Goal: Task Accomplishment & Management: Manage account settings

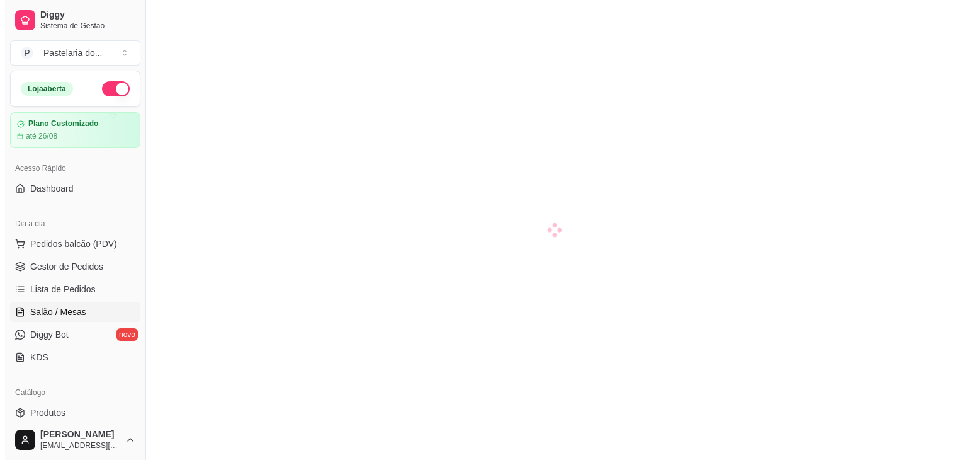
scroll to position [126, 0]
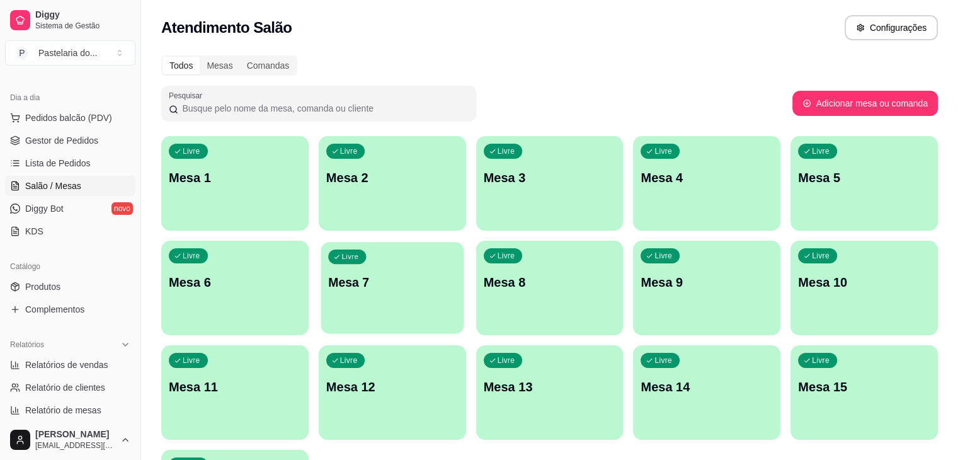
click at [320, 306] on div "Livre Mesa 7" at bounding box center [391, 280] width 143 height 77
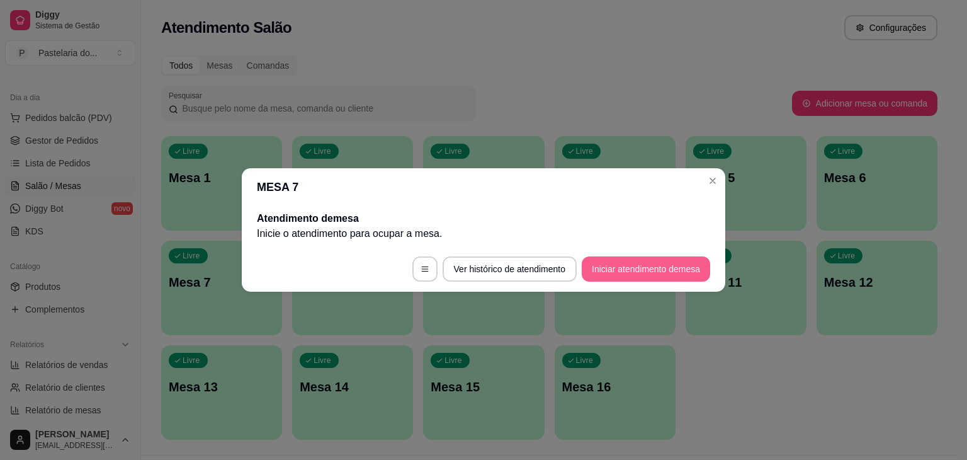
click at [601, 259] on button "Iniciar atendimento de mesa" at bounding box center [646, 268] width 128 height 25
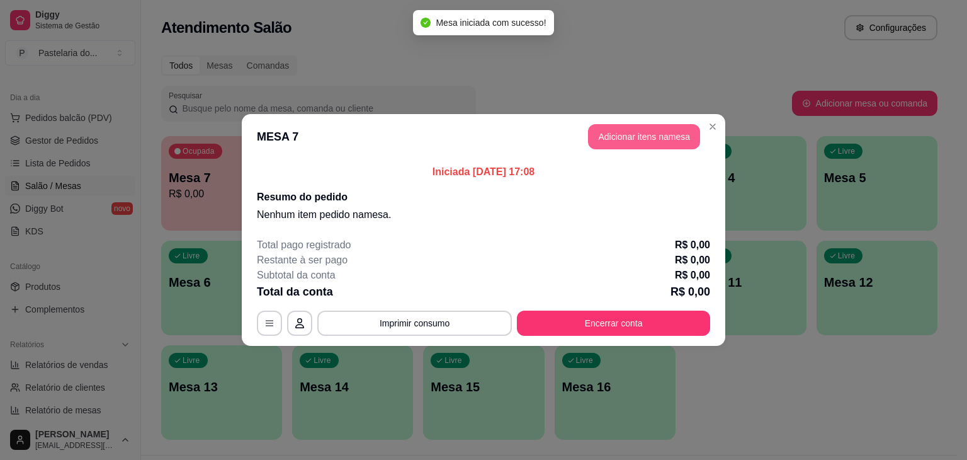
click at [651, 144] on button "Adicionar itens na mesa" at bounding box center [644, 136] width 112 height 25
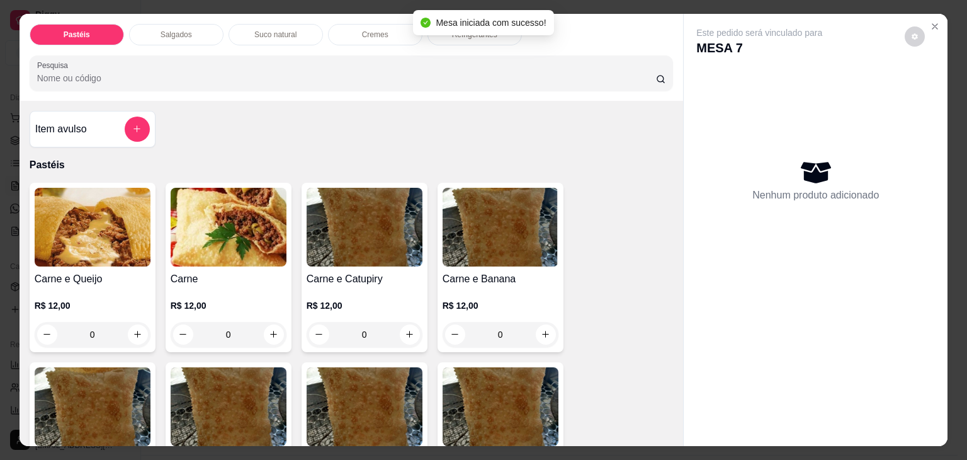
click at [189, 36] on div "Salgados" at bounding box center [176, 34] width 94 height 21
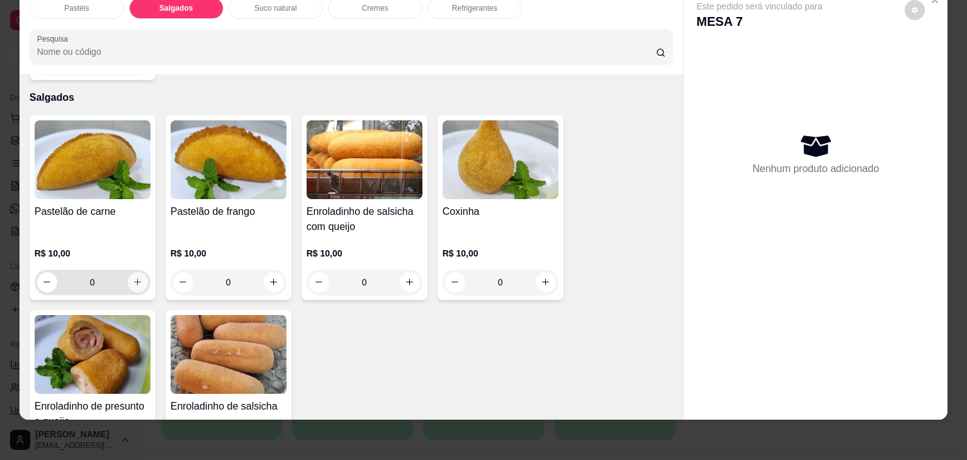
scroll to position [1526, 0]
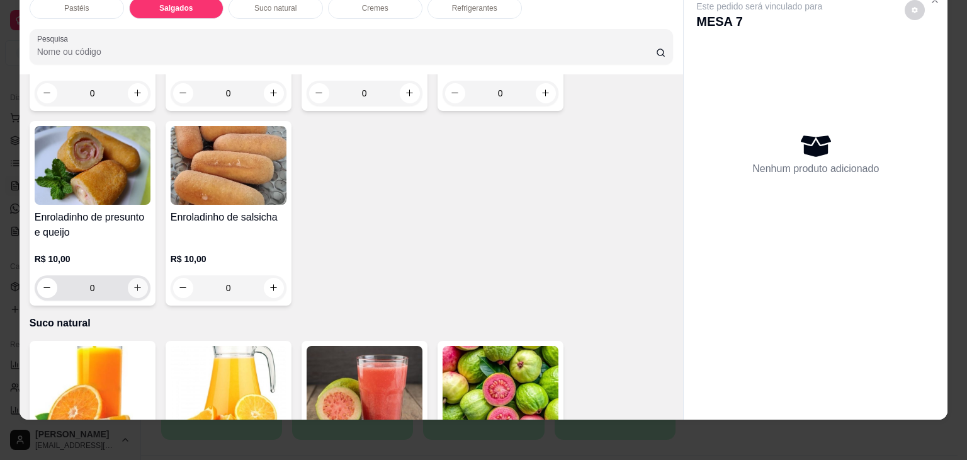
click at [128, 278] on button "increase-product-quantity" at bounding box center [138, 288] width 20 height 20
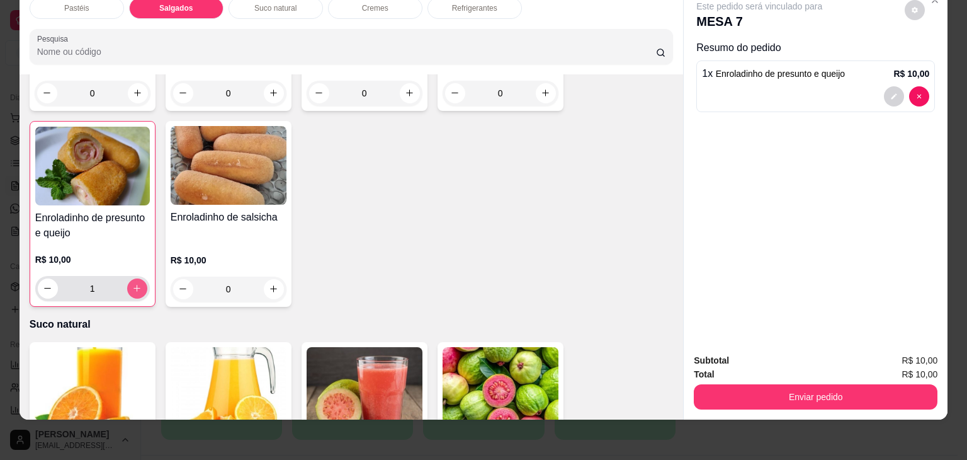
click at [127, 278] on button "increase-product-quantity" at bounding box center [137, 288] width 20 height 20
type input "2"
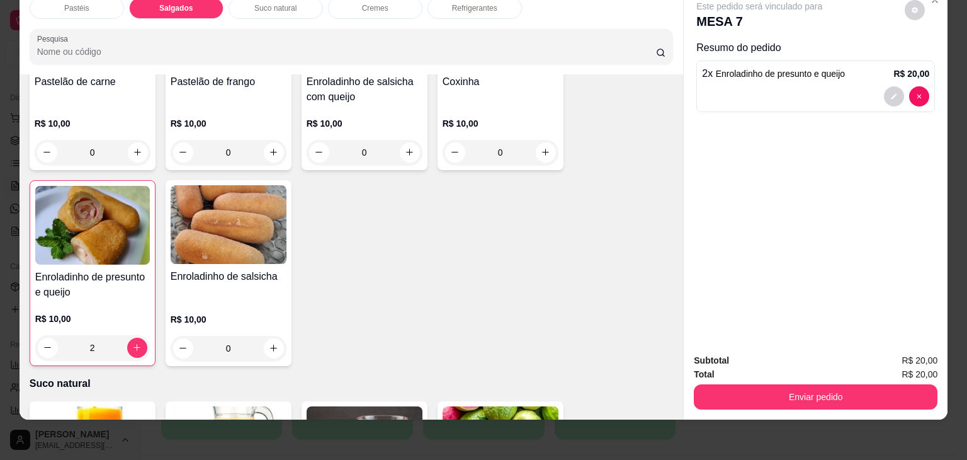
scroll to position [1400, 0]
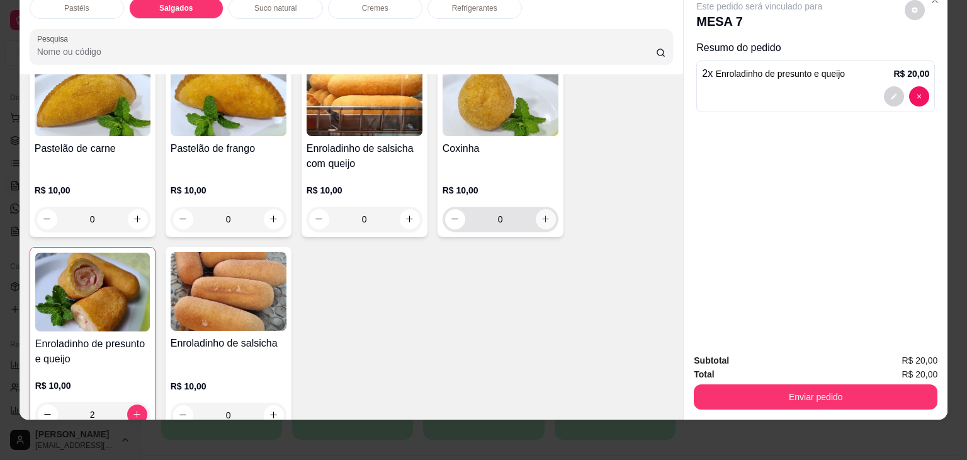
click at [541, 214] on icon "increase-product-quantity" at bounding box center [545, 218] width 9 height 9
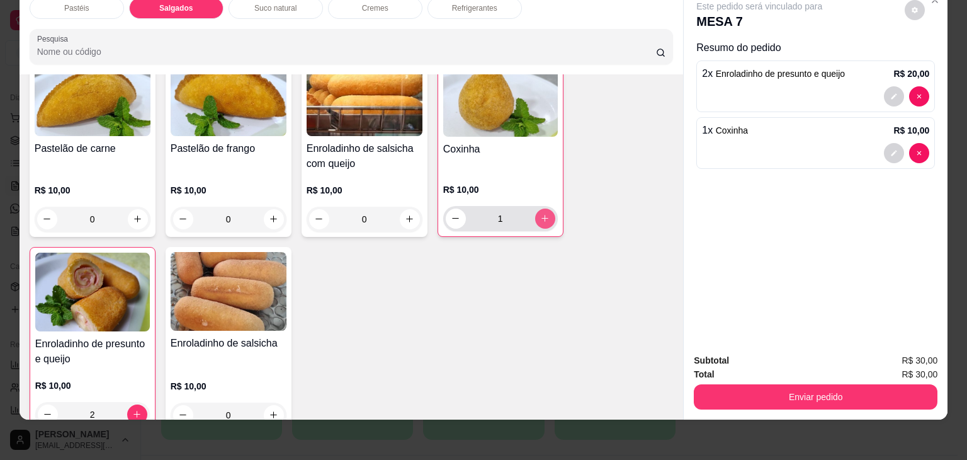
click at [540, 213] on icon "increase-product-quantity" at bounding box center [544, 217] width 9 height 9
type input "2"
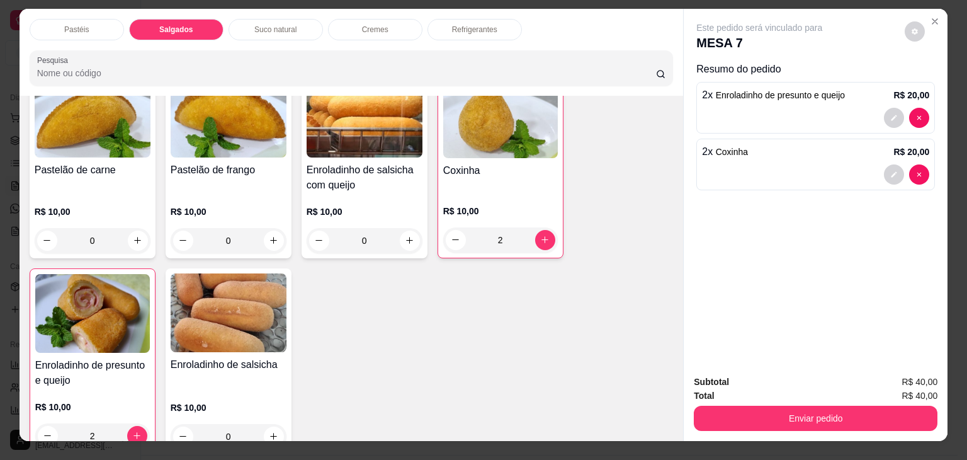
scroll to position [0, 0]
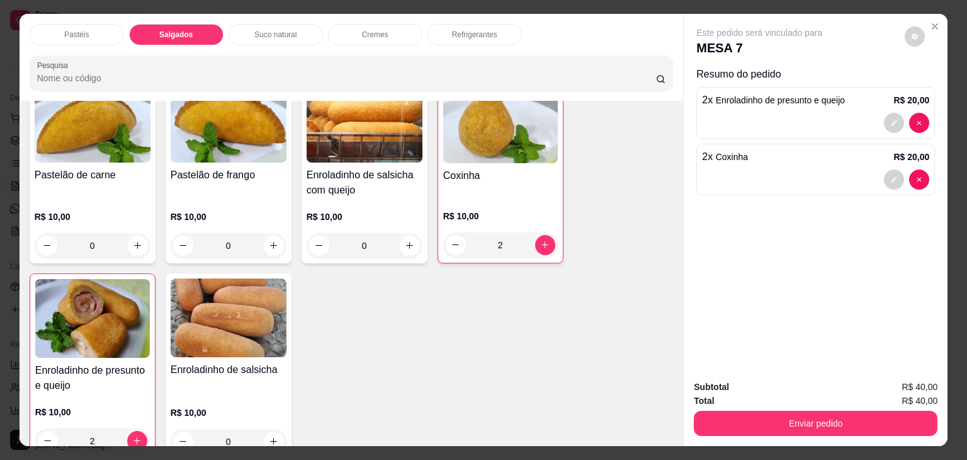
click at [280, 32] on p "Suco natural" at bounding box center [275, 35] width 42 height 10
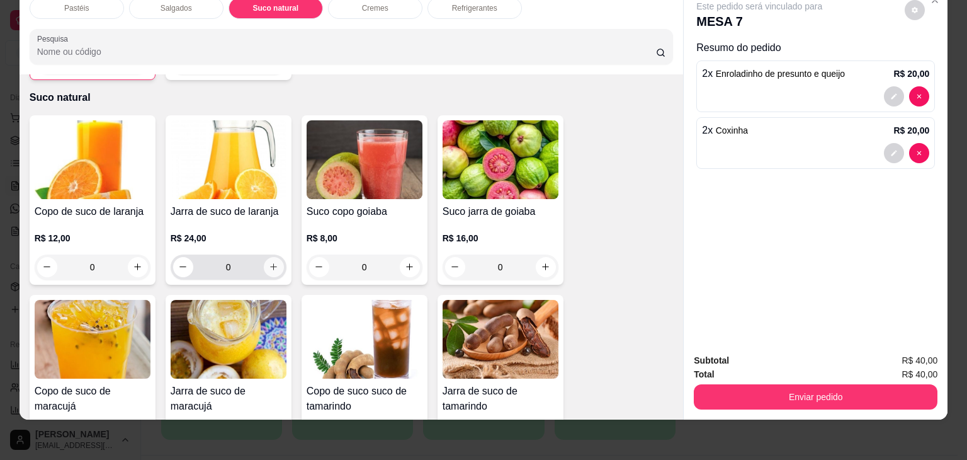
click at [276, 257] on button "increase-product-quantity" at bounding box center [274, 267] width 20 height 20
type input "1"
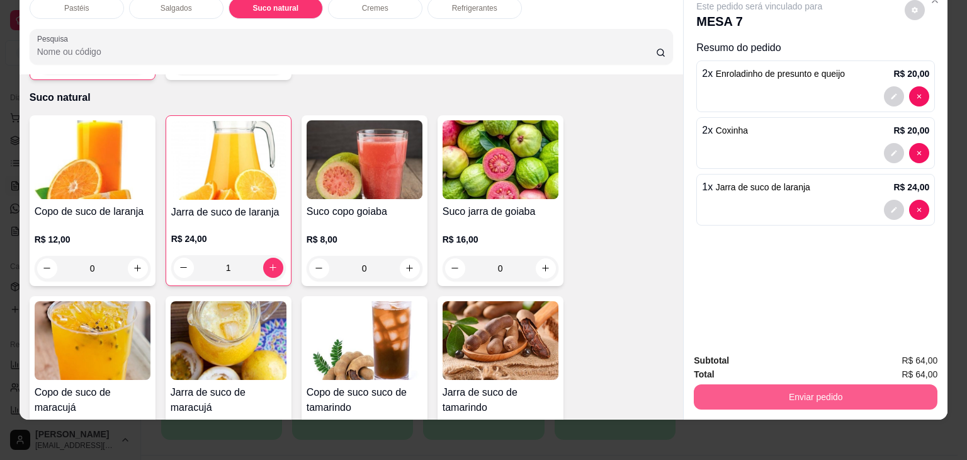
click at [733, 385] on button "Enviar pedido" at bounding box center [816, 396] width 244 height 25
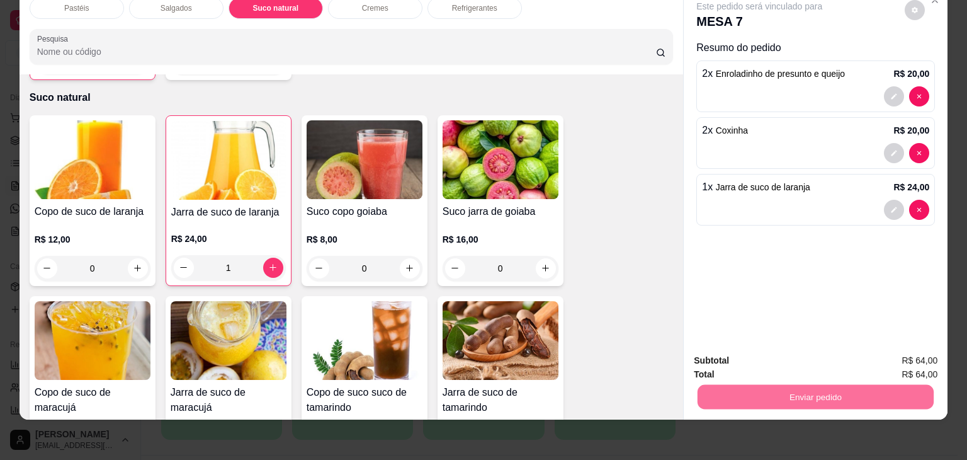
click at [749, 352] on button "Não registrar e enviar pedido" at bounding box center [773, 356] width 131 height 24
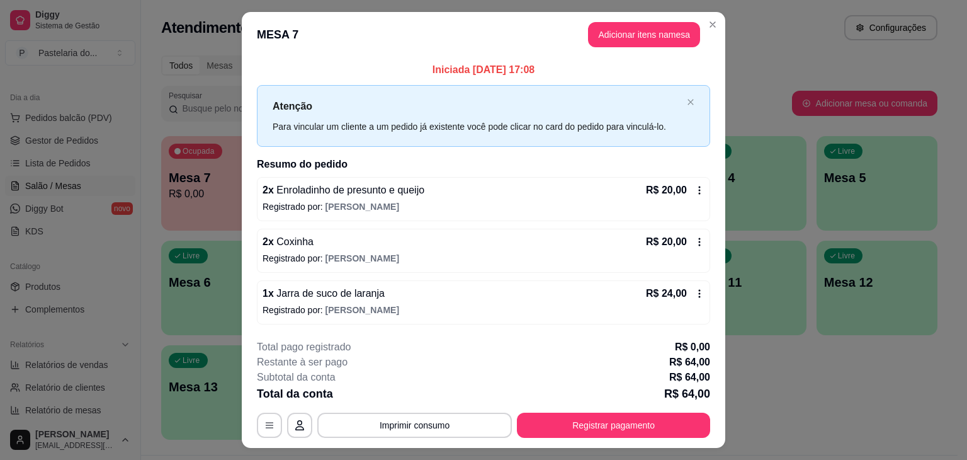
click at [759, 30] on div "Atendimento Salão Configurações" at bounding box center [549, 27] width 776 height 25
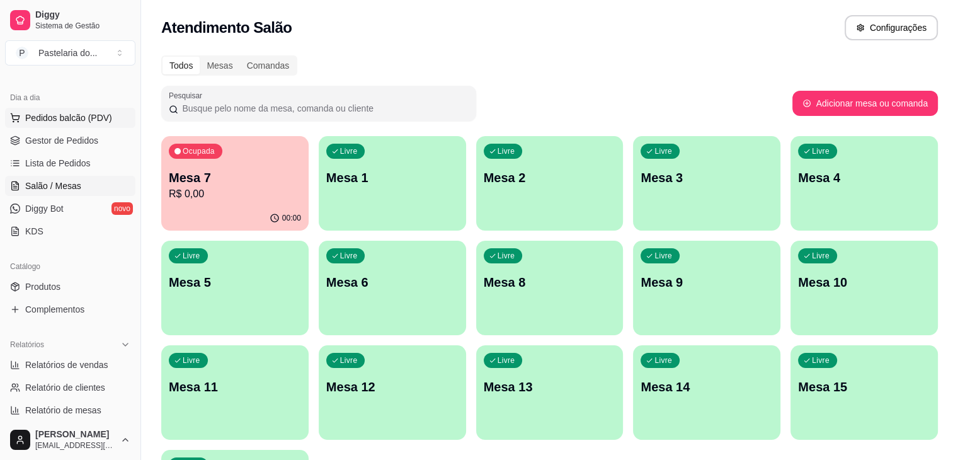
click at [96, 118] on span "Pedidos balcão (PDV)" at bounding box center [68, 117] width 87 height 13
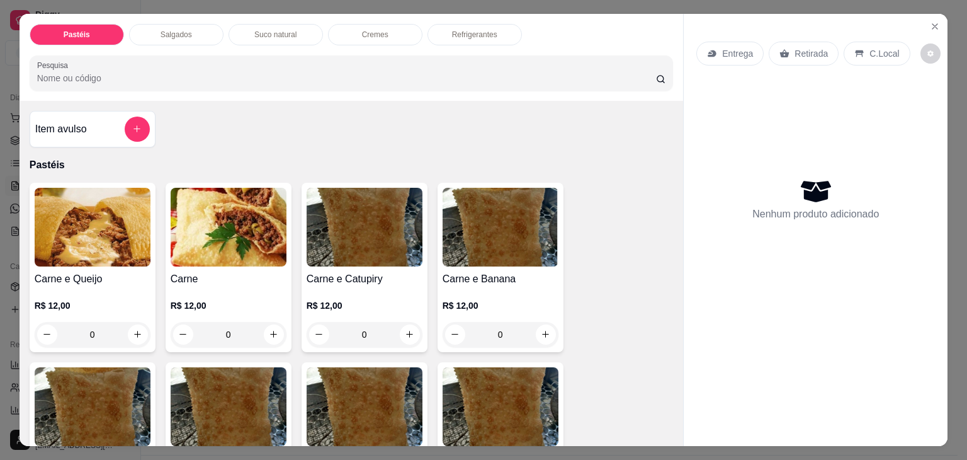
click at [196, 31] on div "Salgados" at bounding box center [176, 34] width 94 height 21
click at [196, 60] on div at bounding box center [351, 72] width 629 height 25
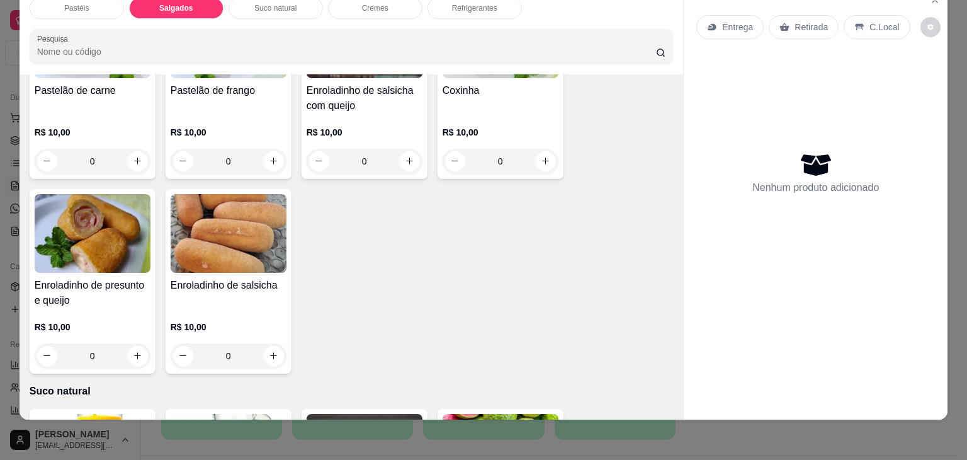
scroll to position [1463, 0]
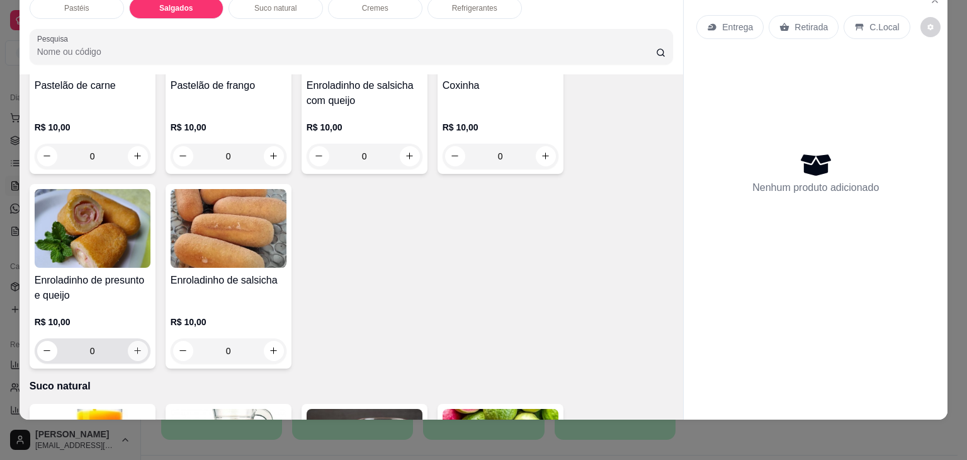
click at [133, 346] on icon "increase-product-quantity" at bounding box center [137, 350] width 9 height 9
type input "1"
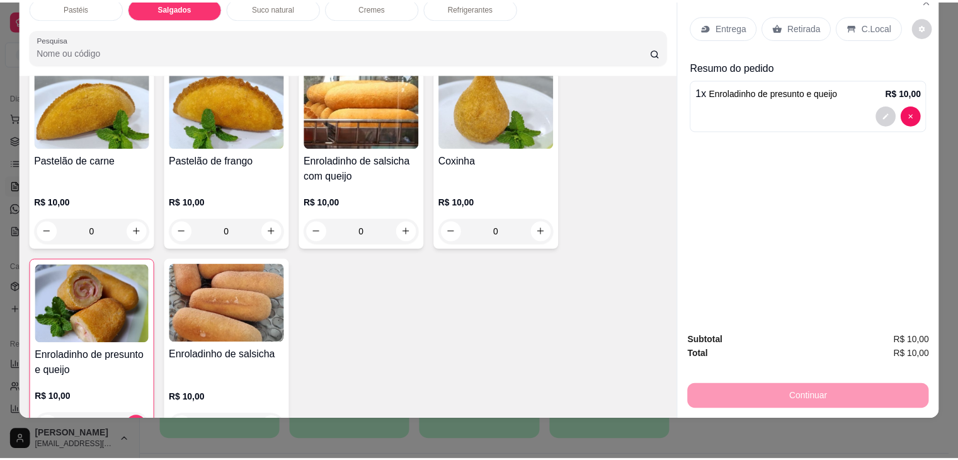
scroll to position [1337, 0]
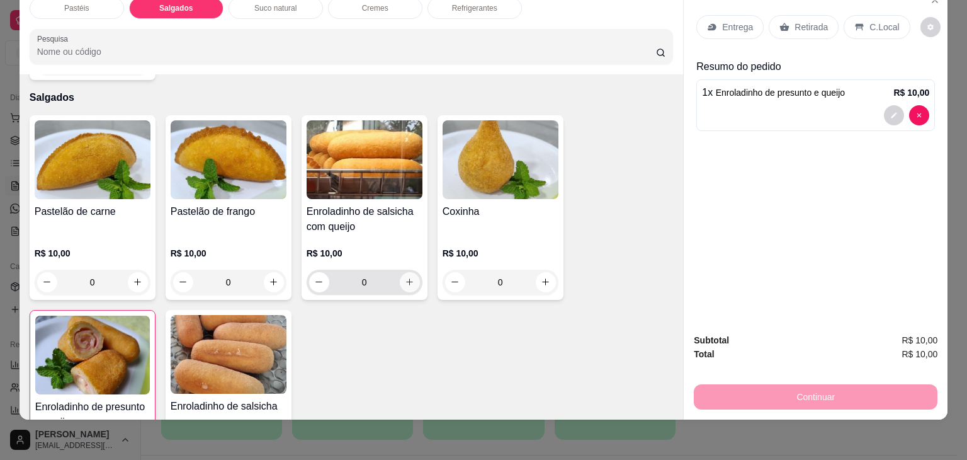
click at [408, 277] on icon "increase-product-quantity" at bounding box center [409, 281] width 9 height 9
type input "1"
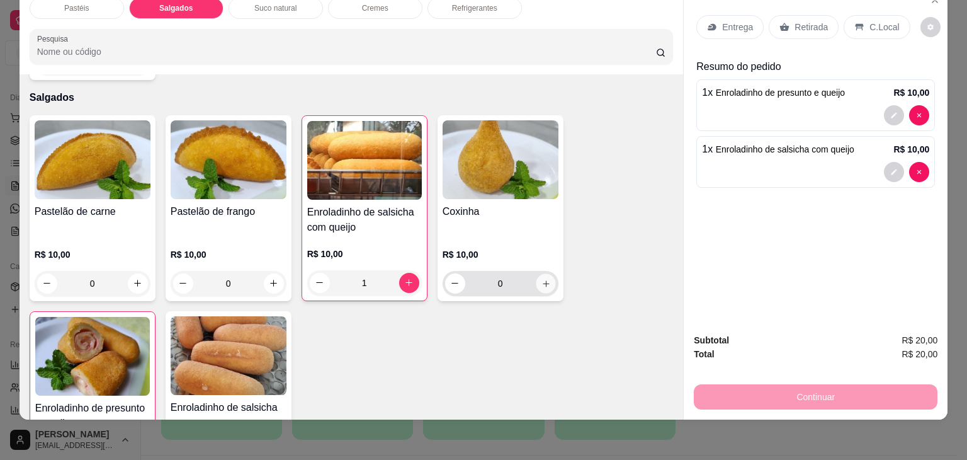
click at [541, 279] on icon "increase-product-quantity" at bounding box center [545, 283] width 9 height 9
type input "1"
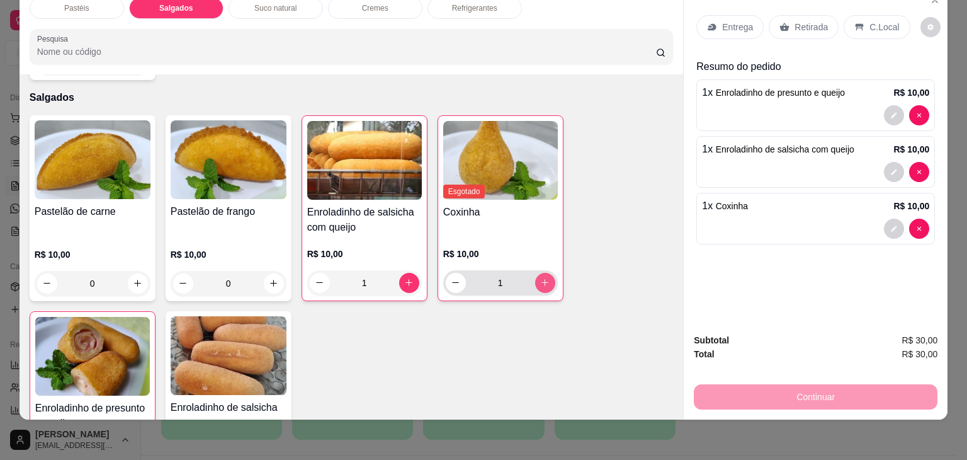
click at [540, 278] on icon "increase-product-quantity" at bounding box center [544, 282] width 9 height 9
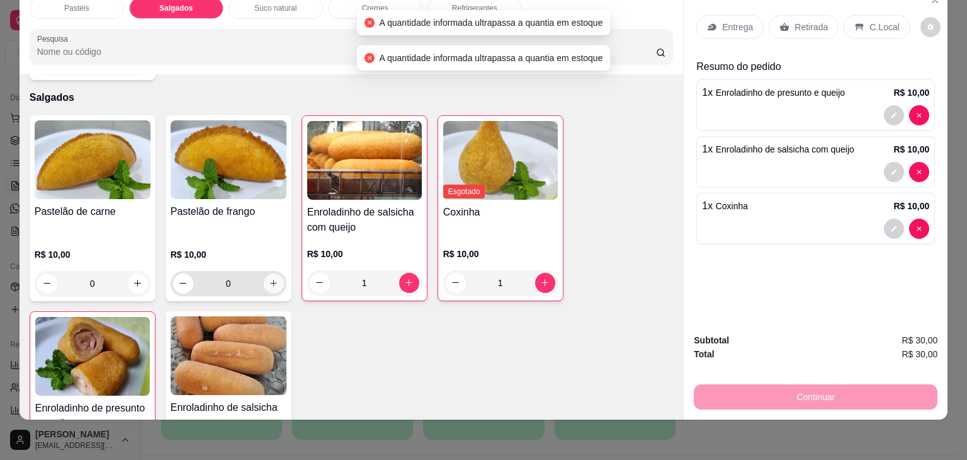
click at [269, 278] on icon "increase-product-quantity" at bounding box center [273, 282] width 9 height 9
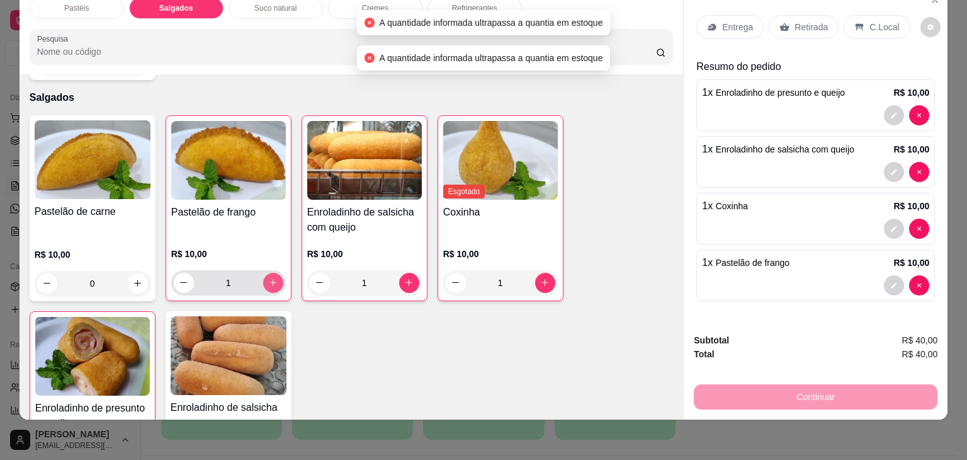
click at [268, 278] on icon "increase-product-quantity" at bounding box center [272, 282] width 9 height 9
type input "2"
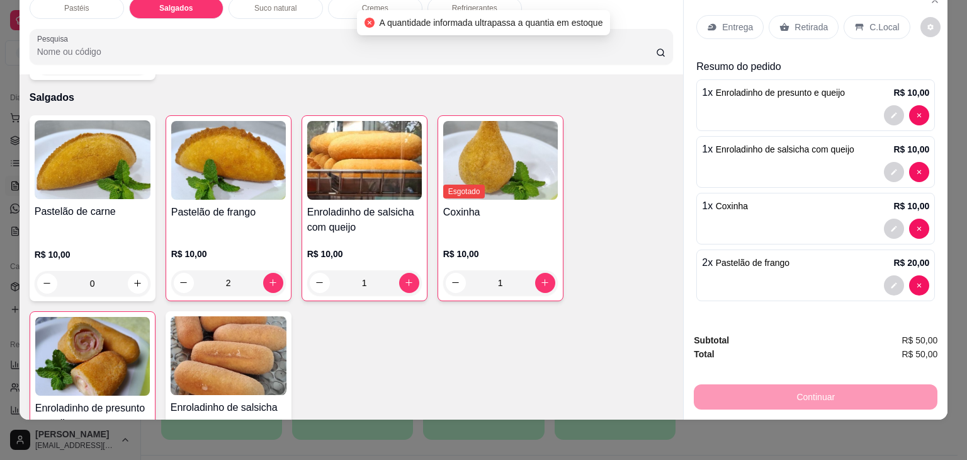
click at [813, 24] on div "Retirada" at bounding box center [804, 27] width 70 height 24
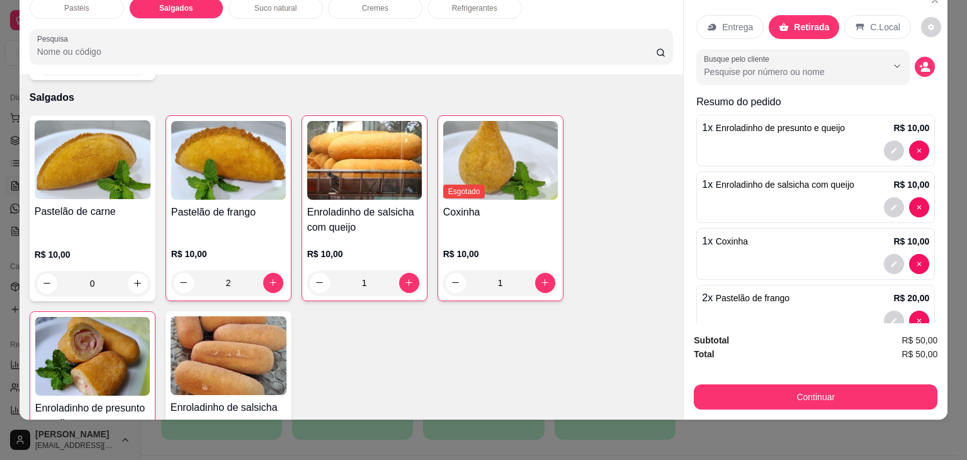
click at [821, 401] on div "Subtotal R$ 50,00 Total R$ 50,00 Continuar" at bounding box center [816, 371] width 264 height 96
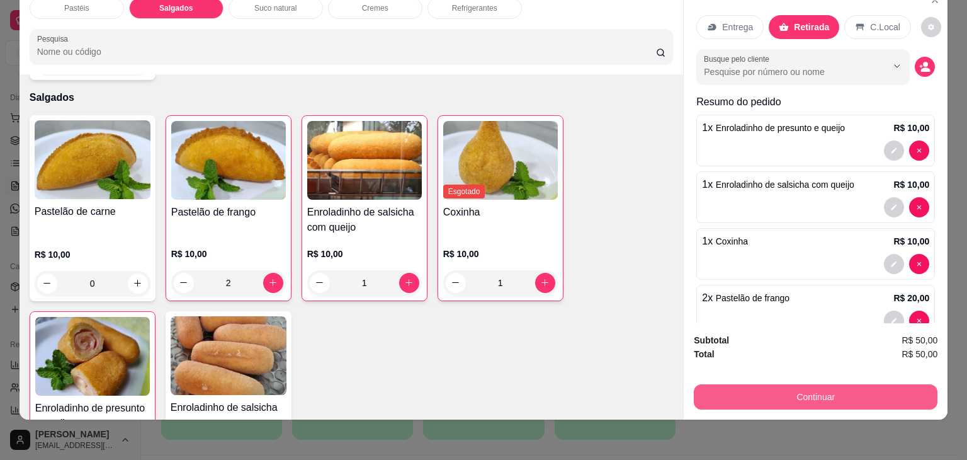
click at [825, 391] on button "Continuar" at bounding box center [816, 396] width 244 height 25
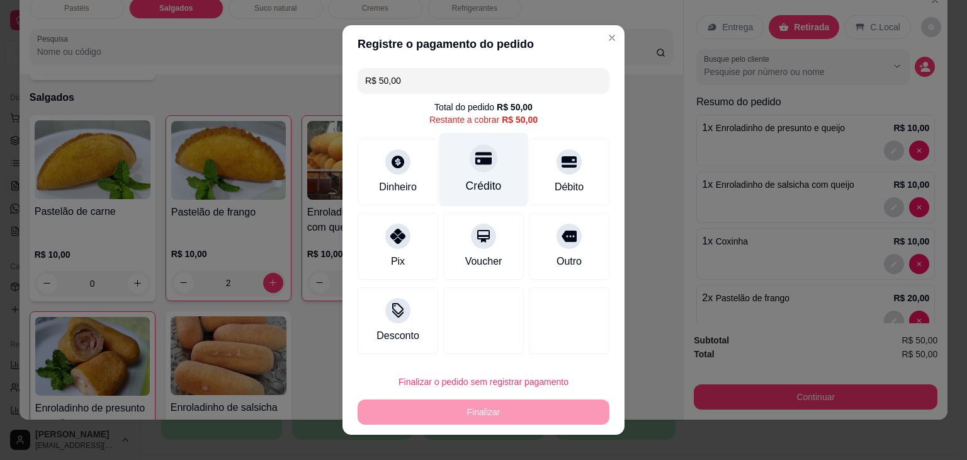
click at [495, 165] on div "Crédito" at bounding box center [483, 170] width 89 height 74
type input "R$ 0,00"
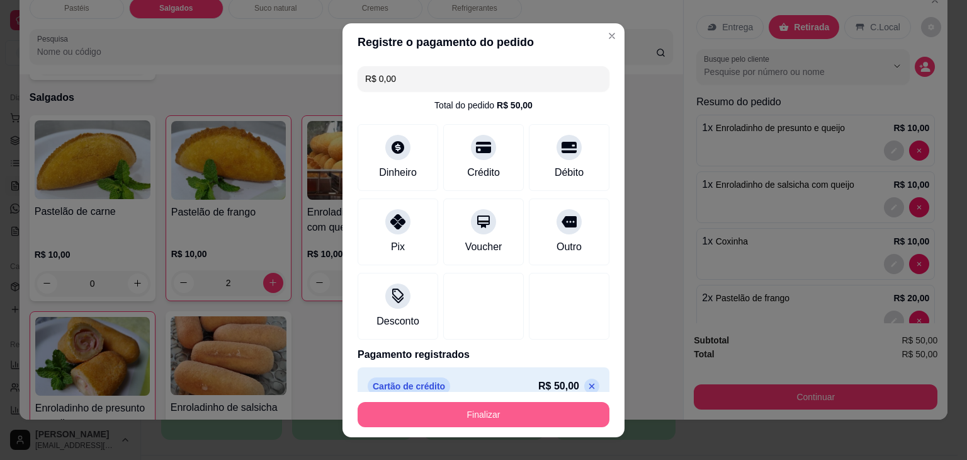
click at [512, 409] on button "Finalizar" at bounding box center [484, 414] width 252 height 25
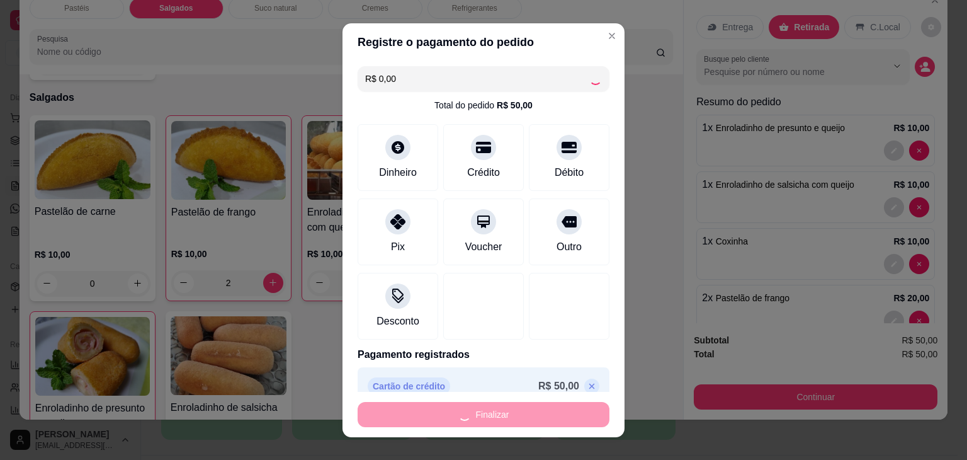
type input "0"
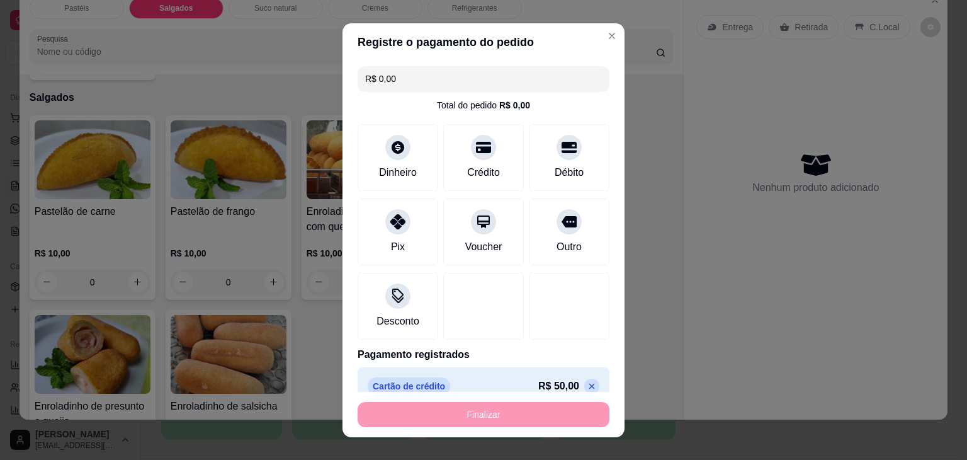
type input "-R$ 50,00"
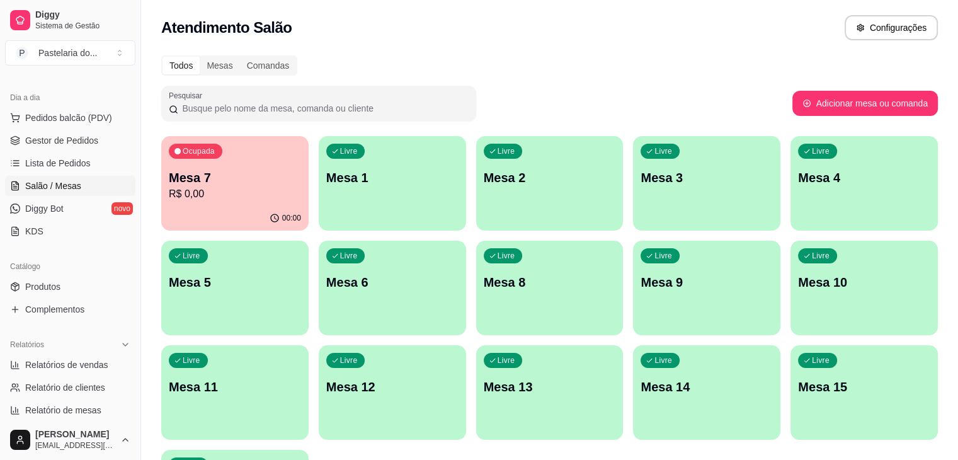
click at [66, 129] on ul "Pedidos balcão (PDV) Gestor de Pedidos Lista de Pedidos Salão / Mesas Diggy Bot…" at bounding box center [70, 174] width 130 height 133
click at [69, 139] on span "Gestor de Pedidos" at bounding box center [61, 140] width 73 height 13
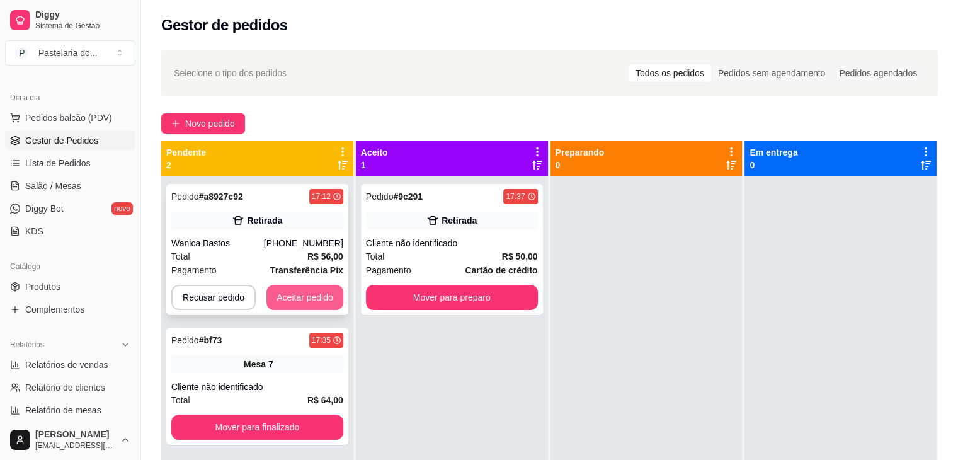
click at [308, 286] on button "Aceitar pedido" at bounding box center [304, 297] width 77 height 25
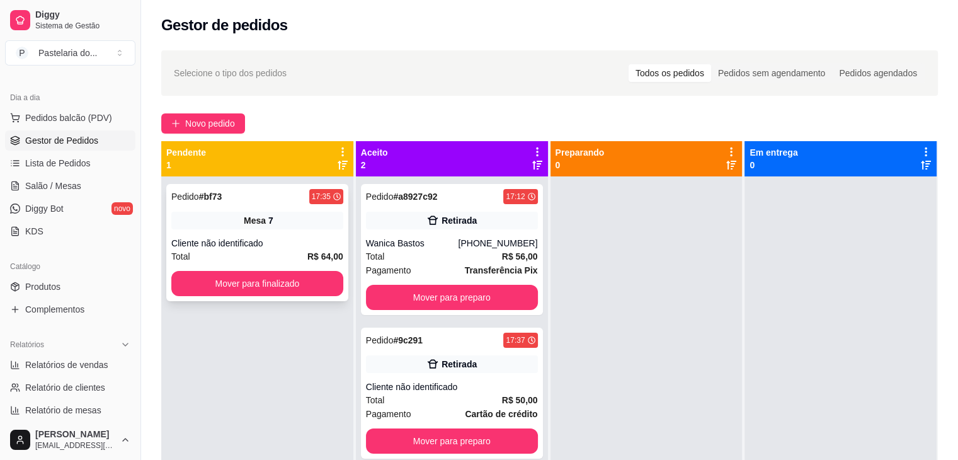
click at [324, 285] on button "Mover para finalizado" at bounding box center [257, 283] width 172 height 25
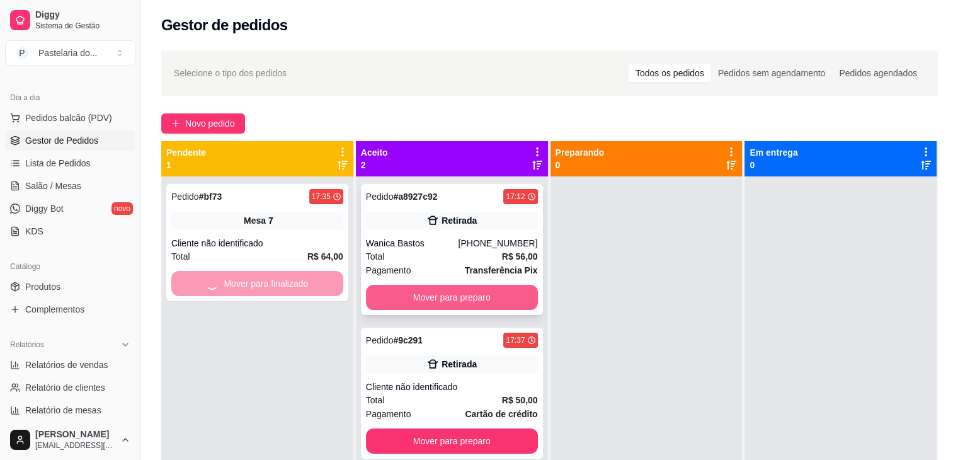
click at [453, 295] on button "Mover para preparo" at bounding box center [452, 297] width 172 height 25
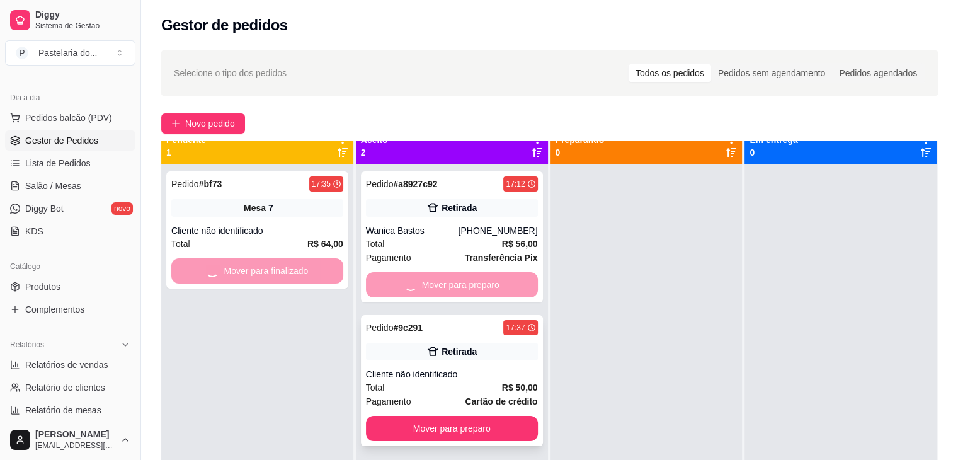
scroll to position [35, 0]
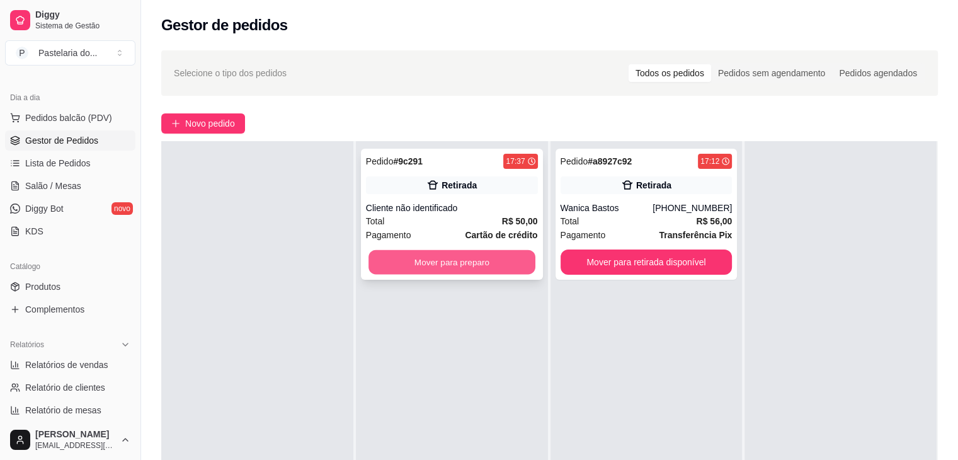
click at [490, 261] on button "Mover para preparo" at bounding box center [451, 262] width 167 height 25
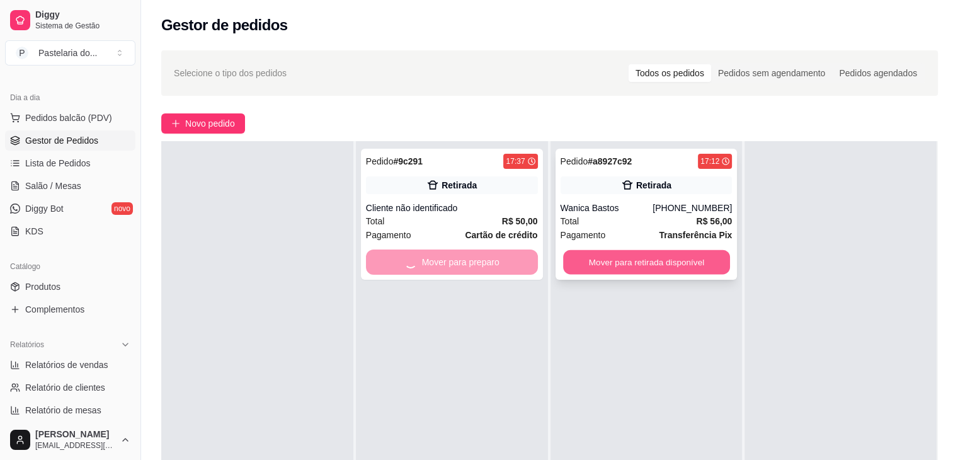
click at [670, 258] on button "Mover para retirada disponível" at bounding box center [646, 262] width 167 height 25
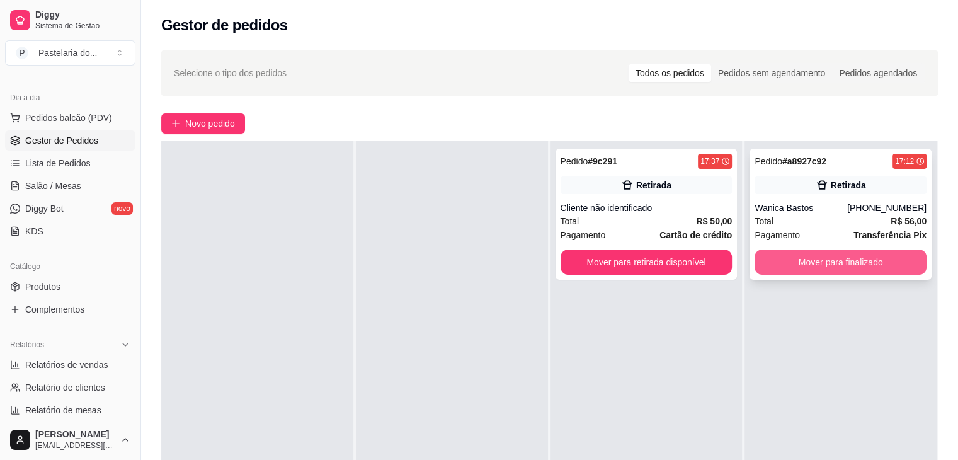
click at [854, 252] on button "Mover para finalizado" at bounding box center [840, 261] width 172 height 25
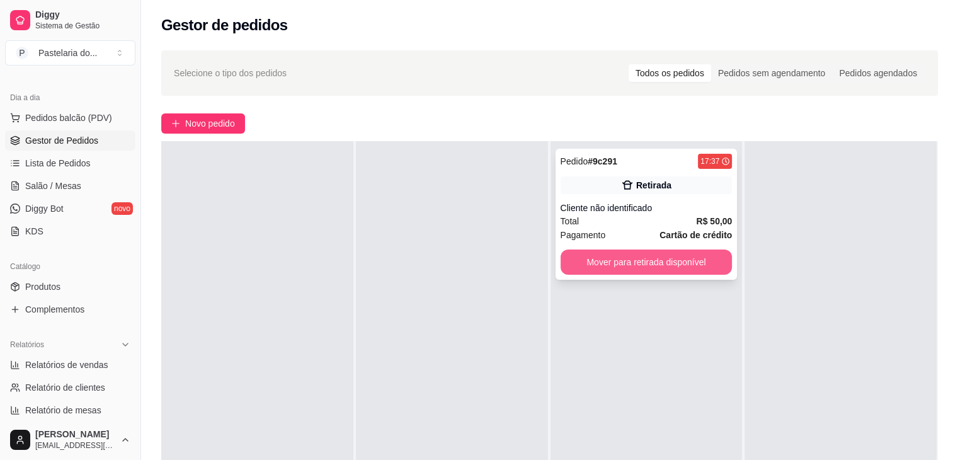
click at [686, 264] on button "Mover para retirada disponível" at bounding box center [646, 261] width 172 height 25
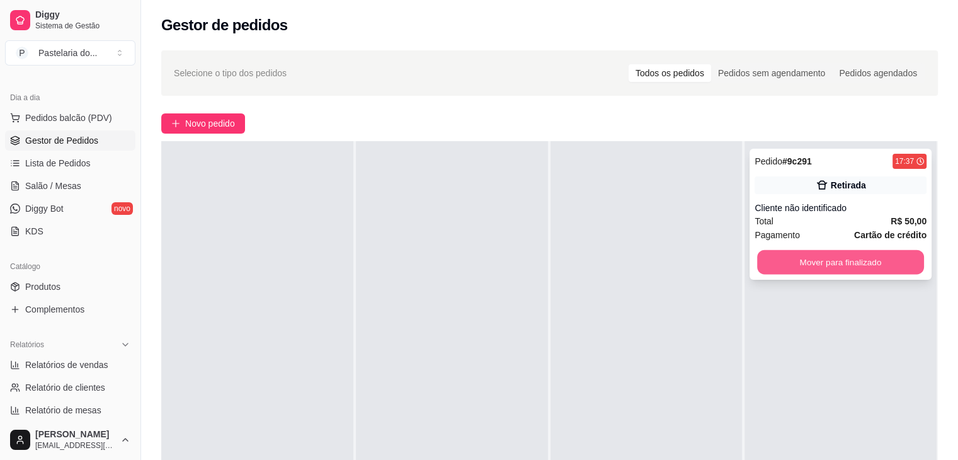
click at [864, 262] on button "Mover para finalizado" at bounding box center [840, 262] width 167 height 25
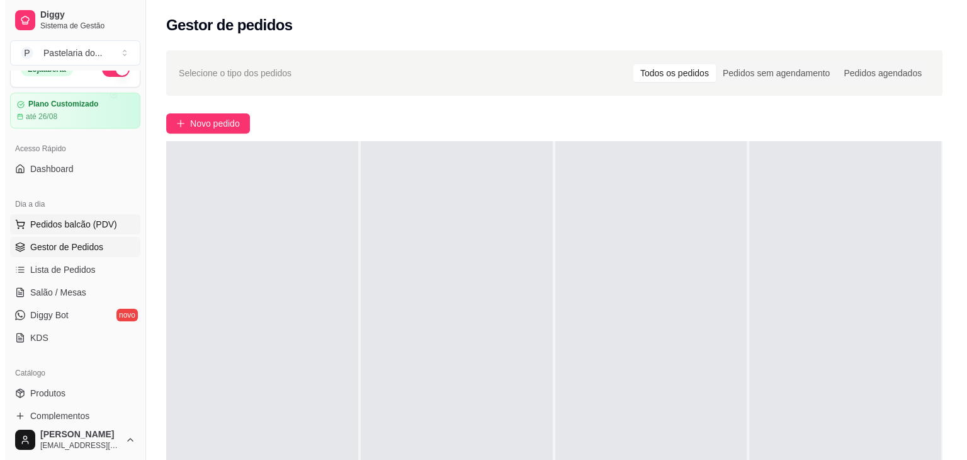
scroll to position [0, 0]
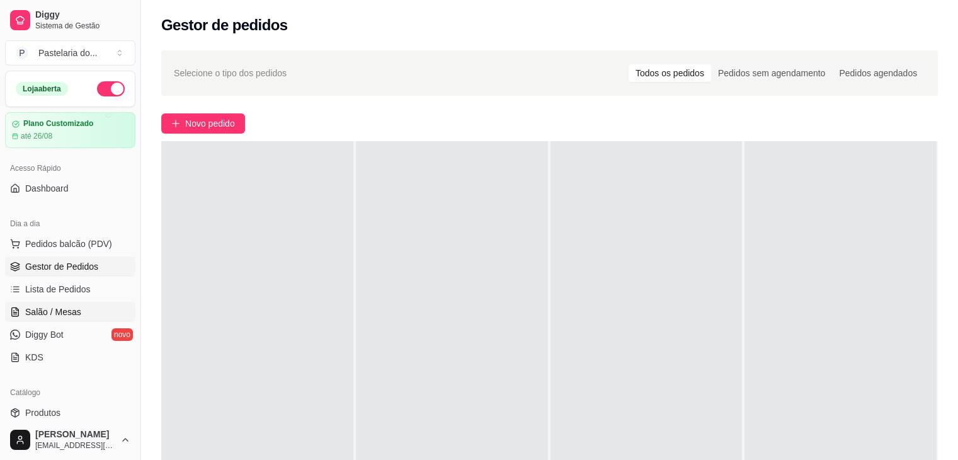
click at [69, 318] on link "Salão / Mesas" at bounding box center [70, 312] width 130 height 20
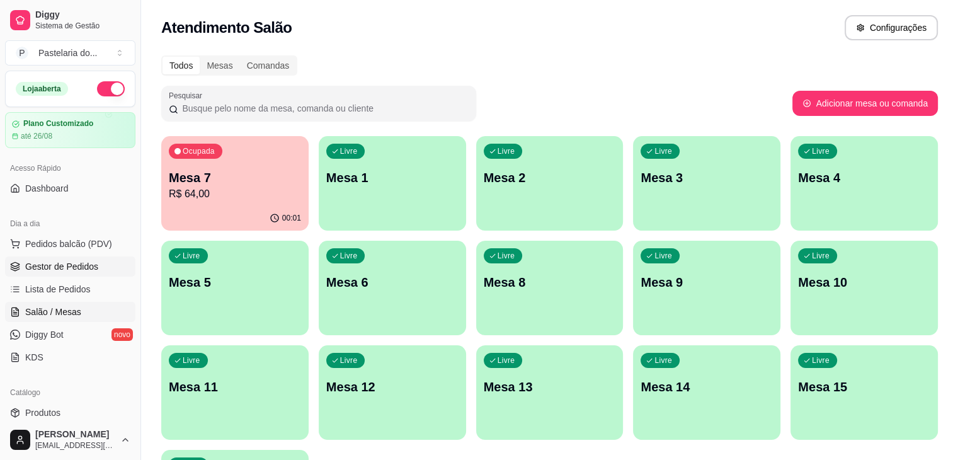
click at [68, 270] on span "Gestor de Pedidos" at bounding box center [61, 266] width 73 height 13
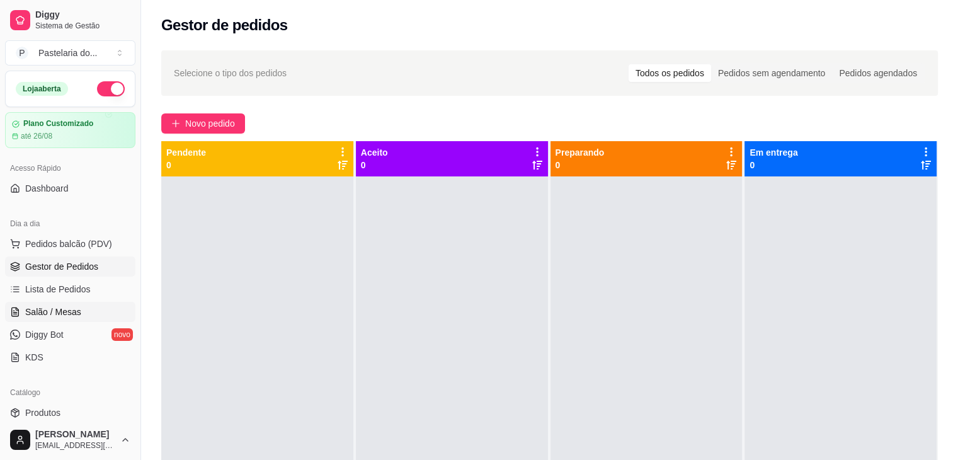
click at [54, 307] on span "Salão / Mesas" at bounding box center [53, 311] width 56 height 13
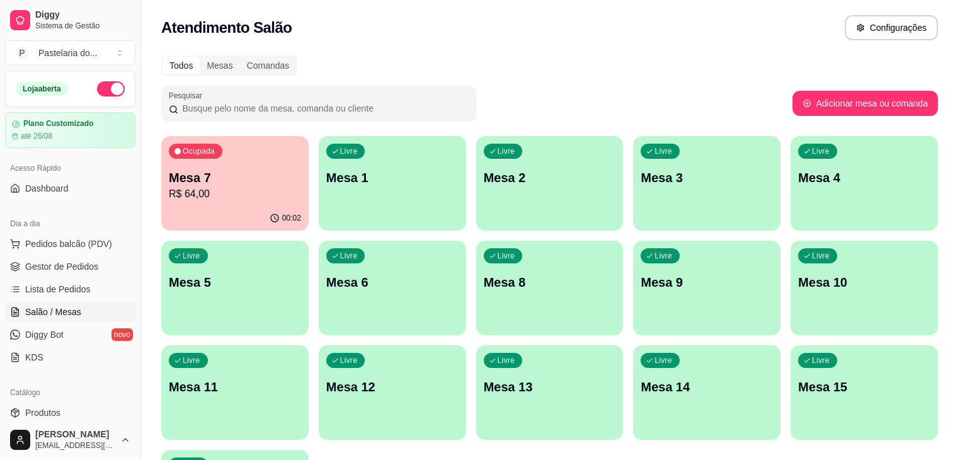
click at [206, 184] on p "Mesa 7" at bounding box center [235, 178] width 132 height 18
click at [790, 371] on div "Livre Mesa 15" at bounding box center [863, 384] width 147 height 79
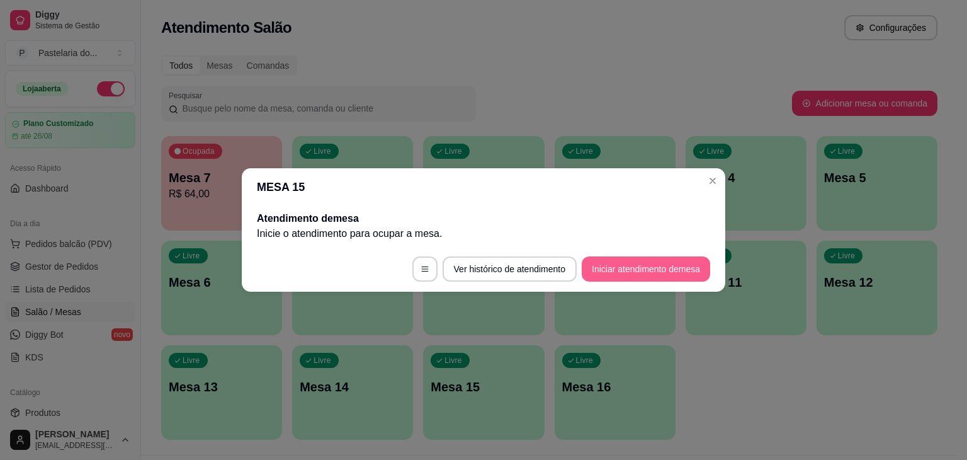
click at [640, 270] on button "Iniciar atendimento de mesa" at bounding box center [646, 268] width 128 height 25
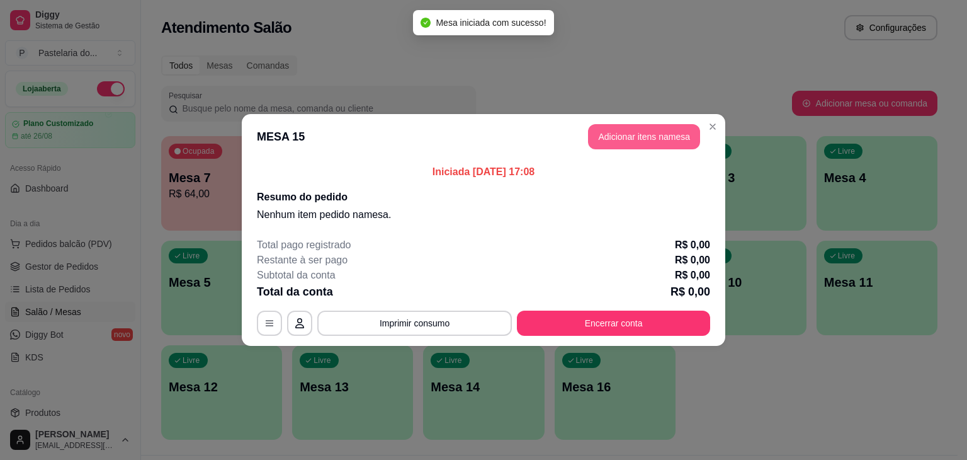
click at [650, 140] on button "Adicionar itens na mesa" at bounding box center [644, 136] width 112 height 25
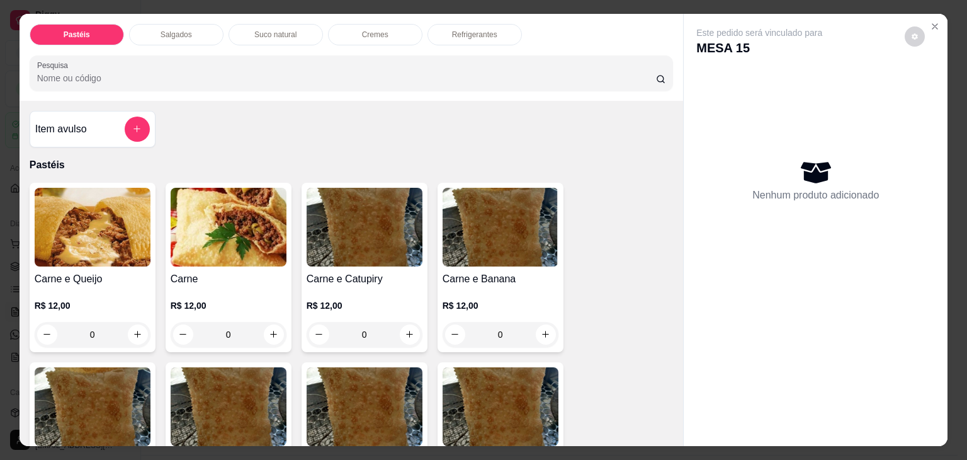
click at [175, 34] on p "Salgados" at bounding box center [176, 35] width 31 height 10
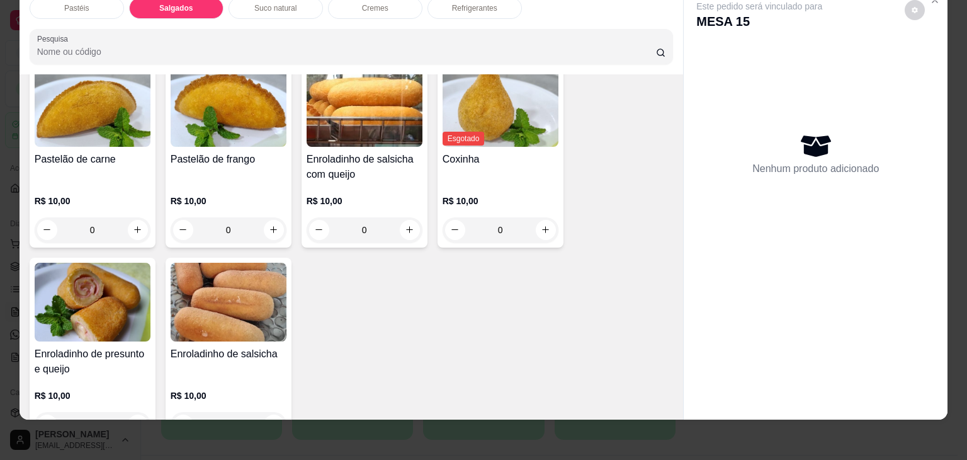
scroll to position [1463, 0]
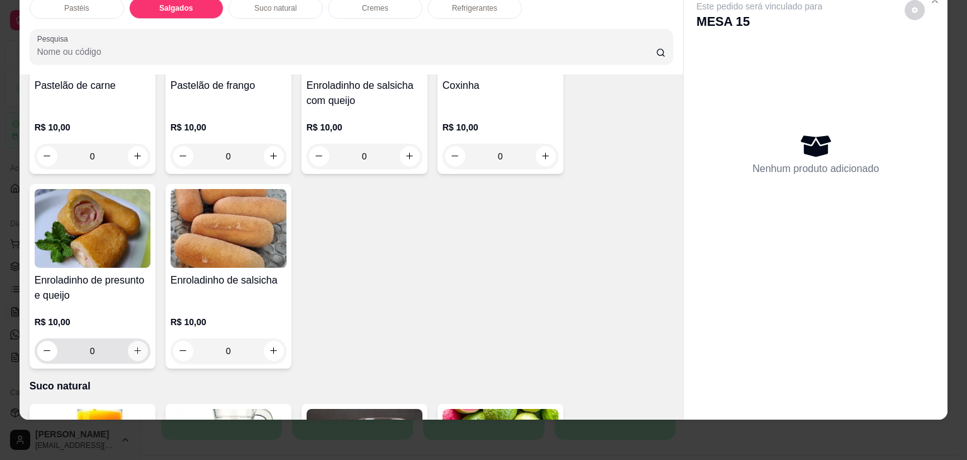
click at [133, 346] on icon "increase-product-quantity" at bounding box center [137, 350] width 9 height 9
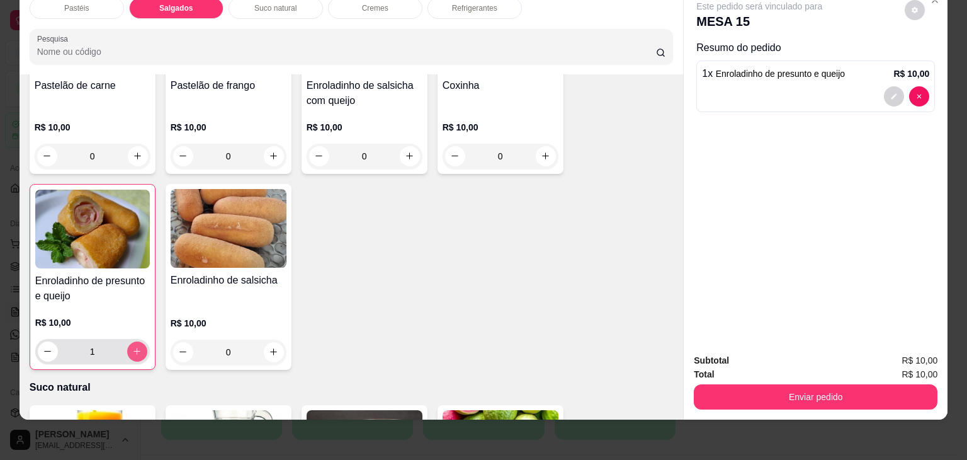
click at [133, 348] on icon "increase-product-quantity" at bounding box center [136, 351] width 7 height 7
click at [43, 346] on icon "decrease-product-quantity" at bounding box center [47, 350] width 9 height 9
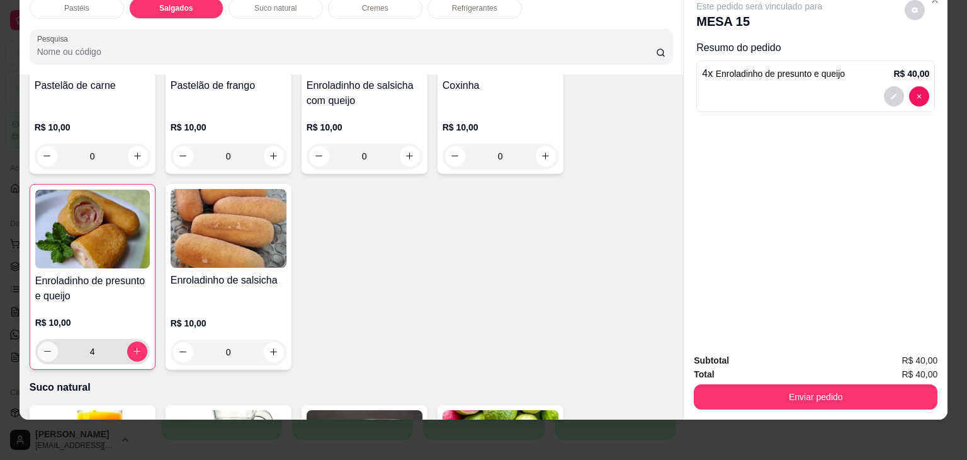
click at [43, 346] on icon "decrease-product-quantity" at bounding box center [47, 350] width 9 height 9
type input "3"
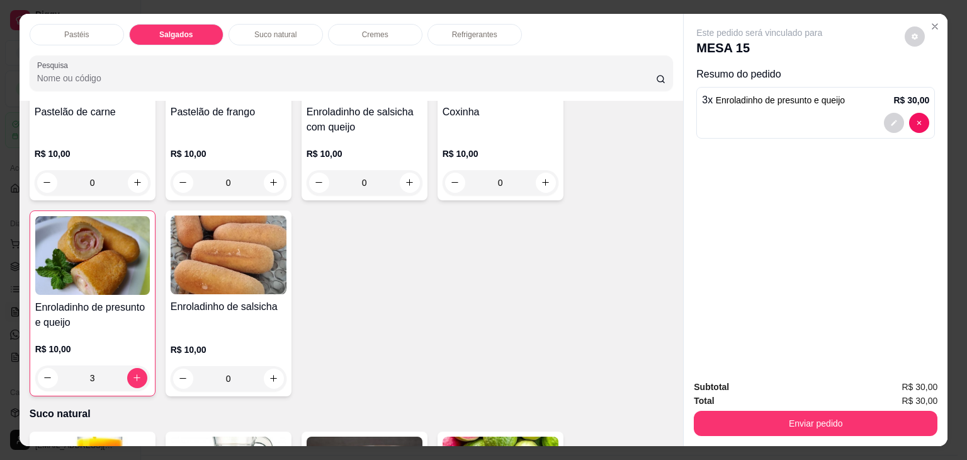
click at [486, 30] on p "Refrigerantes" at bounding box center [474, 35] width 45 height 10
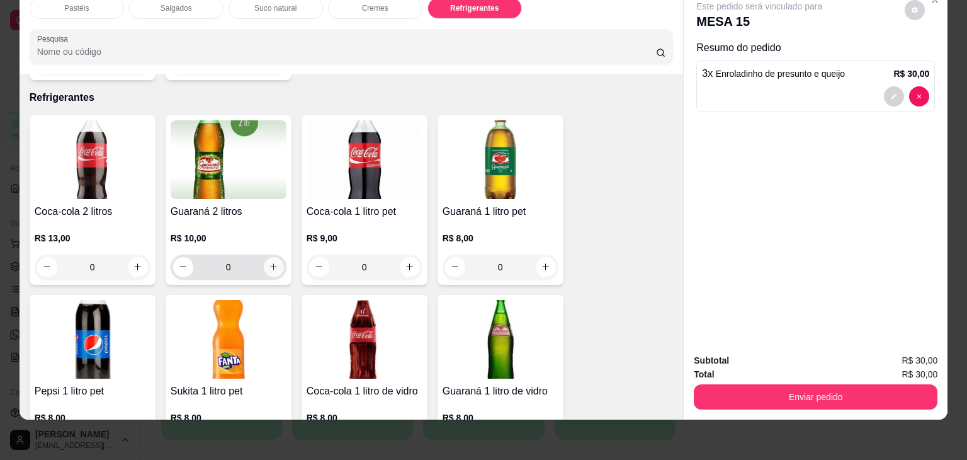
click at [274, 257] on button "increase-product-quantity" at bounding box center [274, 267] width 20 height 20
type input "1"
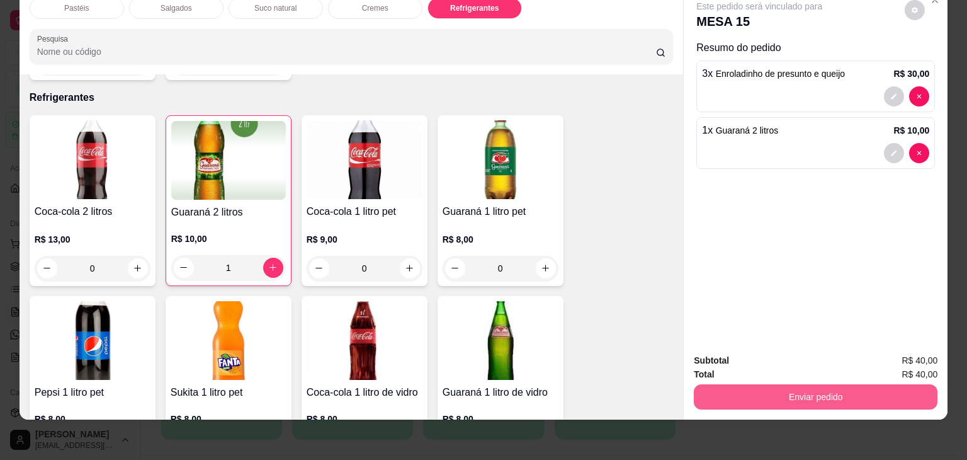
click at [814, 395] on button "Enviar pedido" at bounding box center [816, 396] width 244 height 25
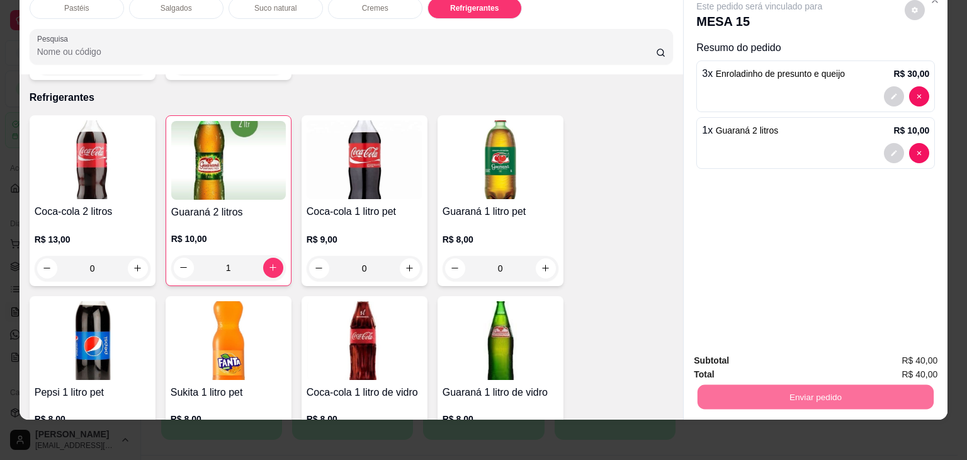
click at [796, 358] on button "Não registrar e enviar pedido" at bounding box center [773, 356] width 131 height 24
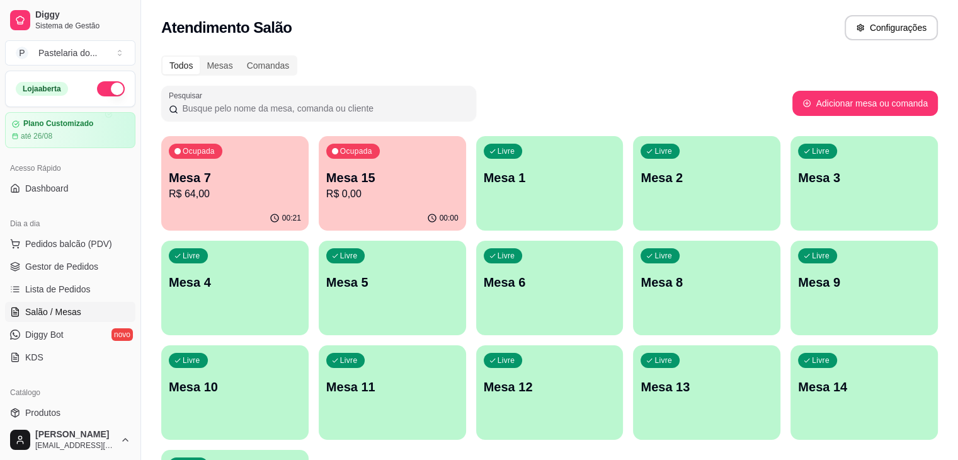
click at [325, 163] on div "Ocupada Mesa 15 R$ 0,00" at bounding box center [392, 171] width 147 height 70
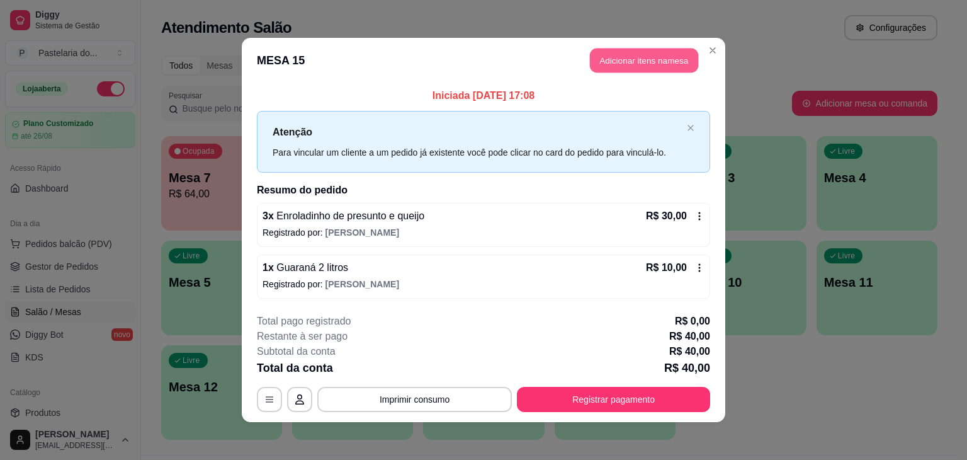
click at [620, 57] on button "Adicionar itens na mesa" at bounding box center [644, 60] width 108 height 25
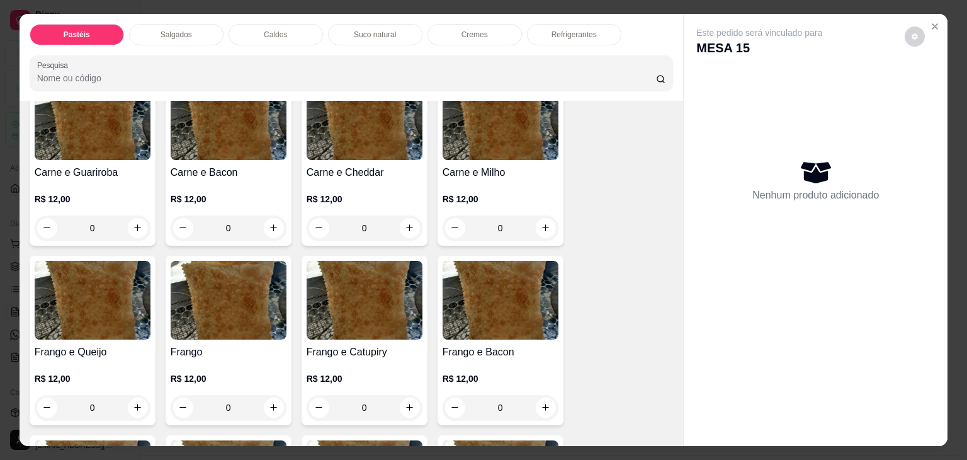
scroll to position [441, 0]
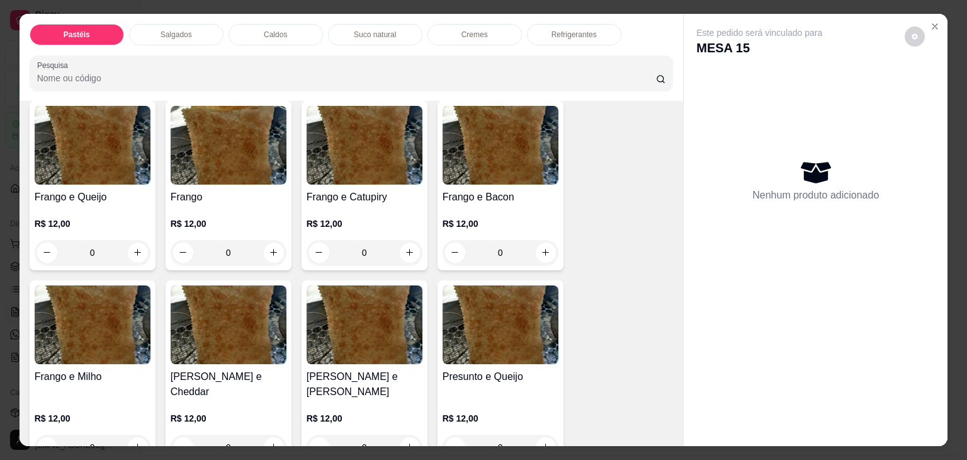
click at [198, 28] on div "Salgados" at bounding box center [176, 34] width 94 height 21
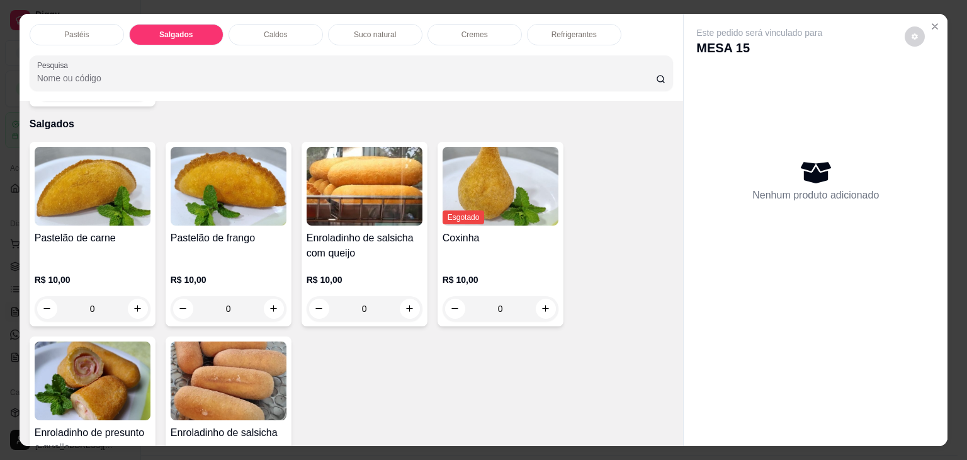
scroll to position [31, 0]
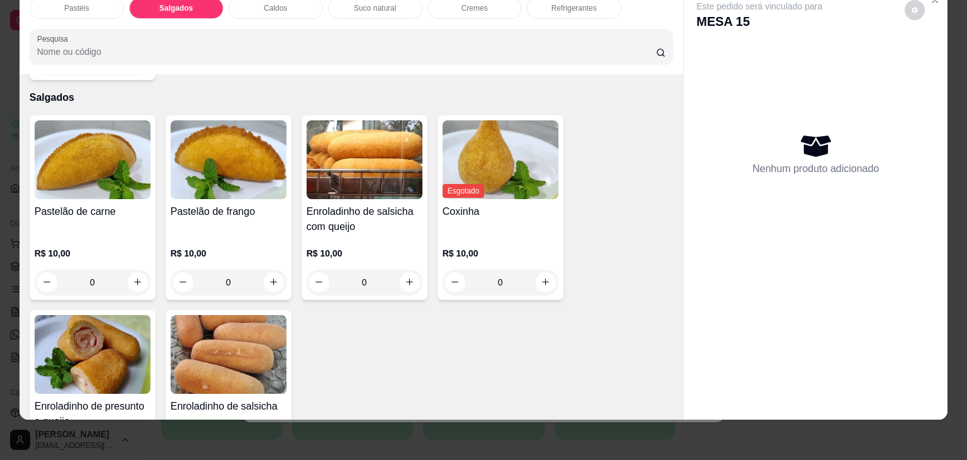
click at [86, 339] on img at bounding box center [93, 354] width 116 height 79
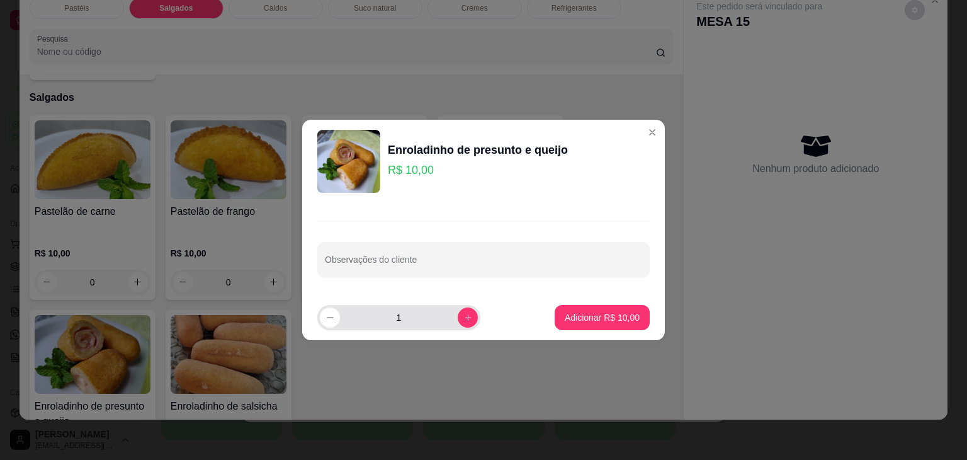
click at [467, 318] on div "1" at bounding box center [398, 317] width 163 height 25
click at [470, 322] on div "1" at bounding box center [425, 317] width 217 height 25
click at [462, 317] on button "increase-product-quantity" at bounding box center [468, 317] width 20 height 20
type input "2"
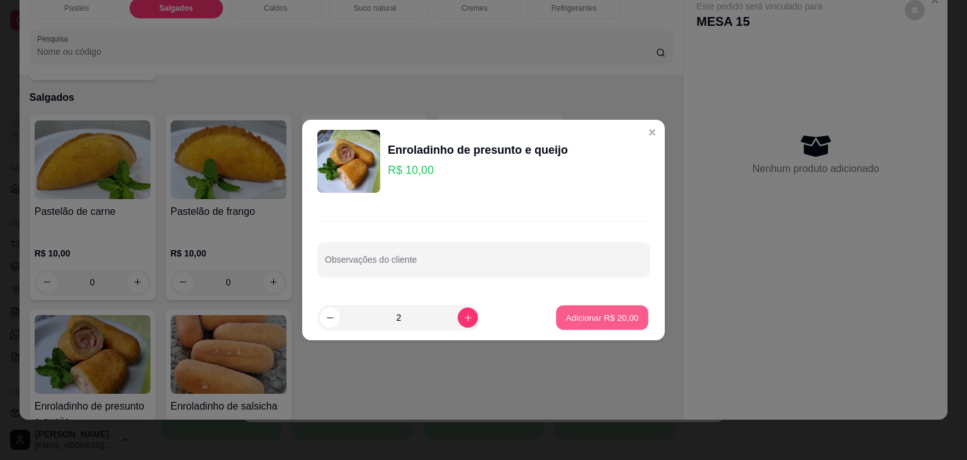
click at [573, 313] on p "Adicionar R$ 20,00" at bounding box center [602, 317] width 73 height 12
type input "2"
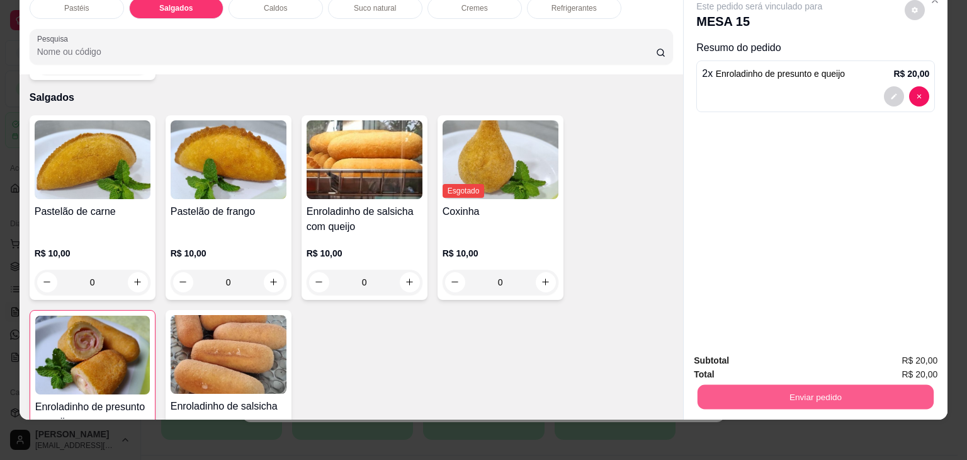
click at [744, 385] on button "Enviar pedido" at bounding box center [816, 397] width 236 height 25
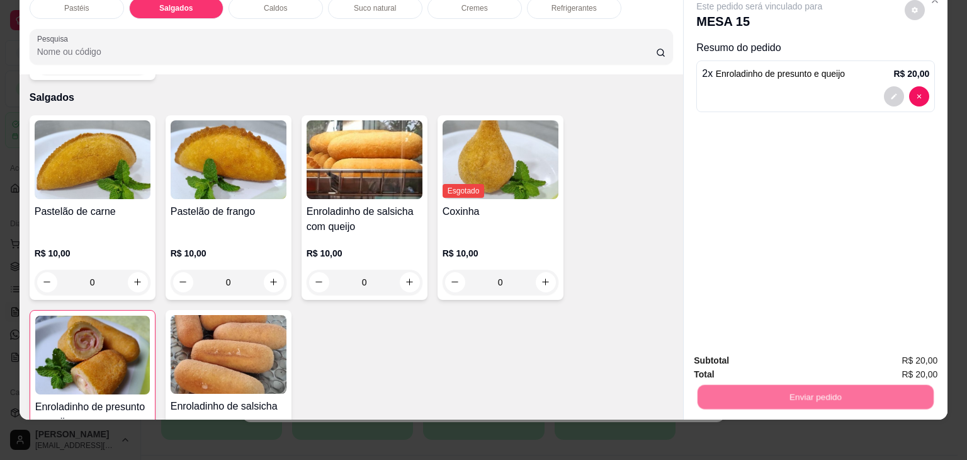
click at [754, 346] on button "Não registrar e enviar pedido" at bounding box center [773, 356] width 131 height 24
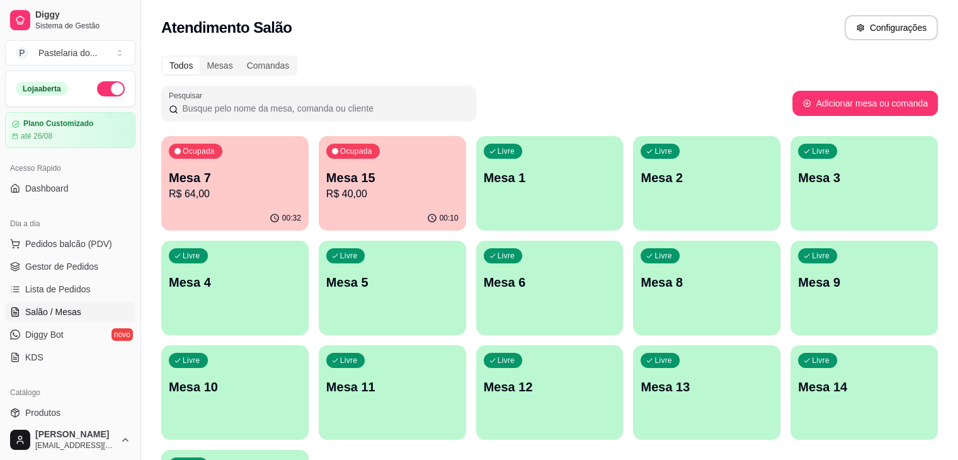
click at [230, 193] on p "R$ 64,00" at bounding box center [235, 193] width 132 height 15
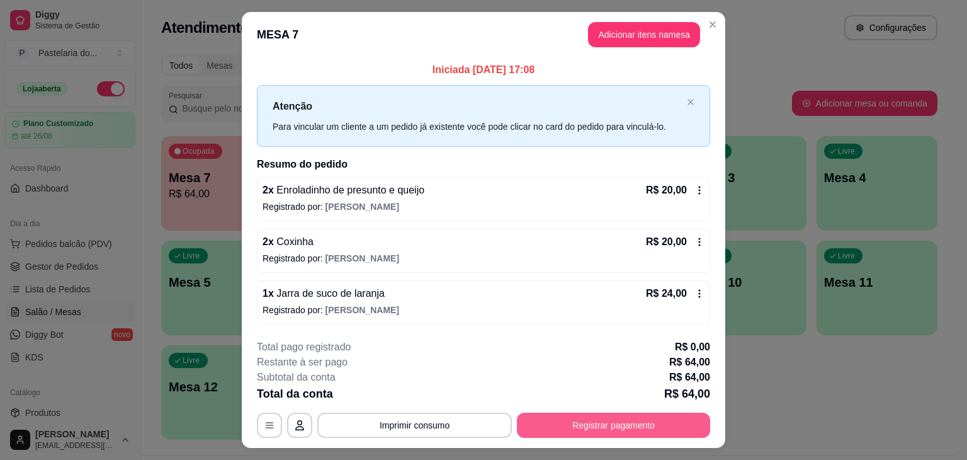
click at [605, 414] on button "Registrar pagamento" at bounding box center [613, 424] width 193 height 25
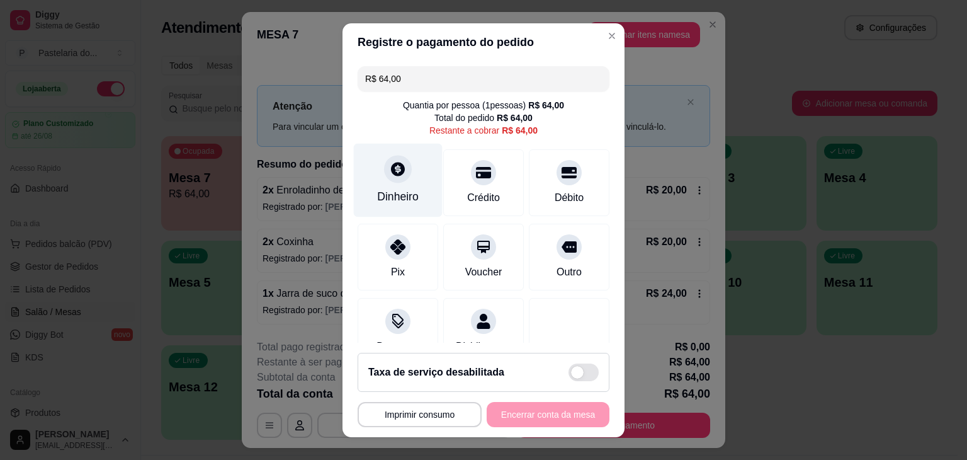
click at [363, 176] on div "Dinheiro" at bounding box center [398, 180] width 89 height 74
click at [533, 416] on div "**********" at bounding box center [484, 414] width 252 height 25
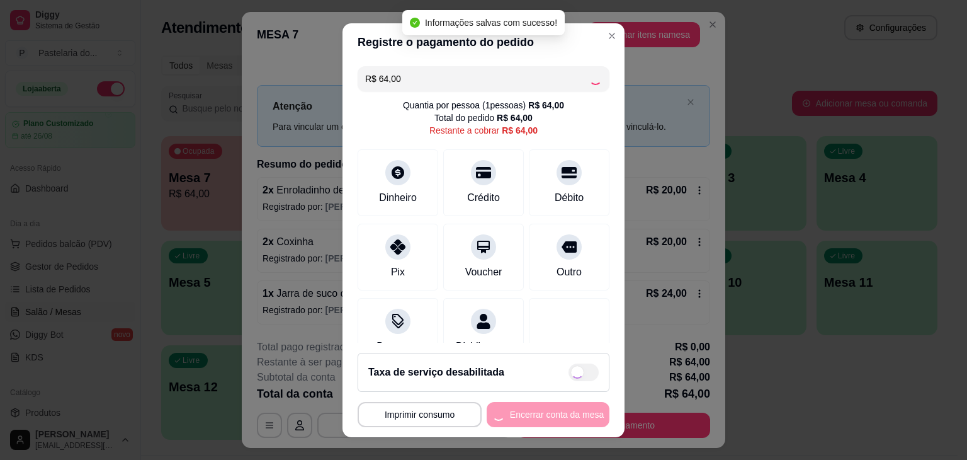
click at [533, 416] on div "**********" at bounding box center [484, 414] width 252 height 25
type input "R$ 0,00"
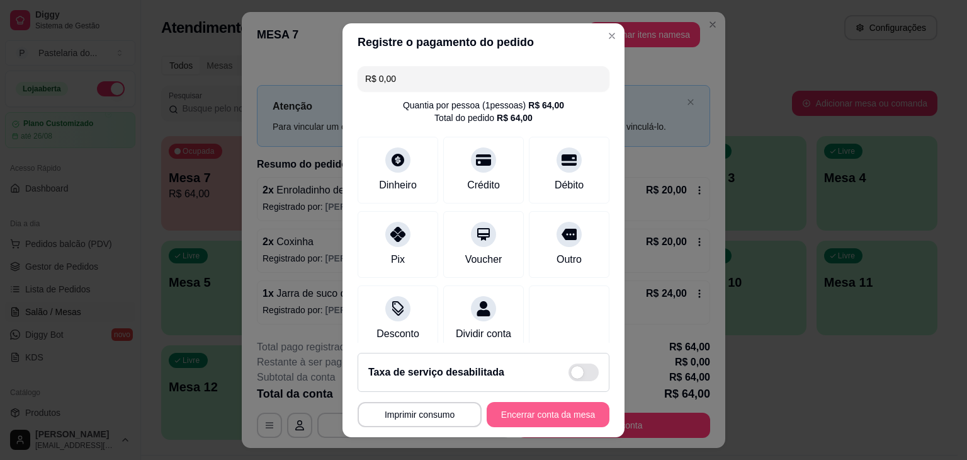
click at [520, 419] on button "Encerrar conta da mesa" at bounding box center [548, 414] width 123 height 25
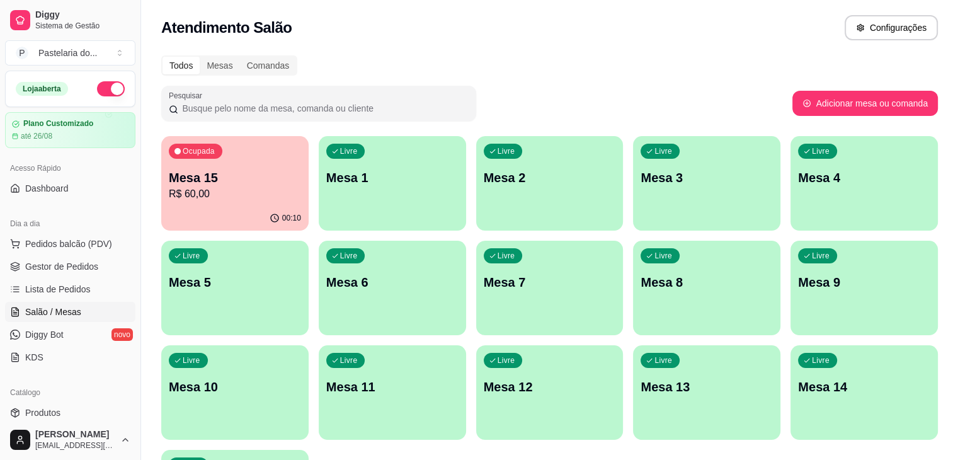
click at [476, 199] on div "Livre Mesa 2" at bounding box center [549, 175] width 147 height 79
click at [347, 179] on p "Mesa 1" at bounding box center [392, 178] width 132 height 18
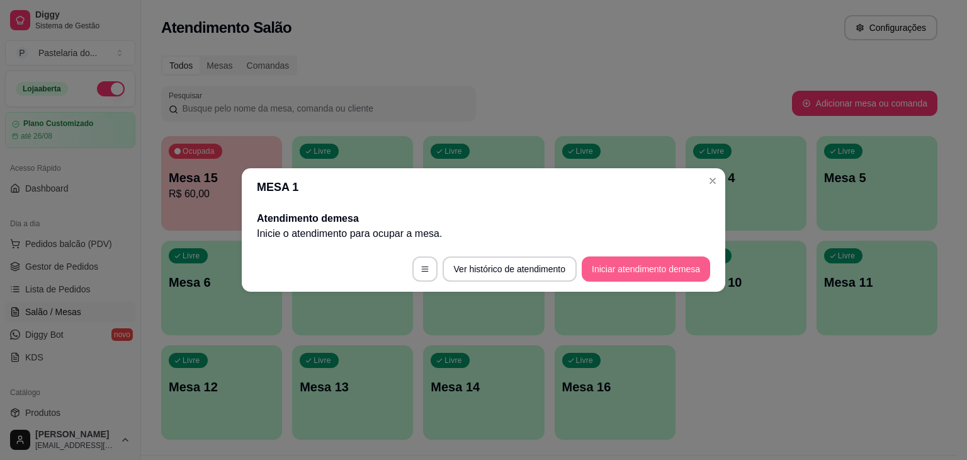
click at [613, 265] on button "Iniciar atendimento de mesa" at bounding box center [646, 268] width 128 height 25
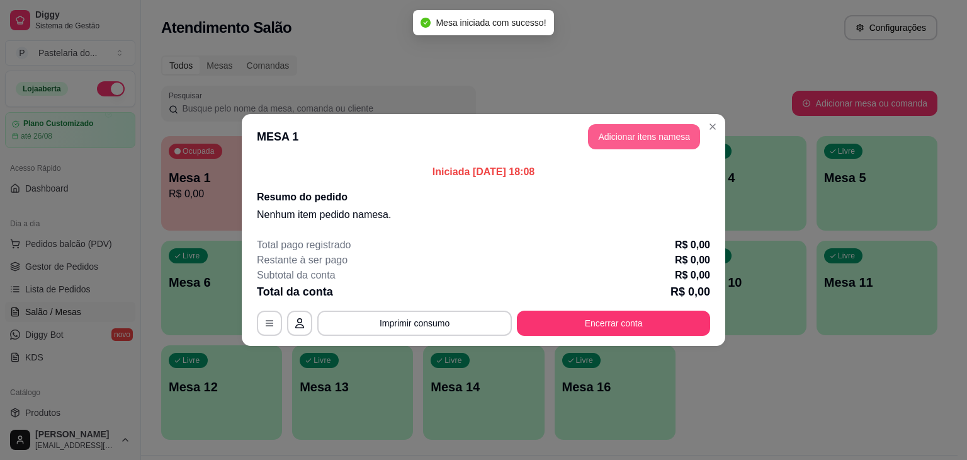
click at [659, 145] on button "Adicionar itens na mesa" at bounding box center [644, 136] width 112 height 25
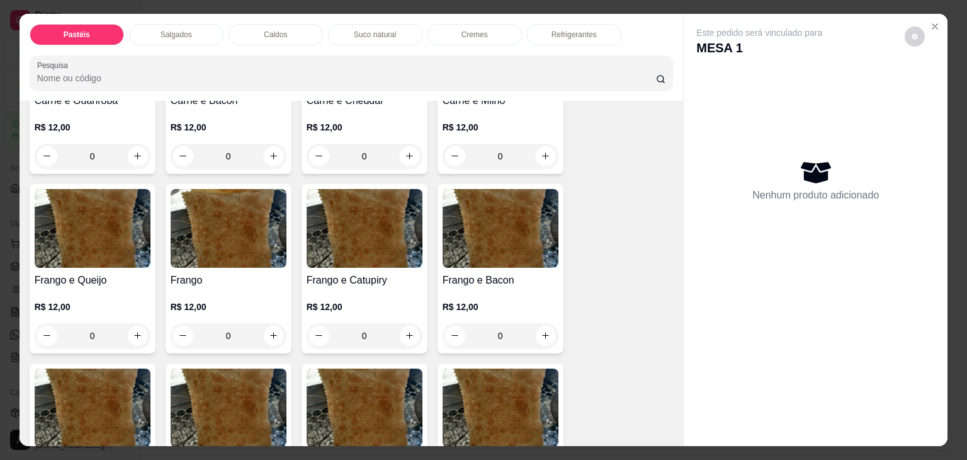
scroll to position [441, 0]
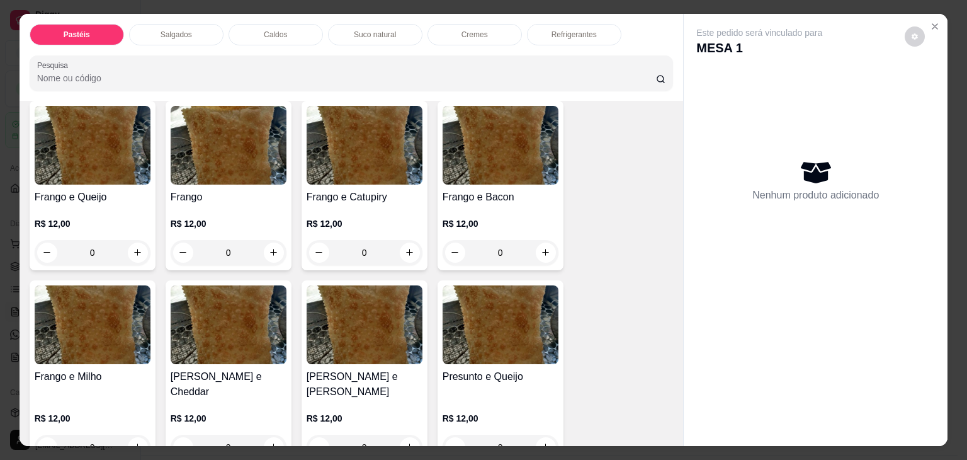
click at [337, 176] on img at bounding box center [365, 145] width 116 height 79
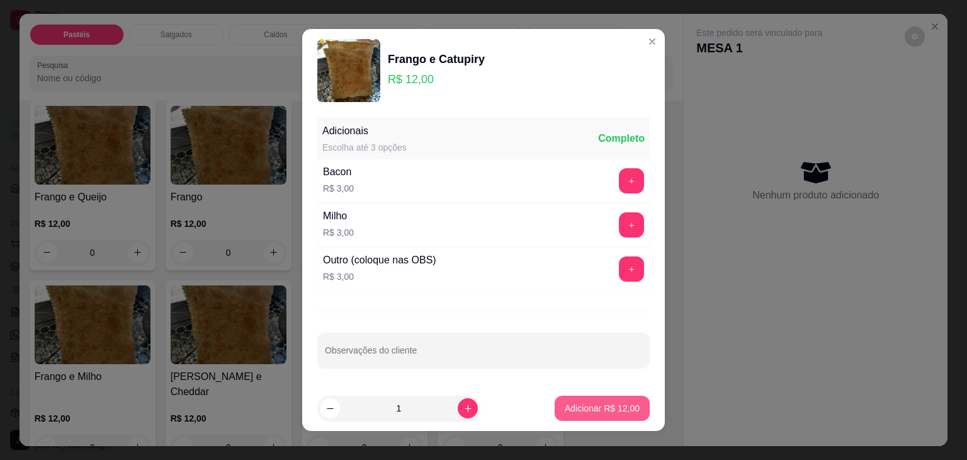
click at [606, 397] on button "Adicionar R$ 12,00" at bounding box center [602, 407] width 95 height 25
type input "1"
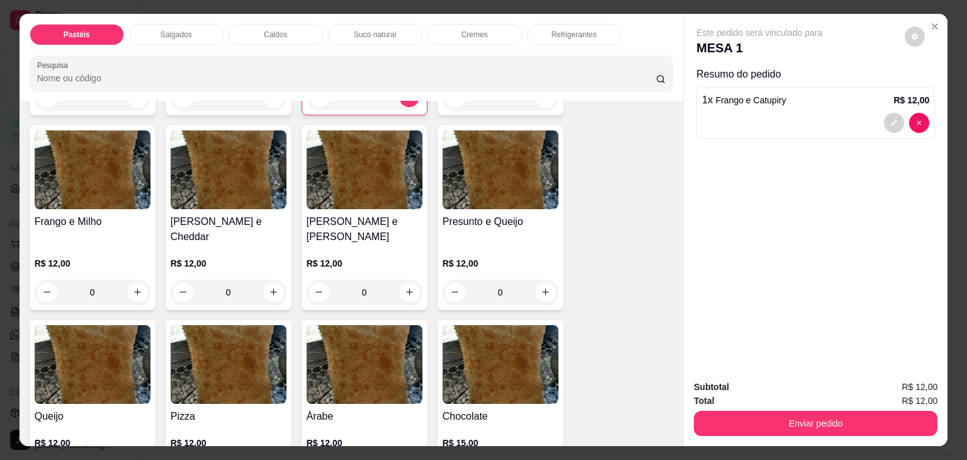
scroll to position [630, 0]
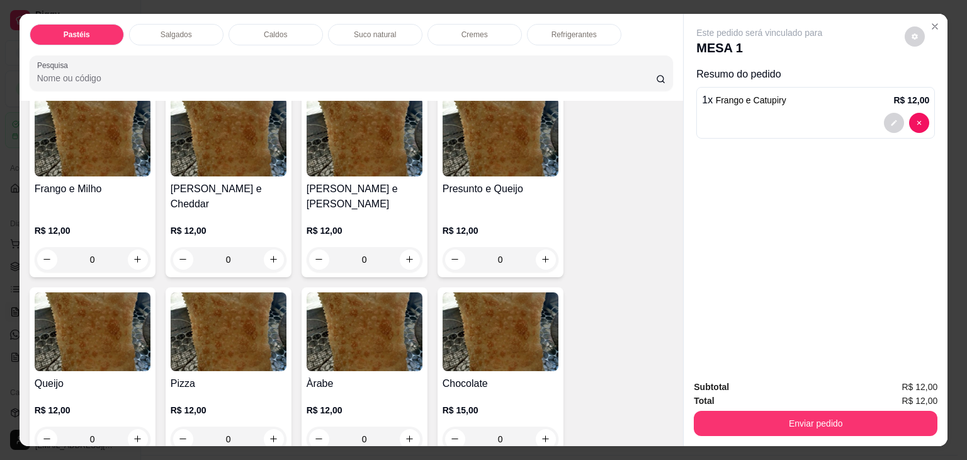
click at [235, 162] on img at bounding box center [229, 137] width 116 height 79
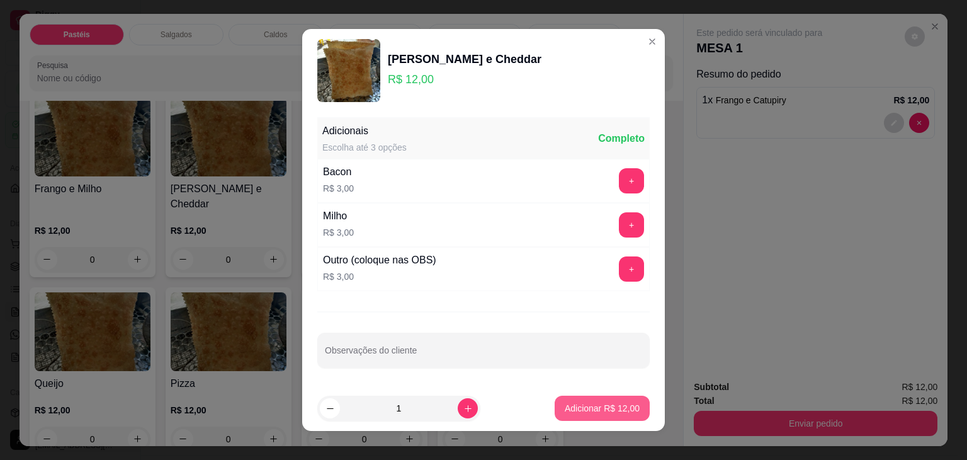
click at [624, 408] on p "Adicionar R$ 12,00" at bounding box center [602, 408] width 75 height 13
type input "1"
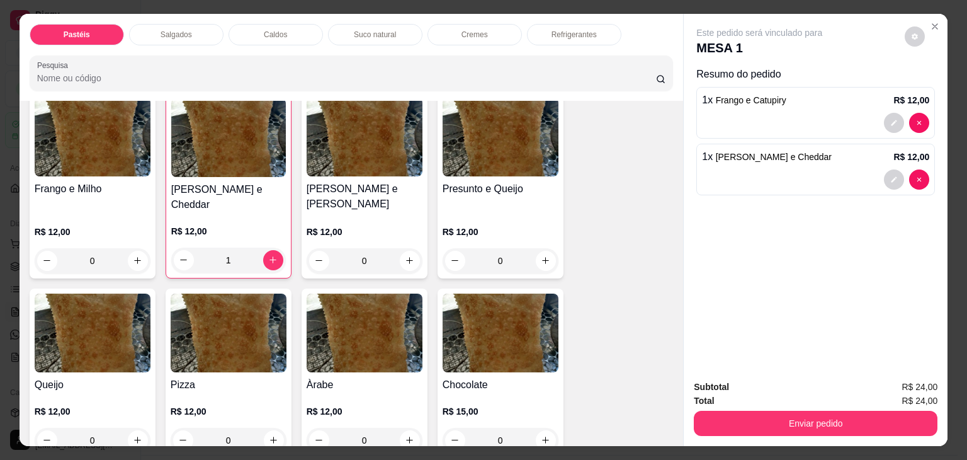
click at [546, 26] on div "Refrigerantes" at bounding box center [574, 34] width 94 height 21
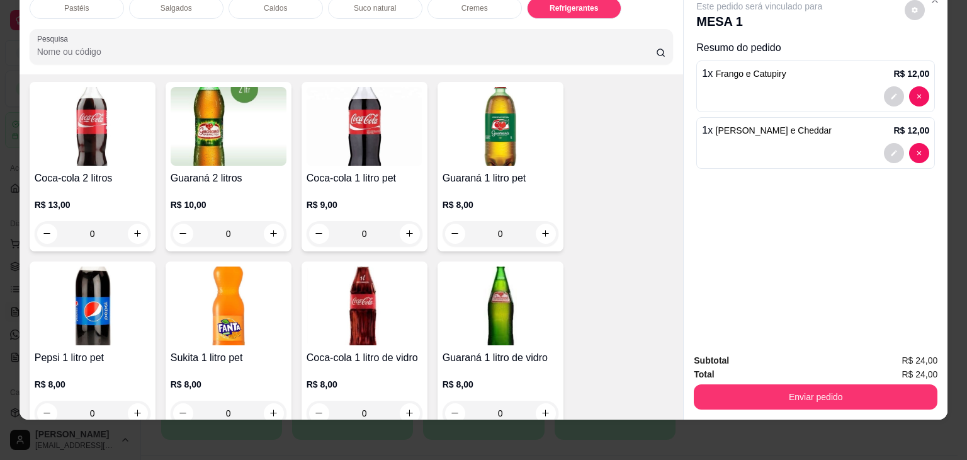
scroll to position [3420, 0]
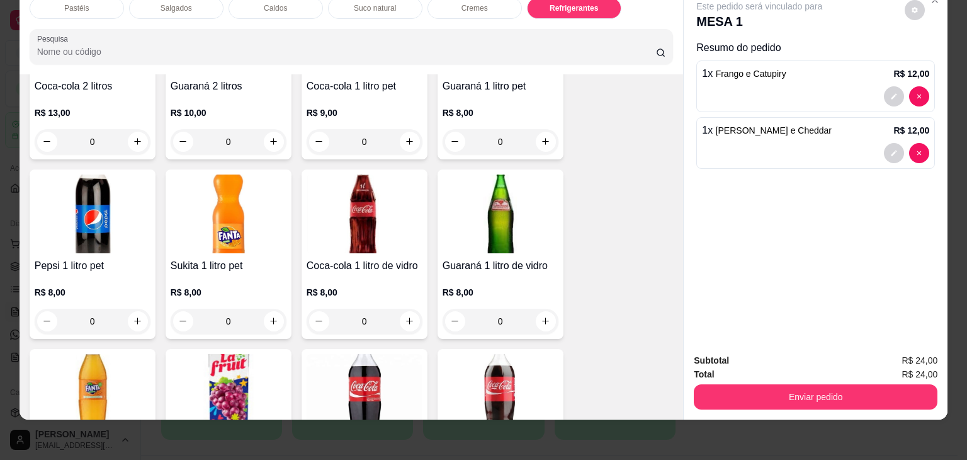
click at [377, 195] on img at bounding box center [365, 213] width 116 height 79
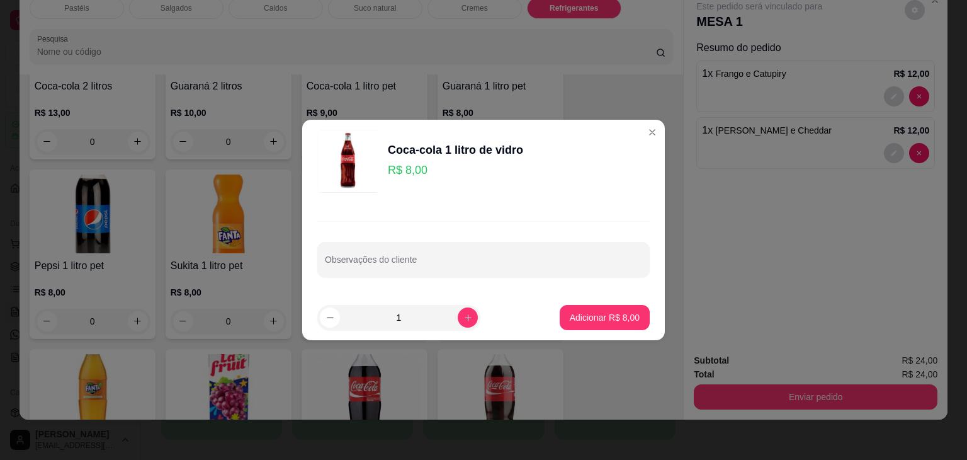
click at [577, 315] on p "Adicionar R$ 8,00" at bounding box center [605, 317] width 70 height 13
type input "1"
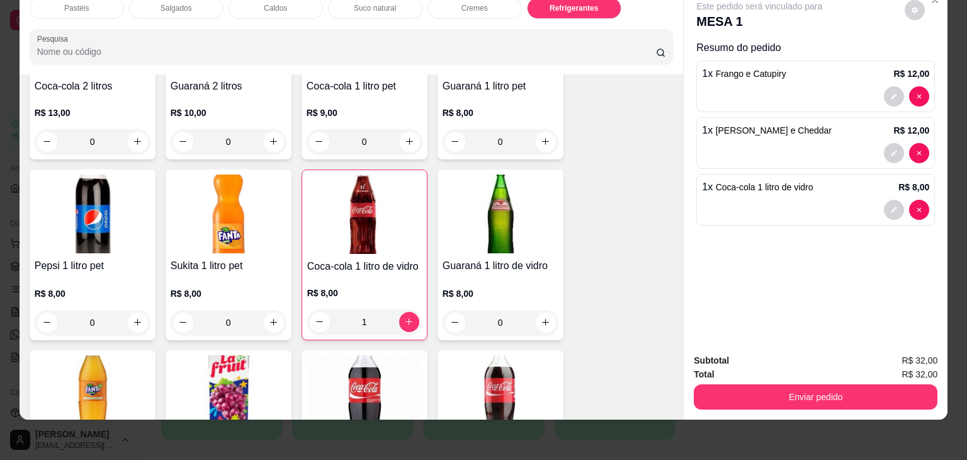
scroll to position [0, 0]
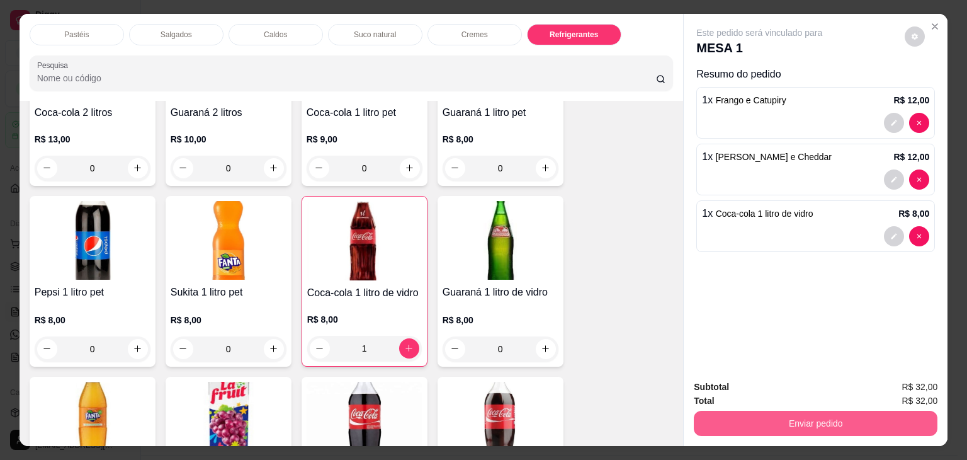
click at [791, 424] on button "Enviar pedido" at bounding box center [816, 422] width 244 height 25
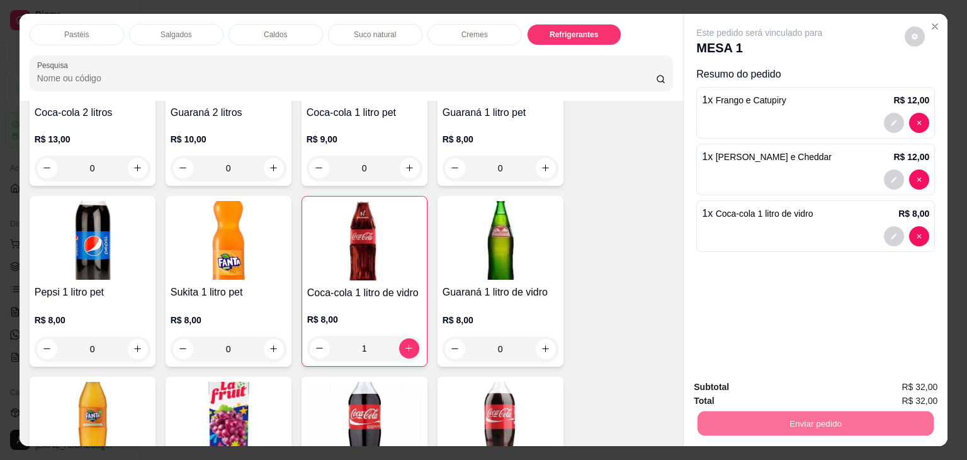
click at [745, 388] on button "Não registrar e enviar pedido" at bounding box center [773, 387] width 131 height 24
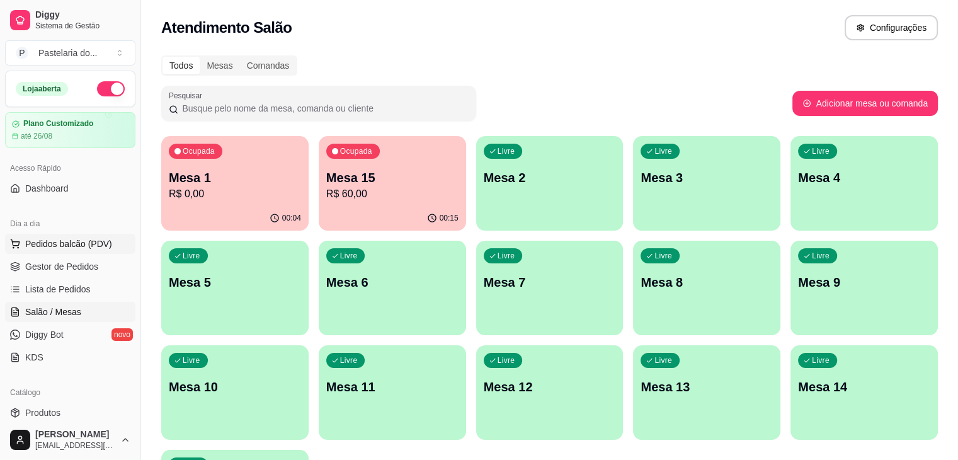
click at [101, 236] on button "Pedidos balcão (PDV)" at bounding box center [70, 244] width 130 height 20
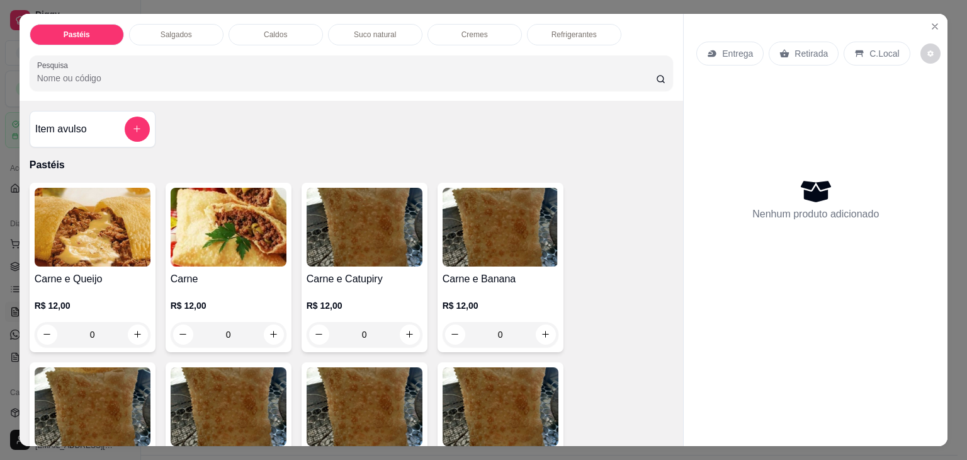
click at [166, 31] on p "Salgados" at bounding box center [176, 35] width 31 height 10
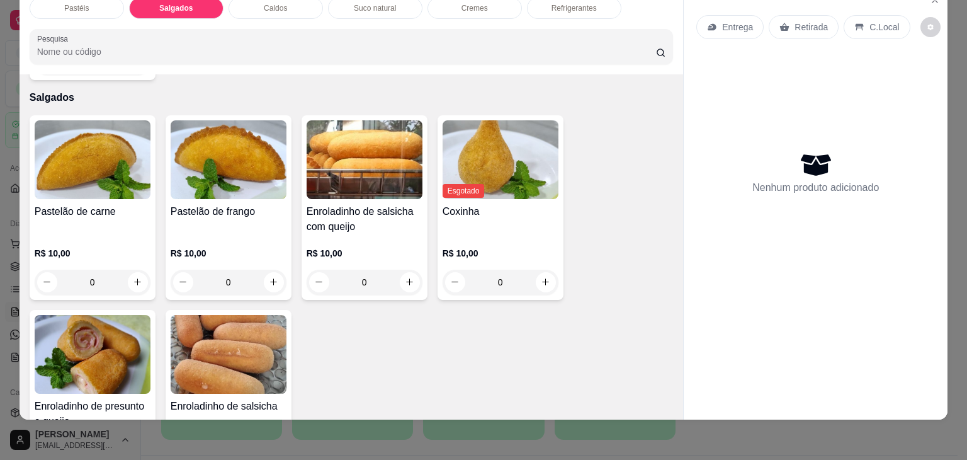
click at [106, 148] on img at bounding box center [93, 159] width 116 height 79
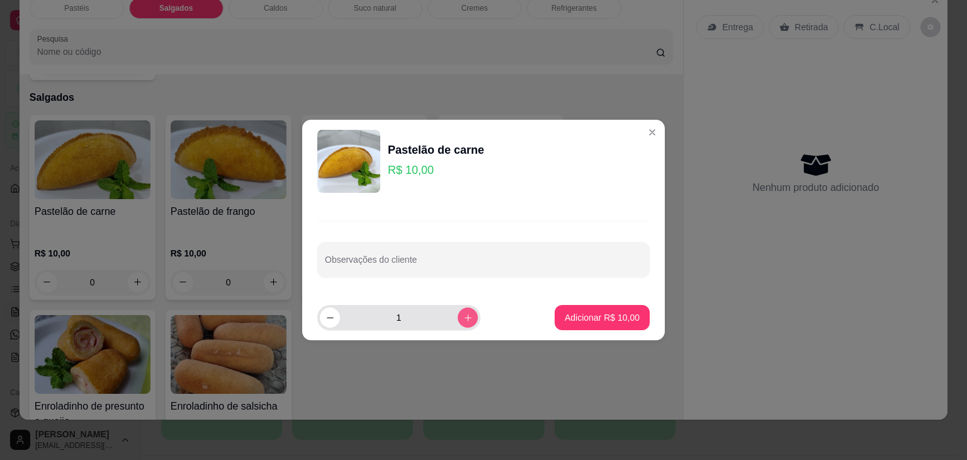
click at [463, 317] on icon "increase-product-quantity" at bounding box center [467, 317] width 9 height 9
type input "2"
click at [594, 336] on footer "2 Adicionar R$ 20,00" at bounding box center [483, 317] width 363 height 45
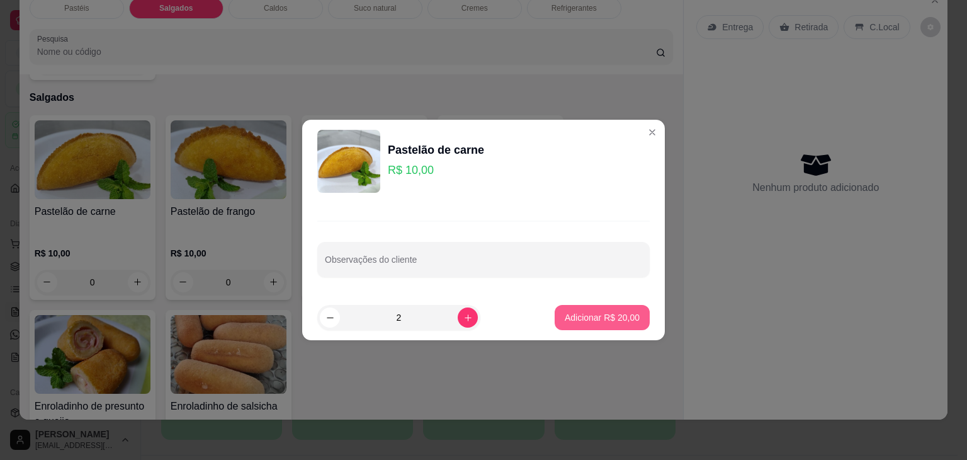
click at [574, 324] on button "Adicionar R$ 20,00" at bounding box center [602, 317] width 95 height 25
type input "2"
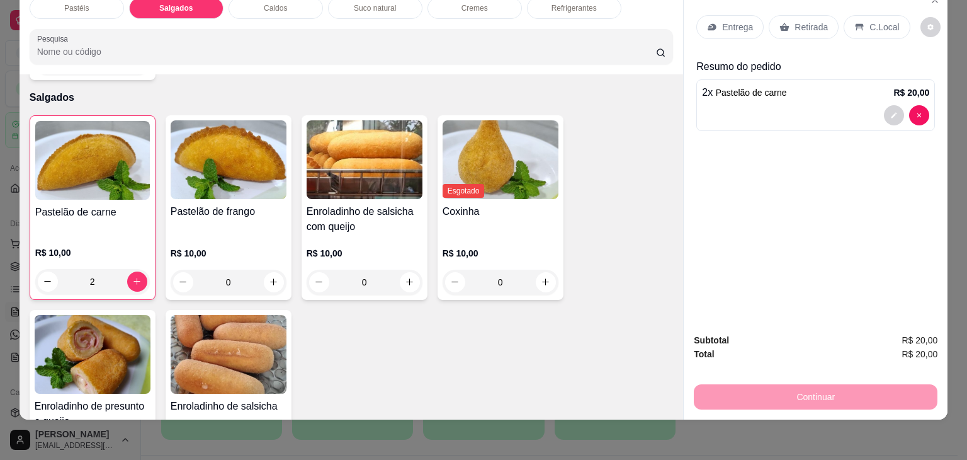
click at [199, 159] on img at bounding box center [229, 159] width 116 height 79
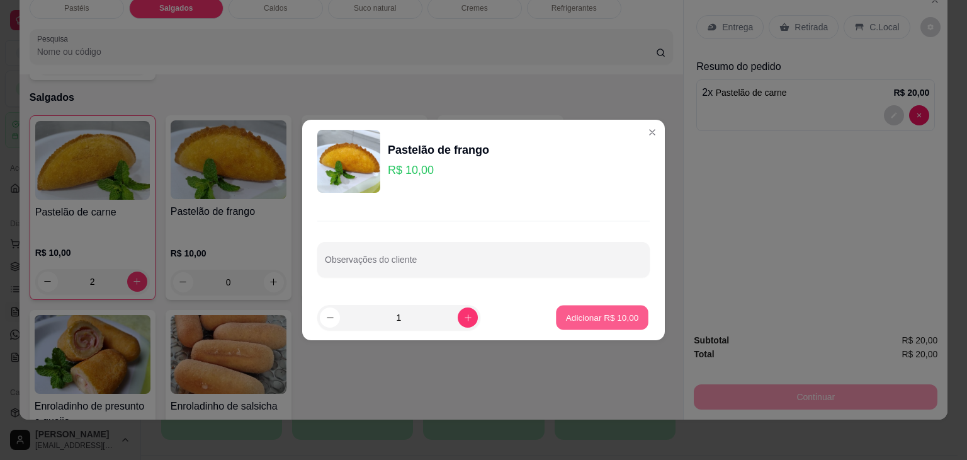
click at [599, 325] on button "Adicionar R$ 10,00" at bounding box center [602, 317] width 93 height 25
type input "1"
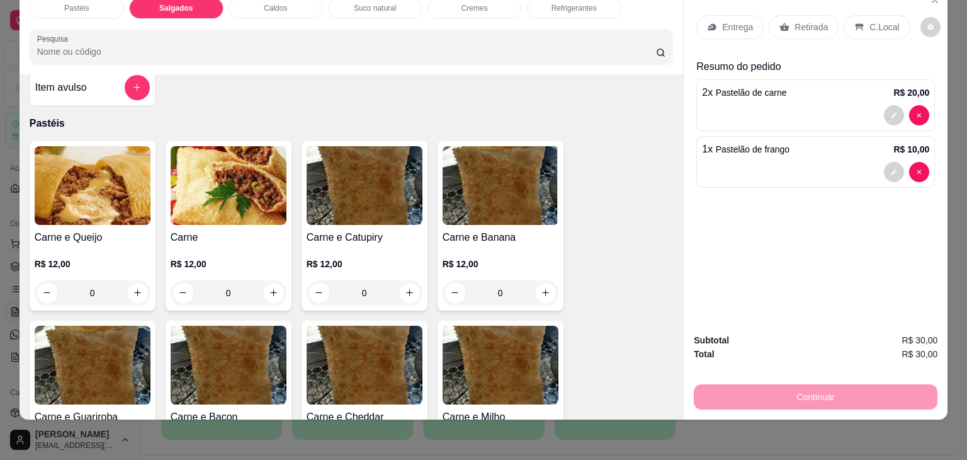
scroll to position [0, 0]
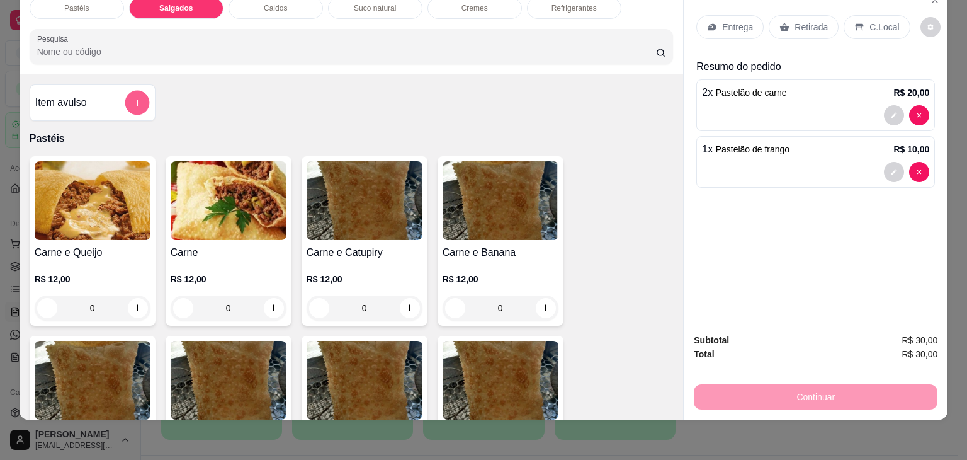
click at [125, 98] on button "add-separate-item" at bounding box center [137, 103] width 25 height 25
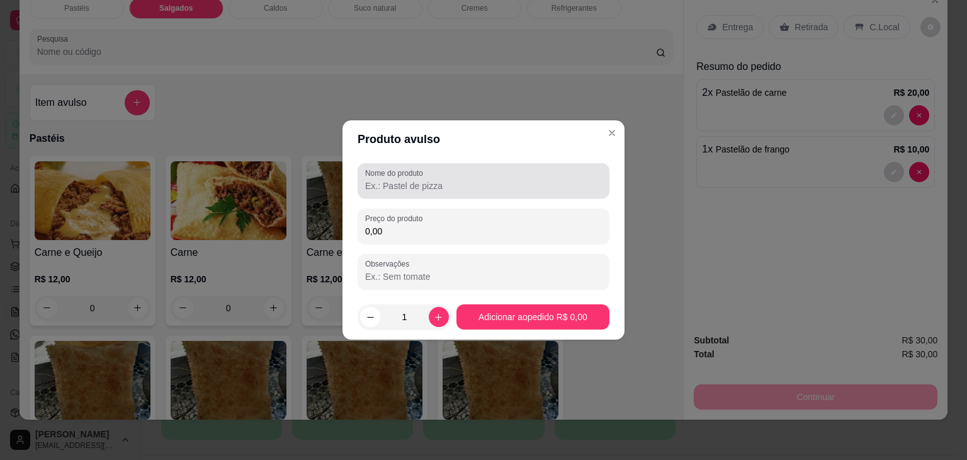
click at [391, 177] on label "Nome do produto" at bounding box center [396, 172] width 62 height 11
click at [391, 179] on input "Nome do produto" at bounding box center [483, 185] width 237 height 13
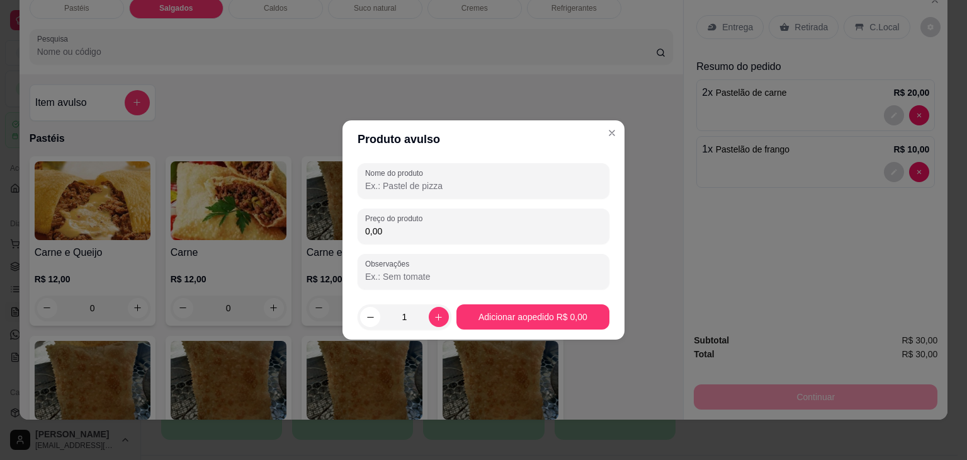
type input "X"
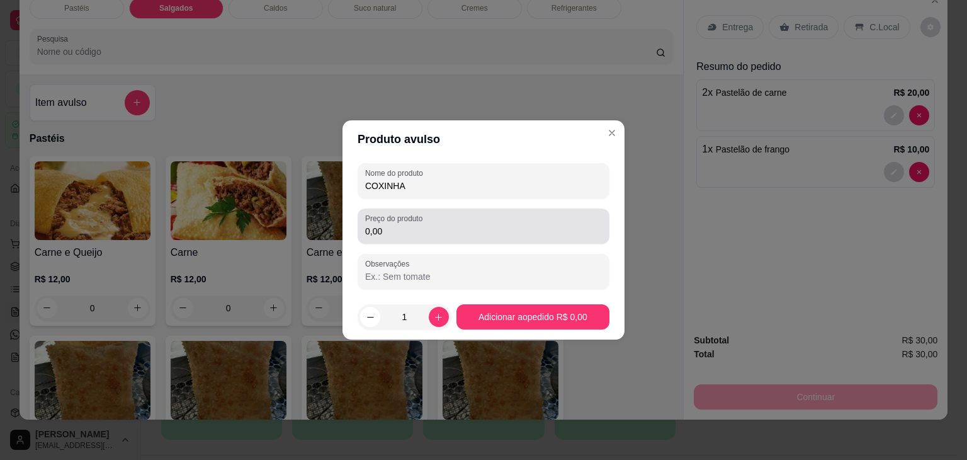
type input "COXINHA"
click at [418, 215] on label "Preço do produto" at bounding box center [396, 218] width 62 height 11
click at [418, 225] on input "0,00" at bounding box center [483, 231] width 237 height 13
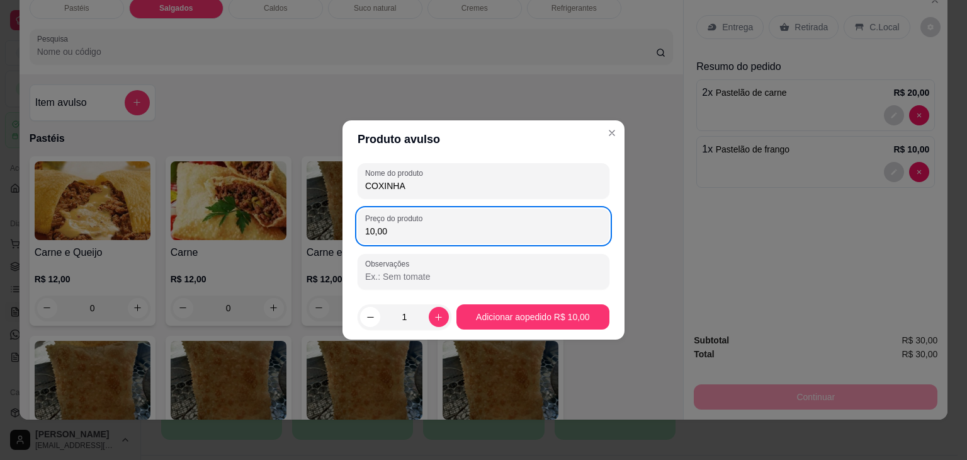
type input "10,00"
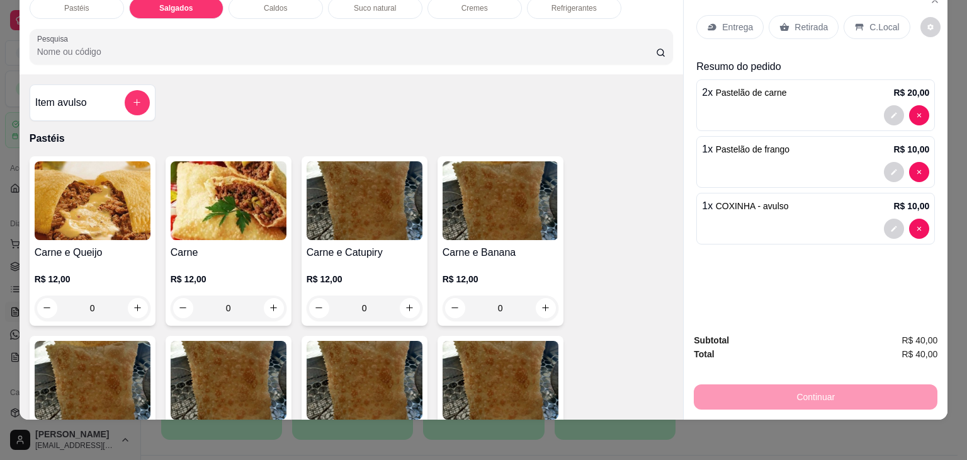
click at [818, 21] on p "Retirada" at bounding box center [811, 27] width 33 height 13
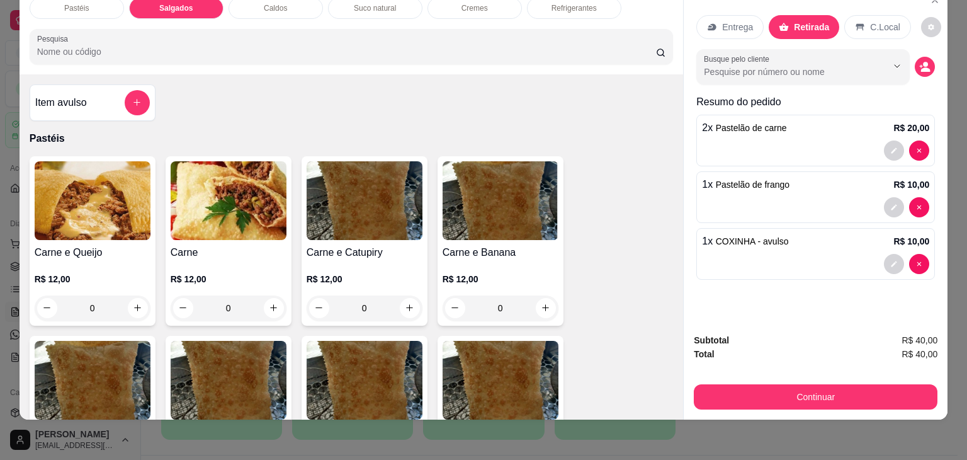
click at [803, 381] on div "Continuar" at bounding box center [816, 395] width 244 height 28
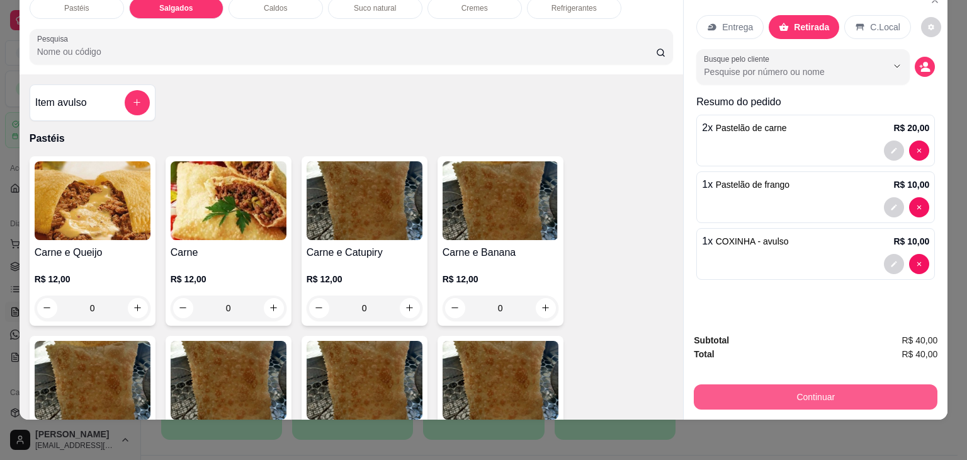
click at [803, 384] on button "Continuar" at bounding box center [816, 396] width 244 height 25
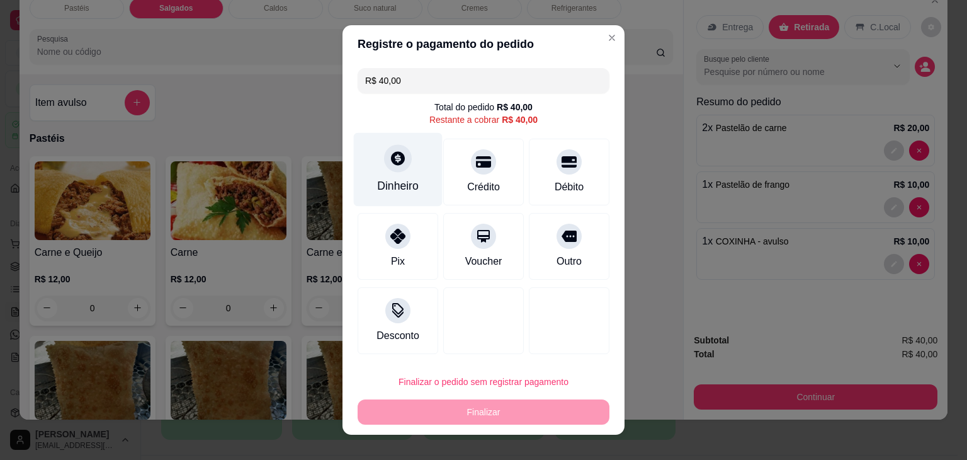
click at [394, 165] on icon at bounding box center [398, 158] width 14 height 14
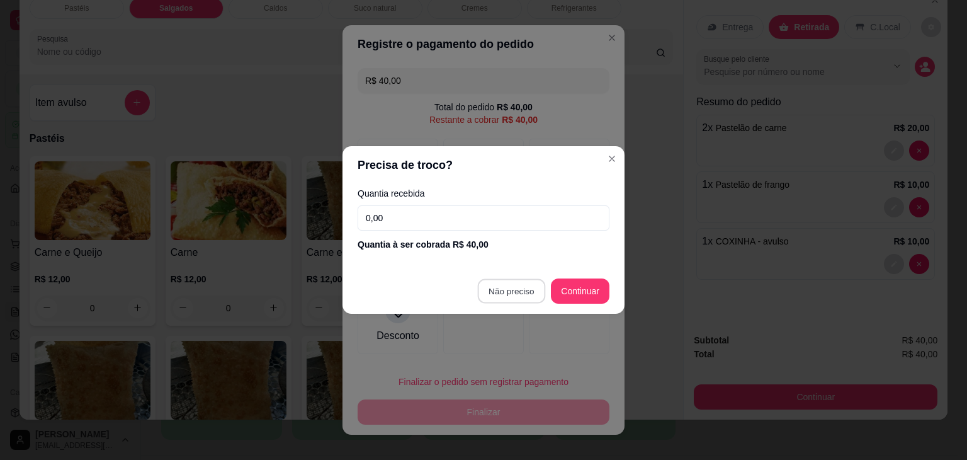
type input "R$ 0,00"
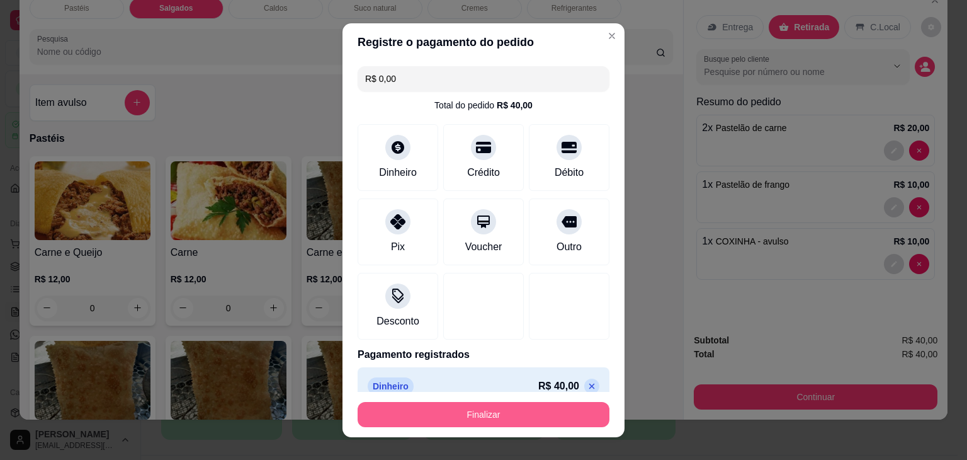
click at [538, 414] on button "Finalizar" at bounding box center [484, 414] width 252 height 25
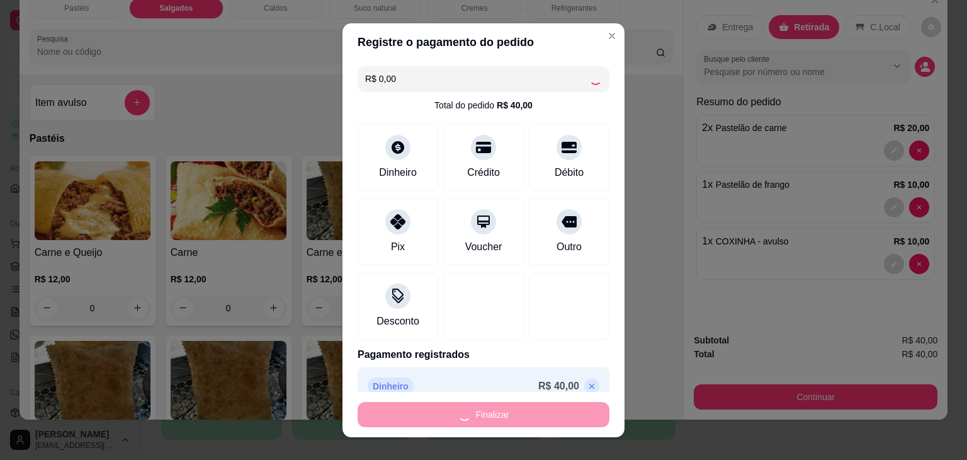
type input "0"
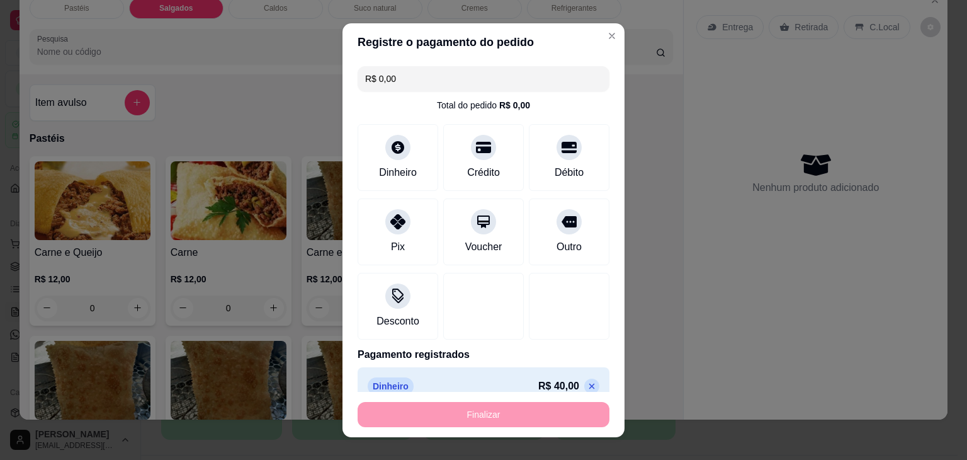
type input "-R$ 40,00"
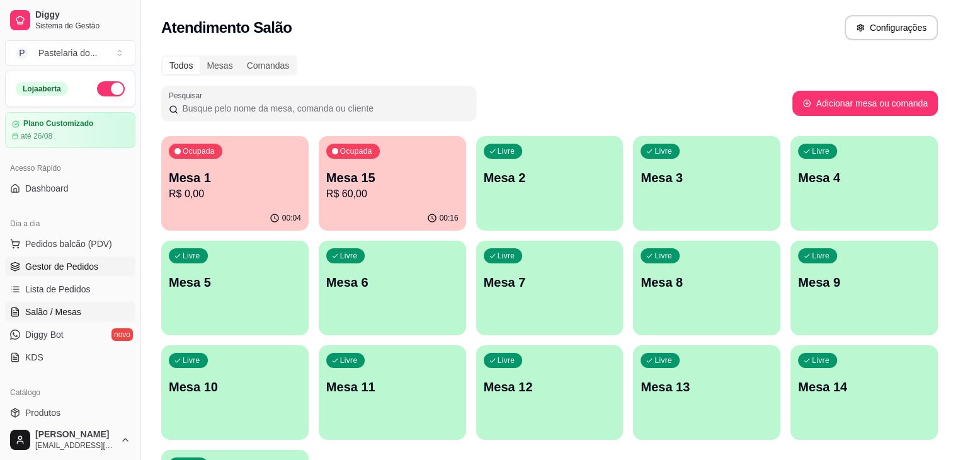
click at [81, 264] on span "Gestor de Pedidos" at bounding box center [61, 266] width 73 height 13
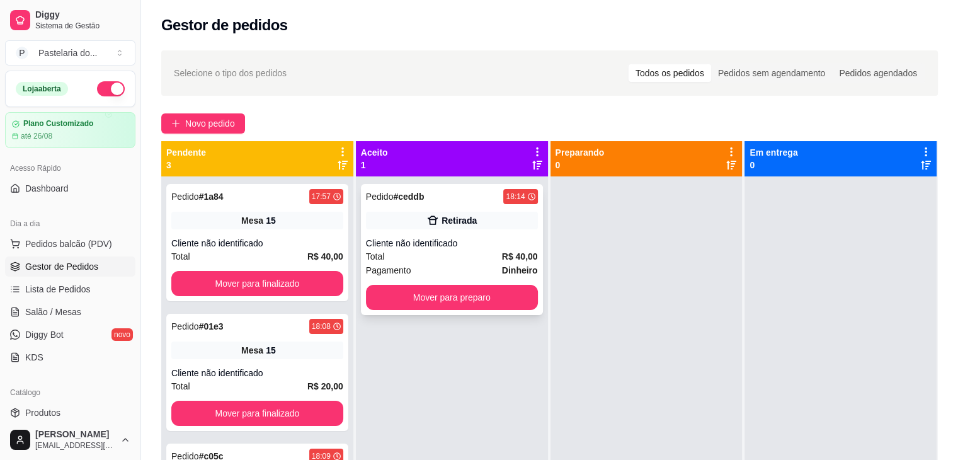
click at [482, 254] on div "Total R$ 40,00" at bounding box center [452, 256] width 172 height 14
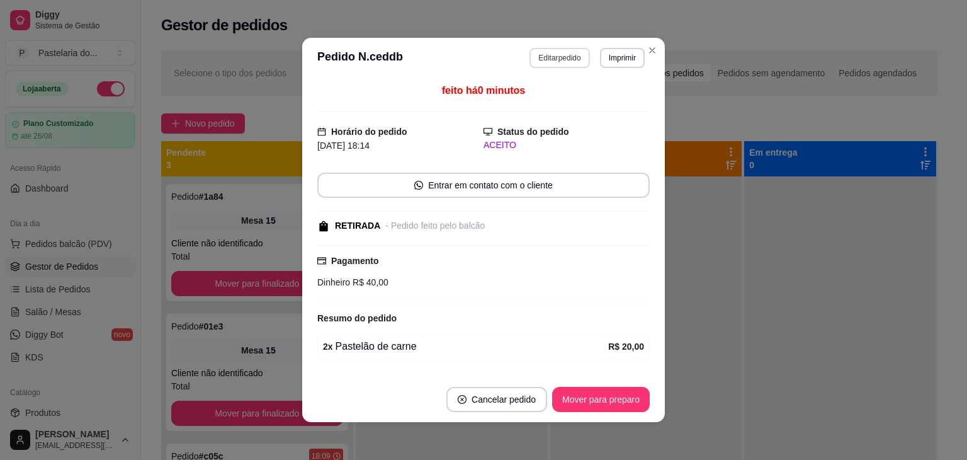
click at [568, 60] on button "Editar pedido" at bounding box center [559, 58] width 60 height 20
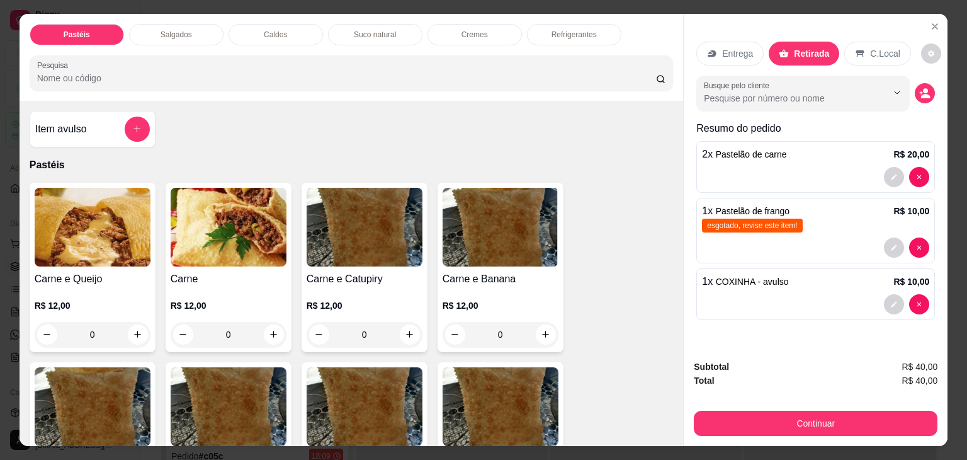
click at [942, 15] on div "Entrega Retirada C.Local Busque pelo cliente Resumo do pedido 2 x Pastelão de c…" at bounding box center [816, 182] width 264 height 336
click at [932, 24] on icon "Close" at bounding box center [934, 26] width 5 height 5
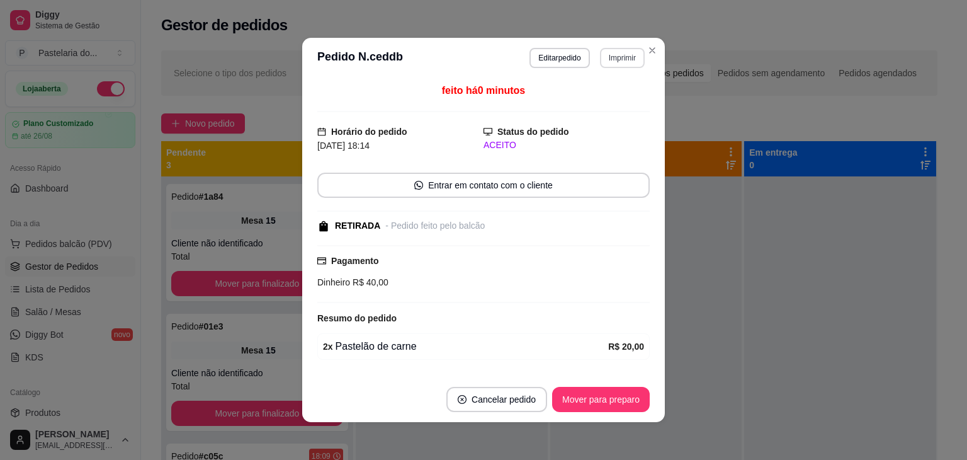
click at [634, 59] on button "Imprimir" at bounding box center [622, 58] width 45 height 20
click at [619, 102] on button "IMPRESSORA" at bounding box center [595, 102] width 91 height 20
click at [614, 55] on button "Imprimir" at bounding box center [622, 58] width 45 height 20
click at [622, 100] on button "IMPRESSORA" at bounding box center [595, 102] width 91 height 20
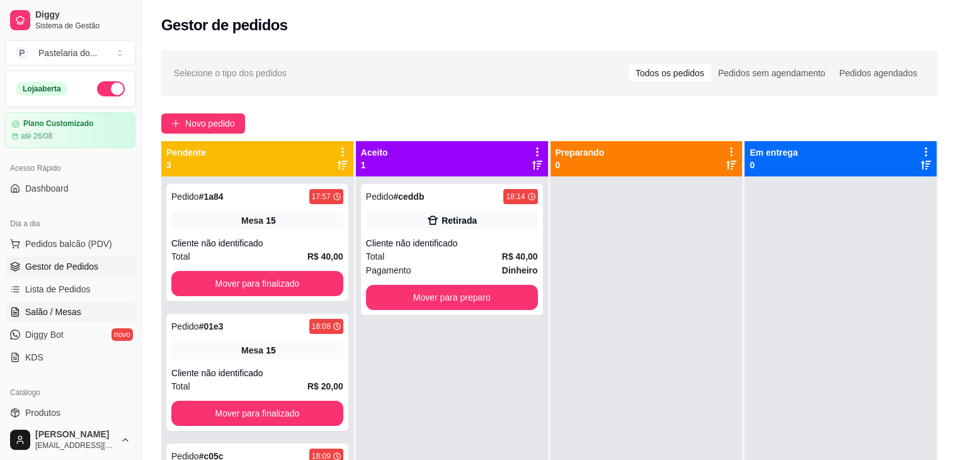
click at [56, 315] on span "Salão / Mesas" at bounding box center [53, 311] width 56 height 13
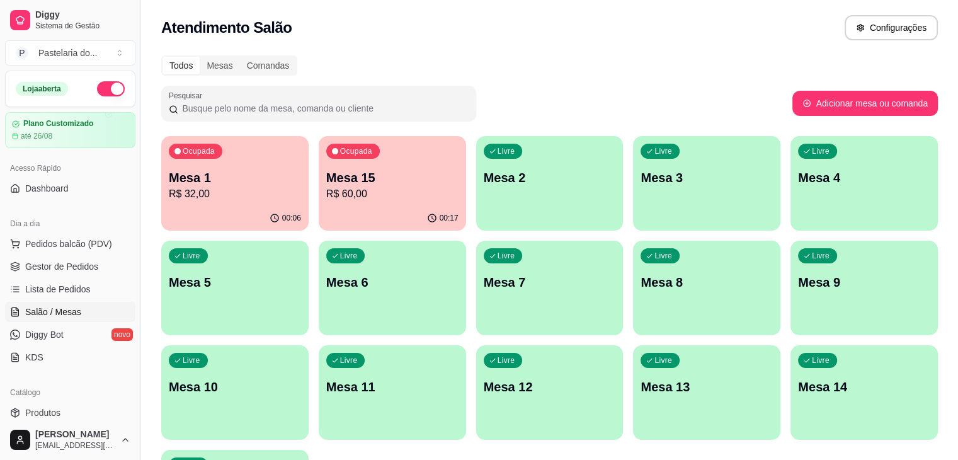
click at [342, 200] on p "R$ 60,00" at bounding box center [392, 193] width 132 height 15
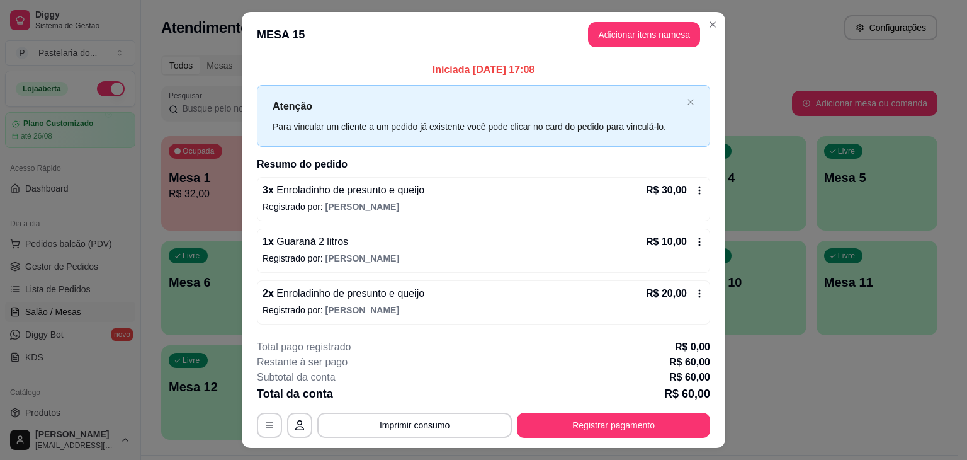
click at [663, 18] on header "MESA 15 Adicionar itens na mesa" at bounding box center [484, 34] width 484 height 45
click at [664, 42] on button "Adicionar itens na mesa" at bounding box center [644, 34] width 112 height 25
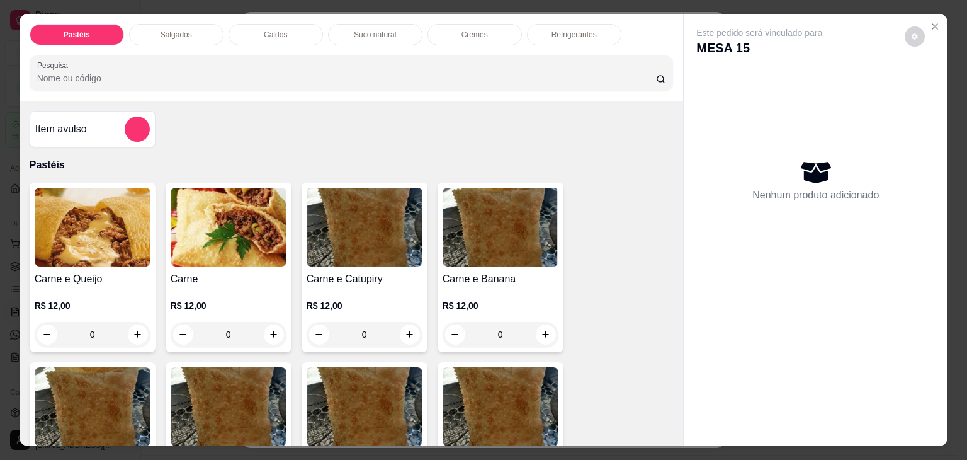
click at [179, 30] on p "Salgados" at bounding box center [176, 35] width 31 height 10
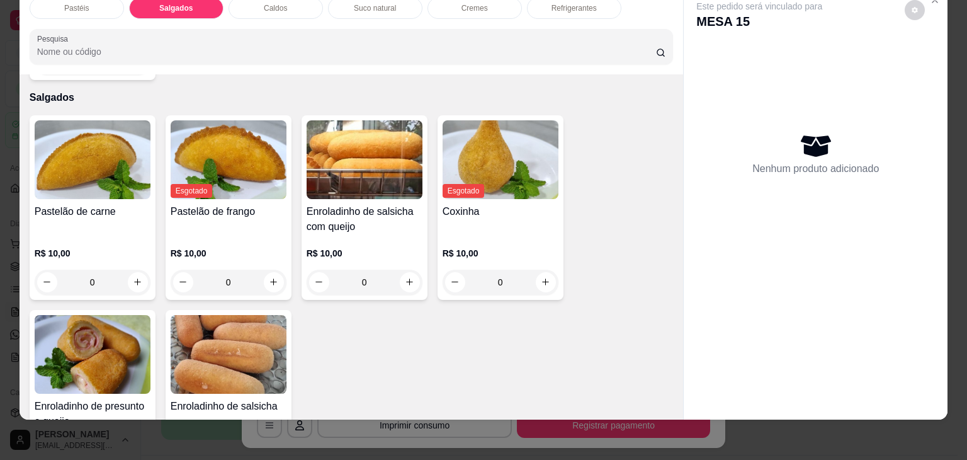
click at [127, 315] on img at bounding box center [93, 354] width 116 height 79
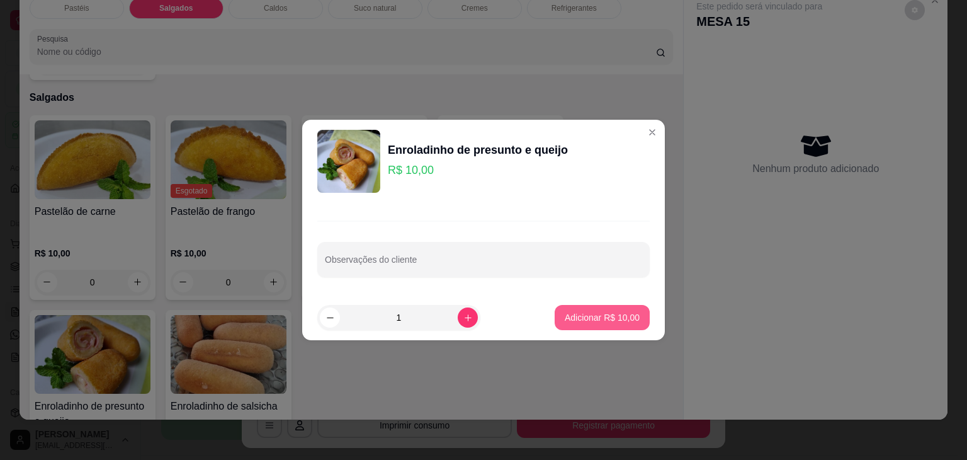
click at [605, 316] on p "Adicionar R$ 10,00" at bounding box center [602, 317] width 75 height 13
type input "1"
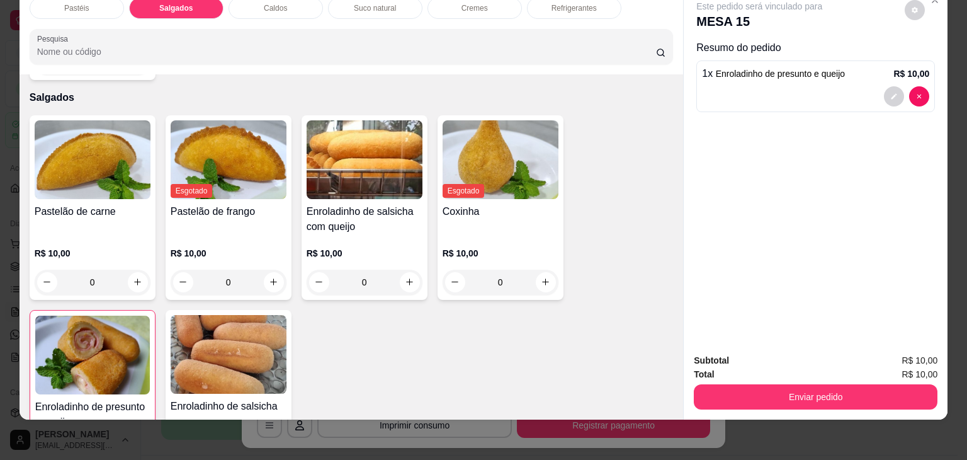
click at [0, 114] on div "Pastéis Salgados Caldos Suco natural Cremes Refrigerantes Pesquisa Item avulso …" at bounding box center [483, 230] width 967 height 460
click at [72, 134] on img at bounding box center [93, 159] width 116 height 79
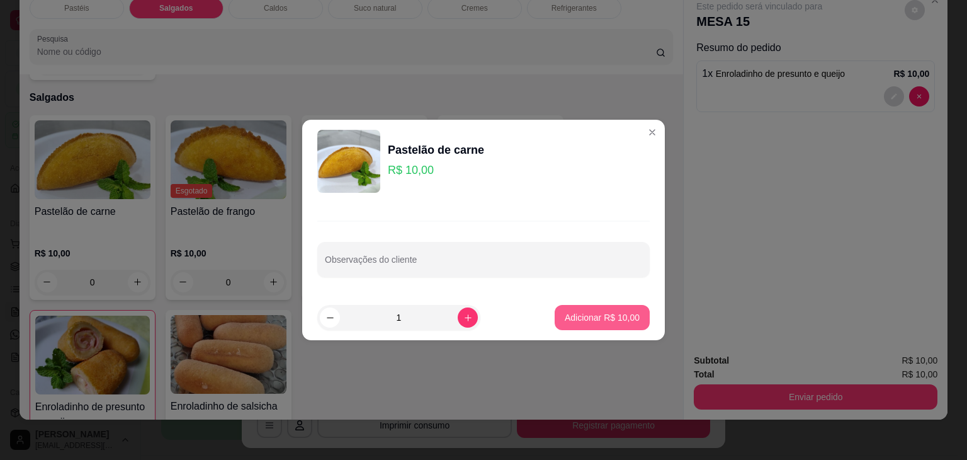
click at [609, 319] on p "Adicionar R$ 10,00" at bounding box center [602, 317] width 75 height 13
type input "1"
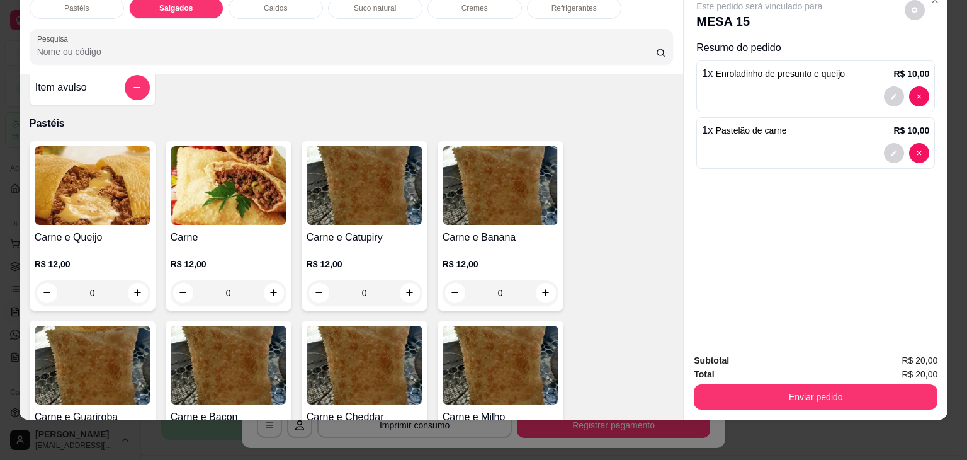
scroll to position [0, 0]
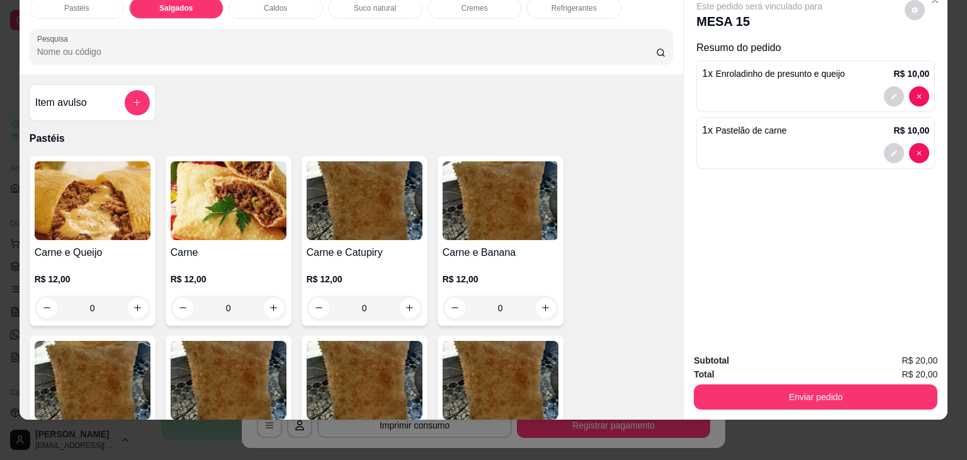
click at [103, 93] on div "Item avulso" at bounding box center [92, 102] width 115 height 25
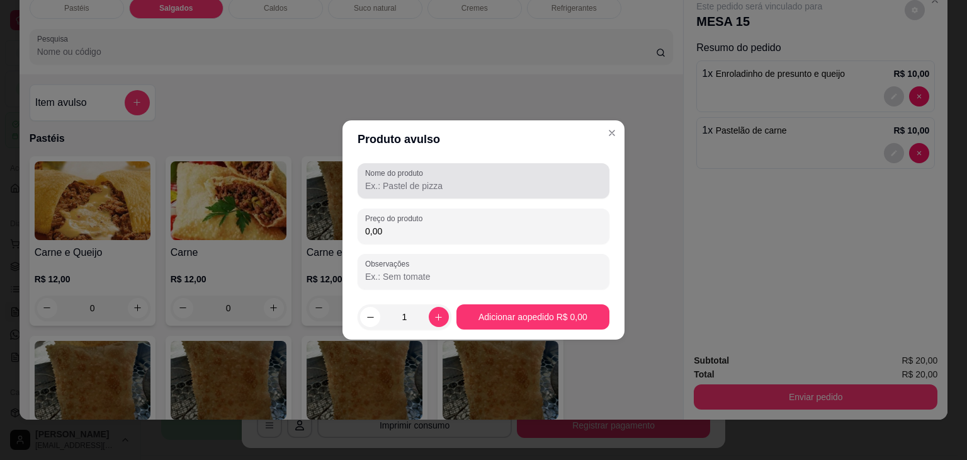
click at [413, 186] on input "Nome do produto" at bounding box center [483, 185] width 237 height 13
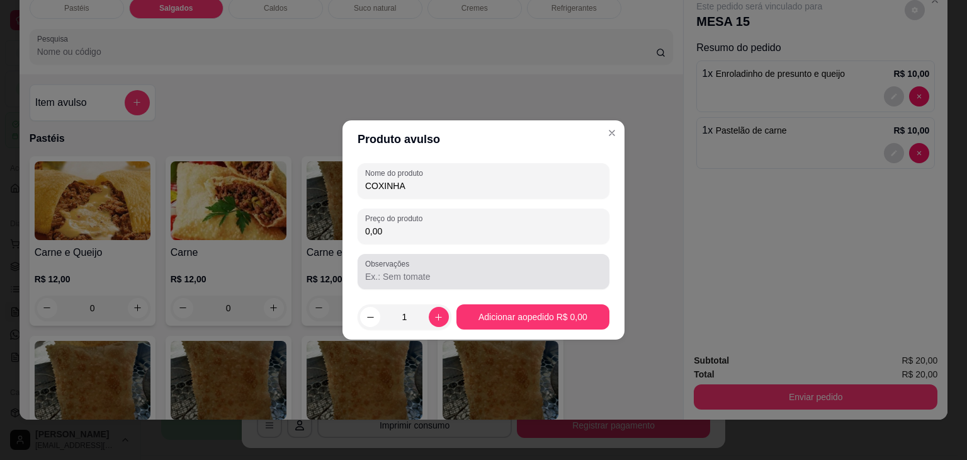
type input "COXINHA"
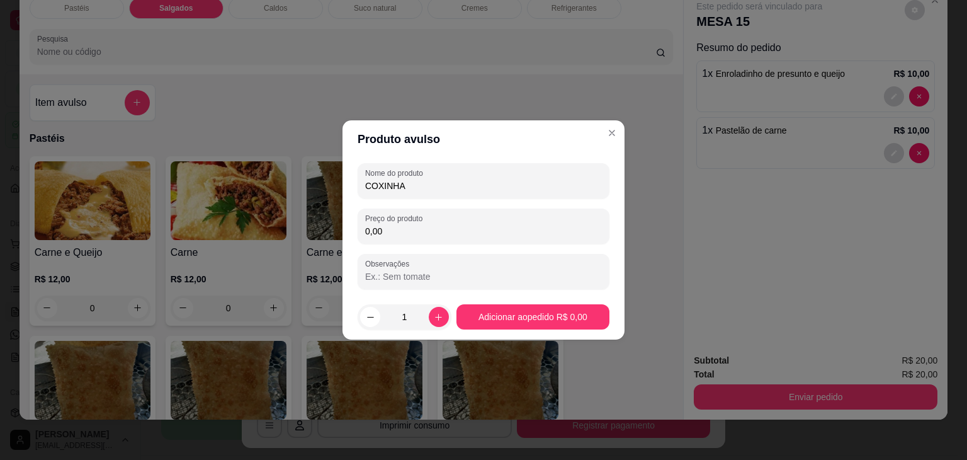
click at [478, 230] on input "0,00" at bounding box center [483, 231] width 237 height 13
type input "10,00"
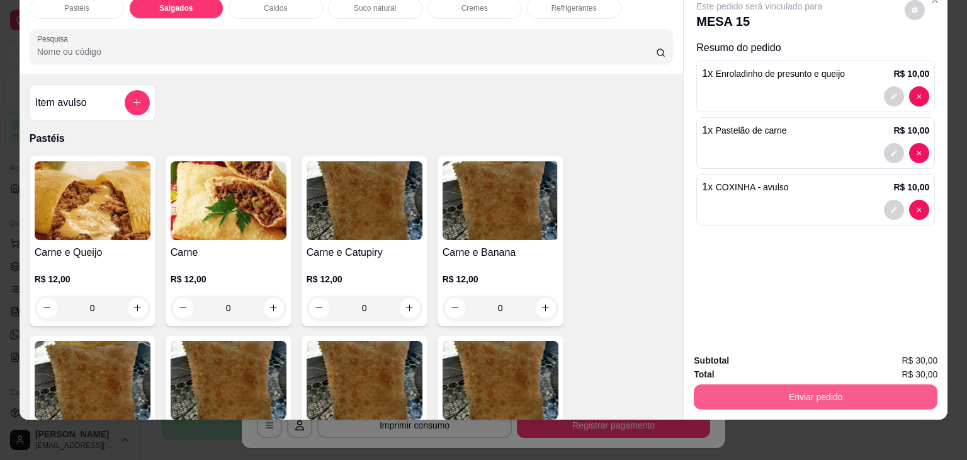
click at [768, 389] on button "Enviar pedido" at bounding box center [816, 396] width 244 height 25
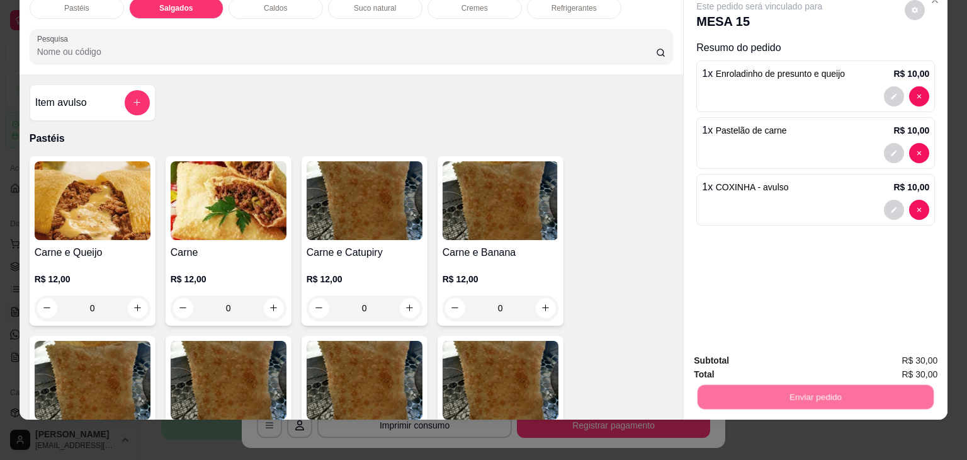
click at [786, 346] on button "Não registrar e enviar pedido" at bounding box center [773, 356] width 131 height 24
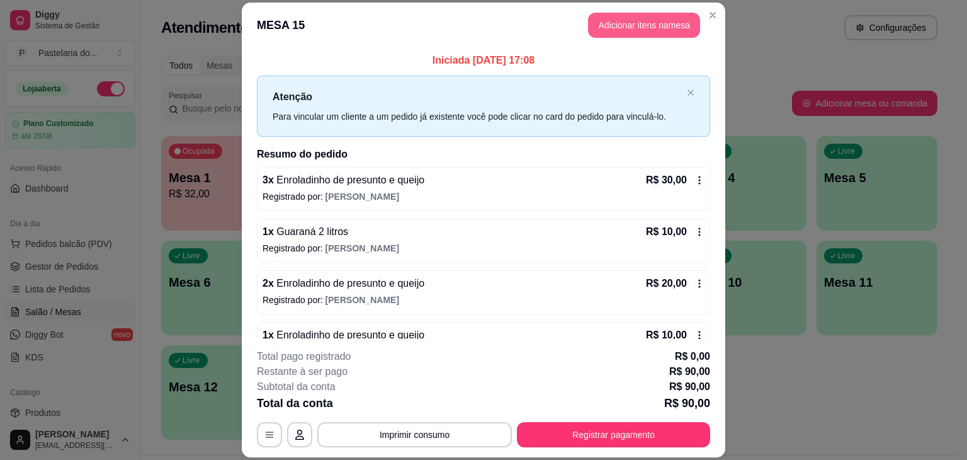
click at [676, 27] on button "Adicionar itens na mesa" at bounding box center [644, 25] width 112 height 25
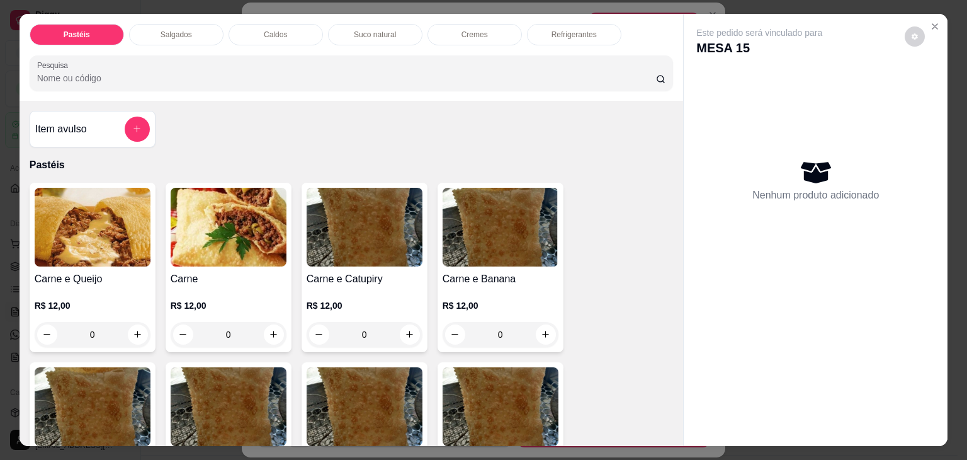
click at [79, 111] on div "Item avulso" at bounding box center [93, 129] width 126 height 37
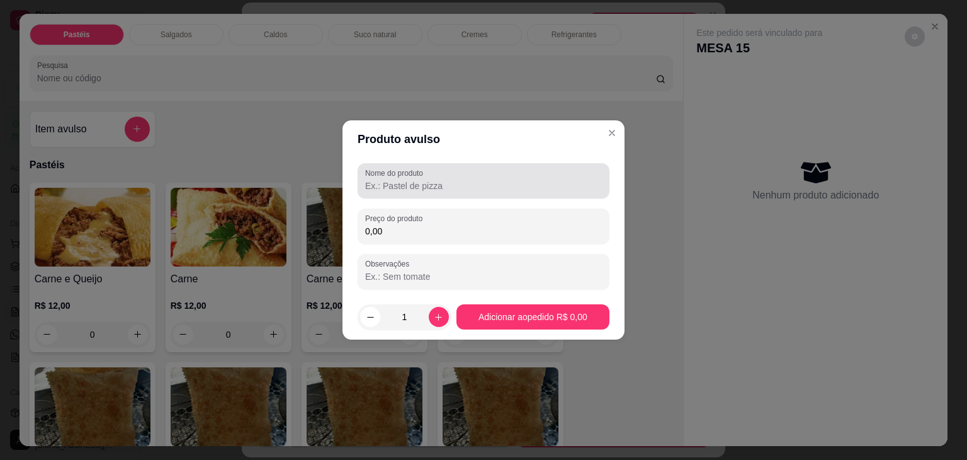
click at [410, 169] on label "Nome do produto" at bounding box center [396, 172] width 62 height 11
click at [410, 179] on input "Nome do produto" at bounding box center [483, 185] width 237 height 13
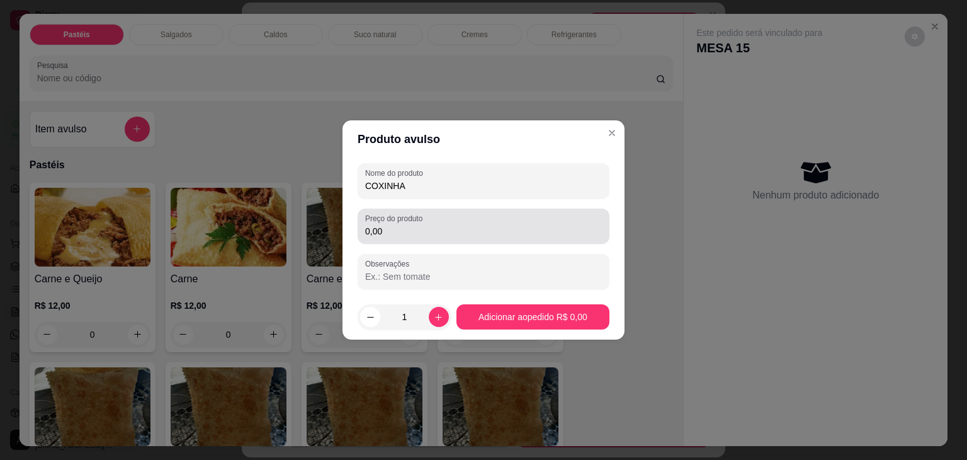
type input "COXINHA"
click at [417, 219] on label "Preço do produto" at bounding box center [396, 218] width 62 height 11
click at [417, 225] on input "0,00" at bounding box center [483, 231] width 237 height 13
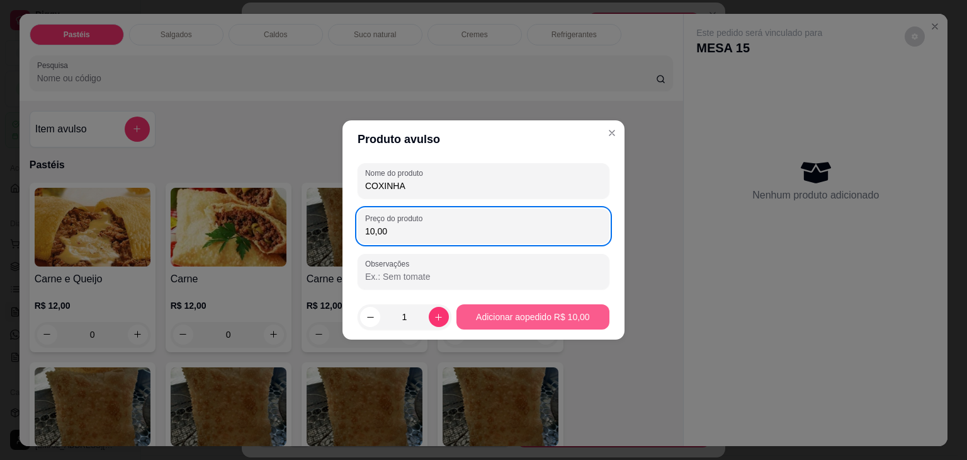
type input "10,00"
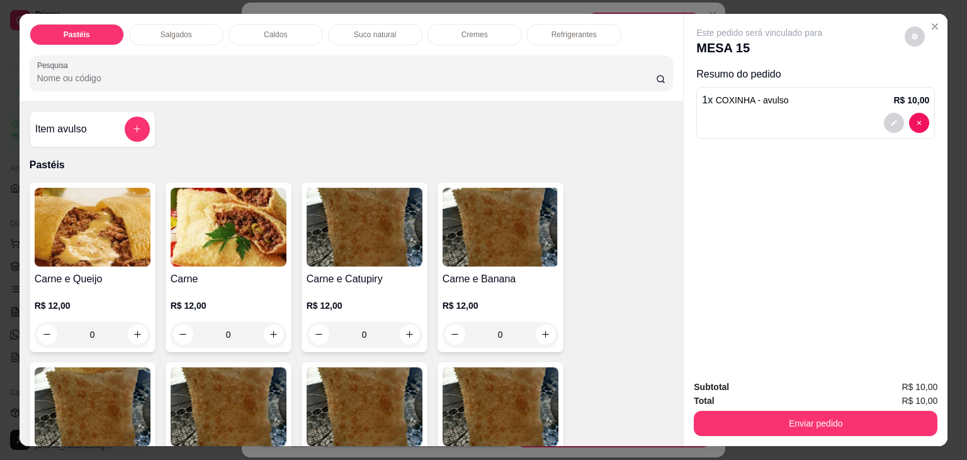
click at [770, 436] on div "Subtotal R$ 10,00 Total R$ 10,00 Enviar pedido" at bounding box center [816, 408] width 264 height 76
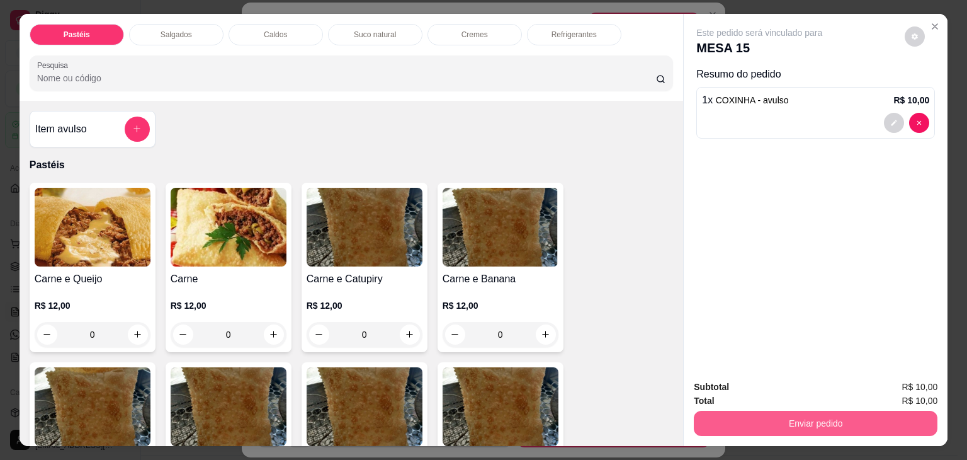
click at [769, 424] on button "Enviar pedido" at bounding box center [816, 422] width 244 height 25
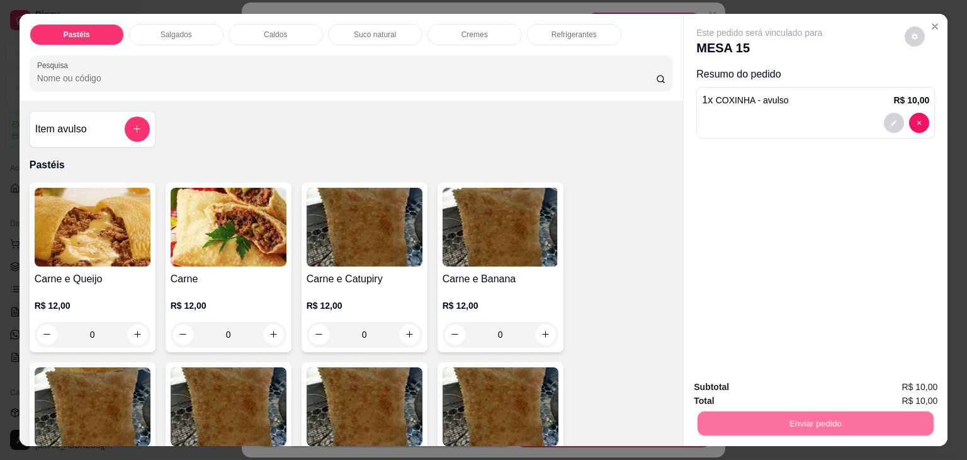
click at [772, 391] on button "Não registrar e enviar pedido" at bounding box center [773, 387] width 131 height 24
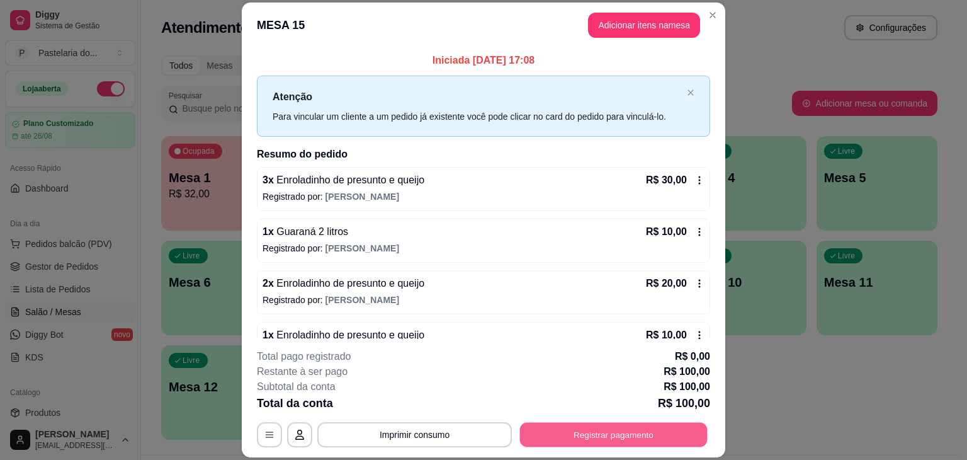
click at [678, 431] on button "Registrar pagamento" at bounding box center [614, 434] width 188 height 25
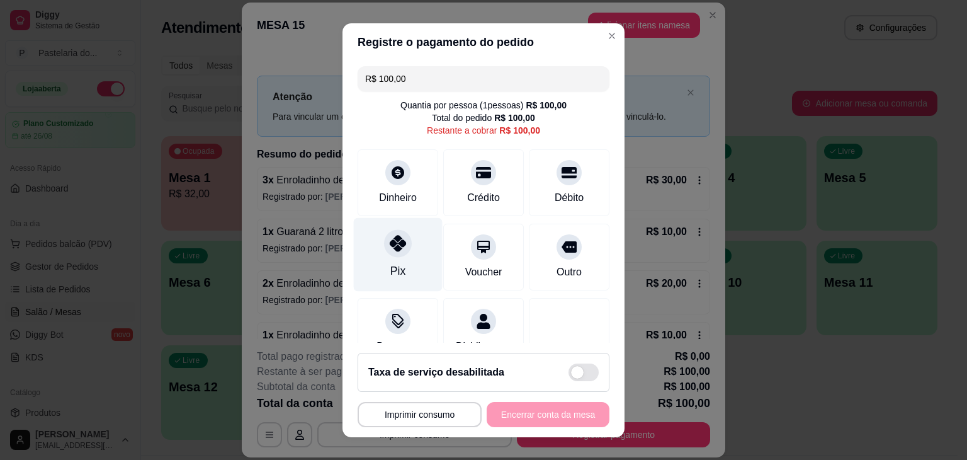
click at [395, 230] on div "Pix" at bounding box center [398, 254] width 89 height 74
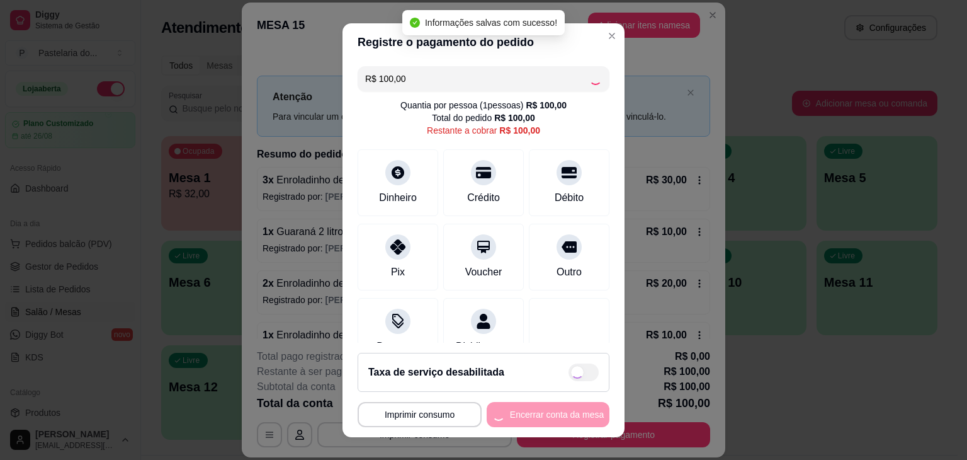
click at [564, 416] on div "**********" at bounding box center [484, 414] width 252 height 25
type input "R$ 0,00"
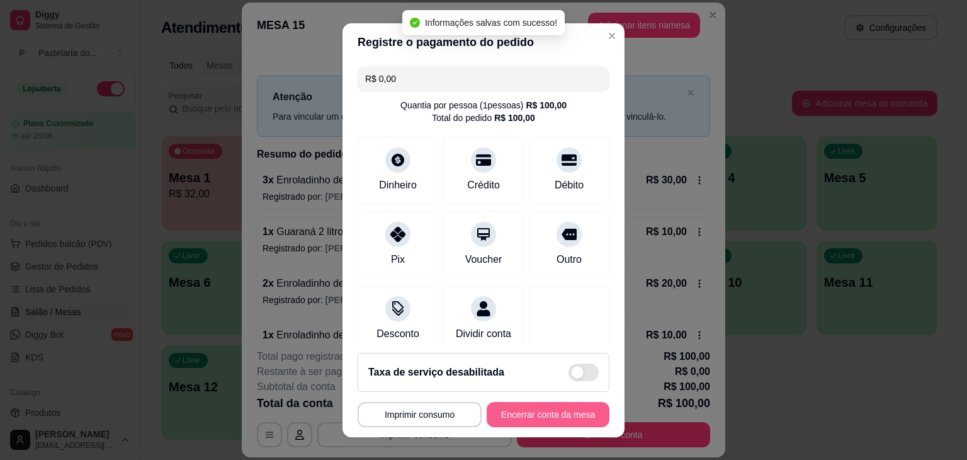
click at [564, 415] on button "Encerrar conta da mesa" at bounding box center [548, 414] width 123 height 25
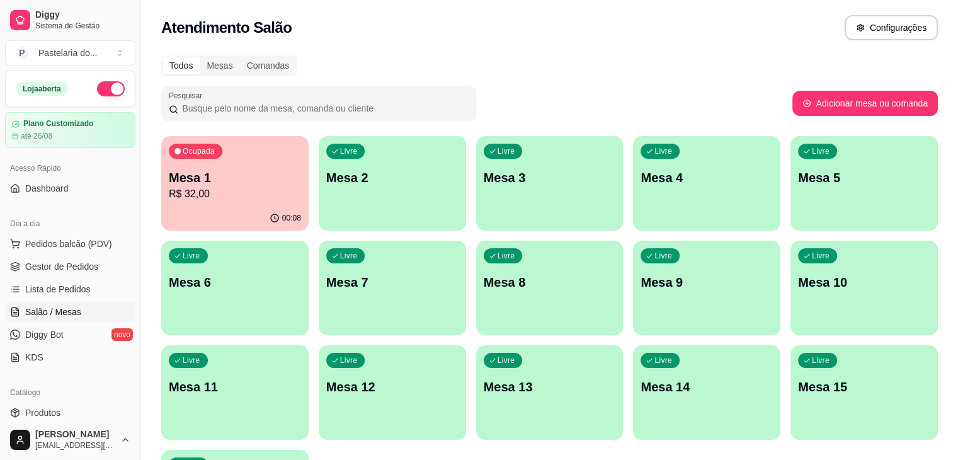
click at [252, 202] on div "Ocupada Mesa 1 R$ 32,00" at bounding box center [234, 171] width 147 height 70
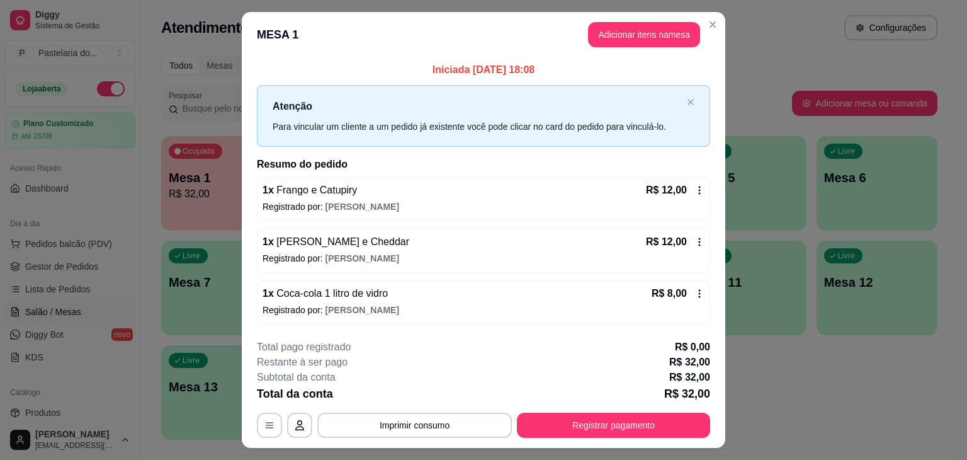
click at [274, 425] on button "button" at bounding box center [269, 424] width 25 height 25
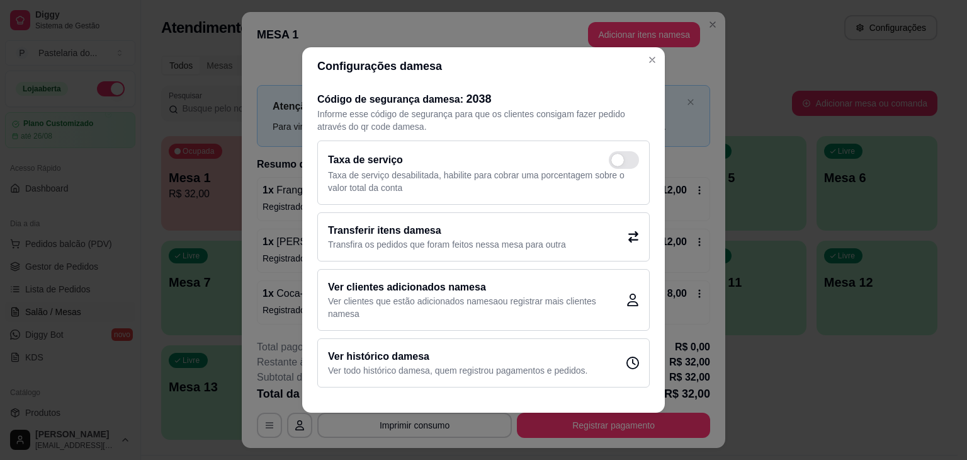
click at [604, 227] on div "Transferir itens da mesa Transfira os pedidos que foram feitos nessa mesa para …" at bounding box center [483, 236] width 332 height 49
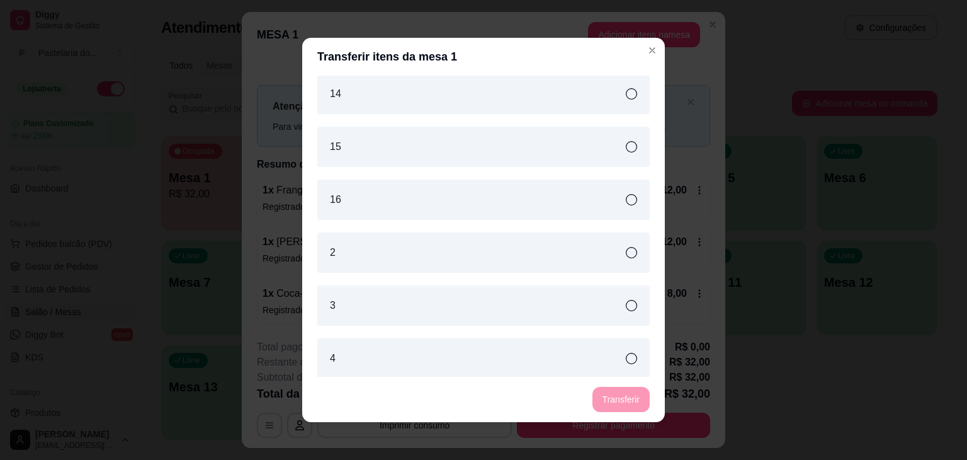
scroll to position [189, 0]
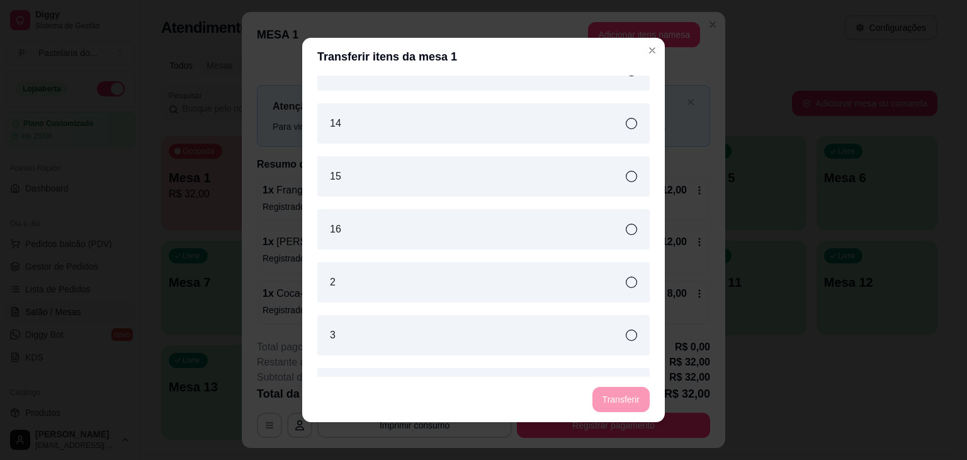
click at [484, 188] on div "15" at bounding box center [483, 176] width 332 height 40
click at [617, 391] on button "Transferir" at bounding box center [620, 399] width 57 height 25
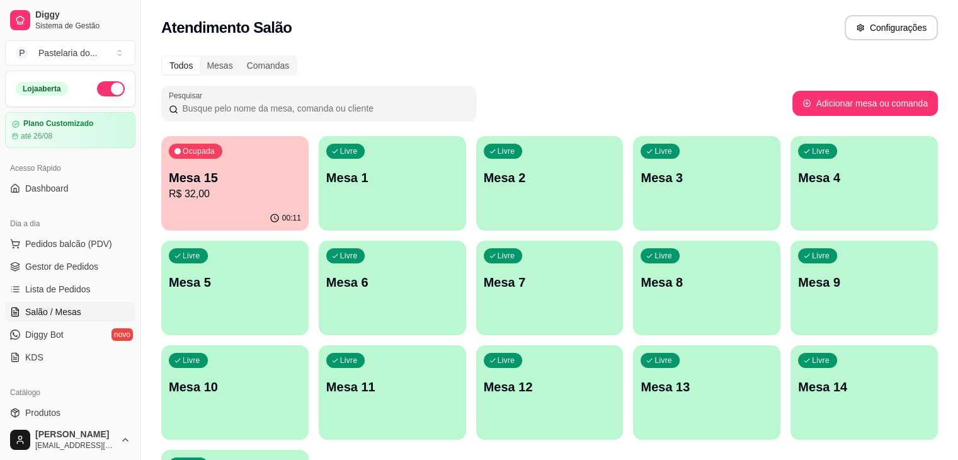
click at [308, 240] on div "Livre Mesa 5" at bounding box center [234, 279] width 147 height 79
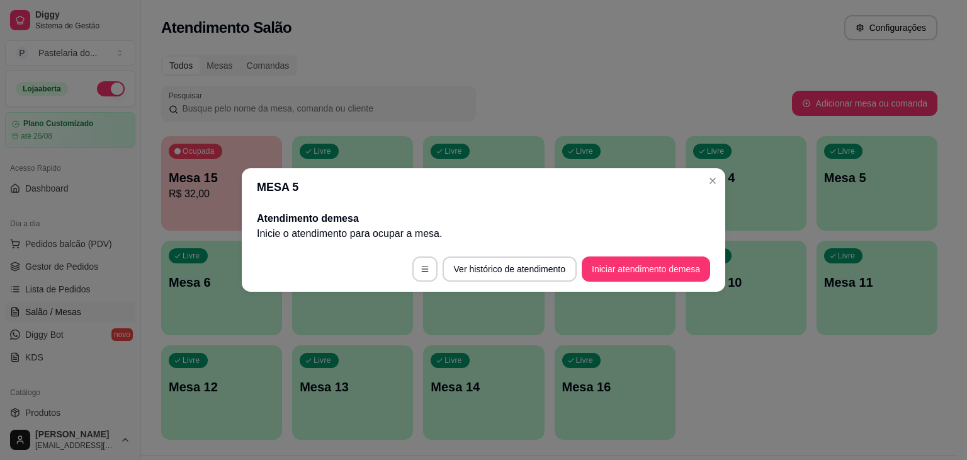
click at [641, 254] on footer "Ver histórico de atendimento Iniciar atendimento de mesa" at bounding box center [484, 268] width 484 height 45
click at [641, 264] on button "Iniciar atendimento de mesa" at bounding box center [646, 268] width 128 height 25
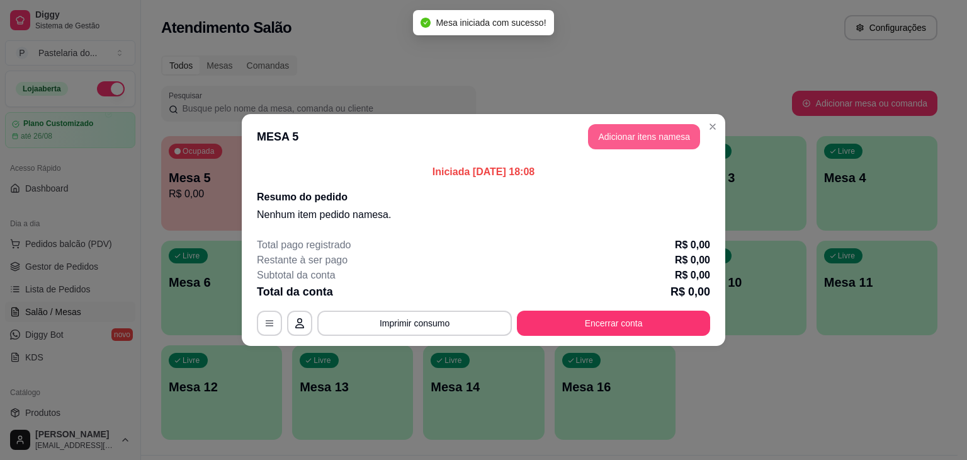
click at [667, 144] on button "Adicionar itens na mesa" at bounding box center [644, 136] width 112 height 25
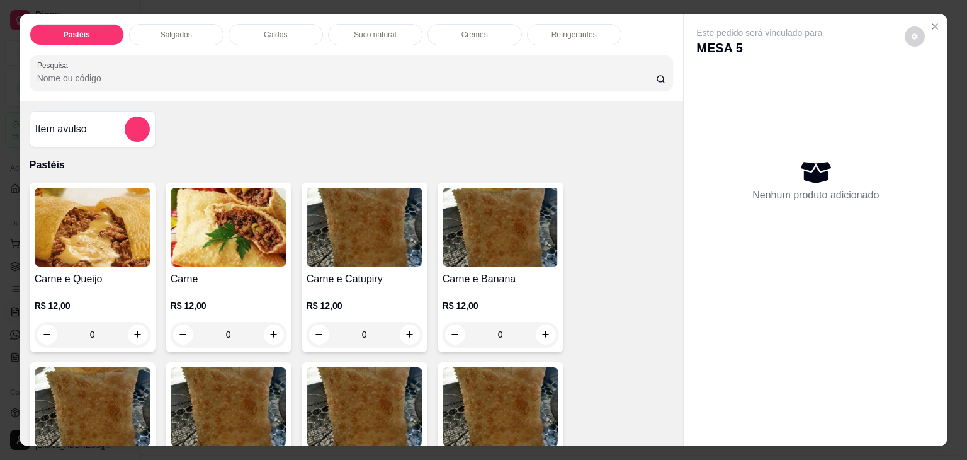
click at [159, 35] on div "Salgados" at bounding box center [176, 34] width 94 height 21
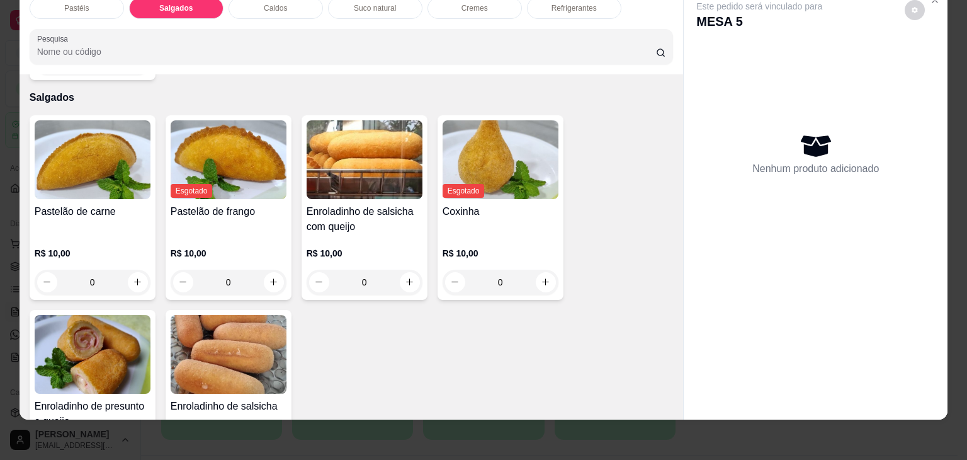
click at [128, 247] on p "R$ 10,00" at bounding box center [93, 253] width 116 height 13
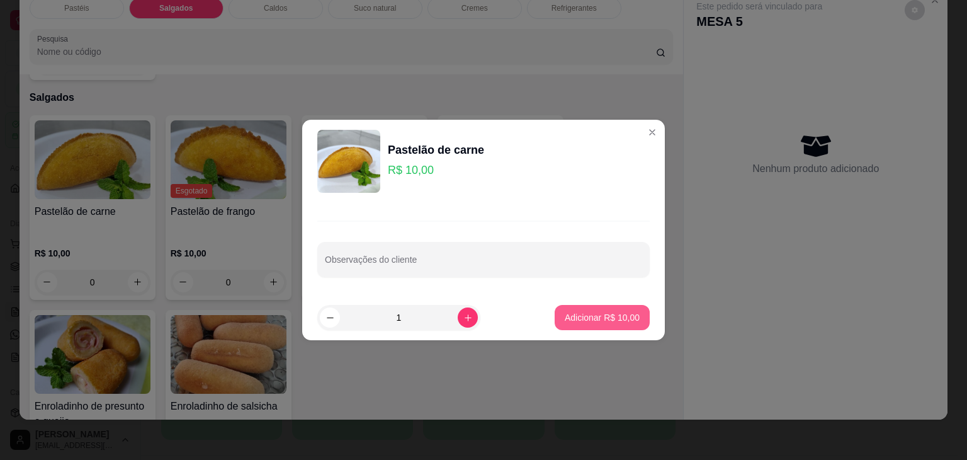
click at [589, 323] on button "Adicionar R$ 10,00" at bounding box center [602, 317] width 95 height 25
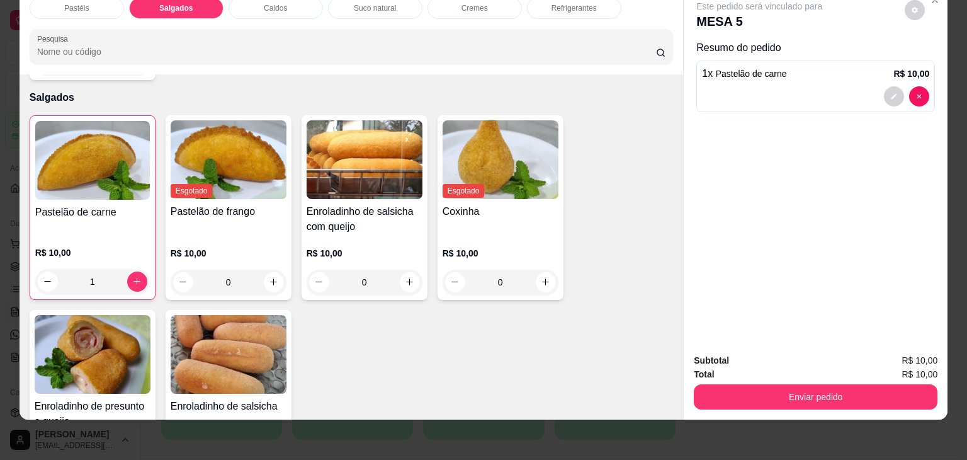
click at [375, 137] on img at bounding box center [365, 159] width 116 height 79
click at [212, 139] on img at bounding box center [229, 159] width 116 height 79
click at [135, 271] on button "increase-product-quantity" at bounding box center [137, 281] width 20 height 20
type input "2"
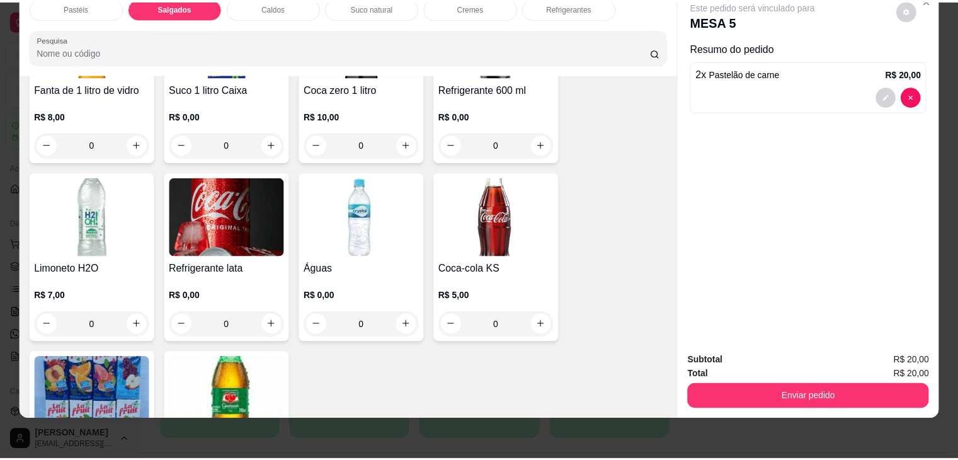
scroll to position [3793, 0]
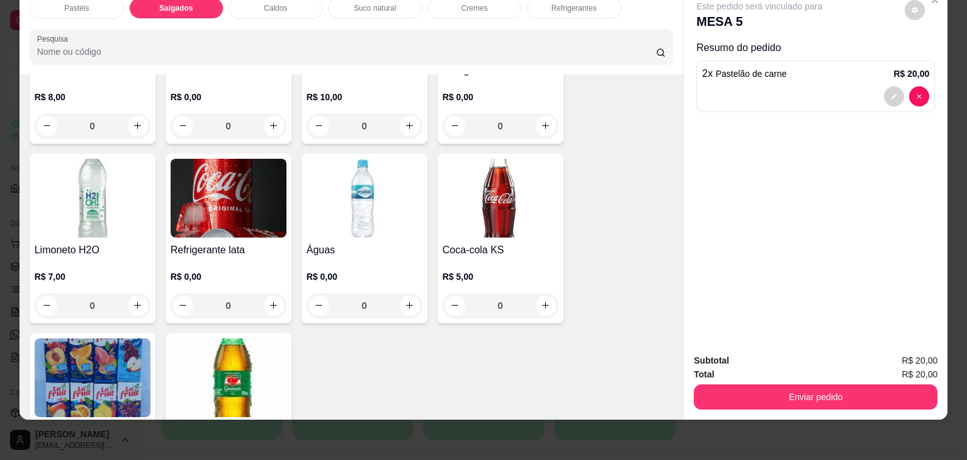
click at [426, 187] on div "Coca-cola 2 litros R$ 13,00 0 Guaraná 2 litros R$ 10,00 0 Coca-cola 1 litro pet…" at bounding box center [352, 58] width 644 height 887
click at [473, 189] on img at bounding box center [501, 198] width 116 height 79
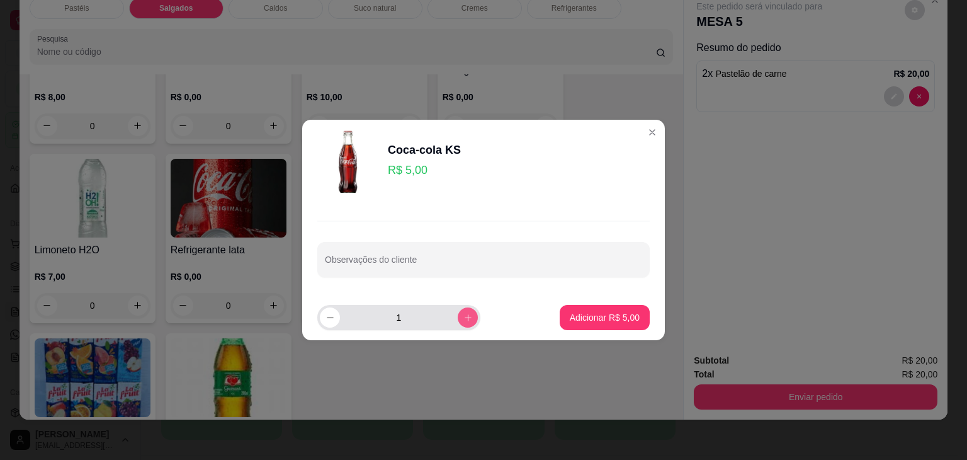
click at [463, 319] on icon "increase-product-quantity" at bounding box center [467, 317] width 9 height 9
type input "2"
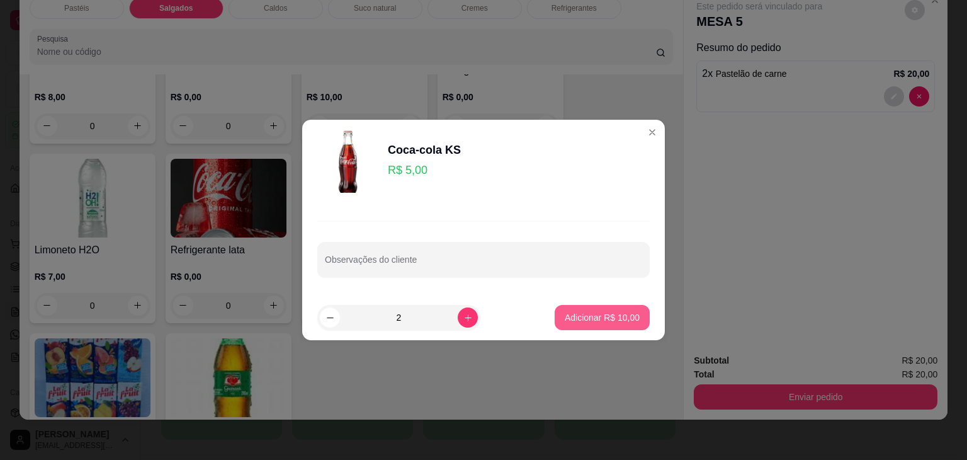
click at [579, 310] on button "Adicionar R$ 10,00" at bounding box center [602, 317] width 95 height 25
type input "2"
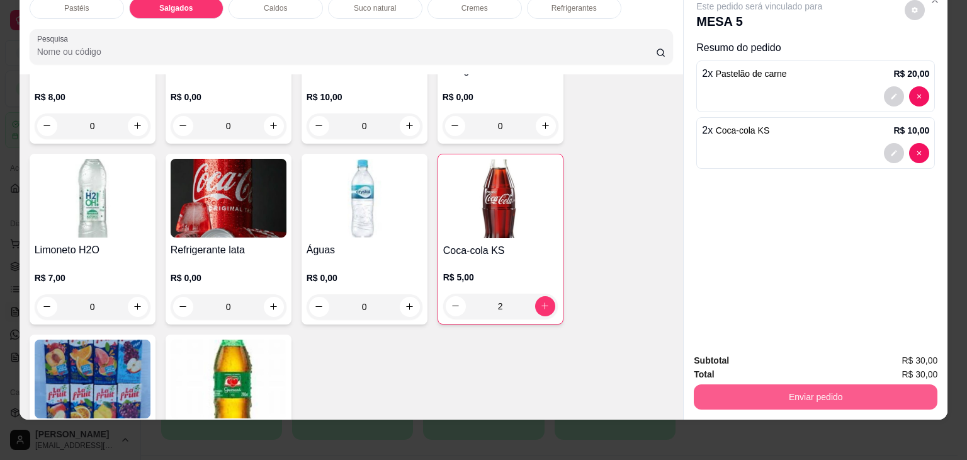
click at [700, 384] on button "Enviar pedido" at bounding box center [816, 396] width 244 height 25
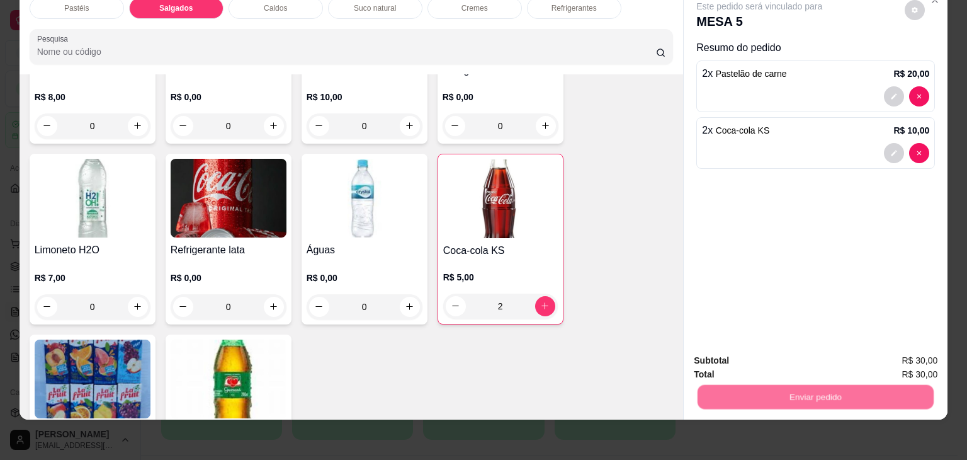
click at [720, 358] on button "Não registrar e enviar pedido" at bounding box center [773, 356] width 131 height 24
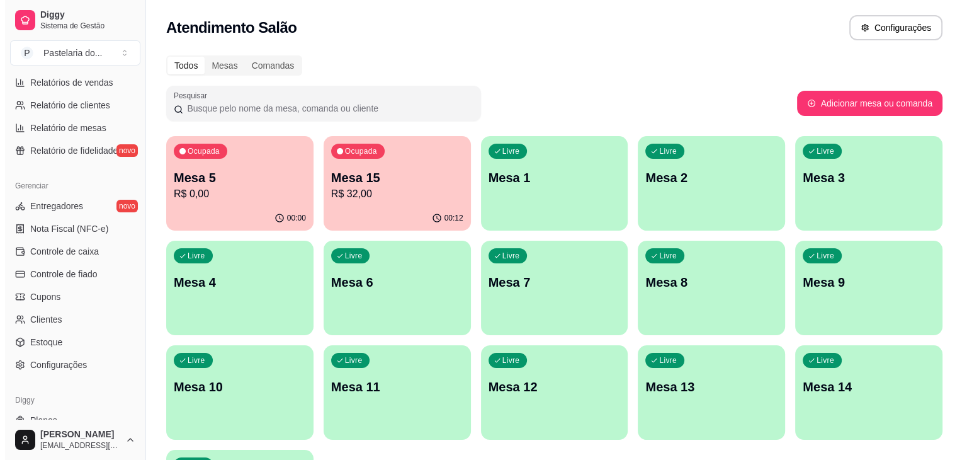
scroll to position [441, 0]
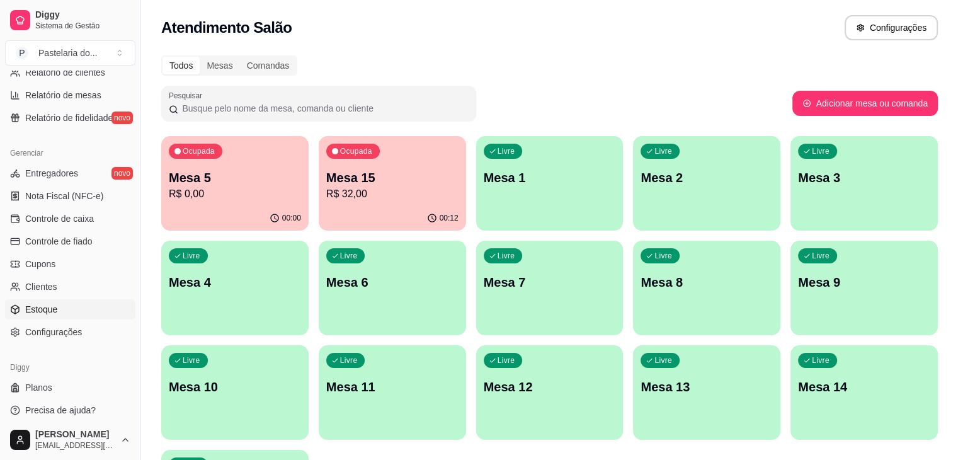
click at [76, 303] on link "Estoque" at bounding box center [70, 309] width 130 height 20
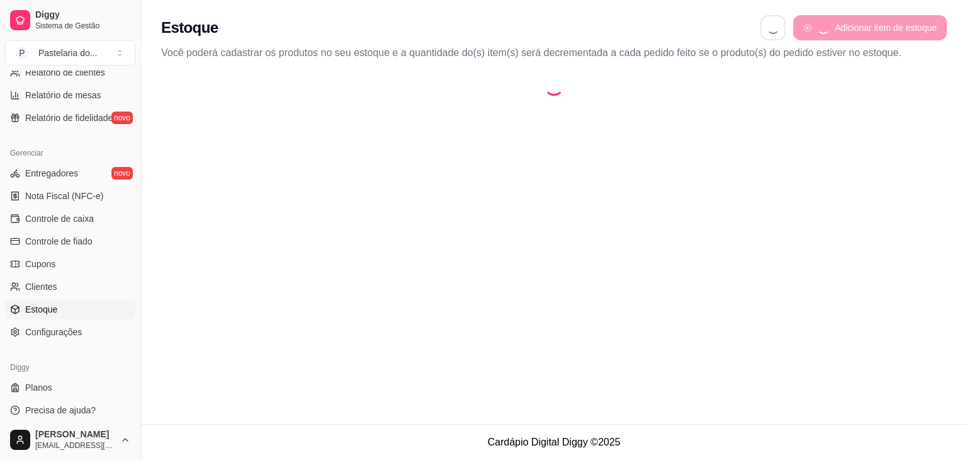
select select "QUANTITY_ORDER"
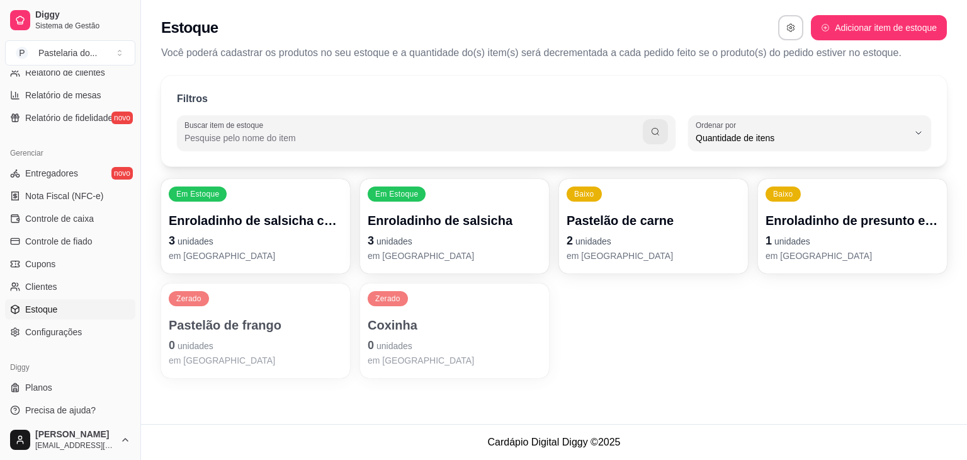
scroll to position [12, 0]
click at [428, 323] on p "Coxinha" at bounding box center [455, 325] width 174 height 18
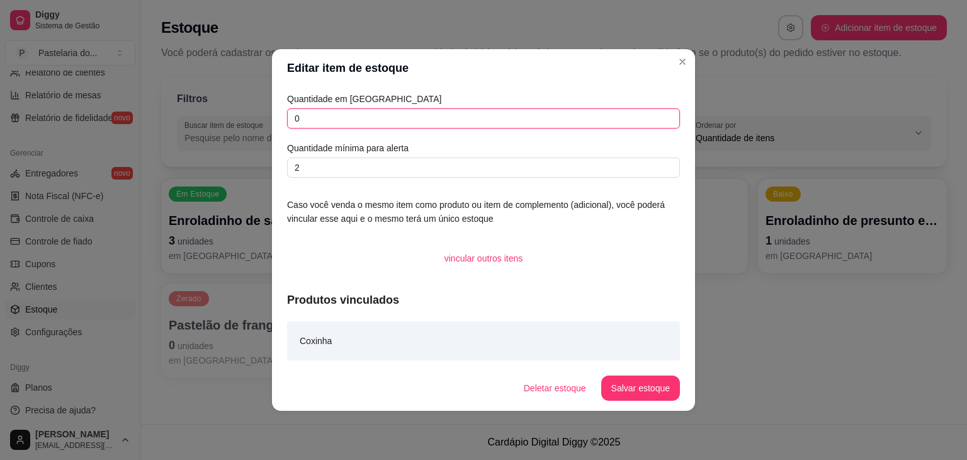
click at [434, 112] on input "0" at bounding box center [483, 118] width 393 height 20
type input "8"
click at [653, 388] on button "Salvar estoque" at bounding box center [640, 388] width 77 height 25
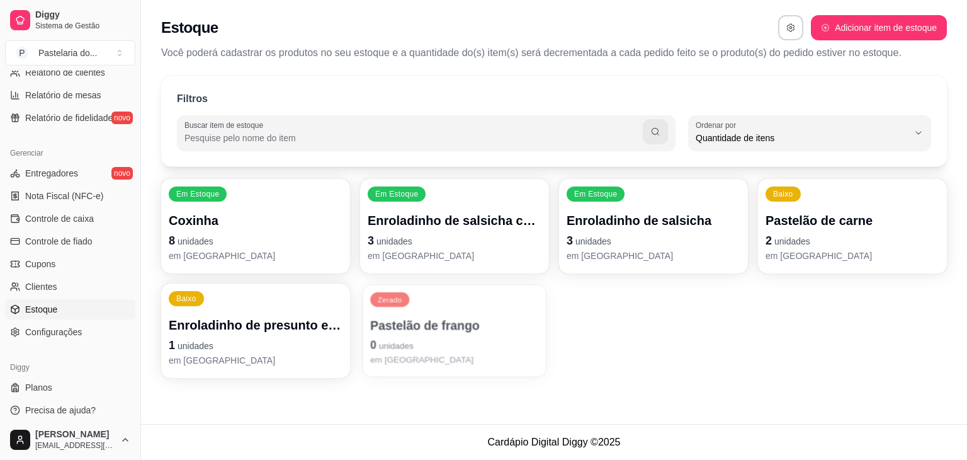
click at [405, 326] on p "Pastelão de frango" at bounding box center [454, 325] width 169 height 17
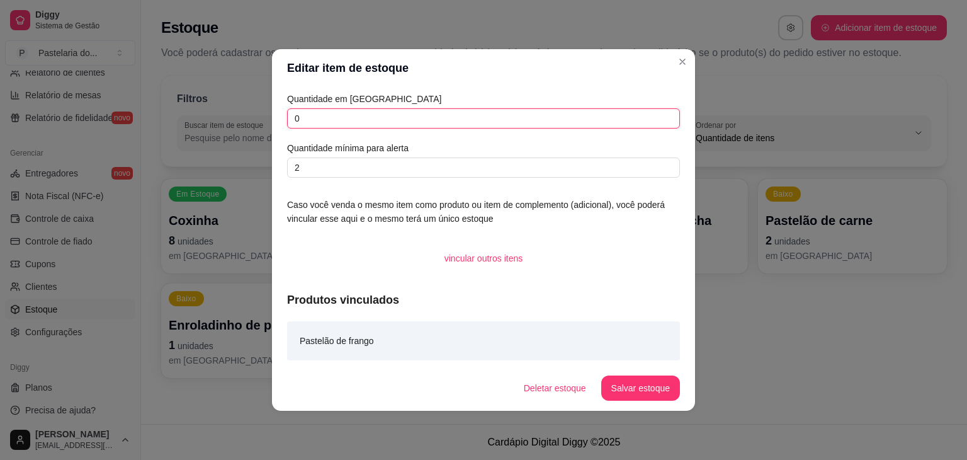
click at [400, 127] on input "0" at bounding box center [483, 118] width 393 height 20
type input "3"
click at [643, 392] on button "Salvar estoque" at bounding box center [640, 387] width 79 height 25
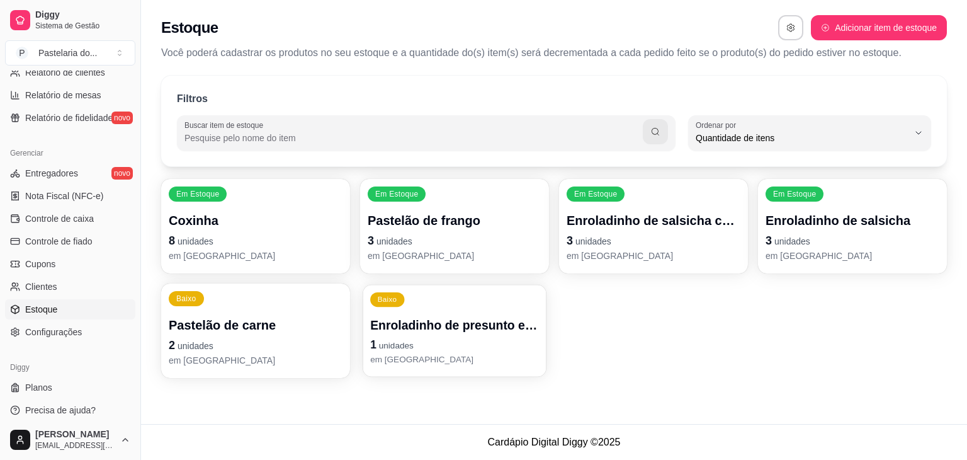
click at [392, 353] on p "em [GEOGRAPHIC_DATA]" at bounding box center [454, 359] width 169 height 12
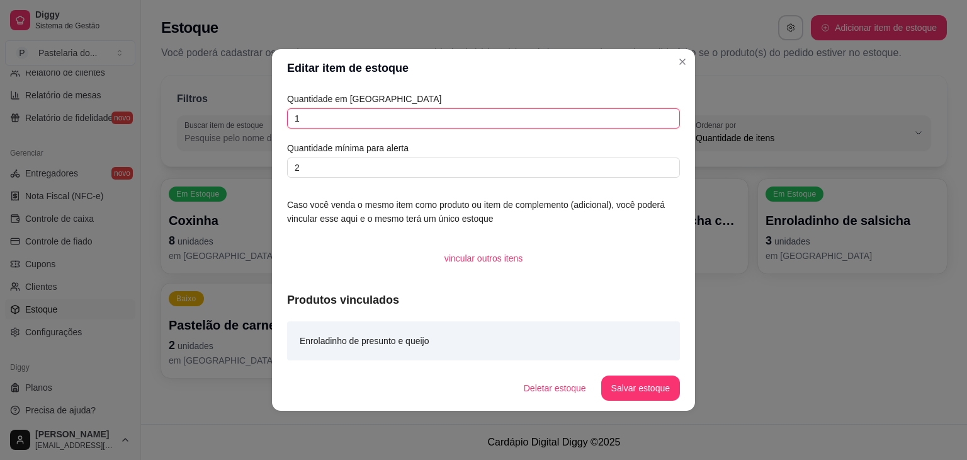
click at [388, 119] on input "1" at bounding box center [483, 118] width 393 height 20
type input "0"
click at [632, 385] on button "Salvar estoque" at bounding box center [640, 388] width 77 height 25
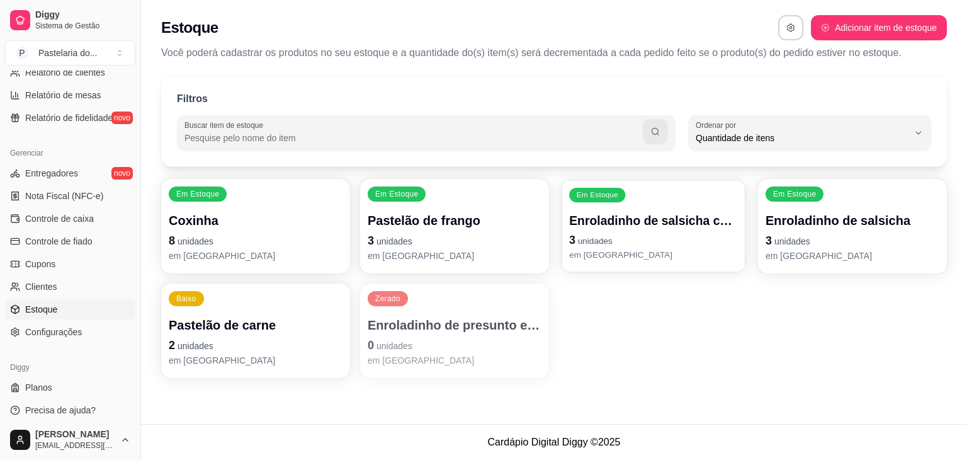
click at [686, 257] on p "em [GEOGRAPHIC_DATA]" at bounding box center [653, 255] width 169 height 12
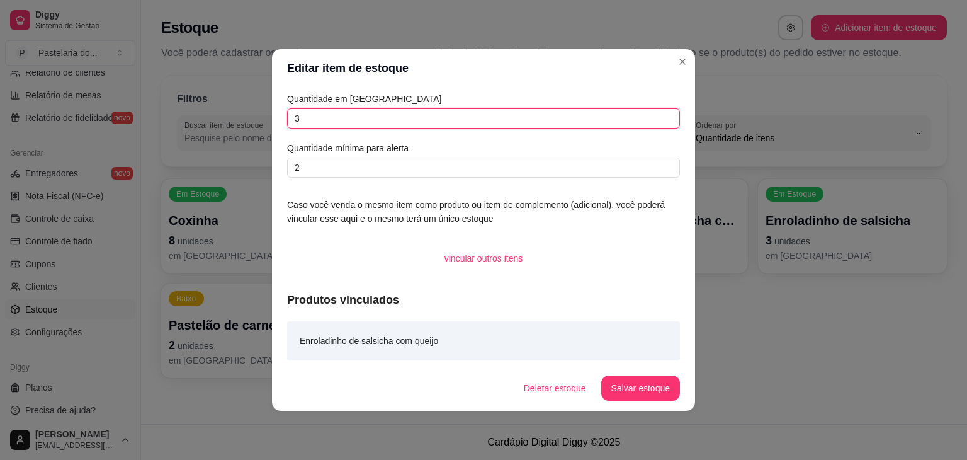
click at [556, 115] on input "3" at bounding box center [483, 118] width 393 height 20
type input "0"
click at [643, 393] on button "Salvar estoque" at bounding box center [640, 387] width 79 height 25
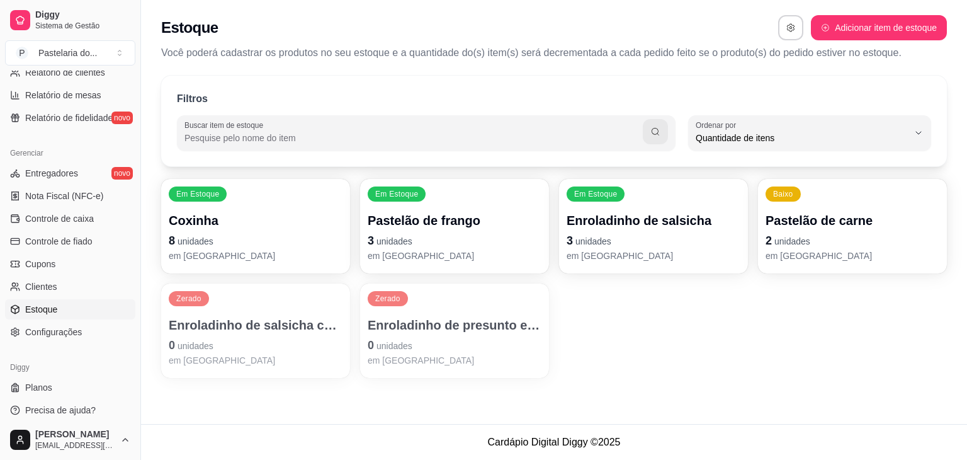
click at [625, 225] on p "Enroladinho de salsicha" at bounding box center [654, 221] width 174 height 18
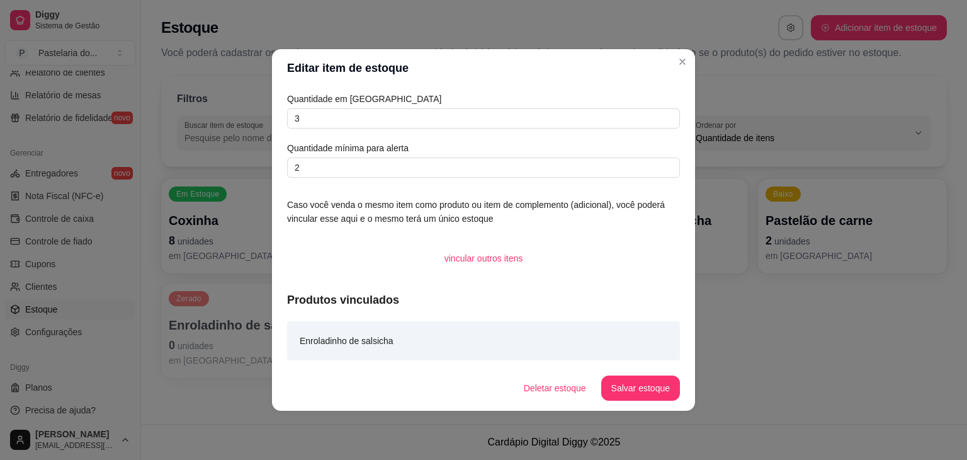
click at [521, 104] on article "Quantidade em [GEOGRAPHIC_DATA]" at bounding box center [483, 99] width 393 height 14
click at [521, 116] on input "3" at bounding box center [483, 118] width 393 height 20
type input "0"
click at [625, 397] on button "Salvar estoque" at bounding box center [640, 388] width 77 height 25
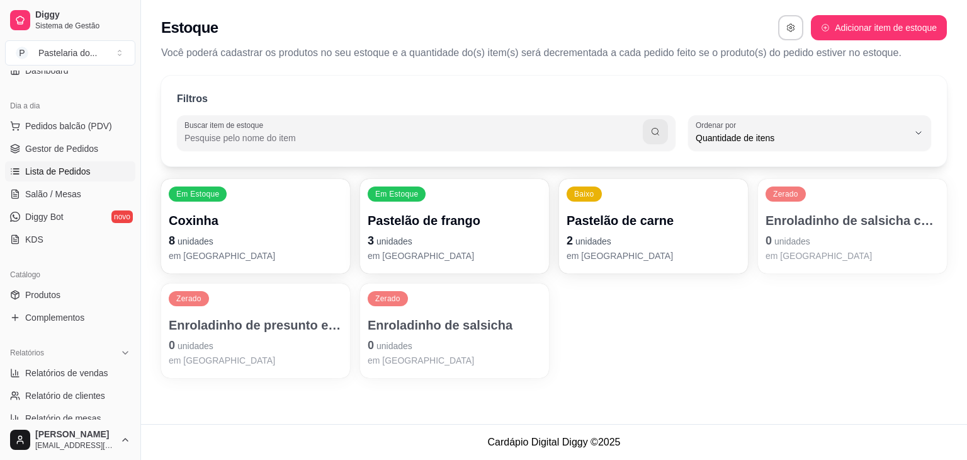
scroll to position [0, 0]
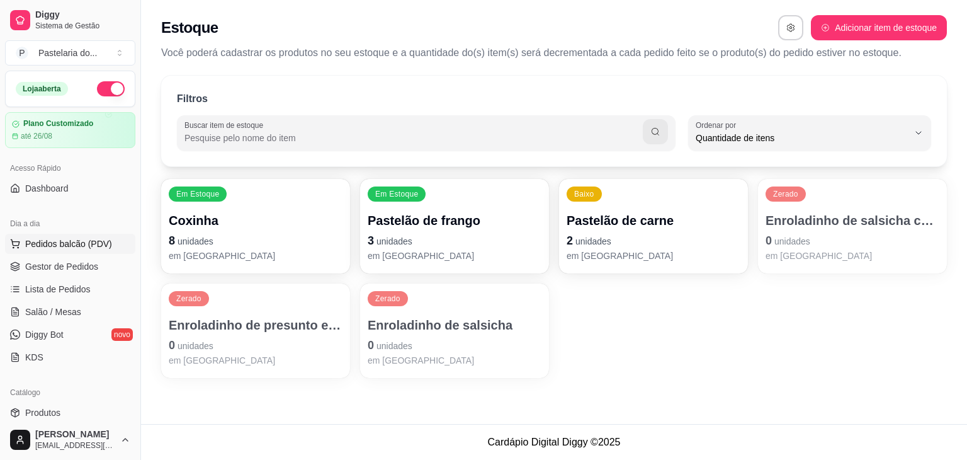
click at [96, 247] on span "Pedidos balcão (PDV)" at bounding box center [68, 243] width 87 height 13
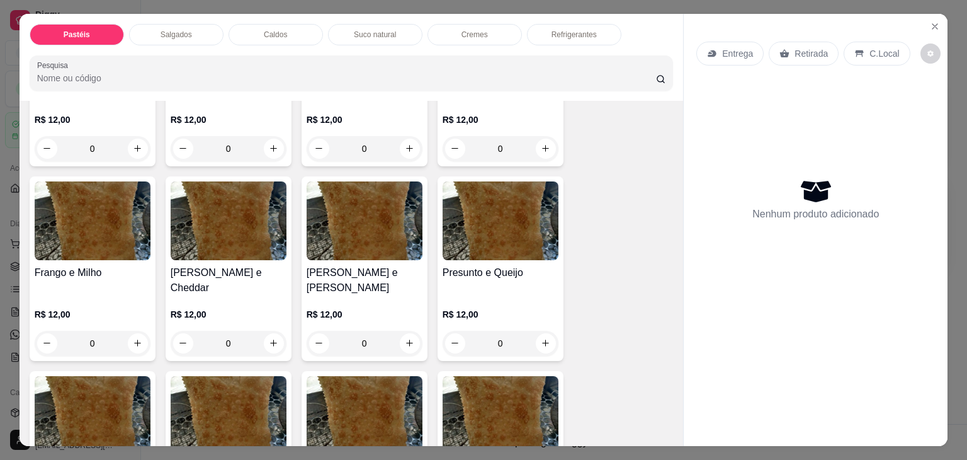
scroll to position [567, 0]
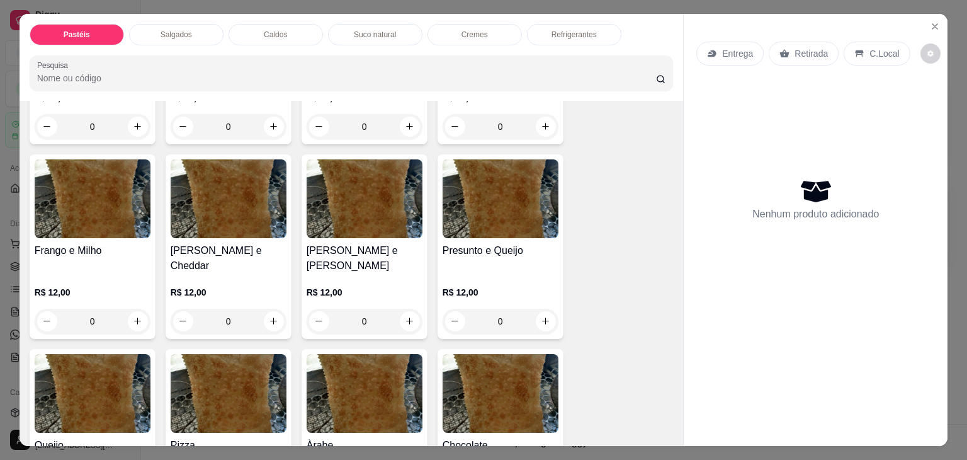
click at [491, 286] on div "R$ 12,00 0" at bounding box center [501, 310] width 116 height 48
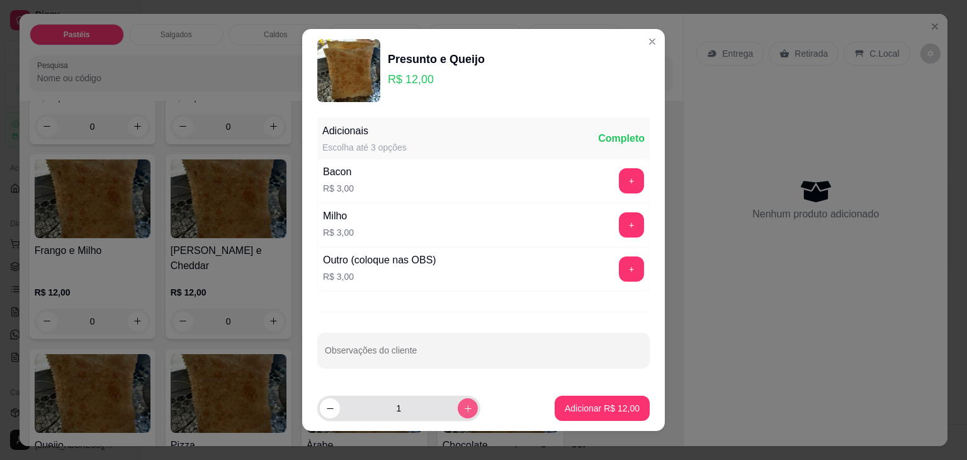
click at [463, 406] on icon "increase-product-quantity" at bounding box center [467, 408] width 9 height 9
type input "2"
click at [585, 407] on p "Adicionar R$ 24,00" at bounding box center [602, 408] width 75 height 13
type input "2"
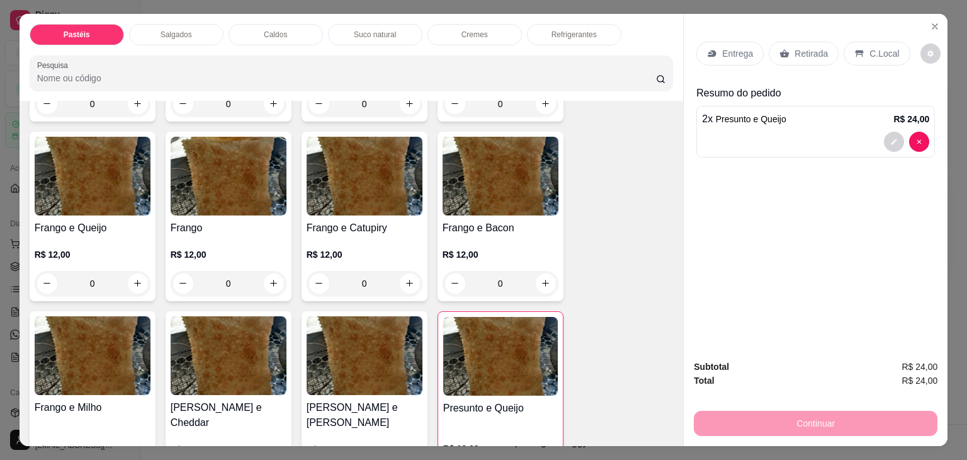
scroll to position [378, 0]
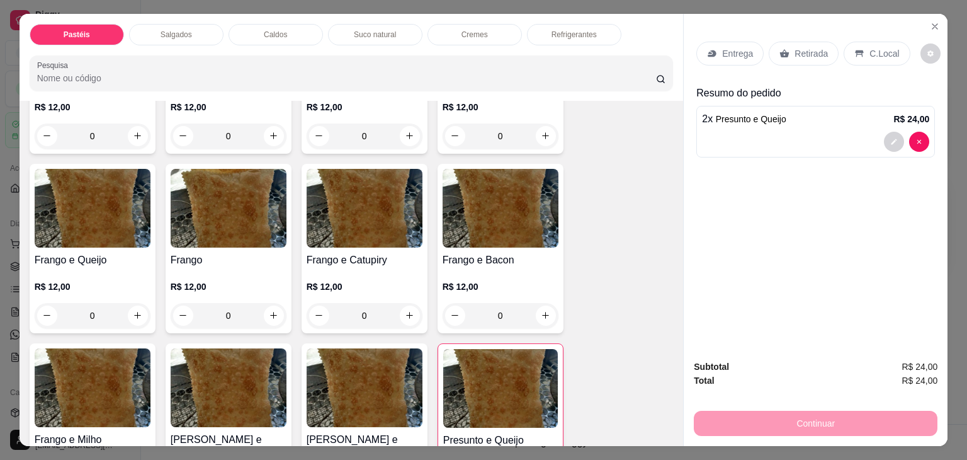
click at [210, 231] on img at bounding box center [229, 208] width 116 height 79
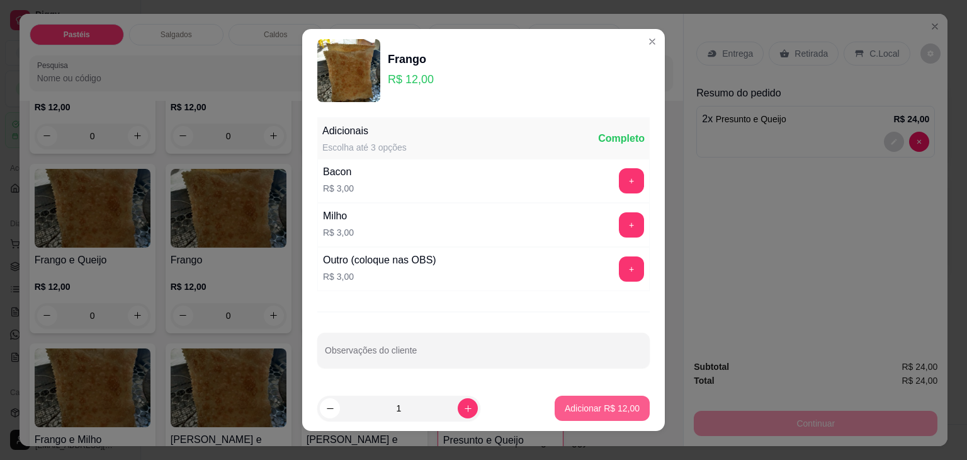
click at [621, 416] on button "Adicionar R$ 12,00" at bounding box center [602, 407] width 95 height 25
type input "1"
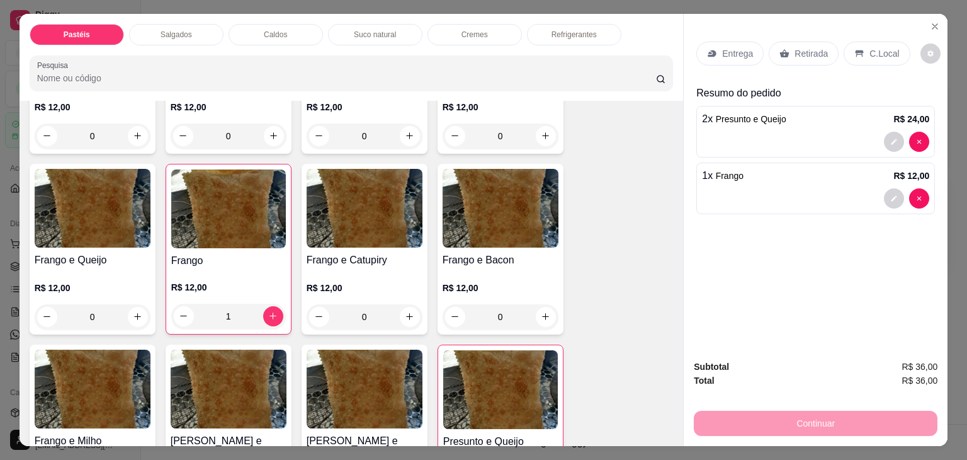
click at [815, 49] on p "Retirada" at bounding box center [811, 53] width 33 height 13
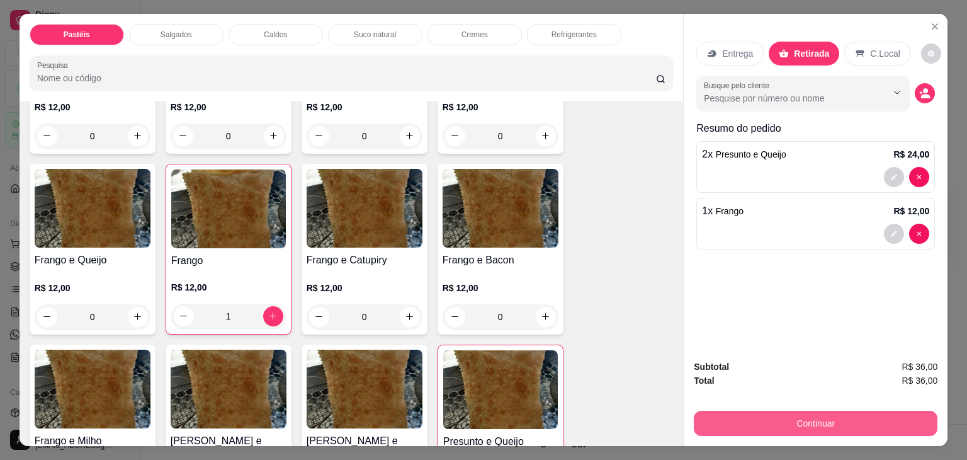
click at [768, 414] on button "Continuar" at bounding box center [816, 422] width 244 height 25
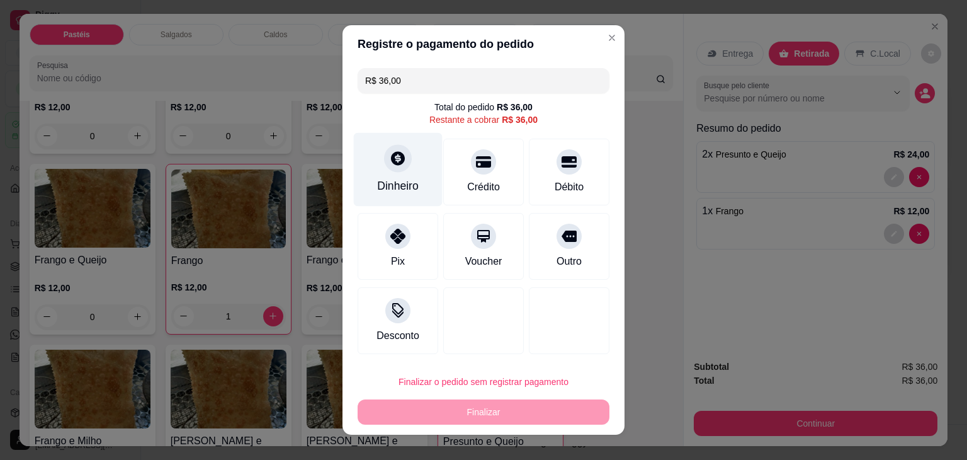
click at [385, 172] on div "Dinheiro" at bounding box center [398, 170] width 89 height 74
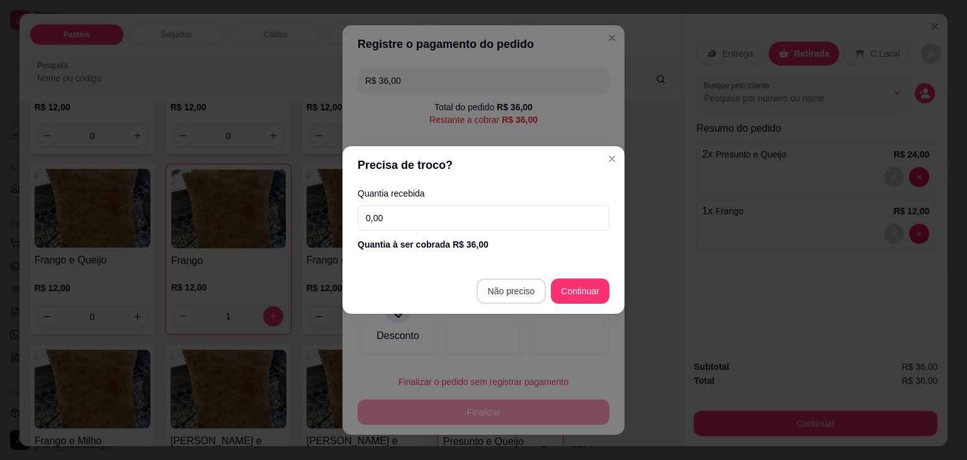
type input "R$ 0,00"
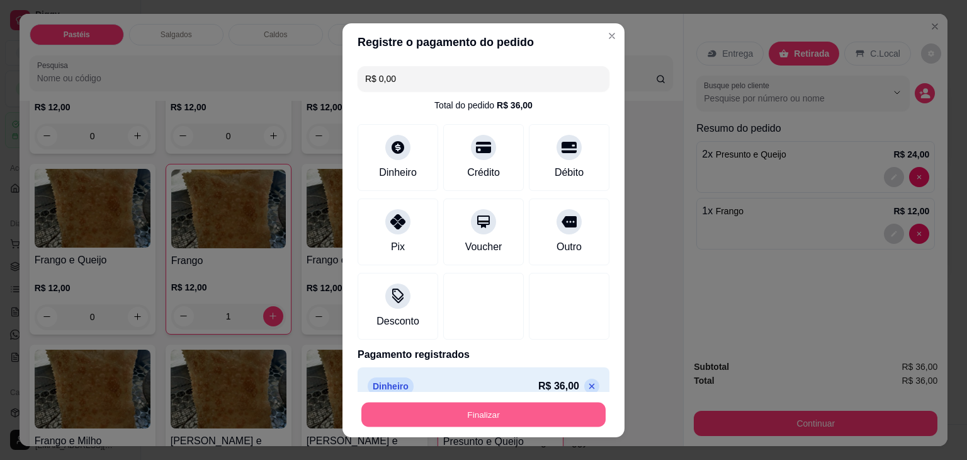
click at [539, 417] on button "Finalizar" at bounding box center [483, 414] width 244 height 25
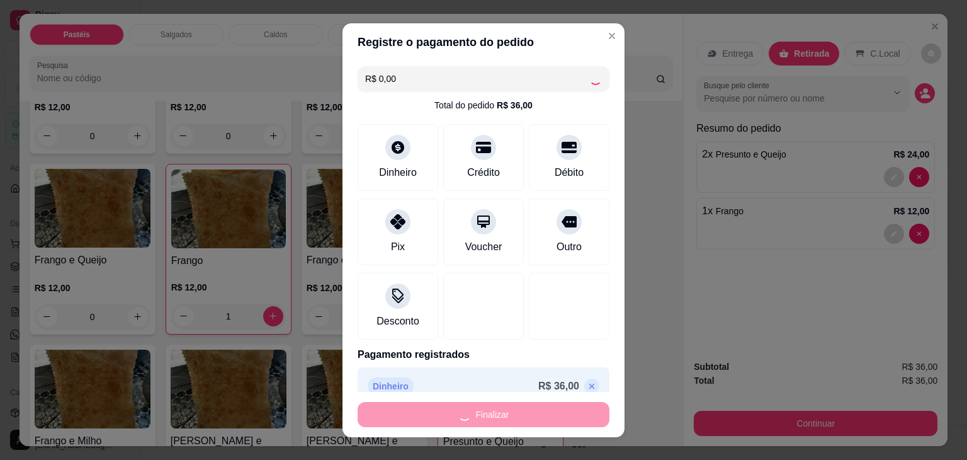
type input "0"
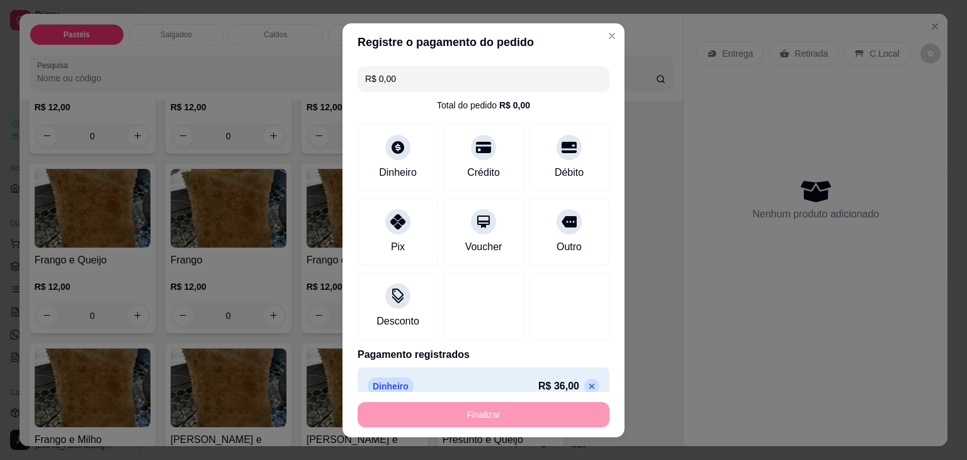
type input "-R$ 36,00"
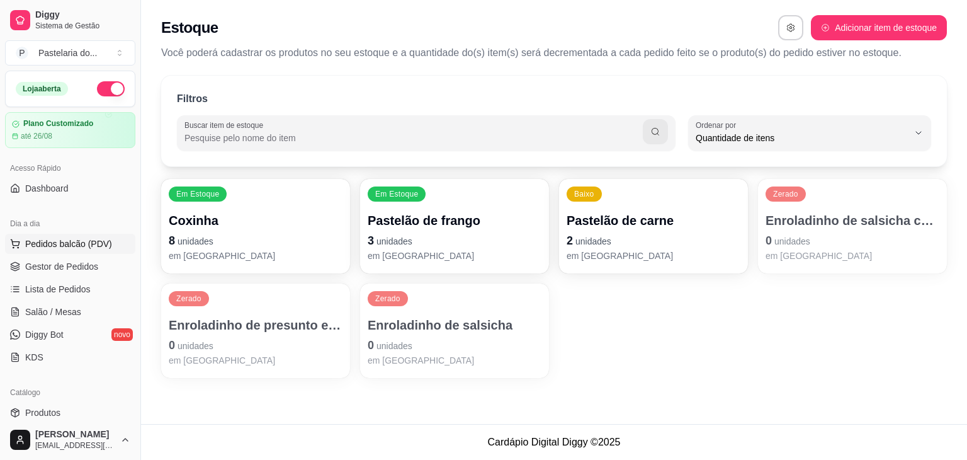
click at [81, 242] on span "Pedidos balcão (PDV)" at bounding box center [68, 243] width 87 height 13
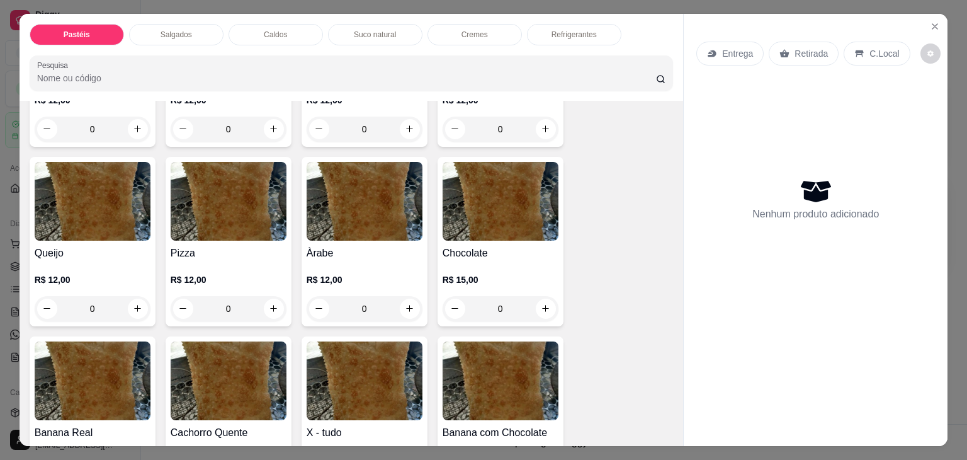
scroll to position [755, 0]
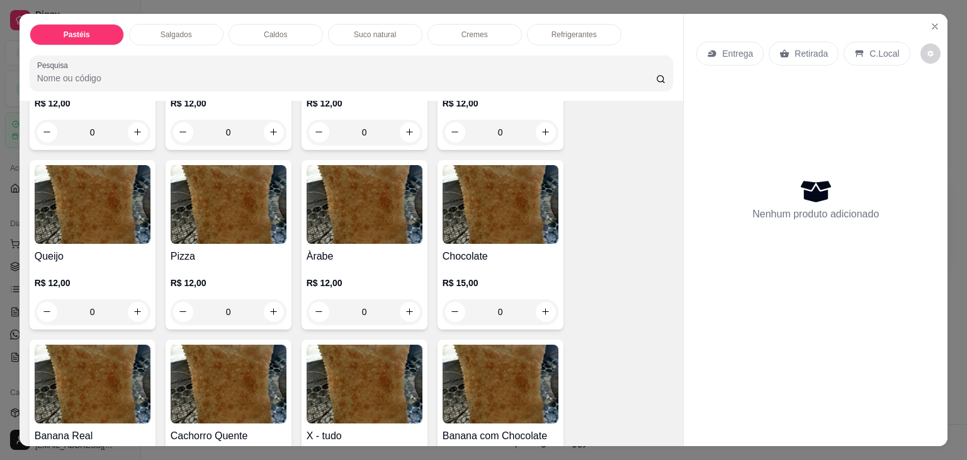
click at [329, 249] on h4 "Àrabe" at bounding box center [365, 256] width 116 height 15
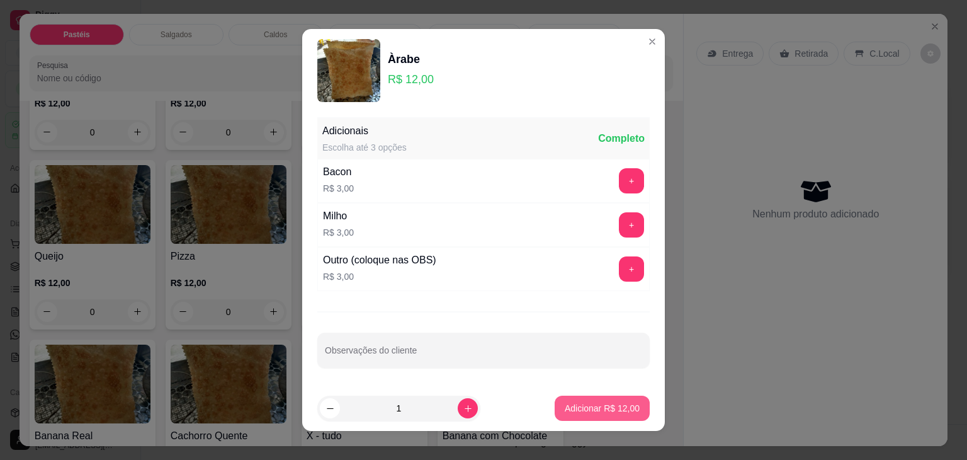
click at [568, 402] on p "Adicionar R$ 12,00" at bounding box center [602, 408] width 75 height 13
type input "1"
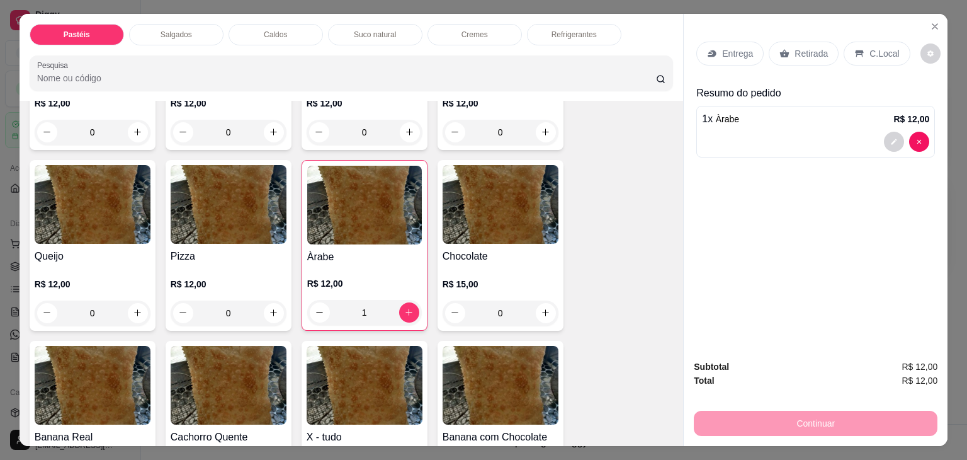
click at [225, 212] on img at bounding box center [229, 204] width 116 height 79
click at [227, 202] on img at bounding box center [229, 204] width 116 height 79
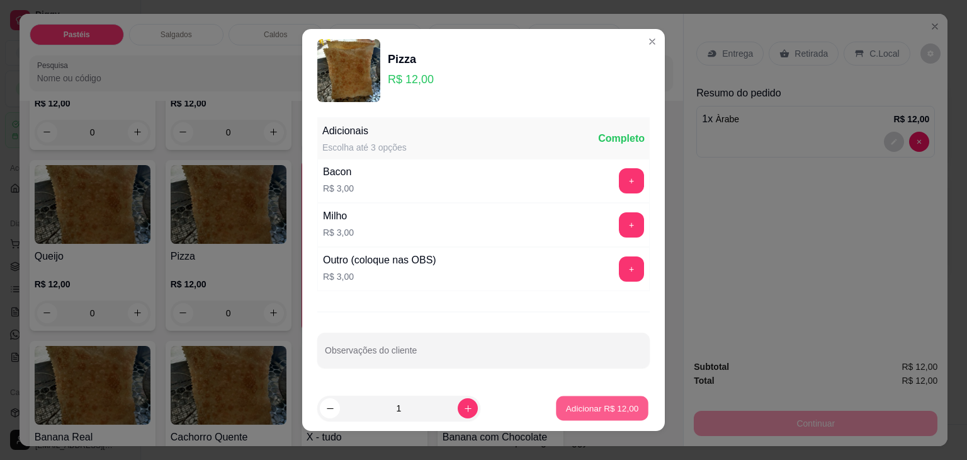
click at [574, 405] on p "Adicionar R$ 12,00" at bounding box center [602, 408] width 73 height 12
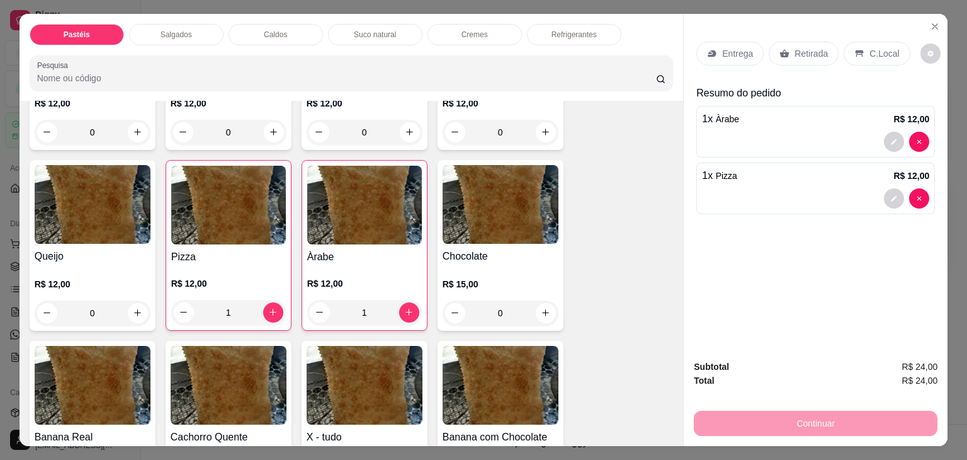
click at [797, 56] on div "Retirada" at bounding box center [804, 54] width 70 height 24
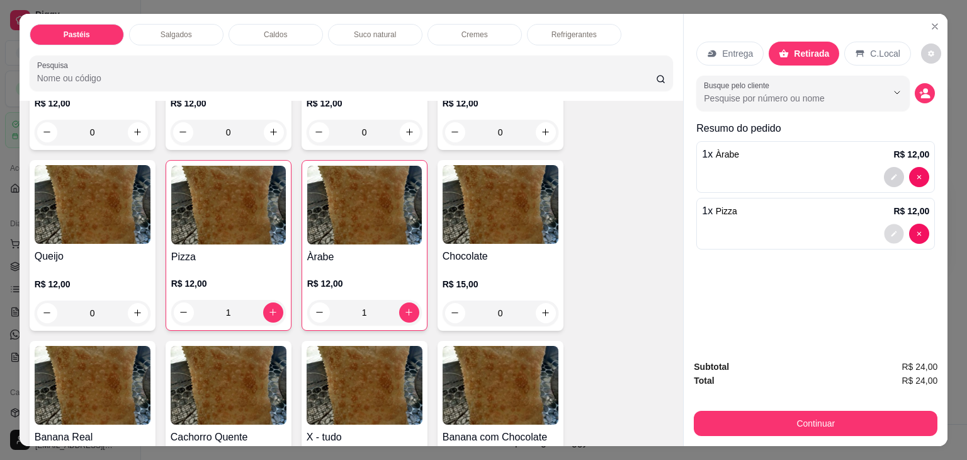
click at [897, 223] on button "decrease-product-quantity" at bounding box center [895, 233] width 20 height 20
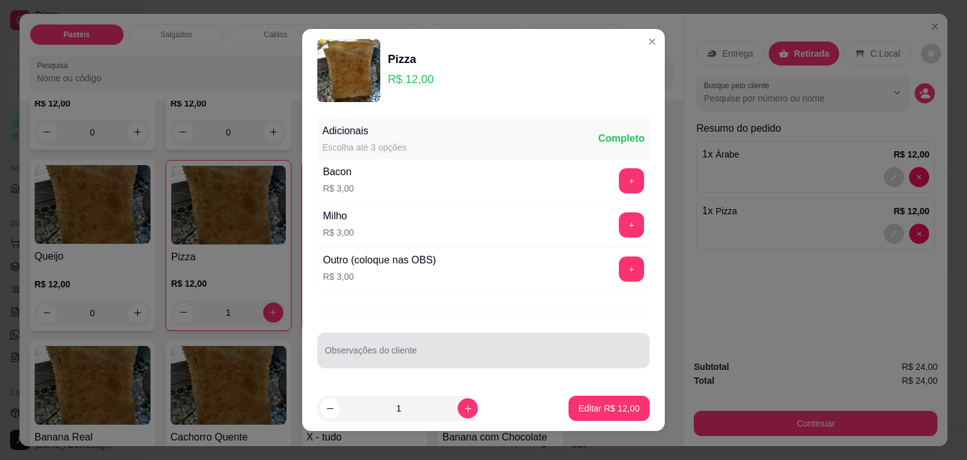
click at [476, 346] on div at bounding box center [483, 349] width 317 height 25
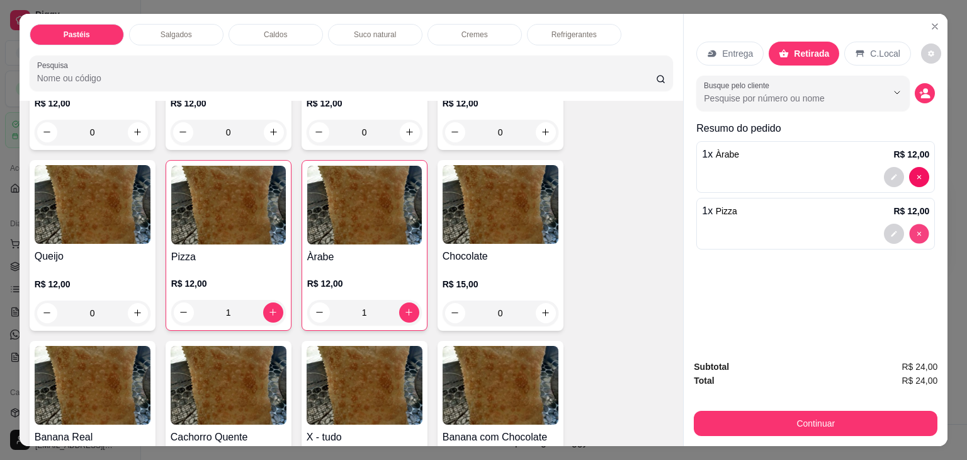
type input "0"
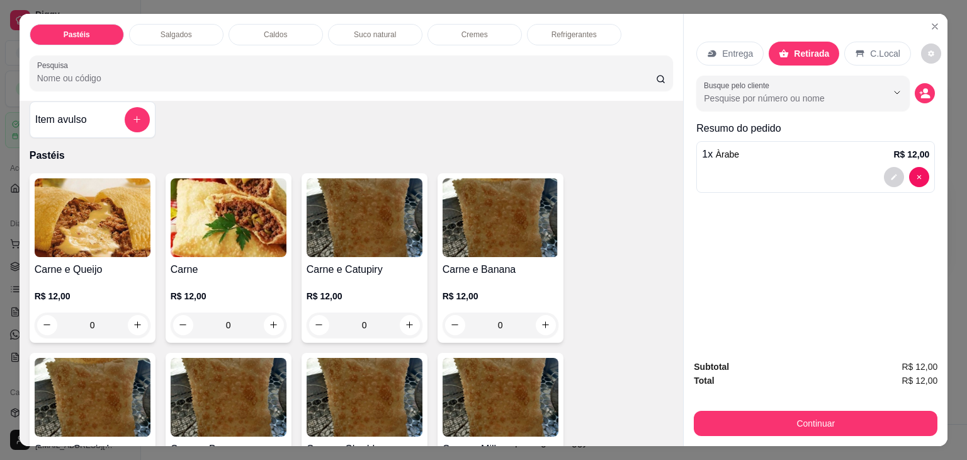
scroll to position [0, 0]
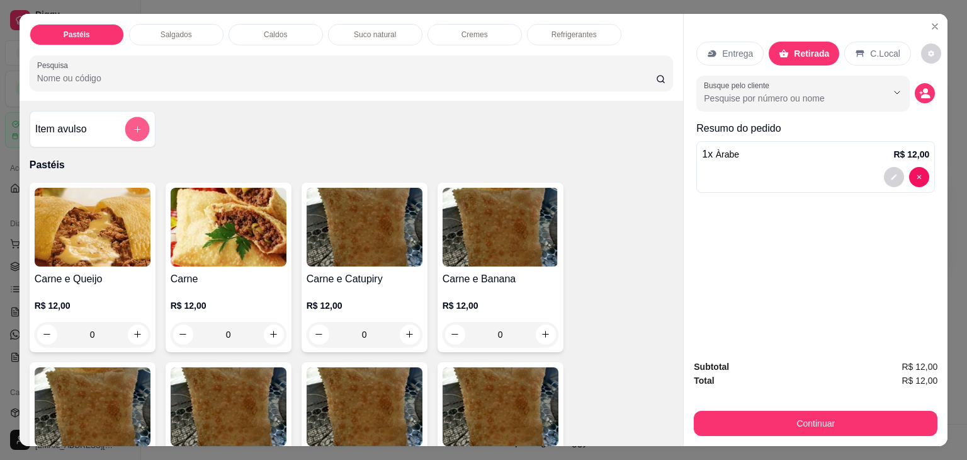
click at [139, 132] on button "add-separate-item" at bounding box center [137, 129] width 25 height 25
click at [427, 183] on input "Nome do produto" at bounding box center [483, 185] width 237 height 13
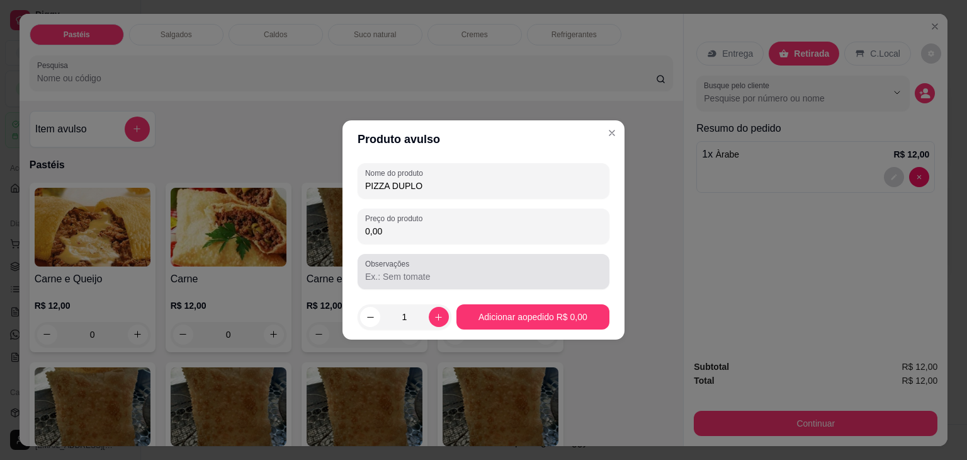
type input "PIZZA DUPLO"
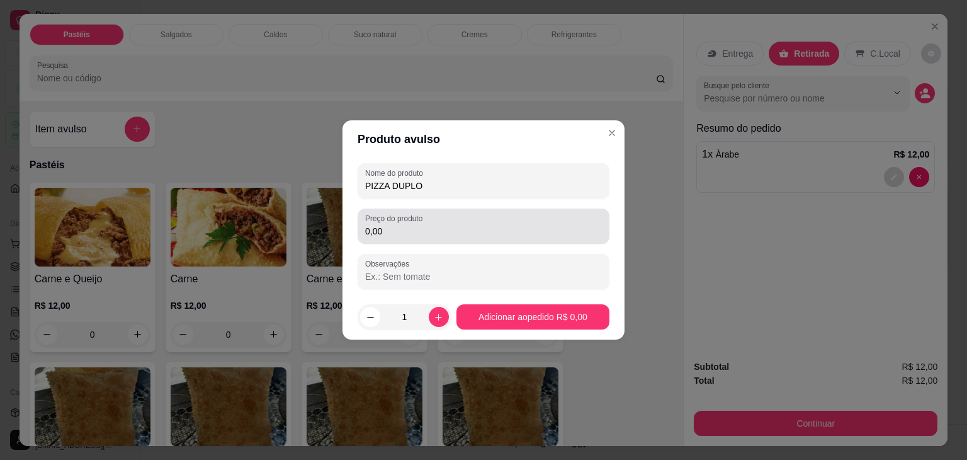
click at [433, 239] on div "Preço do produto 0,00" at bounding box center [484, 225] width 252 height 35
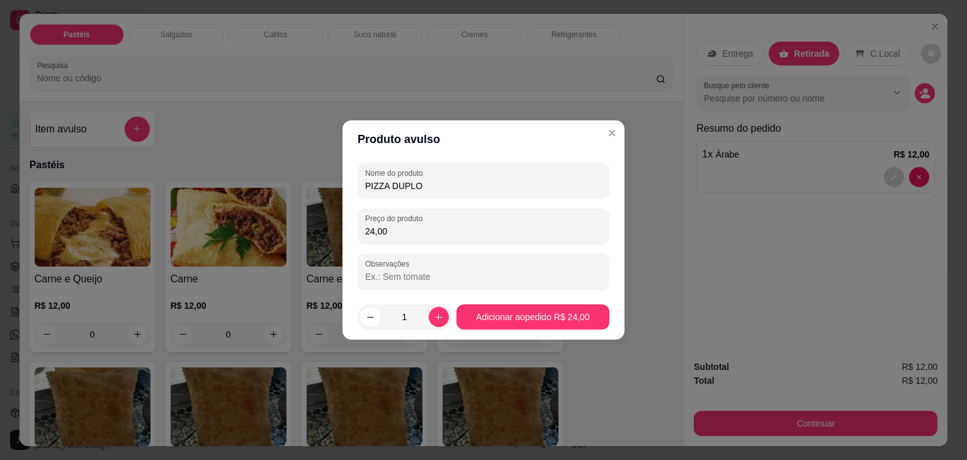
type input "24,00"
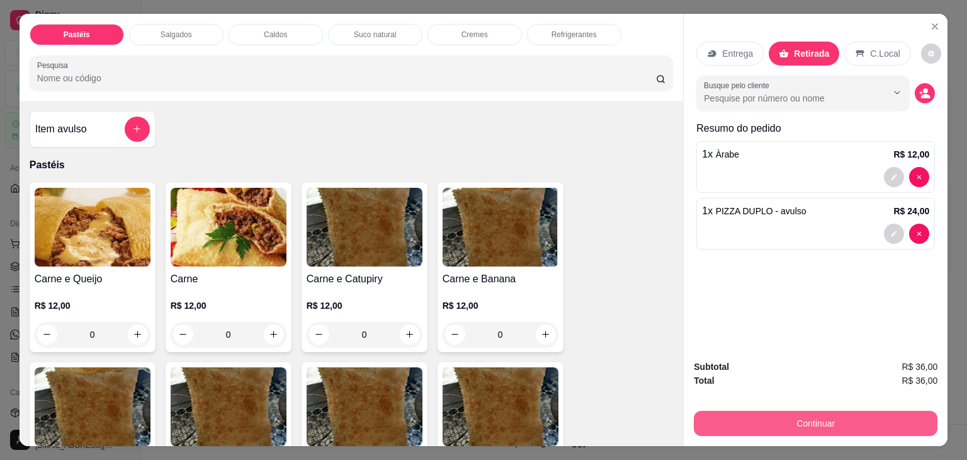
click at [808, 412] on button "Continuar" at bounding box center [816, 422] width 244 height 25
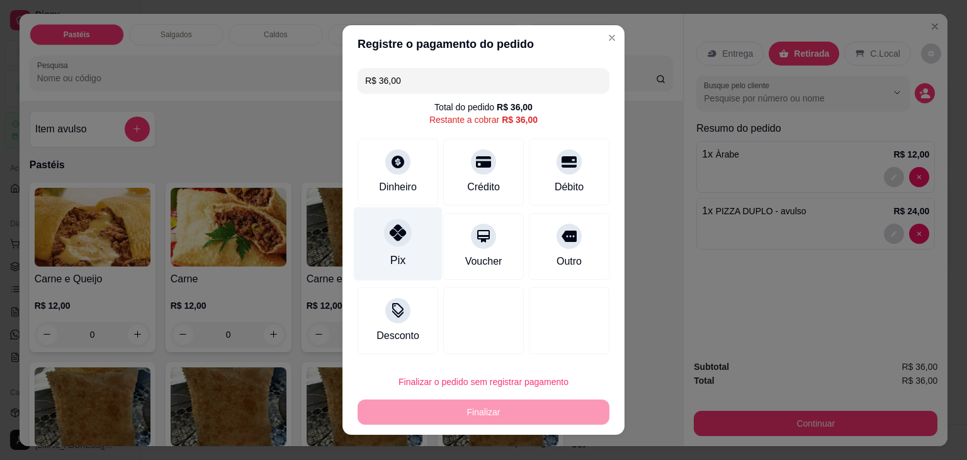
click at [400, 244] on div "Pix" at bounding box center [398, 244] width 89 height 74
type input "R$ 0,00"
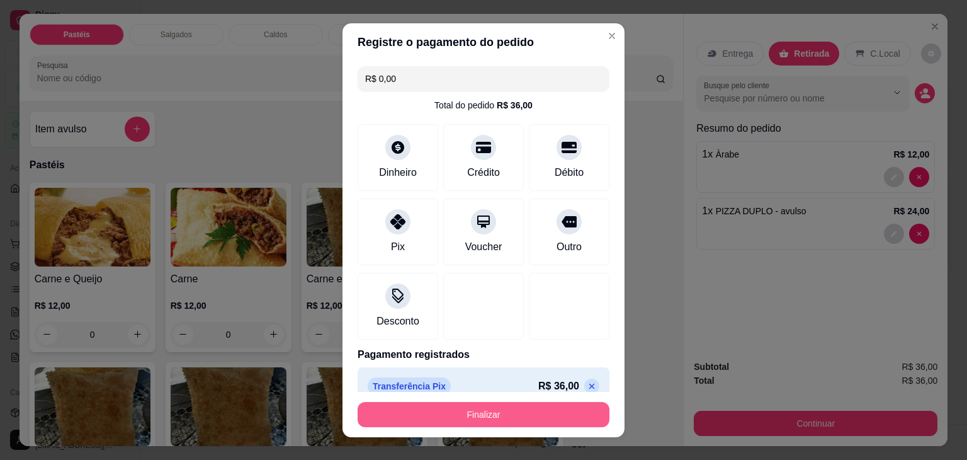
click at [505, 409] on button "Finalizar" at bounding box center [484, 414] width 252 height 25
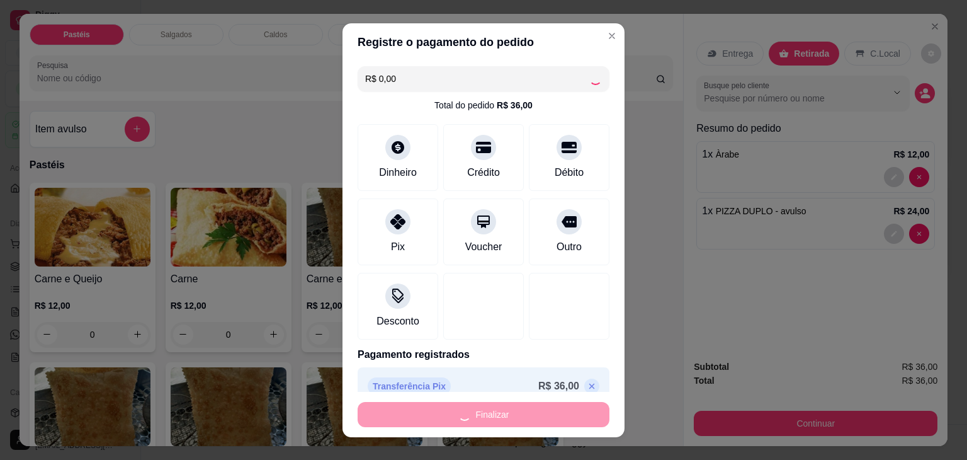
type input "0"
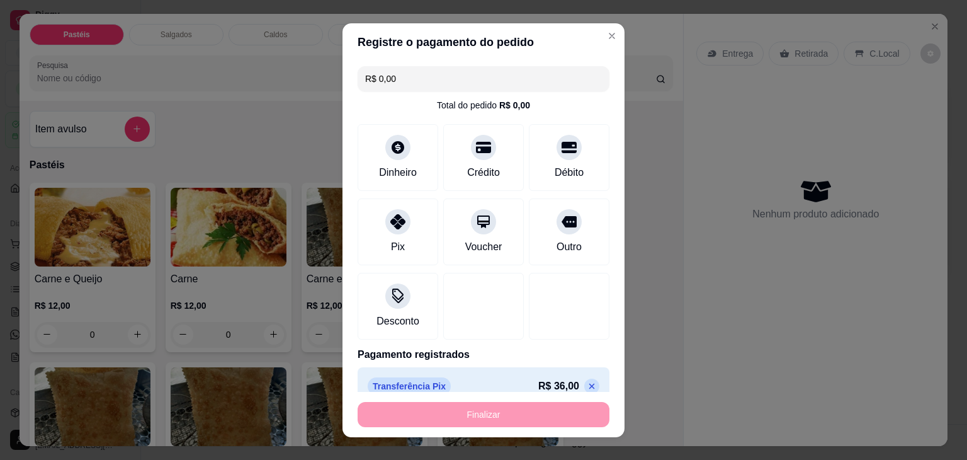
type input "-R$ 36,00"
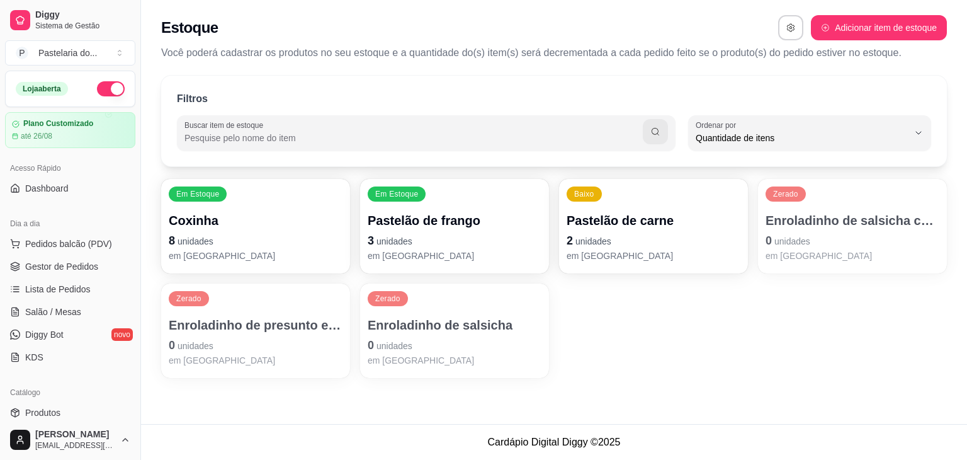
click at [59, 229] on div "Dia a dia" at bounding box center [70, 223] width 130 height 20
click at [65, 251] on button "Pedidos balcão (PDV)" at bounding box center [70, 244] width 130 height 20
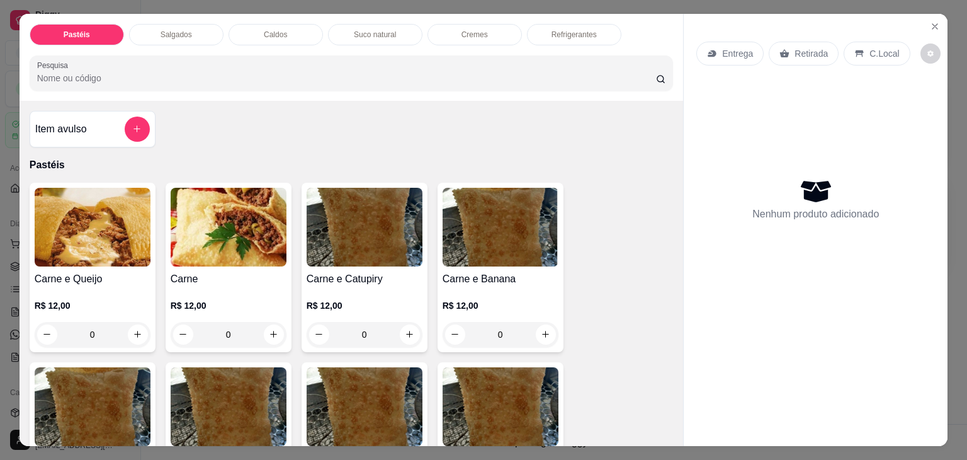
click at [170, 31] on p "Salgados" at bounding box center [176, 35] width 31 height 10
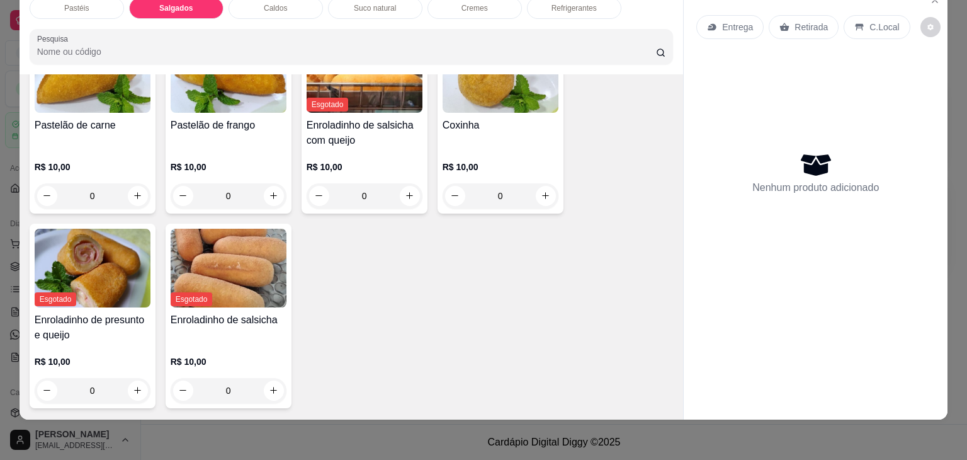
scroll to position [1274, 0]
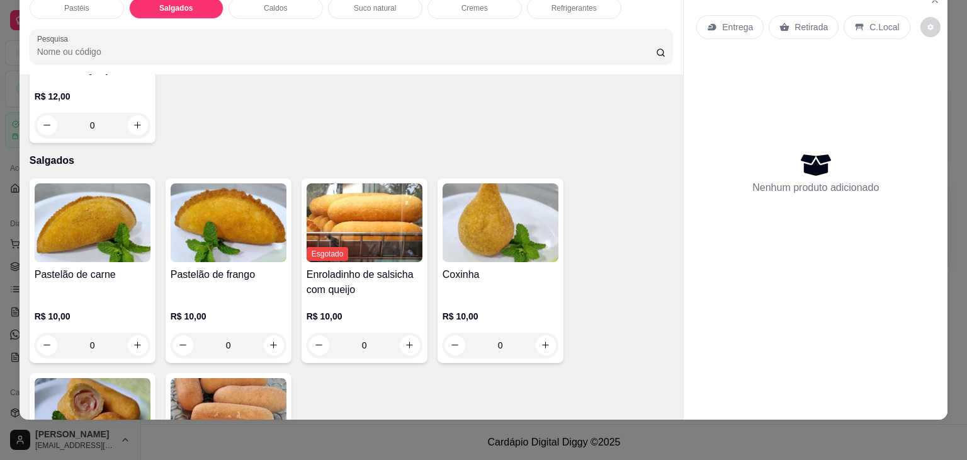
click at [559, 197] on div "Pastelão de carne R$ 10,00 0 Pastelão de frango R$ 10,00 0 Esgotado Enroladinho…" at bounding box center [352, 367] width 644 height 379
click at [531, 267] on h4 "Coxinha" at bounding box center [501, 274] width 116 height 15
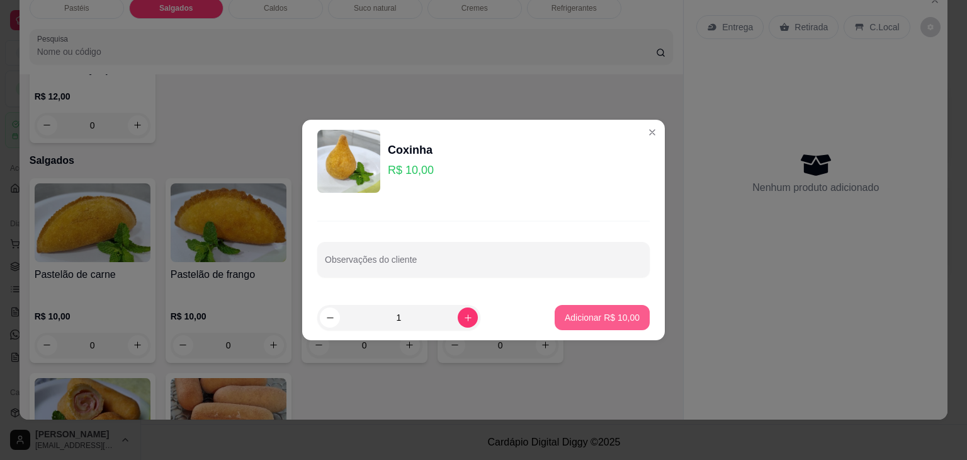
click at [618, 324] on button "Adicionar R$ 10,00" at bounding box center [602, 317] width 95 height 25
type input "1"
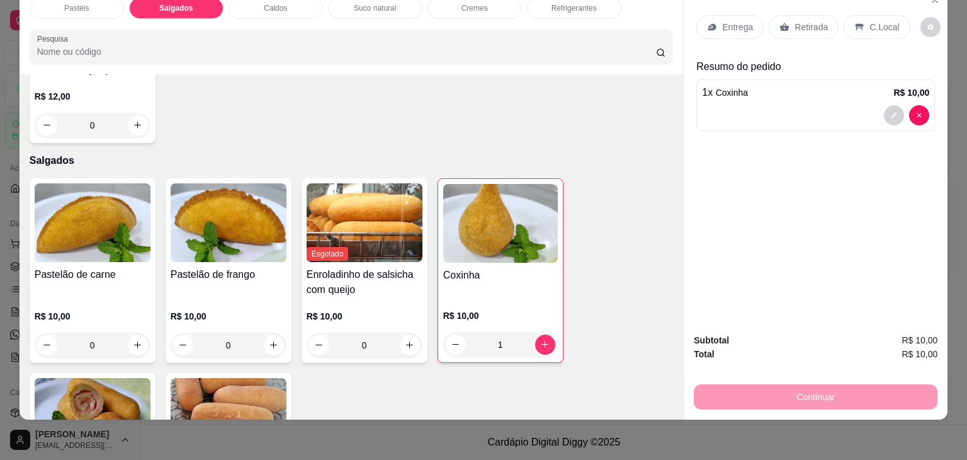
click at [795, 21] on p "Retirada" at bounding box center [811, 27] width 33 height 13
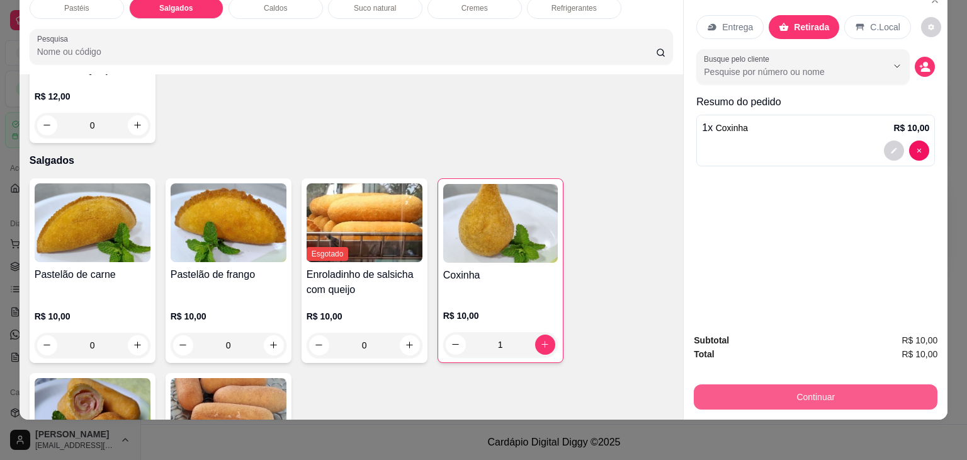
click at [878, 388] on button "Continuar" at bounding box center [816, 396] width 244 height 25
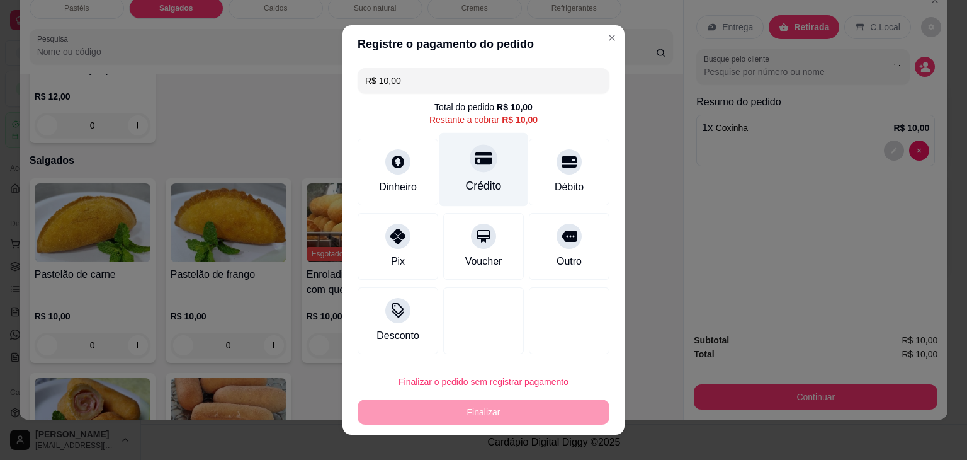
click at [463, 147] on div "Crédito" at bounding box center [483, 170] width 89 height 74
type input "R$ 0,00"
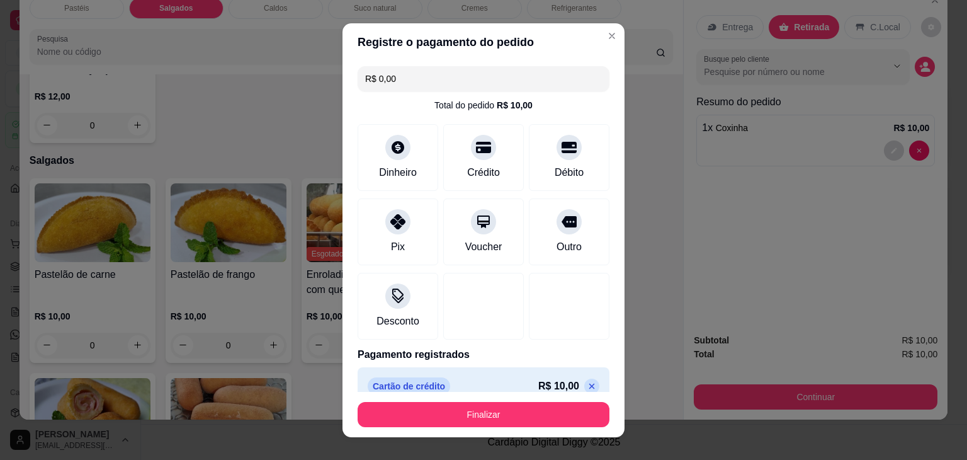
click at [516, 421] on button "Finalizar" at bounding box center [484, 414] width 252 height 25
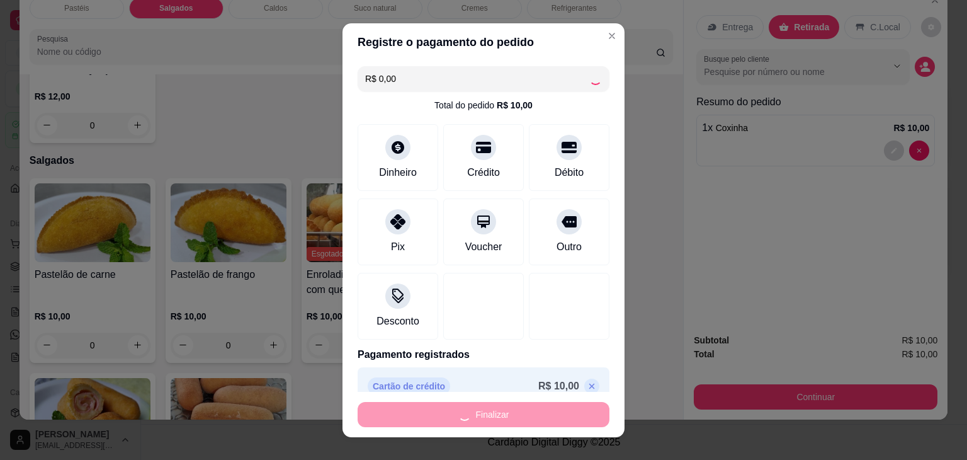
type input "0"
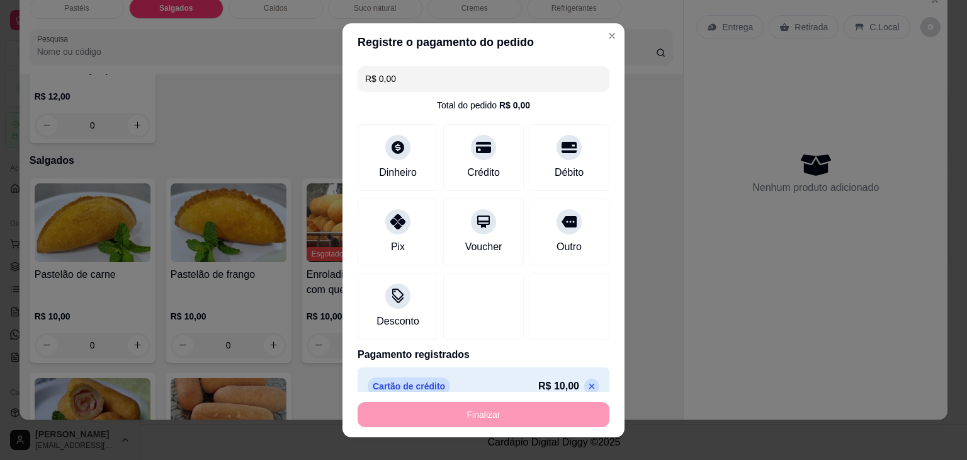
type input "-R$ 10,00"
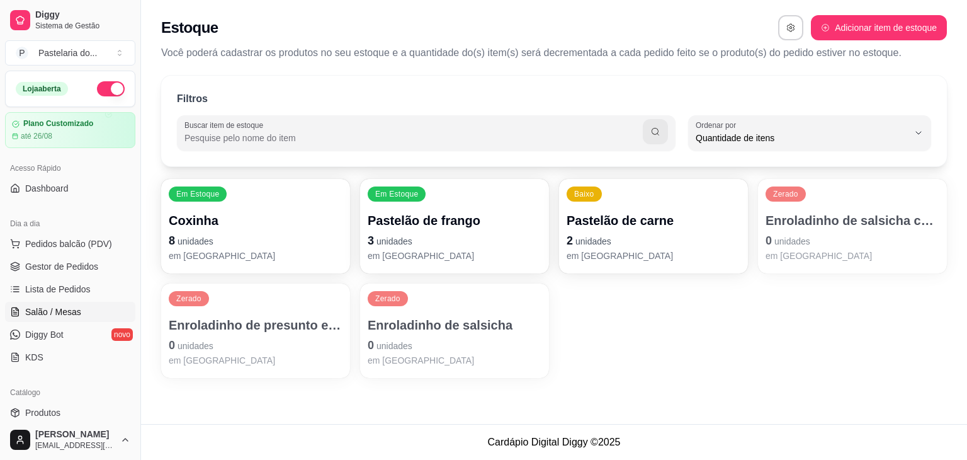
click at [65, 310] on span "Salão / Mesas" at bounding box center [53, 311] width 56 height 13
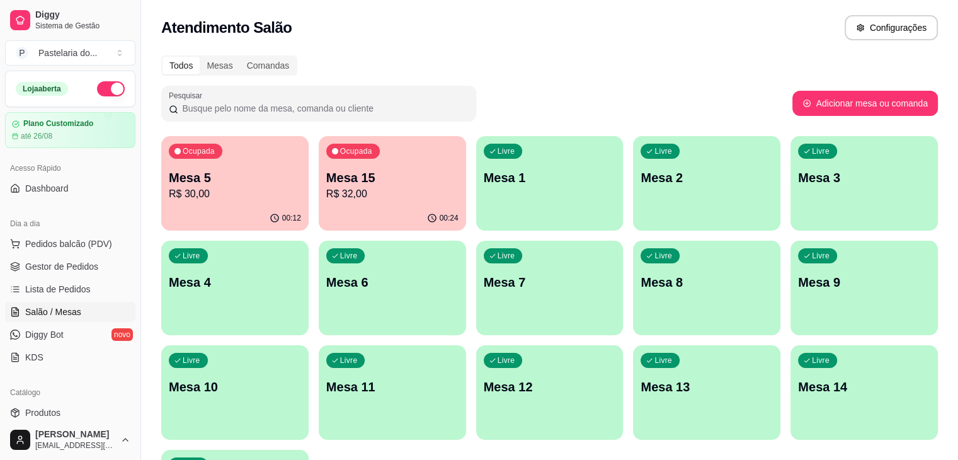
click at [640, 385] on p "Mesa 13" at bounding box center [706, 387] width 132 height 18
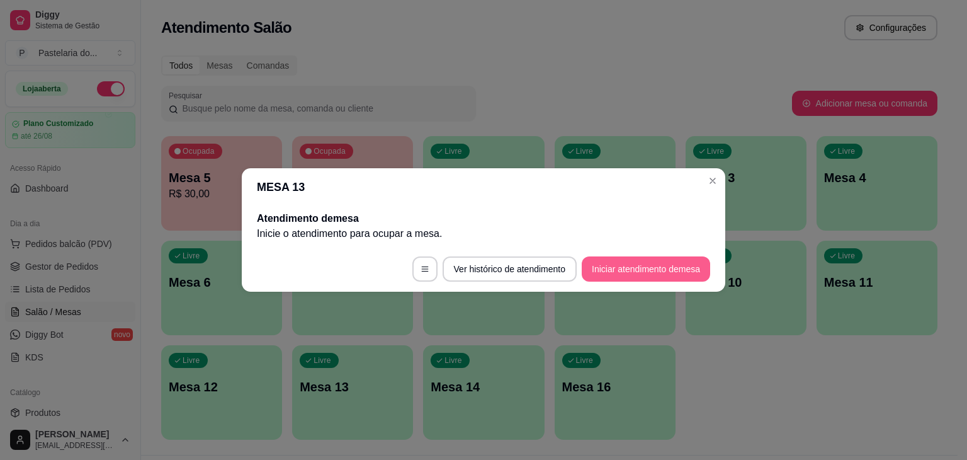
click at [614, 271] on button "Iniciar atendimento de mesa" at bounding box center [646, 268] width 128 height 25
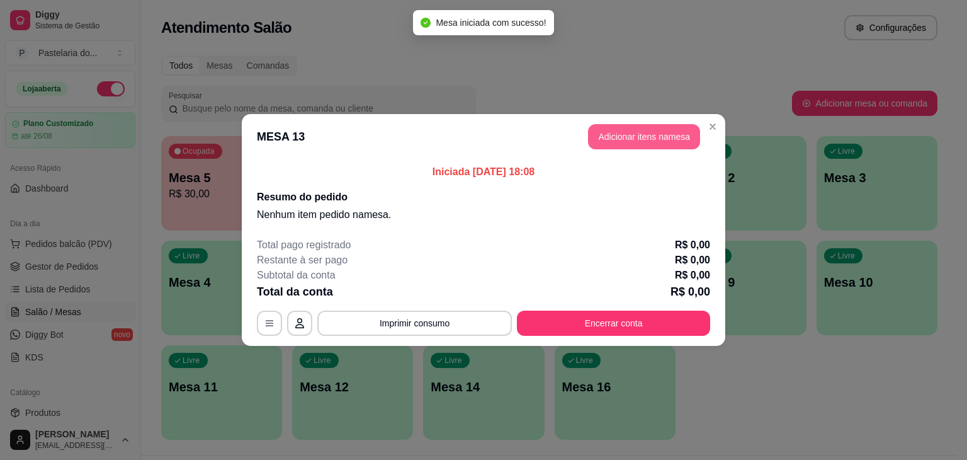
click at [654, 148] on button "Adicionar itens na mesa" at bounding box center [644, 136] width 112 height 25
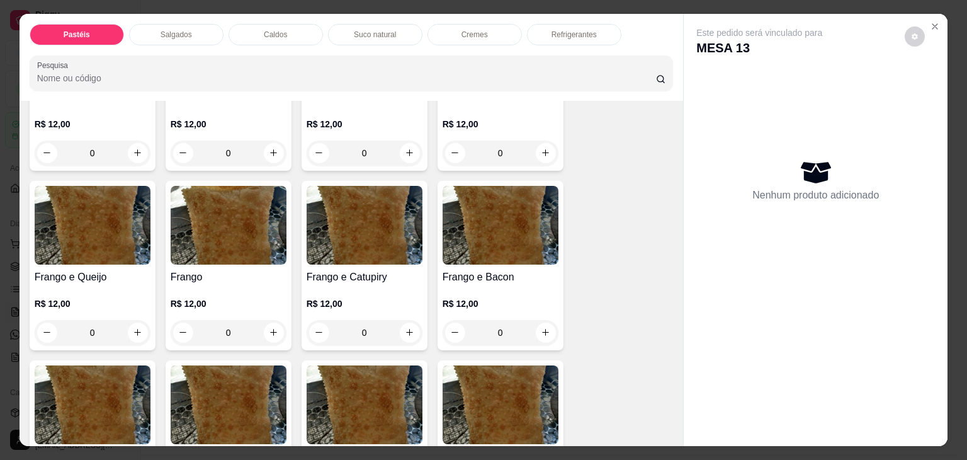
scroll to position [441, 0]
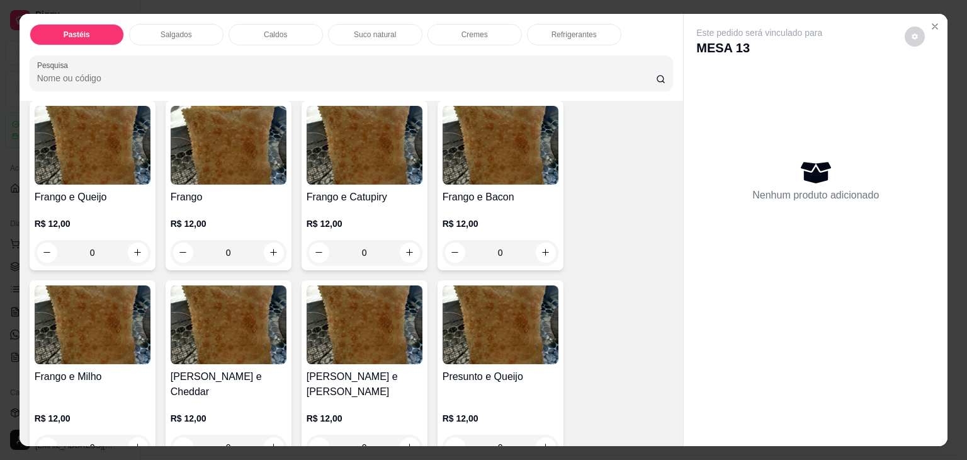
click at [403, 242] on div "0" at bounding box center [365, 252] width 116 height 25
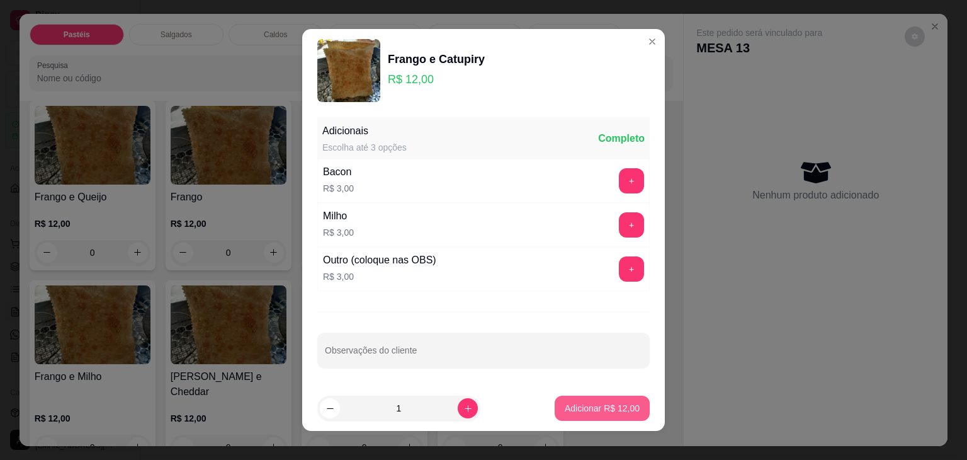
click at [617, 404] on p "Adicionar R$ 12,00" at bounding box center [602, 408] width 75 height 13
type input "1"
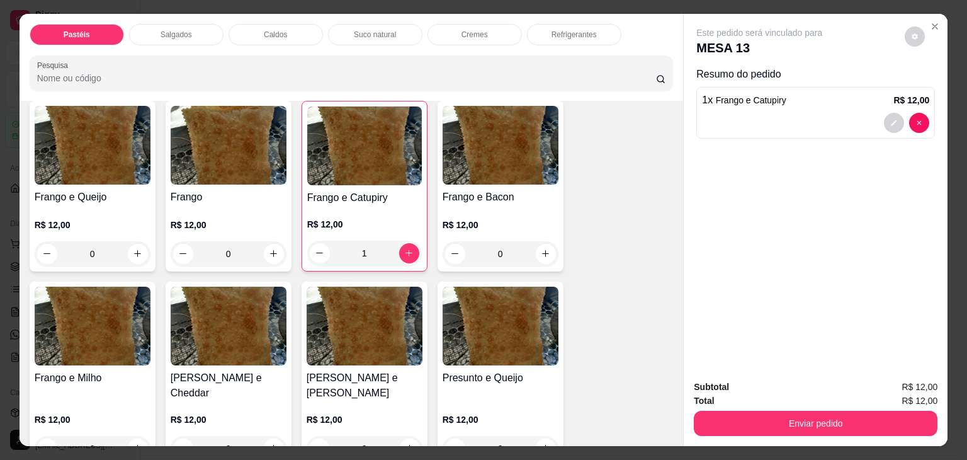
click at [382, 228] on div "R$ 12,00 1" at bounding box center [364, 242] width 115 height 48
click at [587, 43] on div "Pastéis Salgados Caldos Suco natural Cremes Refrigerantes Pesquisa" at bounding box center [352, 57] width 664 height 87
click at [588, 38] on div "Refrigerantes" at bounding box center [574, 34] width 94 height 21
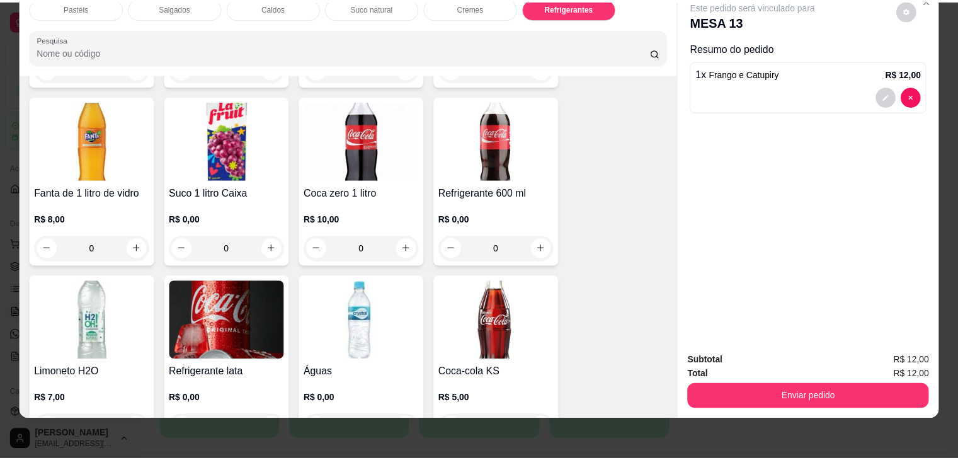
scroll to position [3798, 0]
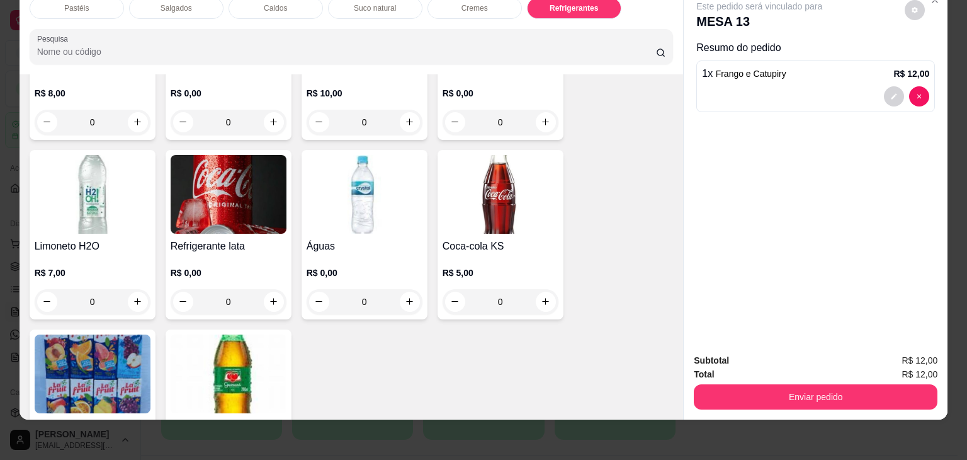
click at [266, 289] on div "0" at bounding box center [229, 301] width 116 height 25
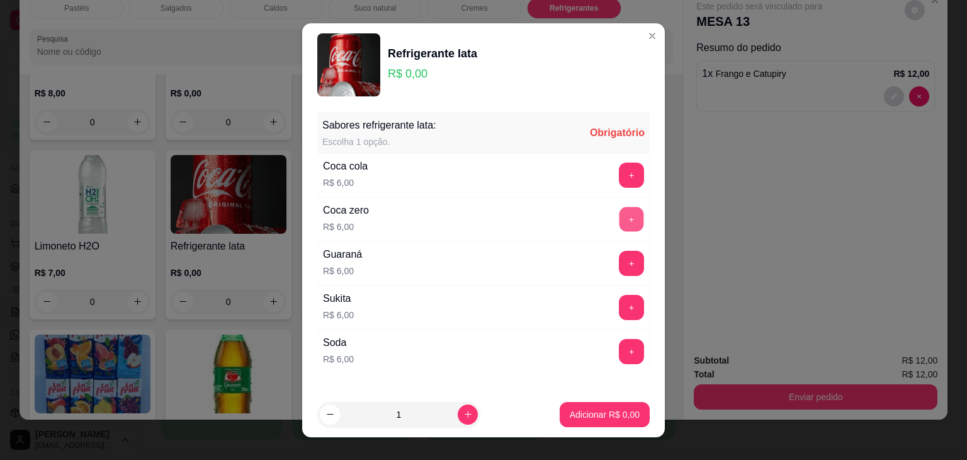
click at [619, 224] on button "+" at bounding box center [631, 218] width 25 height 25
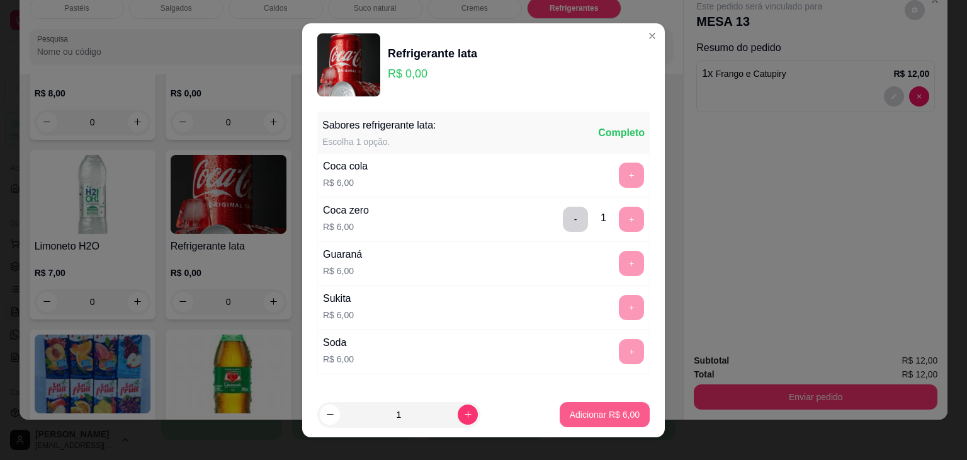
click at [610, 425] on button "Adicionar R$ 6,00" at bounding box center [605, 414] width 90 height 25
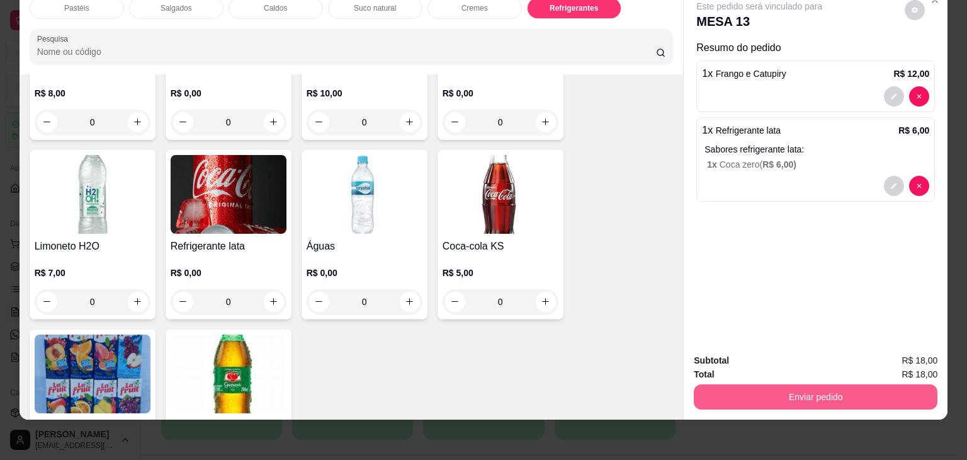
click at [796, 392] on button "Enviar pedido" at bounding box center [816, 396] width 244 height 25
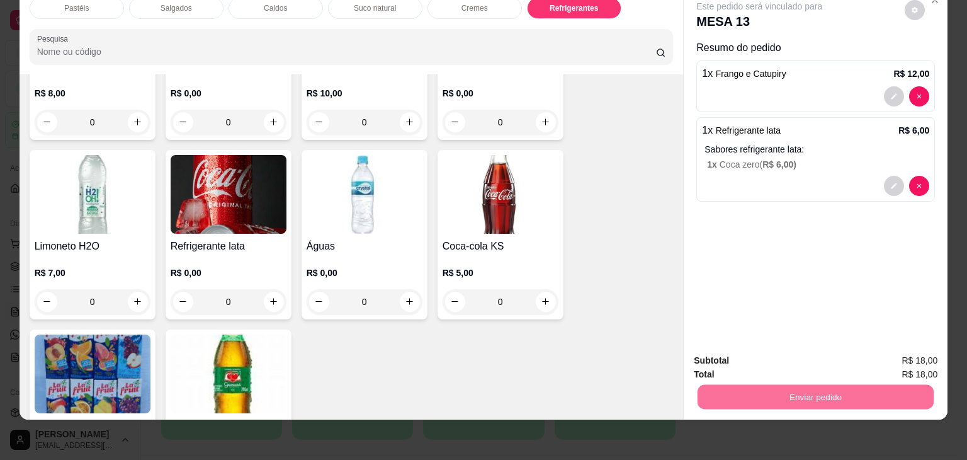
click at [766, 351] on button "Não registrar e enviar pedido" at bounding box center [773, 355] width 127 height 23
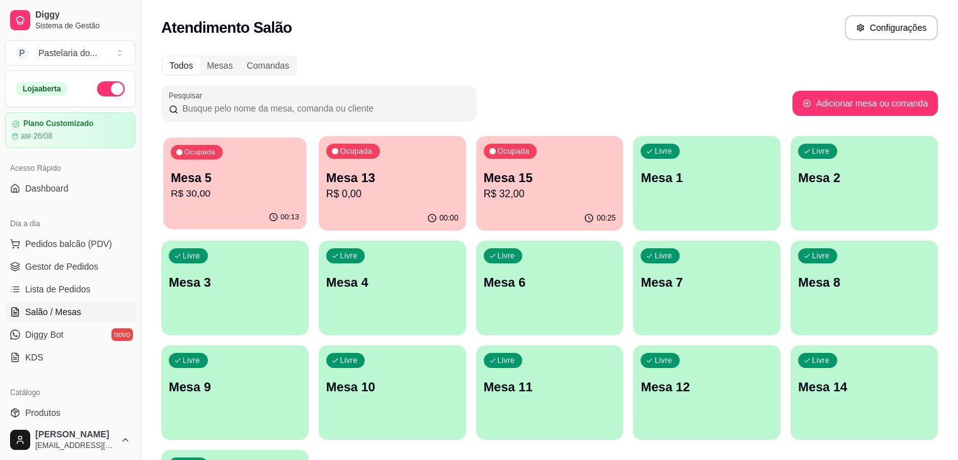
click at [242, 204] on div "Ocupada Mesa 5 R$ 30,00" at bounding box center [235, 171] width 143 height 68
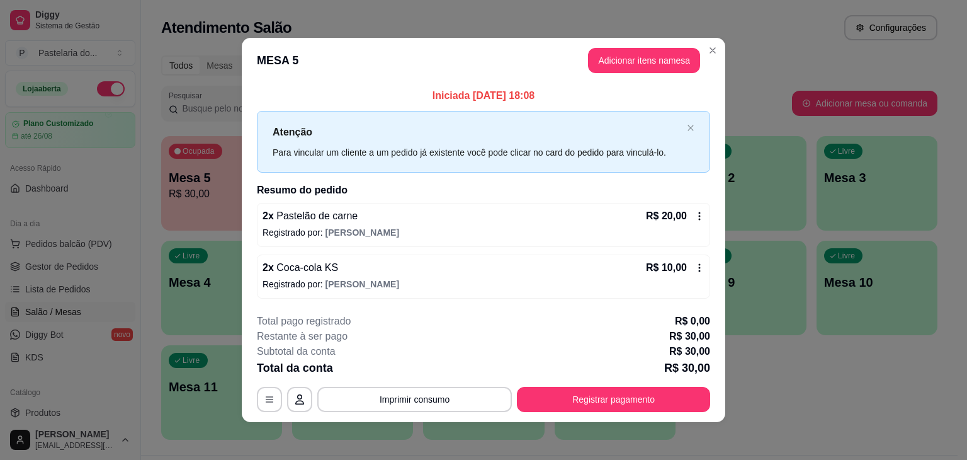
click at [441, 160] on div "Atenção Para vincular um cliente a um pedido já existente você pode clicar no c…" at bounding box center [483, 141] width 453 height 61
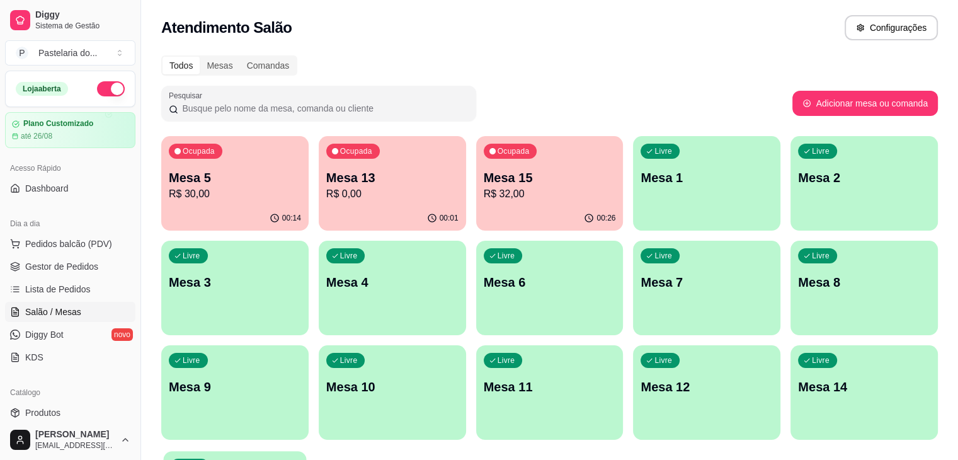
click at [267, 192] on p "R$ 30,00" at bounding box center [235, 193] width 132 height 15
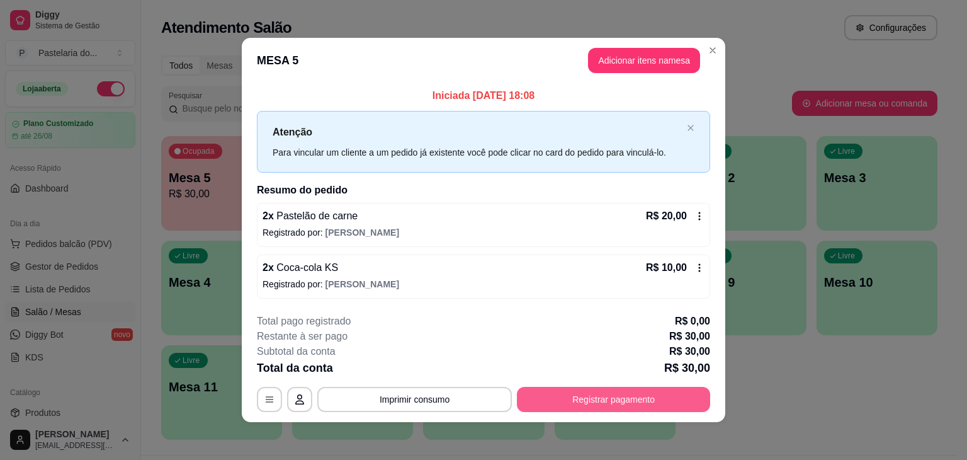
click at [613, 402] on button "Registrar pagamento" at bounding box center [613, 399] width 193 height 25
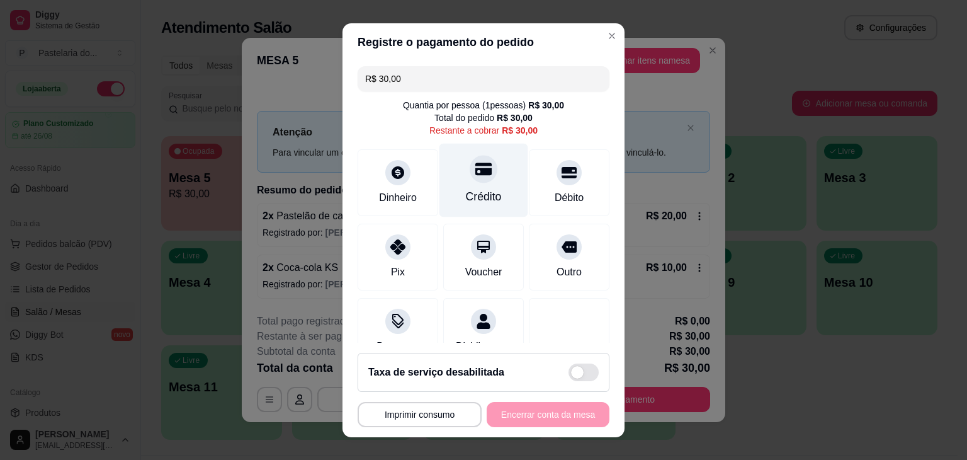
click at [486, 176] on div "Crédito" at bounding box center [483, 180] width 89 height 74
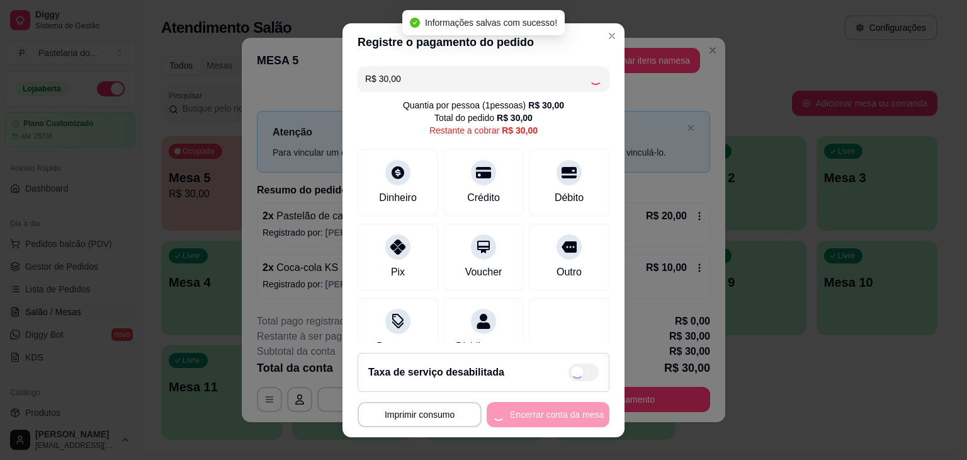
type input "R$ 0,00"
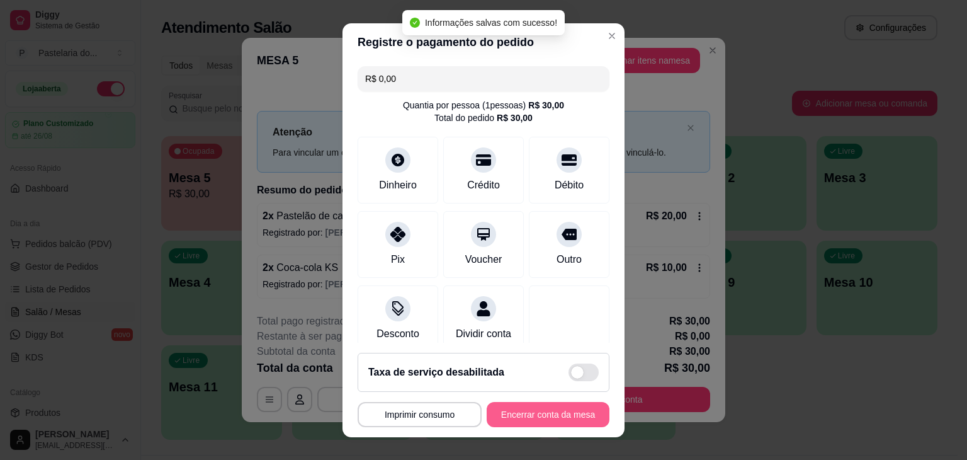
click at [577, 410] on button "Encerrar conta da mesa" at bounding box center [548, 414] width 123 height 25
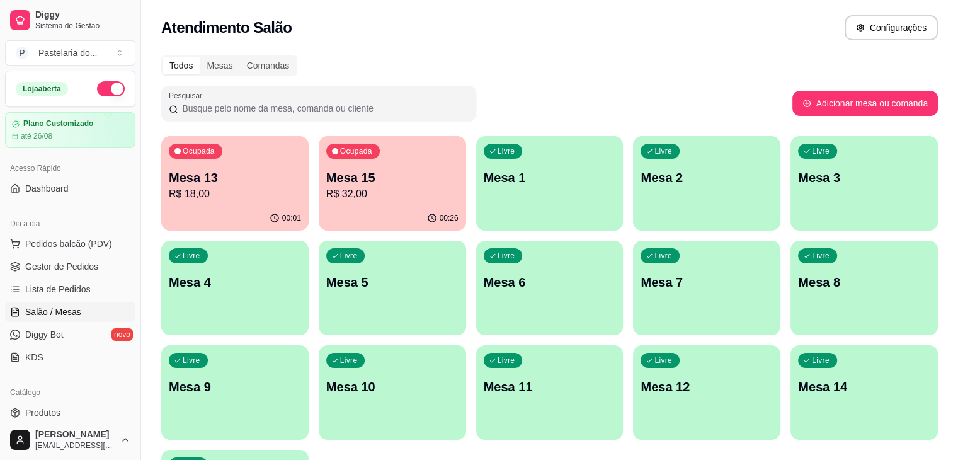
click at [236, 182] on p "Mesa 13" at bounding box center [235, 178] width 132 height 18
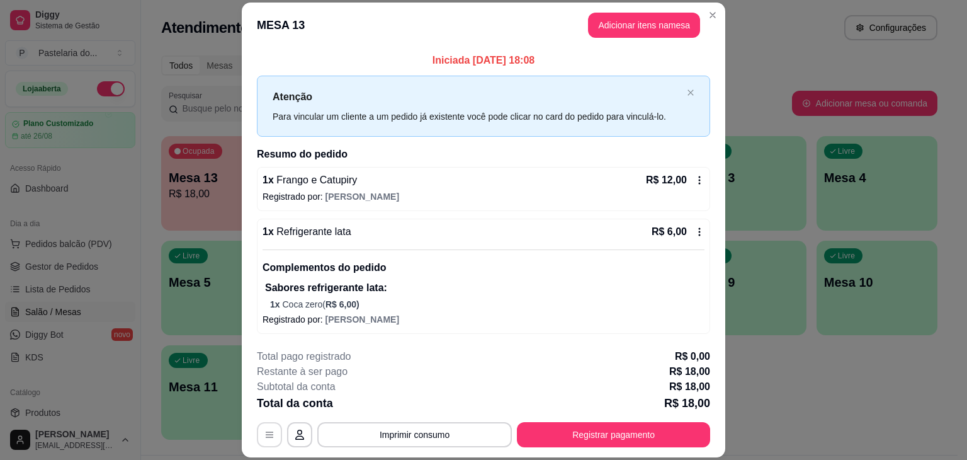
click at [266, 437] on icon "button" at bounding box center [269, 434] width 10 height 10
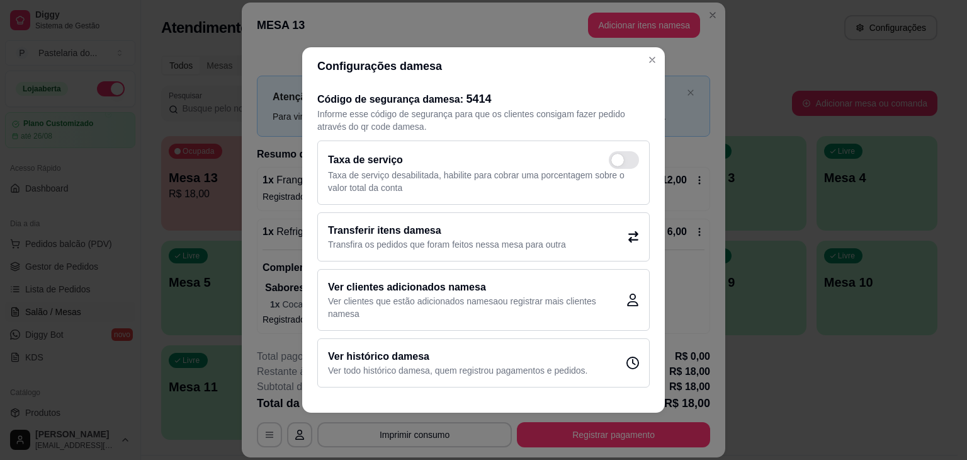
click at [502, 227] on h2 "Transferir itens da mesa" at bounding box center [447, 230] width 238 height 15
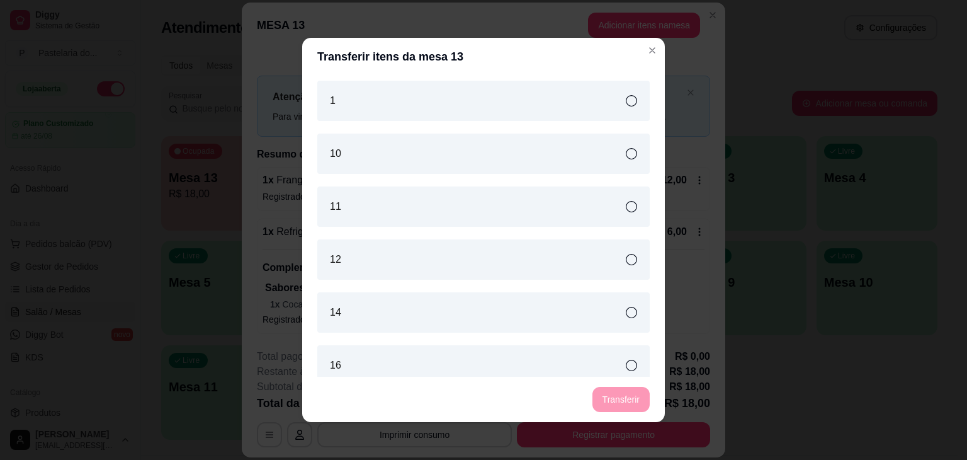
click at [375, 197] on div "11" at bounding box center [483, 206] width 332 height 40
click at [622, 401] on button "Transferir" at bounding box center [620, 399] width 57 height 25
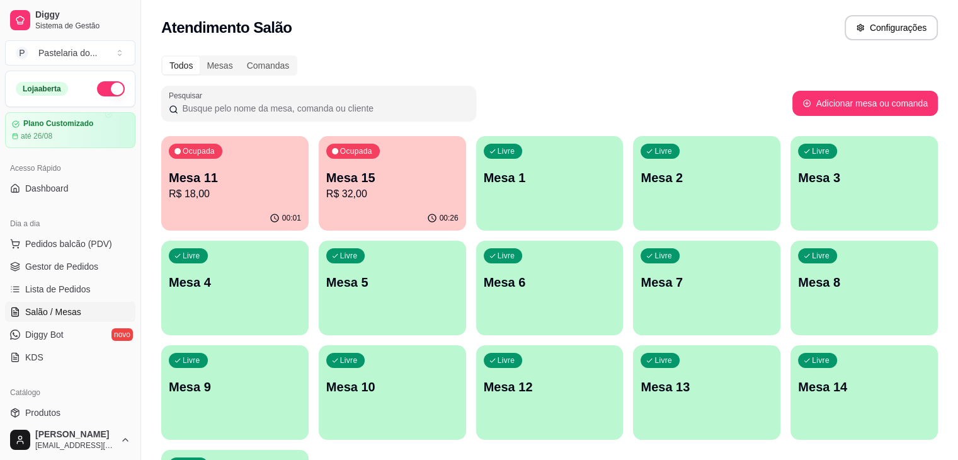
click at [237, 157] on div "Ocupada Mesa 11 R$ 18,00" at bounding box center [234, 171] width 147 height 70
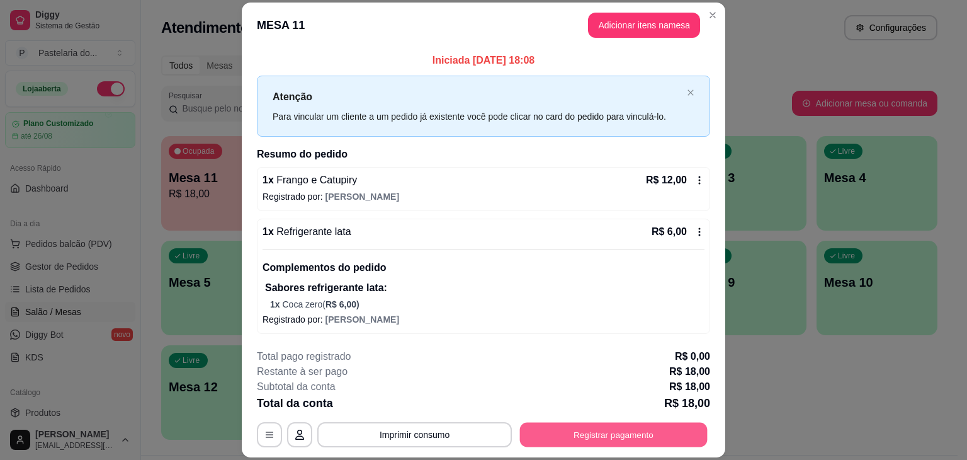
click at [613, 424] on button "Registrar pagamento" at bounding box center [614, 434] width 188 height 25
click at [405, 439] on button "Imprimir consumo" at bounding box center [414, 434] width 195 height 25
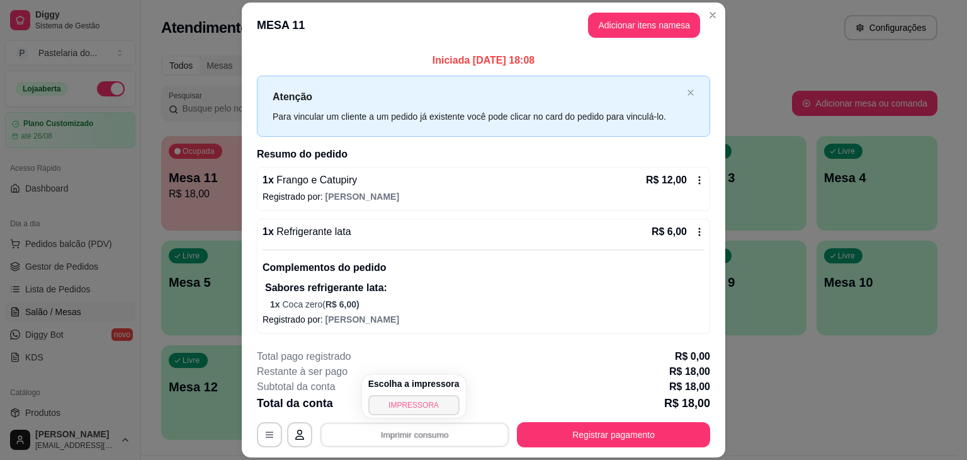
click at [389, 406] on button "IMPRESSORA" at bounding box center [413, 405] width 91 height 20
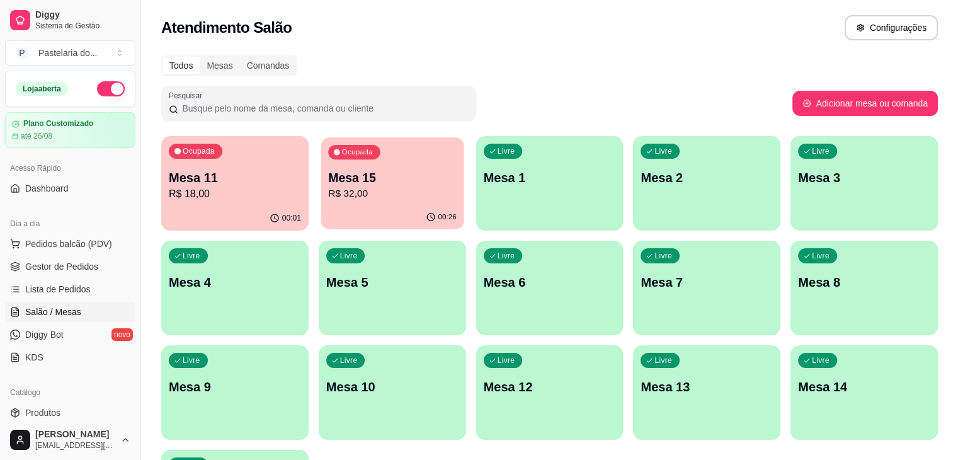
click at [368, 174] on p "Mesa 15" at bounding box center [392, 177] width 128 height 17
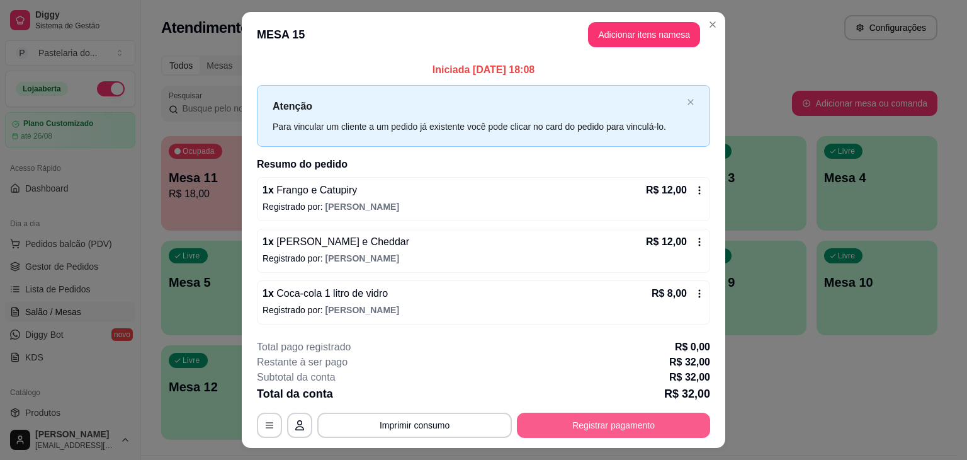
click at [652, 421] on button "Registrar pagamento" at bounding box center [613, 424] width 193 height 25
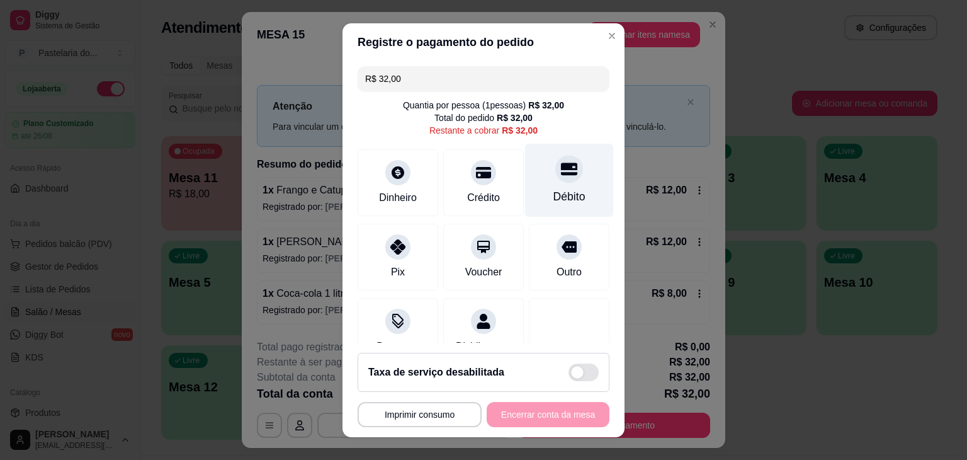
click at [553, 198] on div "Débito" at bounding box center [569, 196] width 32 height 16
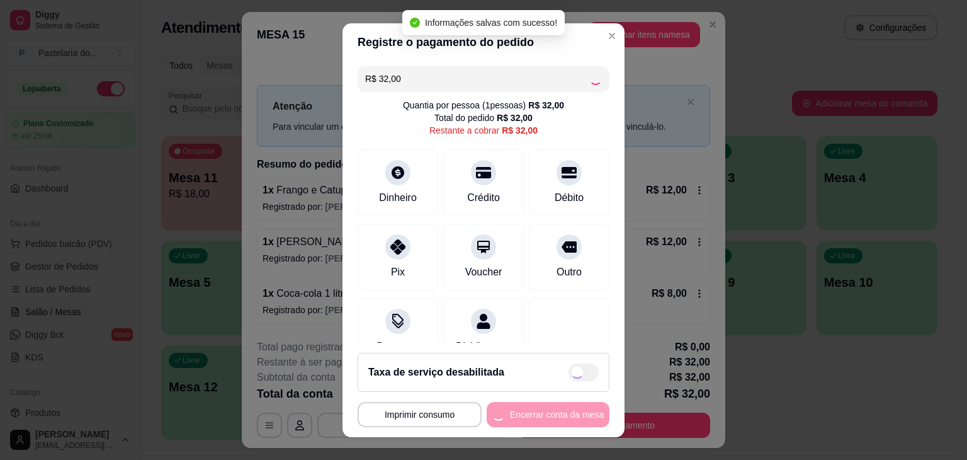
click at [566, 406] on div "**********" at bounding box center [484, 414] width 252 height 25
type input "R$ 0,00"
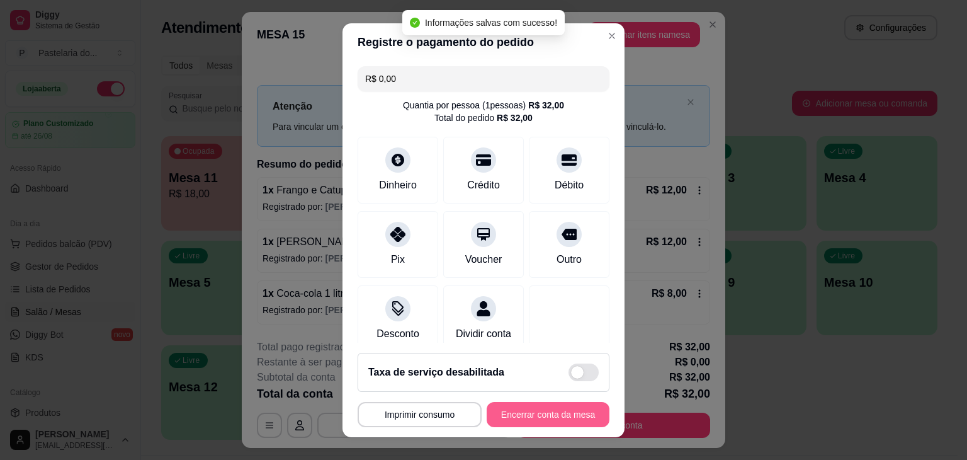
click at [566, 406] on button "Encerrar conta da mesa" at bounding box center [548, 414] width 123 height 25
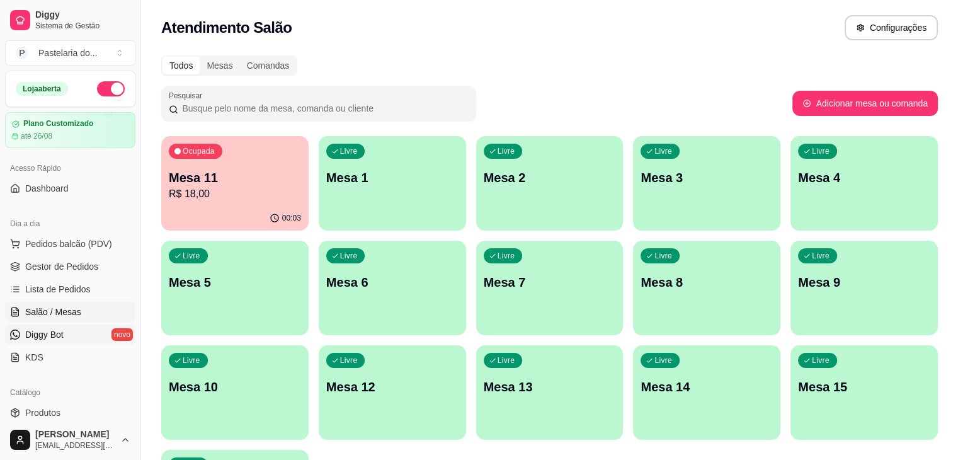
click at [55, 338] on span "Diggy Bot" at bounding box center [44, 334] width 38 height 13
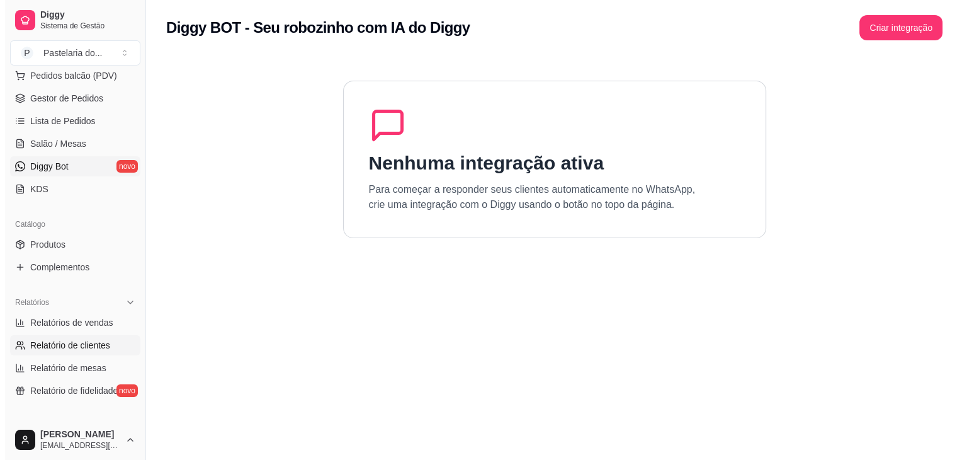
scroll to position [189, 0]
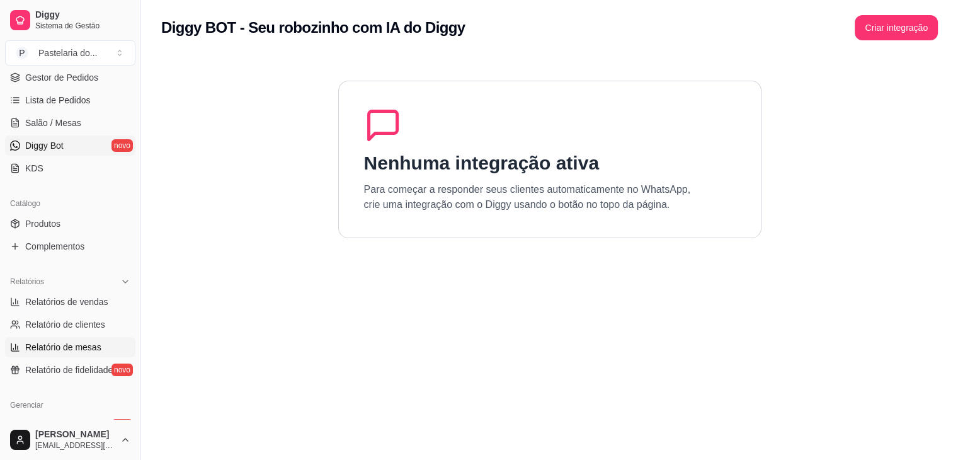
click at [78, 346] on span "Relatório de mesas" at bounding box center [63, 347] width 76 height 13
select select "TOTAL_OF_ORDERS"
select select "7"
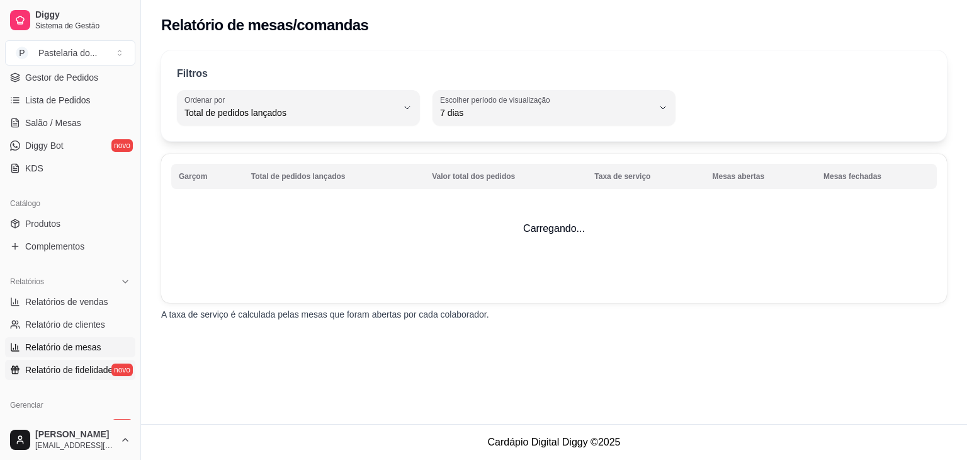
click at [54, 378] on link "Relatório de fidelidade novo" at bounding box center [70, 369] width 130 height 20
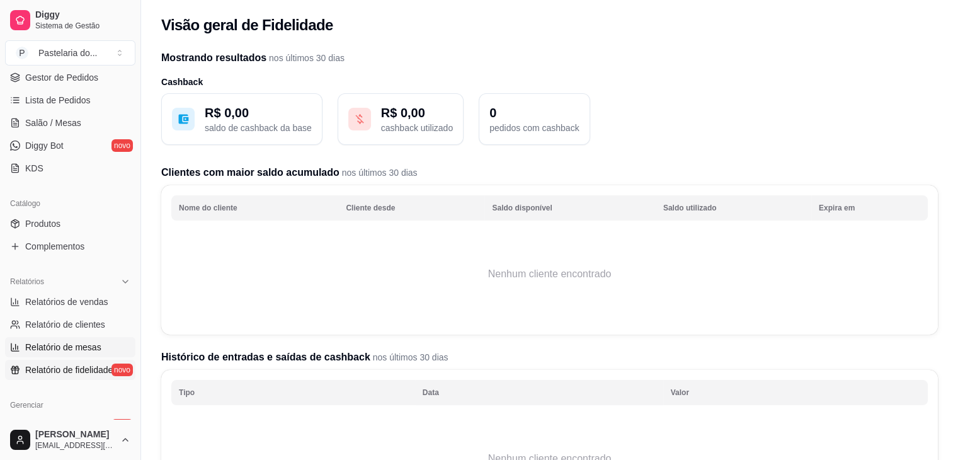
click at [81, 336] on ul "Relatórios de vendas Relatório de clientes Relatório de mesas Relatório de fide…" at bounding box center [70, 335] width 130 height 88
click at [84, 320] on span "Relatório de clientes" at bounding box center [65, 324] width 80 height 13
select select "30"
select select "HIGHEST_TOTAL_SPENT_WITH_ORDERS"
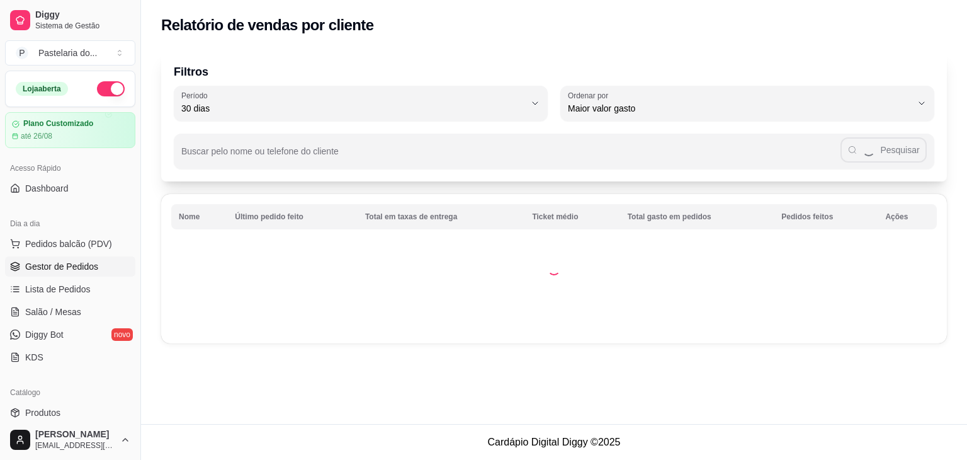
click at [88, 266] on span "Gestor de Pedidos" at bounding box center [61, 266] width 73 height 13
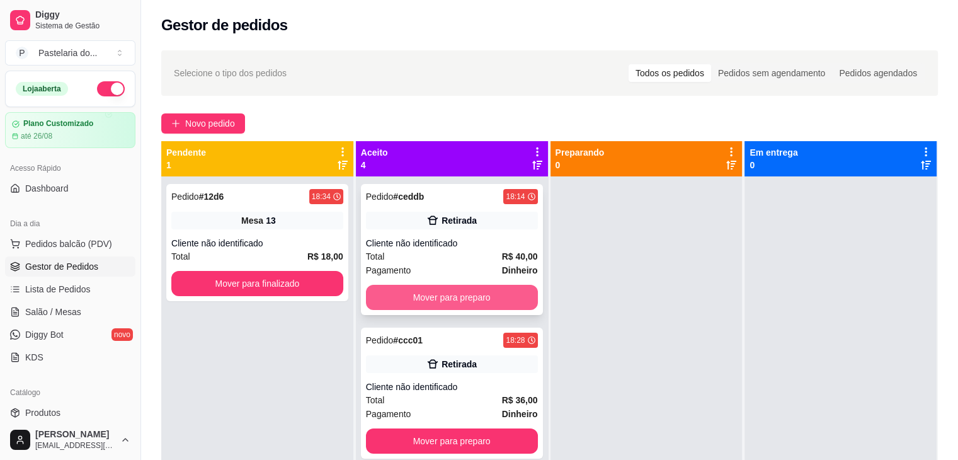
click at [444, 286] on button "Mover para preparo" at bounding box center [452, 297] width 172 height 25
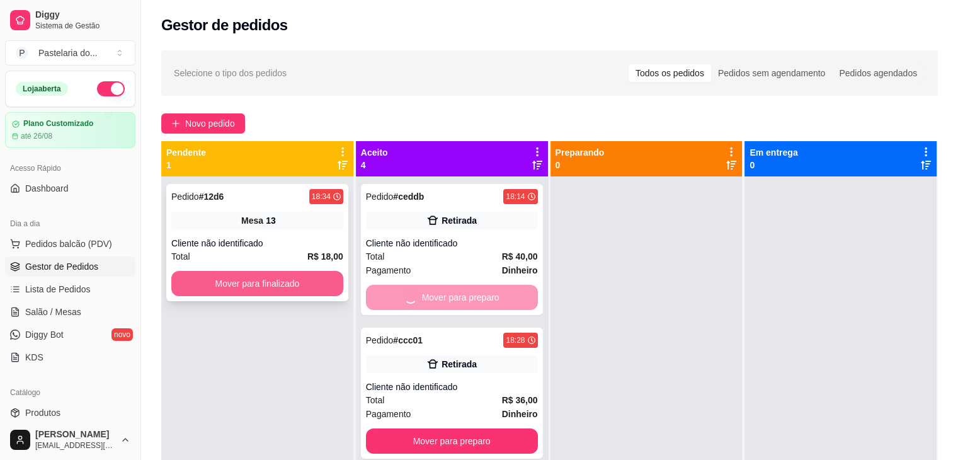
click at [281, 277] on button "Mover para finalizado" at bounding box center [257, 283] width 172 height 25
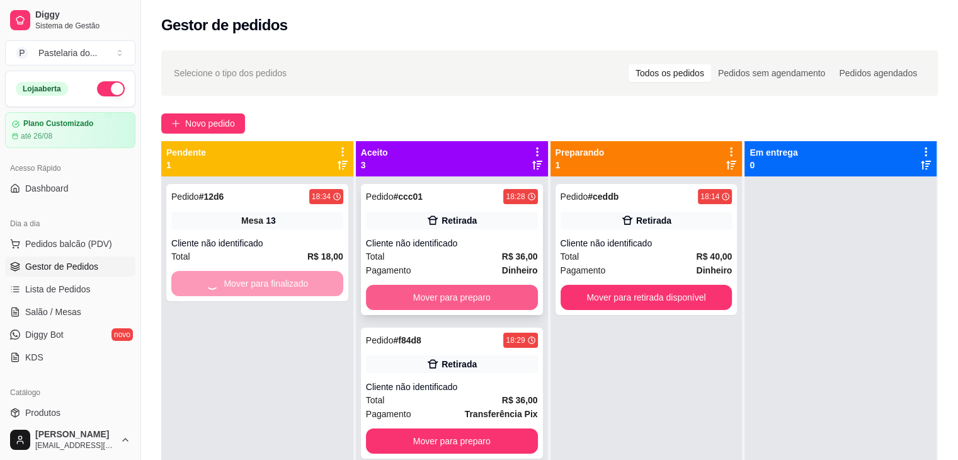
click at [456, 298] on button "Mover para preparo" at bounding box center [452, 297] width 172 height 25
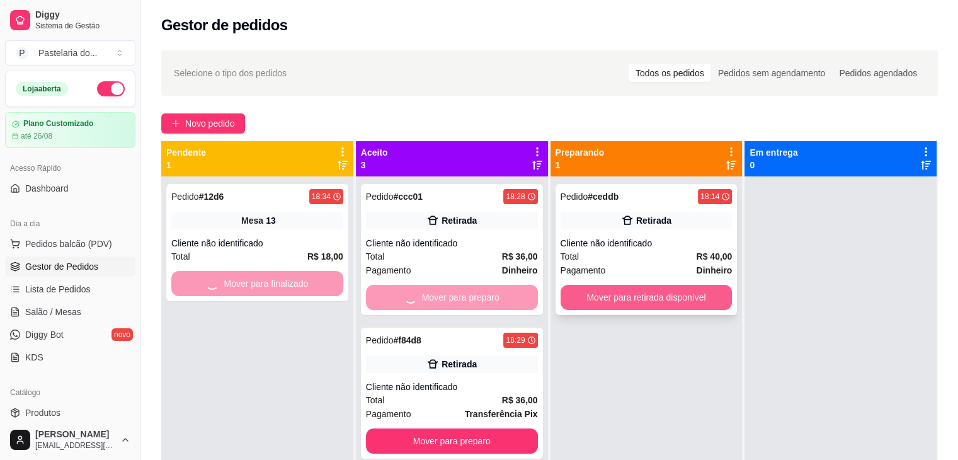
click at [617, 305] on button "Mover para retirada disponível" at bounding box center [646, 297] width 172 height 25
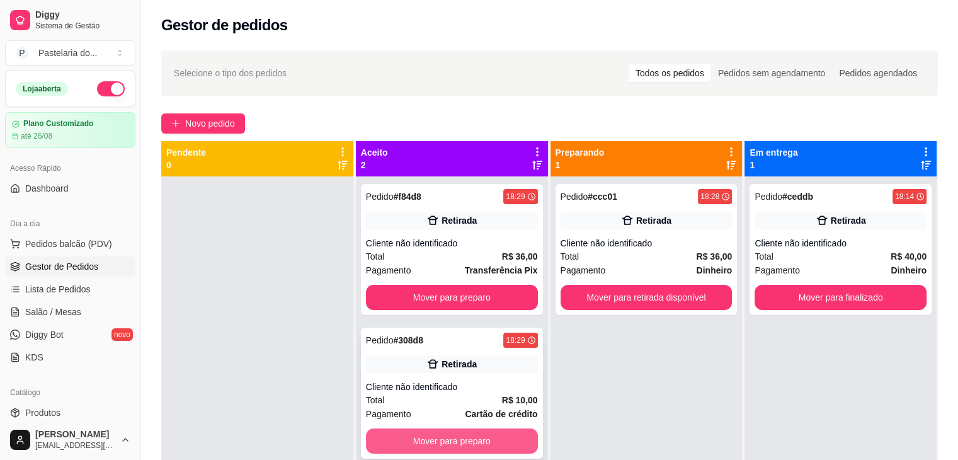
click at [501, 438] on button "Mover para preparo" at bounding box center [452, 440] width 172 height 25
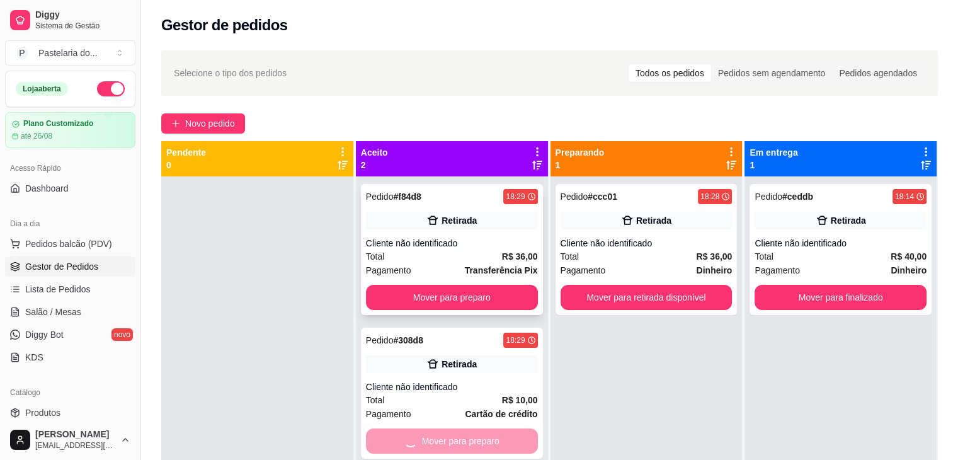
click at [522, 286] on button "Mover para preparo" at bounding box center [452, 297] width 172 height 25
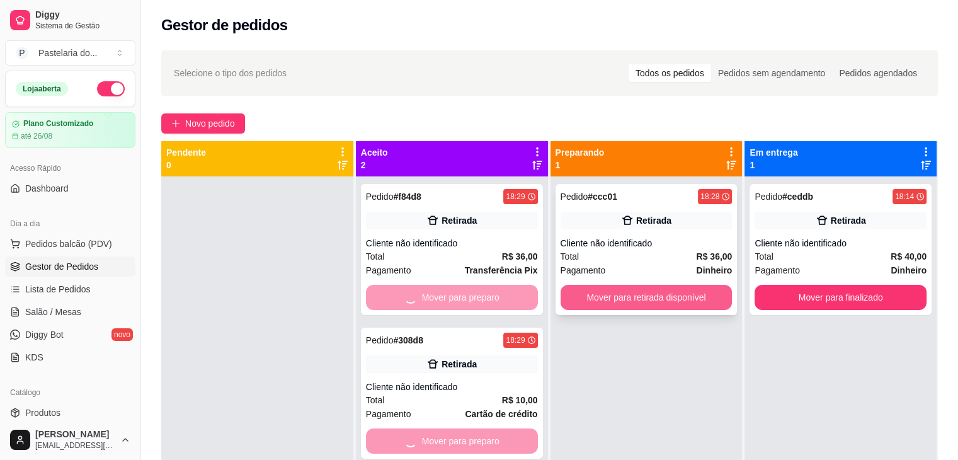
click at [623, 298] on button "Mover para retirada disponível" at bounding box center [646, 297] width 172 height 25
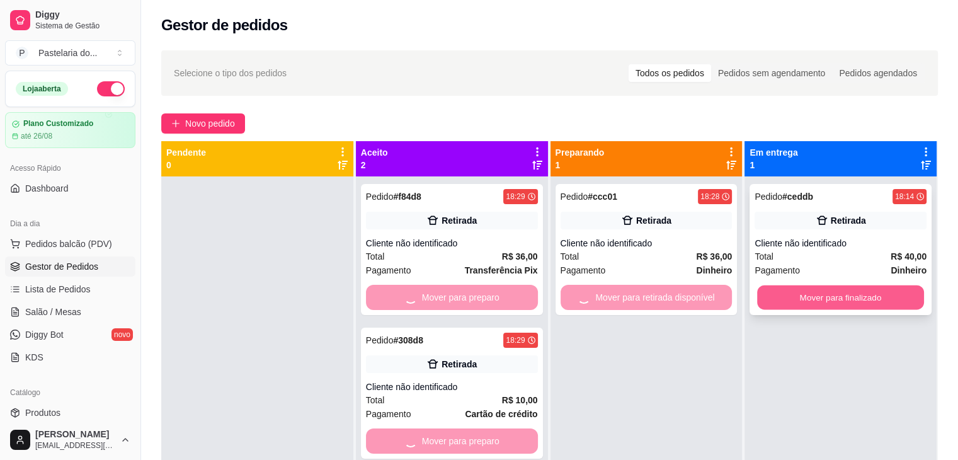
click at [805, 295] on button "Mover para finalizado" at bounding box center [840, 297] width 167 height 25
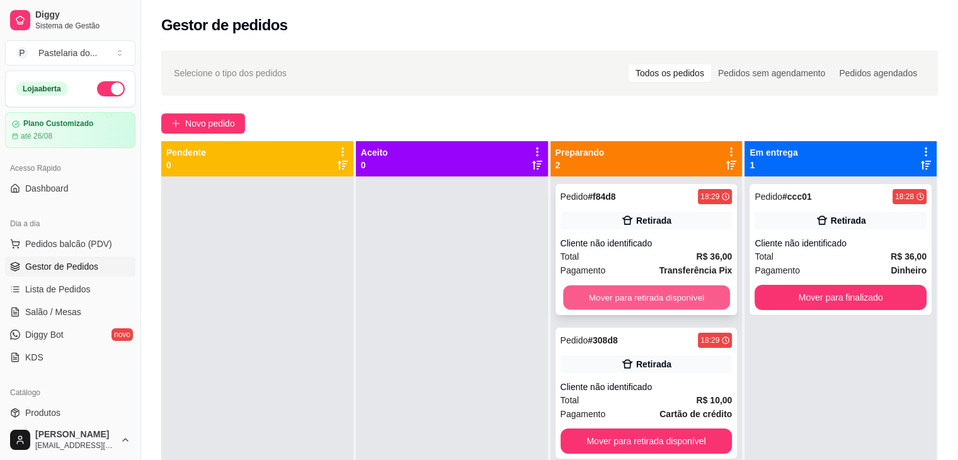
click at [603, 293] on button "Mover para retirada disponível" at bounding box center [646, 297] width 167 height 25
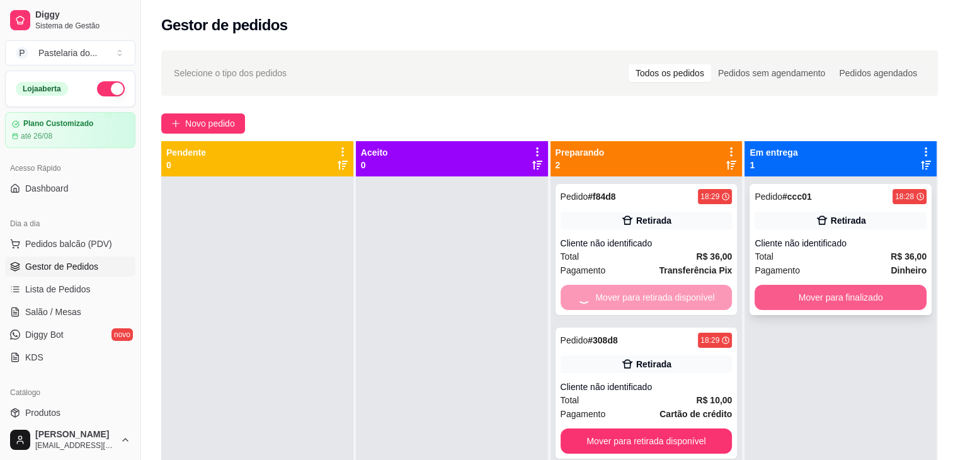
click at [784, 300] on button "Mover para finalizado" at bounding box center [840, 297] width 172 height 25
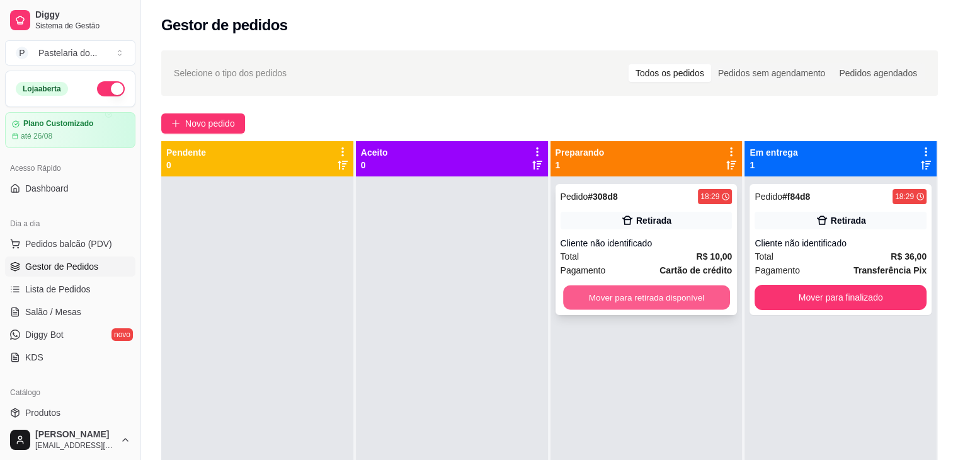
click at [677, 306] on button "Mover para retirada disponível" at bounding box center [646, 297] width 167 height 25
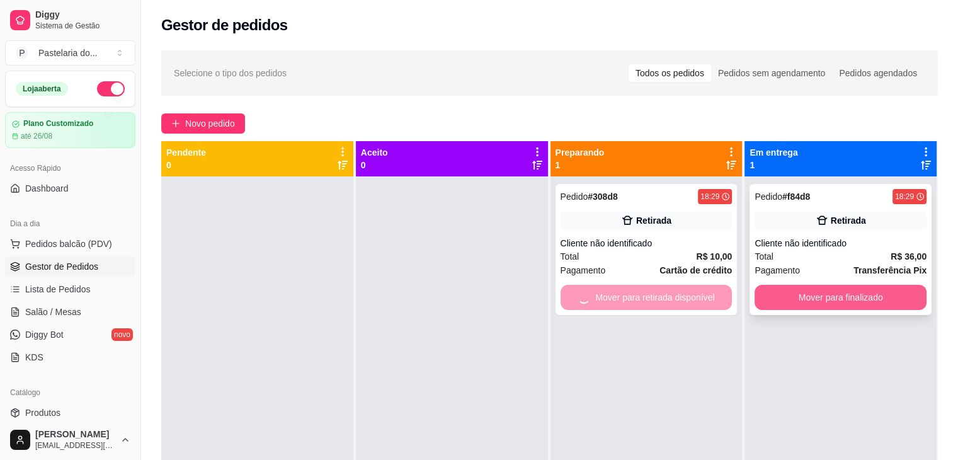
click at [844, 300] on button "Mover para finalizado" at bounding box center [840, 297] width 172 height 25
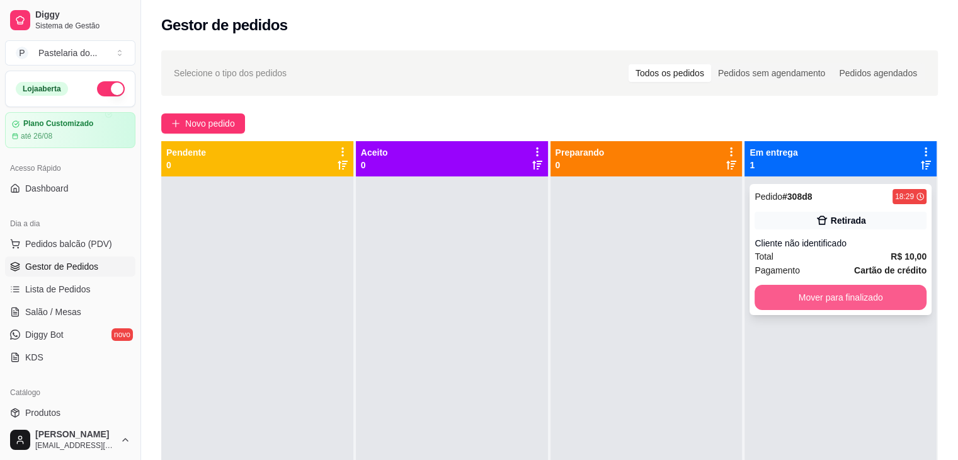
click at [782, 294] on button "Mover para finalizado" at bounding box center [840, 297] width 172 height 25
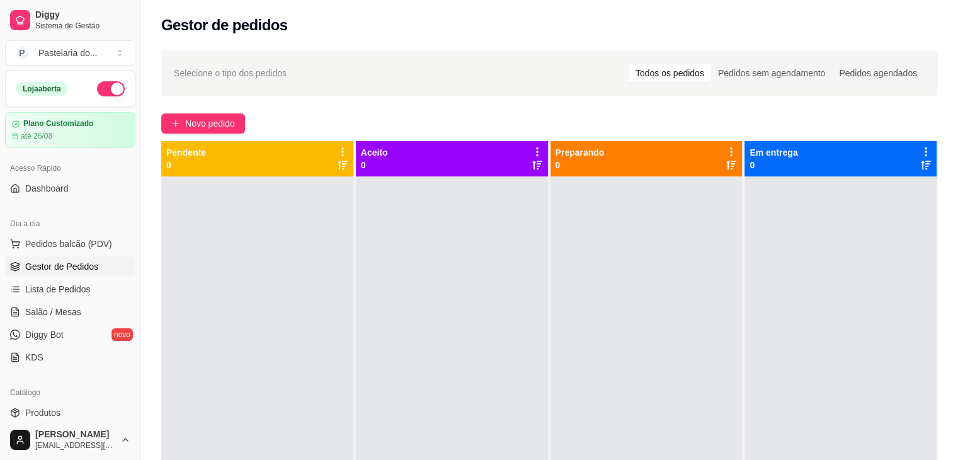
click at [636, 247] on div at bounding box center [646, 406] width 192 height 460
click at [91, 283] on link "Lista de Pedidos" at bounding box center [70, 289] width 130 height 20
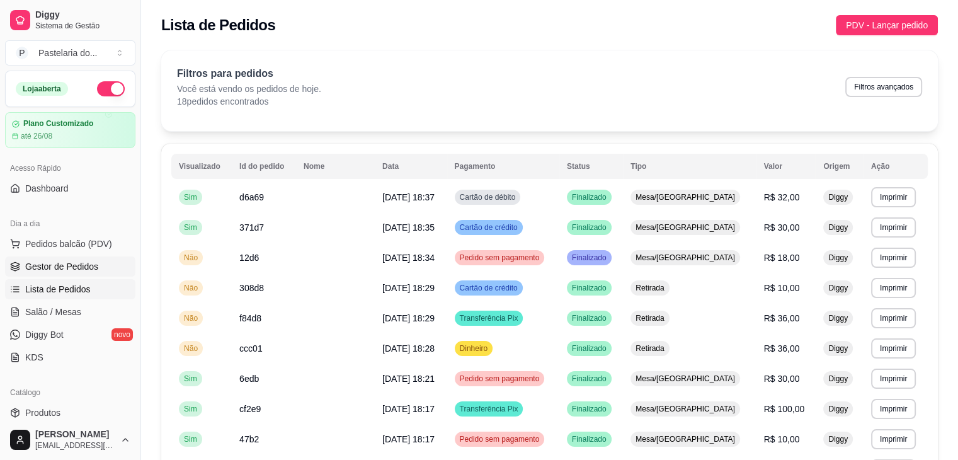
click at [60, 266] on span "Gestor de Pedidos" at bounding box center [61, 266] width 73 height 13
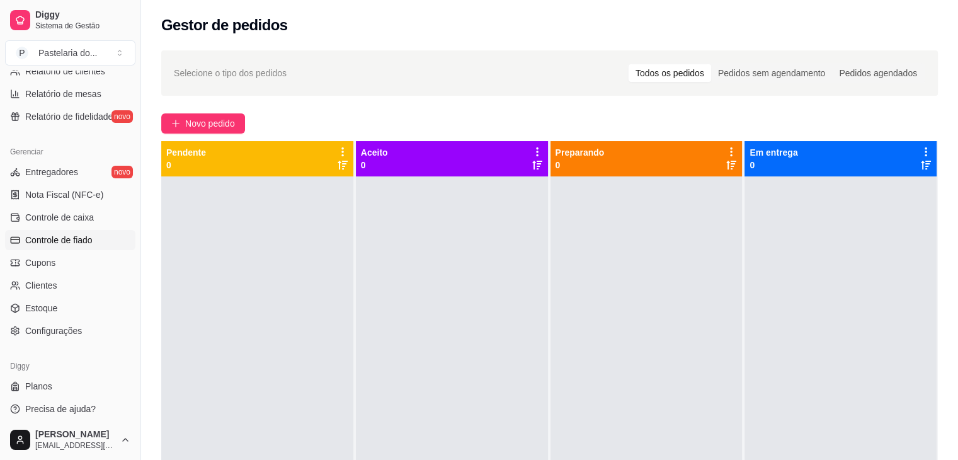
scroll to position [446, 0]
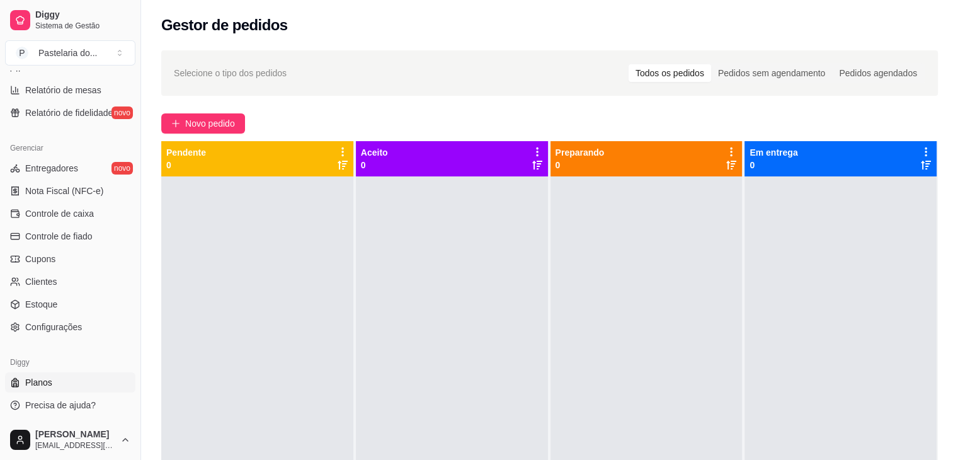
click at [78, 381] on link "Planos" at bounding box center [70, 382] width 130 height 20
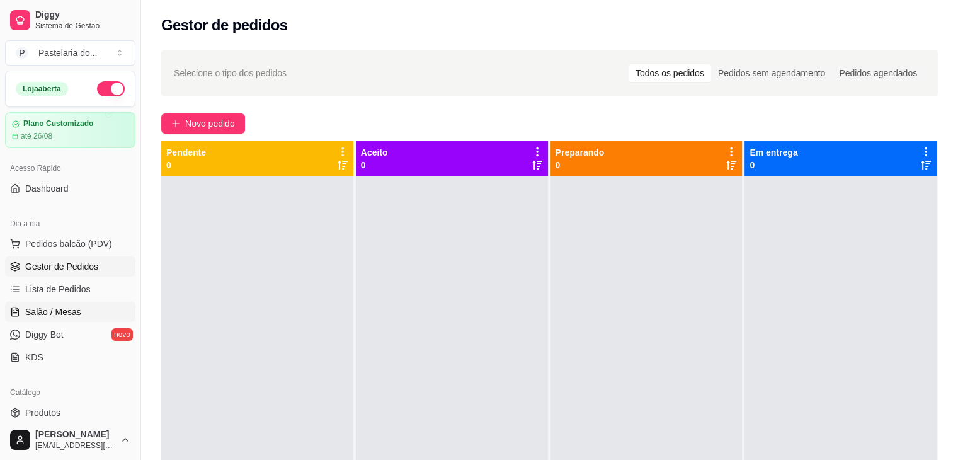
click at [91, 318] on link "Salão / Mesas" at bounding box center [70, 312] width 130 height 20
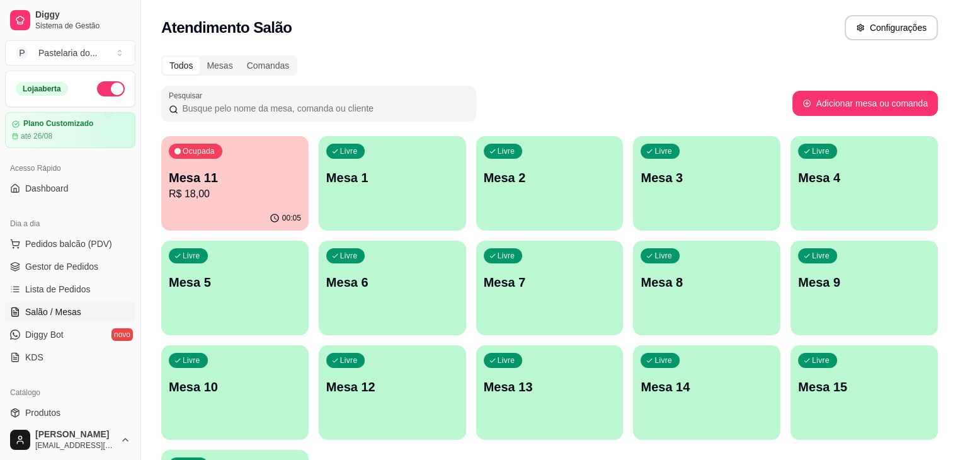
click at [323, 189] on div "Livre Mesa 1" at bounding box center [392, 175] width 147 height 79
click at [376, 169] on p "Mesa 1" at bounding box center [392, 178] width 132 height 18
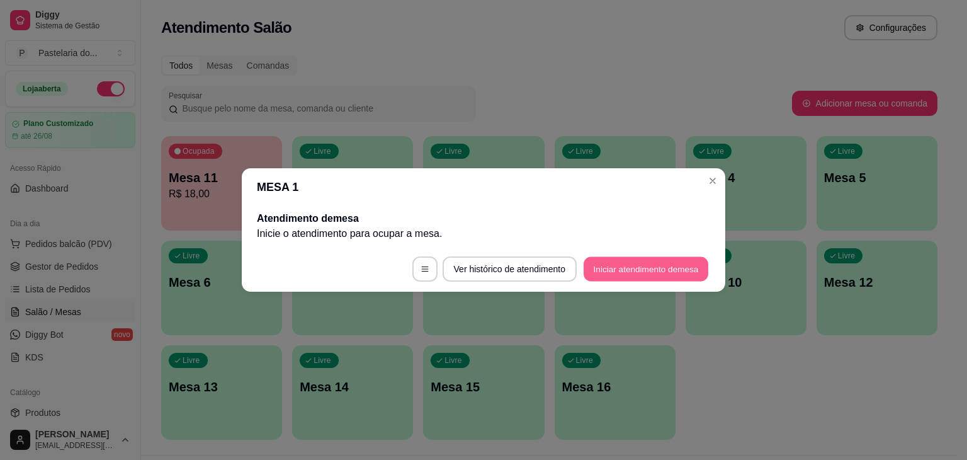
click at [605, 268] on button "Iniciar atendimento de mesa" at bounding box center [646, 269] width 125 height 25
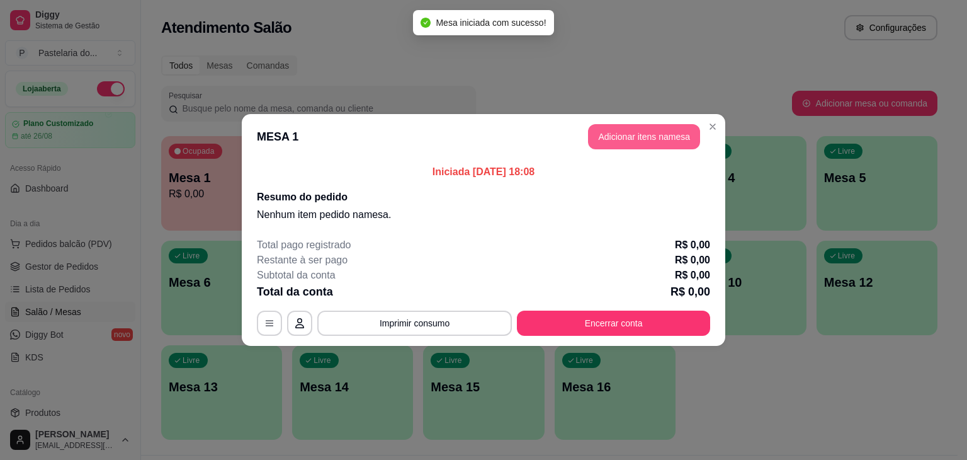
click at [625, 141] on button "Adicionar itens na mesa" at bounding box center [644, 136] width 112 height 25
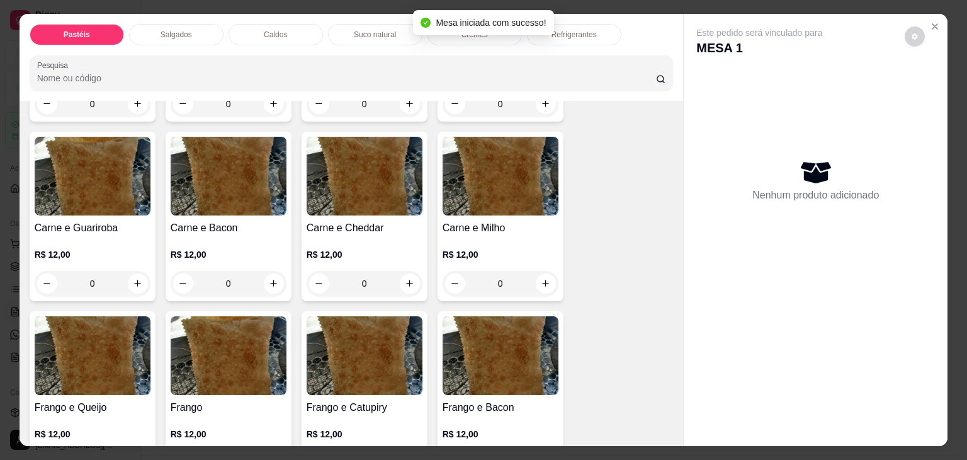
scroll to position [252, 0]
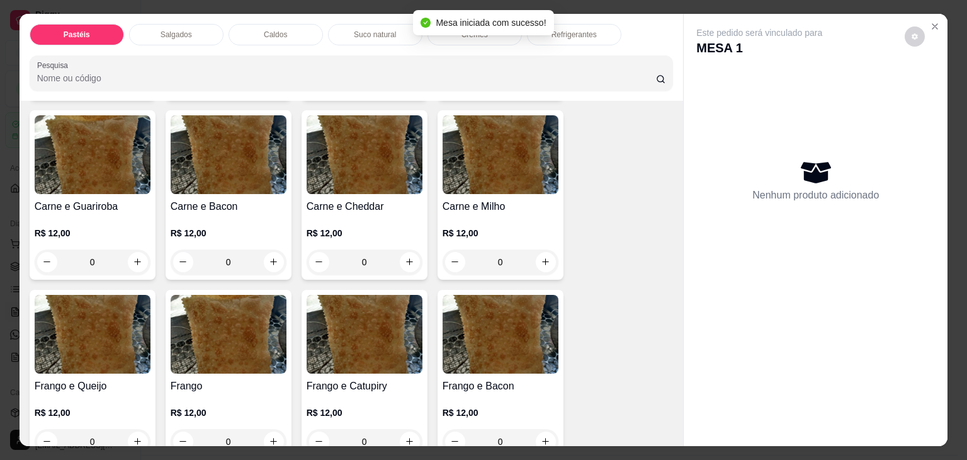
click at [112, 150] on img at bounding box center [93, 154] width 116 height 79
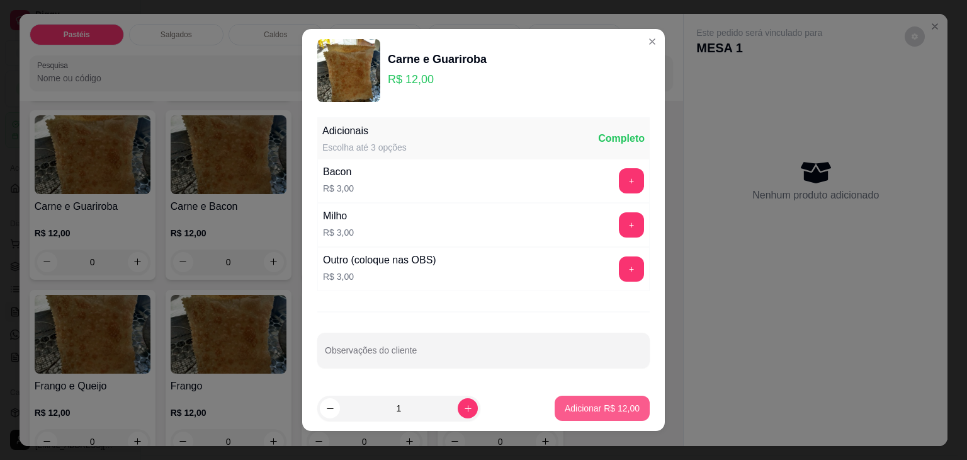
click at [596, 408] on p "Adicionar R$ 12,00" at bounding box center [602, 408] width 75 height 13
type input "1"
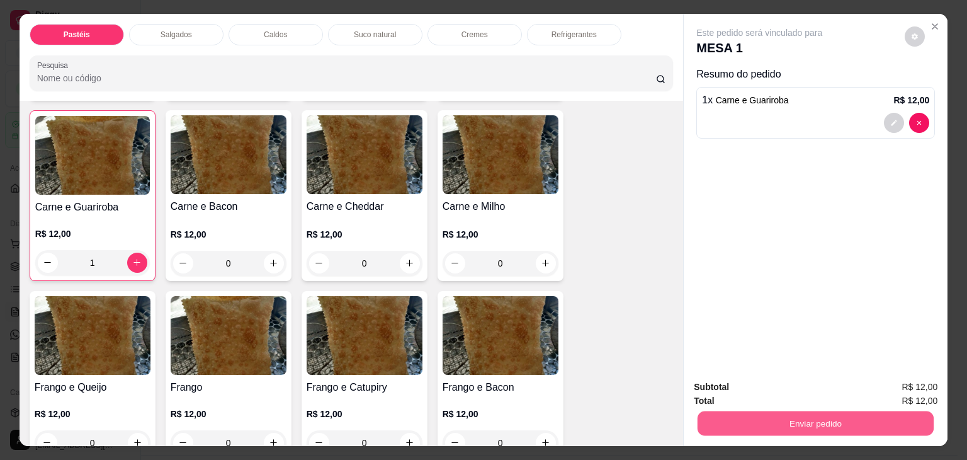
click at [791, 422] on button "Enviar pedido" at bounding box center [816, 423] width 236 height 25
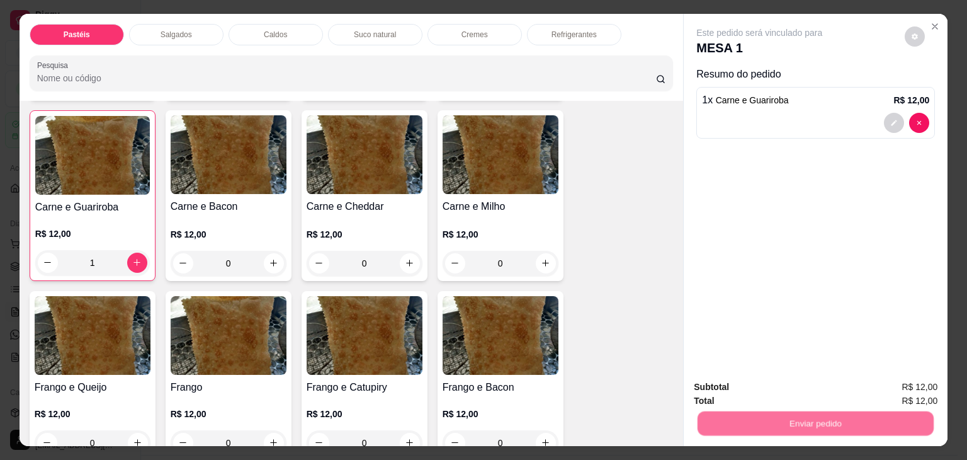
click at [786, 391] on button "Não registrar e enviar pedido" at bounding box center [773, 386] width 127 height 23
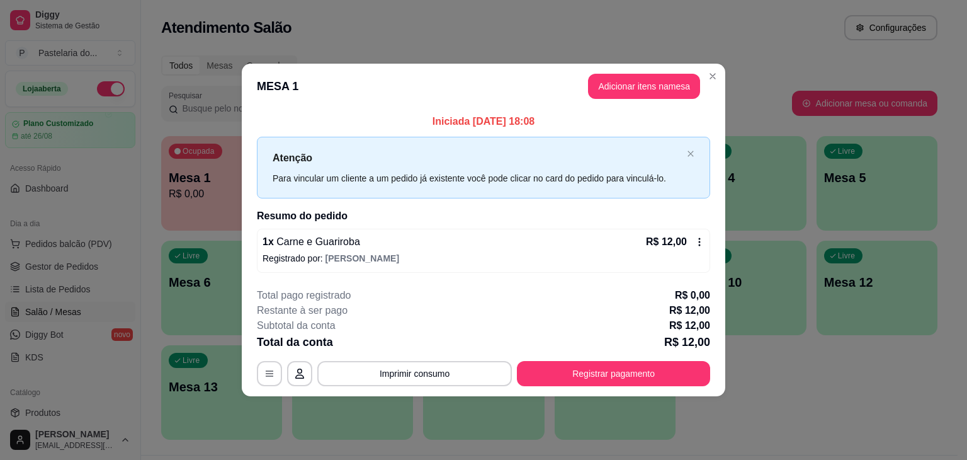
click at [256, 372] on footer "**********" at bounding box center [484, 337] width 484 height 118
click at [267, 363] on button "button" at bounding box center [269, 373] width 25 height 25
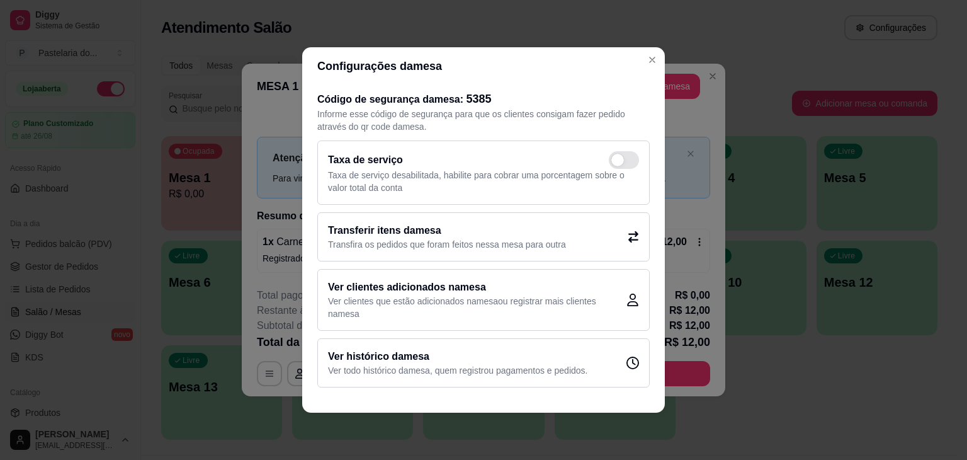
click at [553, 226] on h2 "Transferir itens da mesa" at bounding box center [447, 230] width 238 height 15
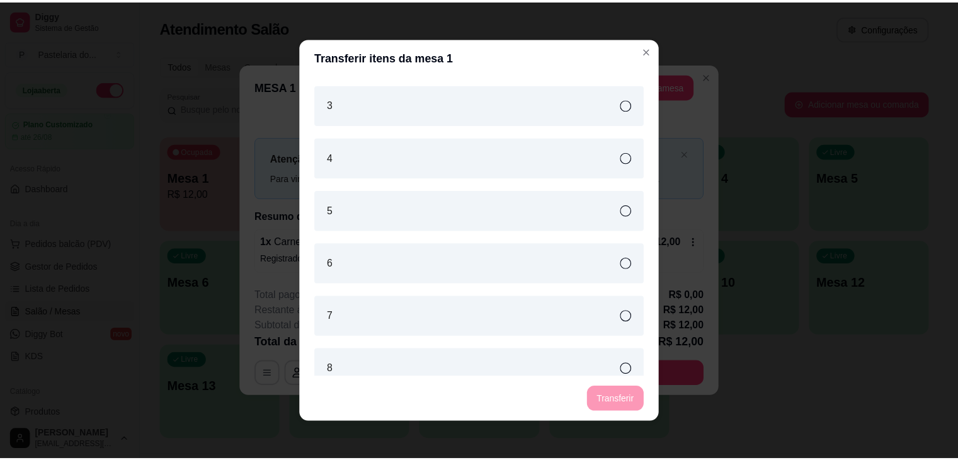
scroll to position [378, 0]
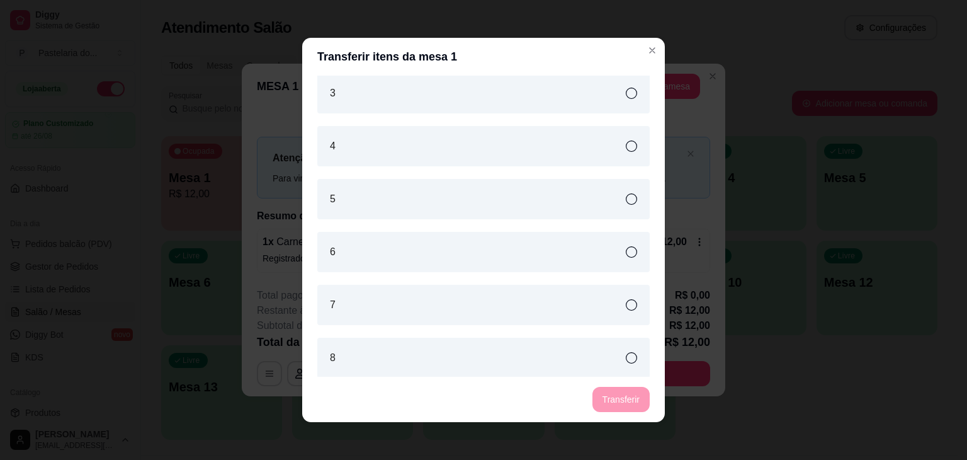
click at [492, 101] on div "3" at bounding box center [483, 93] width 332 height 40
click at [614, 407] on button "Transferir" at bounding box center [620, 399] width 57 height 25
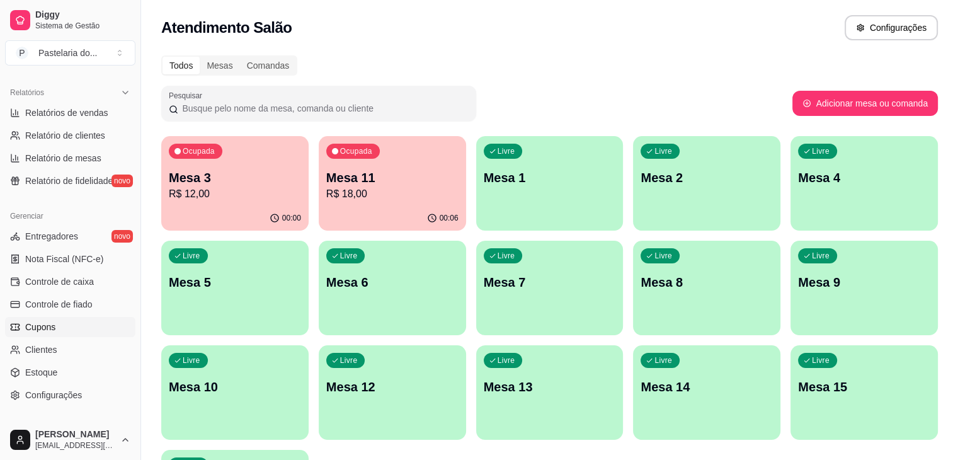
click at [69, 327] on link "Cupons" at bounding box center [70, 327] width 130 height 20
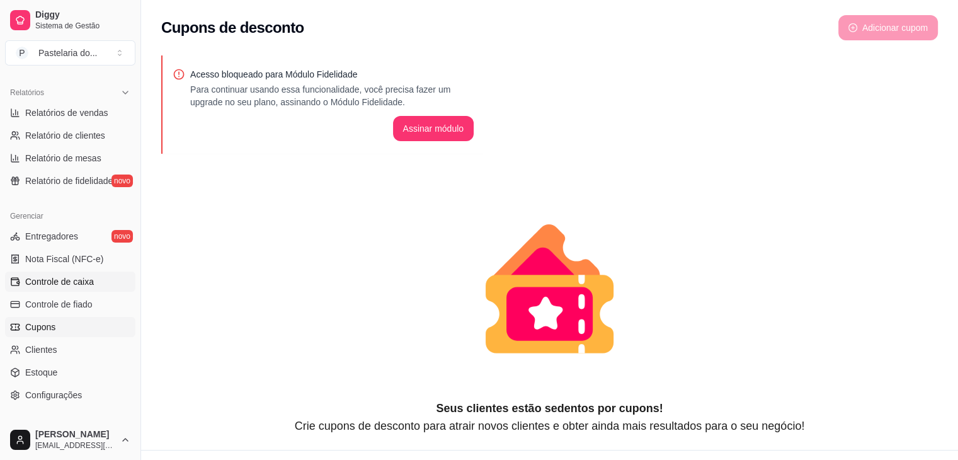
click at [76, 285] on span "Controle de caixa" at bounding box center [59, 281] width 69 height 13
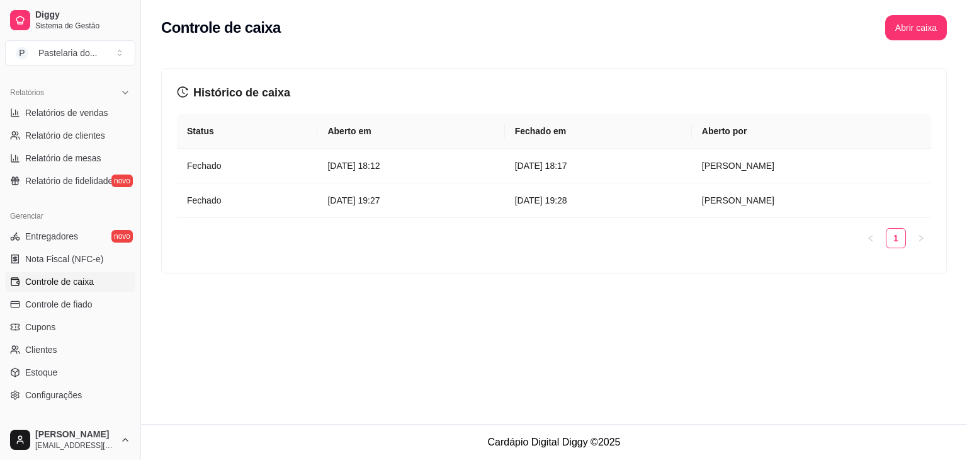
click at [169, 26] on h2 "Controle de caixa" at bounding box center [221, 28] width 120 height 20
click at [241, 89] on h3 "Histórico de caixa" at bounding box center [554, 93] width 754 height 18
click at [69, 280] on span "Controle de caixa" at bounding box center [59, 281] width 69 height 13
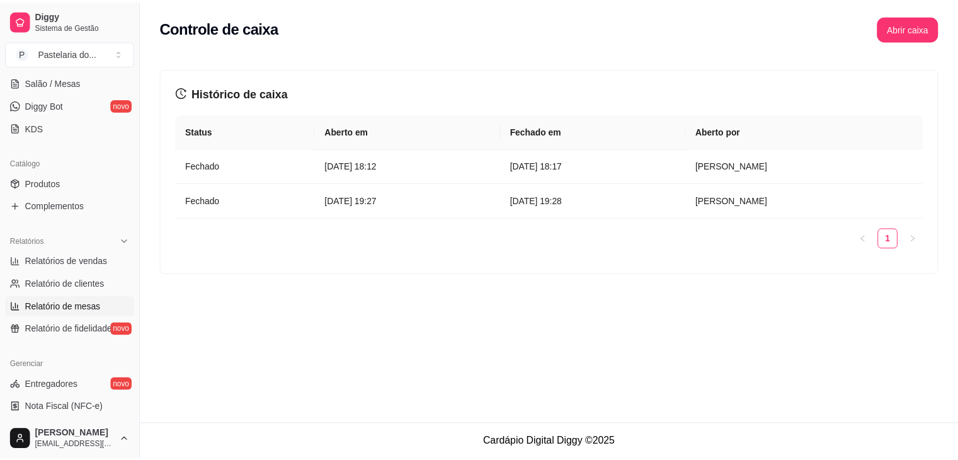
scroll to position [252, 0]
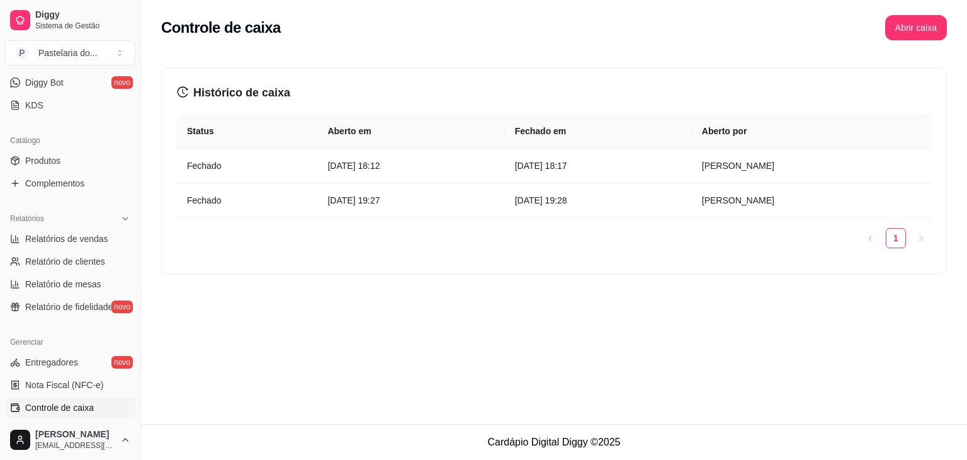
click at [414, 144] on th "Aberto em" at bounding box center [410, 131] width 187 height 35
click at [363, 156] on td "[DATE] 18:12" at bounding box center [410, 166] width 187 height 35
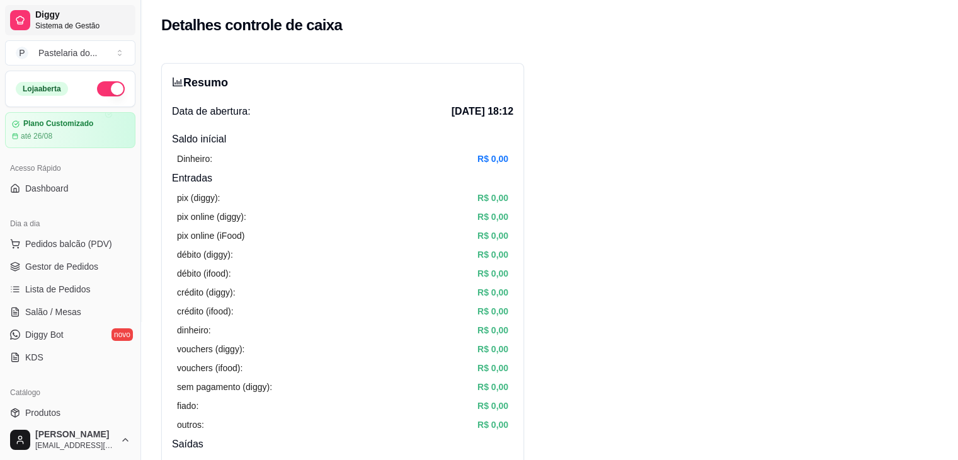
click at [74, 14] on span "Diggy" at bounding box center [82, 14] width 95 height 11
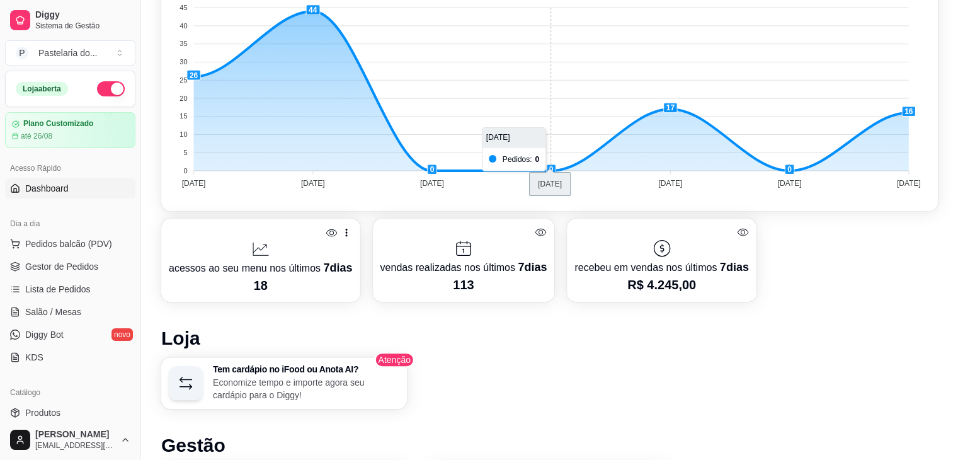
scroll to position [378, 0]
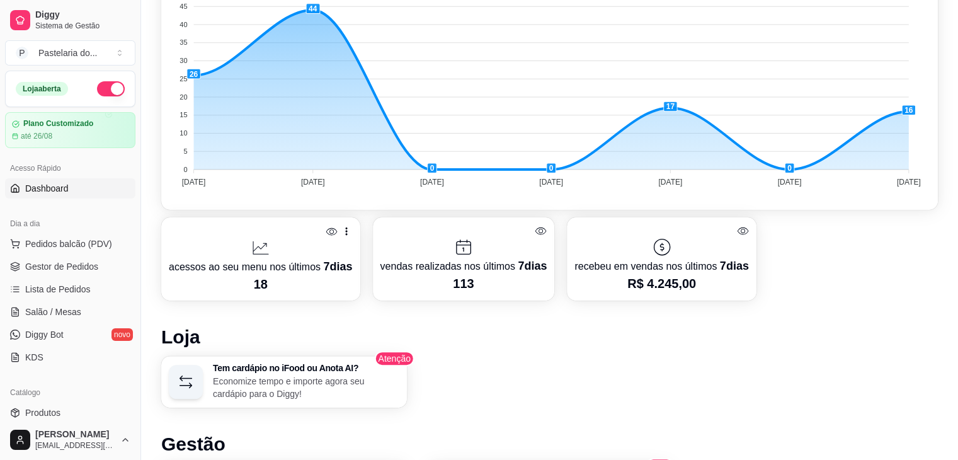
click at [704, 257] on p "recebeu em vendas nos últimos 7 dias" at bounding box center [661, 266] width 174 height 18
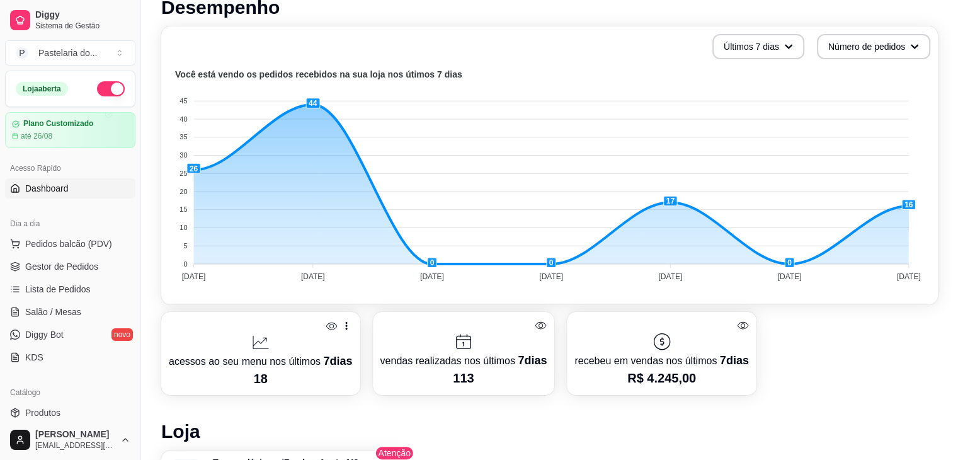
scroll to position [31, 0]
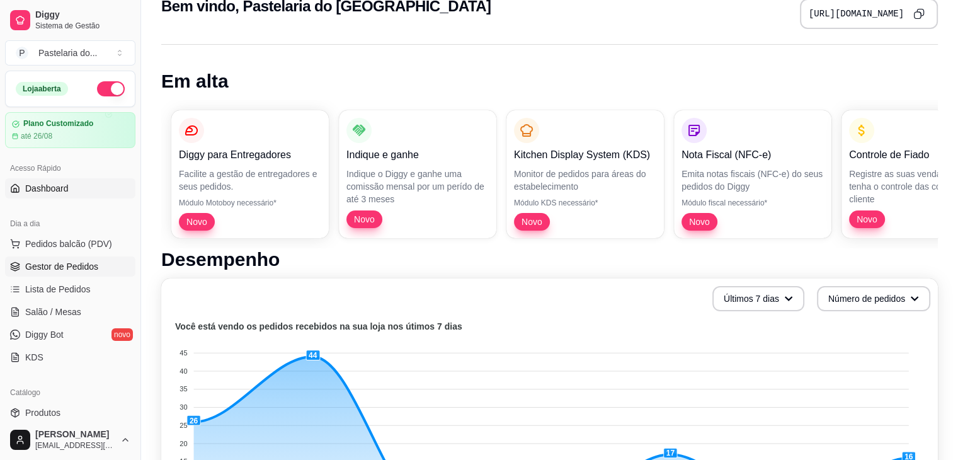
click at [37, 266] on span "Gestor de Pedidos" at bounding box center [61, 266] width 73 height 13
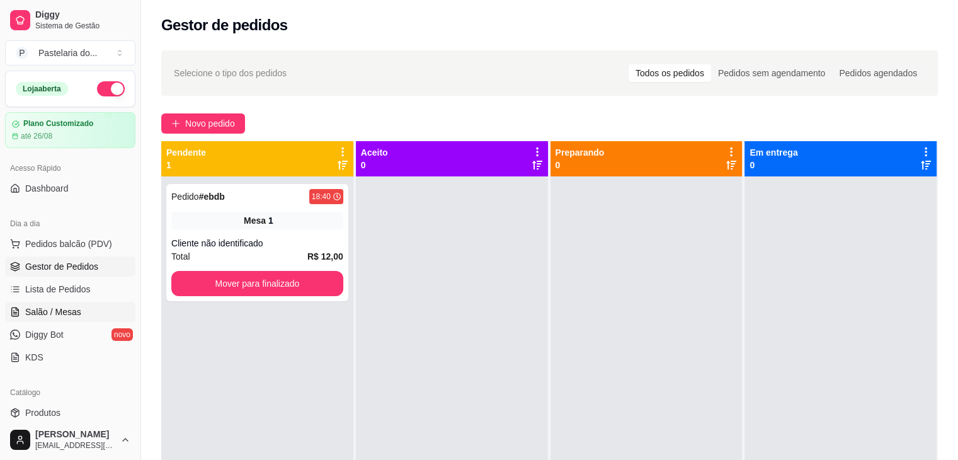
click at [38, 304] on link "Salão / Mesas" at bounding box center [70, 312] width 130 height 20
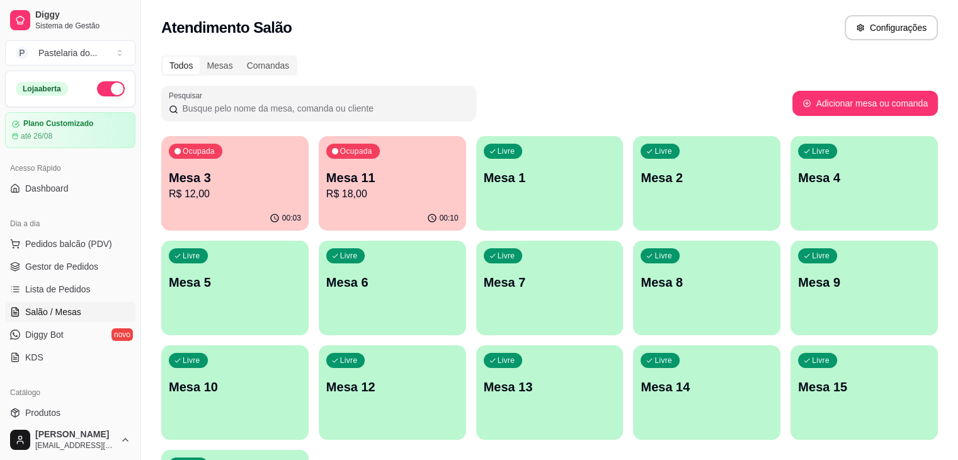
click at [40, 303] on link "Salão / Mesas" at bounding box center [70, 312] width 130 height 20
click at [33, 241] on span "Pedidos balcão (PDV)" at bounding box center [68, 243] width 87 height 13
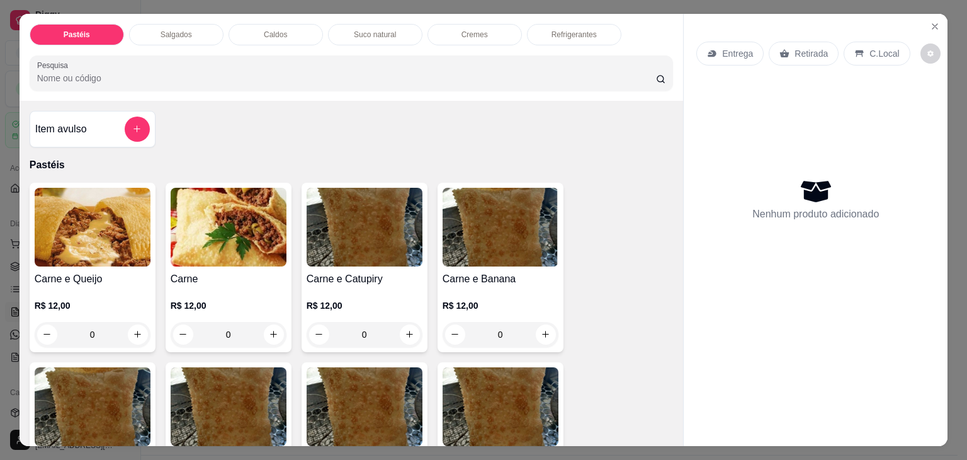
click at [166, 30] on p "Salgados" at bounding box center [176, 35] width 31 height 10
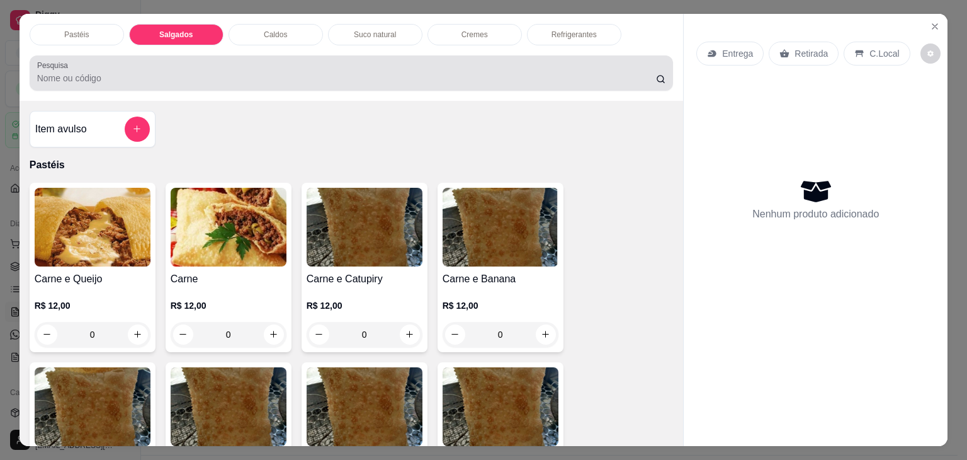
scroll to position [31, 0]
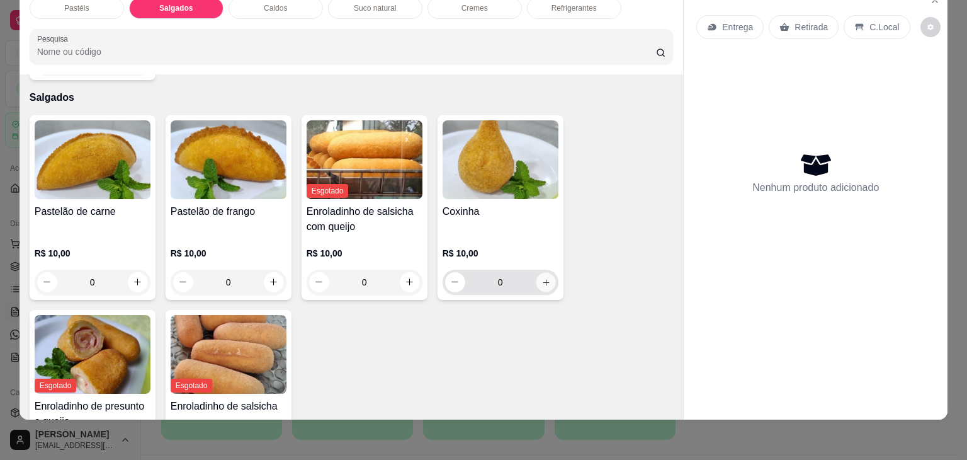
click at [544, 272] on button "increase-product-quantity" at bounding box center [546, 282] width 20 height 20
type input "1"
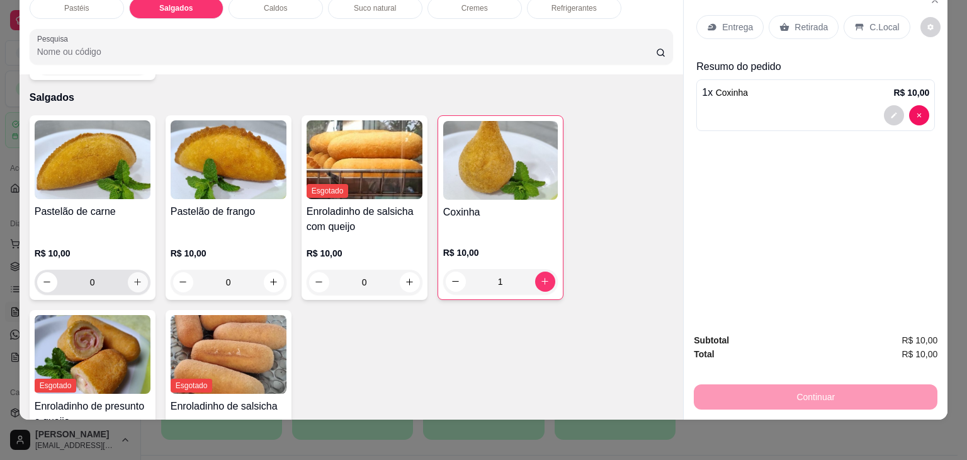
click at [128, 272] on button "increase-product-quantity" at bounding box center [138, 282] width 20 height 20
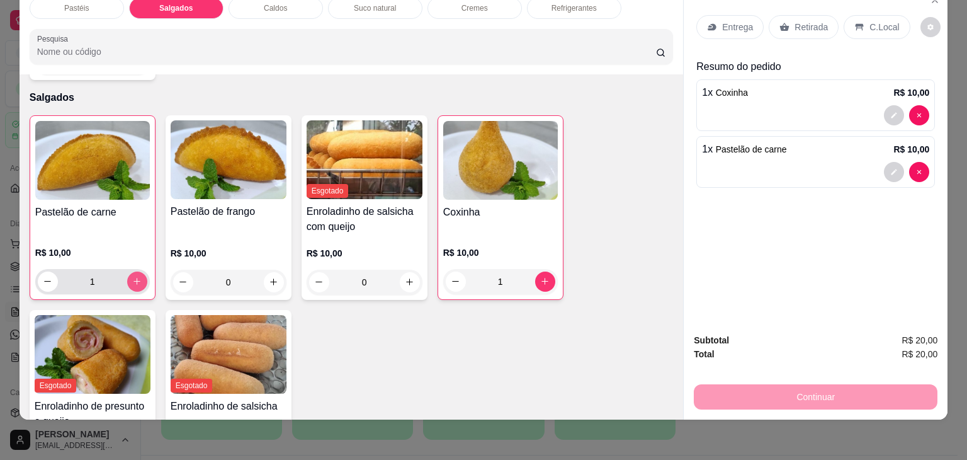
type input "1"
click at [271, 278] on icon "increase-product-quantity" at bounding box center [273, 282] width 9 height 9
type input "1"
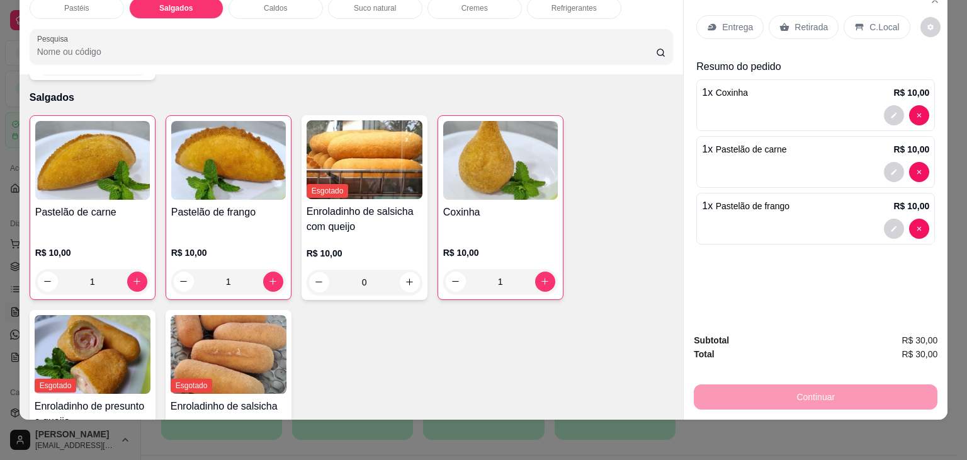
click at [789, 16] on div "Retirada" at bounding box center [804, 27] width 70 height 24
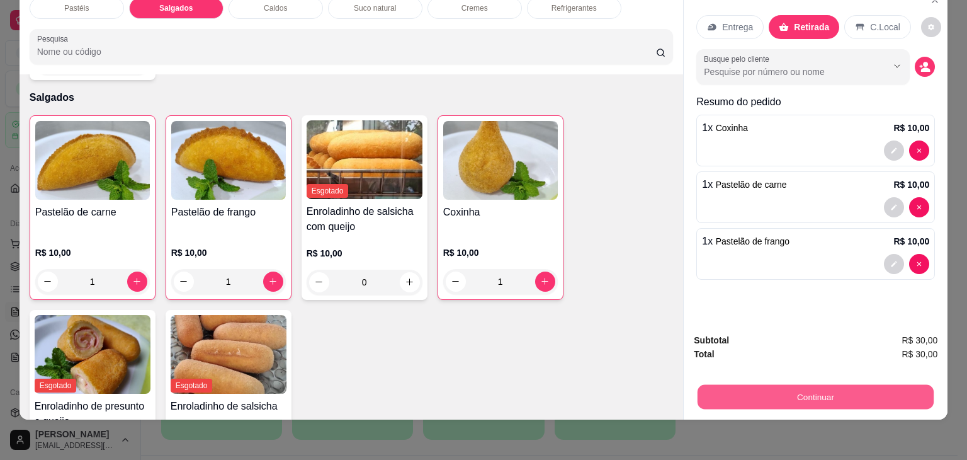
click at [860, 385] on button "Continuar" at bounding box center [816, 397] width 236 height 25
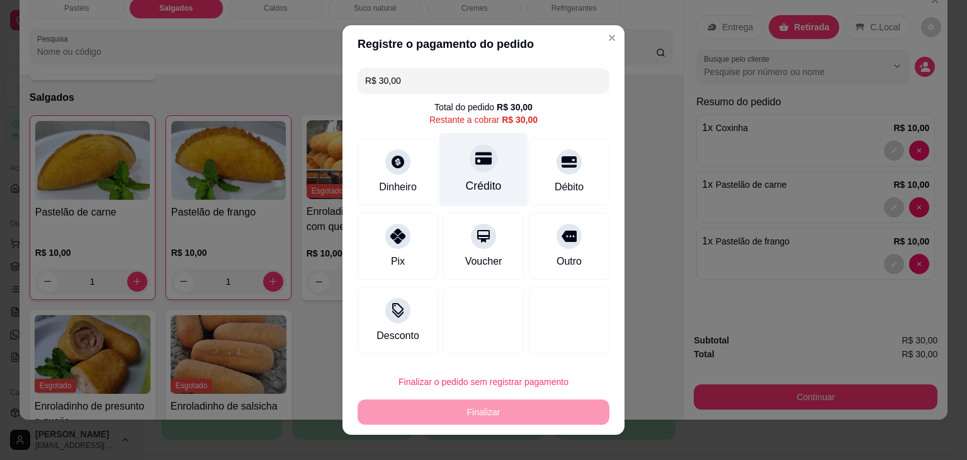
click at [473, 184] on div "Crédito" at bounding box center [484, 186] width 36 height 16
type input "R$ 0,00"
click at [473, 184] on div "Crédito" at bounding box center [483, 170] width 89 height 74
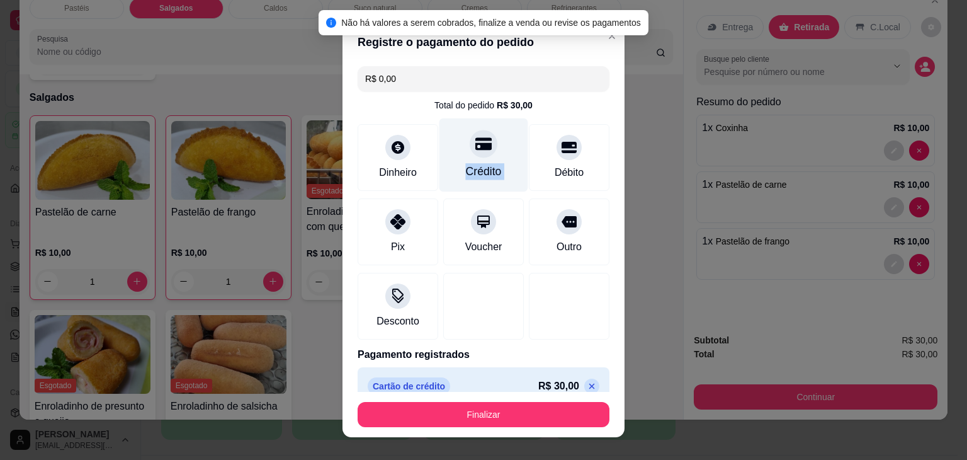
click at [473, 184] on div "Crédito" at bounding box center [483, 155] width 89 height 74
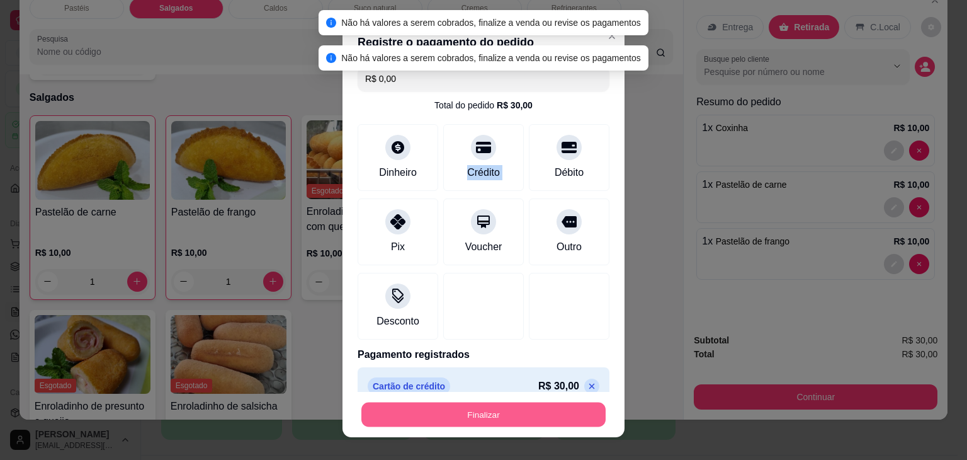
click at [460, 409] on button "Finalizar" at bounding box center [483, 414] width 244 height 25
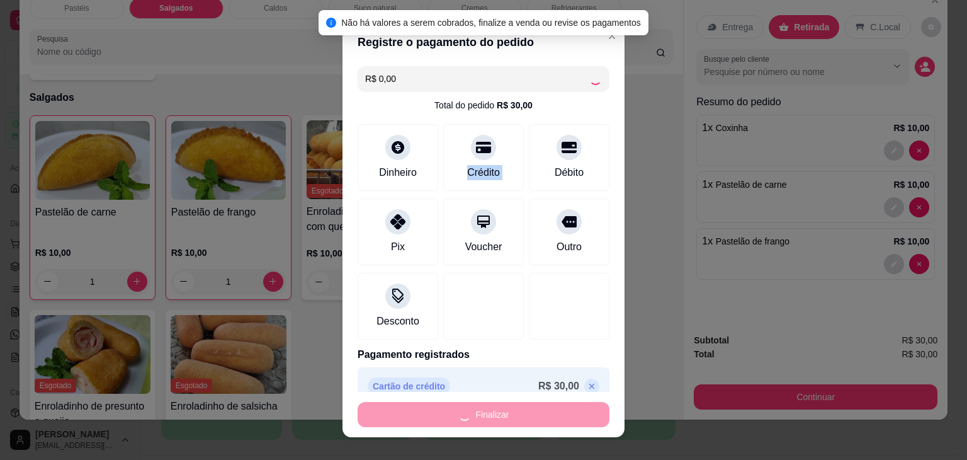
type input "0"
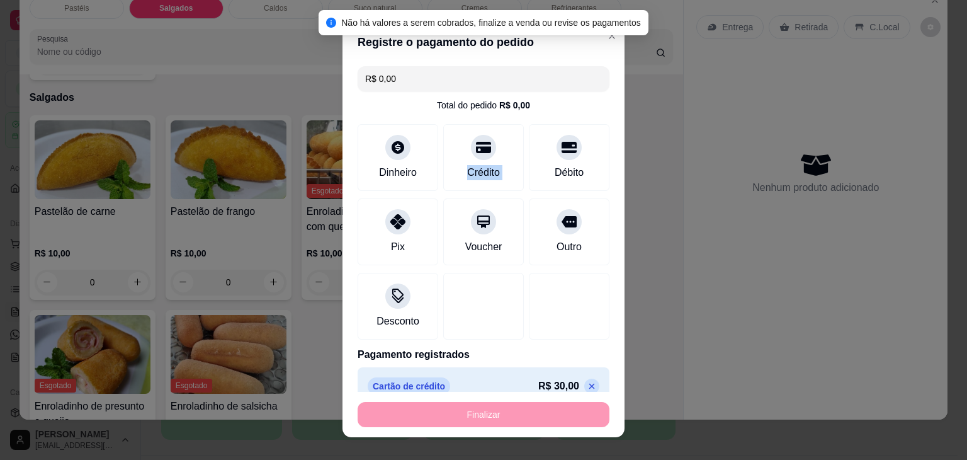
type input "-R$ 30,00"
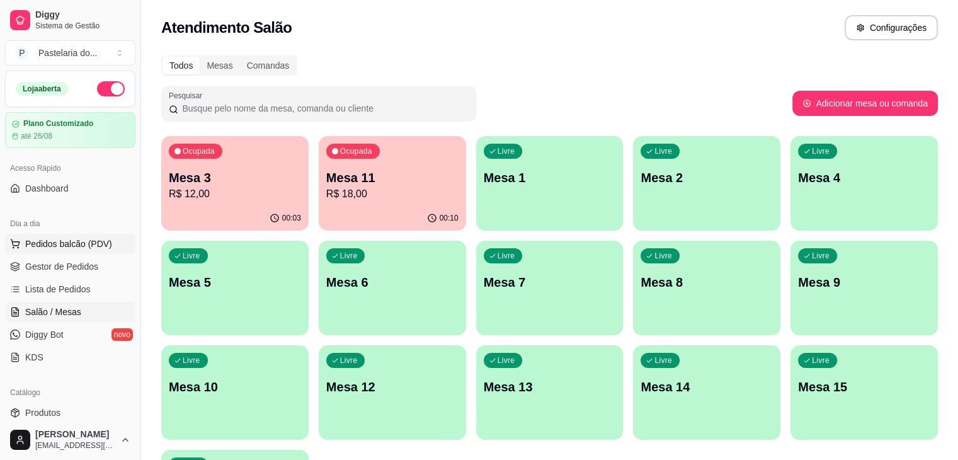
click at [84, 241] on span "Pedidos balcão (PDV)" at bounding box center [68, 243] width 87 height 13
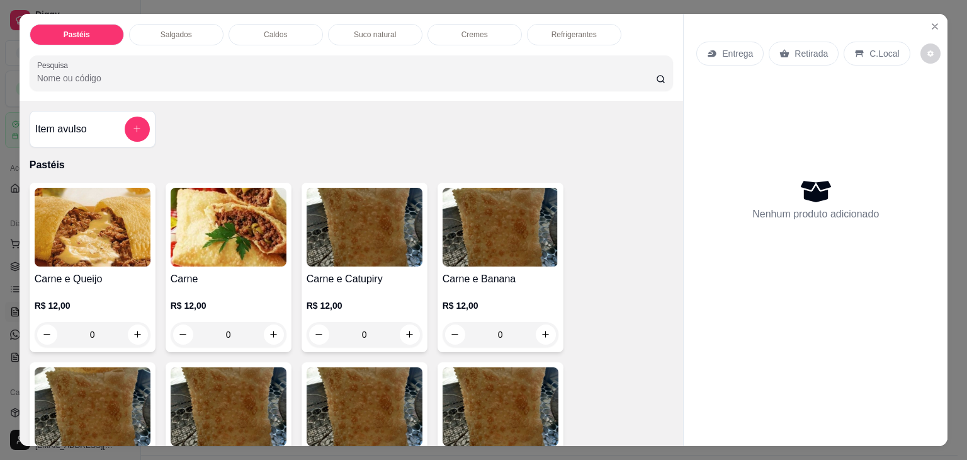
click at [269, 330] on div "0" at bounding box center [229, 334] width 116 height 25
click at [273, 326] on div "0" at bounding box center [229, 334] width 116 height 25
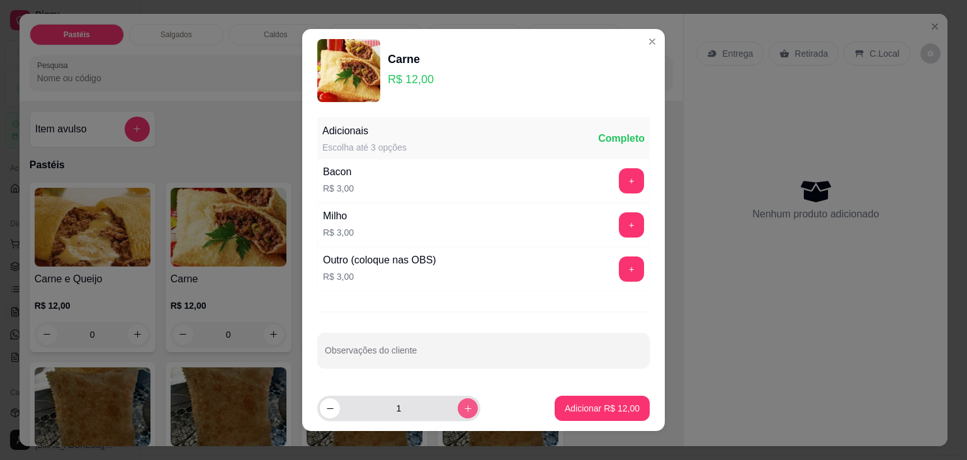
click at [458, 404] on button "increase-product-quantity" at bounding box center [468, 408] width 20 height 20
click at [327, 406] on icon "decrease-product-quantity" at bounding box center [329, 408] width 9 height 9
type input "2"
click at [607, 400] on button "Adicionar R$ 24,00" at bounding box center [602, 407] width 95 height 25
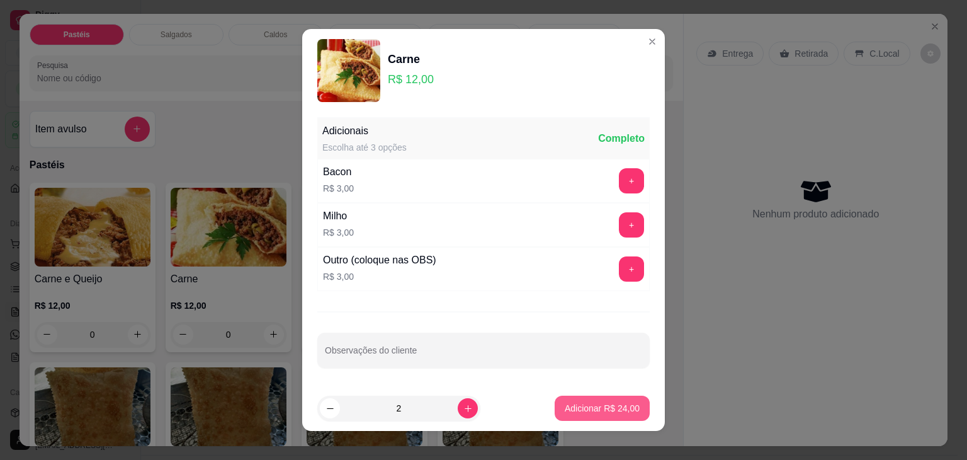
type input "2"
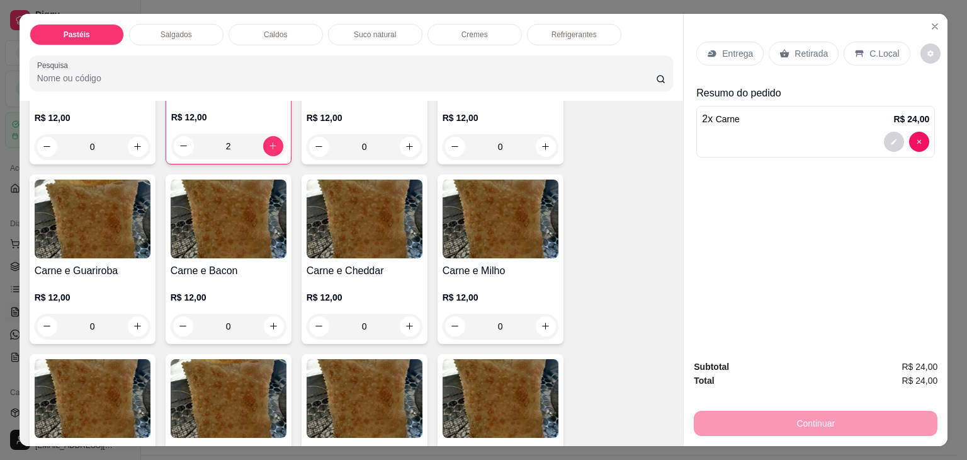
scroll to position [315, 0]
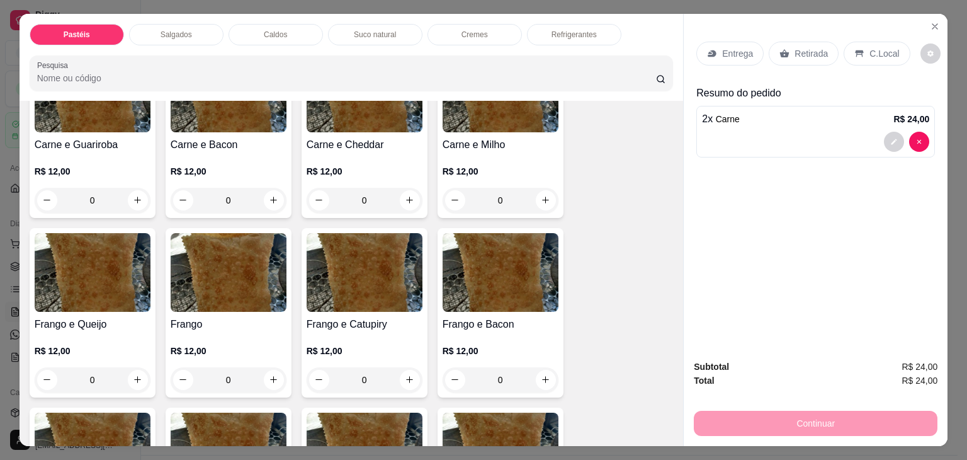
click at [408, 369] on div "0" at bounding box center [365, 379] width 116 height 25
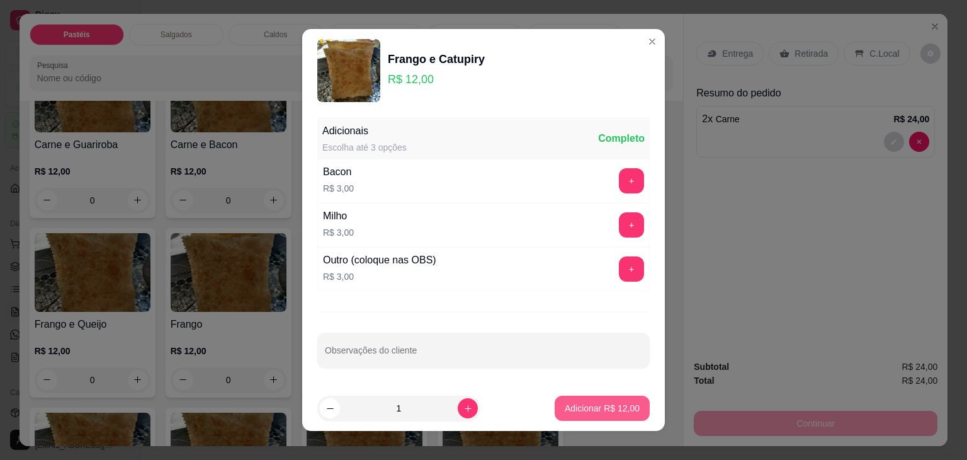
click at [565, 411] on p "Adicionar R$ 12,00" at bounding box center [602, 408] width 75 height 13
type input "1"
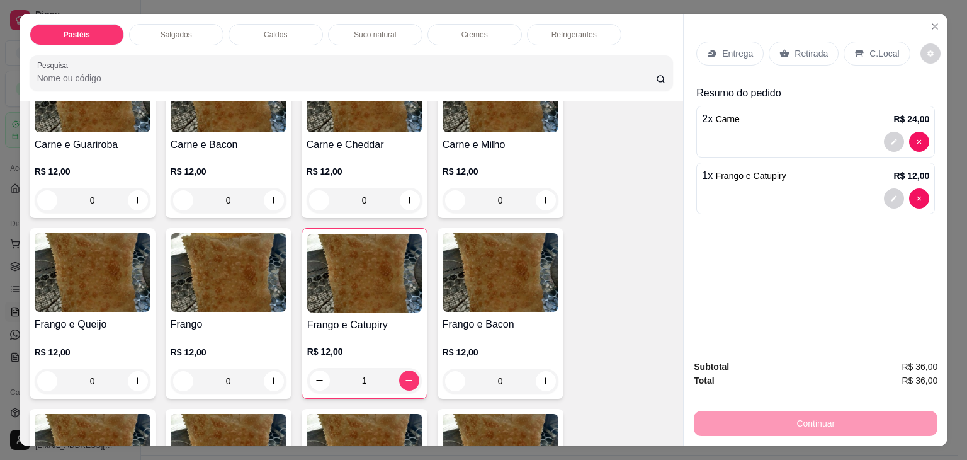
drag, startPoint x: 184, startPoint y: 39, endPoint x: 179, endPoint y: 33, distance: 7.6
click at [183, 39] on div "Salgados" at bounding box center [176, 34] width 94 height 21
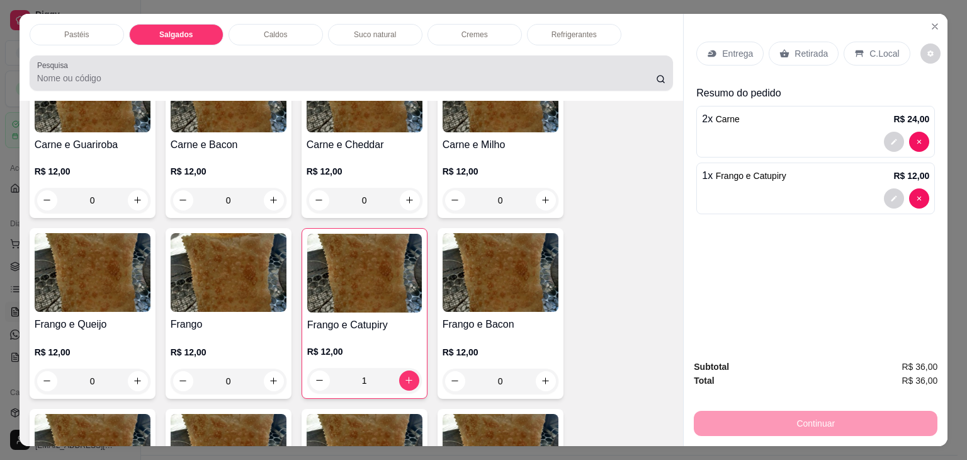
scroll to position [31, 0]
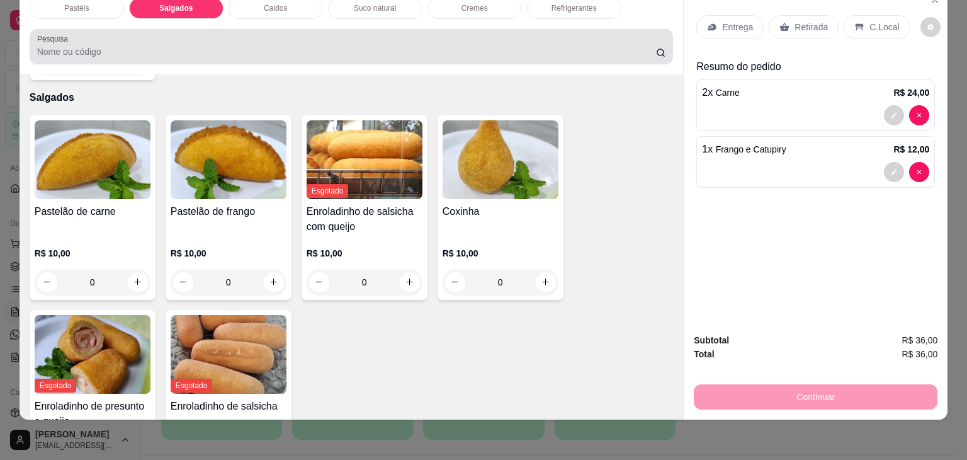
click at [179, 34] on div at bounding box center [351, 46] width 629 height 25
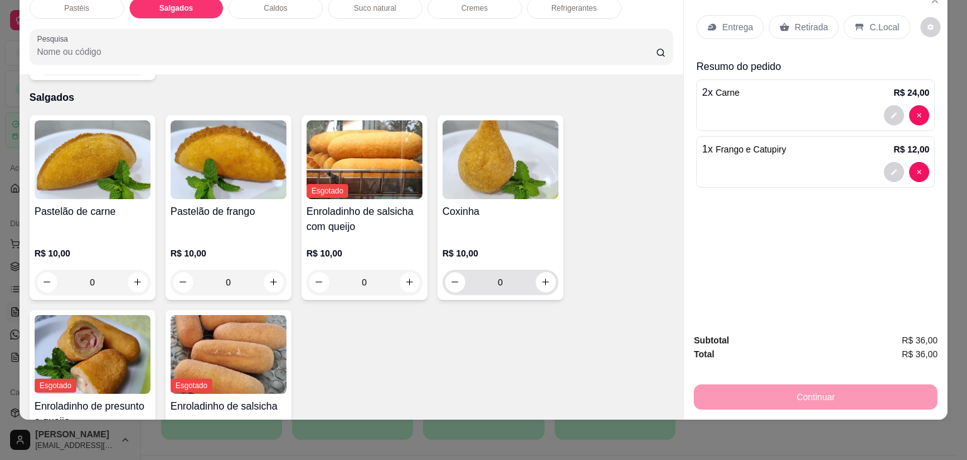
click at [551, 269] on div "0" at bounding box center [501, 281] width 116 height 25
click at [545, 277] on icon "increase-product-quantity" at bounding box center [545, 281] width 9 height 9
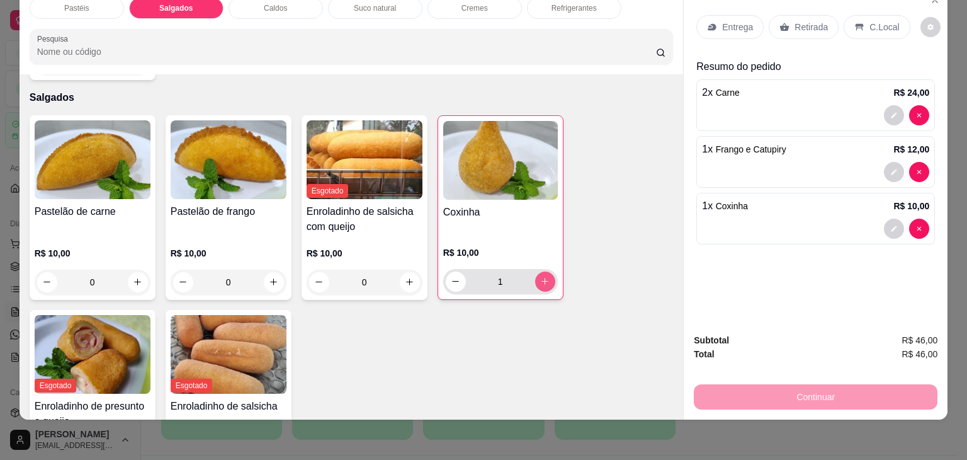
click at [545, 276] on icon "increase-product-quantity" at bounding box center [544, 280] width 9 height 9
type input "2"
click at [783, 22] on icon at bounding box center [784, 27] width 10 height 10
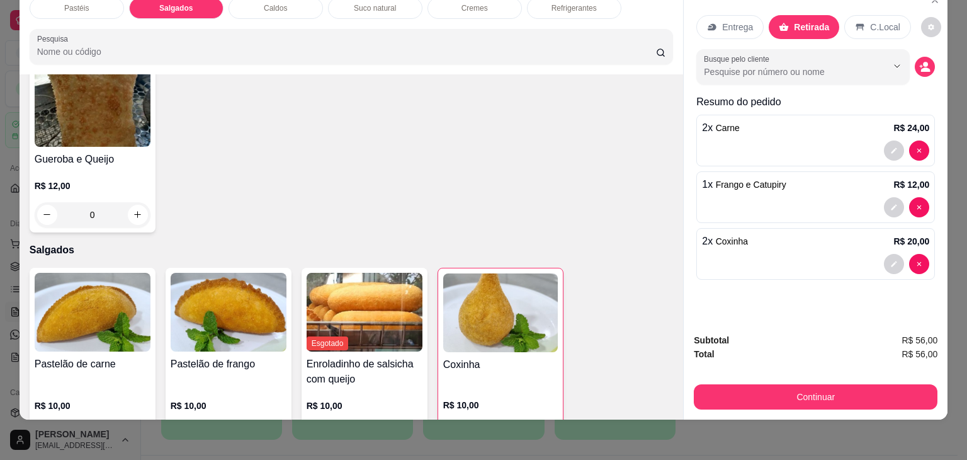
scroll to position [1151, 0]
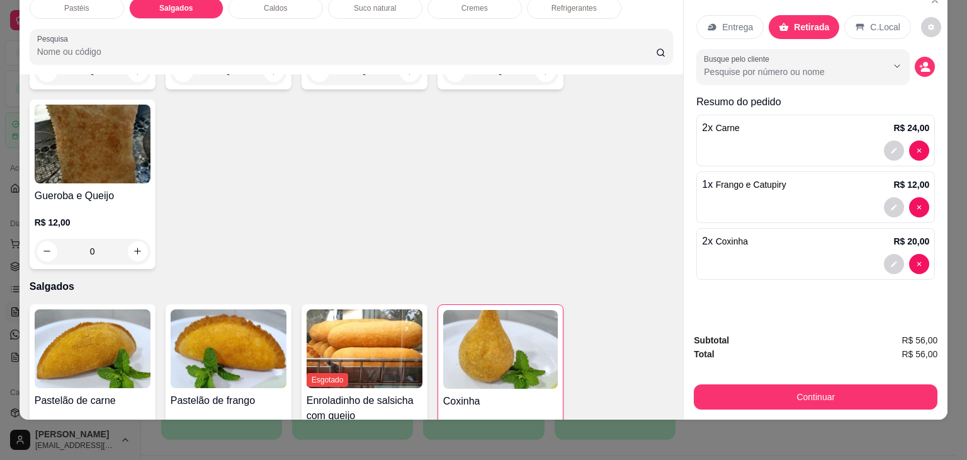
click at [565, 3] on p "Refrigerantes" at bounding box center [573, 8] width 45 height 10
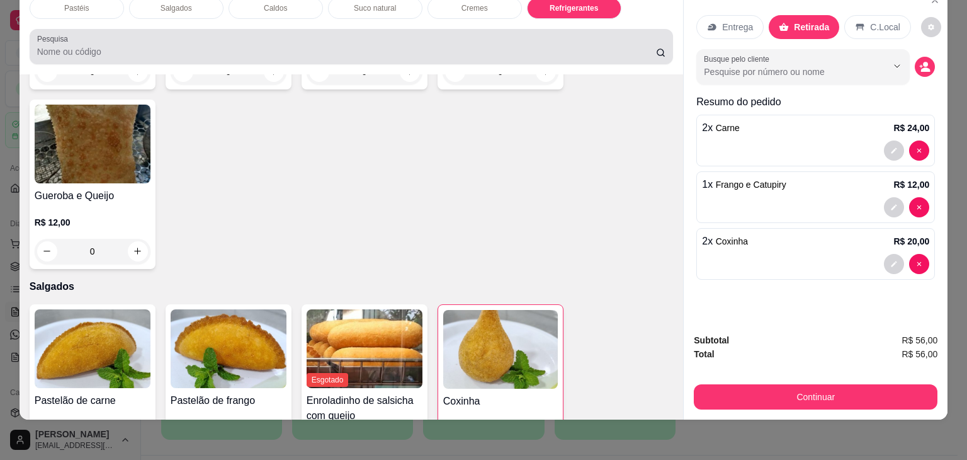
scroll to position [3295, 0]
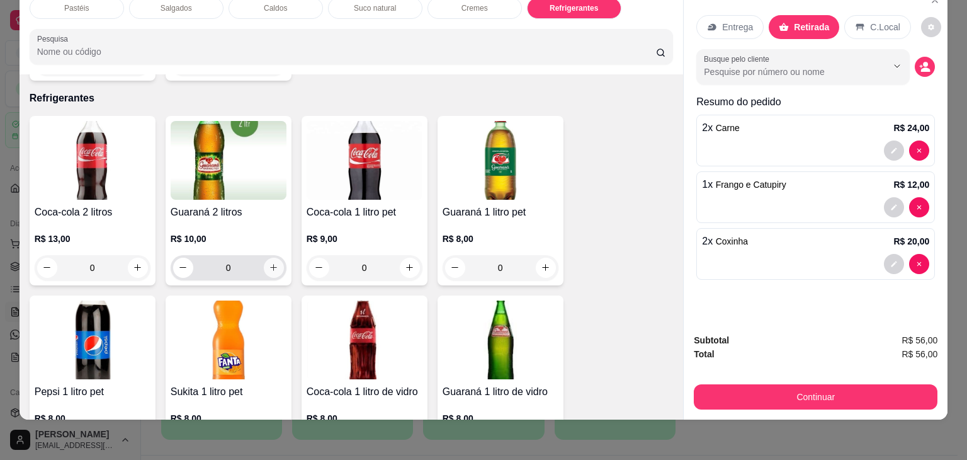
click at [269, 263] on icon "increase-product-quantity" at bounding box center [273, 267] width 9 height 9
type input "1"
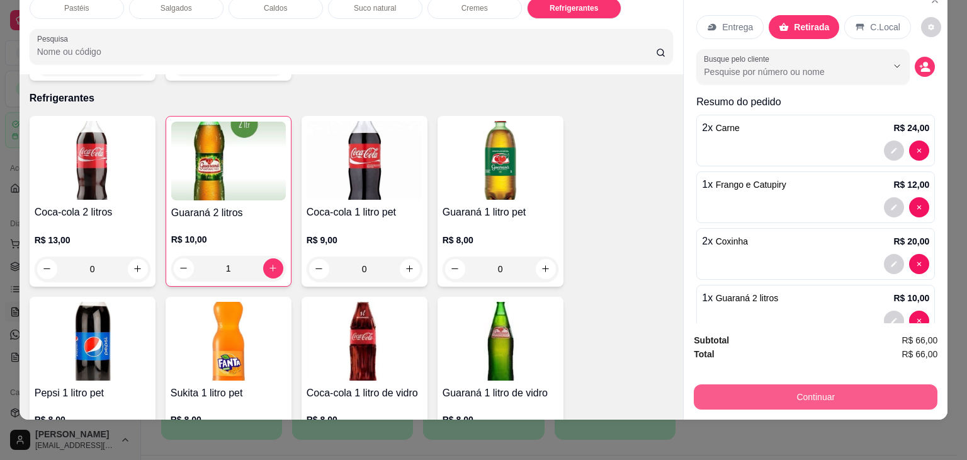
click at [735, 396] on button "Continuar" at bounding box center [816, 396] width 244 height 25
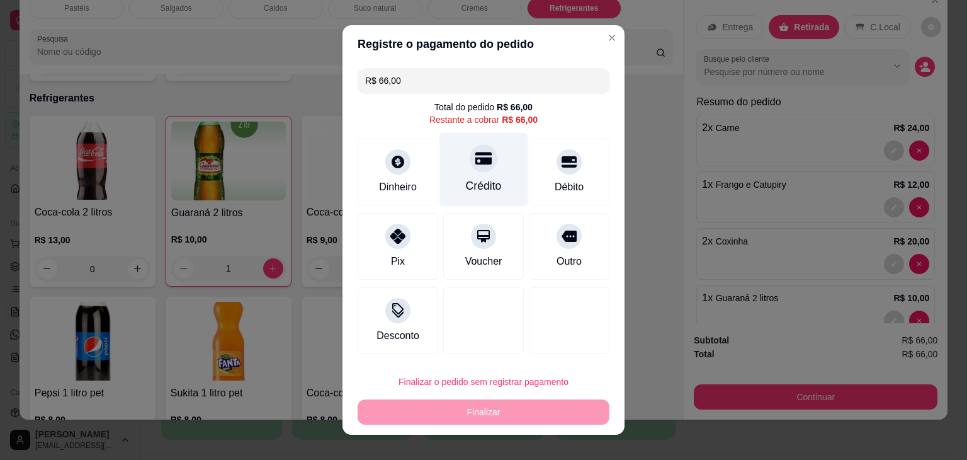
click at [476, 194] on div "Crédito" at bounding box center [484, 186] width 36 height 16
type input "R$ 0,00"
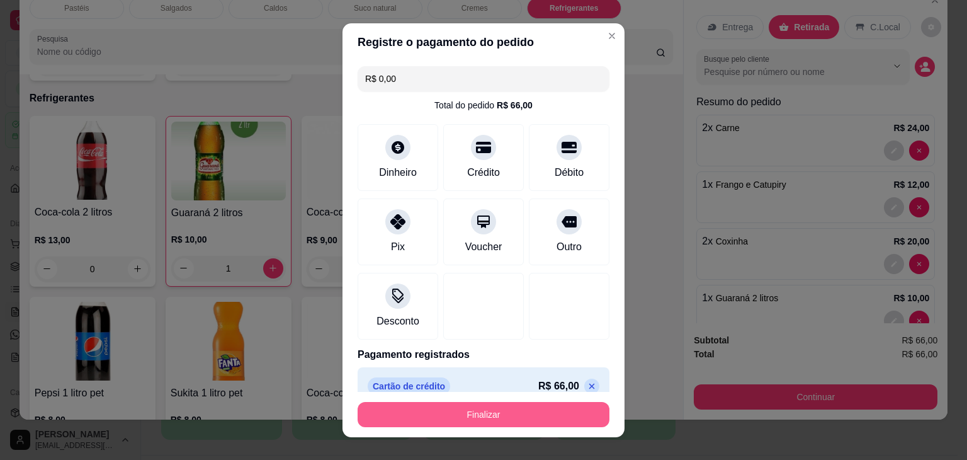
click at [504, 422] on button "Finalizar" at bounding box center [484, 414] width 252 height 25
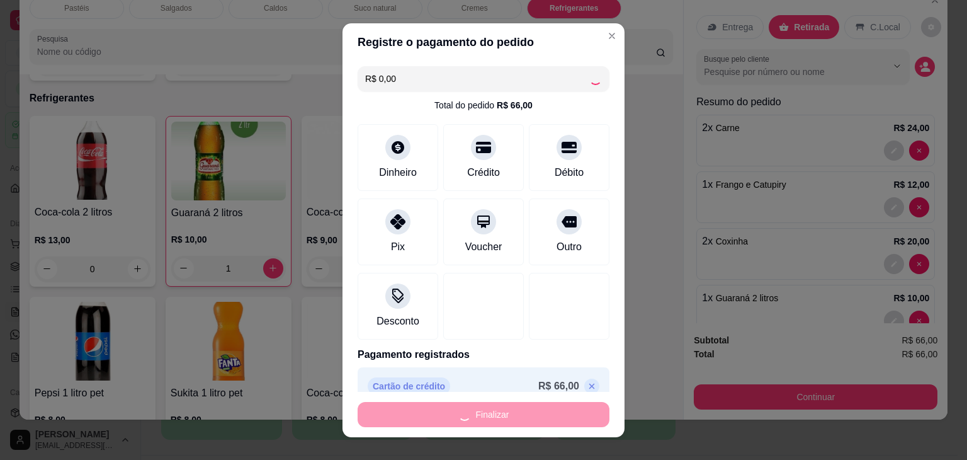
type input "0"
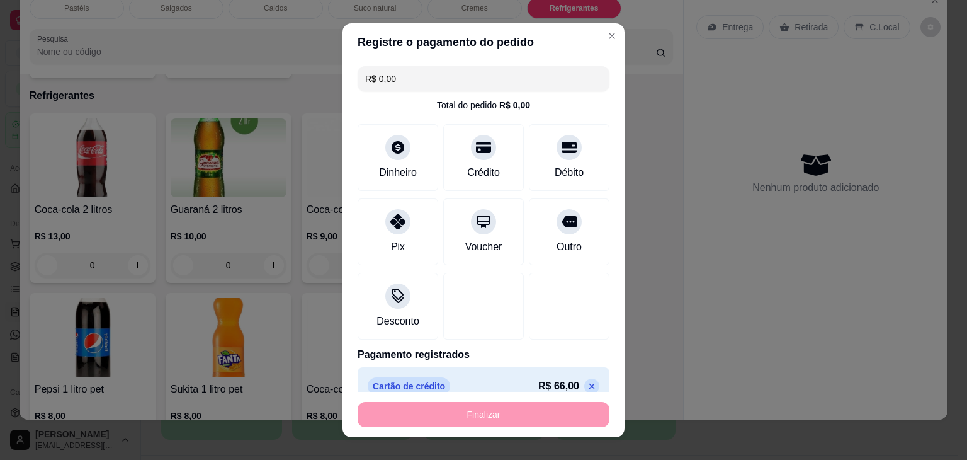
type input "-R$ 66,00"
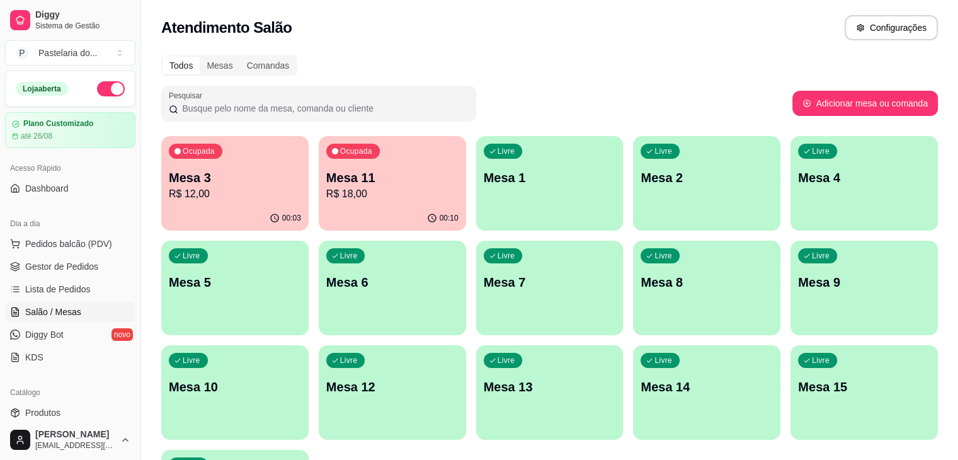
click at [798, 380] on p "Mesa 15" at bounding box center [864, 387] width 132 height 18
click at [793, 368] on div "Livre Mesa 15" at bounding box center [864, 384] width 143 height 77
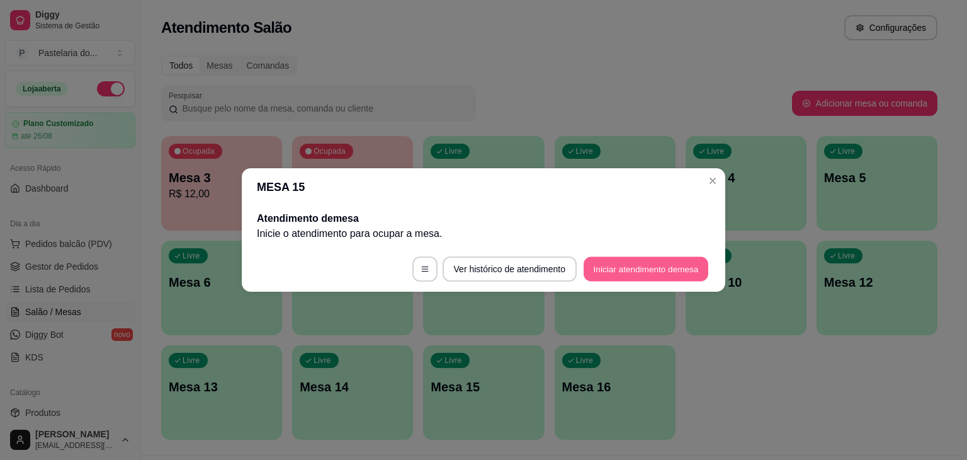
click at [611, 268] on button "Iniciar atendimento de mesa" at bounding box center [646, 269] width 125 height 25
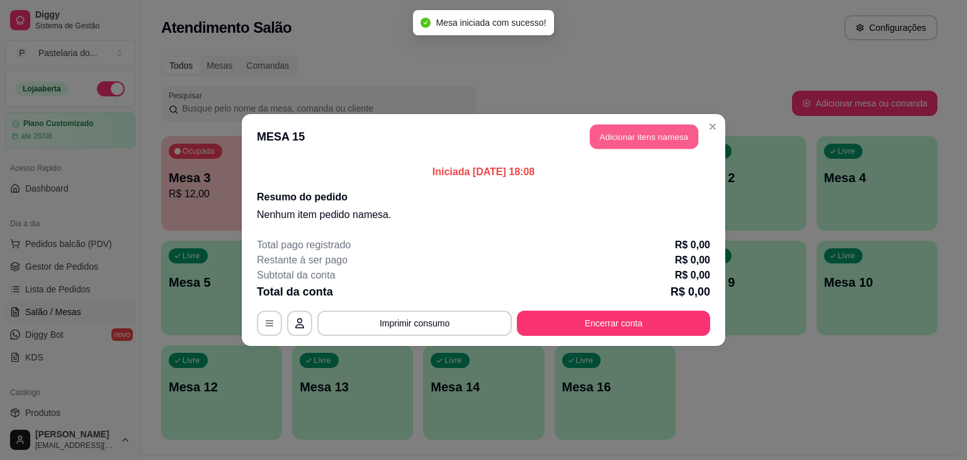
click at [656, 135] on button "Adicionar itens na mesa" at bounding box center [644, 137] width 108 height 25
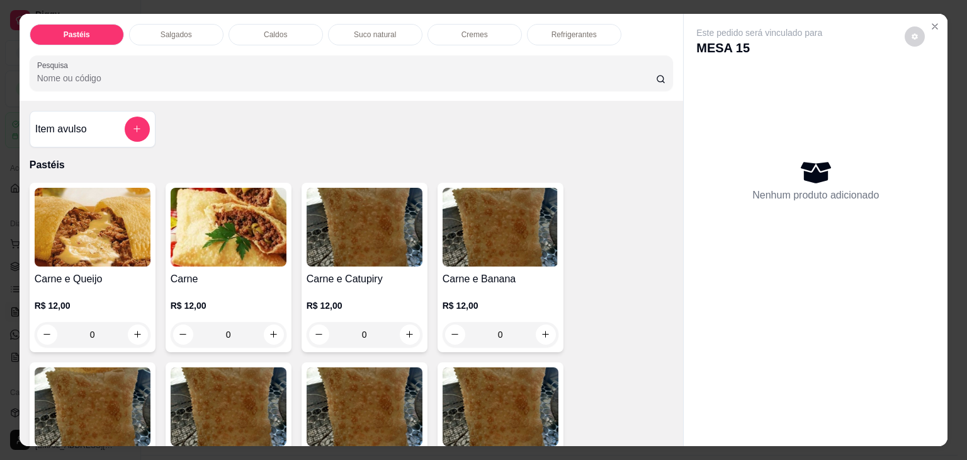
click at [215, 26] on div "Salgados" at bounding box center [176, 34] width 94 height 21
click at [215, 60] on div at bounding box center [351, 72] width 629 height 25
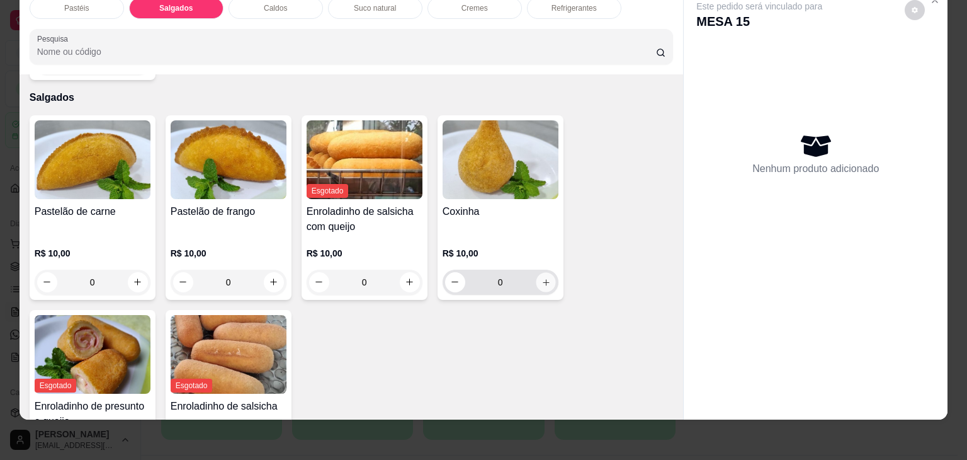
click at [548, 272] on button "increase-product-quantity" at bounding box center [546, 282] width 20 height 20
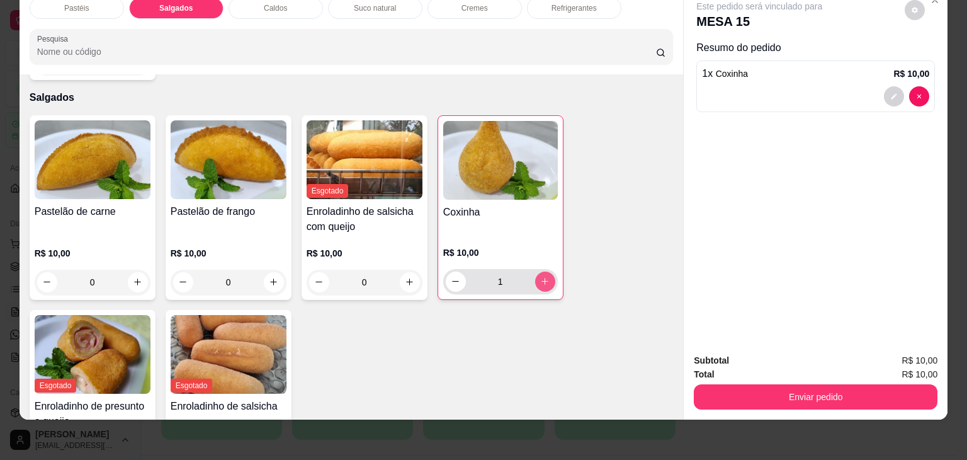
click at [544, 276] on icon "increase-product-quantity" at bounding box center [544, 280] width 9 height 9
type input "2"
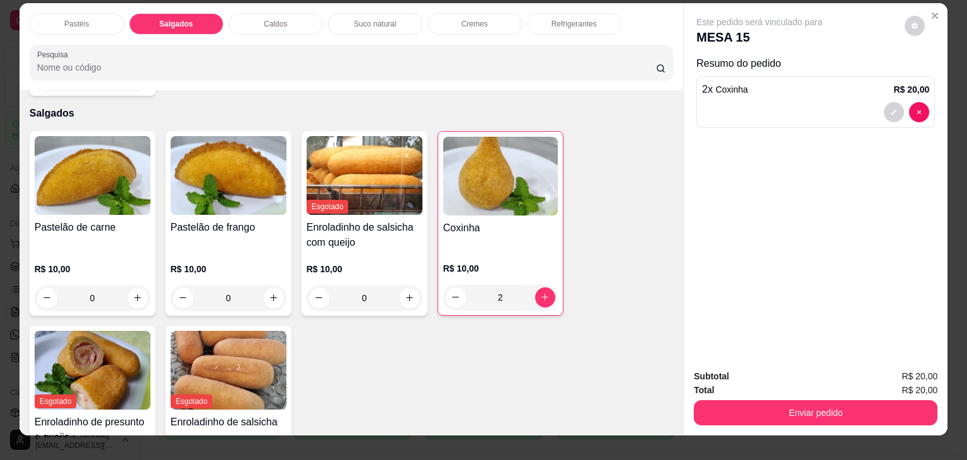
scroll to position [0, 0]
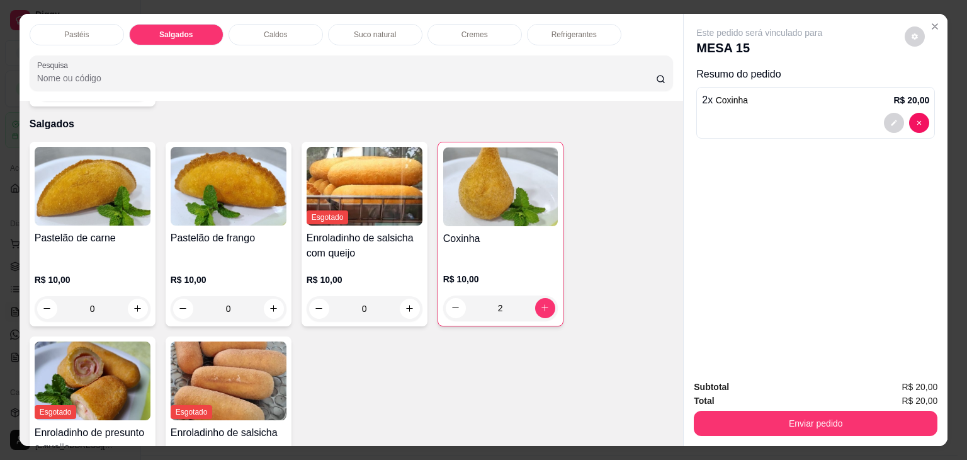
click at [99, 36] on div "Pastéis" at bounding box center [77, 34] width 94 height 21
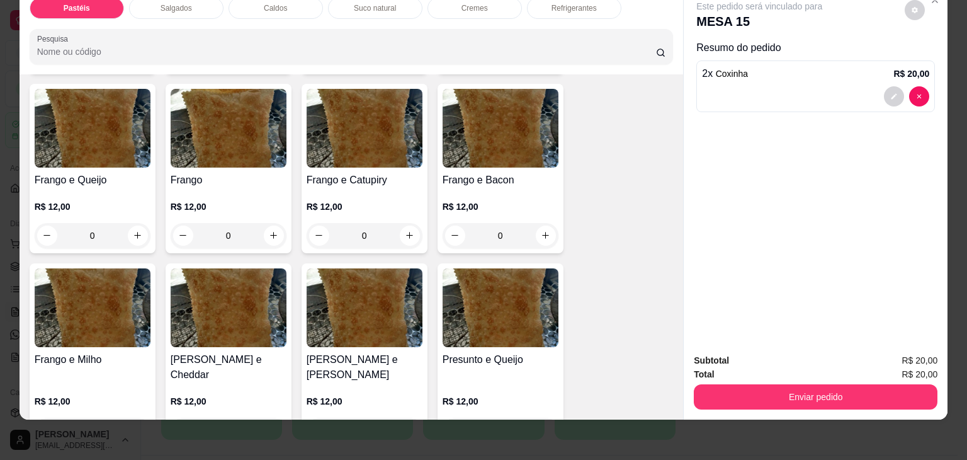
scroll to position [434, 0]
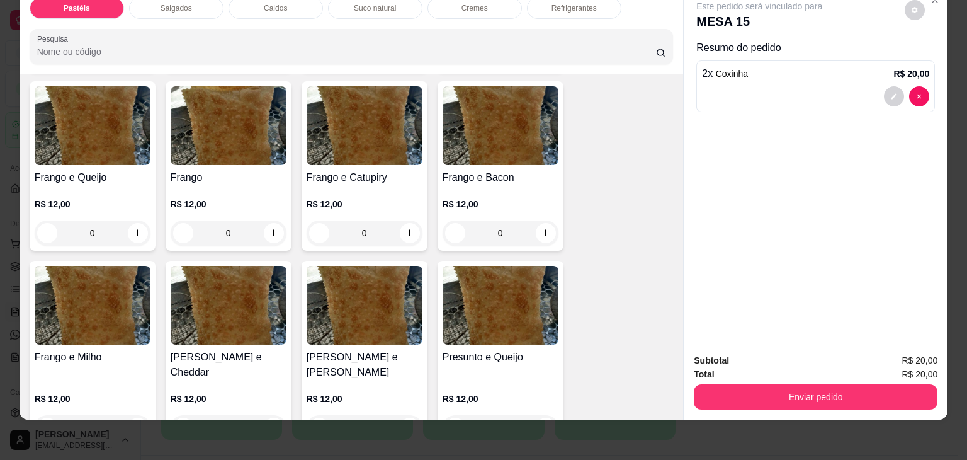
click at [546, 220] on div "0" at bounding box center [501, 232] width 116 height 25
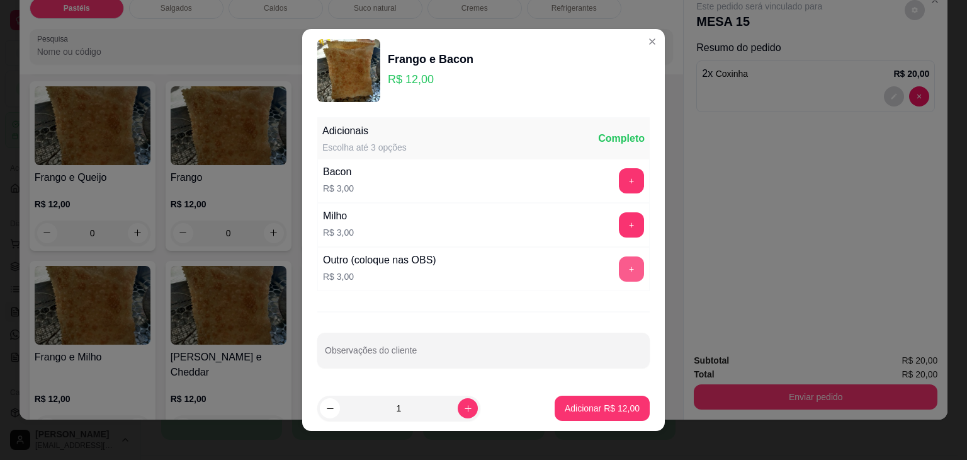
click at [619, 263] on button "+" at bounding box center [631, 268] width 25 height 25
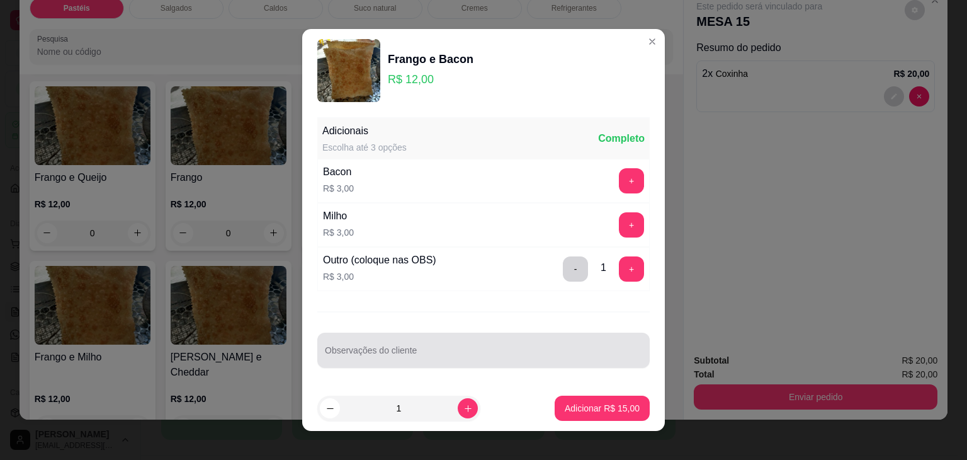
click at [529, 343] on div at bounding box center [483, 349] width 317 height 25
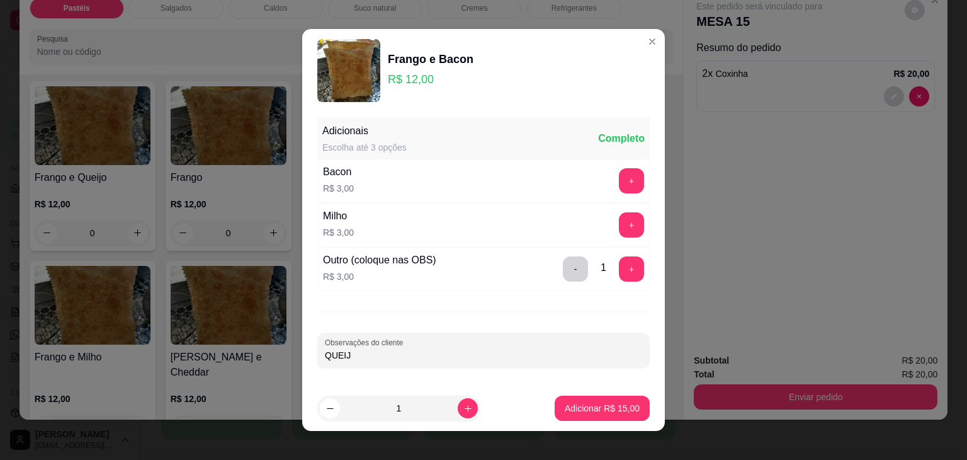
type input "QUEIJO"
click at [606, 402] on p "Adicionar R$ 15,00" at bounding box center [602, 408] width 75 height 13
click at [606, 402] on div "Carne e Queijo R$ 12,00 0 Carne R$ 12,00 0 Carne e Catupiry R$ 12,00 0 Carne e …" at bounding box center [352, 352] width 644 height 1261
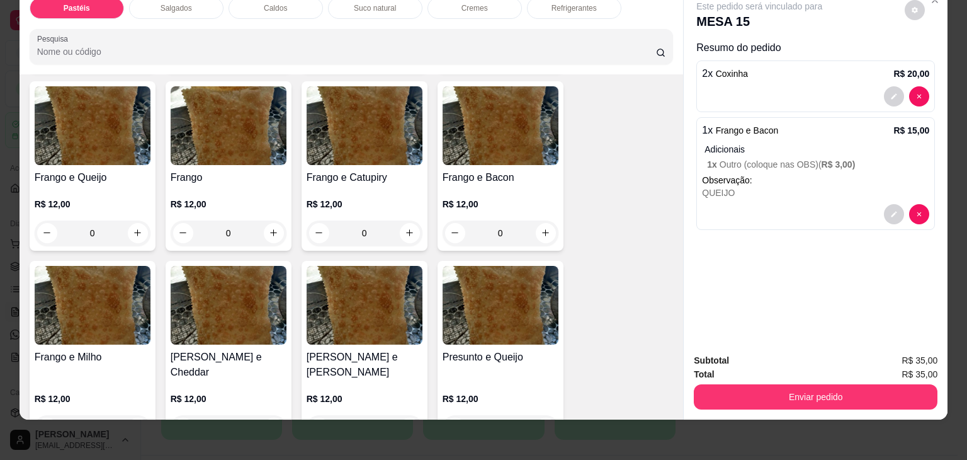
click at [825, 174] on p "Observação:" at bounding box center [815, 180] width 227 height 13
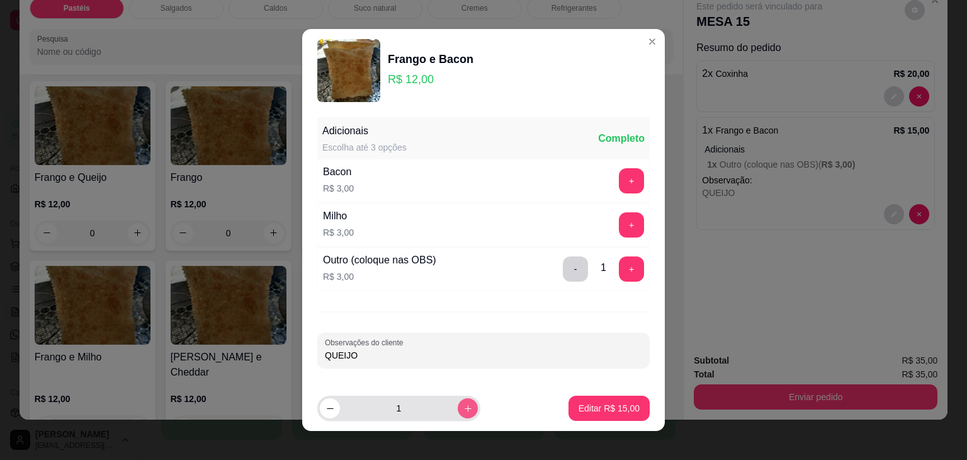
click at [463, 407] on icon "increase-product-quantity" at bounding box center [467, 408] width 9 height 9
click at [320, 408] on button "decrease-product-quantity" at bounding box center [330, 408] width 20 height 20
type input "2"
click at [624, 408] on p "Editar R$ 30,00" at bounding box center [609, 408] width 61 height 13
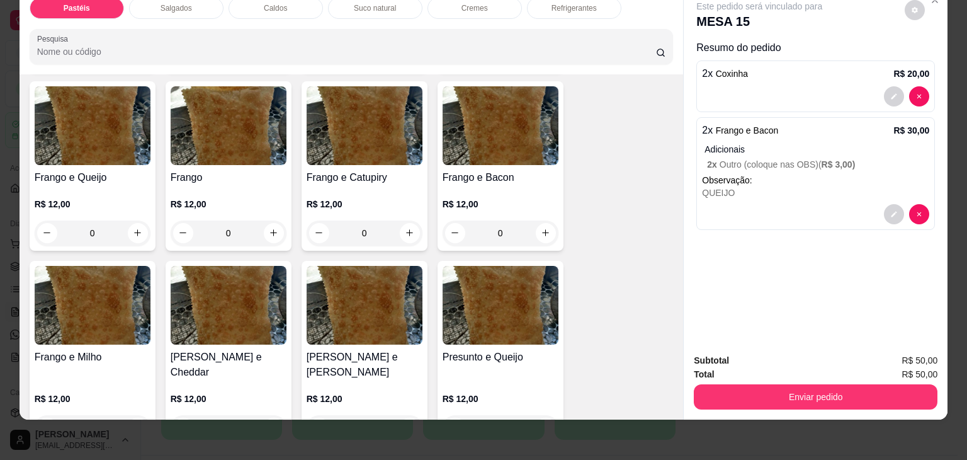
click at [551, 5] on div "Refrigerantes" at bounding box center [574, 7] width 94 height 21
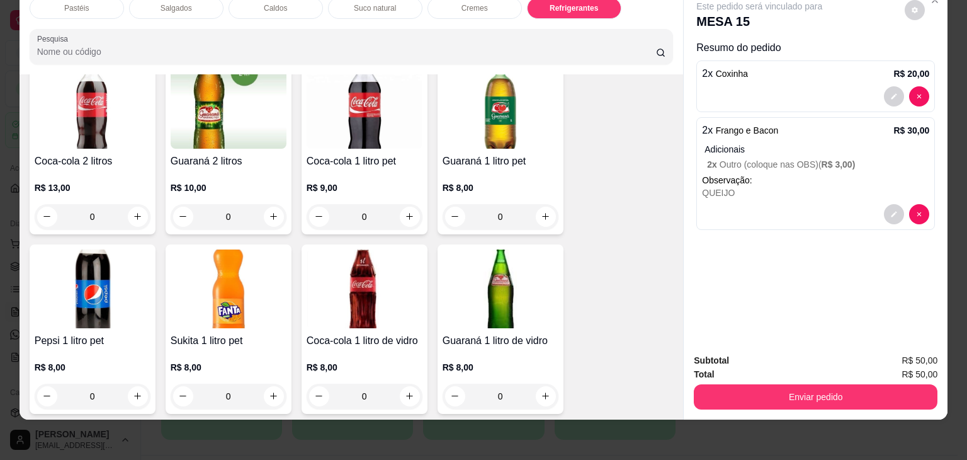
scroll to position [3356, 0]
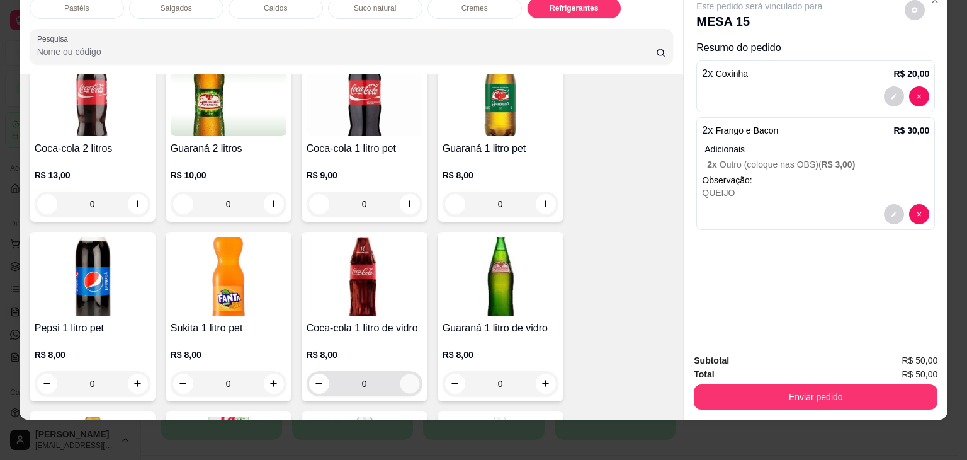
click at [409, 373] on button "increase-product-quantity" at bounding box center [410, 383] width 20 height 20
type input "1"
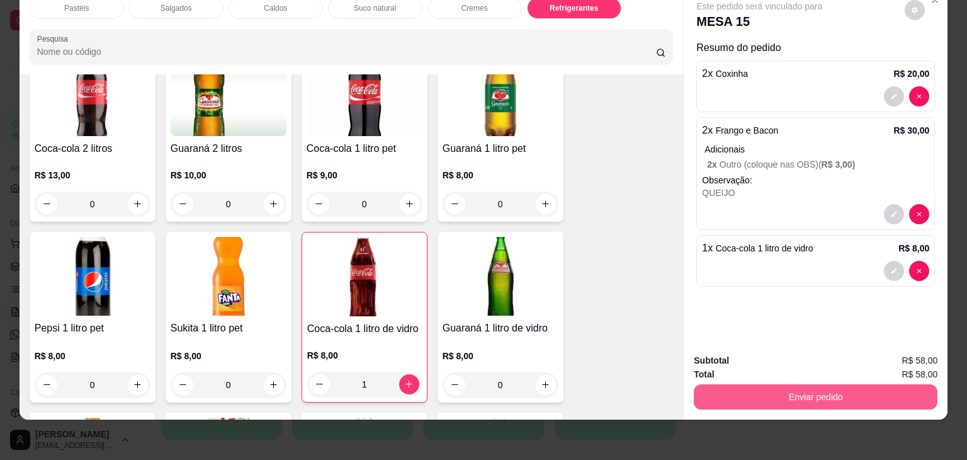
click at [792, 384] on button "Enviar pedido" at bounding box center [816, 396] width 244 height 25
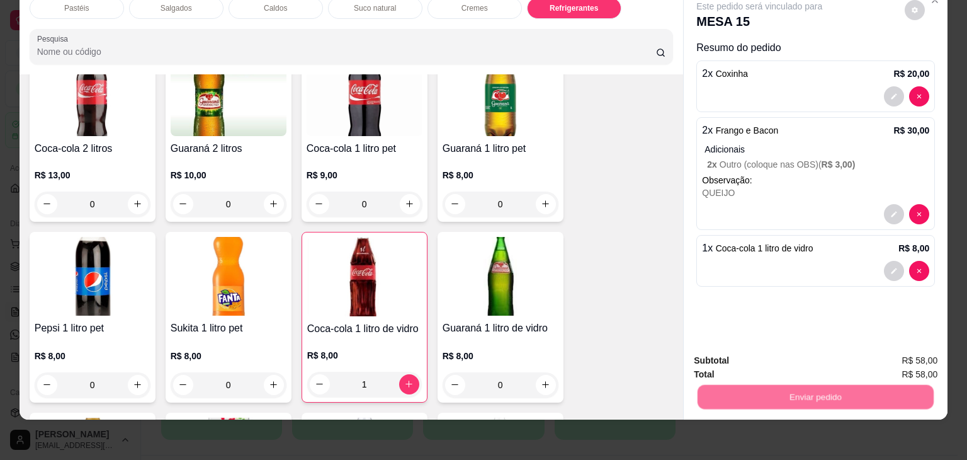
click at [776, 361] on button "Não registrar e enviar pedido" at bounding box center [773, 356] width 131 height 24
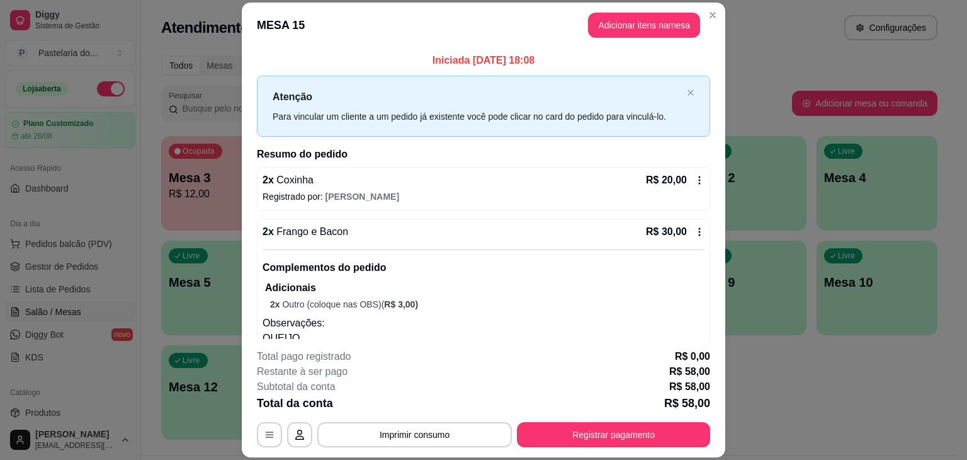
click at [778, 370] on div "Ocupada Mesa 3 R$ 12,00 00:09 Ocupada Mesa 11 R$ 18,00 00:15 Ocupada Mesa 15 R$…" at bounding box center [549, 287] width 776 height 303
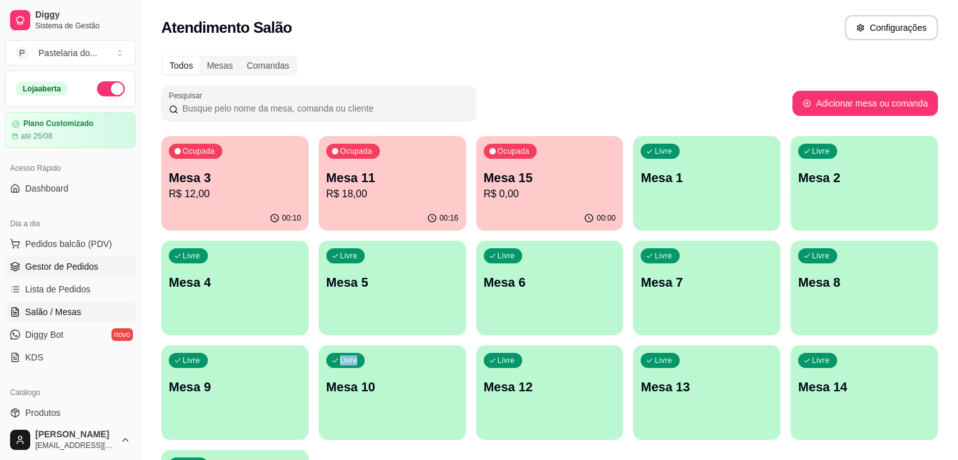
click at [95, 273] on link "Gestor de Pedidos" at bounding box center [70, 266] width 130 height 20
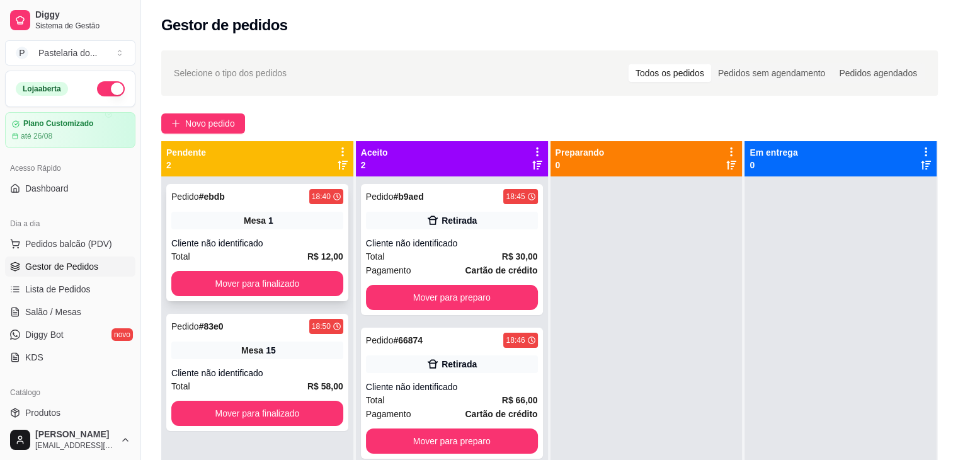
click at [290, 268] on div "Pedido # ebdb 18:40 Mesa 1 Cliente não identificado Total R$ 12,00 Mover para f…" at bounding box center [257, 242] width 182 height 117
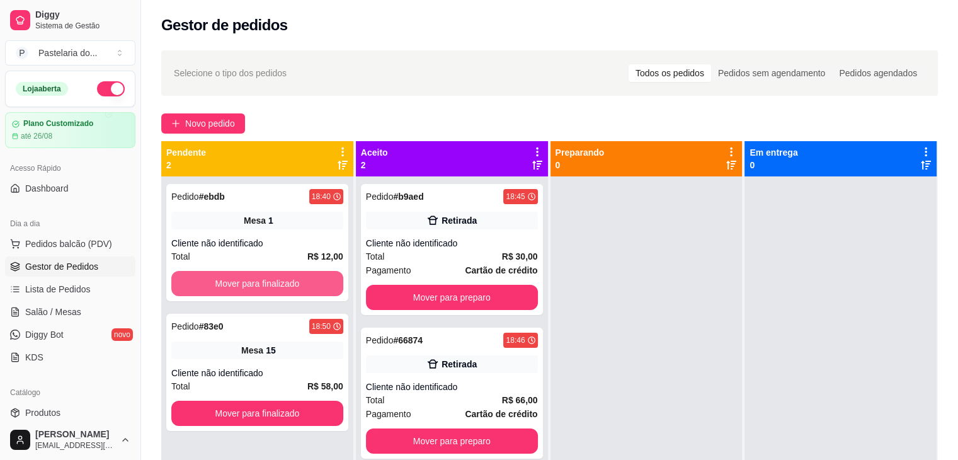
click at [295, 276] on button "Mover para finalizado" at bounding box center [257, 283] width 172 height 25
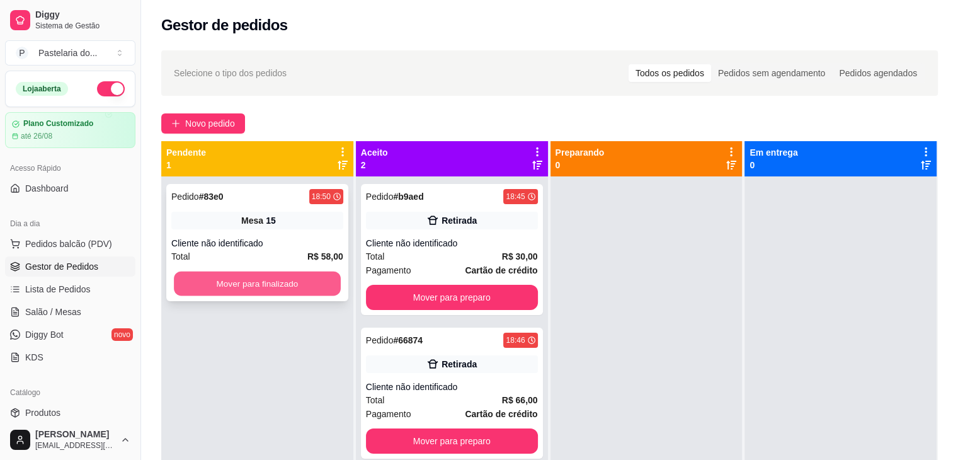
click at [294, 280] on button "Mover para finalizado" at bounding box center [257, 283] width 167 height 25
click at [434, 298] on button "Mover para preparo" at bounding box center [452, 297] width 172 height 25
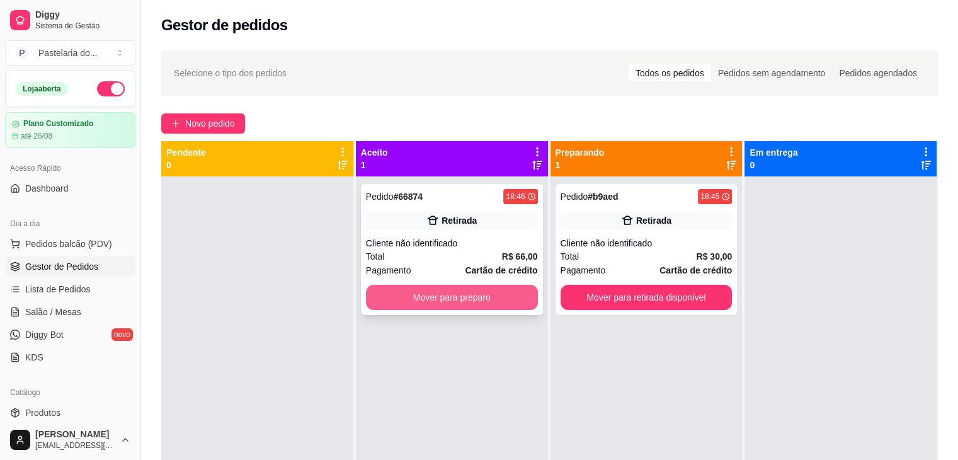
click at [451, 300] on button "Mover para preparo" at bounding box center [452, 297] width 172 height 25
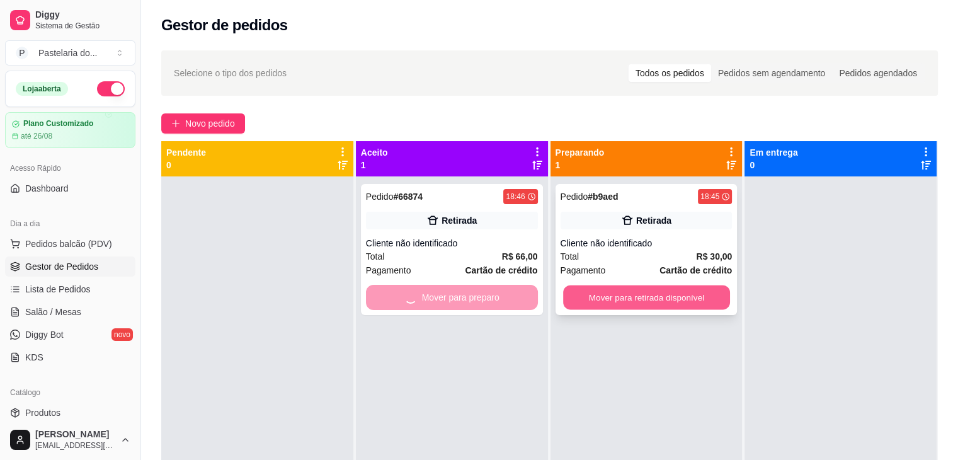
click at [647, 288] on button "Mover para retirada disponível" at bounding box center [646, 297] width 167 height 25
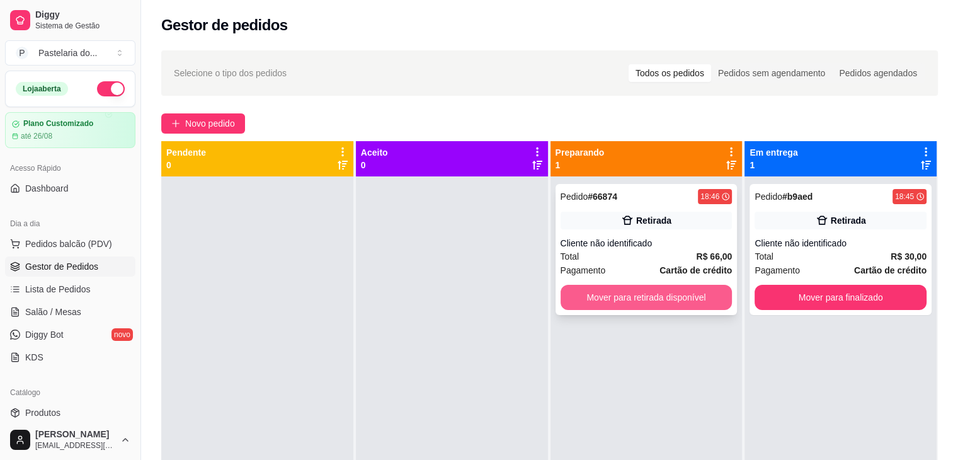
click at [648, 297] on button "Mover para retirada disponível" at bounding box center [646, 297] width 172 height 25
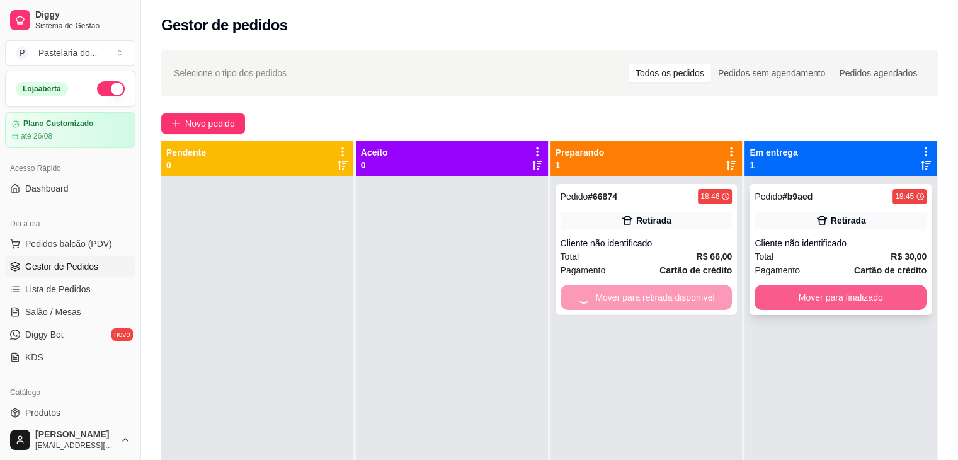
click at [774, 287] on button "Mover para finalizado" at bounding box center [840, 297] width 172 height 25
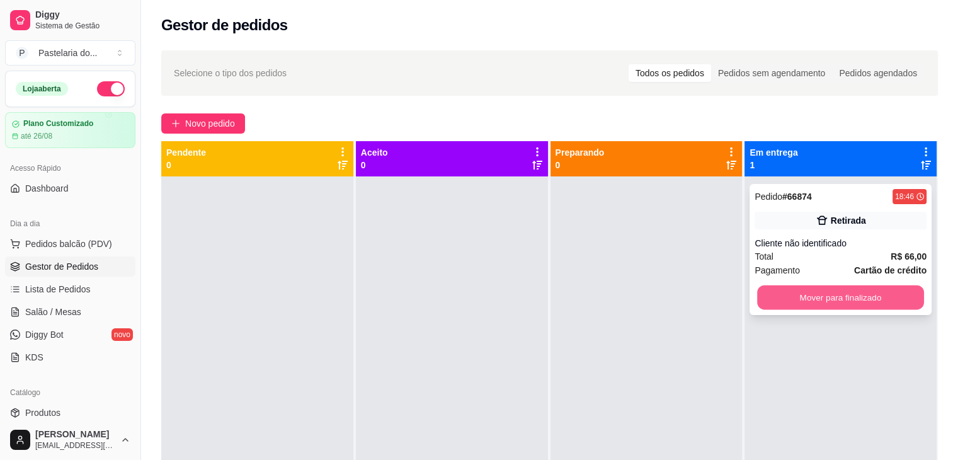
click at [793, 300] on button "Mover para finalizado" at bounding box center [840, 297] width 167 height 25
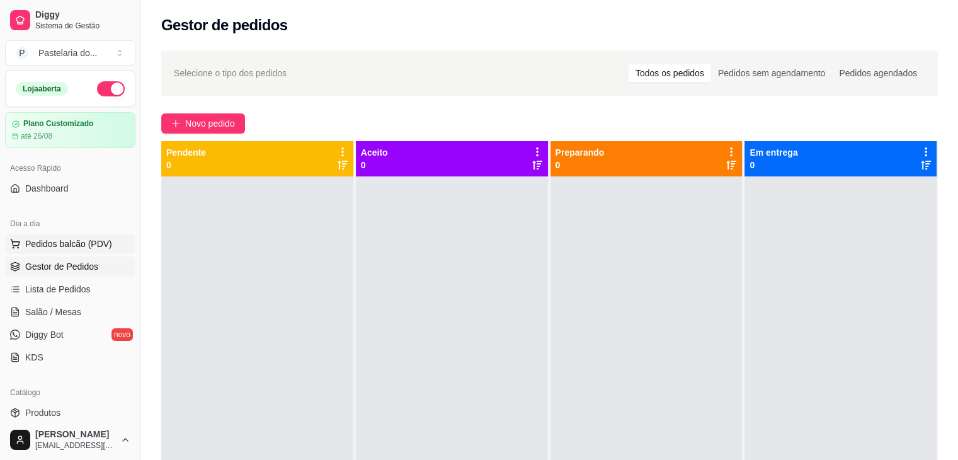
click at [101, 246] on span "Pedidos balcão (PDV)" at bounding box center [68, 243] width 87 height 13
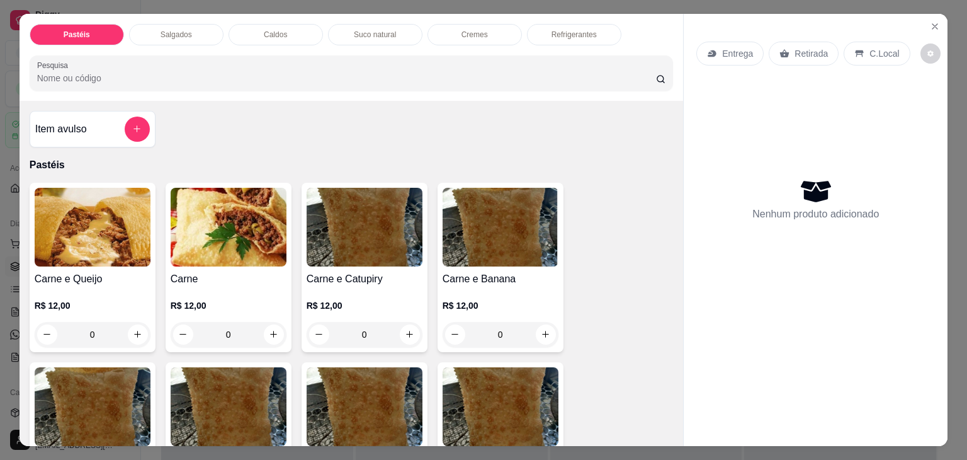
click at [171, 30] on p "Salgados" at bounding box center [176, 35] width 31 height 10
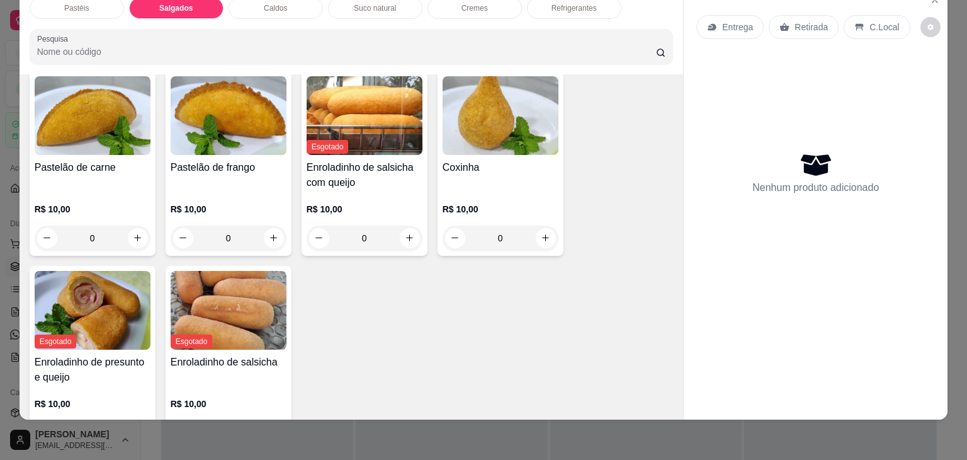
scroll to position [1400, 0]
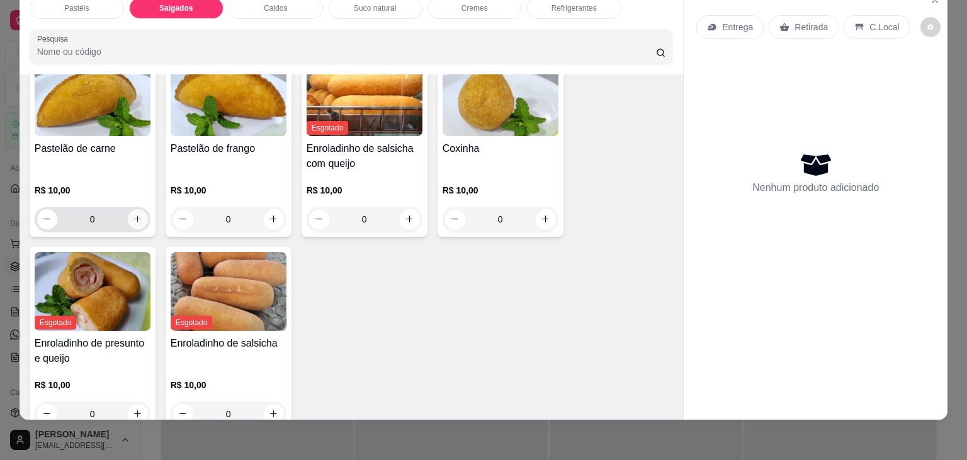
click at [133, 214] on icon "increase-product-quantity" at bounding box center [137, 218] width 9 height 9
type input "1"
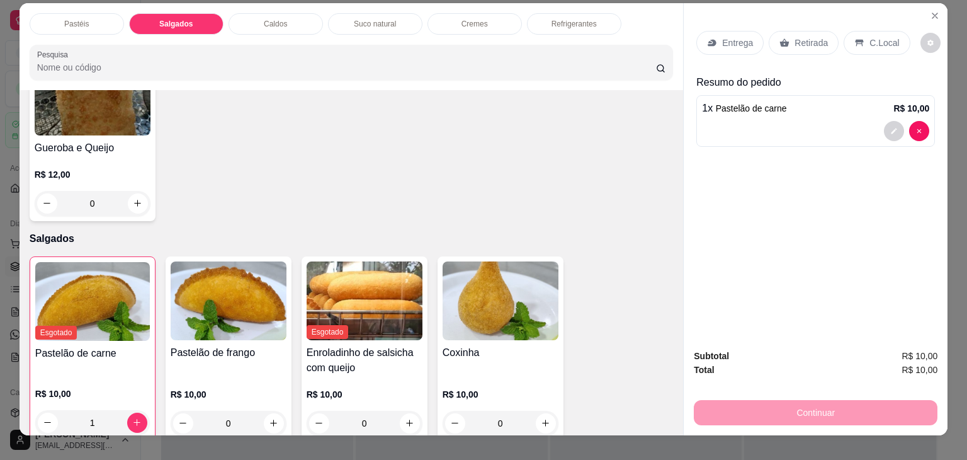
scroll to position [0, 0]
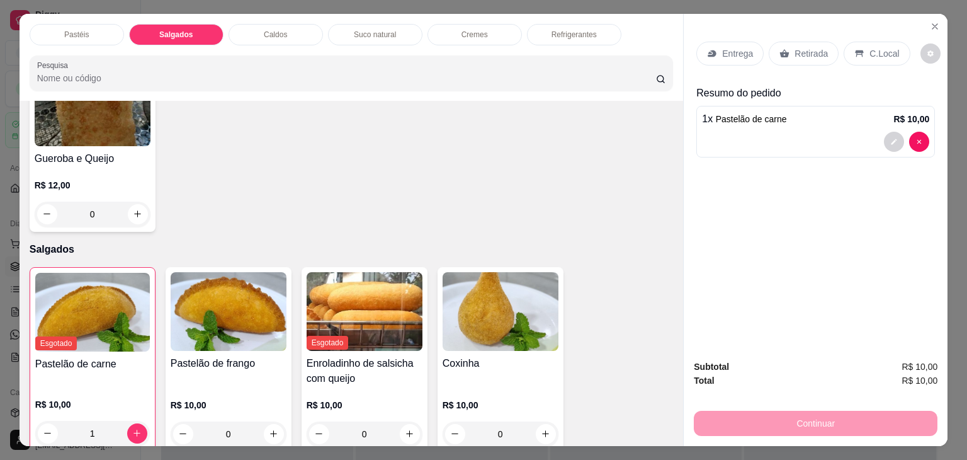
click at [596, 30] on div "Refrigerantes" at bounding box center [574, 34] width 94 height 21
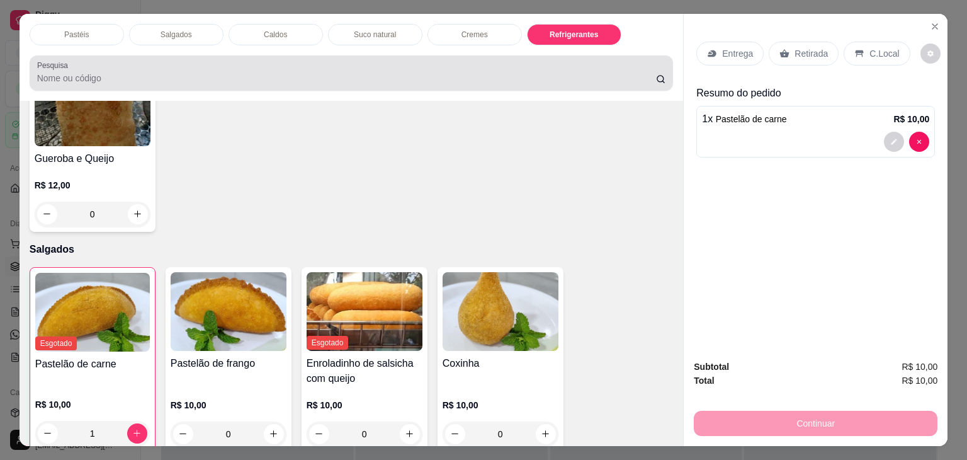
scroll to position [31, 0]
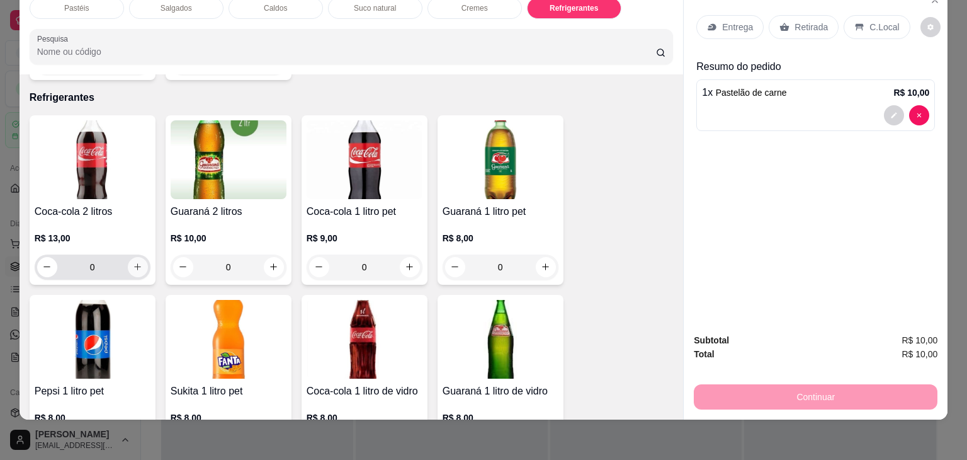
click at [133, 262] on icon "increase-product-quantity" at bounding box center [137, 266] width 9 height 9
type input "1"
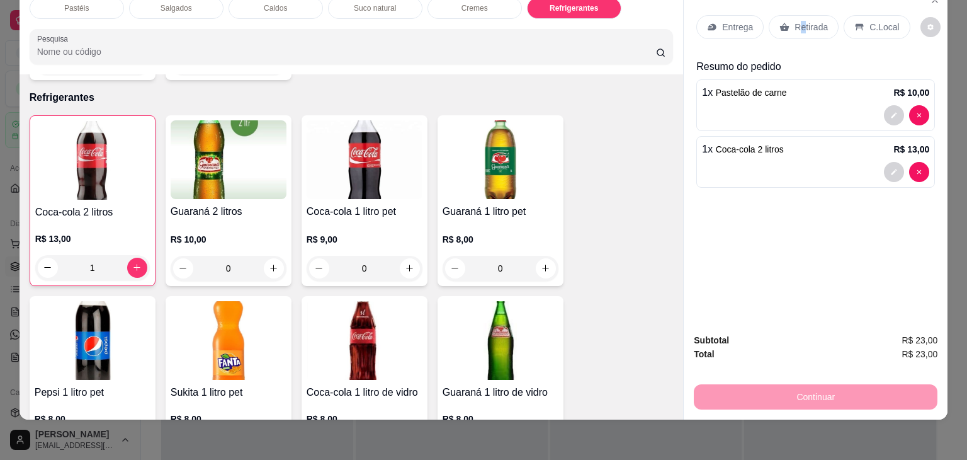
click at [796, 26] on div "Retirada" at bounding box center [804, 27] width 70 height 24
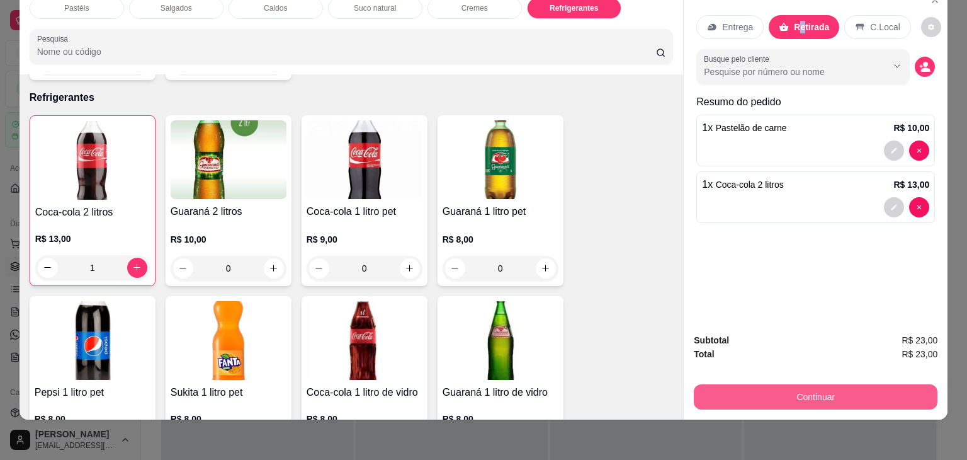
click at [846, 384] on button "Continuar" at bounding box center [816, 396] width 244 height 25
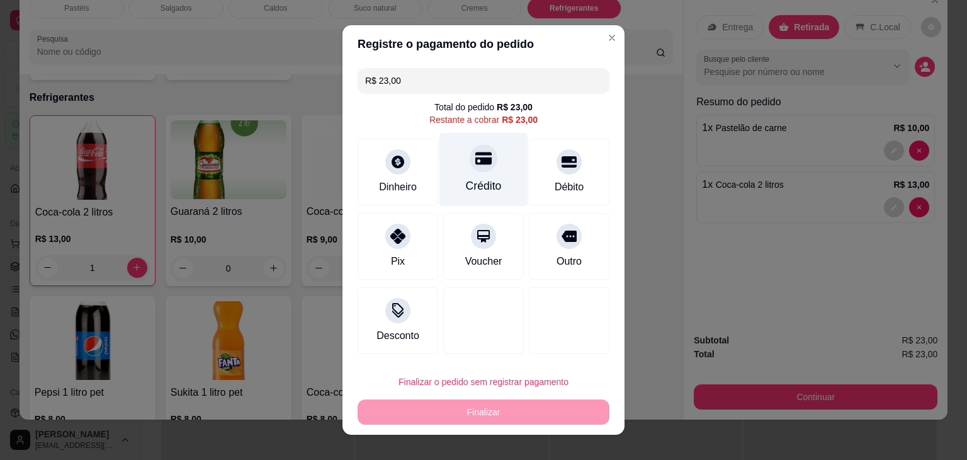
click at [470, 167] on div at bounding box center [484, 158] width 28 height 28
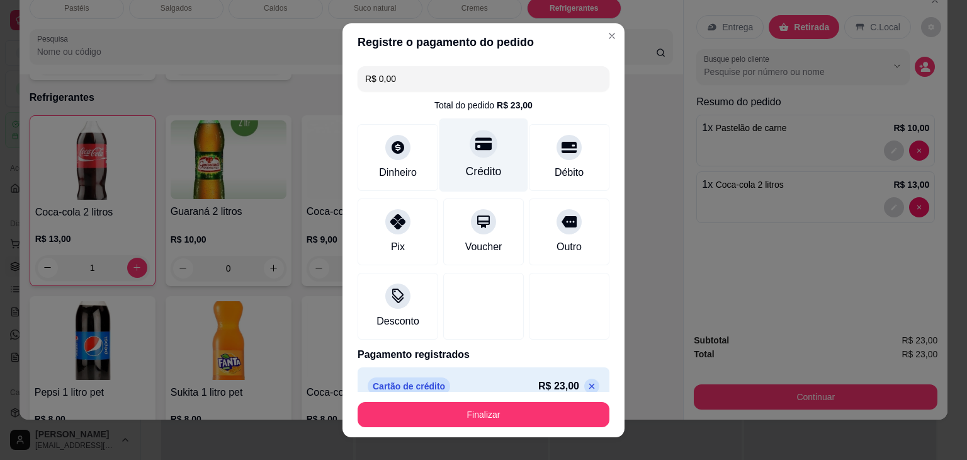
type input "R$ 0,00"
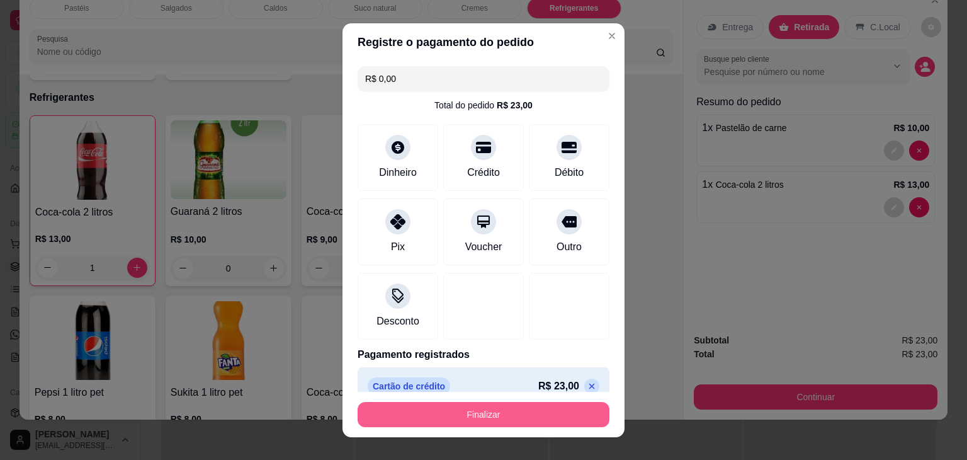
click at [533, 409] on button "Finalizar" at bounding box center [484, 414] width 252 height 25
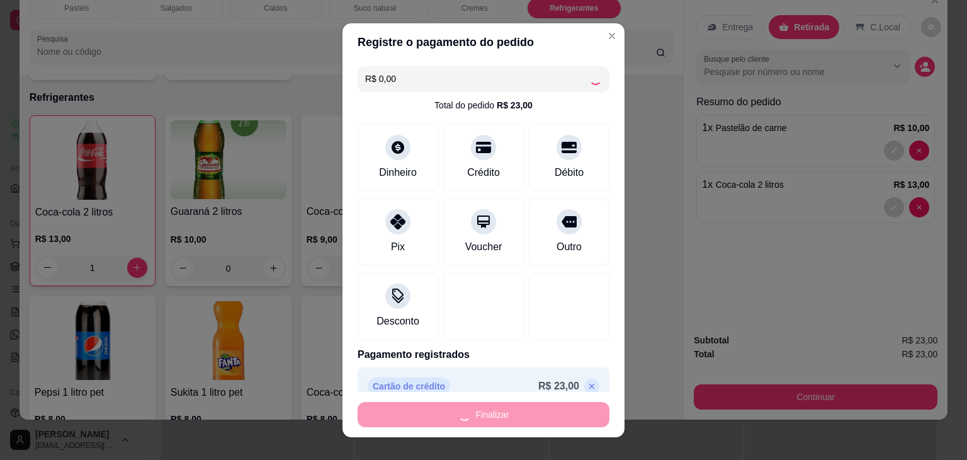
type input "0"
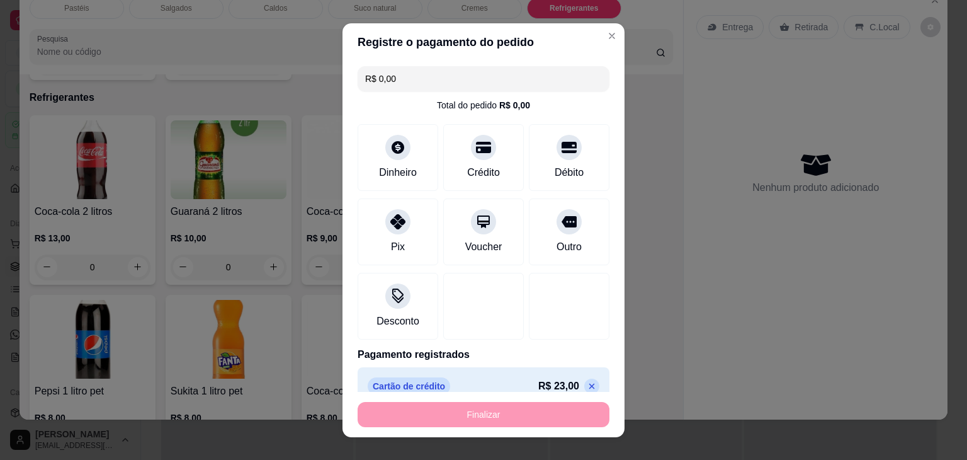
type input "-R$ 23,00"
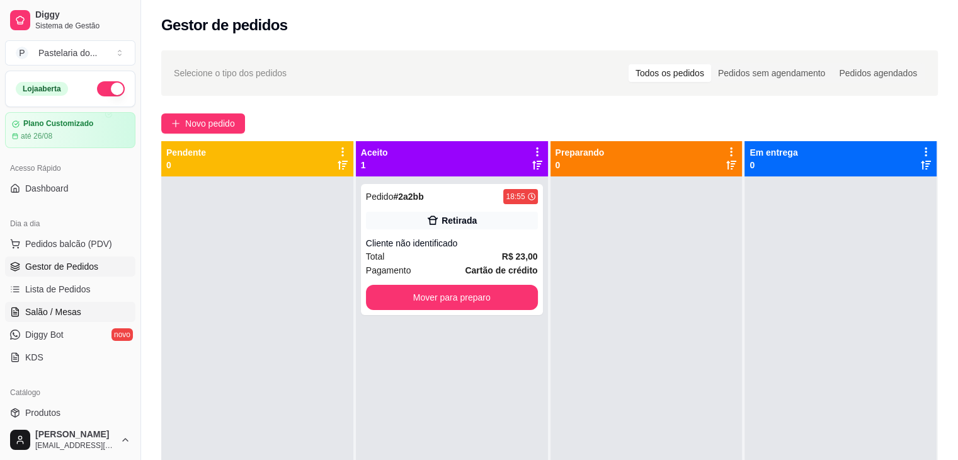
click at [57, 308] on span "Salão / Mesas" at bounding box center [53, 311] width 56 height 13
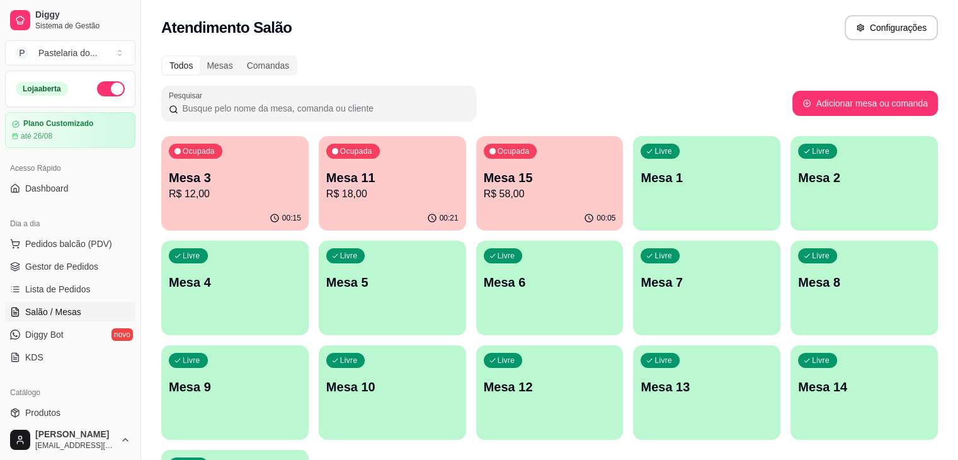
click at [267, 174] on p "Mesa 3" at bounding box center [235, 178] width 132 height 18
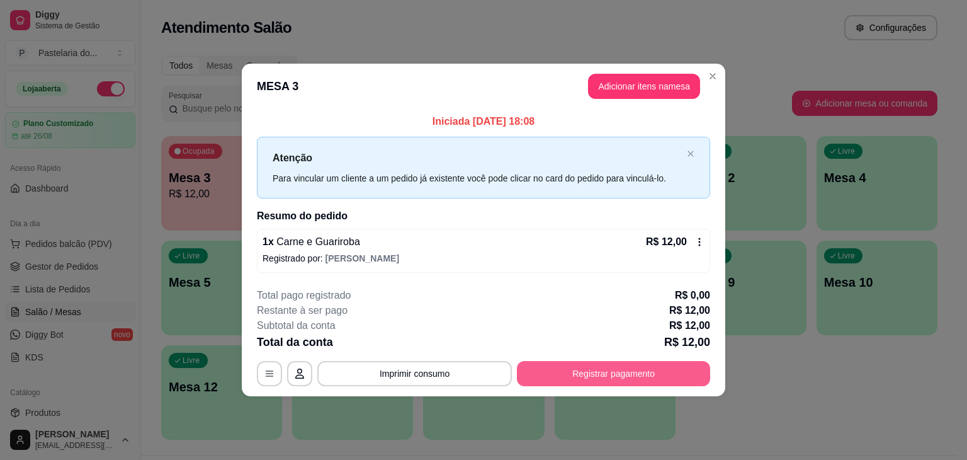
click at [631, 371] on button "Registrar pagamento" at bounding box center [613, 373] width 193 height 25
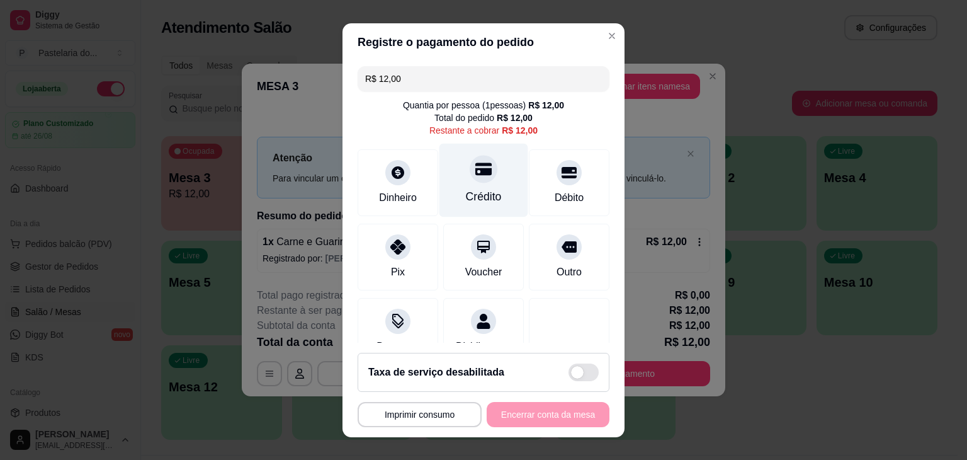
click at [475, 167] on icon at bounding box center [483, 169] width 16 height 16
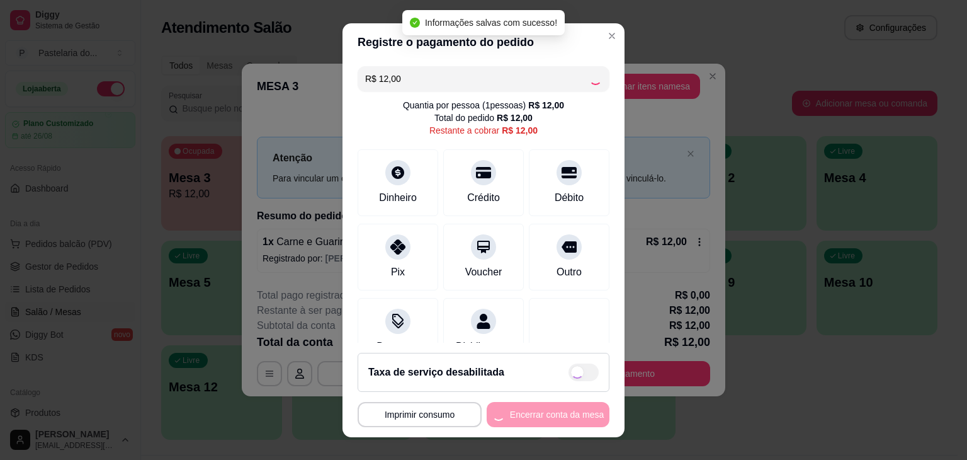
type input "R$ 0,00"
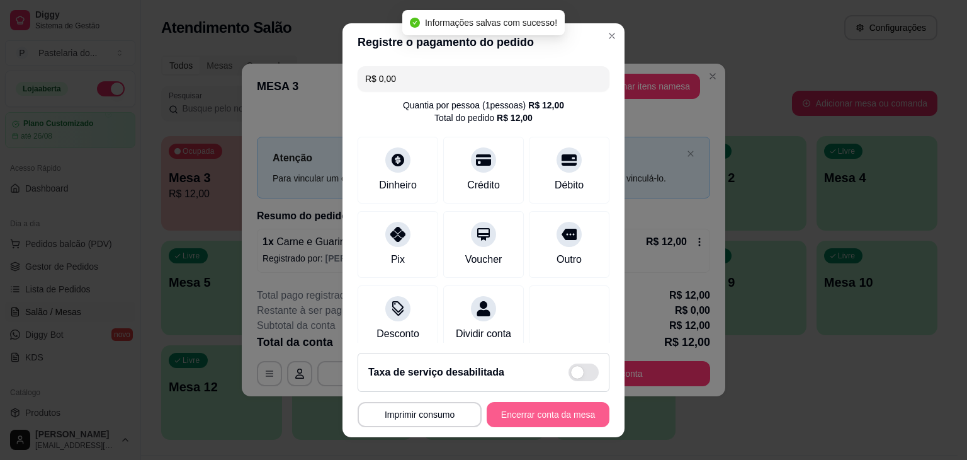
click at [566, 406] on button "Encerrar conta da mesa" at bounding box center [548, 414] width 123 height 25
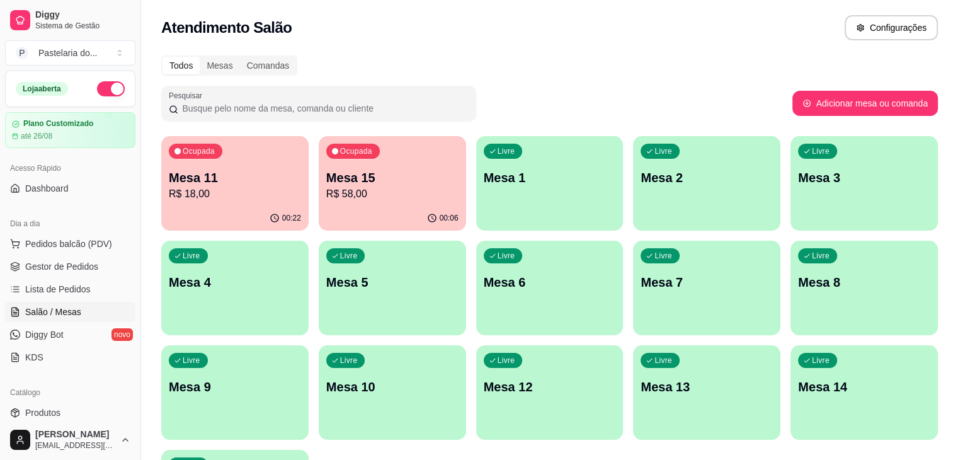
click at [484, 283] on p "Mesa 6" at bounding box center [550, 282] width 132 height 18
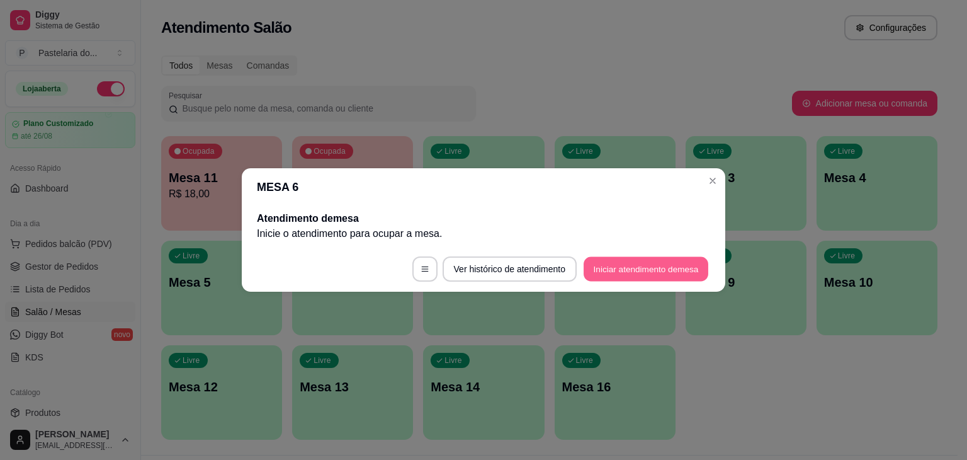
click at [618, 273] on button "Iniciar atendimento de mesa" at bounding box center [646, 269] width 125 height 25
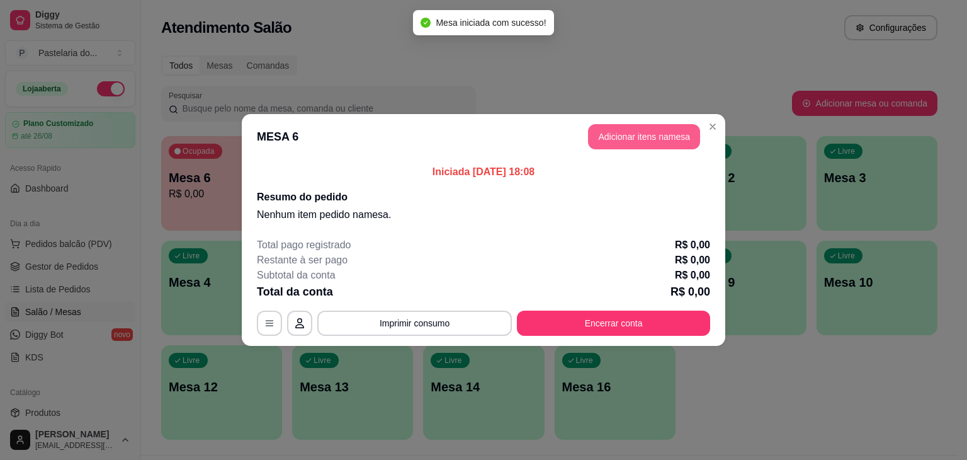
click at [642, 137] on button "Adicionar itens na mesa" at bounding box center [644, 136] width 112 height 25
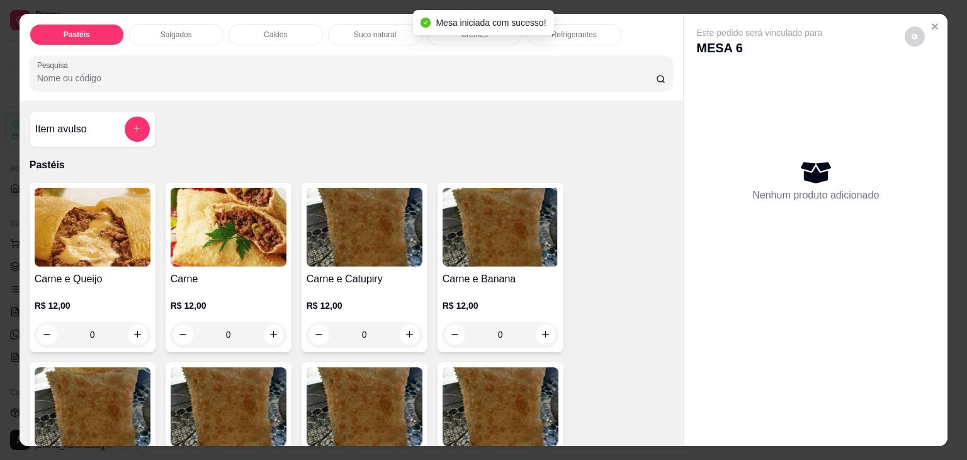
click at [272, 327] on div "0" at bounding box center [229, 334] width 116 height 25
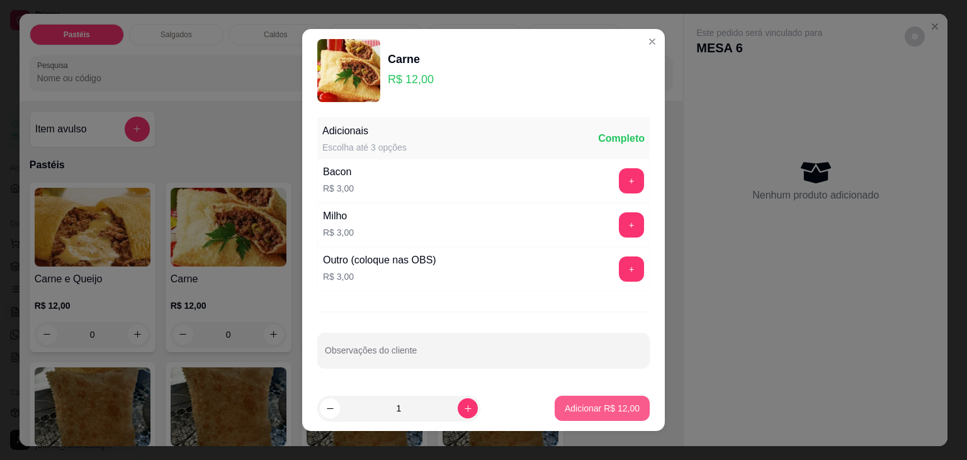
click at [575, 399] on button "Adicionar R$ 12,00" at bounding box center [602, 407] width 95 height 25
type input "1"
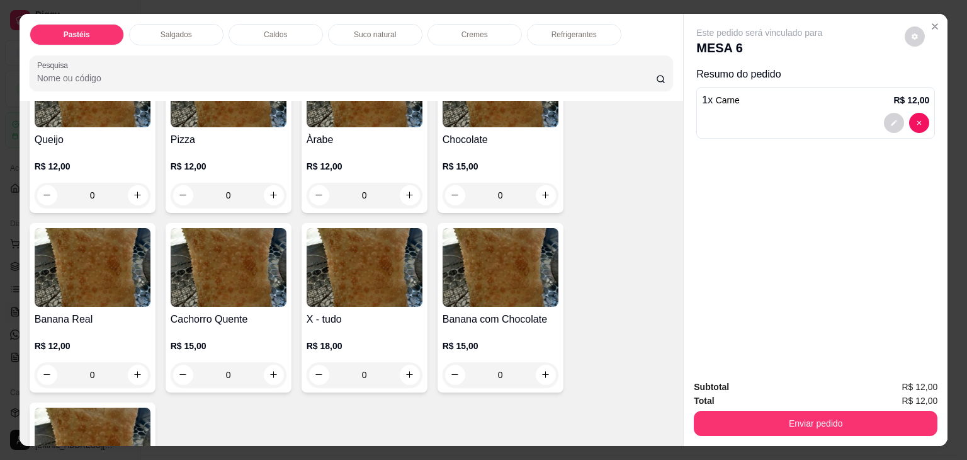
scroll to position [881, 0]
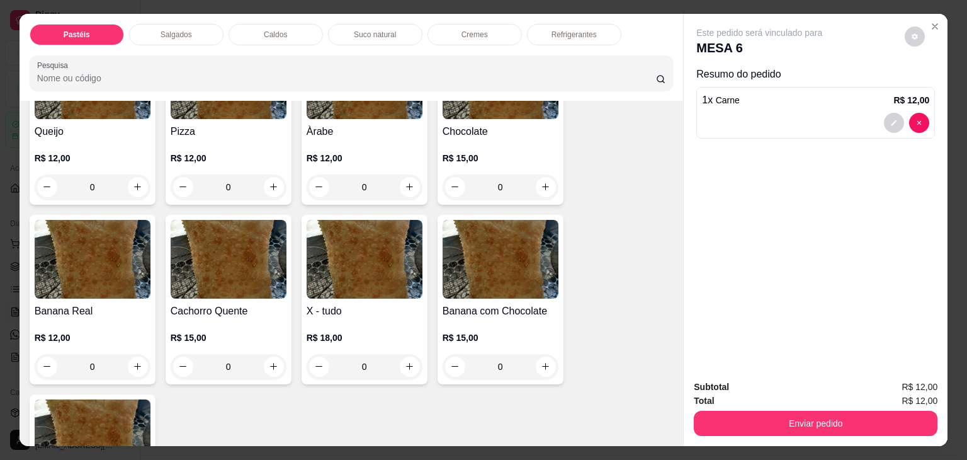
click at [132, 174] on div "0" at bounding box center [93, 186] width 116 height 25
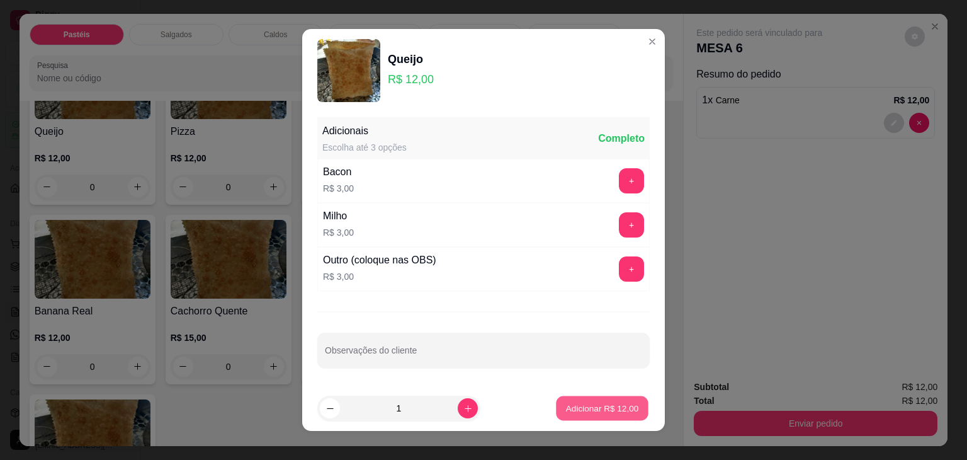
click at [618, 416] on button "Adicionar R$ 12,00" at bounding box center [602, 408] width 93 height 25
type input "1"
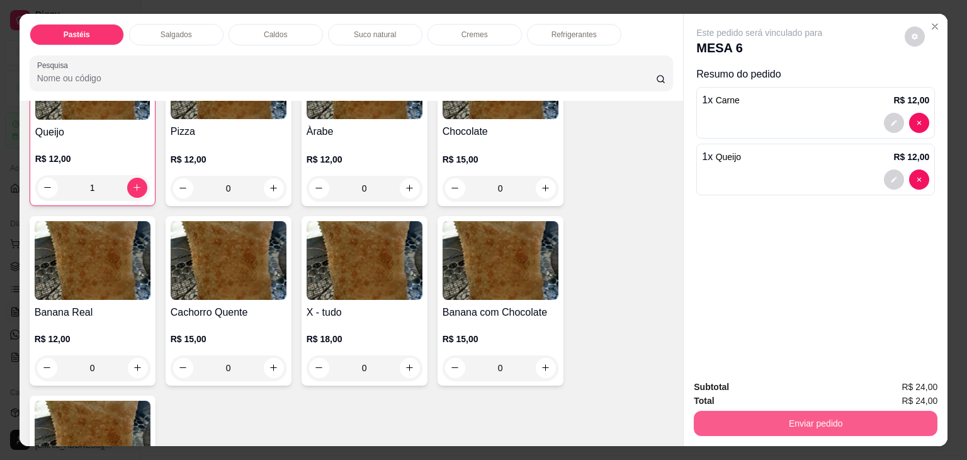
click at [881, 412] on button "Enviar pedido" at bounding box center [816, 422] width 244 height 25
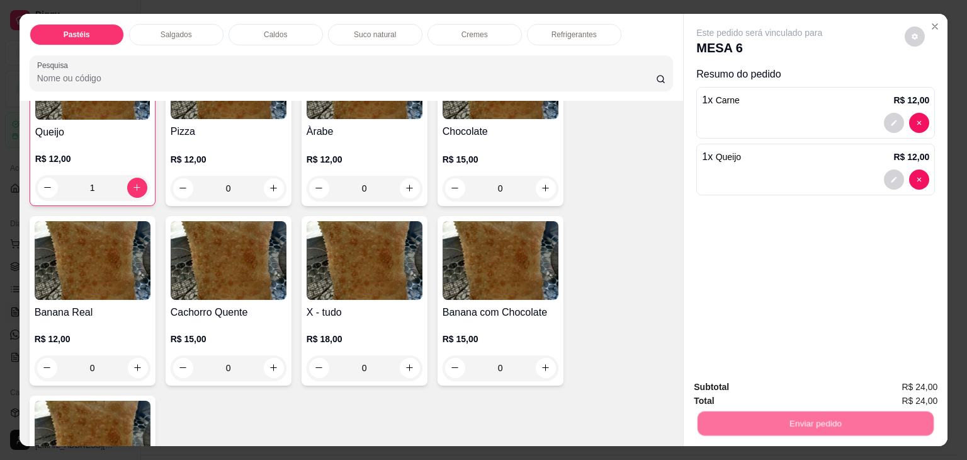
click at [809, 382] on button "Não registrar e enviar pedido" at bounding box center [773, 387] width 131 height 24
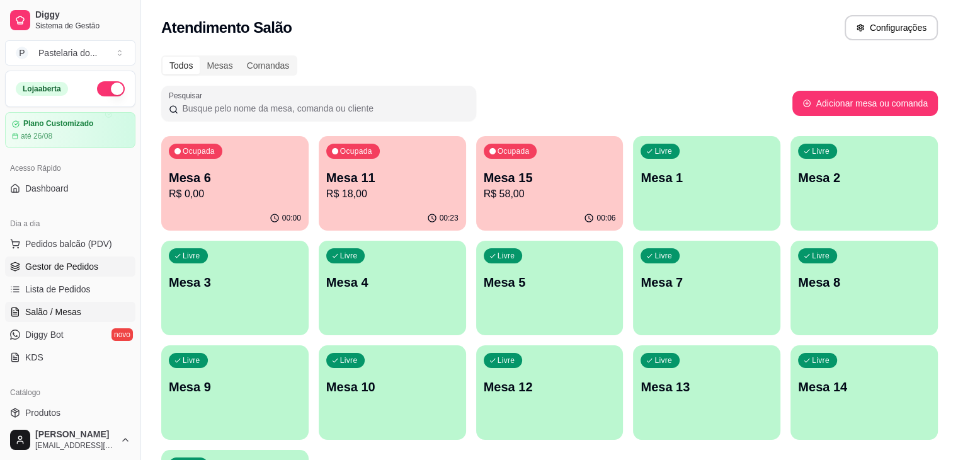
click at [67, 270] on span "Gestor de Pedidos" at bounding box center [61, 266] width 73 height 13
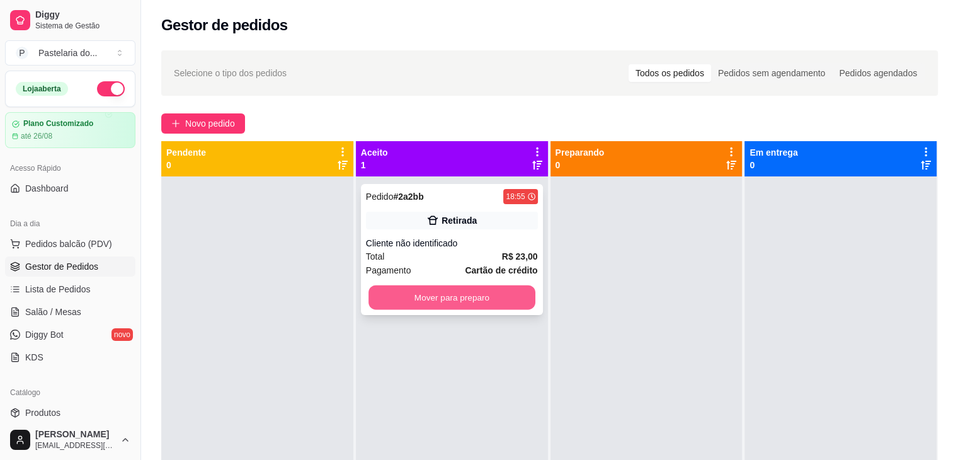
click at [475, 305] on button "Mover para preparo" at bounding box center [451, 297] width 167 height 25
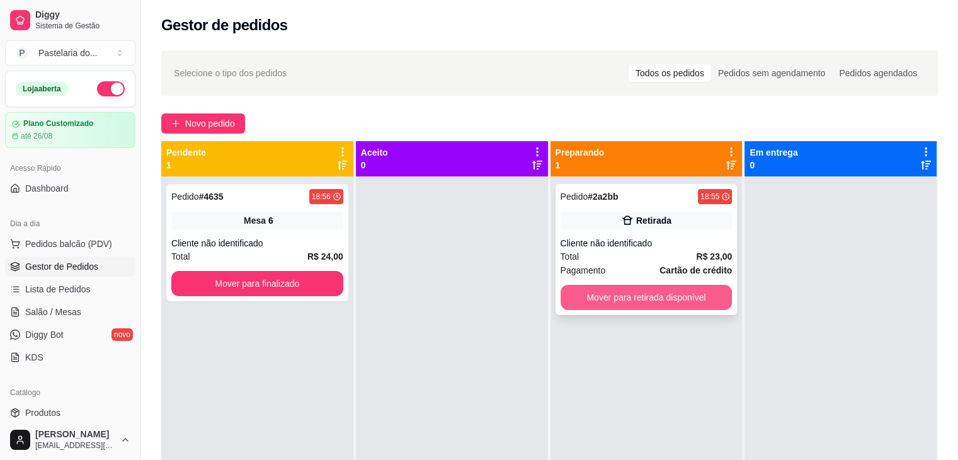
click at [594, 293] on button "Mover para retirada disponível" at bounding box center [646, 297] width 172 height 25
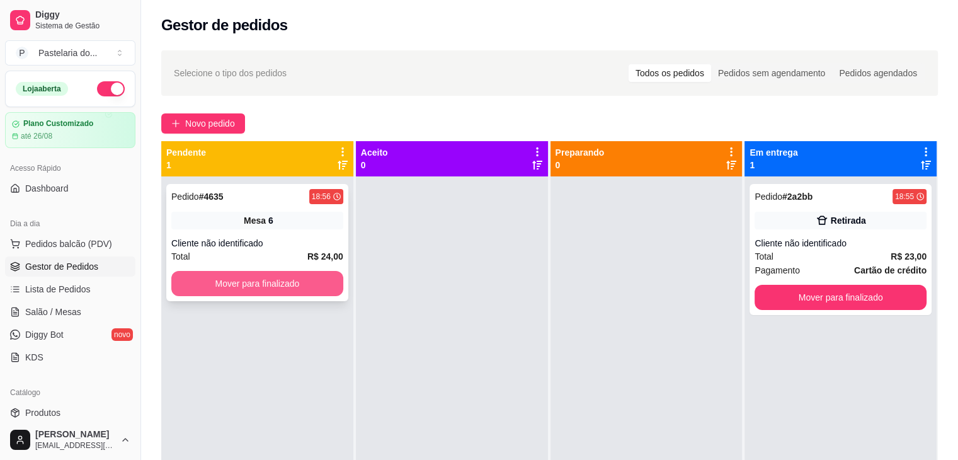
click at [290, 276] on button "Mover para finalizado" at bounding box center [257, 283] width 172 height 25
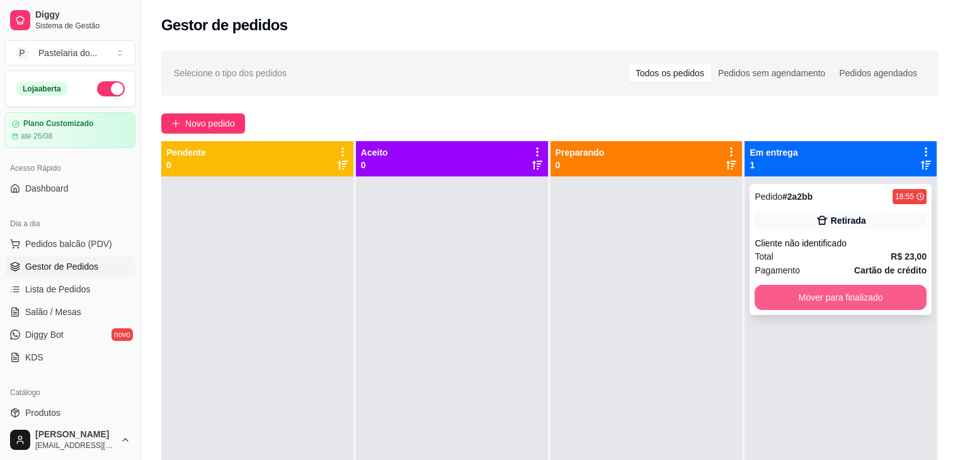
click at [878, 306] on button "Mover para finalizado" at bounding box center [840, 297] width 172 height 25
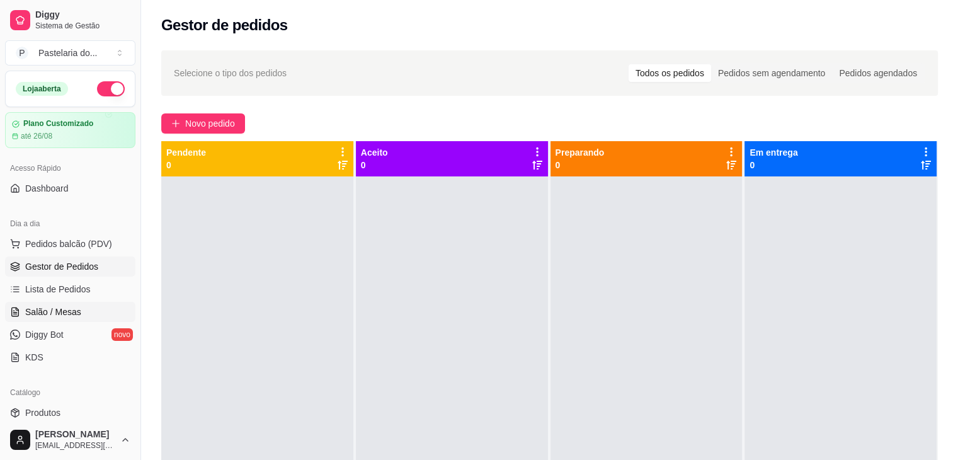
click at [71, 308] on span "Salão / Mesas" at bounding box center [53, 311] width 56 height 13
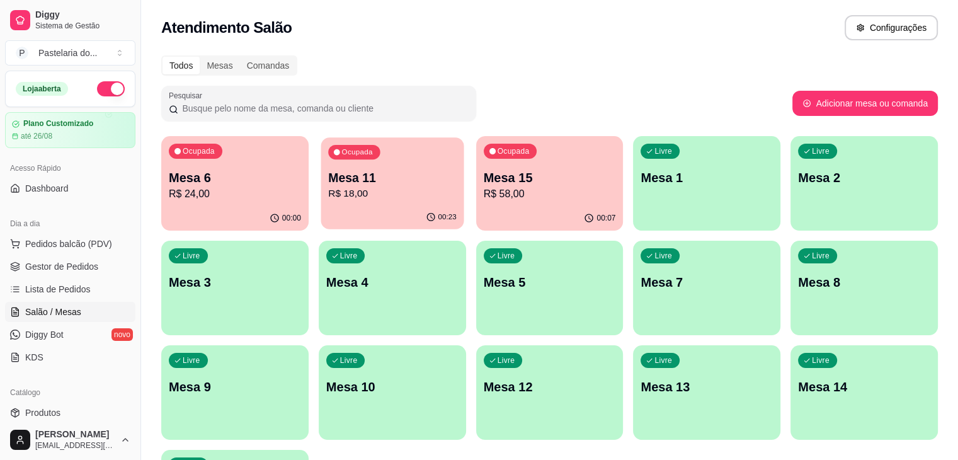
click at [328, 195] on p "R$ 18,00" at bounding box center [392, 193] width 128 height 14
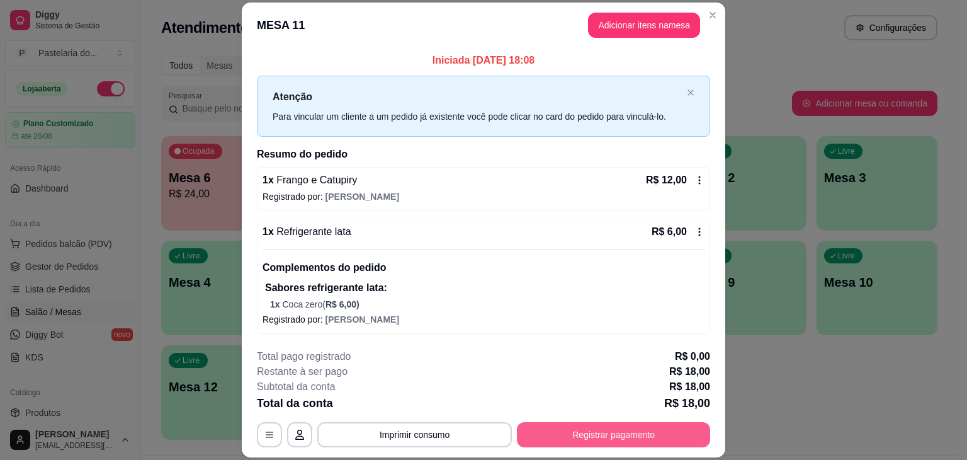
click at [571, 438] on button "Registrar pagamento" at bounding box center [613, 434] width 193 height 25
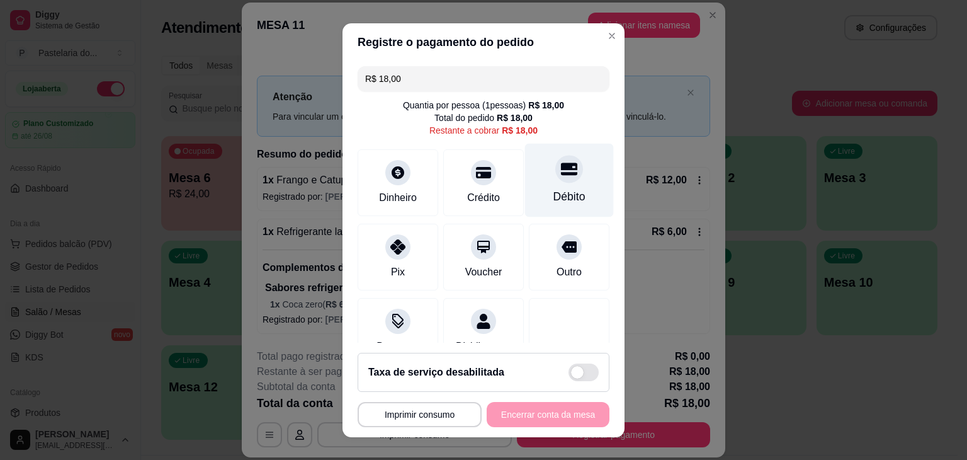
click at [567, 189] on div "Débito" at bounding box center [569, 180] width 89 height 74
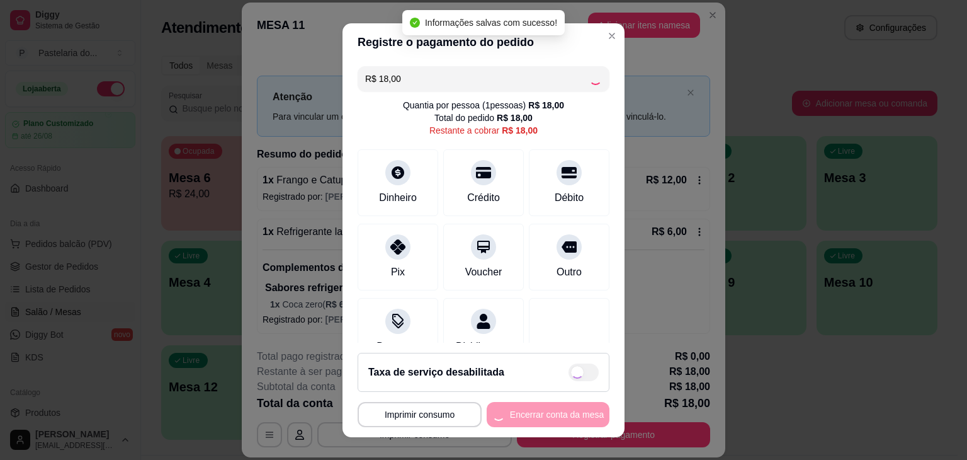
type input "R$ 0,00"
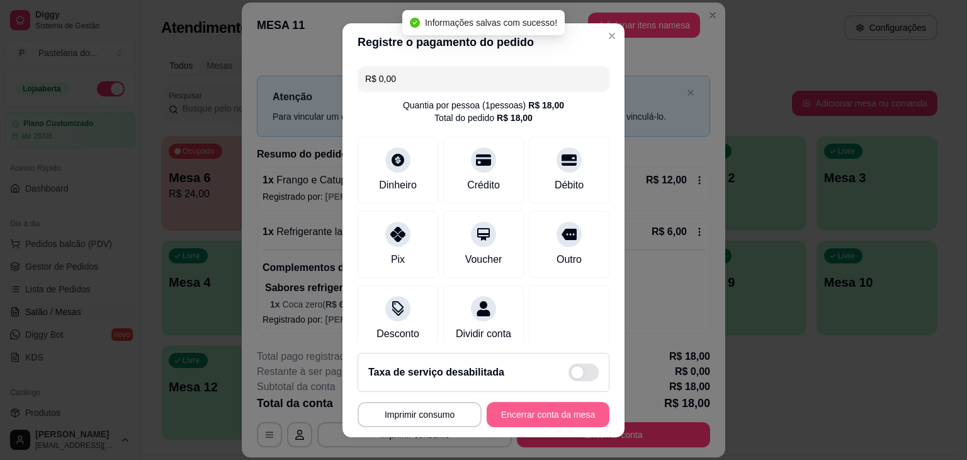
click at [551, 415] on button "Encerrar conta da mesa" at bounding box center [548, 414] width 123 height 25
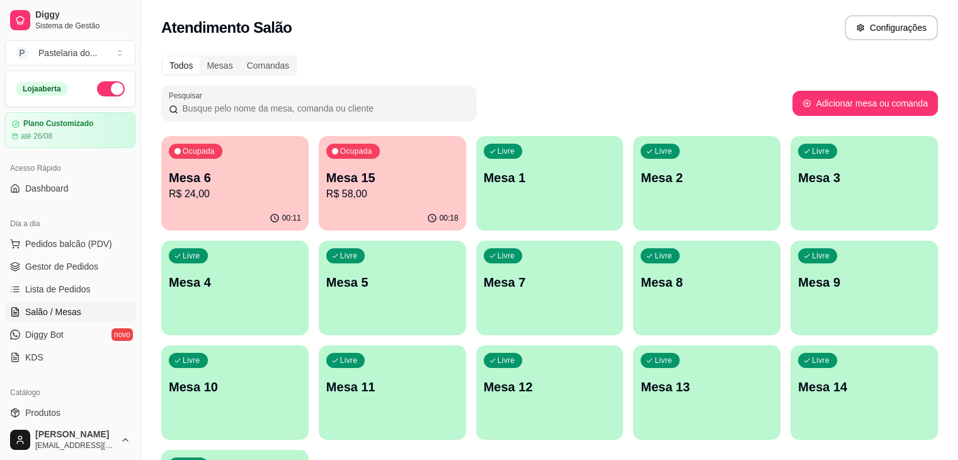
click at [252, 178] on p "Mesa 6" at bounding box center [235, 178] width 132 height 18
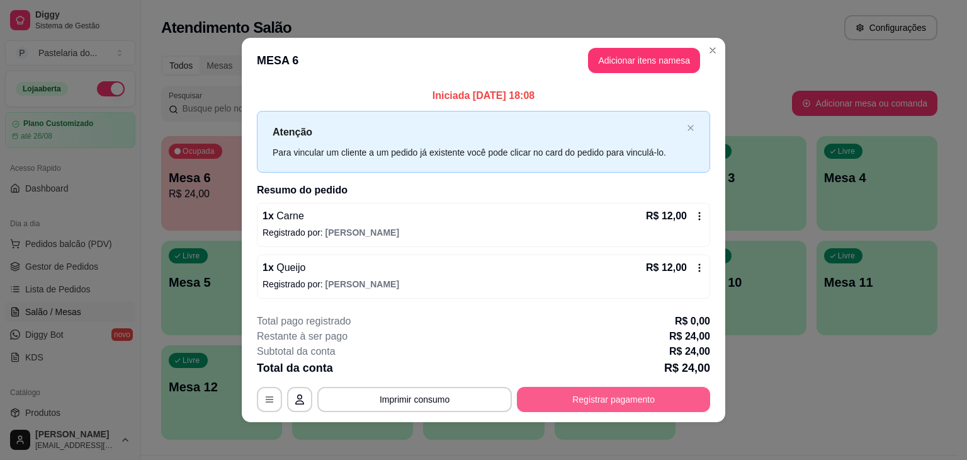
click at [616, 393] on button "Registrar pagamento" at bounding box center [613, 399] width 193 height 25
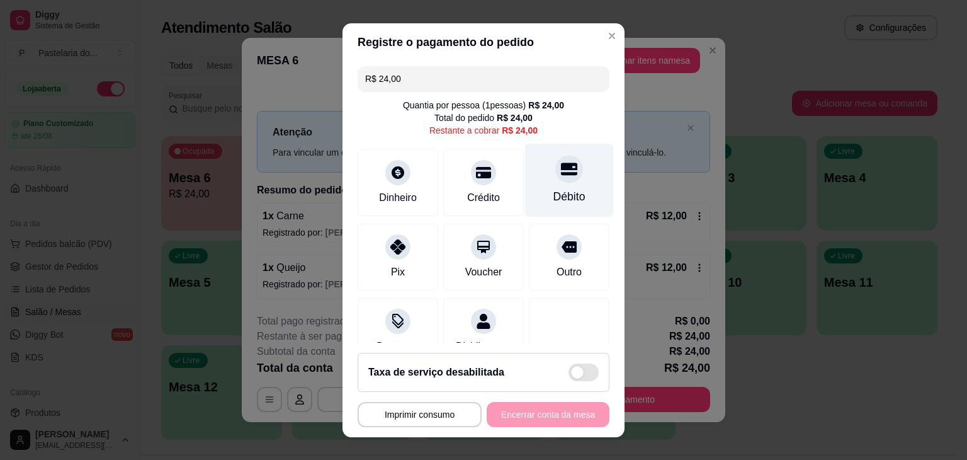
click at [573, 203] on div "Débito" at bounding box center [569, 180] width 89 height 74
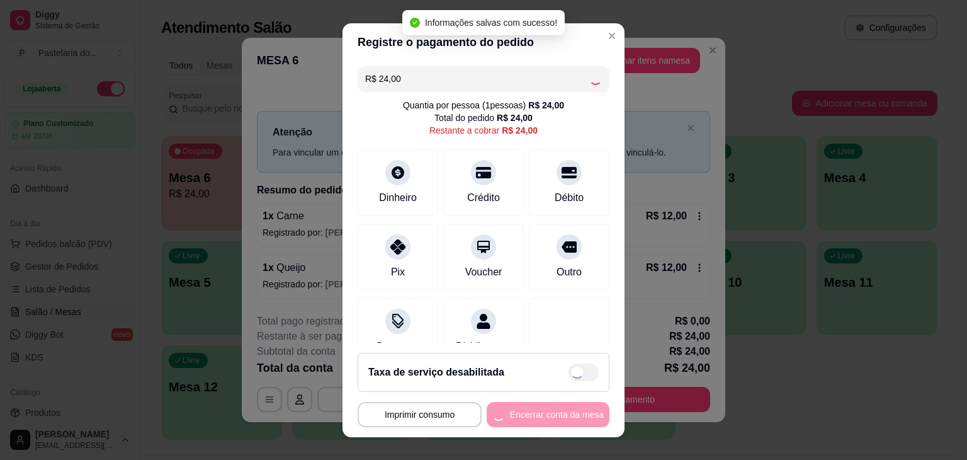
type input "R$ 0,00"
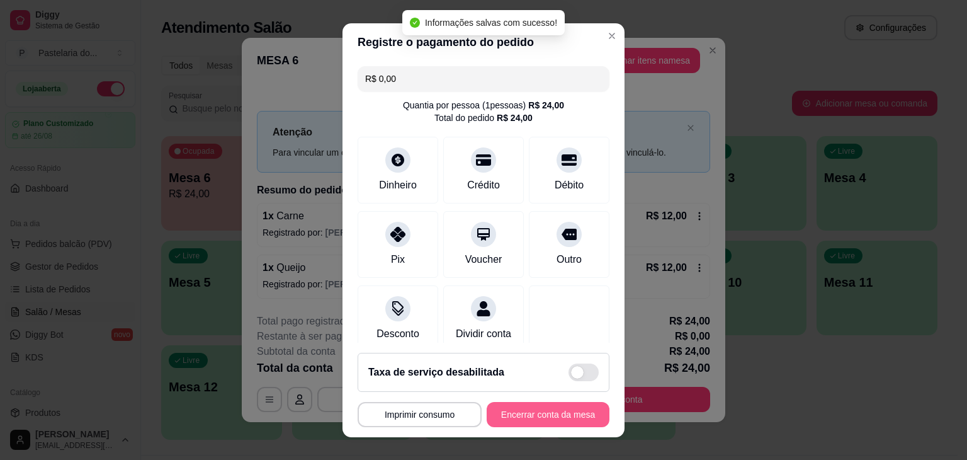
click at [556, 416] on button "Encerrar conta da mesa" at bounding box center [548, 414] width 123 height 25
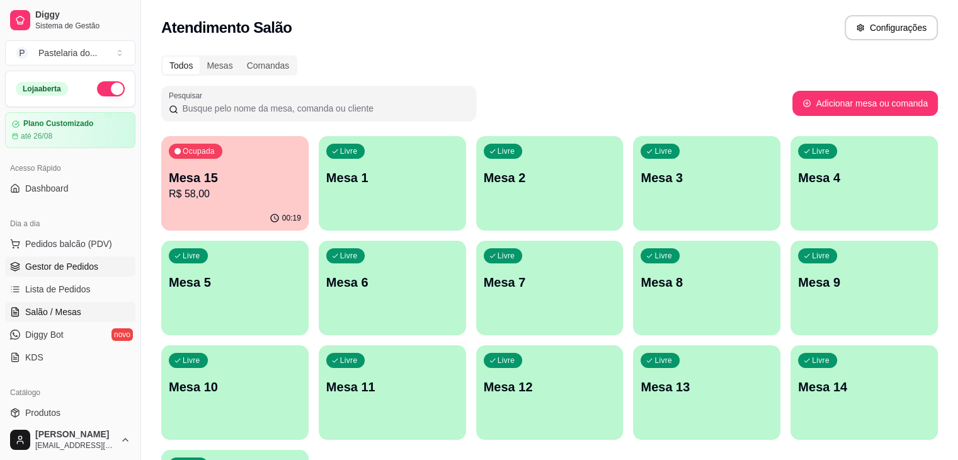
click at [89, 265] on span "Gestor de Pedidos" at bounding box center [61, 266] width 73 height 13
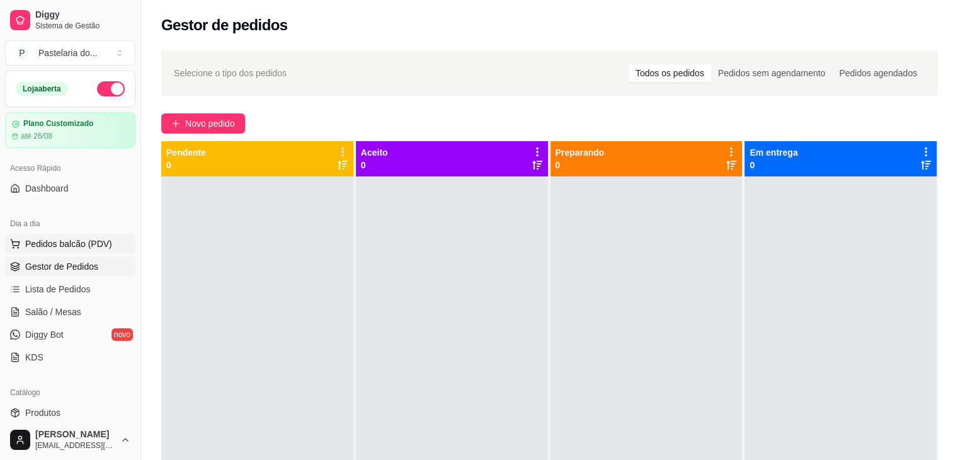
click at [96, 250] on button "Pedidos balcão (PDV)" at bounding box center [70, 244] width 130 height 20
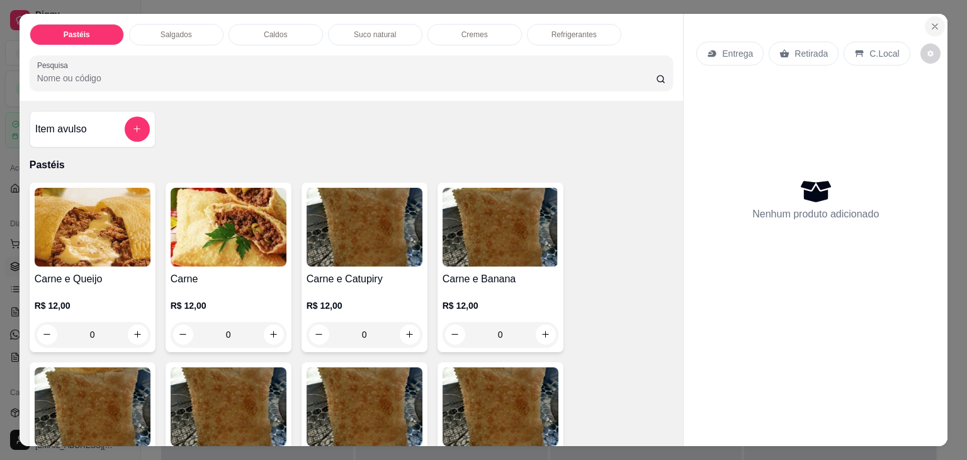
click at [936, 16] on button "Close" at bounding box center [935, 26] width 20 height 20
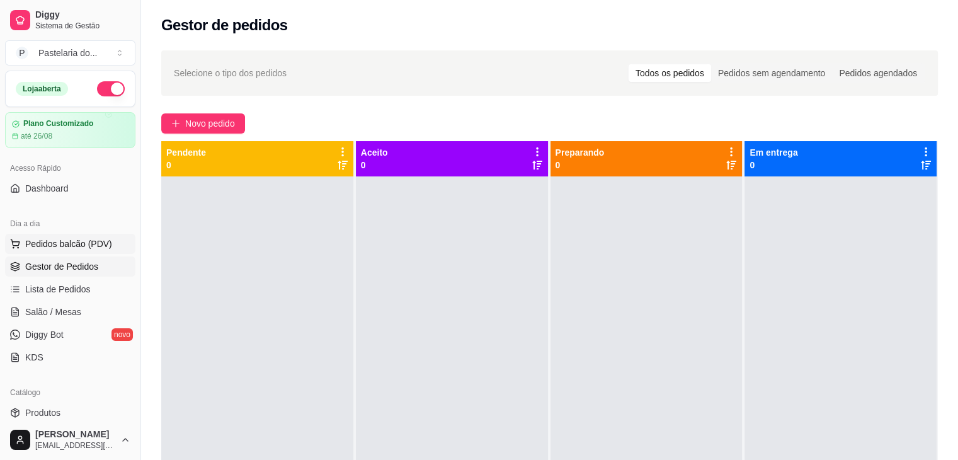
click at [94, 240] on span "Pedidos balcão (PDV)" at bounding box center [68, 243] width 87 height 13
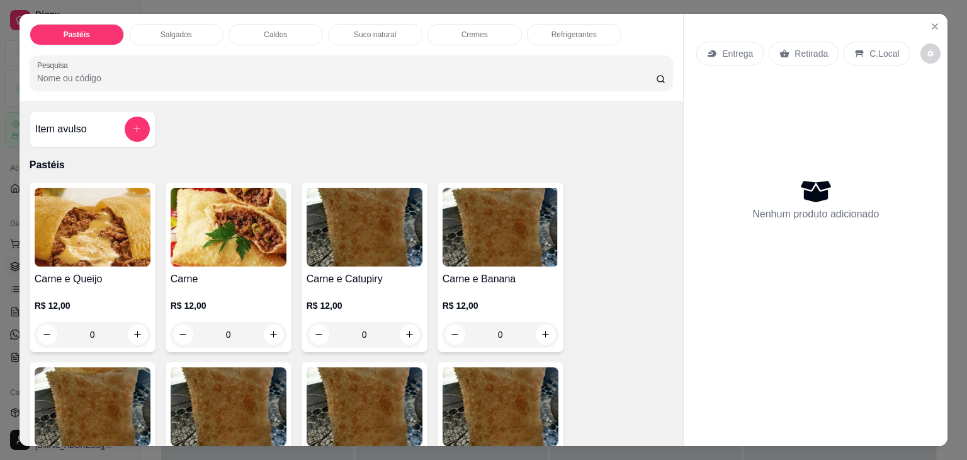
click at [161, 24] on div "Salgados" at bounding box center [176, 34] width 94 height 21
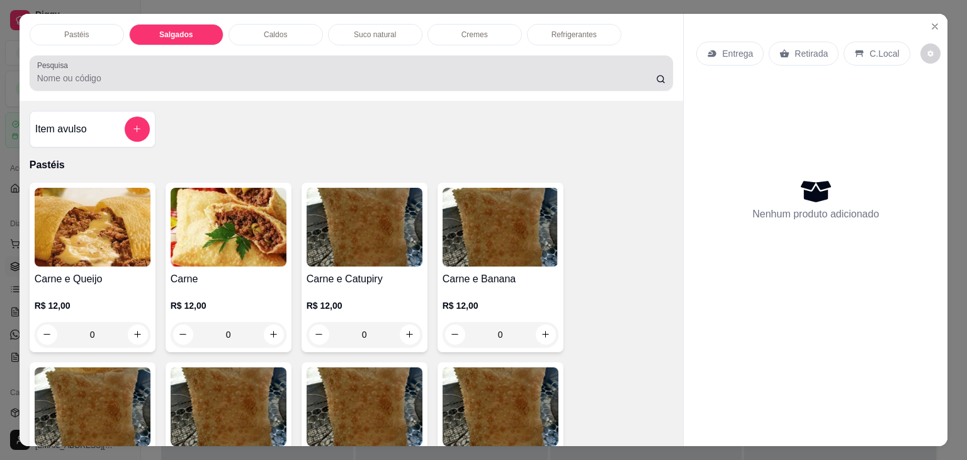
scroll to position [31, 0]
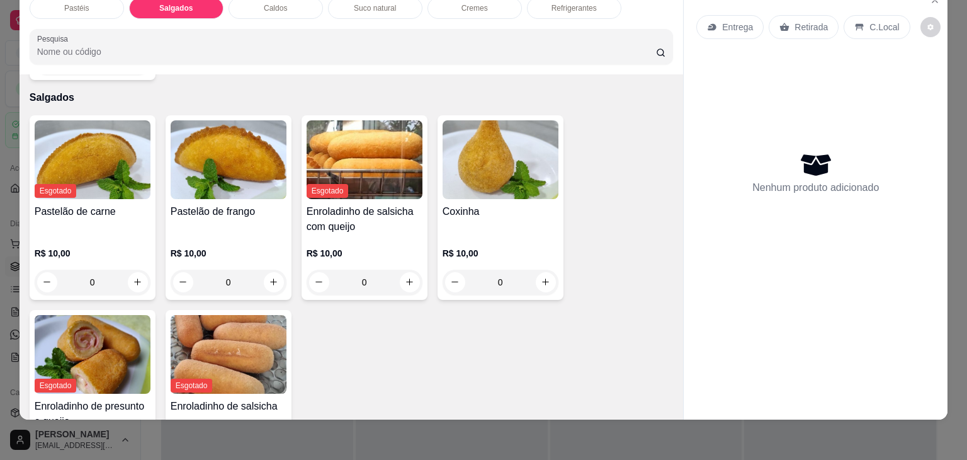
click at [549, 205] on div "Coxinha" at bounding box center [501, 219] width 116 height 30
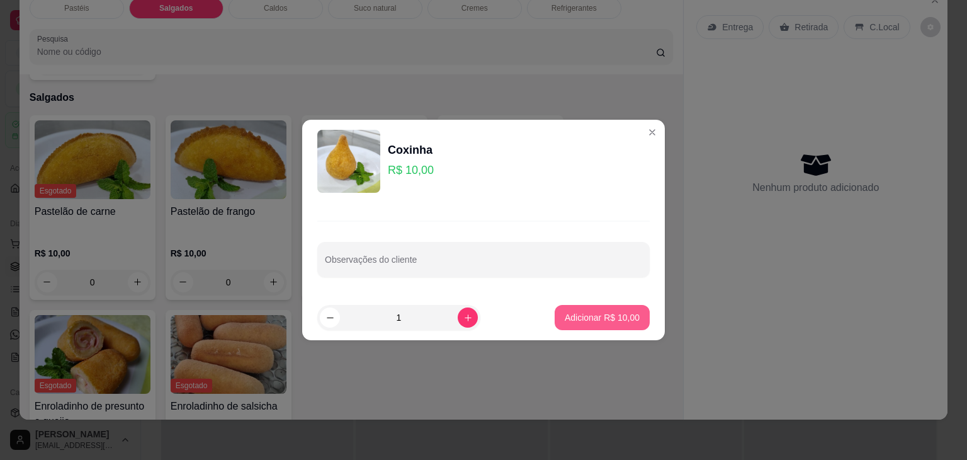
click at [588, 321] on p "Adicionar R$ 10,00" at bounding box center [602, 317] width 75 height 13
type input "1"
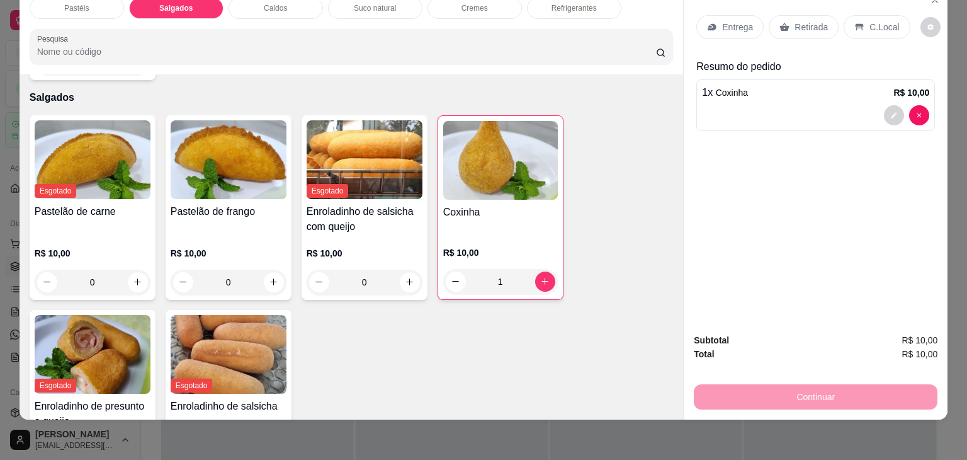
click at [809, 28] on div "Retirada" at bounding box center [804, 27] width 70 height 24
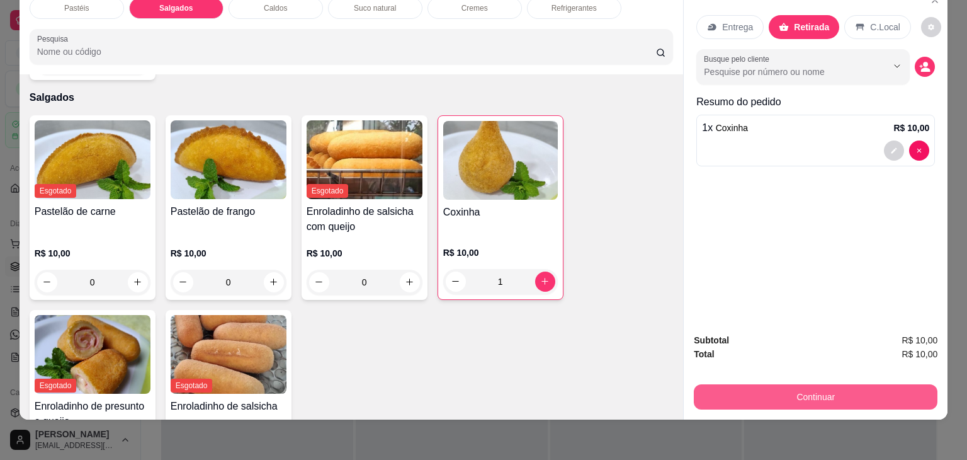
click at [820, 384] on button "Continuar" at bounding box center [816, 396] width 244 height 25
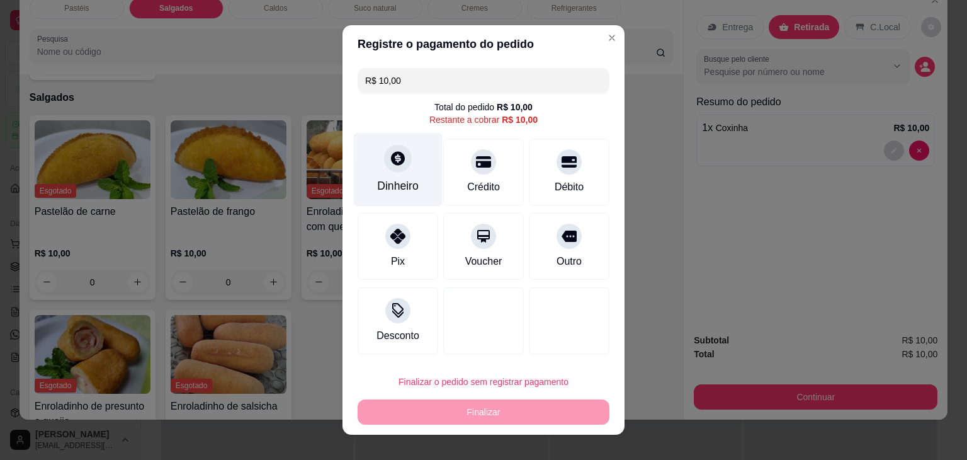
click at [390, 164] on icon at bounding box center [398, 158] width 16 height 16
click at [511, 275] on footer "Não preciso Continuar" at bounding box center [483, 290] width 282 height 45
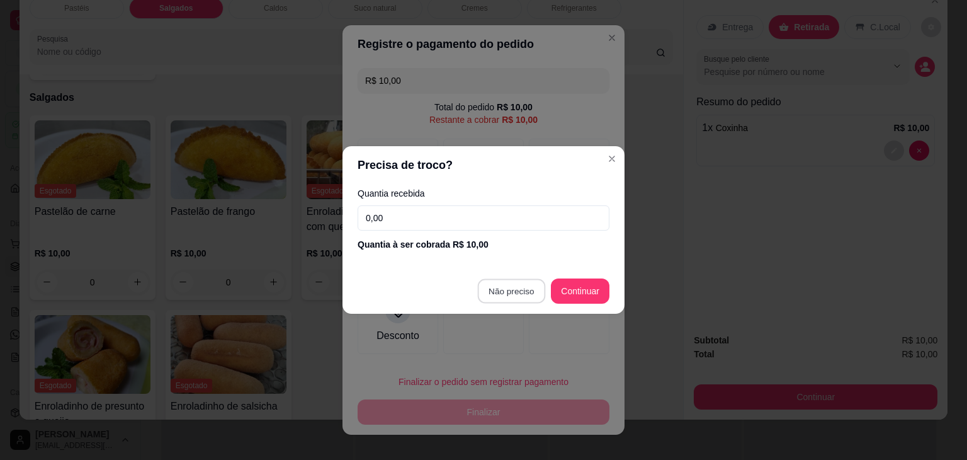
type input "R$ 0,00"
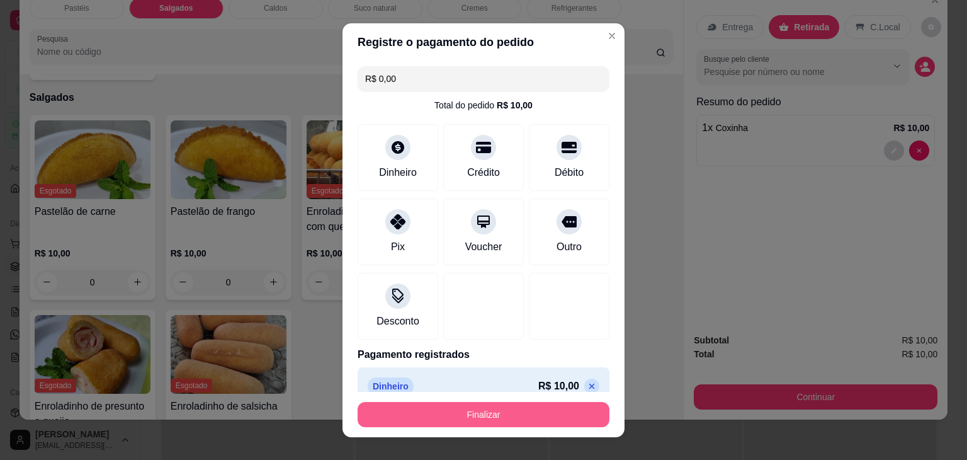
click at [555, 404] on button "Finalizar" at bounding box center [484, 414] width 252 height 25
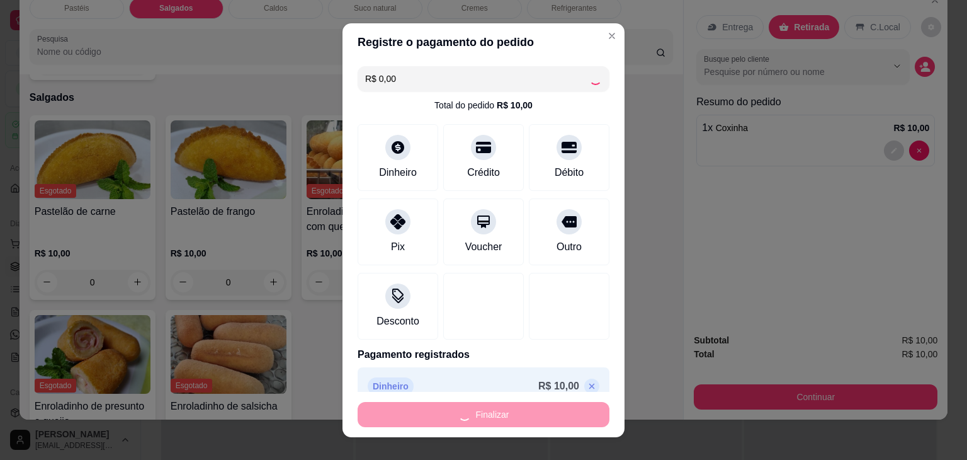
type input "0"
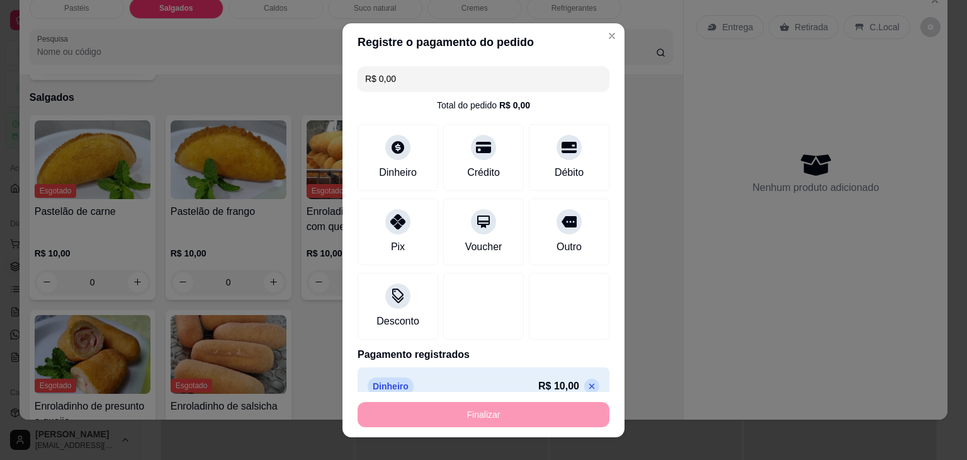
type input "-R$ 10,00"
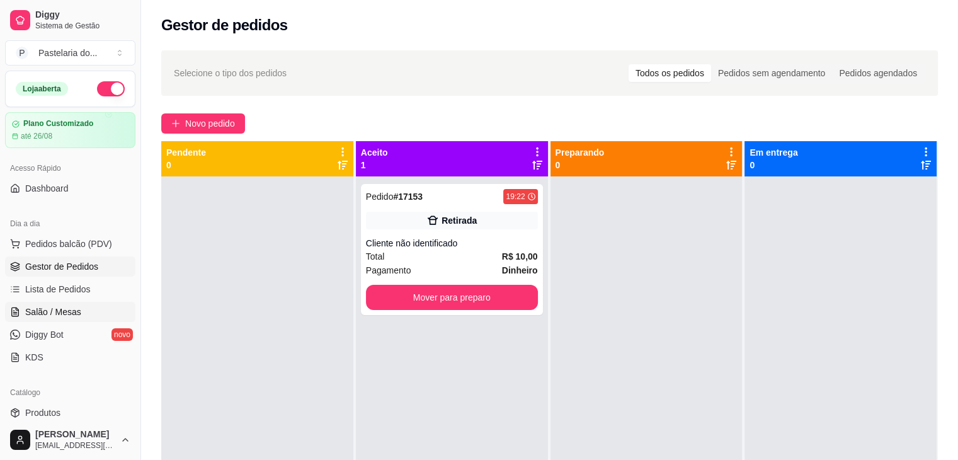
click at [111, 307] on link "Salão / Mesas" at bounding box center [70, 312] width 130 height 20
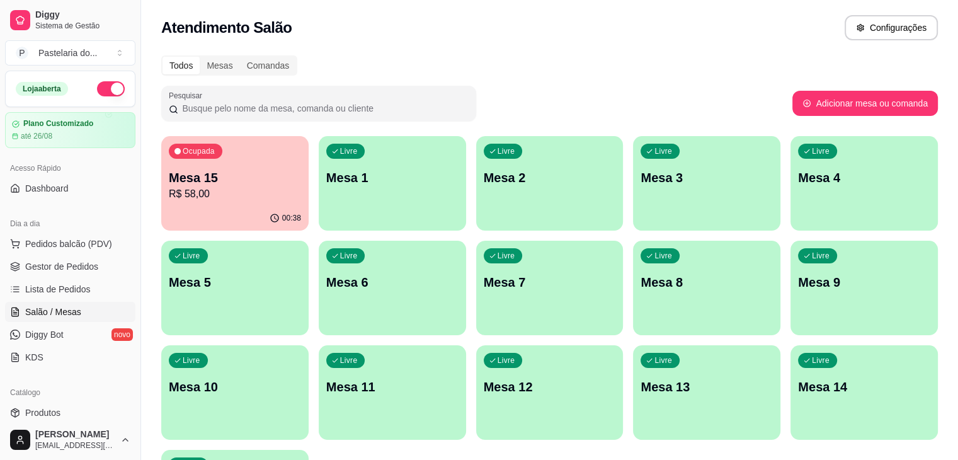
click at [211, 173] on p "Mesa 15" at bounding box center [235, 178] width 132 height 18
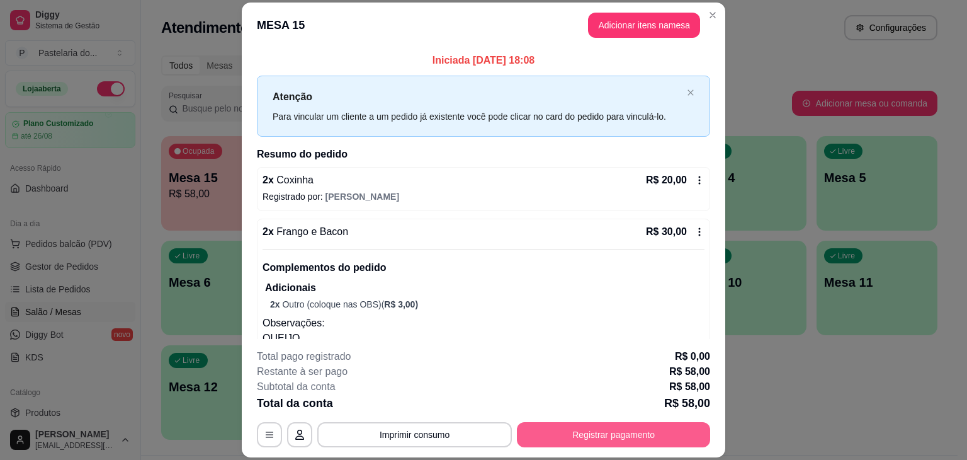
click at [607, 432] on button "Registrar pagamento" at bounding box center [613, 434] width 193 height 25
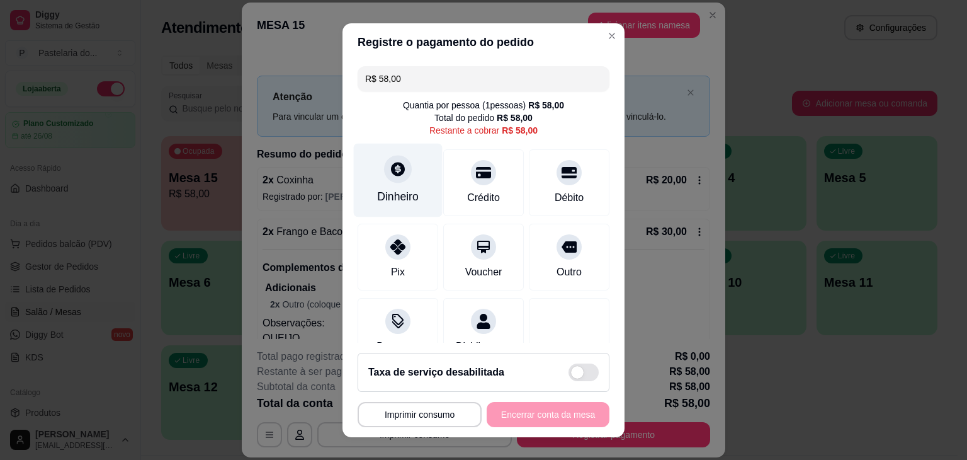
click at [402, 187] on div "Dinheiro" at bounding box center [398, 180] width 89 height 74
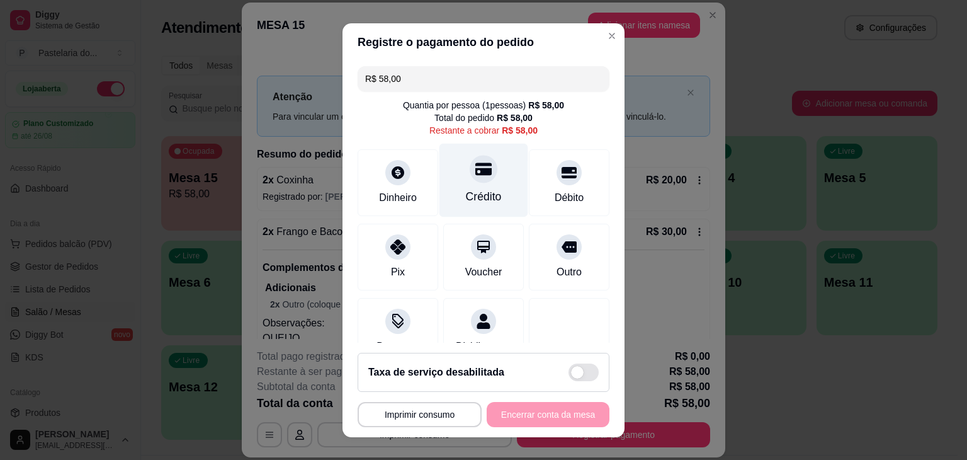
click at [484, 167] on div "Crédito" at bounding box center [483, 180] width 89 height 74
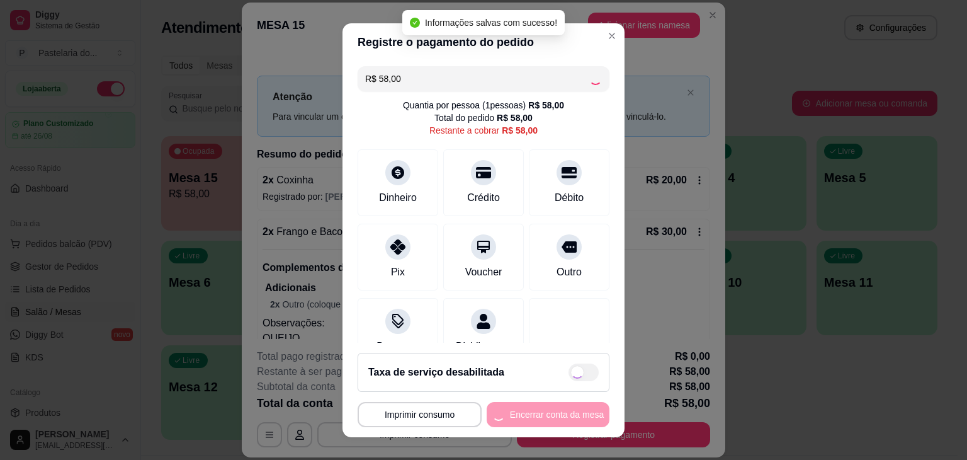
type input "R$ 0,00"
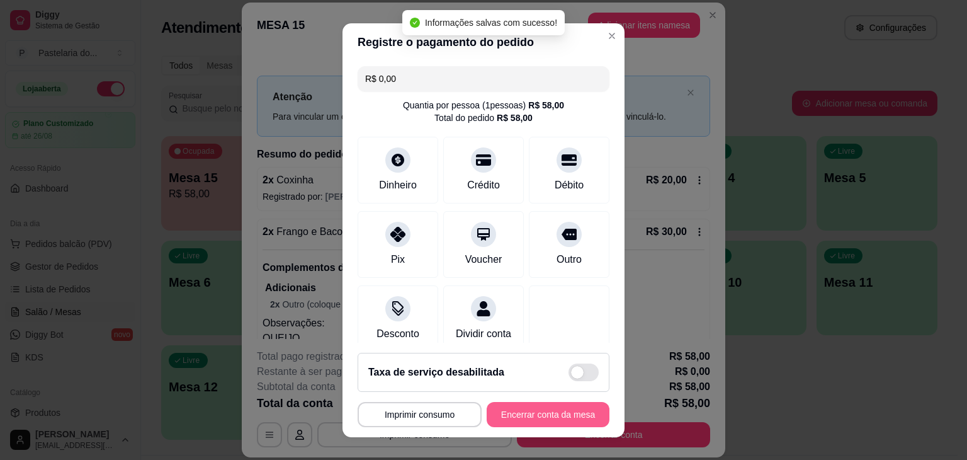
click at [553, 416] on button "Encerrar conta da mesa" at bounding box center [548, 414] width 123 height 25
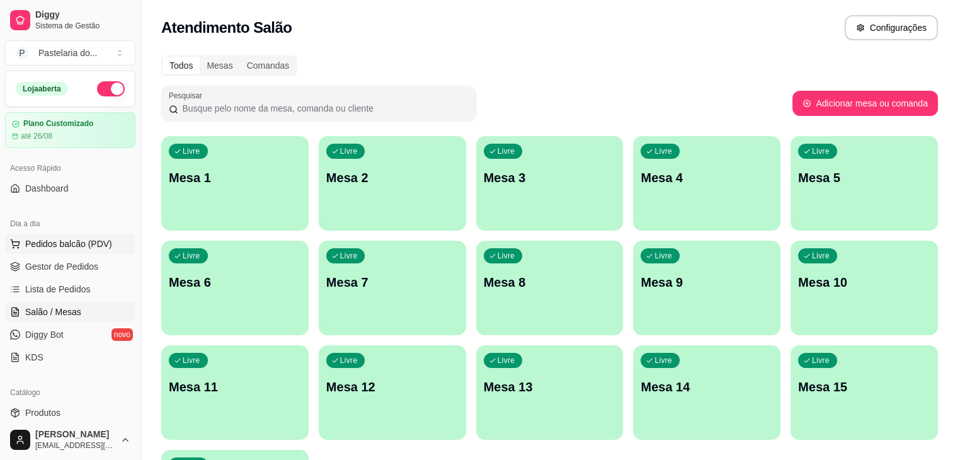
click at [83, 241] on span "Pedidos balcão (PDV)" at bounding box center [68, 243] width 87 height 13
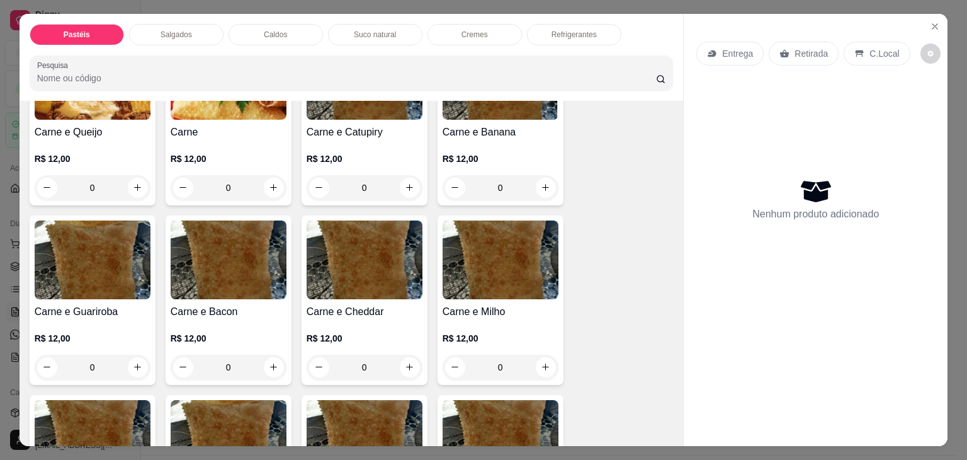
scroll to position [441, 0]
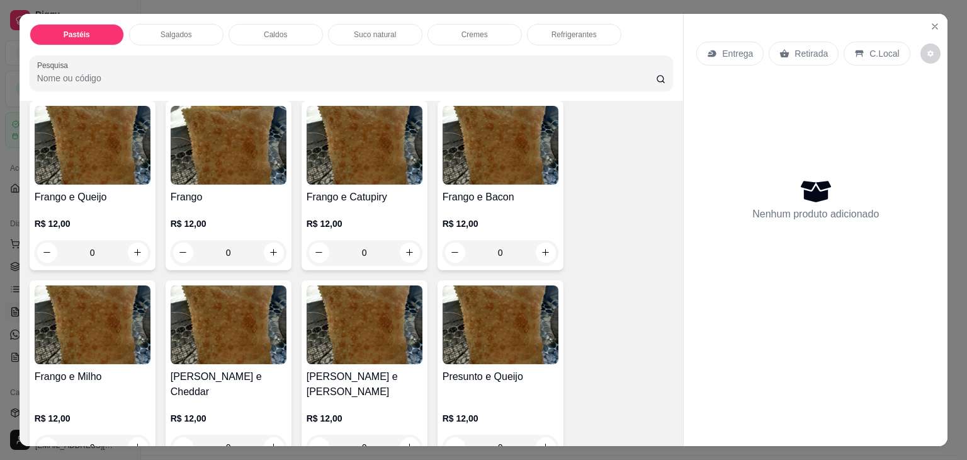
click at [350, 333] on img at bounding box center [365, 324] width 116 height 79
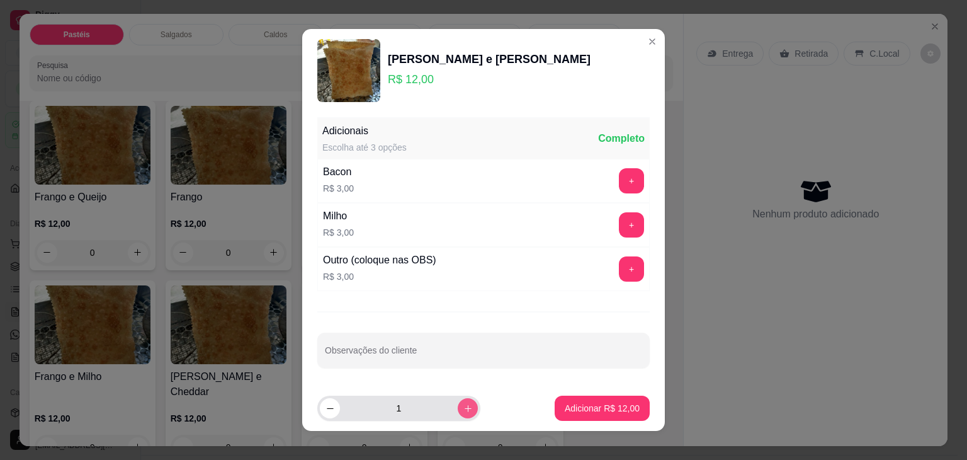
click at [463, 409] on icon "increase-product-quantity" at bounding box center [467, 408] width 9 height 9
type input "3"
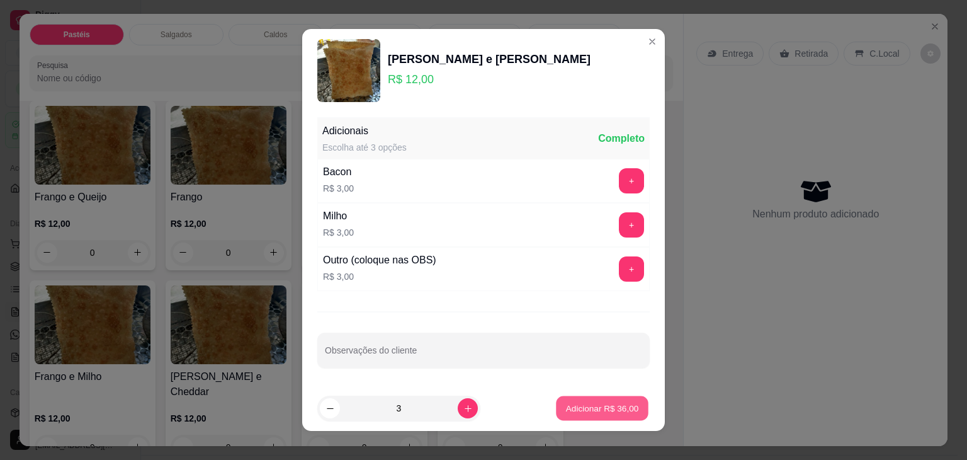
click at [556, 406] on button "Adicionar R$ 36,00" at bounding box center [602, 408] width 93 height 25
type input "3"
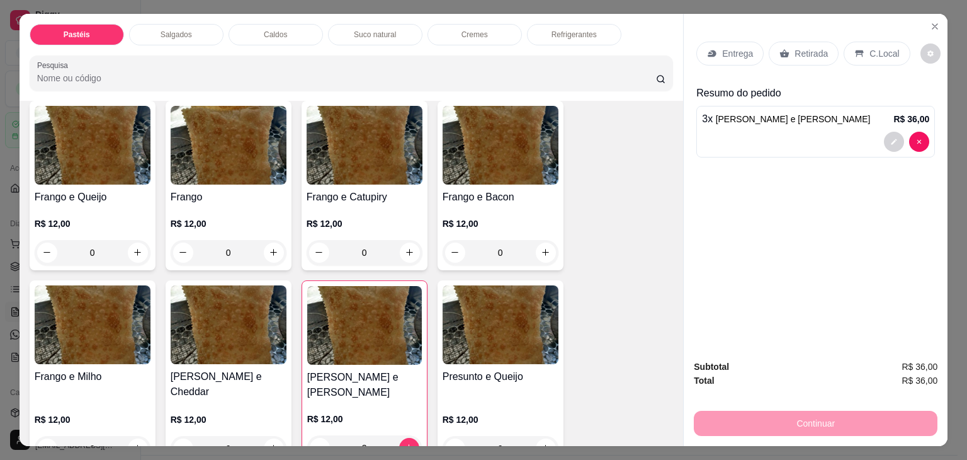
click at [815, 47] on p "Retirada" at bounding box center [811, 53] width 33 height 13
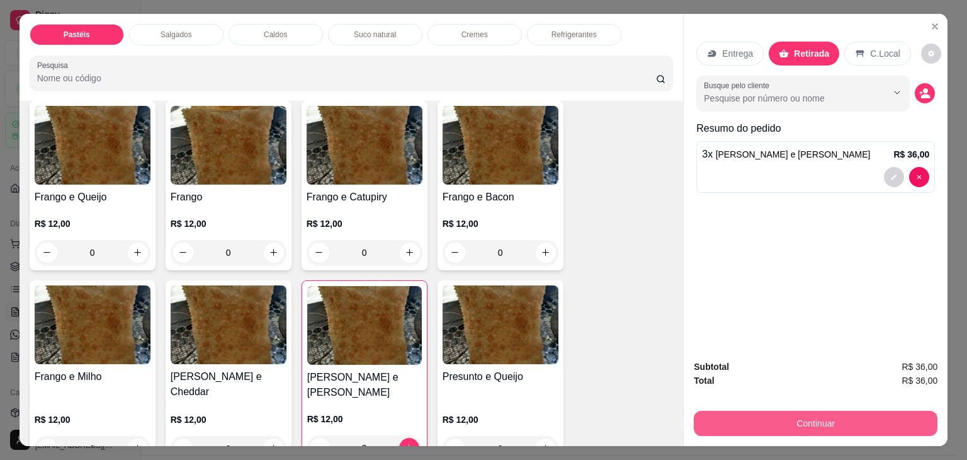
click at [830, 420] on button "Continuar" at bounding box center [816, 422] width 244 height 25
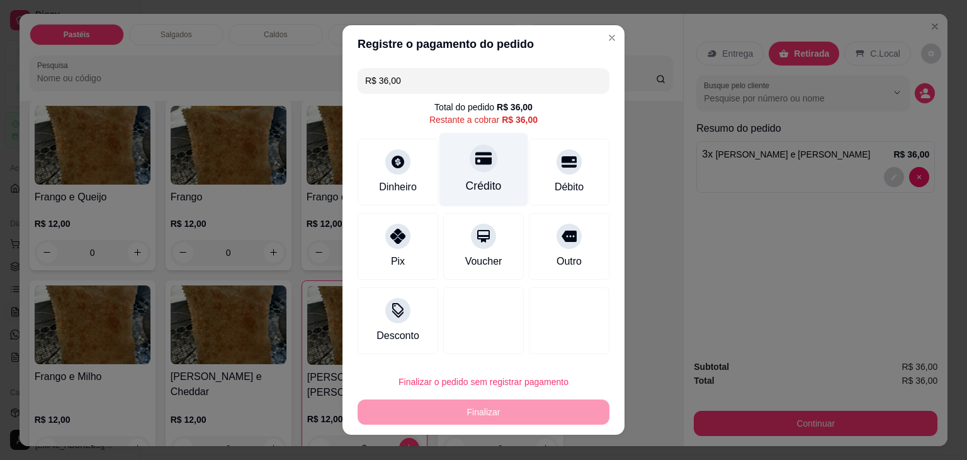
click at [494, 189] on div "Crédito" at bounding box center [483, 170] width 89 height 74
type input "R$ 0,00"
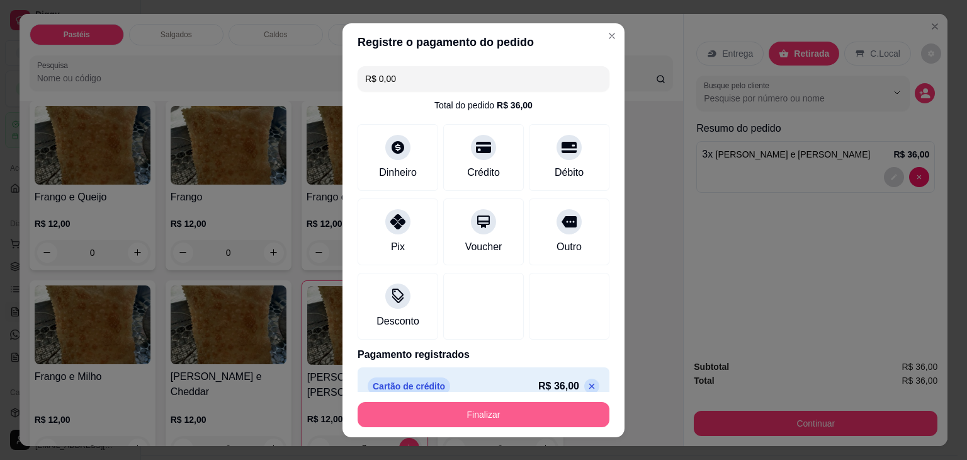
click at [562, 423] on button "Finalizar" at bounding box center [484, 414] width 252 height 25
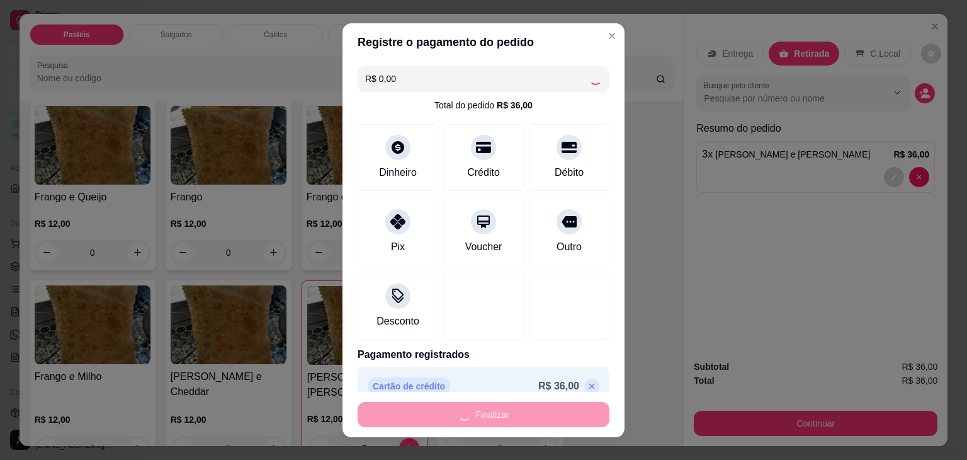
type input "0"
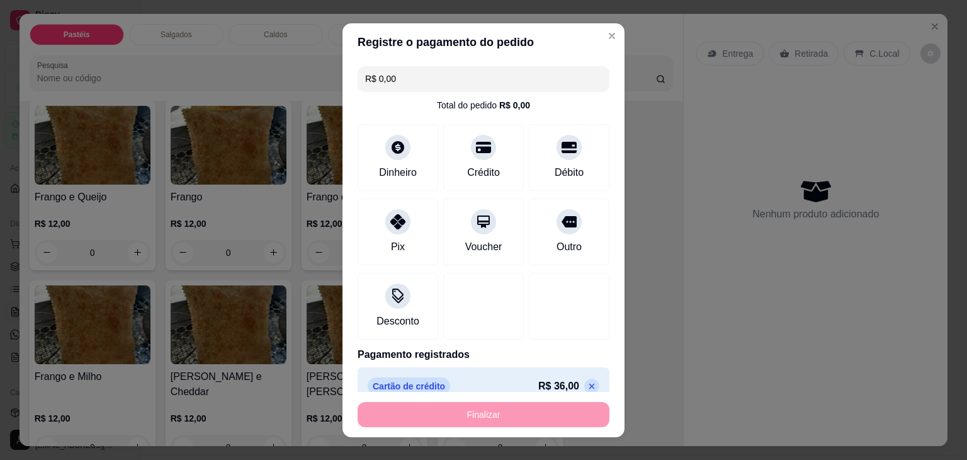
type input "-R$ 36,00"
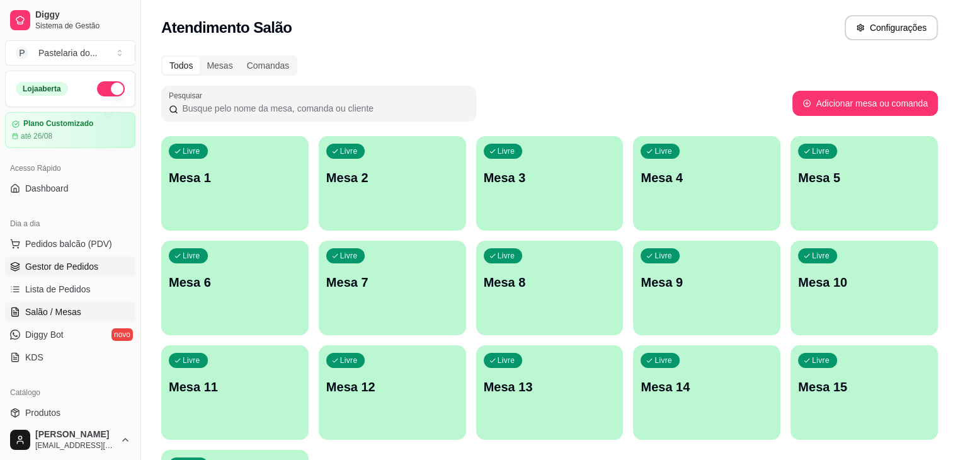
click at [84, 260] on span "Gestor de Pedidos" at bounding box center [61, 266] width 73 height 13
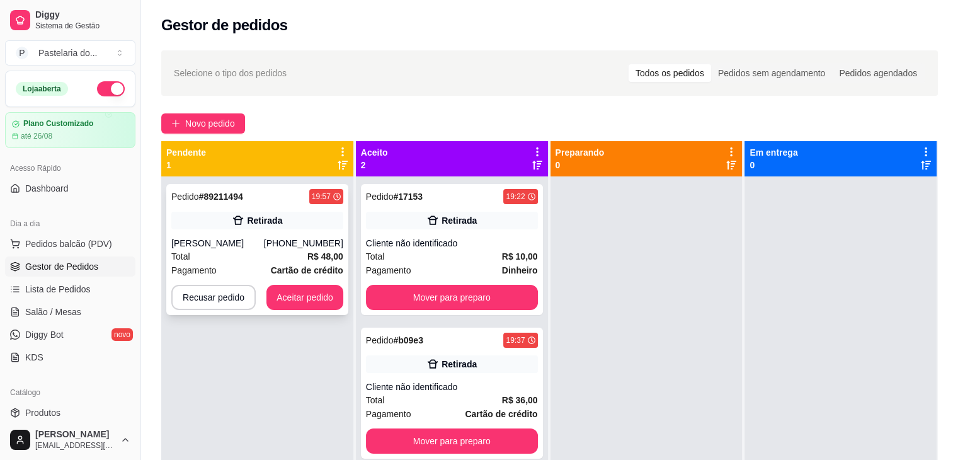
click at [304, 250] on div "Total R$ 48,00" at bounding box center [257, 256] width 172 height 14
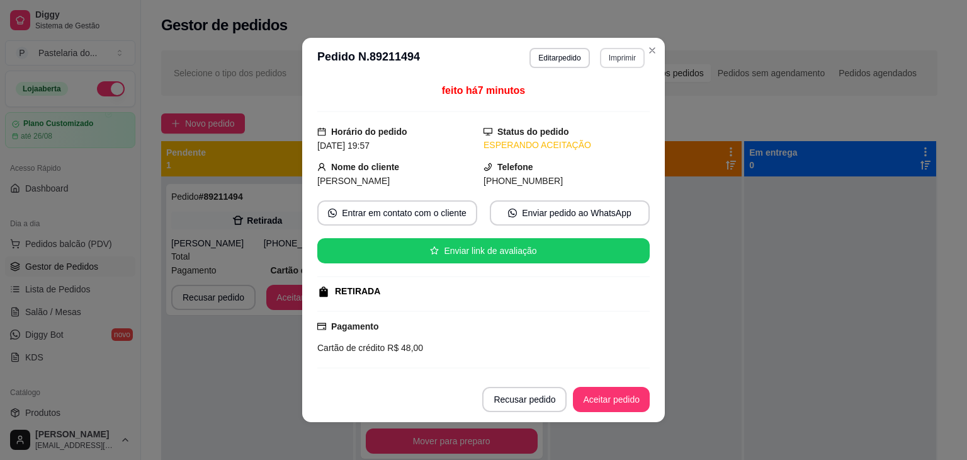
click at [600, 56] on button "Imprimir" at bounding box center [622, 58] width 45 height 20
click at [618, 106] on button "IMPRESSORA" at bounding box center [595, 102] width 91 height 20
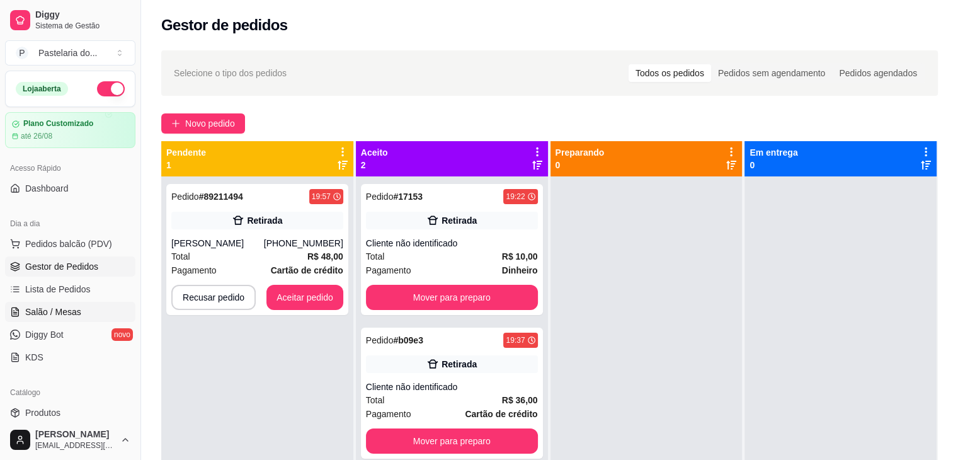
click at [63, 313] on span "Salão / Mesas" at bounding box center [53, 311] width 56 height 13
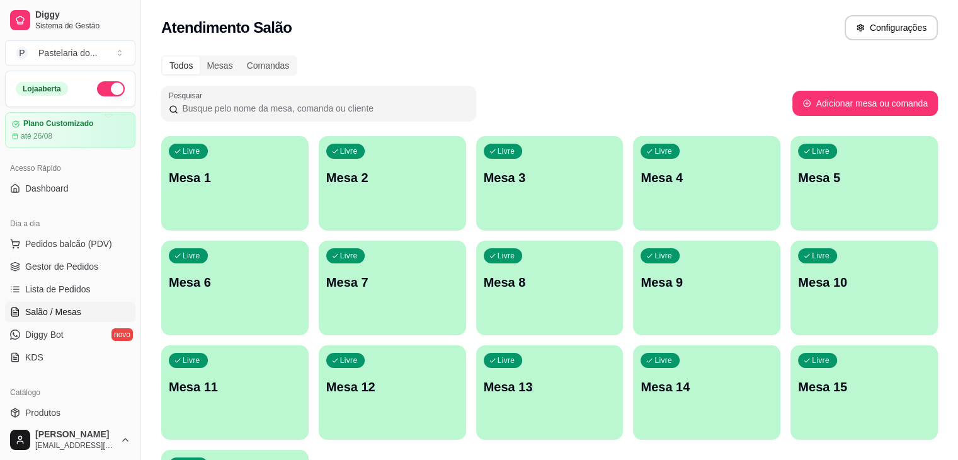
click at [466, 345] on div "Livre Mesa 12" at bounding box center [392, 384] width 147 height 79
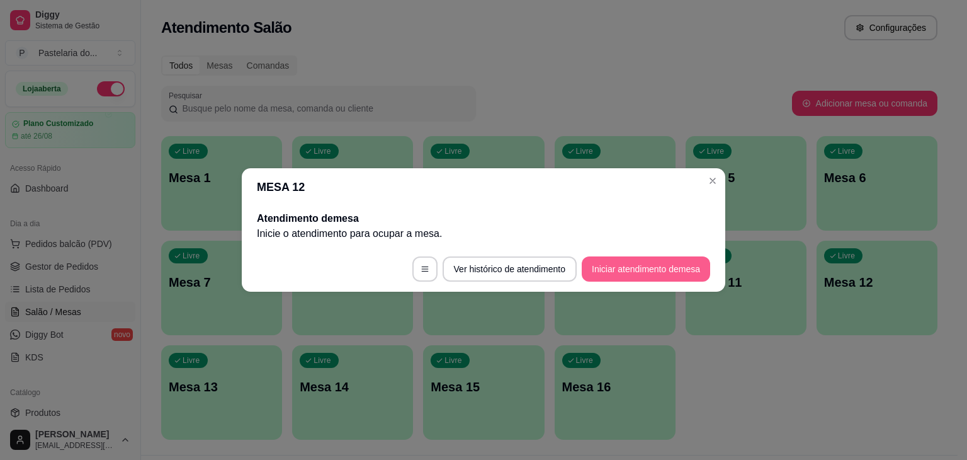
click at [662, 266] on button "Iniciar atendimento de mesa" at bounding box center [646, 268] width 128 height 25
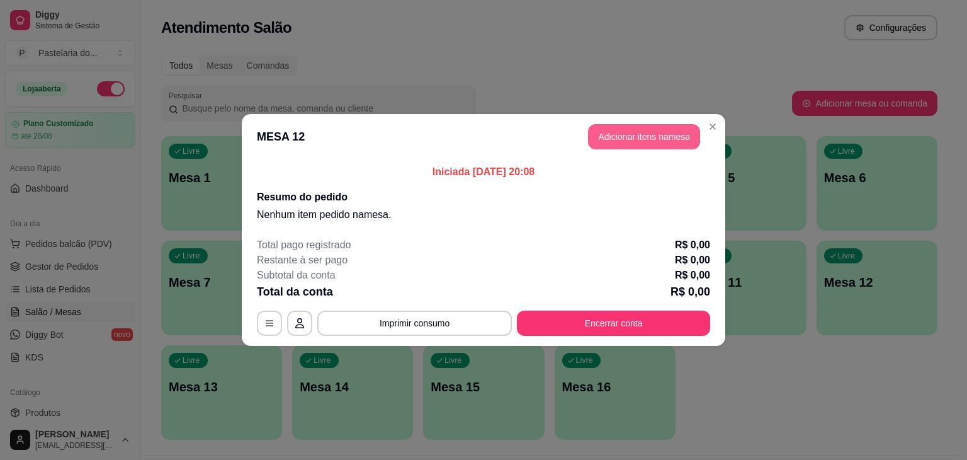
click at [644, 130] on button "Adicionar itens na mesa" at bounding box center [644, 136] width 112 height 25
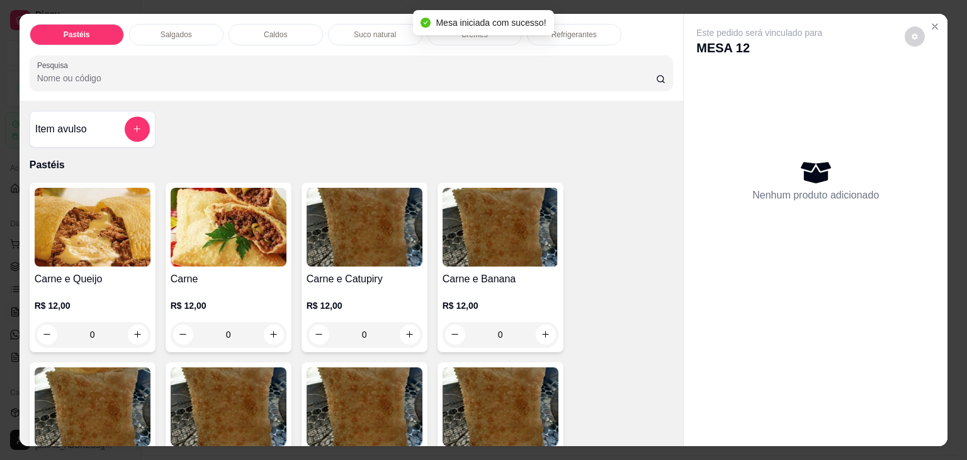
click at [260, 24] on div "Caldos" at bounding box center [276, 34] width 94 height 21
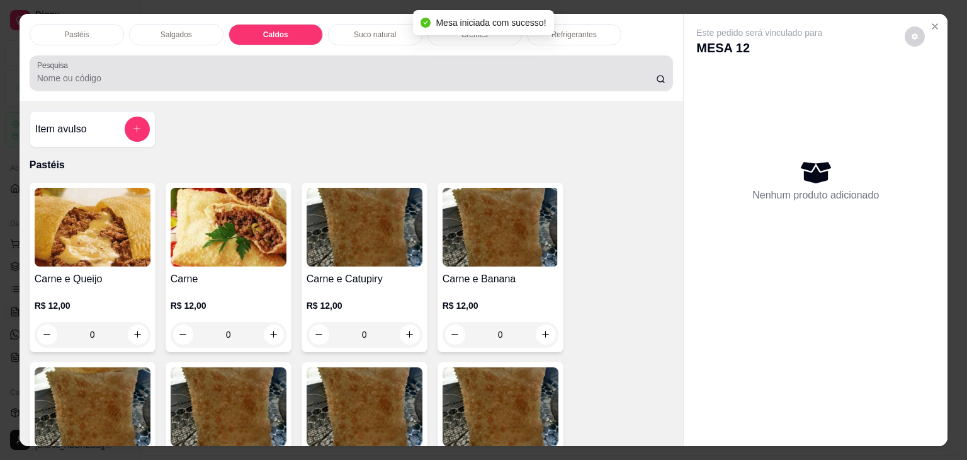
scroll to position [31, 0]
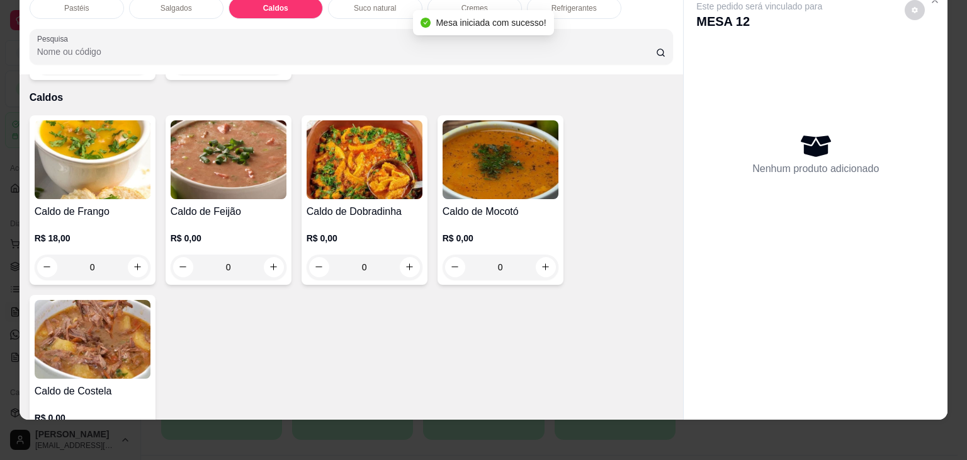
click at [69, 139] on img at bounding box center [93, 159] width 116 height 79
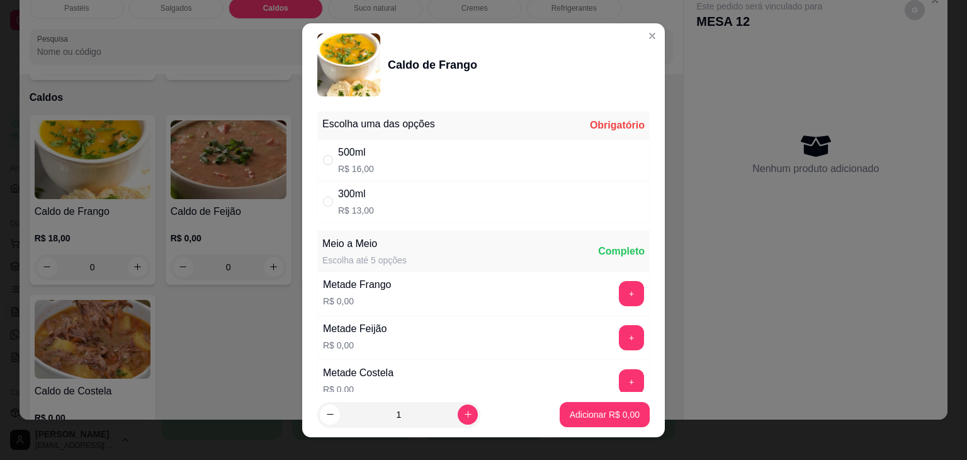
click at [351, 161] on div "500ml R$ 16,00" at bounding box center [356, 160] width 36 height 30
radio input "true"
click at [465, 414] on icon "increase-product-quantity" at bounding box center [468, 413] width 6 height 6
type input "2"
click at [567, 415] on p "Adicionar R$ 32,00" at bounding box center [602, 414] width 73 height 12
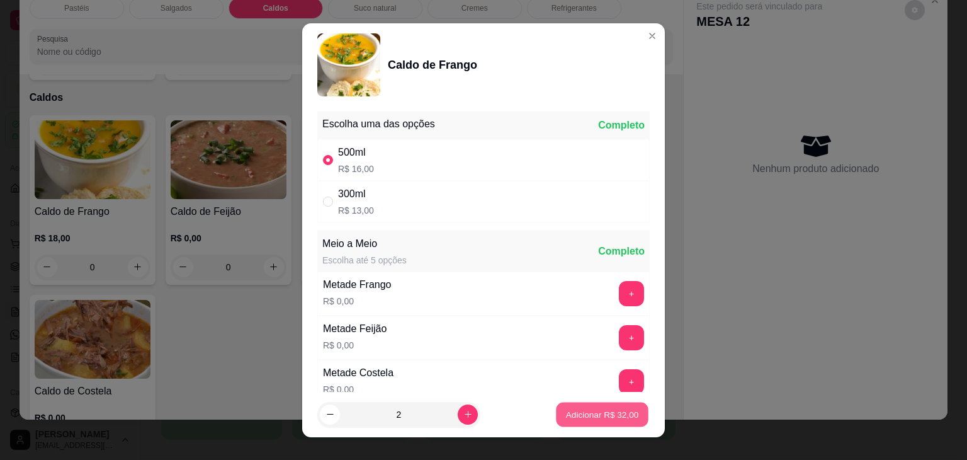
type input "2"
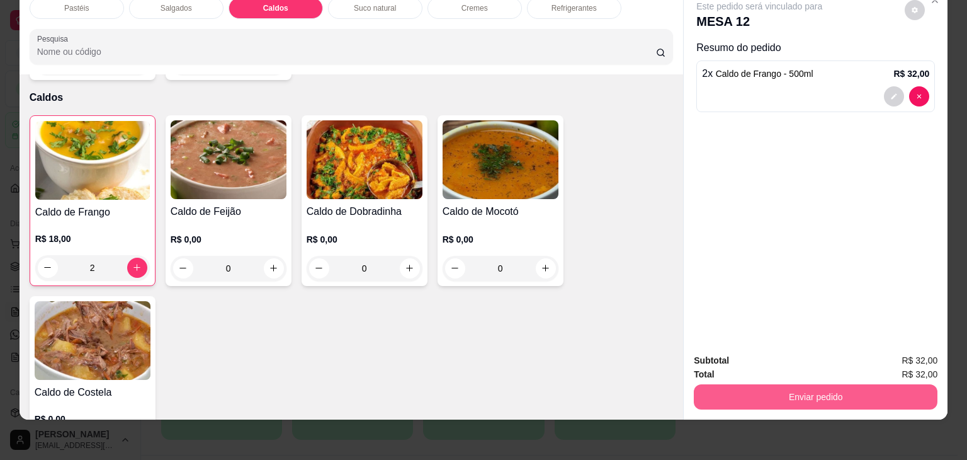
click at [755, 391] on button "Enviar pedido" at bounding box center [816, 396] width 244 height 25
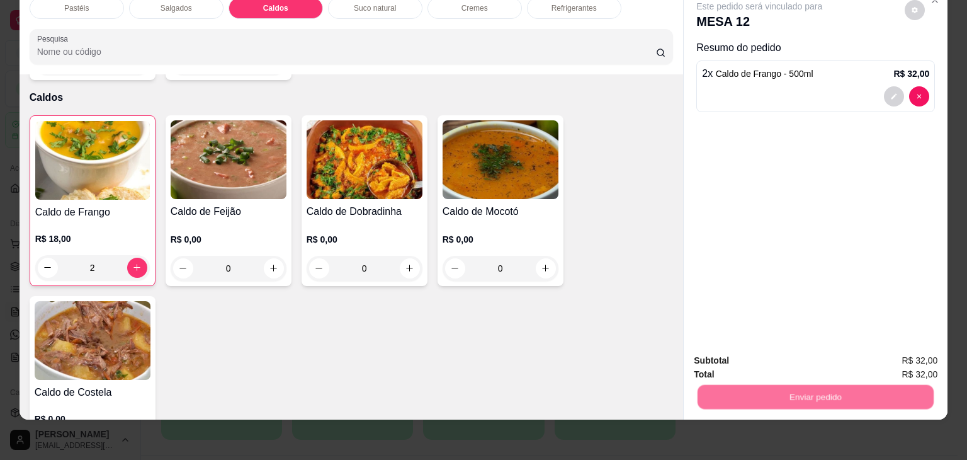
click at [761, 360] on button "Não registrar e enviar pedido" at bounding box center [773, 356] width 131 height 24
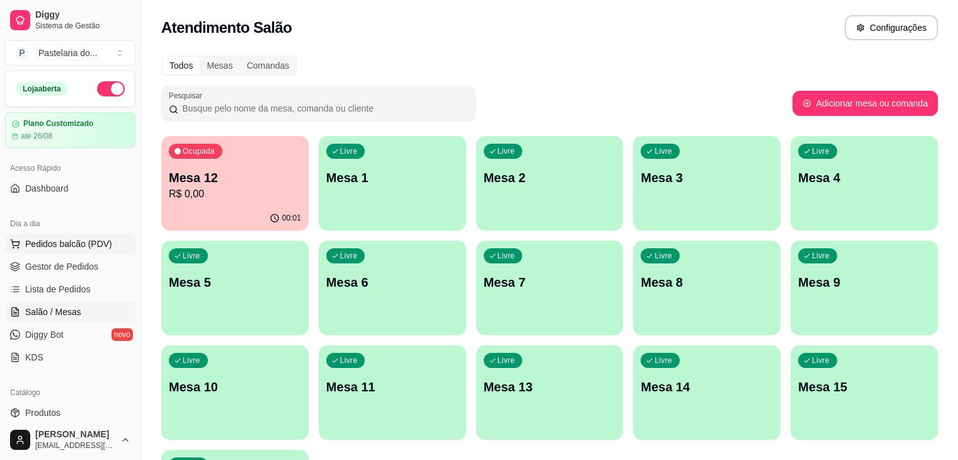
click at [38, 251] on button "Pedidos balcão (PDV)" at bounding box center [70, 244] width 130 height 20
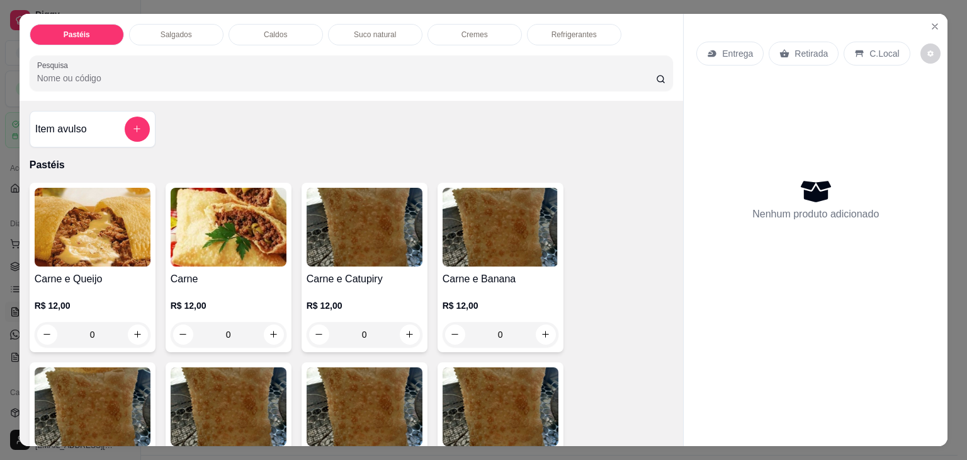
click at [249, 30] on div "Caldos" at bounding box center [276, 34] width 94 height 21
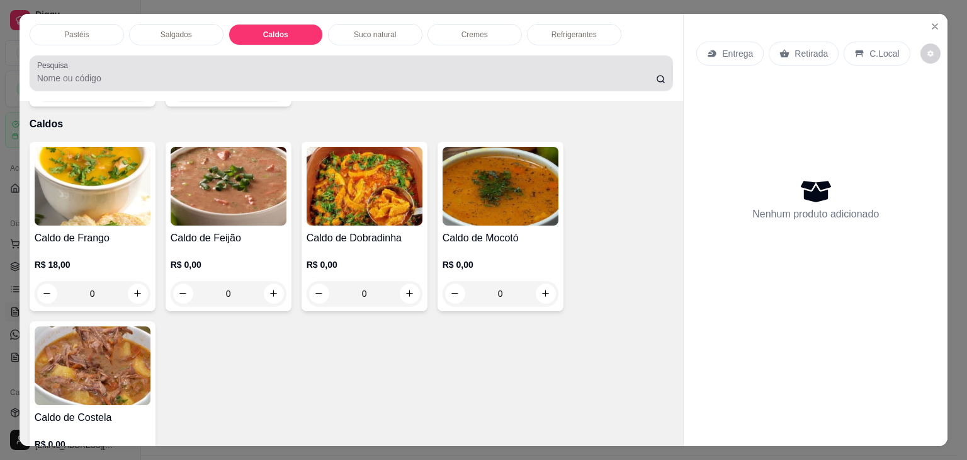
scroll to position [31, 0]
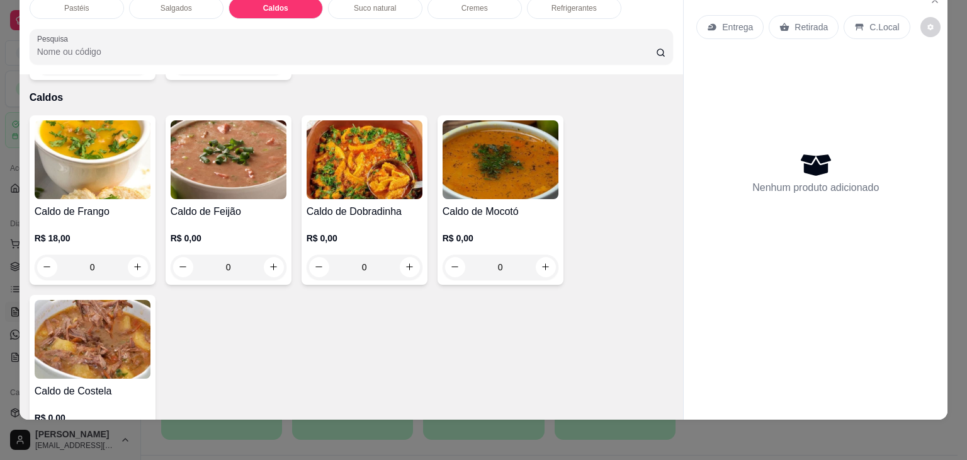
click at [109, 159] on img at bounding box center [93, 159] width 116 height 79
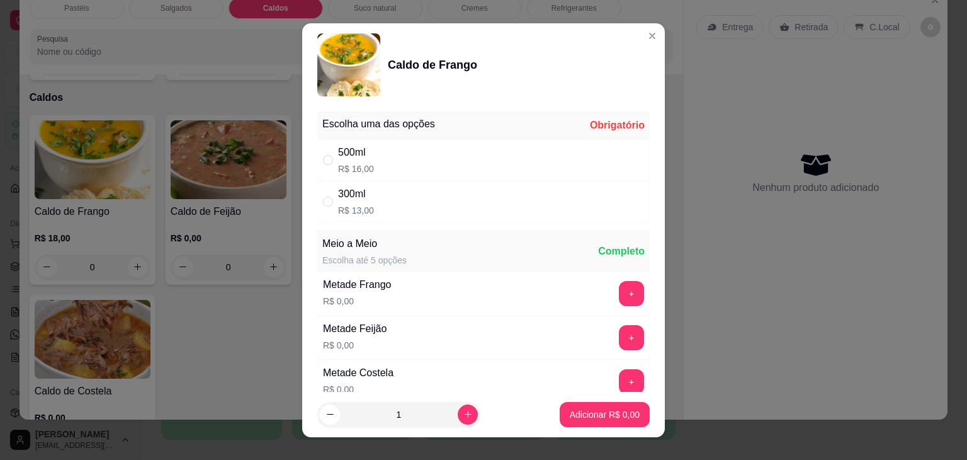
click at [356, 154] on div "500ml" at bounding box center [356, 152] width 36 height 15
radio input "true"
click at [460, 407] on button "increase-product-quantity" at bounding box center [468, 414] width 20 height 20
click at [458, 414] on button "increase-product-quantity" at bounding box center [468, 414] width 20 height 20
type input "3"
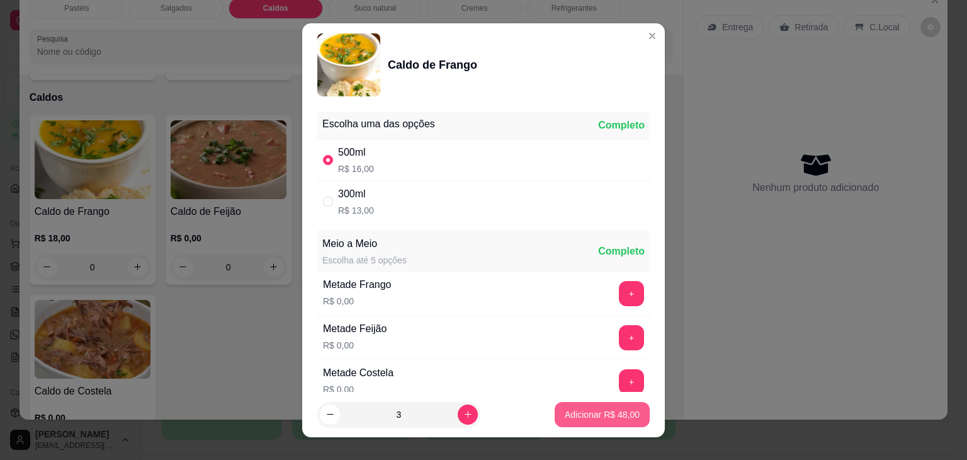
click at [565, 414] on p "Adicionar R$ 48,00" at bounding box center [602, 414] width 75 height 13
type input "3"
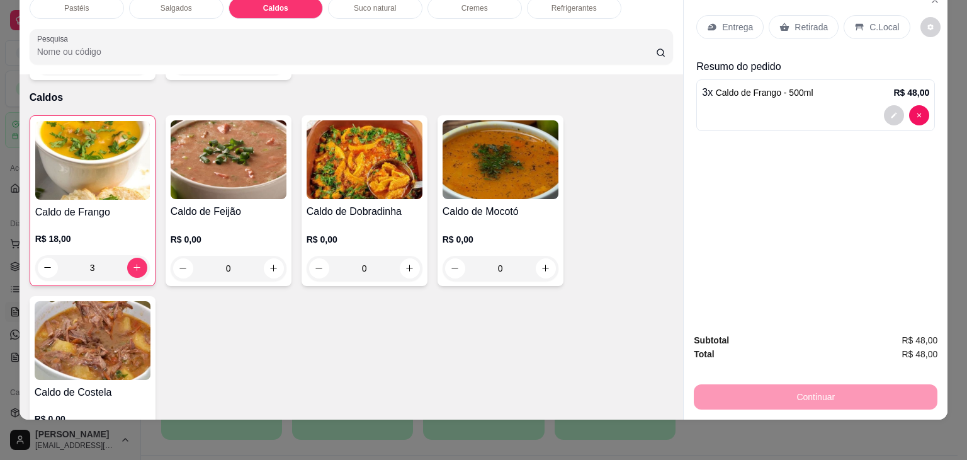
click at [799, 21] on p "Retirada" at bounding box center [811, 27] width 33 height 13
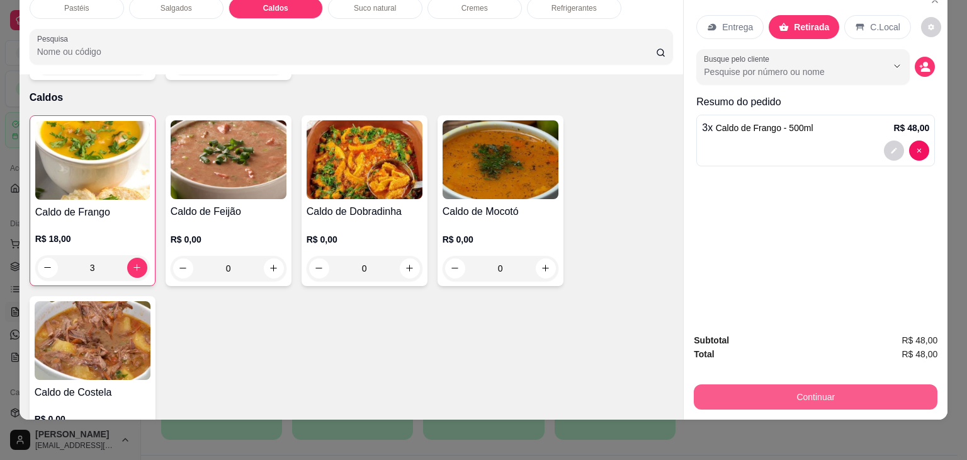
click at [730, 384] on button "Continuar" at bounding box center [816, 396] width 244 height 25
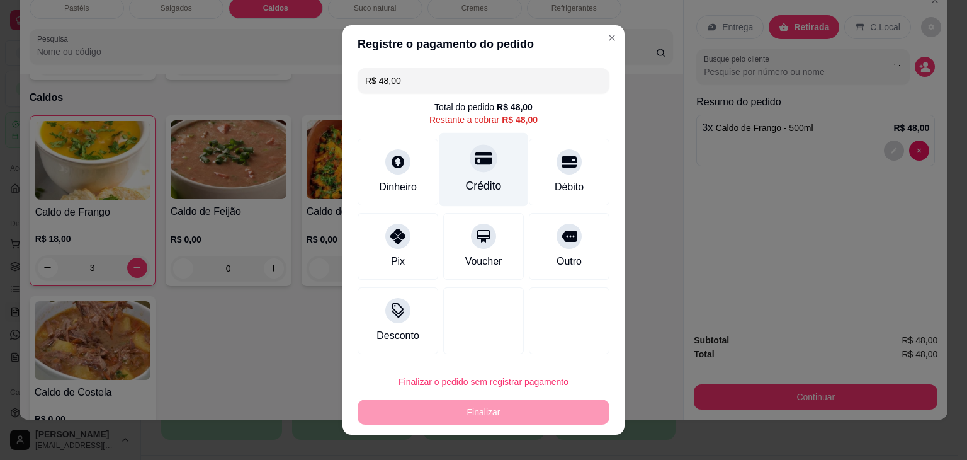
click at [465, 137] on div "Crédito" at bounding box center [483, 170] width 89 height 74
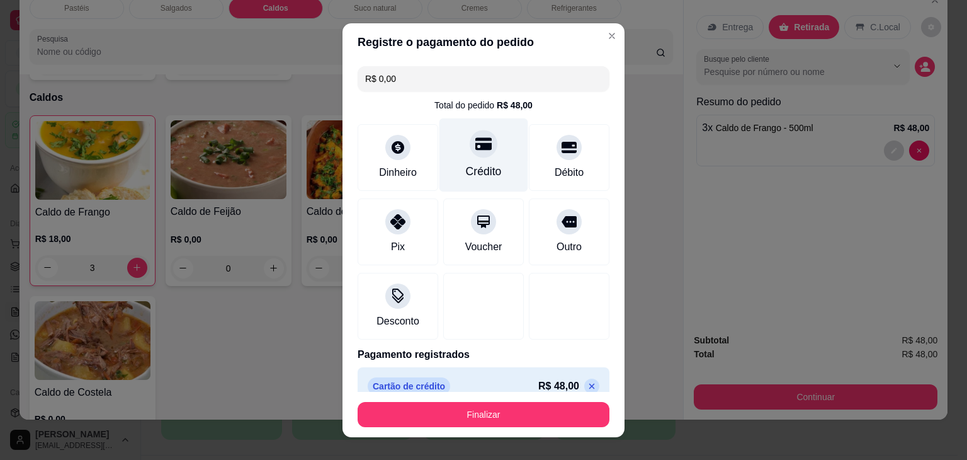
type input "R$ 0,00"
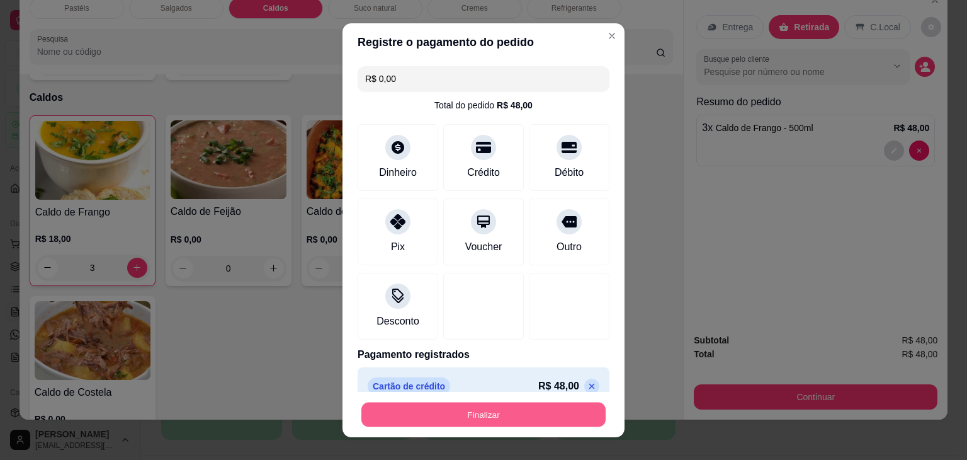
click at [530, 411] on button "Finalizar" at bounding box center [483, 414] width 244 height 25
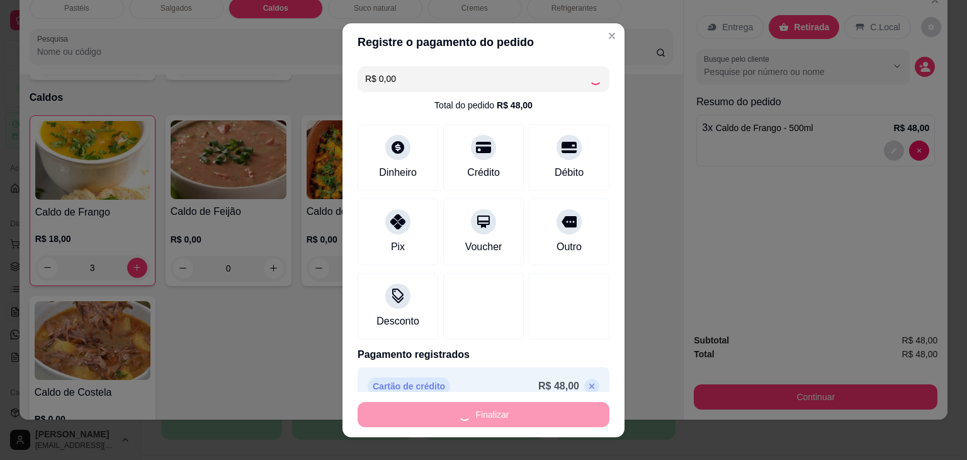
type input "0"
type input "-R$ 48,00"
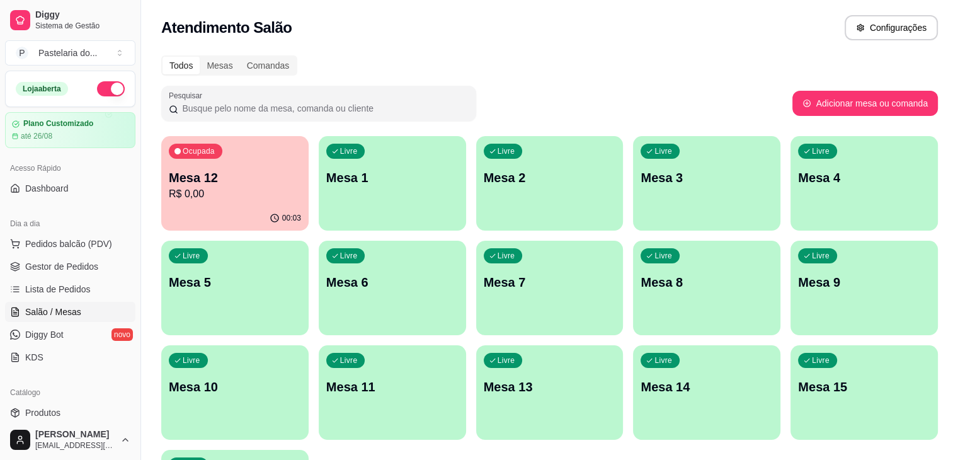
click at [241, 172] on p "Mesa 12" at bounding box center [235, 178] width 132 height 18
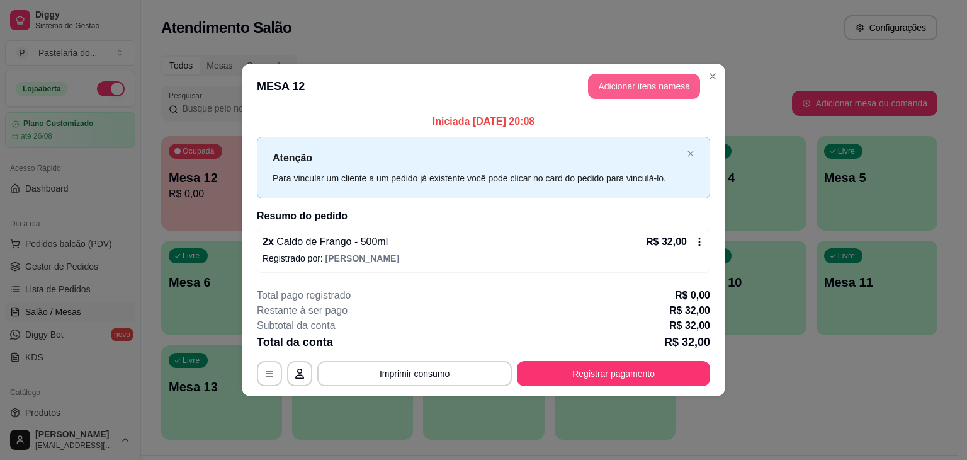
click at [655, 83] on button "Adicionar itens na mesa" at bounding box center [644, 86] width 112 height 25
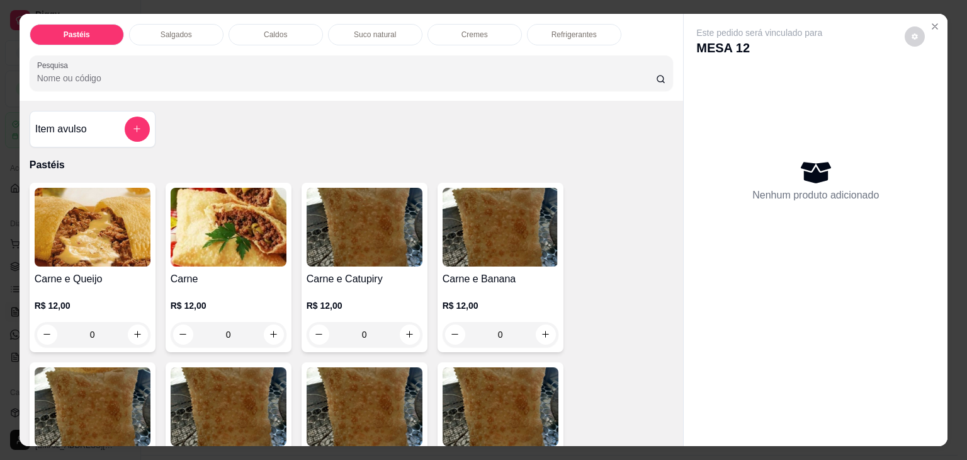
click at [176, 38] on div "Salgados" at bounding box center [176, 34] width 94 height 21
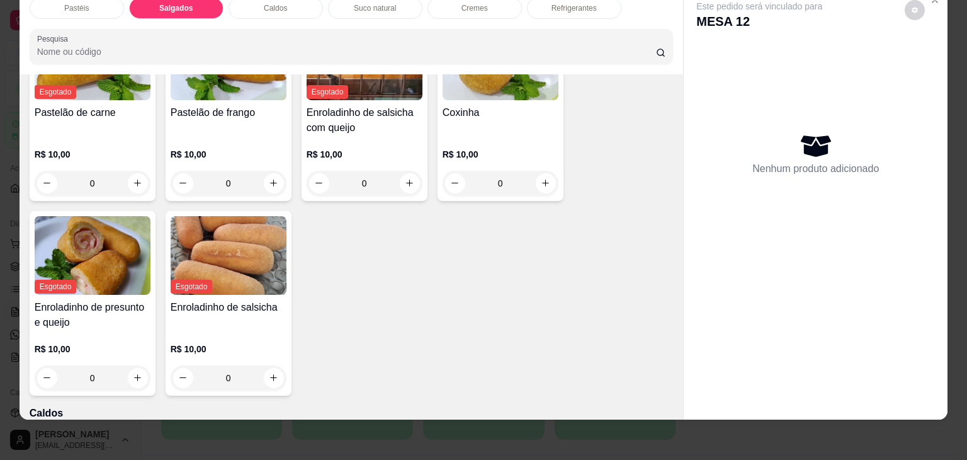
scroll to position [1463, 0]
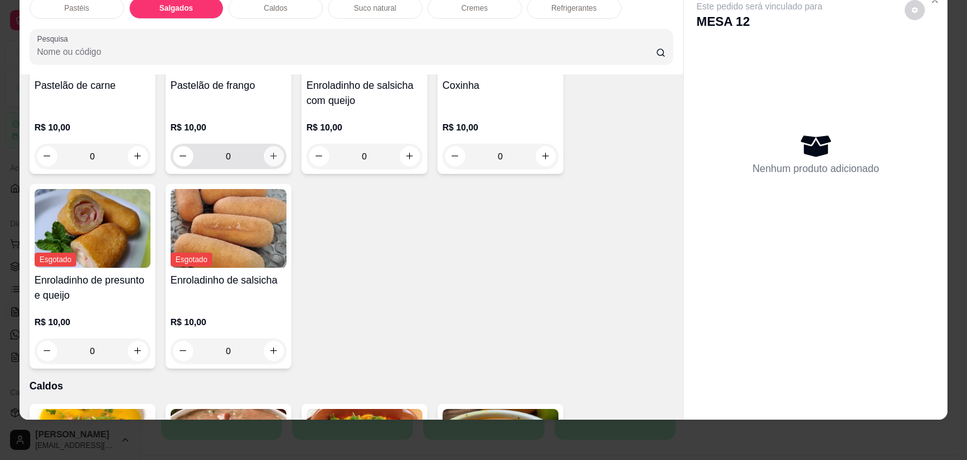
click at [269, 151] on icon "increase-product-quantity" at bounding box center [273, 155] width 9 height 9
type input "1"
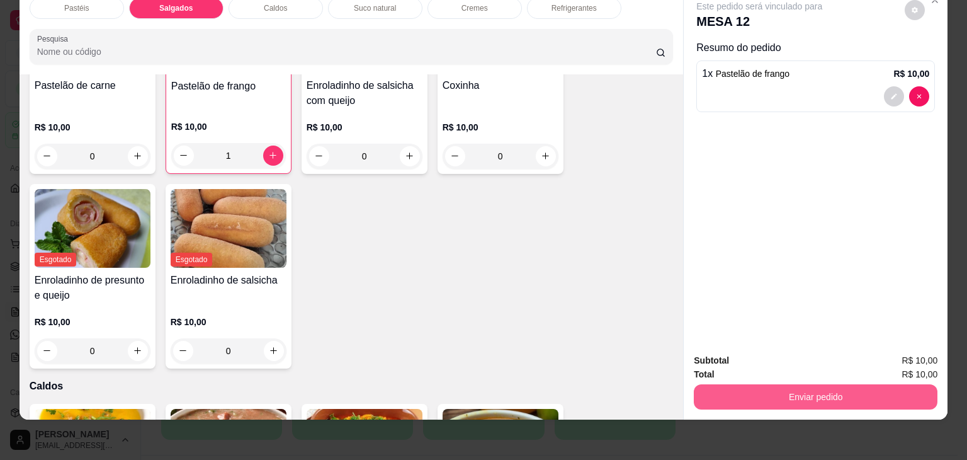
click at [841, 394] on button "Enviar pedido" at bounding box center [816, 396] width 244 height 25
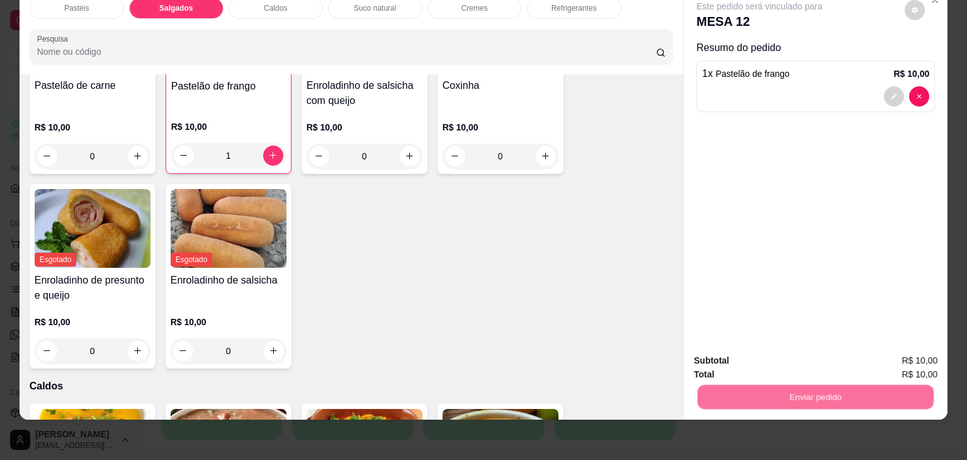
click at [804, 355] on button "Não registrar e enviar pedido" at bounding box center [773, 355] width 127 height 23
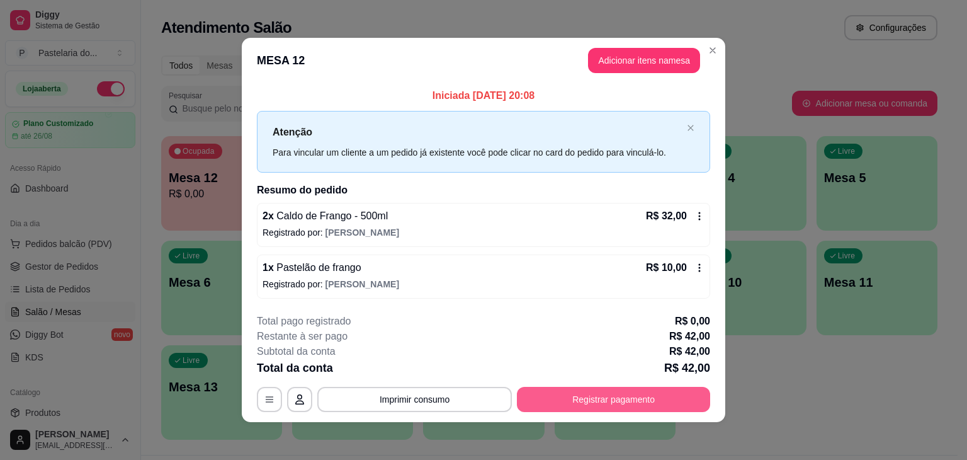
click at [670, 390] on button "Registrar pagamento" at bounding box center [613, 399] width 193 height 25
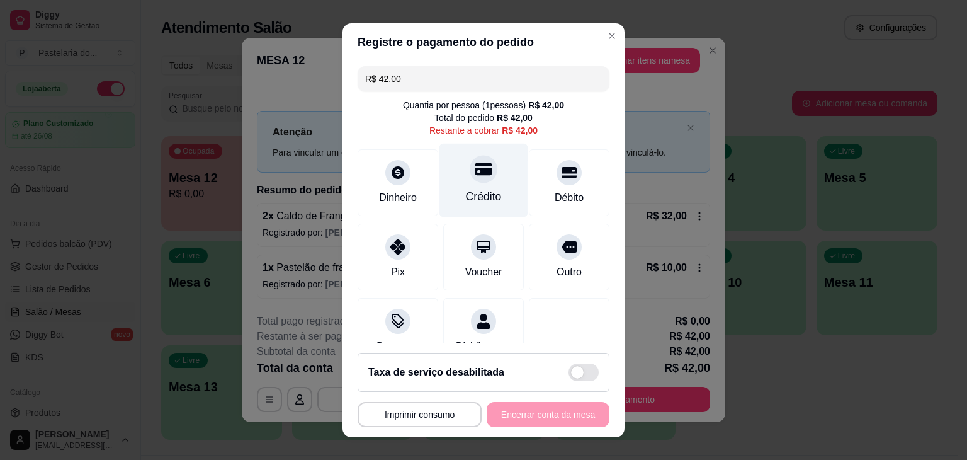
click at [498, 168] on div "Crédito" at bounding box center [483, 180] width 89 height 74
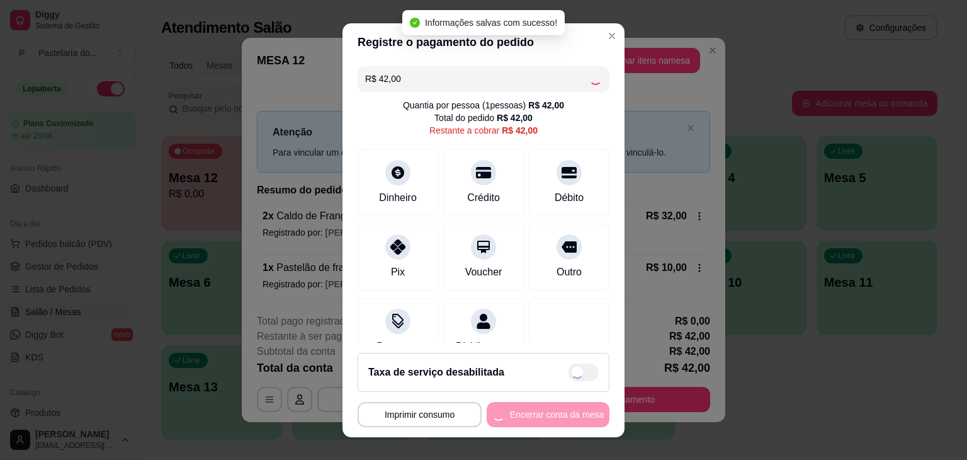
type input "R$ 0,00"
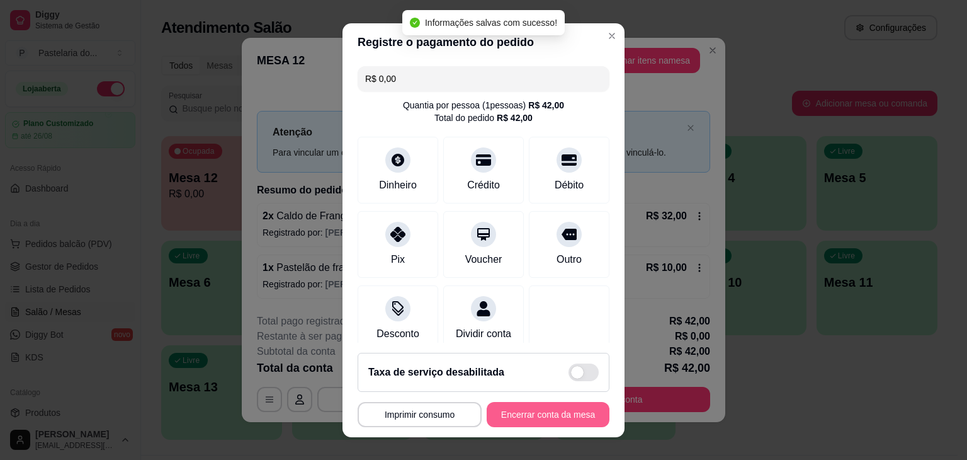
click at [540, 417] on button "Encerrar conta da mesa" at bounding box center [548, 414] width 123 height 25
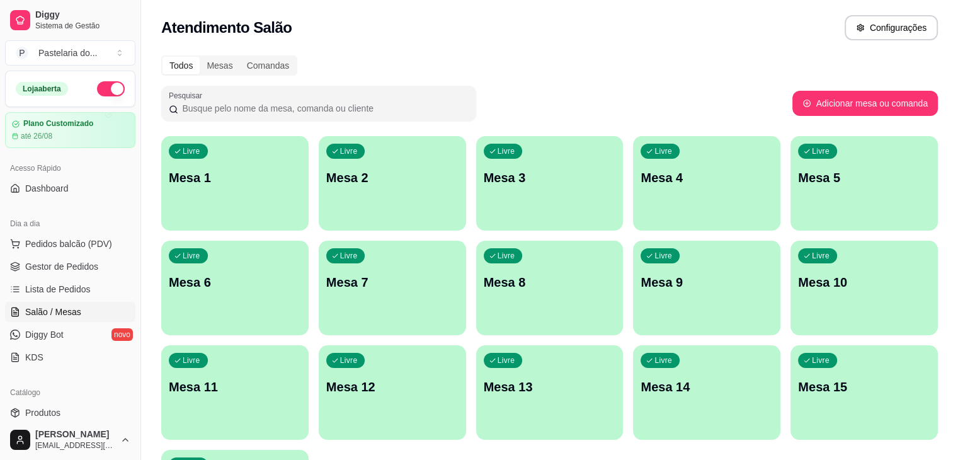
click at [476, 200] on div "Livre Mesa 3" at bounding box center [549, 175] width 147 height 79
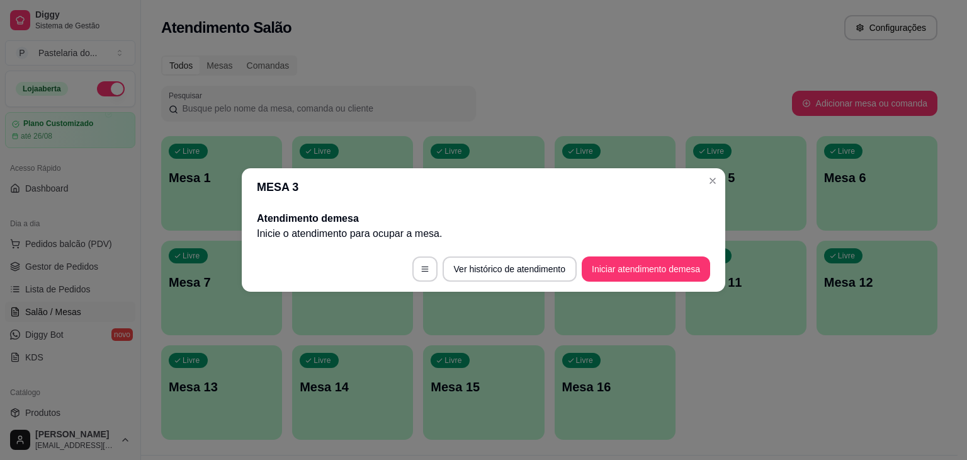
click at [649, 251] on footer "Ver histórico de atendimento Iniciar atendimento de mesa" at bounding box center [484, 268] width 484 height 45
click at [652, 264] on button "Iniciar atendimento de mesa" at bounding box center [646, 268] width 128 height 25
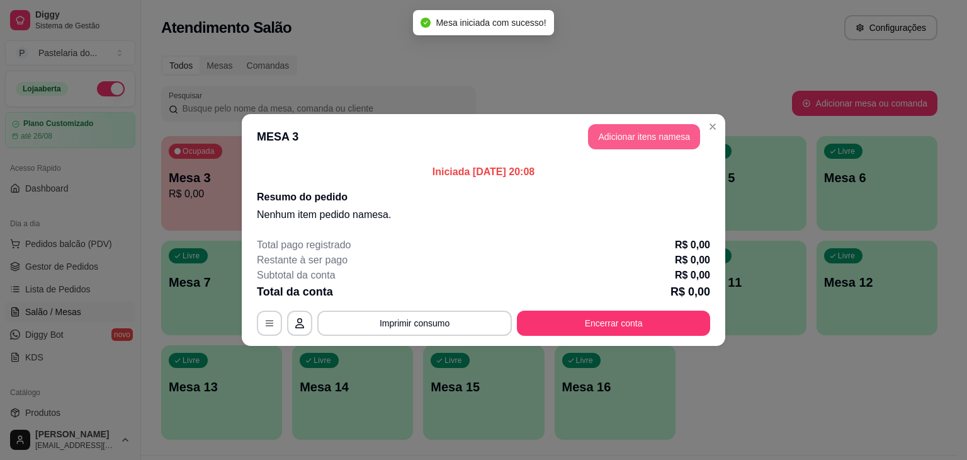
click at [651, 133] on button "Adicionar itens na mesa" at bounding box center [644, 136] width 112 height 25
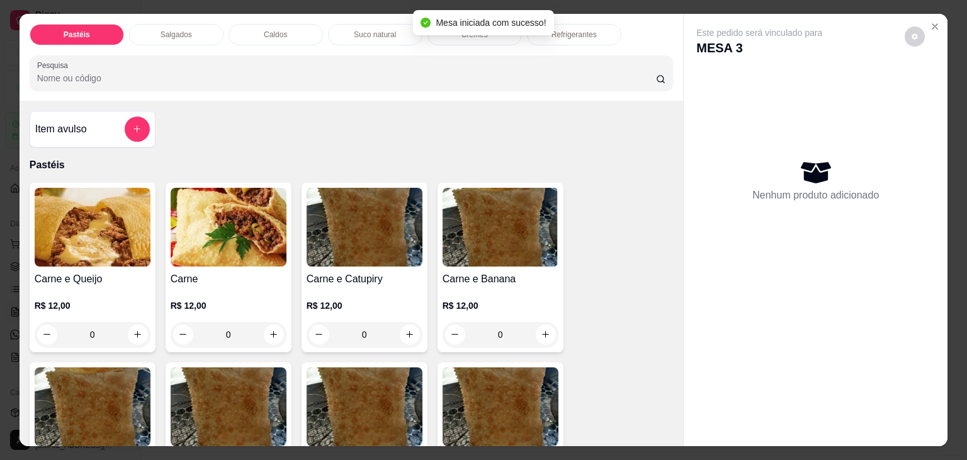
click at [184, 30] on p "Salgados" at bounding box center [176, 35] width 31 height 10
click at [184, 60] on div at bounding box center [351, 72] width 629 height 25
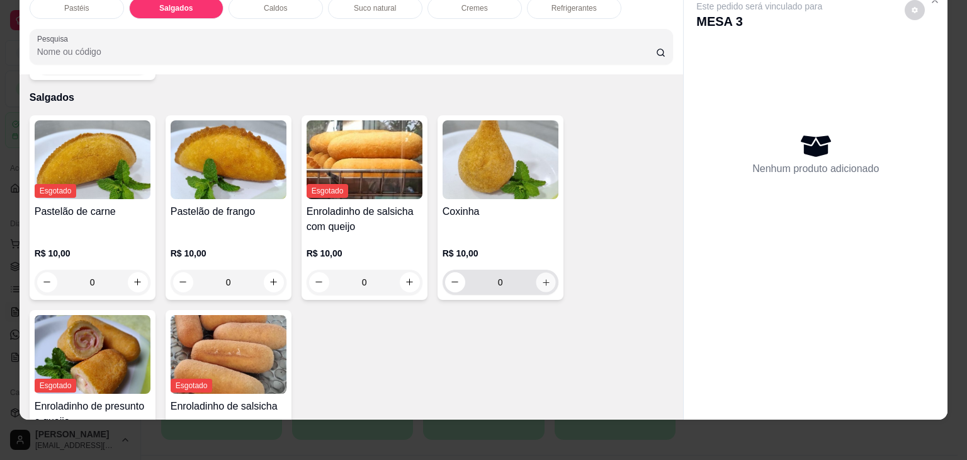
click at [541, 278] on icon "increase-product-quantity" at bounding box center [545, 282] width 9 height 9
type input "1"
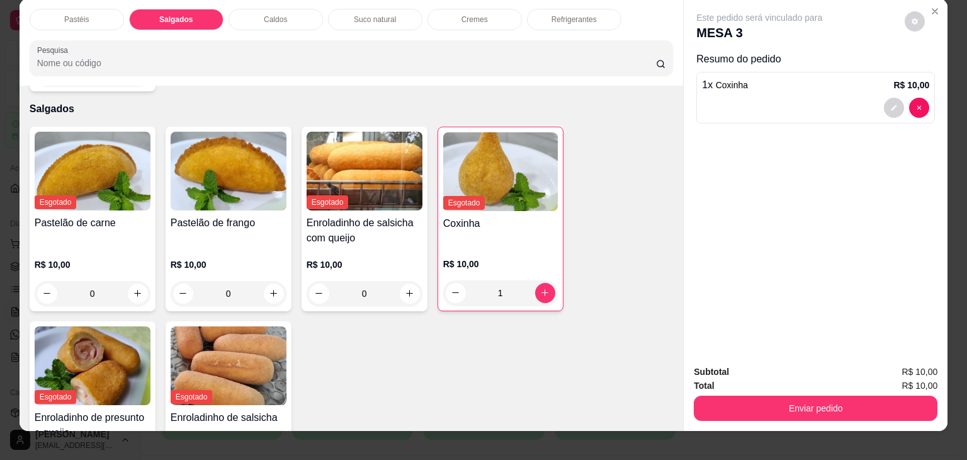
scroll to position [0, 0]
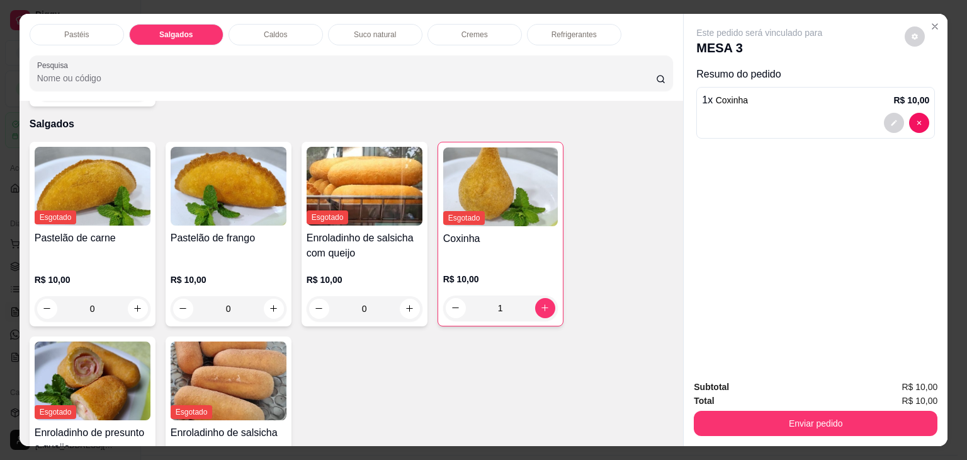
click at [76, 30] on p "Pastéis" at bounding box center [76, 35] width 25 height 10
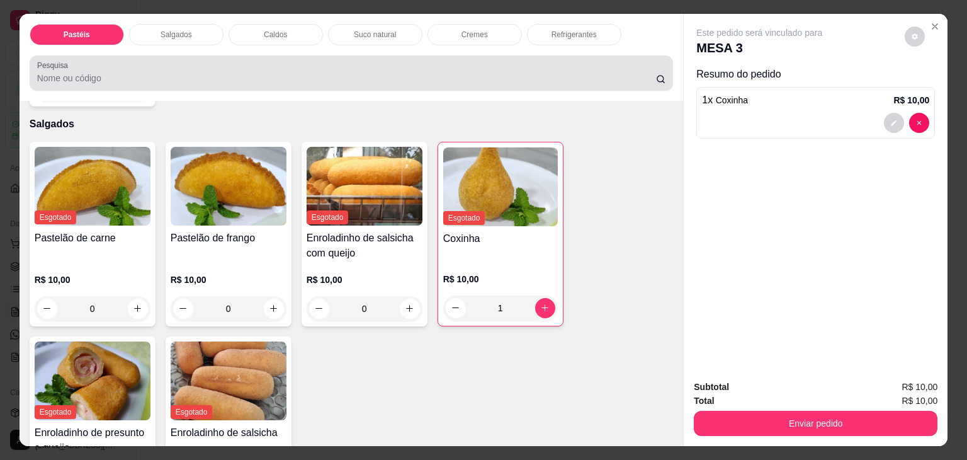
scroll to position [31, 0]
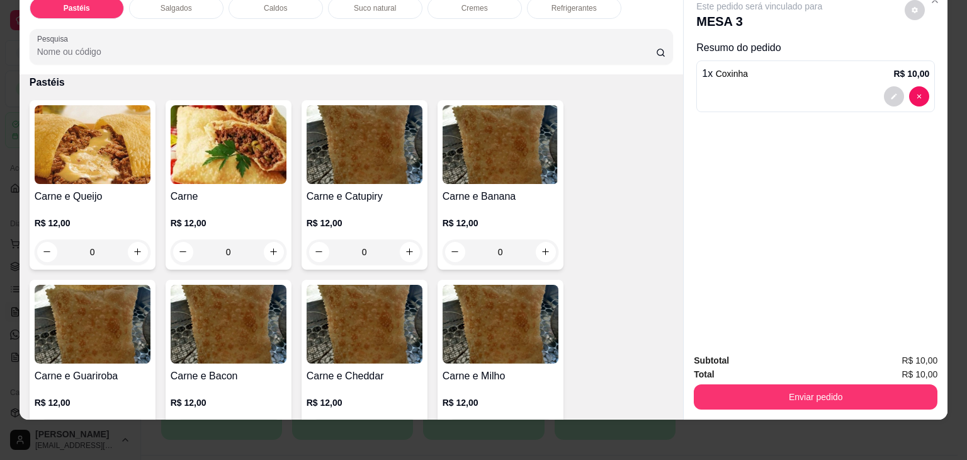
click at [133, 239] on div "0" at bounding box center [93, 251] width 116 height 25
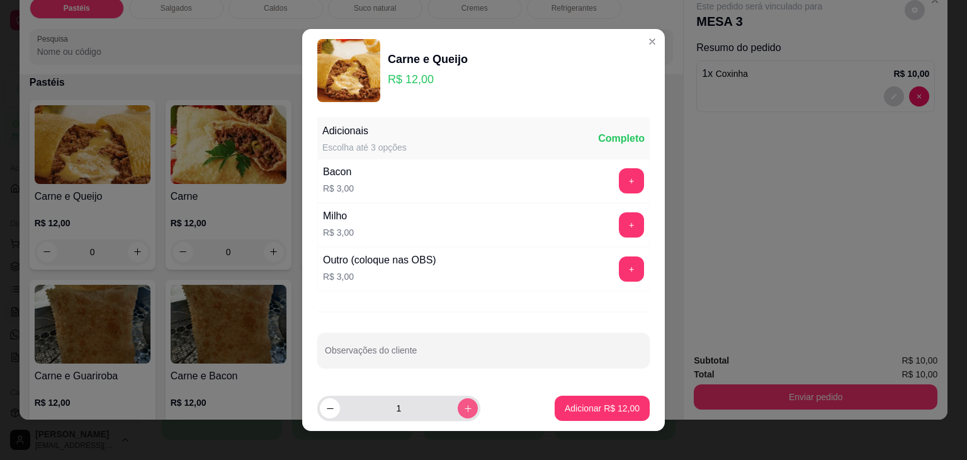
click at [458, 412] on button "increase-product-quantity" at bounding box center [468, 408] width 20 height 20
type input "2"
click at [579, 416] on button "Adicionar R$ 24,00" at bounding box center [602, 407] width 95 height 25
click at [579, 416] on div "Pastéis Salgados Caldos Suco natural Cremes Refrigerantes Pesquisa Item avulso …" at bounding box center [483, 230] width 967 height 460
type input "2"
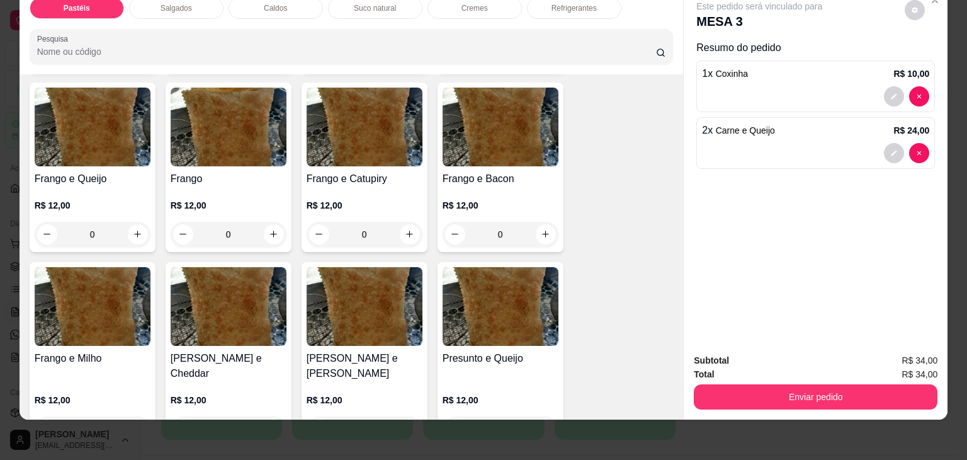
scroll to position [560, 0]
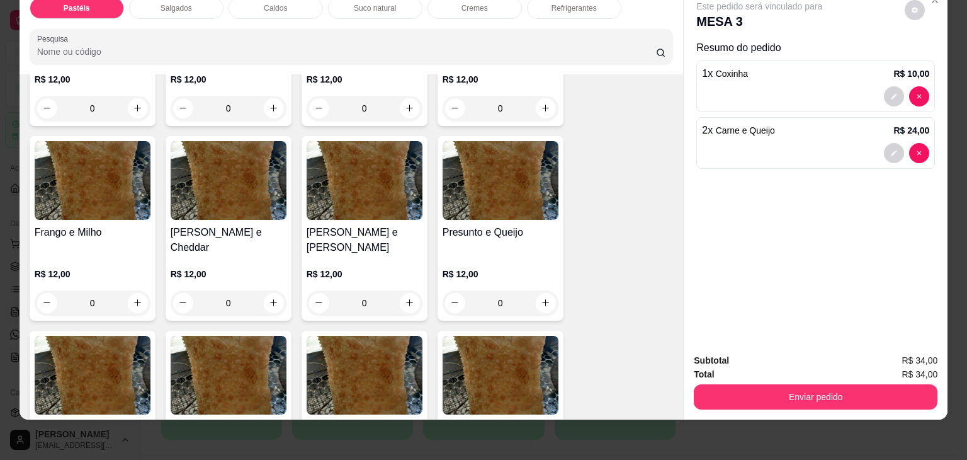
click at [405, 290] on div "0" at bounding box center [365, 302] width 116 height 25
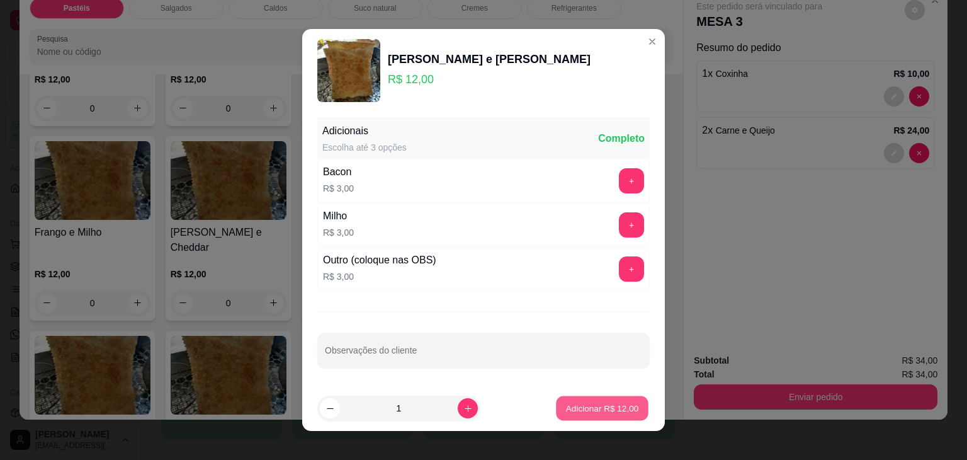
click at [631, 409] on button "Adicionar R$ 12,00" at bounding box center [602, 408] width 93 height 25
type input "1"
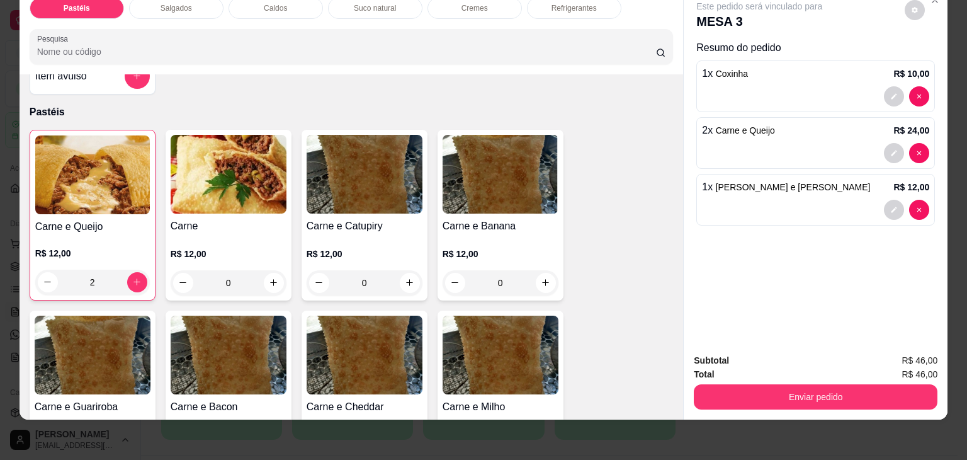
scroll to position [0, 0]
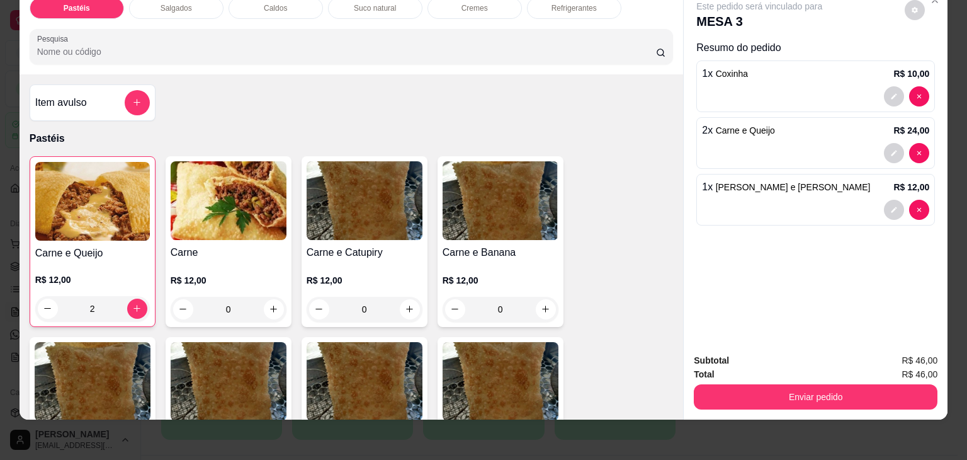
click at [275, 297] on div "0" at bounding box center [229, 309] width 116 height 25
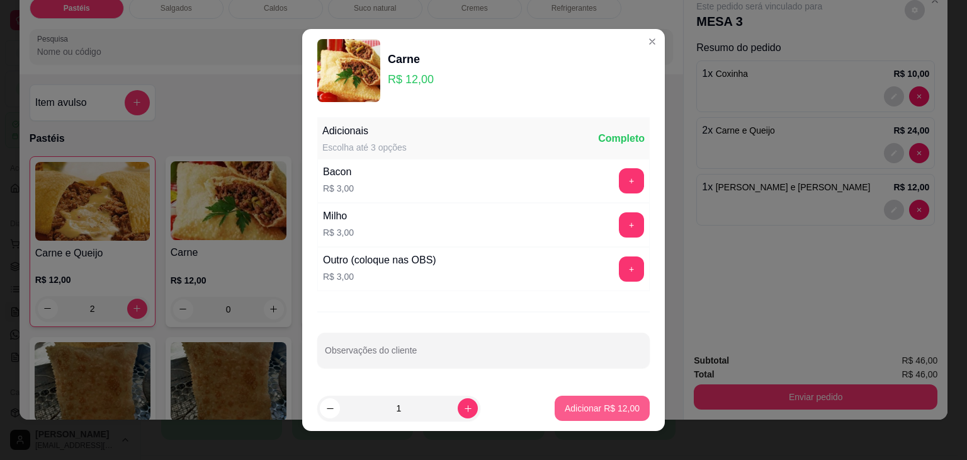
click at [587, 406] on p "Adicionar R$ 12,00" at bounding box center [602, 408] width 75 height 13
type input "1"
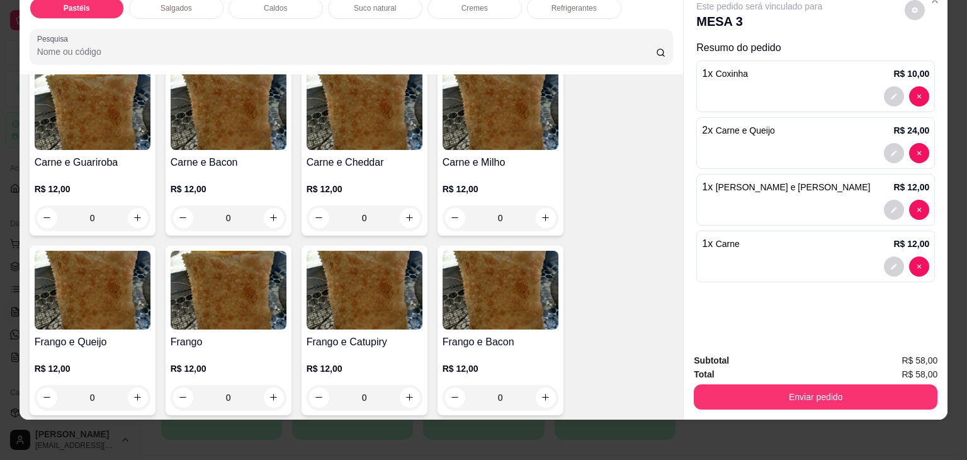
scroll to position [315, 0]
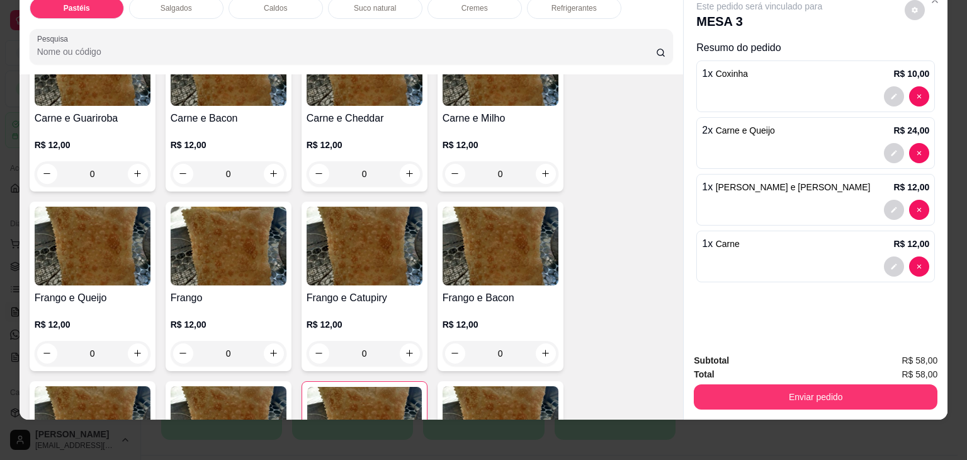
click at [269, 351] on div "0" at bounding box center [229, 353] width 116 height 25
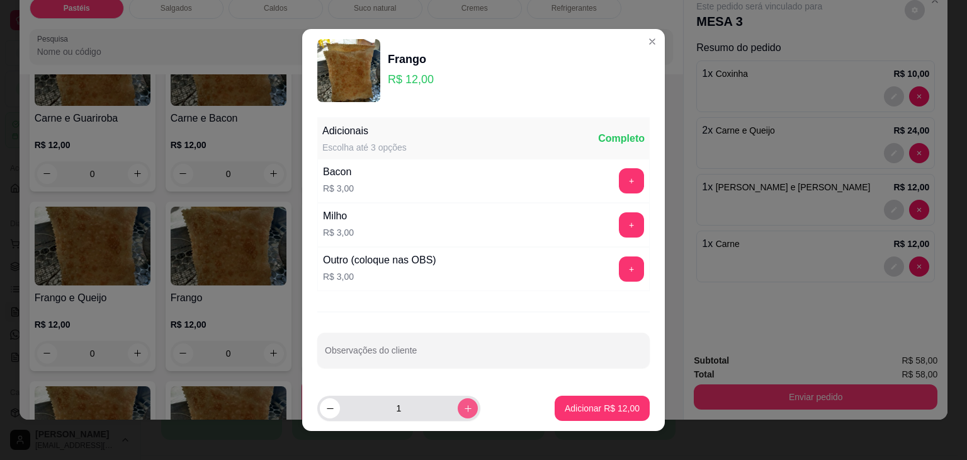
click at [463, 405] on icon "increase-product-quantity" at bounding box center [467, 408] width 9 height 9
type input "2"
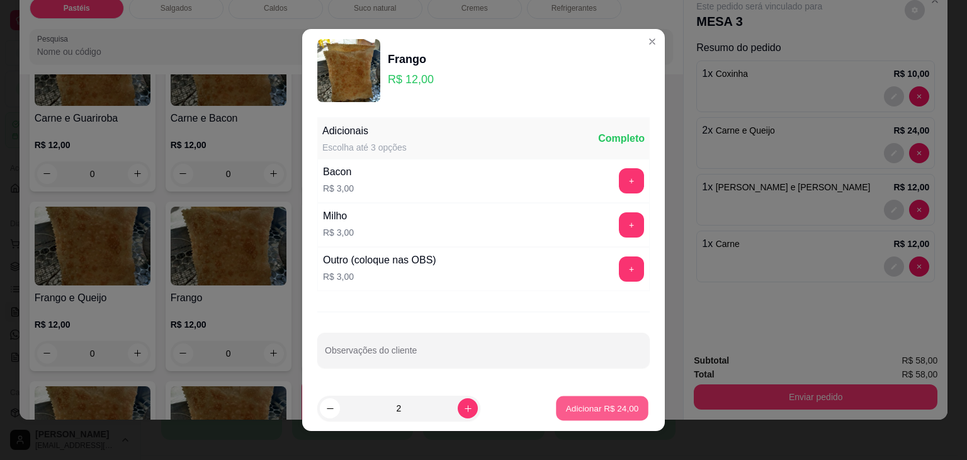
click at [570, 412] on p "Adicionar R$ 24,00" at bounding box center [602, 408] width 73 height 12
type input "2"
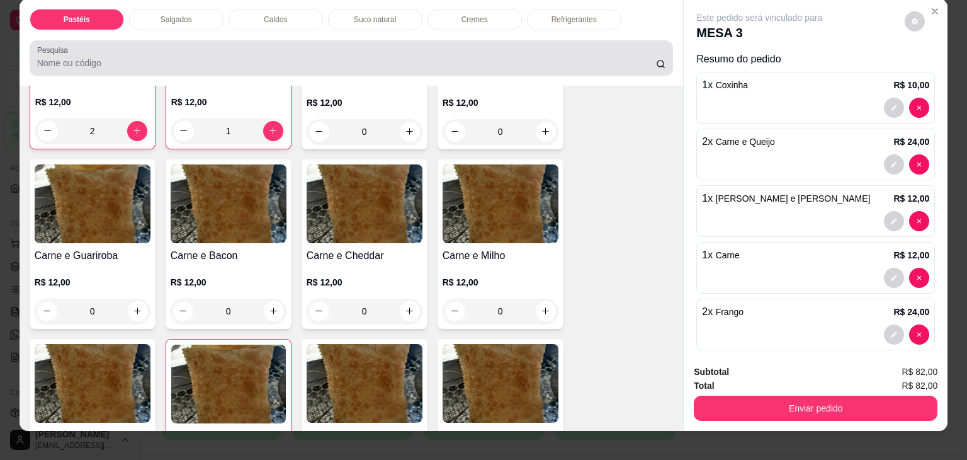
scroll to position [0, 0]
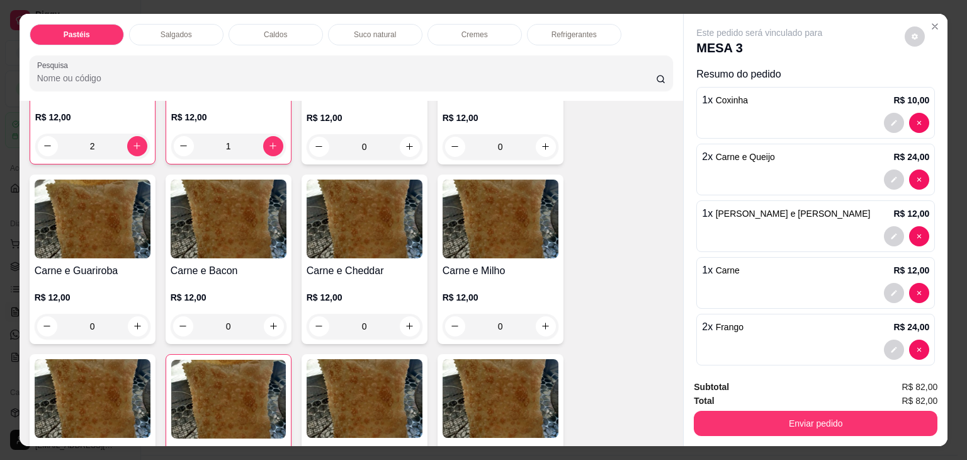
click at [359, 24] on div "Suco natural" at bounding box center [375, 34] width 94 height 21
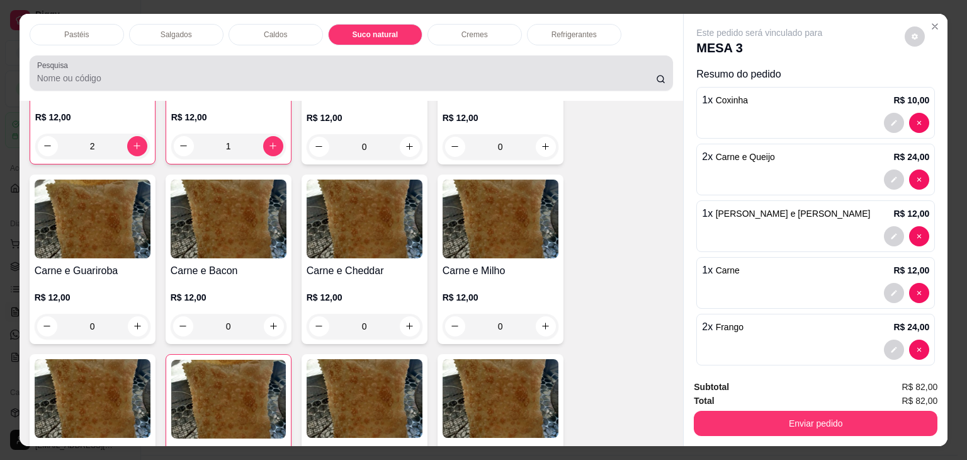
scroll to position [31, 0]
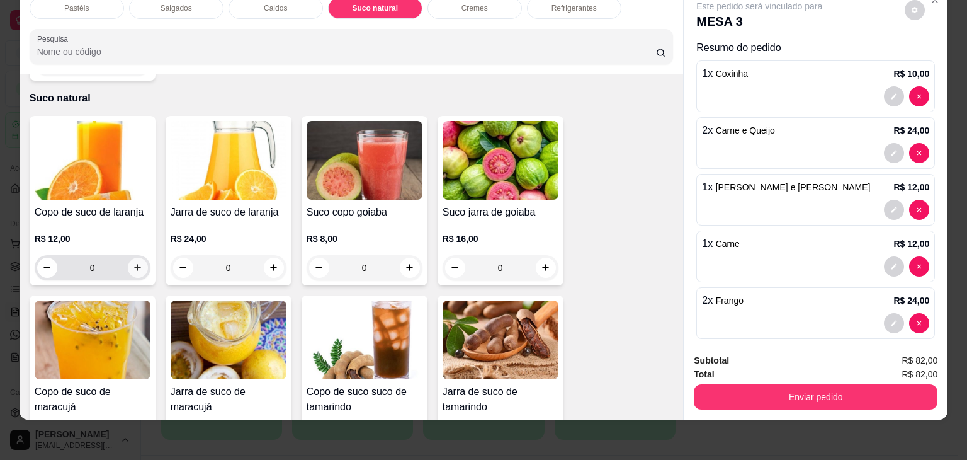
click at [139, 257] on button "increase-product-quantity" at bounding box center [138, 267] width 20 height 20
type input "1"
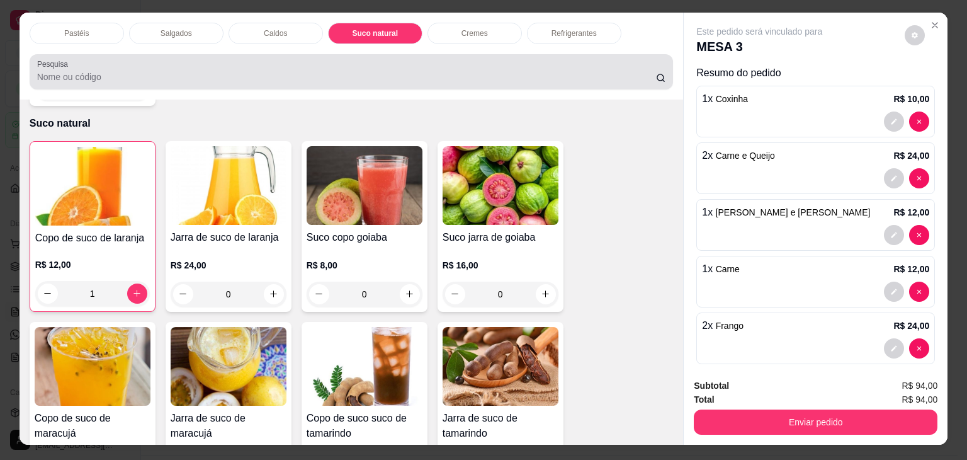
scroll to position [0, 0]
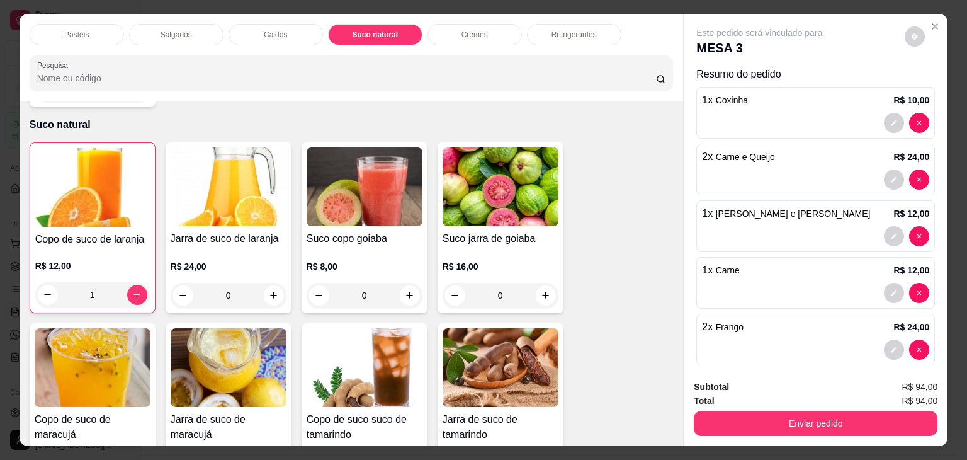
click at [557, 30] on p "Refrigerantes" at bounding box center [573, 35] width 45 height 10
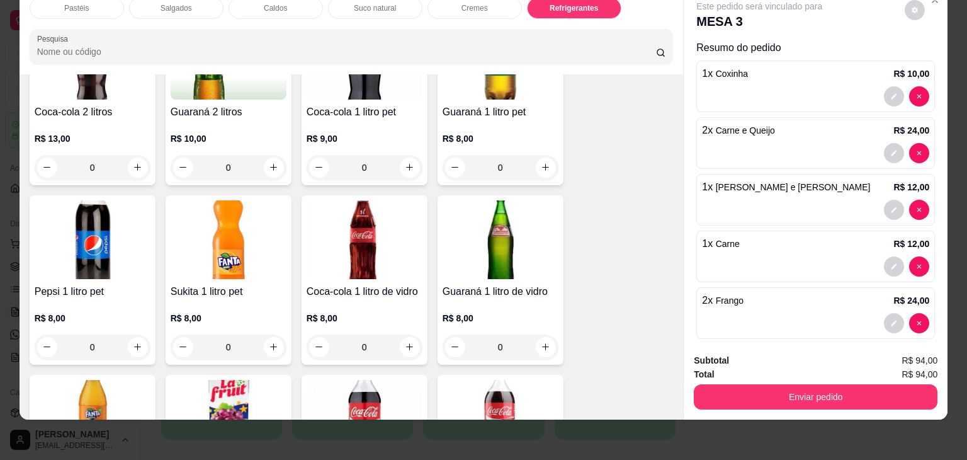
scroll to position [3422, 0]
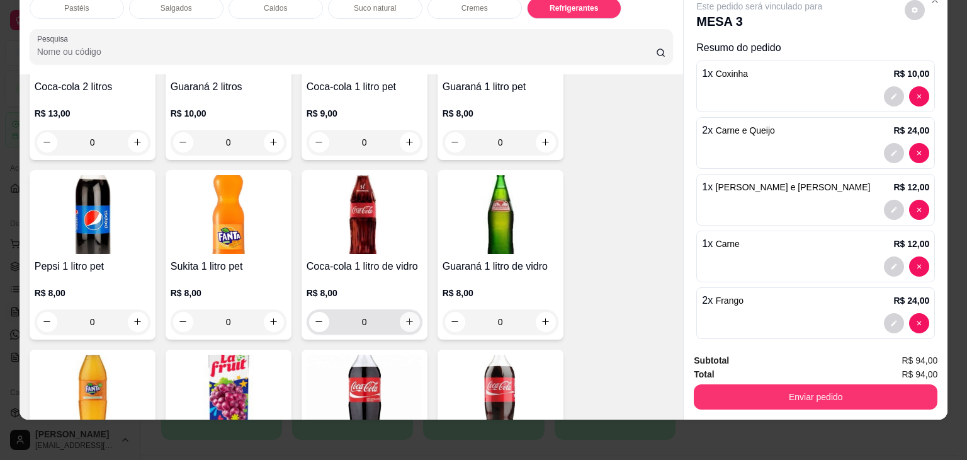
click at [405, 317] on icon "increase-product-quantity" at bounding box center [409, 321] width 9 height 9
type input "1"
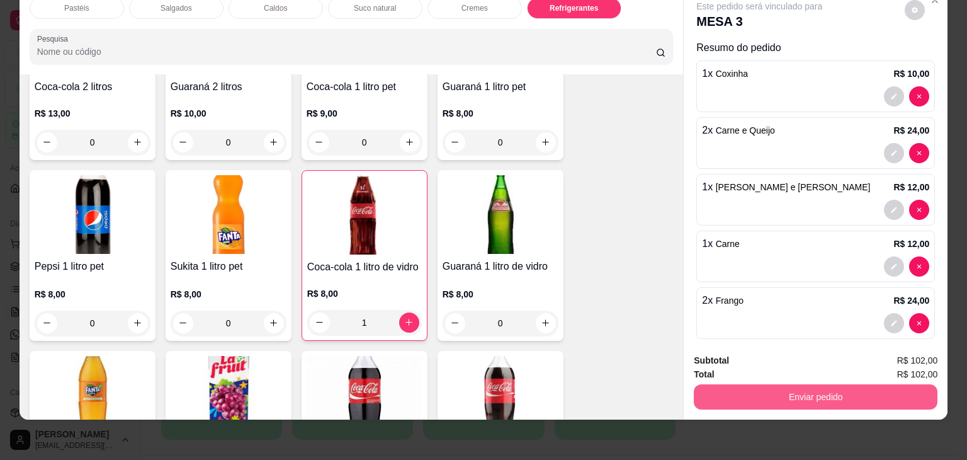
click at [761, 384] on button "Enviar pedido" at bounding box center [816, 396] width 244 height 25
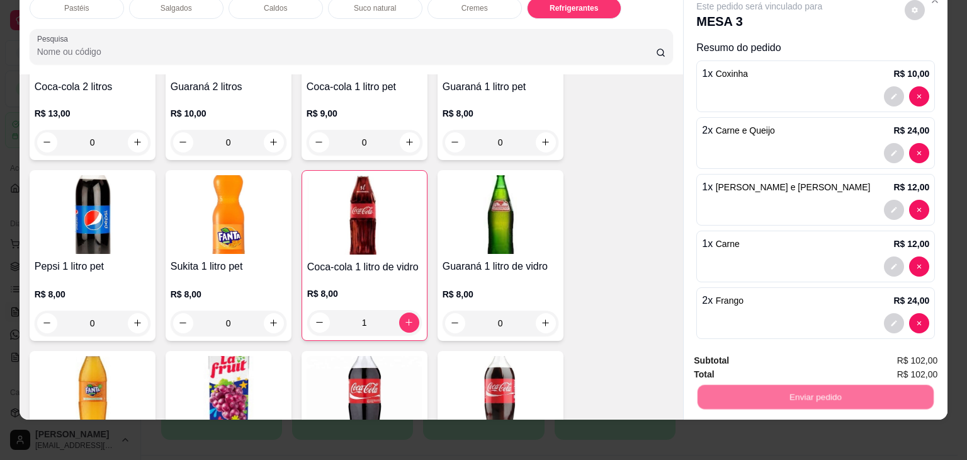
click at [767, 361] on button "Não registrar e enviar pedido" at bounding box center [773, 356] width 131 height 24
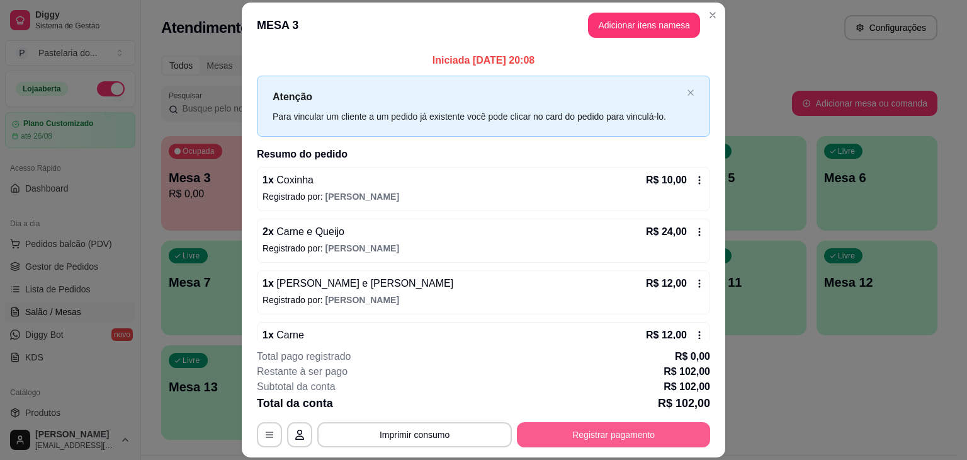
click at [595, 436] on button "Registrar pagamento" at bounding box center [613, 434] width 193 height 25
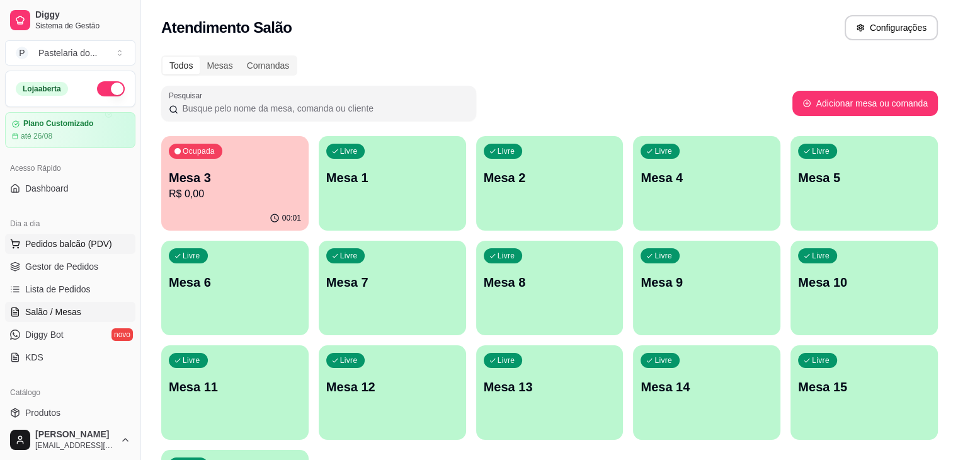
click at [86, 237] on span "Pedidos balcão (PDV)" at bounding box center [68, 243] width 87 height 13
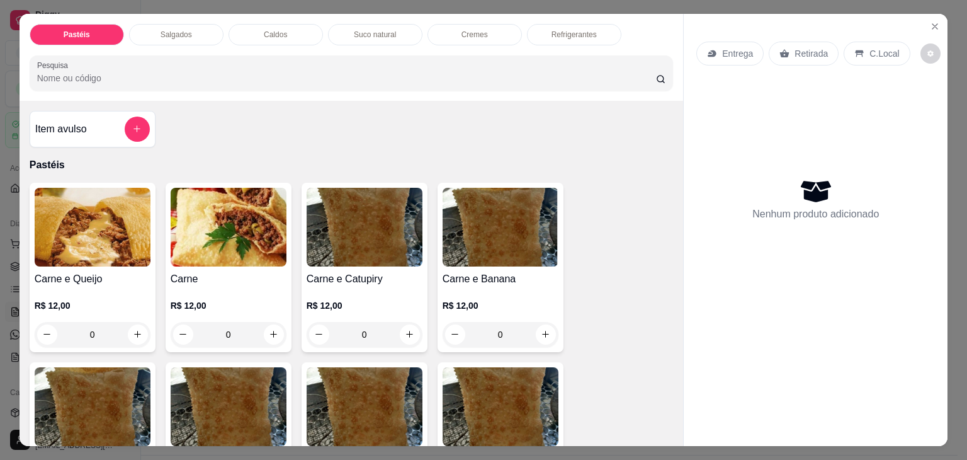
click at [205, 41] on div "Pastéis Salgados Caldos Suco natural Cremes Refrigerantes Pesquisa" at bounding box center [352, 57] width 664 height 87
click at [206, 33] on div "Salgados" at bounding box center [176, 34] width 94 height 21
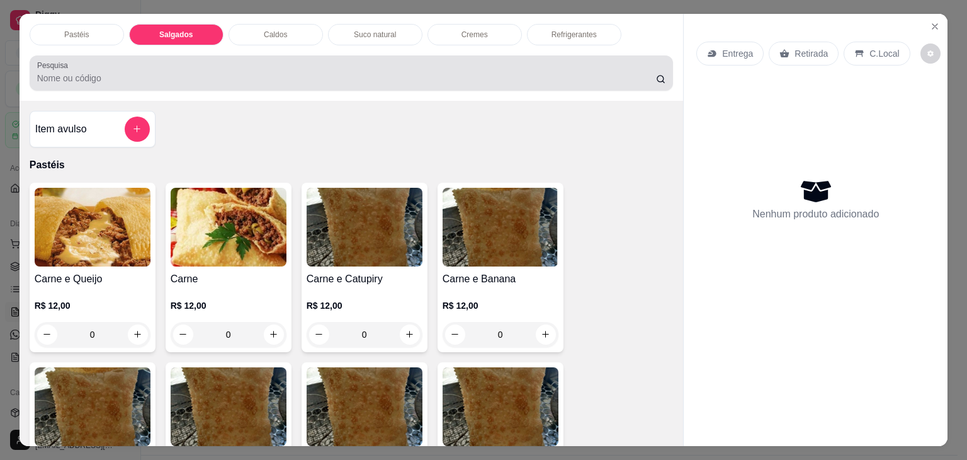
scroll to position [31, 0]
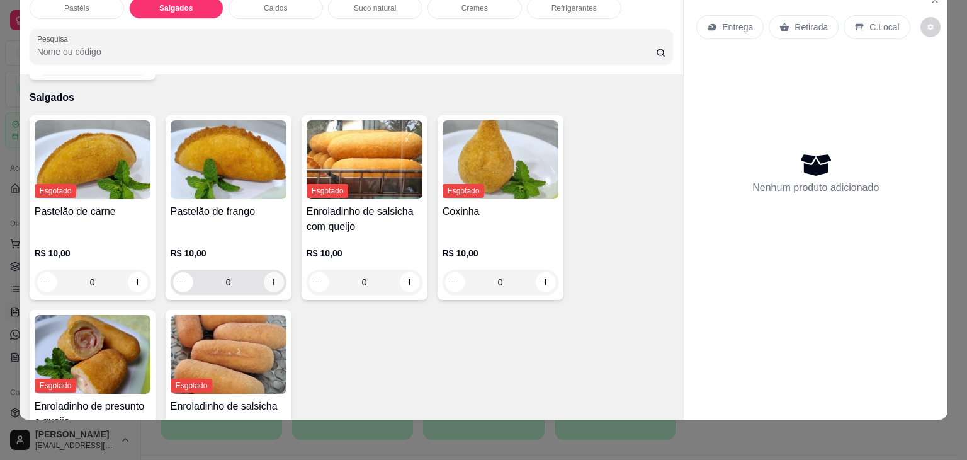
click at [265, 269] on div "0" at bounding box center [228, 281] width 111 height 25
type input "1"
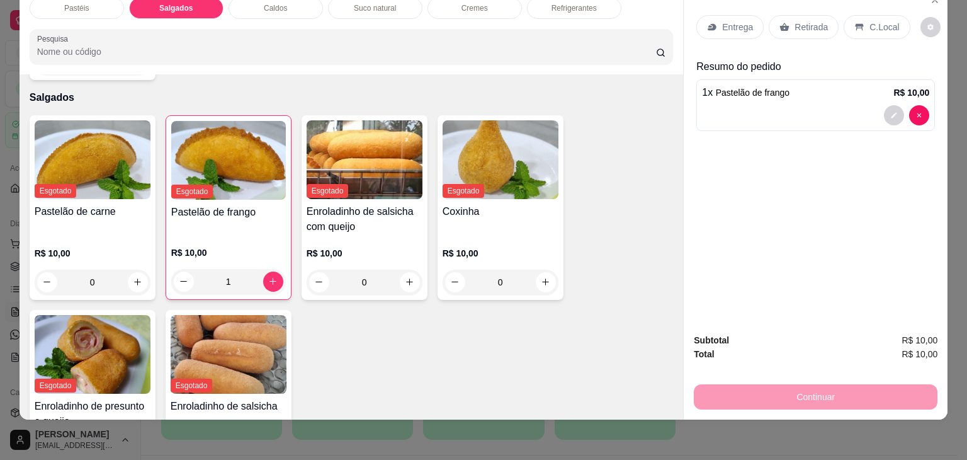
click at [791, 15] on div "Retirada" at bounding box center [804, 27] width 70 height 24
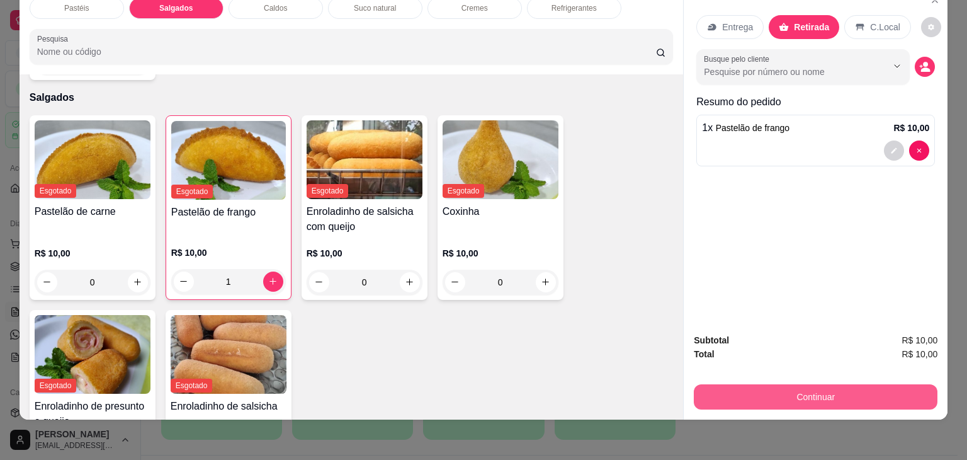
click at [808, 397] on button "Continuar" at bounding box center [816, 396] width 244 height 25
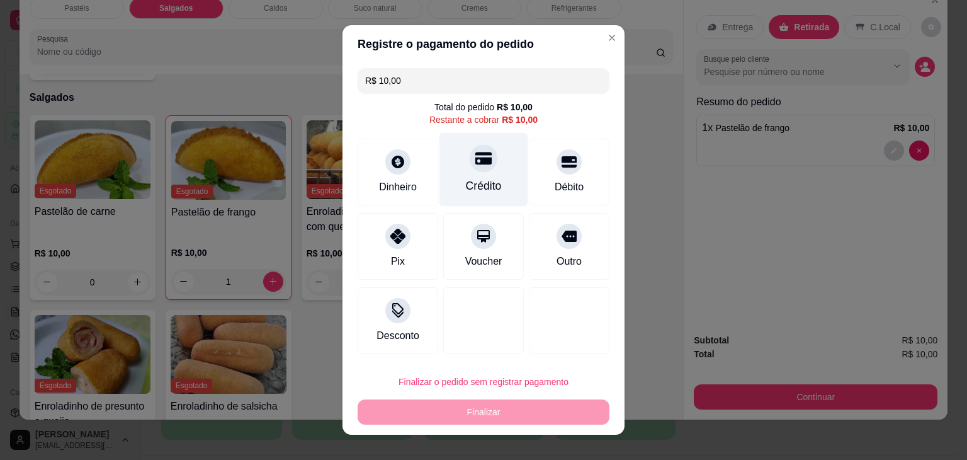
click at [489, 184] on div "Crédito" at bounding box center [484, 186] width 36 height 16
type input "R$ 0,00"
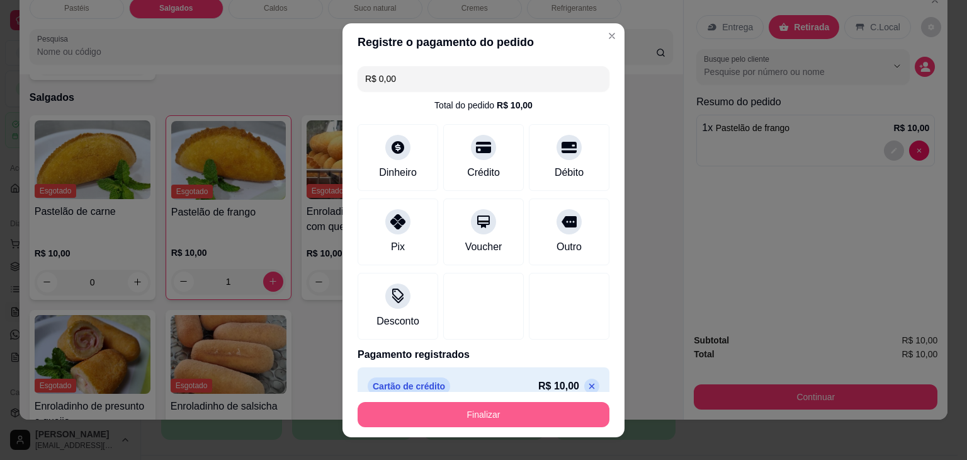
click at [494, 419] on button "Finalizar" at bounding box center [484, 414] width 252 height 25
click at [494, 419] on div "Finalizar" at bounding box center [484, 414] width 252 height 25
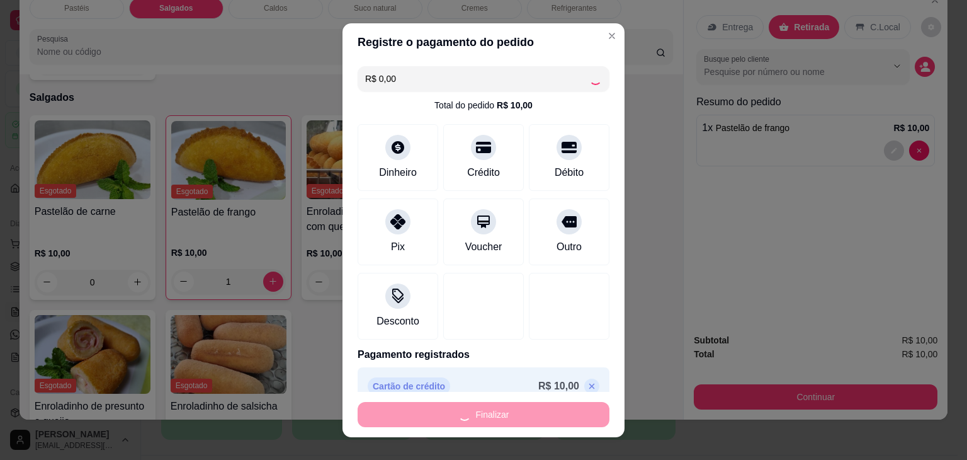
type input "0"
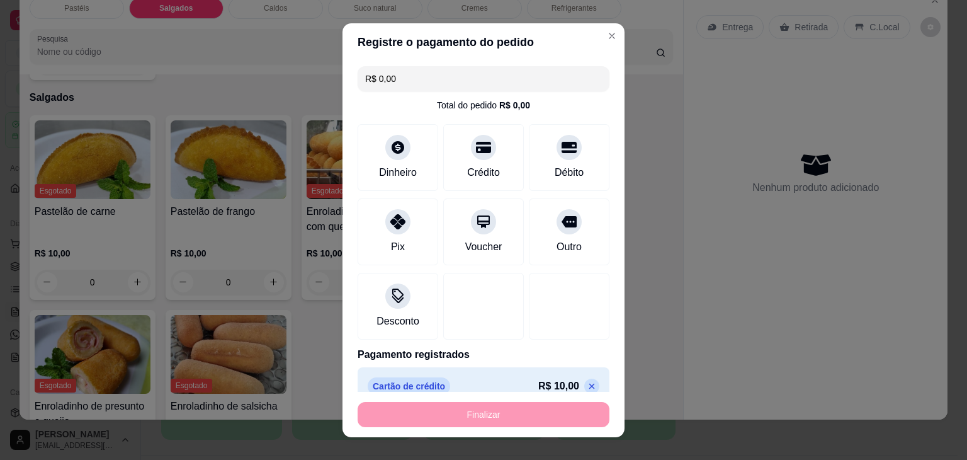
type input "-R$ 10,00"
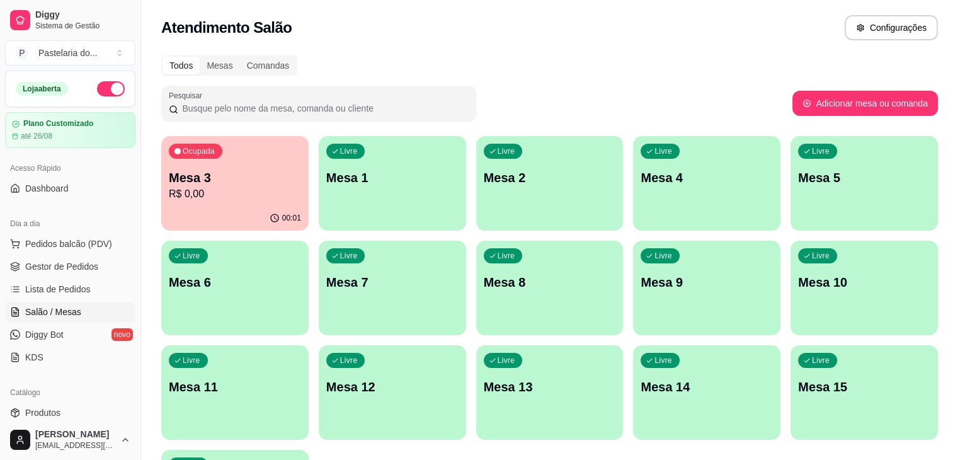
click at [943, 60] on div "Todos Mesas Comandas Pesquisar Adicionar mesa ou comanda Ocupada Mesa 3 R$ 0,00…" at bounding box center [549, 303] width 817 height 511
click at [101, 264] on link "Gestor de Pedidos" at bounding box center [70, 266] width 130 height 20
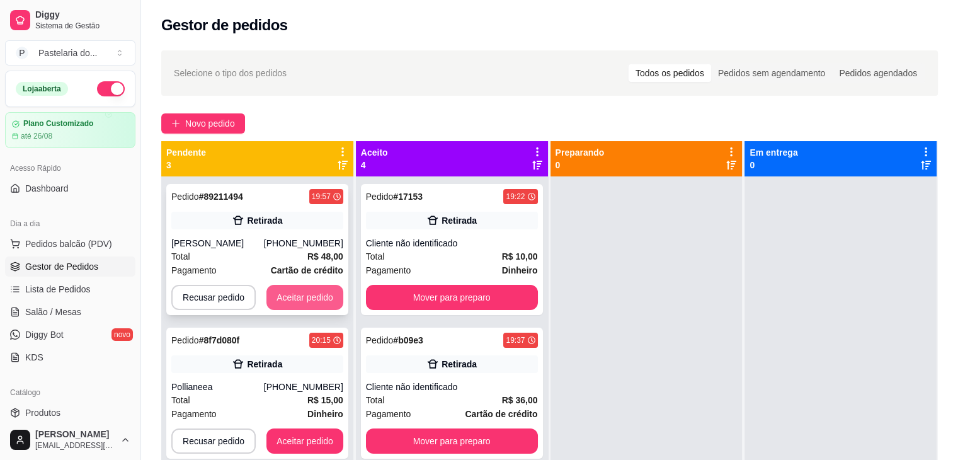
click at [297, 285] on button "Aceitar pedido" at bounding box center [304, 297] width 77 height 25
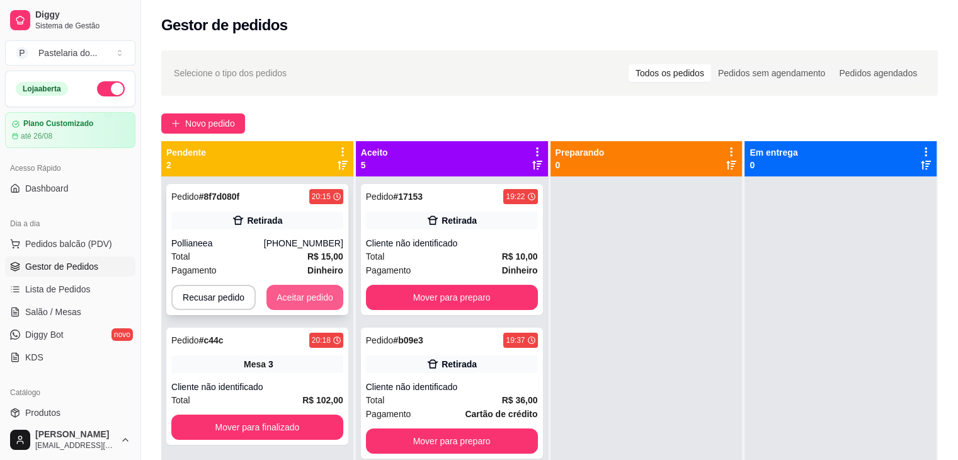
click at [307, 290] on button "Aceitar pedido" at bounding box center [304, 297] width 77 height 25
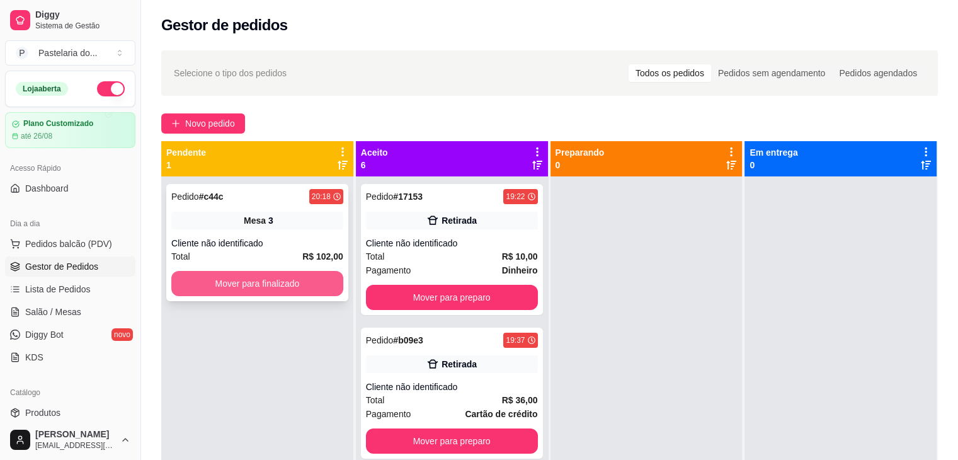
click at [320, 268] on div "Pedido # c44c 20:18 Mesa 3 Cliente não identificado Total R$ 102,00 Mover para …" at bounding box center [257, 242] width 182 height 117
click at [244, 282] on button "Mover para finalizado" at bounding box center [257, 283] width 167 height 25
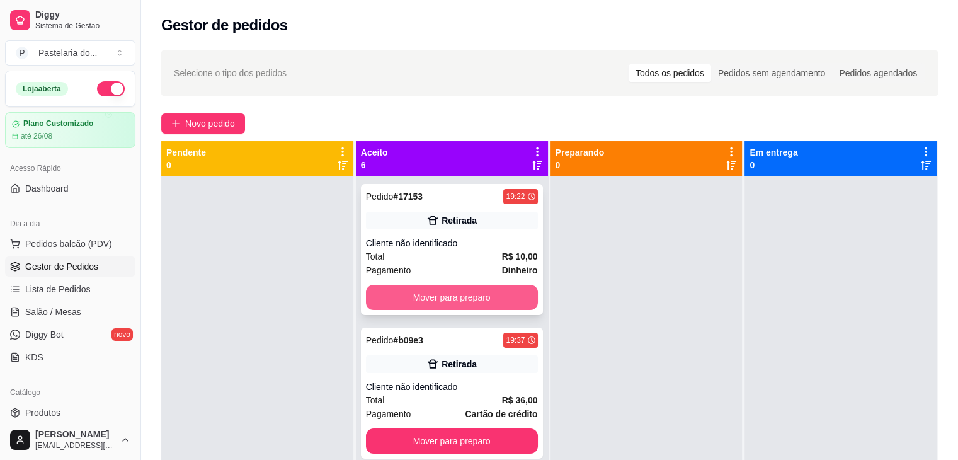
click at [393, 291] on button "Mover para preparo" at bounding box center [452, 297] width 172 height 25
click at [393, 291] on div "Mover para preparo" at bounding box center [452, 297] width 172 height 25
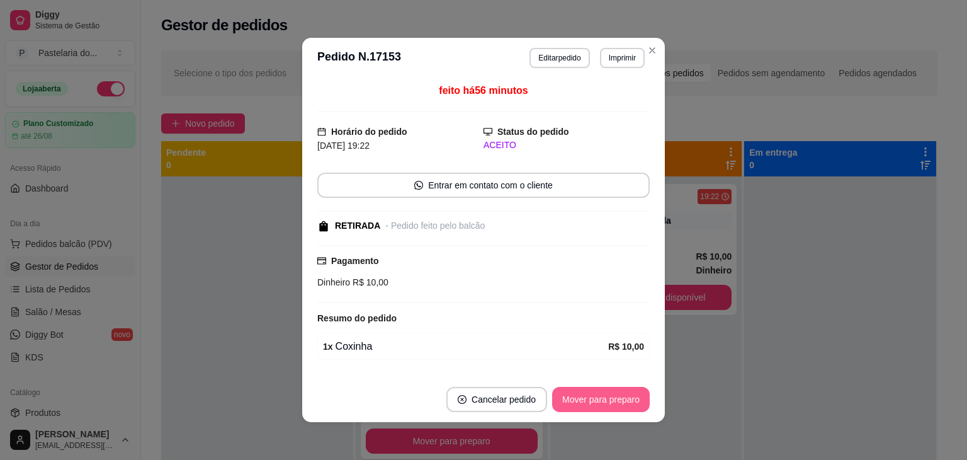
click at [614, 401] on button "Mover para preparo" at bounding box center [601, 399] width 98 height 25
click at [614, 401] on button "Mover para retirada disponível" at bounding box center [580, 399] width 139 height 25
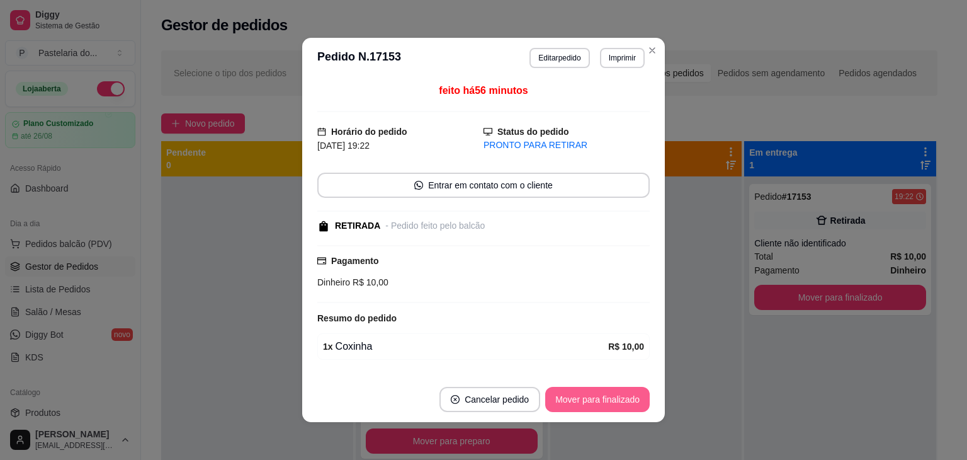
click at [617, 399] on button "Mover para finalizado" at bounding box center [597, 399] width 105 height 25
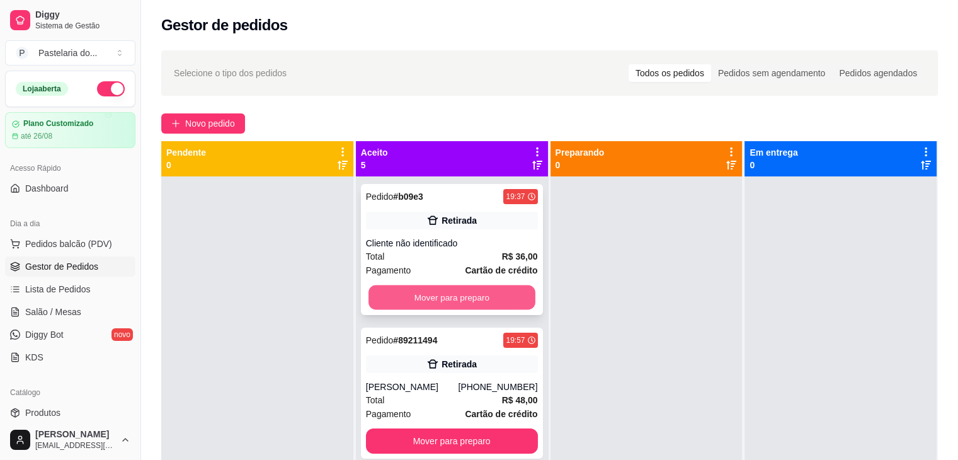
click at [486, 293] on button "Mover para preparo" at bounding box center [451, 297] width 167 height 25
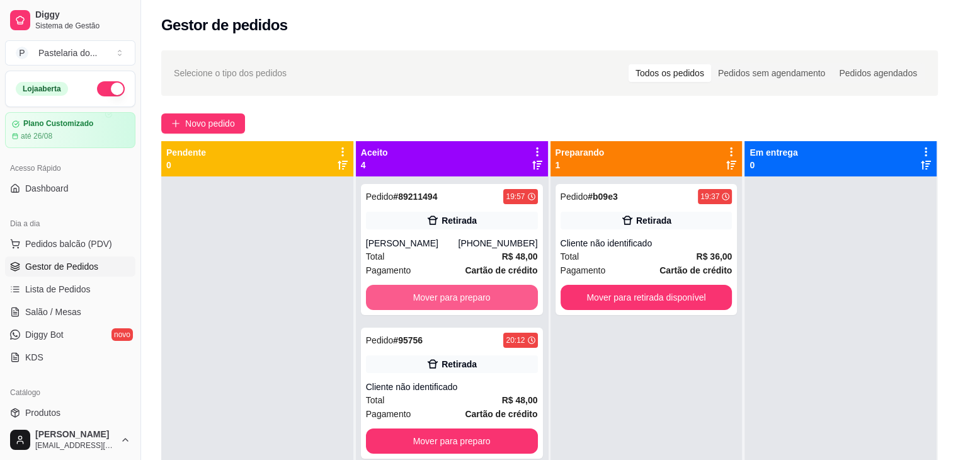
click at [486, 293] on button "Mover para preparo" at bounding box center [452, 297] width 172 height 25
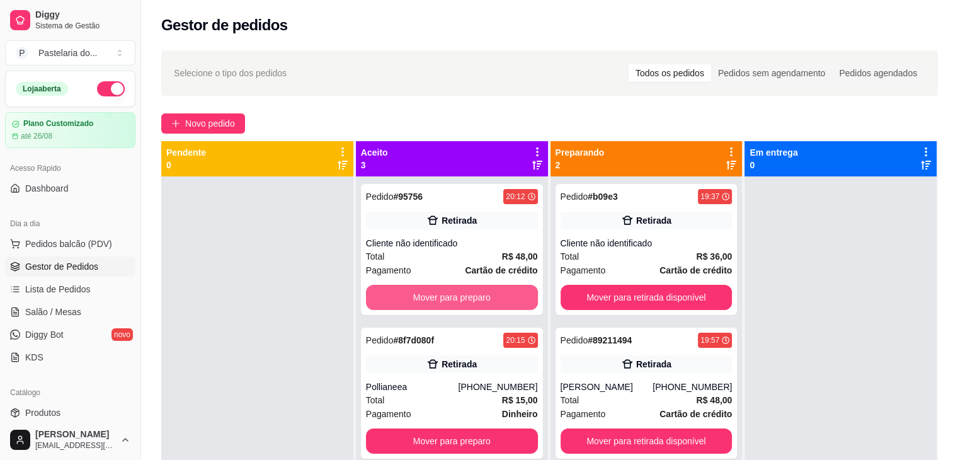
click at [486, 293] on button "Mover para preparo" at bounding box center [452, 297] width 172 height 25
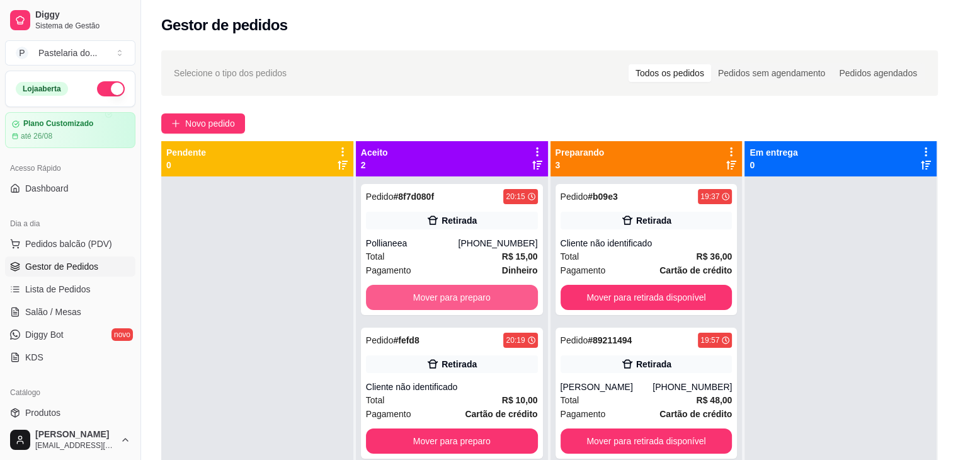
click at [486, 293] on button "Mover para preparo" at bounding box center [452, 297] width 172 height 25
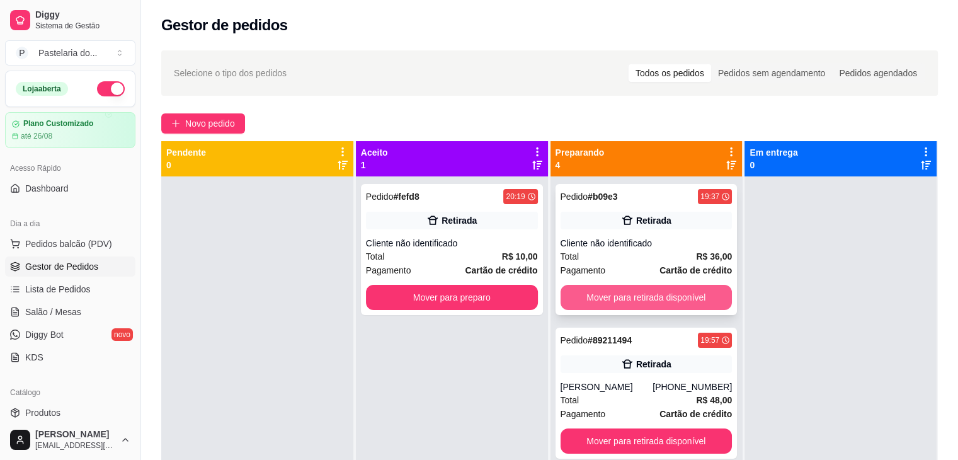
click at [642, 287] on button "Mover para retirada disponível" at bounding box center [646, 297] width 172 height 25
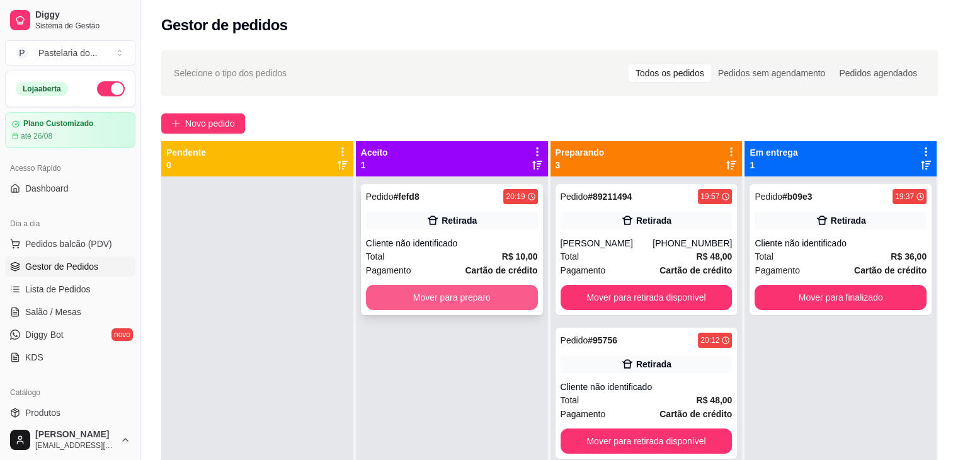
click at [497, 300] on button "Mover para preparo" at bounding box center [452, 297] width 172 height 25
click at [497, 300] on div "Mover para preparo" at bounding box center [452, 297] width 172 height 25
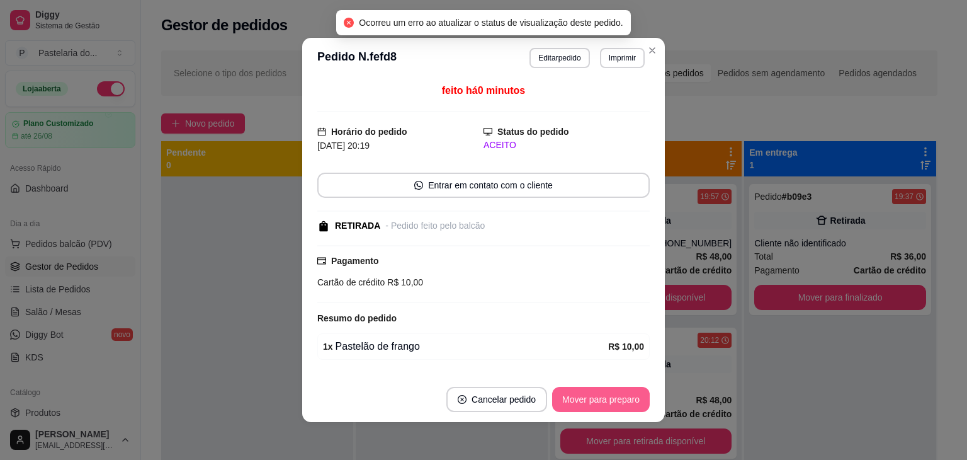
click at [584, 389] on button "Mover para preparo" at bounding box center [601, 399] width 98 height 25
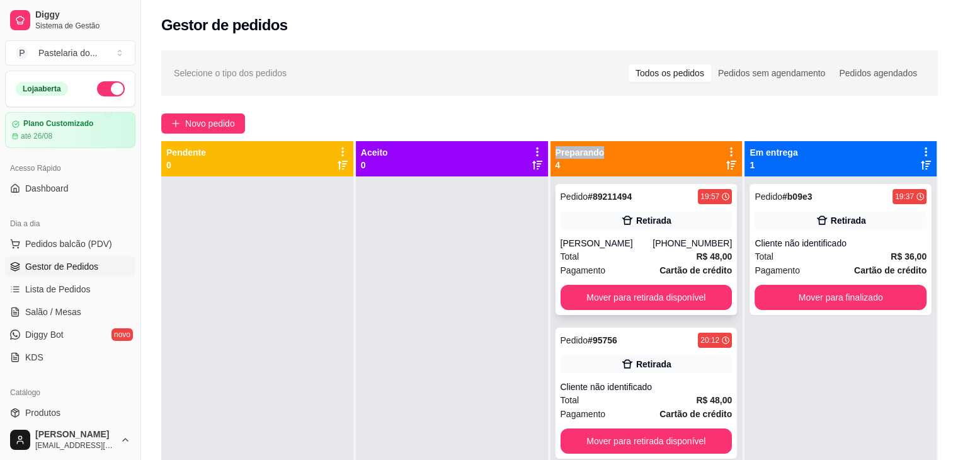
click at [674, 303] on button "Mover para retirada disponível" at bounding box center [646, 297] width 172 height 25
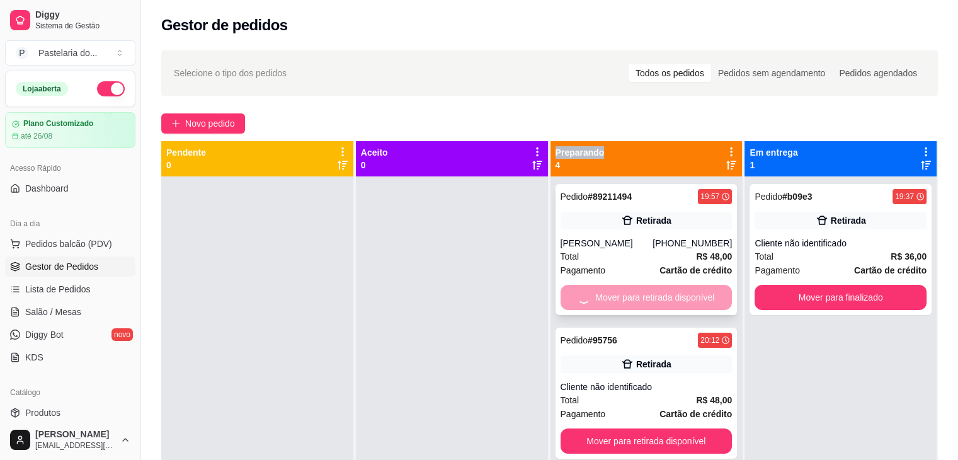
click at [674, 303] on div "Mover para retirada disponível" at bounding box center [646, 297] width 172 height 25
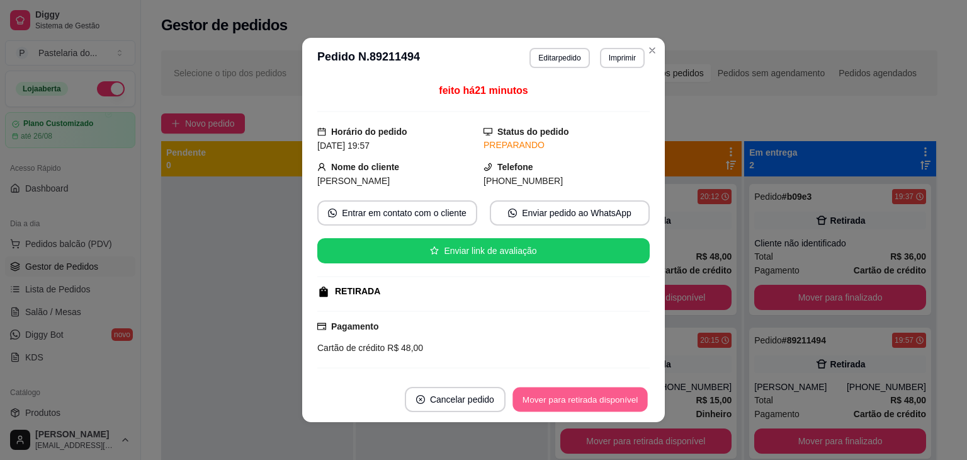
click at [609, 397] on button "Mover para retirada disponível" at bounding box center [579, 399] width 135 height 25
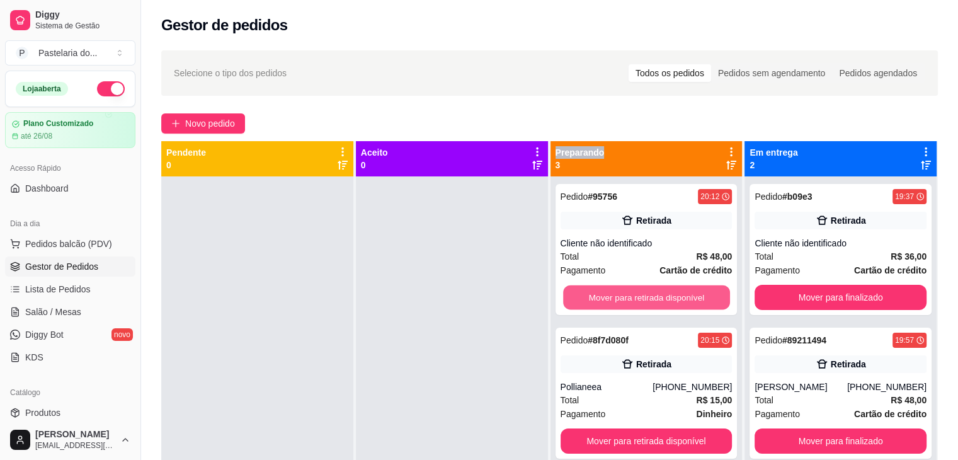
click at [678, 298] on button "Mover para retirada disponível" at bounding box center [646, 297] width 167 height 25
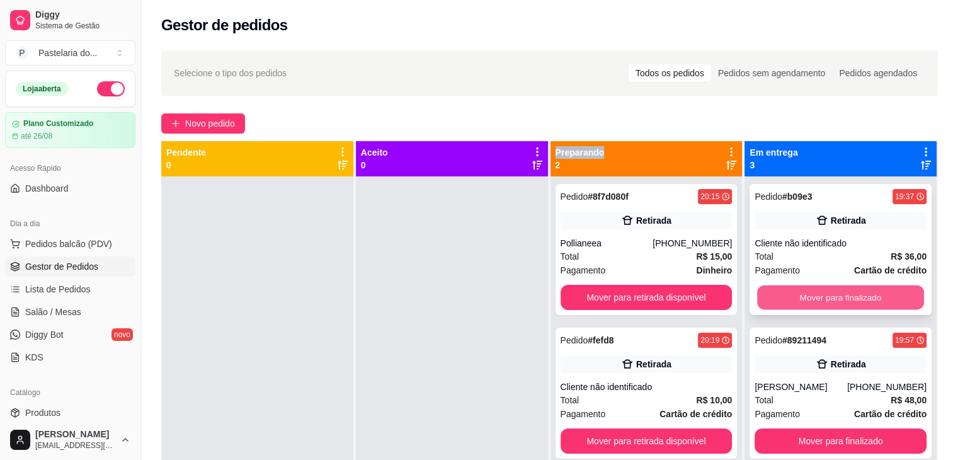
click at [781, 301] on button "Mover para finalizado" at bounding box center [840, 297] width 167 height 25
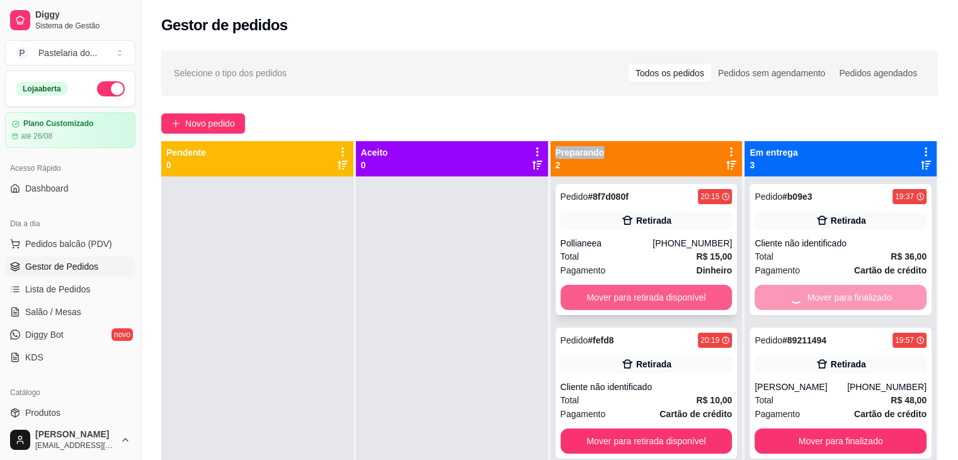
click at [701, 300] on button "Mover para retirada disponível" at bounding box center [646, 297] width 172 height 25
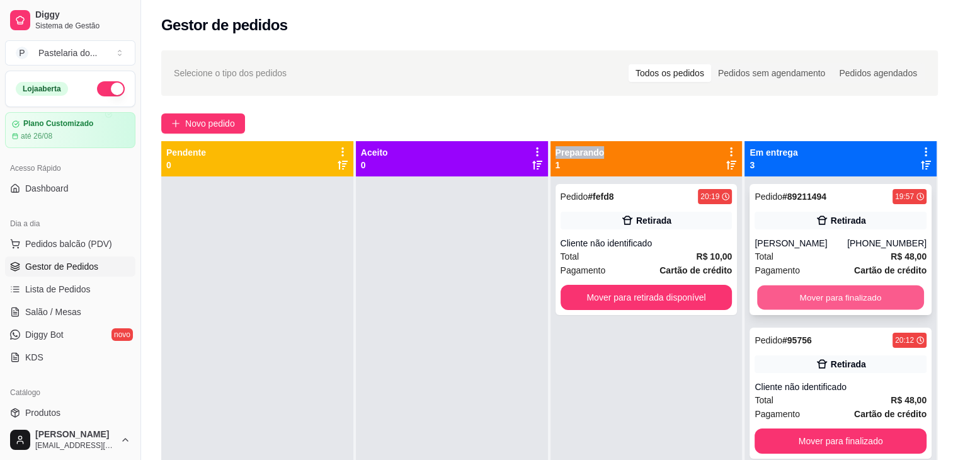
click at [795, 291] on button "Mover para finalizado" at bounding box center [840, 297] width 167 height 25
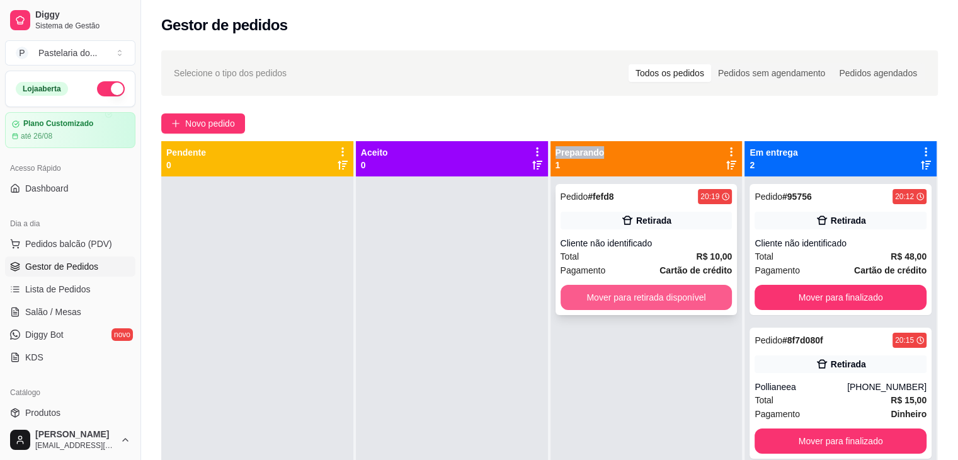
click at [686, 298] on button "Mover para retirada disponível" at bounding box center [646, 297] width 172 height 25
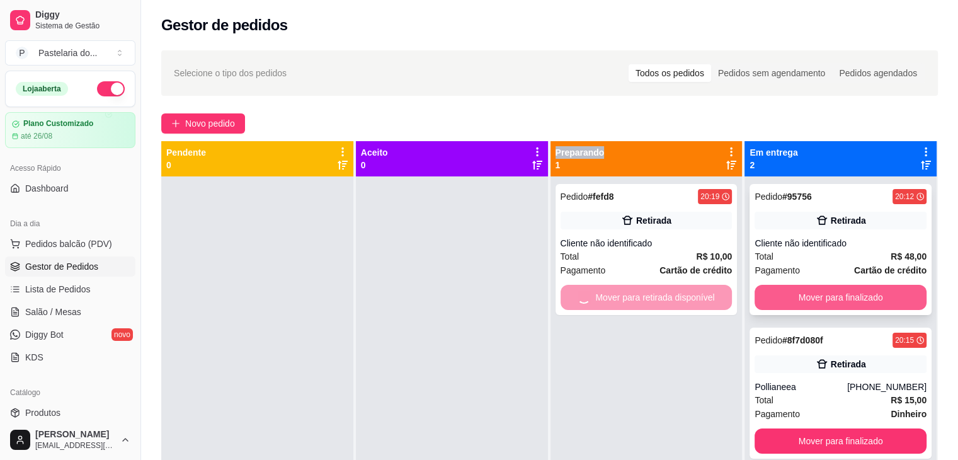
click at [784, 297] on button "Mover para finalizado" at bounding box center [840, 297] width 172 height 25
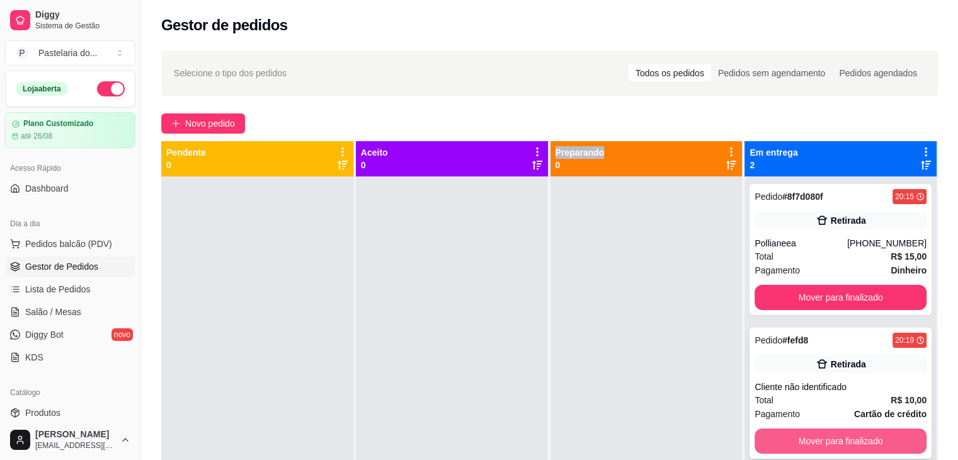
click at [811, 436] on button "Mover para finalizado" at bounding box center [840, 440] width 172 height 25
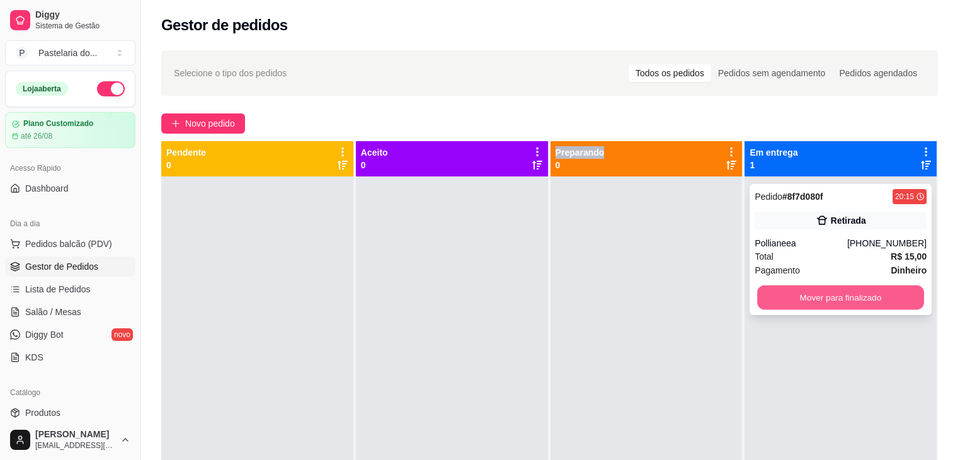
click at [830, 294] on button "Mover para finalizado" at bounding box center [840, 297] width 167 height 25
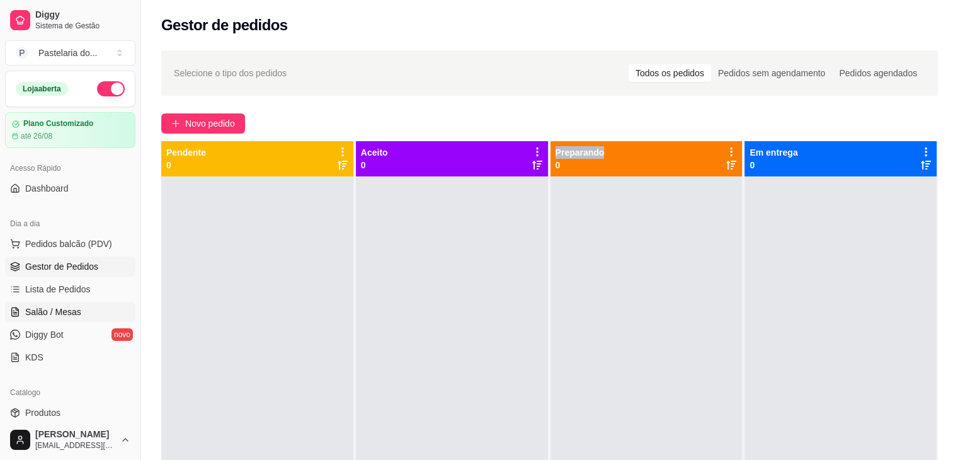
click at [54, 310] on span "Salão / Mesas" at bounding box center [53, 311] width 56 height 13
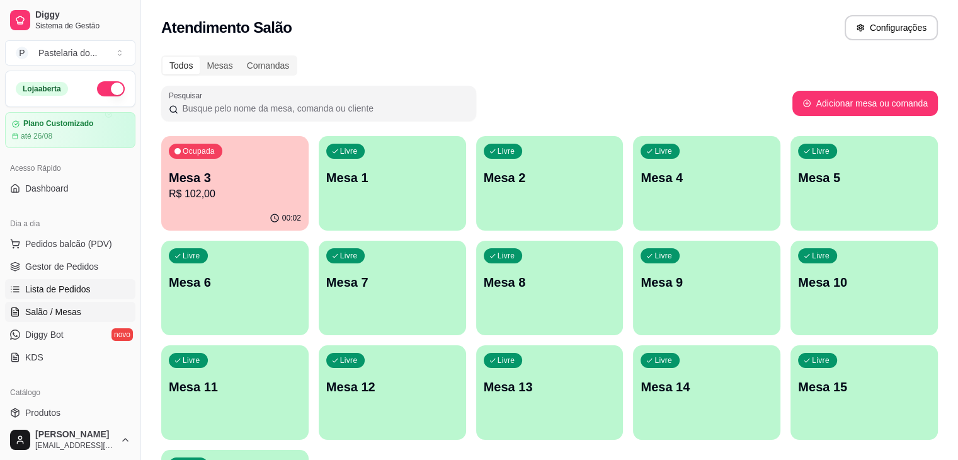
click at [81, 289] on span "Lista de Pedidos" at bounding box center [57, 289] width 65 height 13
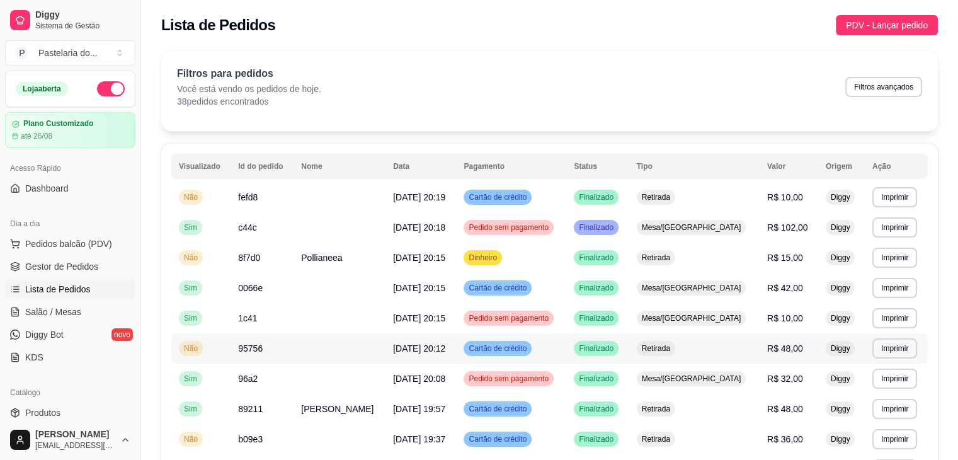
click at [725, 349] on td "Retirada" at bounding box center [694, 348] width 130 height 30
click at [767, 344] on span "R$ 48,00" at bounding box center [785, 348] width 36 height 10
click at [88, 235] on button "Pedidos balcão (PDV)" at bounding box center [70, 244] width 130 height 20
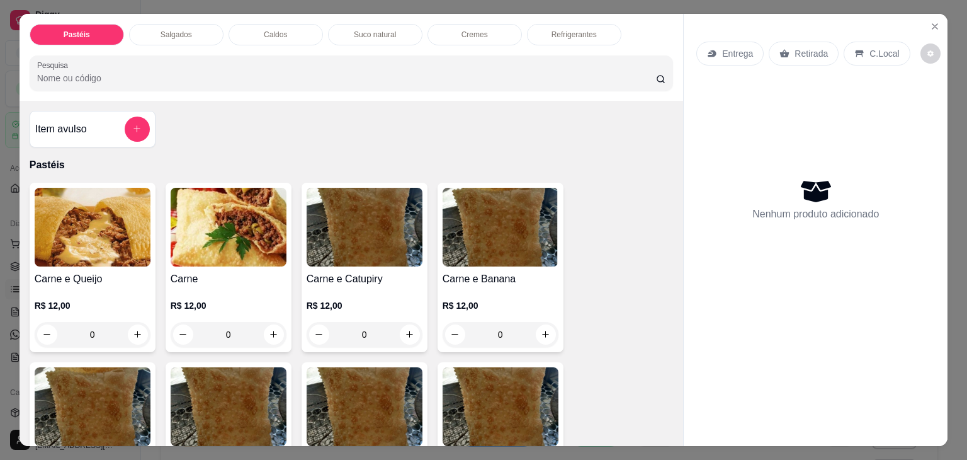
click at [581, 30] on p "Refrigerantes" at bounding box center [573, 35] width 45 height 10
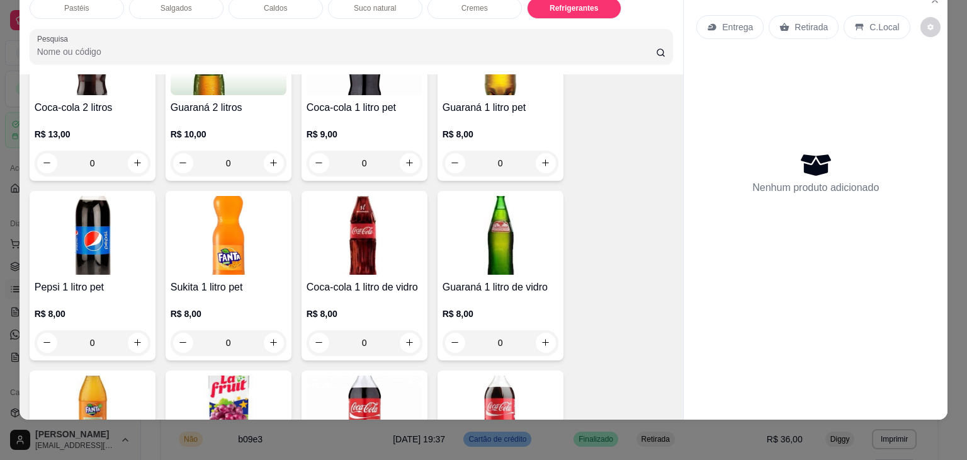
scroll to position [3544, 0]
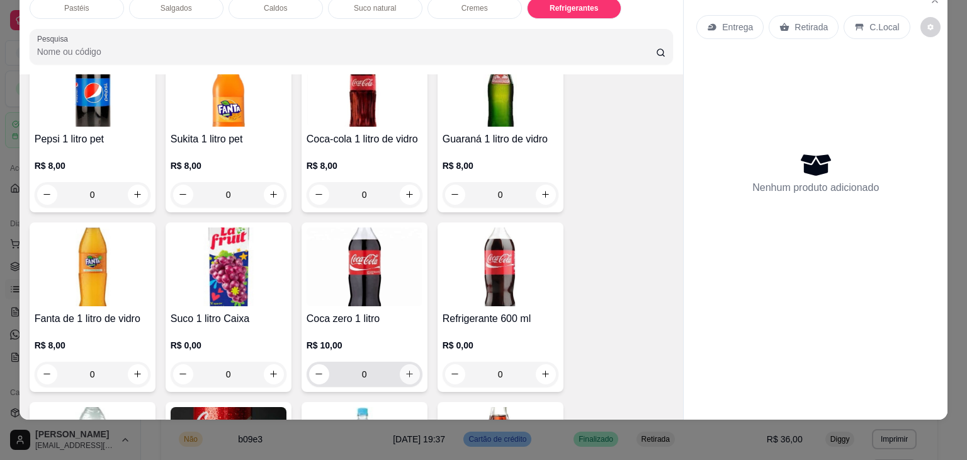
click at [406, 371] on icon "increase-product-quantity" at bounding box center [409, 374] width 7 height 7
type input "1"
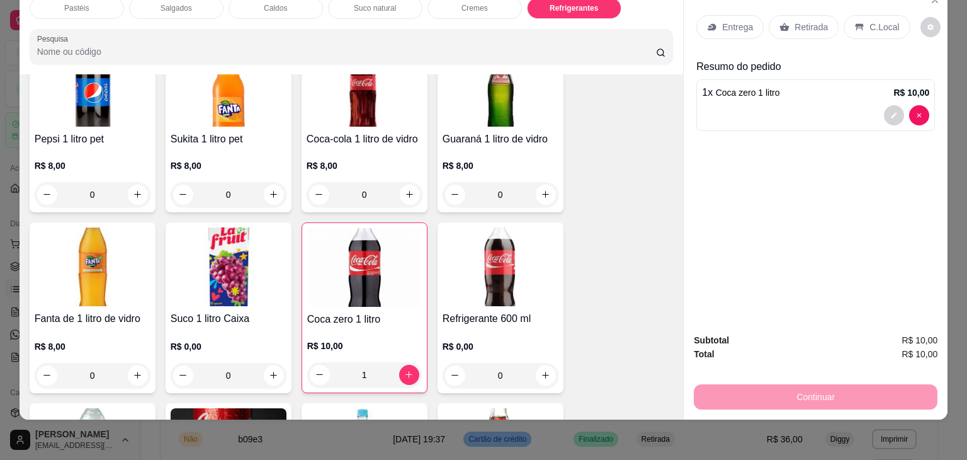
click at [806, 5] on div "Entrega Retirada C.Local" at bounding box center [815, 27] width 239 height 44
click at [806, 15] on div "Retirada" at bounding box center [804, 27] width 70 height 24
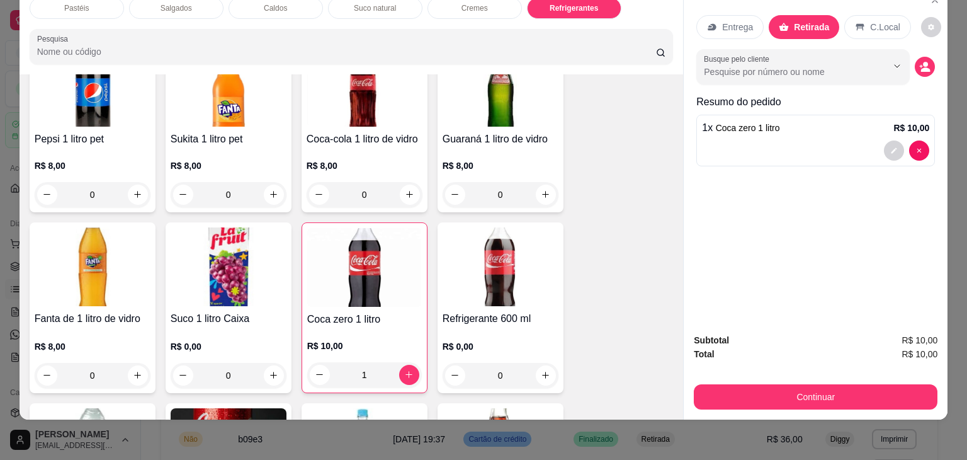
click at [876, 384] on button "Continuar" at bounding box center [816, 396] width 244 height 25
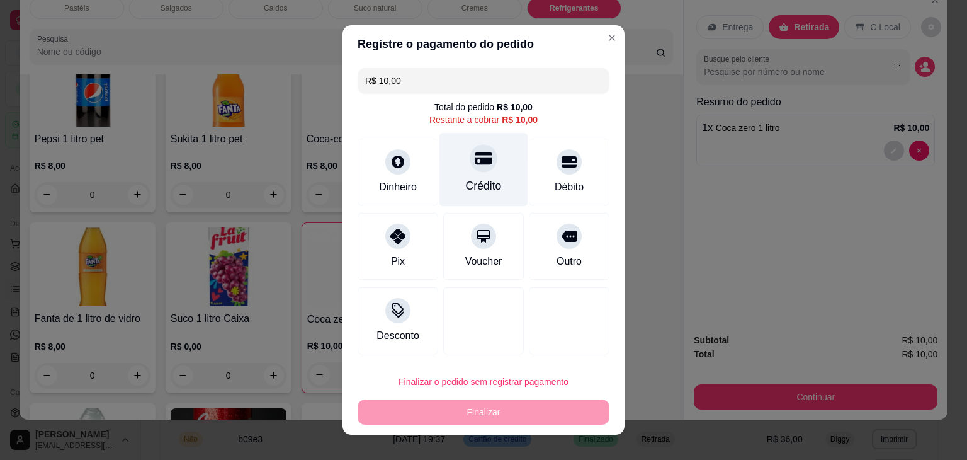
click at [490, 160] on div "Crédito" at bounding box center [483, 170] width 89 height 74
type input "R$ 0,00"
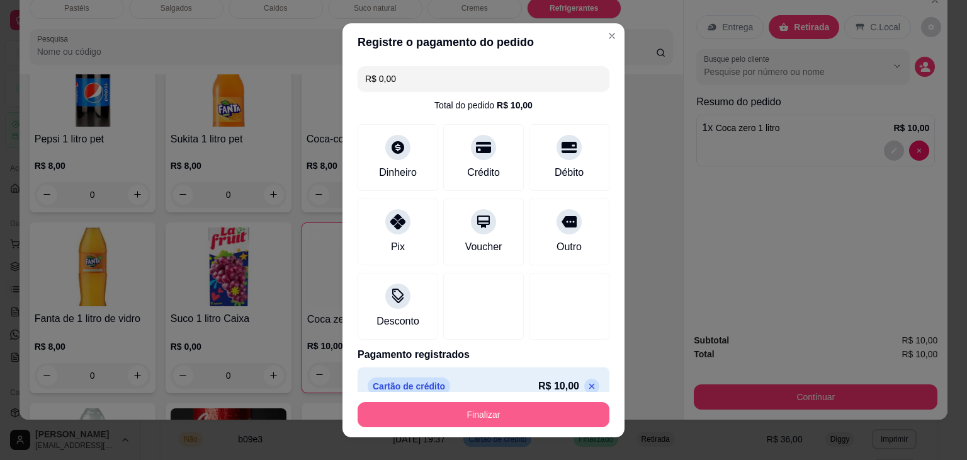
click at [515, 414] on button "Finalizar" at bounding box center [484, 414] width 252 height 25
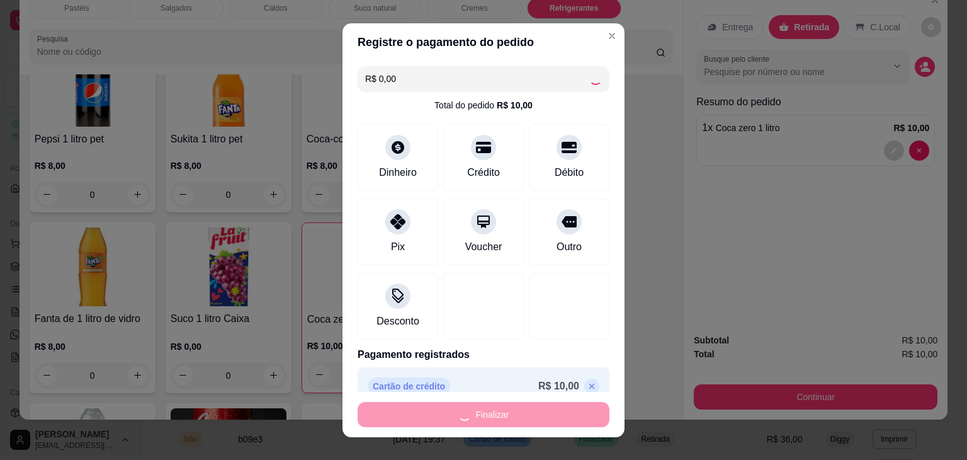
type input "0"
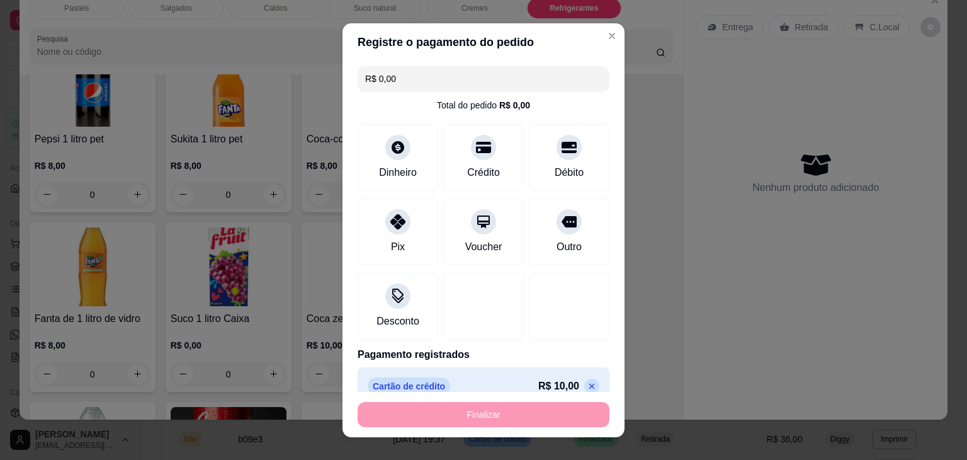
type input "-R$ 10,00"
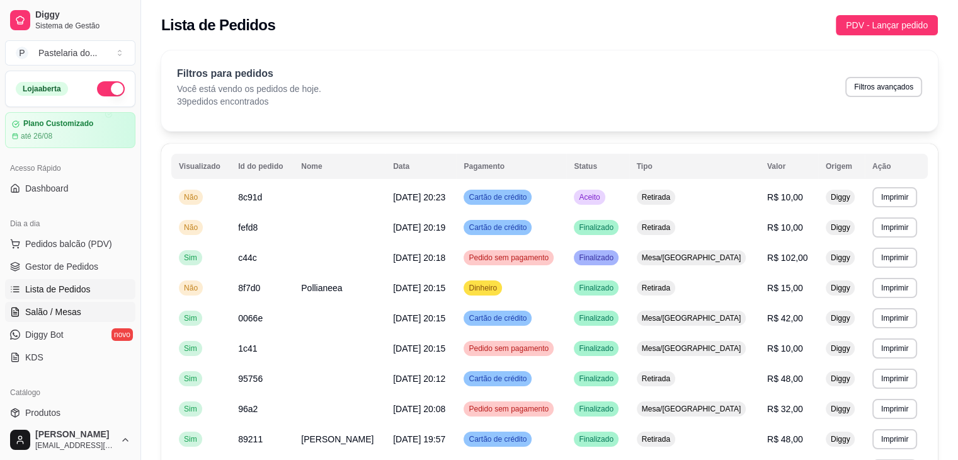
click at [40, 308] on span "Salão / Mesas" at bounding box center [53, 311] width 56 height 13
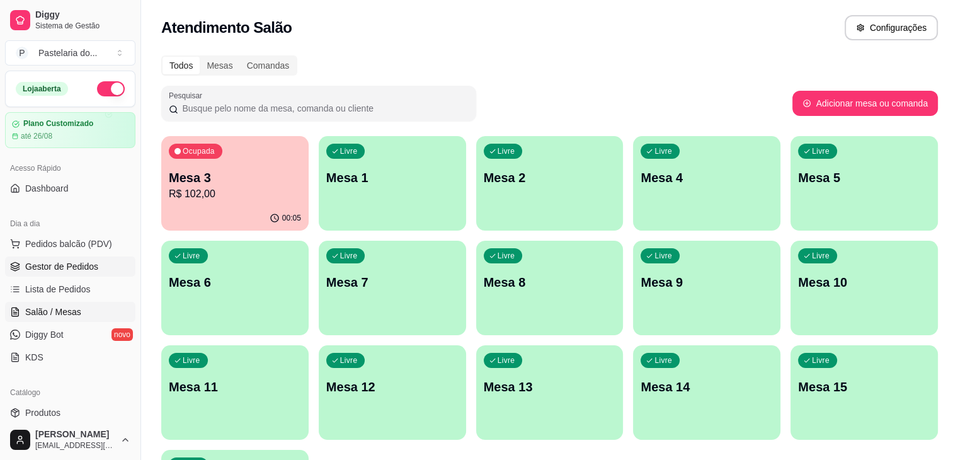
click at [81, 257] on link "Gestor de Pedidos" at bounding box center [70, 266] width 130 height 20
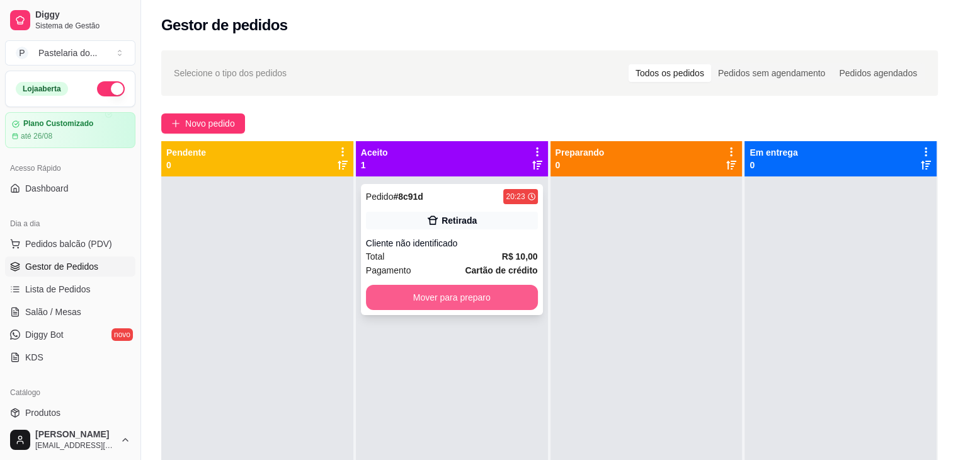
click at [451, 297] on button "Mover para preparo" at bounding box center [452, 297] width 172 height 25
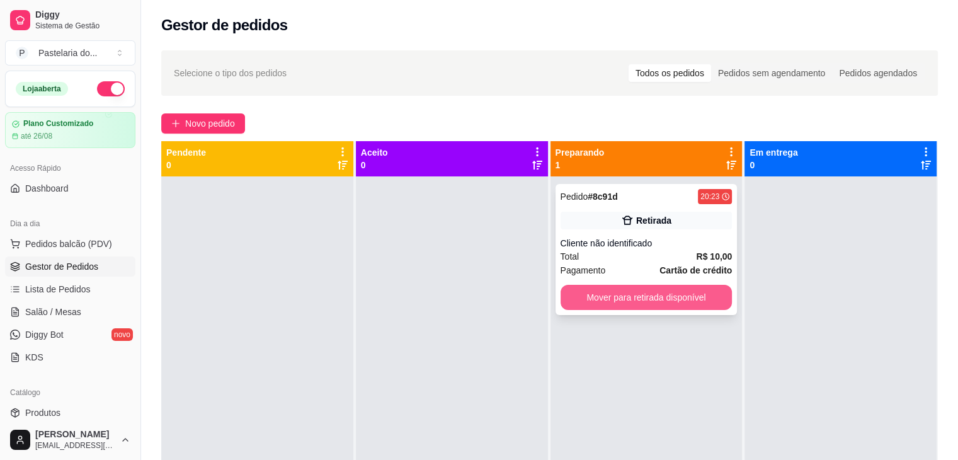
click at [636, 307] on button "Mover para retirada disponível" at bounding box center [646, 297] width 172 height 25
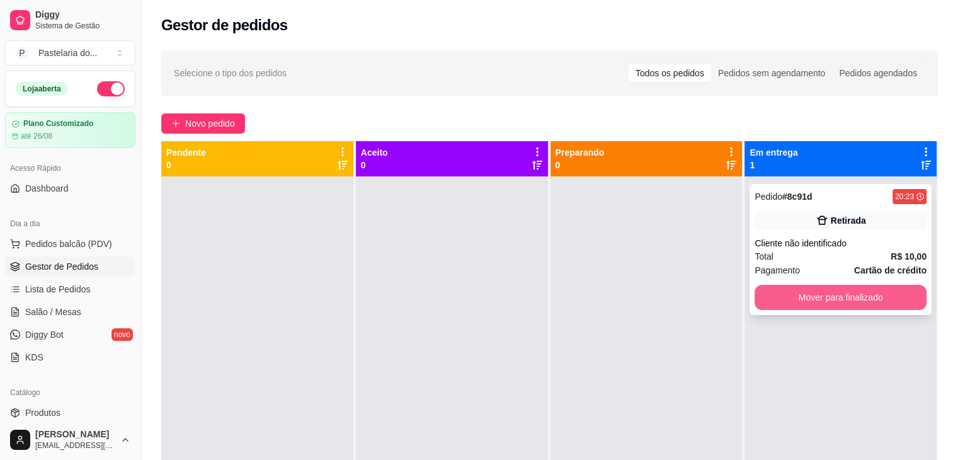
click at [793, 298] on button "Mover para finalizado" at bounding box center [840, 297] width 172 height 25
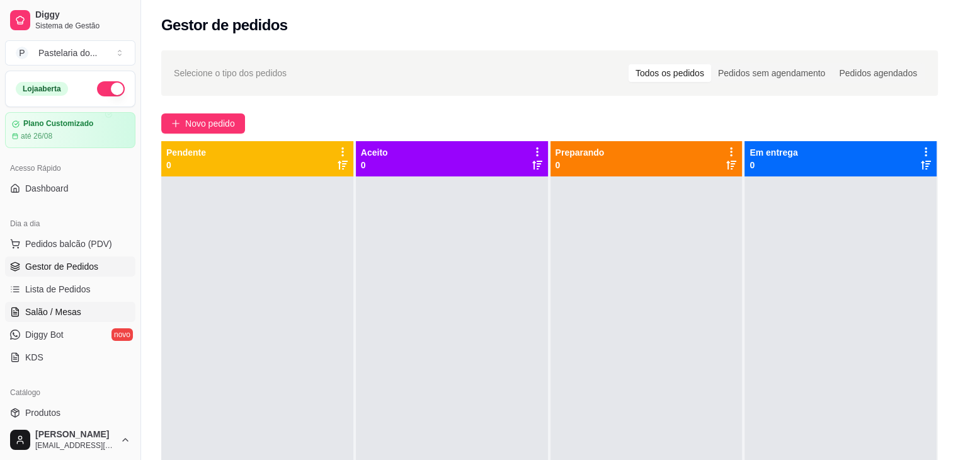
click at [81, 315] on link "Salão / Mesas" at bounding box center [70, 312] width 130 height 20
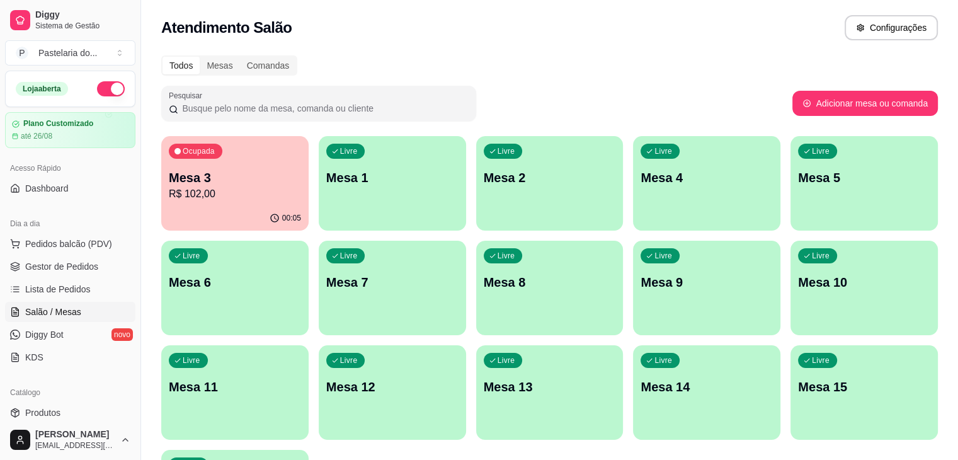
click at [484, 287] on p "Mesa 8" at bounding box center [550, 282] width 132 height 18
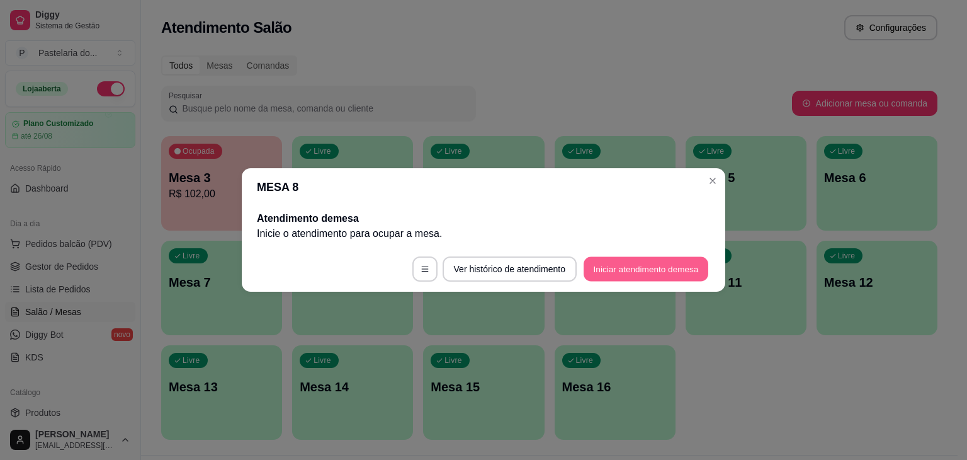
click at [677, 262] on button "Iniciar atendimento de mesa" at bounding box center [646, 269] width 125 height 25
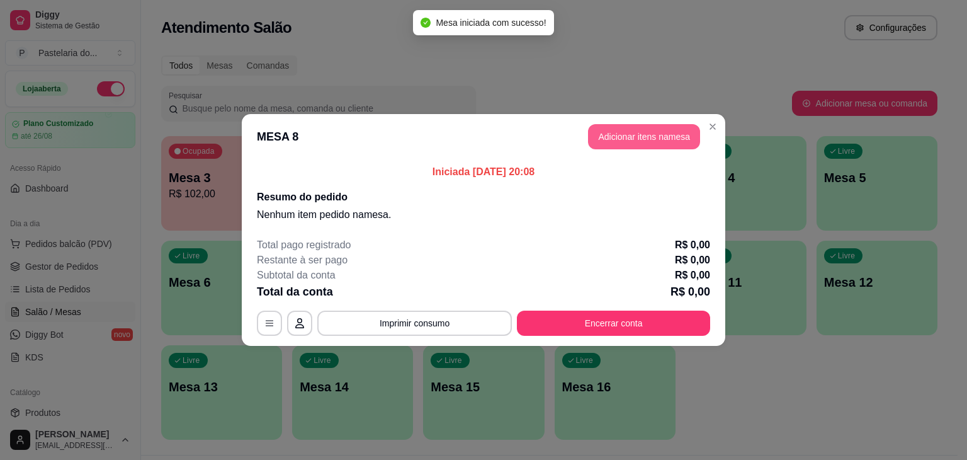
click at [684, 128] on button "Adicionar itens na mesa" at bounding box center [644, 136] width 112 height 25
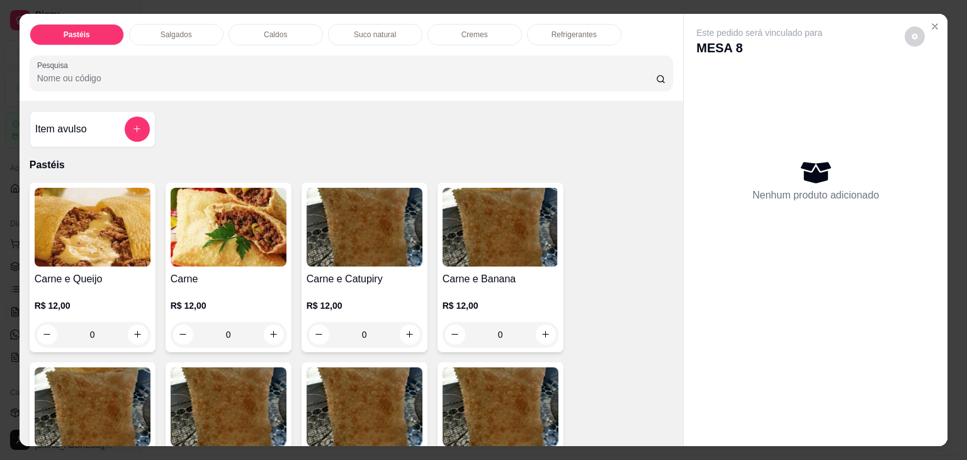
click at [274, 24] on div "Caldos" at bounding box center [276, 34] width 94 height 21
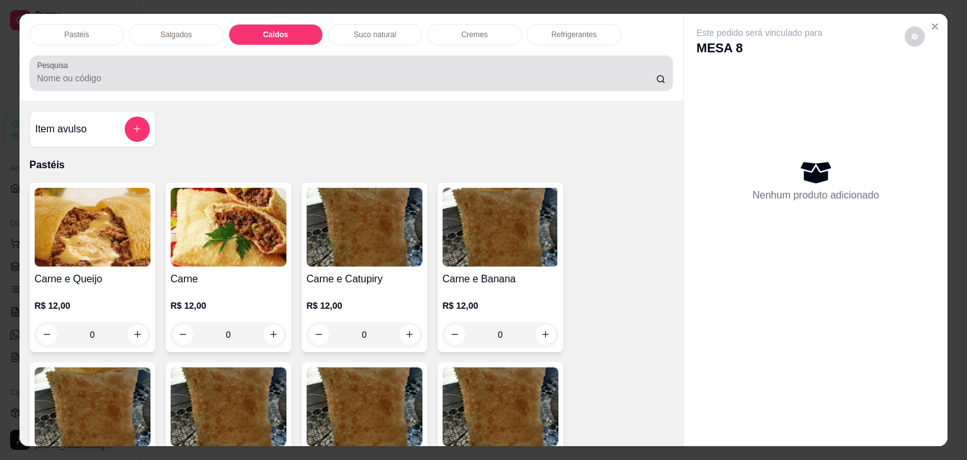
scroll to position [31, 0]
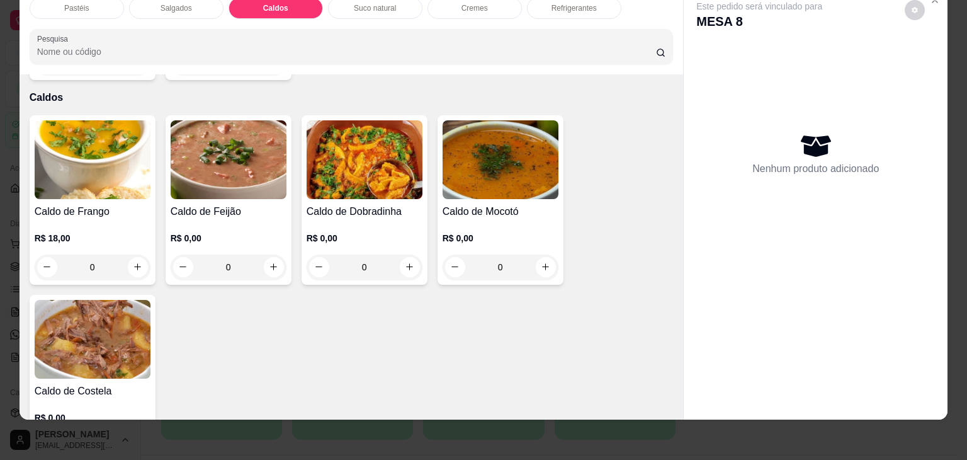
click at [544, 254] on div "0" at bounding box center [501, 266] width 116 height 25
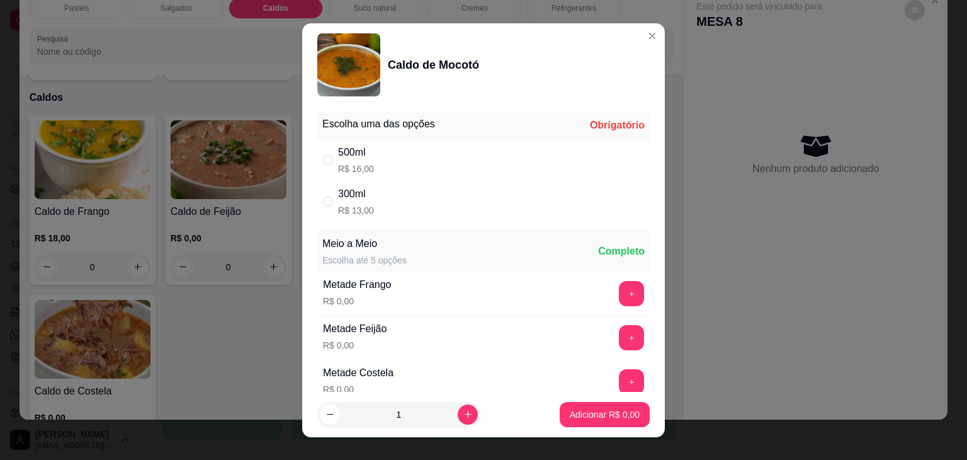
click at [384, 164] on div "500ml R$ 16,00" at bounding box center [483, 160] width 332 height 42
radio input "true"
click at [591, 418] on p "Adicionar R$ 16,00" at bounding box center [602, 414] width 75 height 13
type input "1"
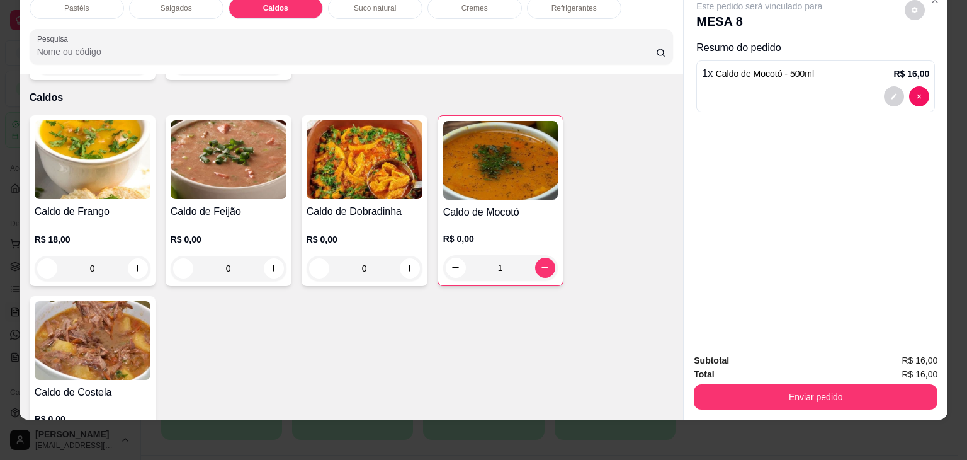
click at [396, 256] on div "0" at bounding box center [365, 268] width 116 height 25
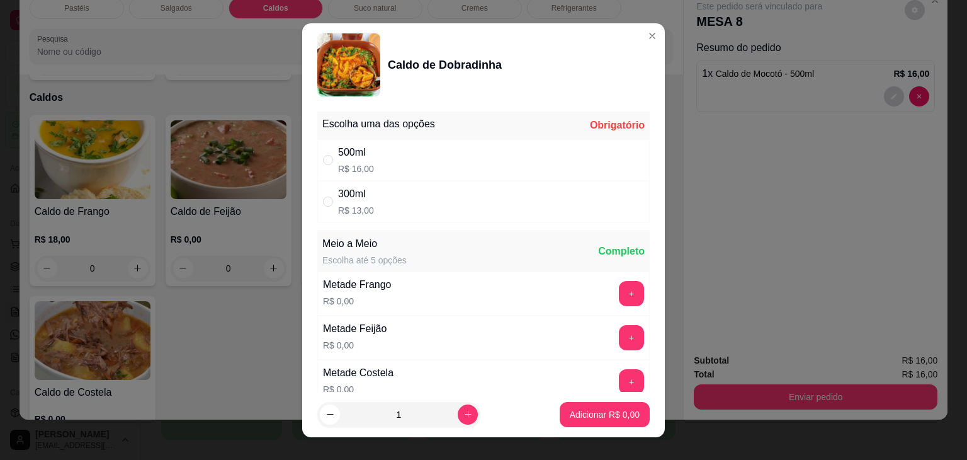
click at [360, 167] on p "R$ 16,00" at bounding box center [356, 168] width 36 height 13
radio input "false"
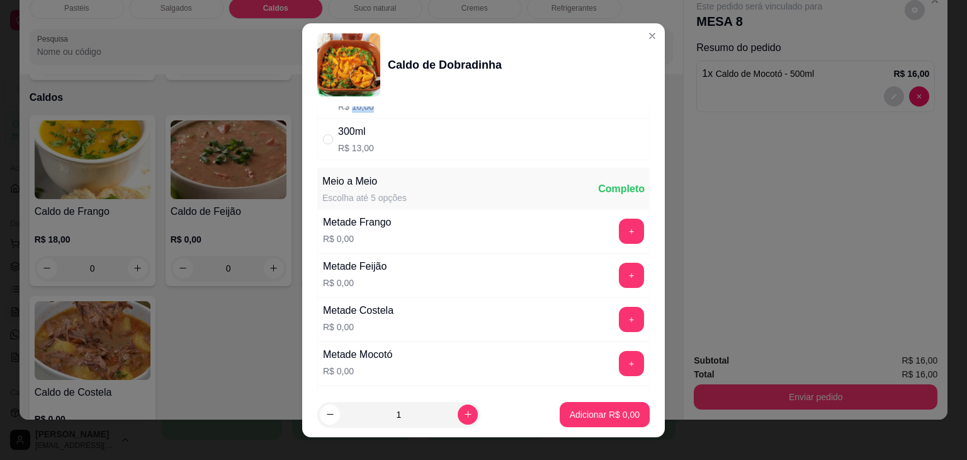
scroll to position [63, 0]
click at [619, 317] on button "+" at bounding box center [631, 318] width 25 height 25
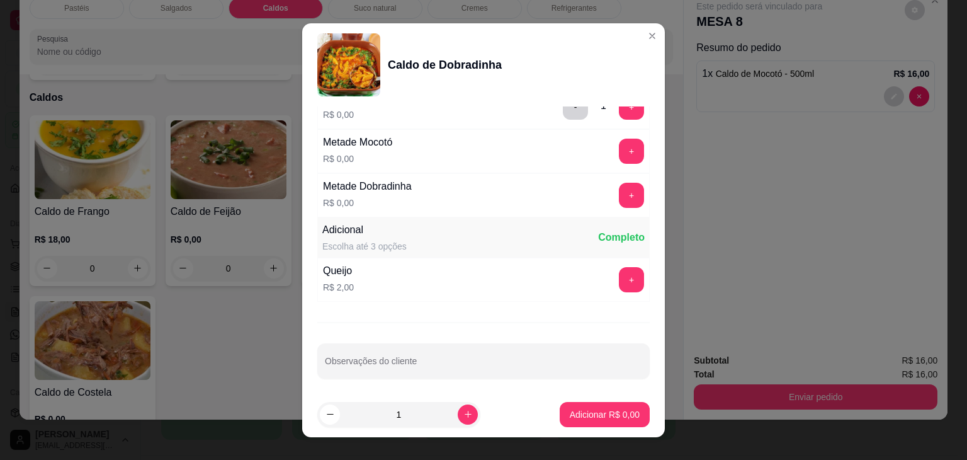
scroll to position [276, 0]
click at [619, 280] on button "+" at bounding box center [631, 277] width 25 height 25
click at [570, 429] on footer "1 Adicionar R$ 4,00" at bounding box center [483, 414] width 363 height 45
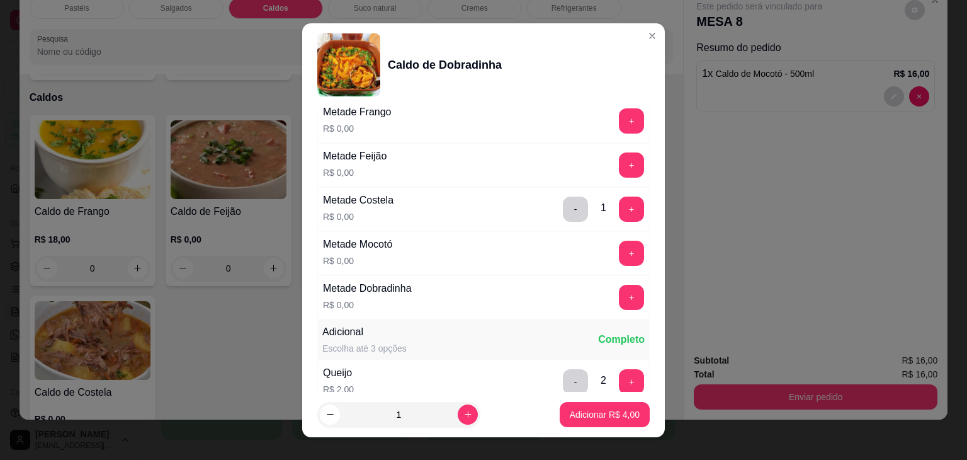
scroll to position [0, 0]
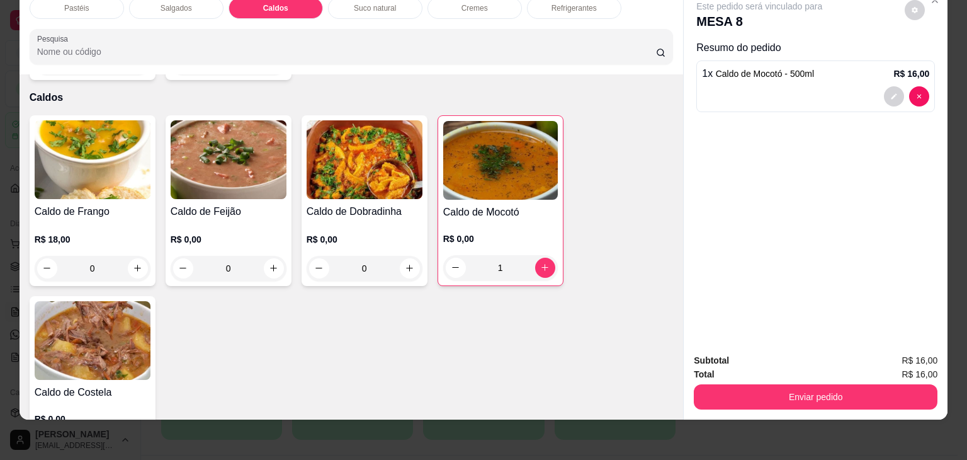
click at [358, 220] on div "R$ 0,00 0" at bounding box center [365, 250] width 116 height 60
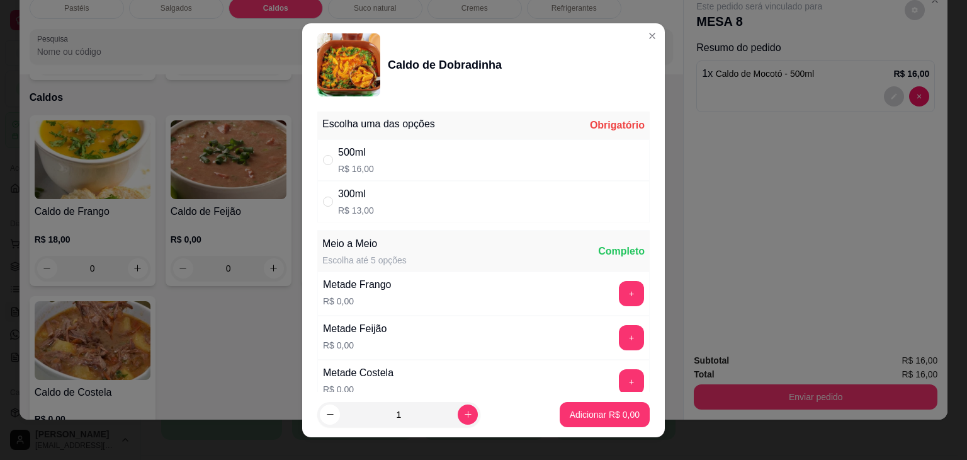
click at [370, 172] on div "500ml R$ 16,00" at bounding box center [483, 160] width 332 height 42
radio input "true"
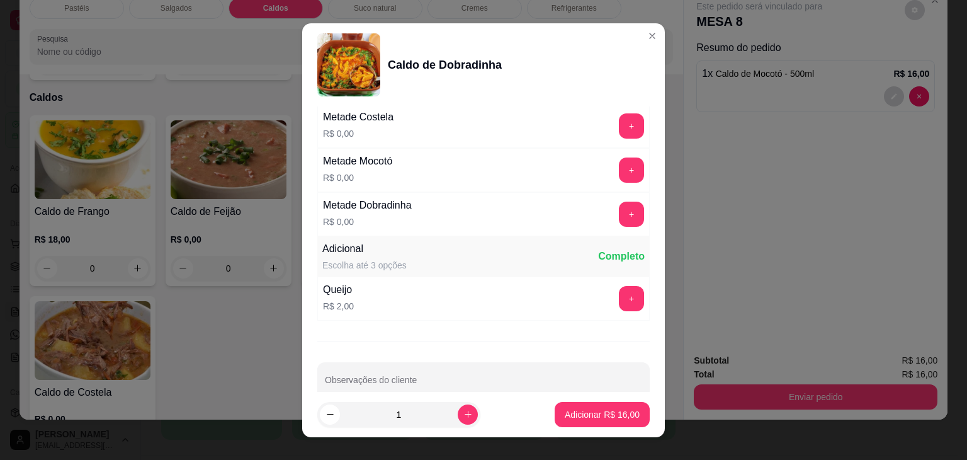
scroll to position [276, 0]
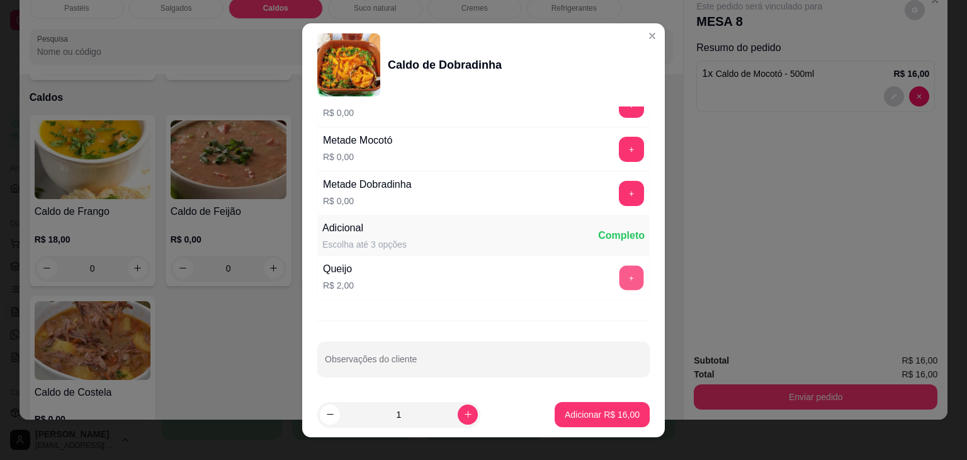
click at [619, 283] on button "+" at bounding box center [631, 277] width 25 height 25
click at [617, 415] on p "Adicionar R$ 18,00" at bounding box center [602, 414] width 75 height 13
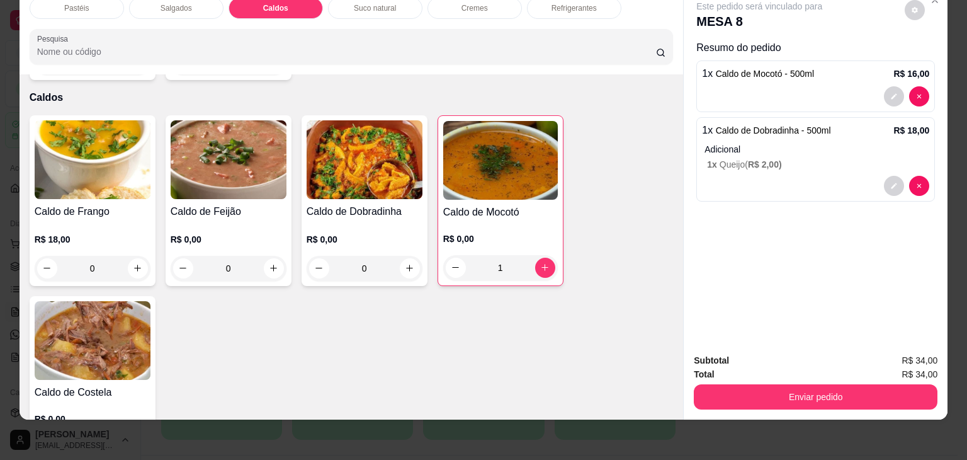
click at [884, 90] on button "decrease-product-quantity" at bounding box center [894, 96] width 20 height 20
click at [891, 91] on button "decrease-product-quantity" at bounding box center [894, 96] width 20 height 20
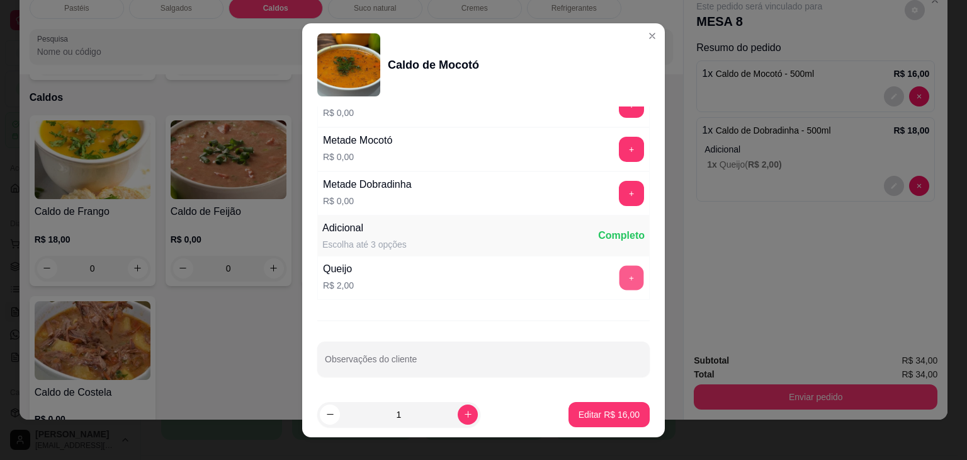
click at [619, 277] on button "+" at bounding box center [631, 277] width 25 height 25
click at [604, 411] on p "Editar R$ 18,00" at bounding box center [609, 414] width 61 height 13
type input "0"
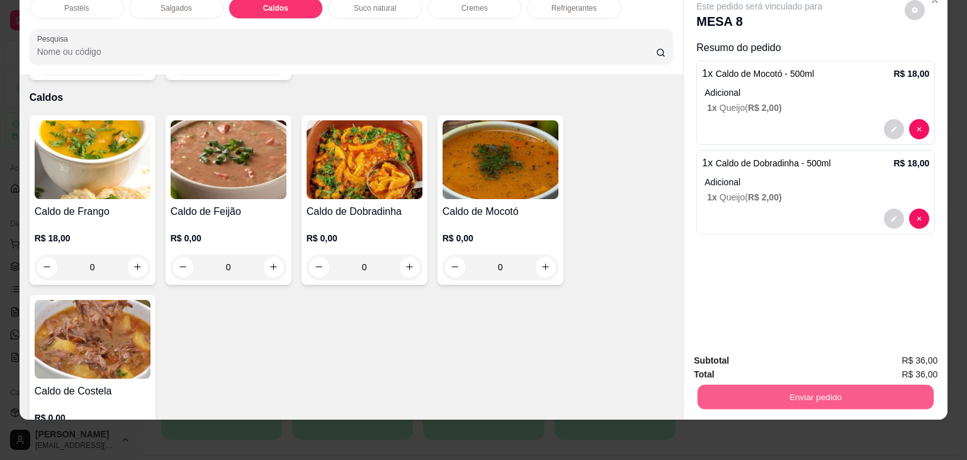
click at [830, 385] on button "Enviar pedido" at bounding box center [816, 397] width 236 height 25
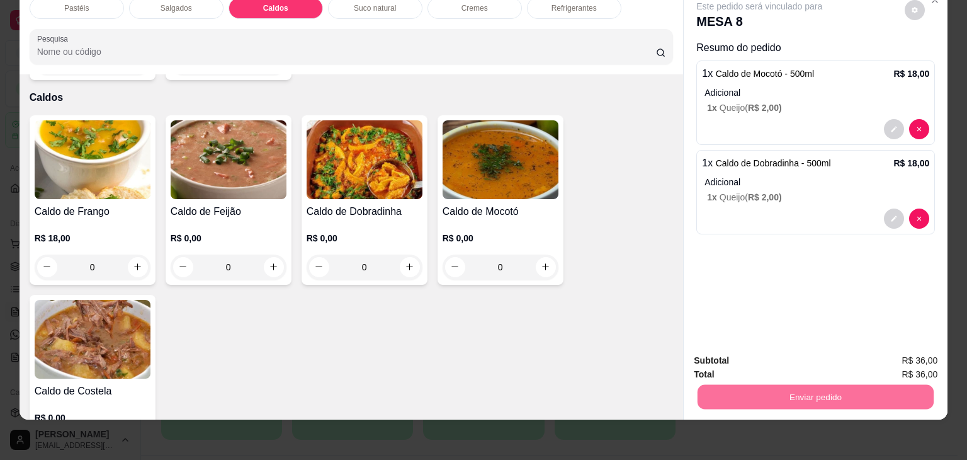
click at [822, 351] on button "Não registrar e enviar pedido" at bounding box center [773, 355] width 127 height 23
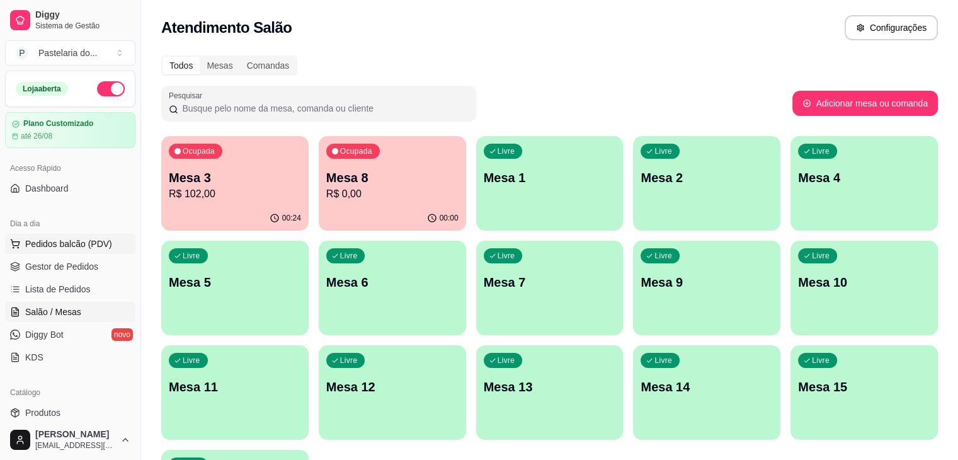
click at [74, 237] on span "Pedidos balcão (PDV)" at bounding box center [68, 243] width 87 height 13
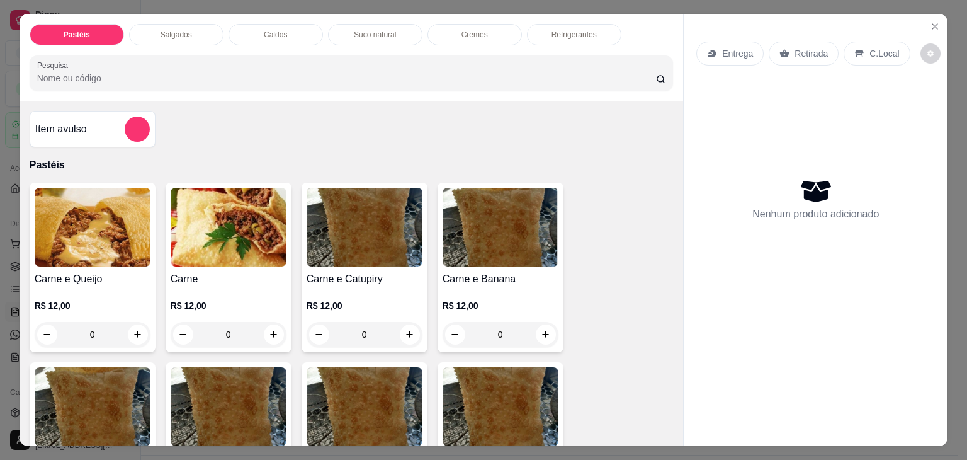
click at [267, 33] on p "Caldos" at bounding box center [275, 35] width 23 height 10
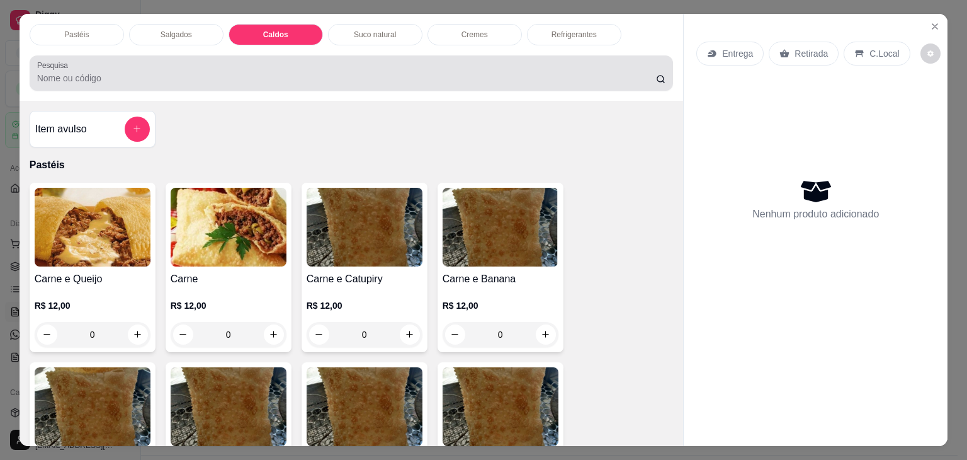
scroll to position [31, 0]
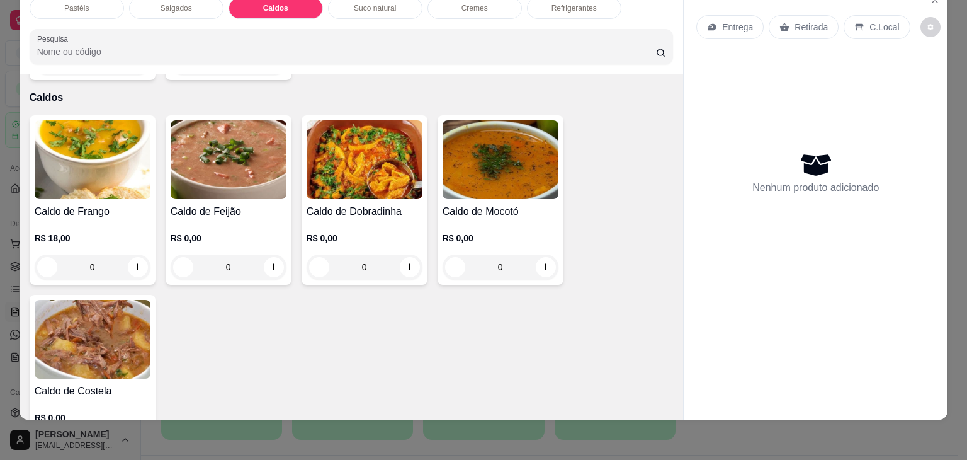
click at [124, 167] on img at bounding box center [93, 159] width 116 height 79
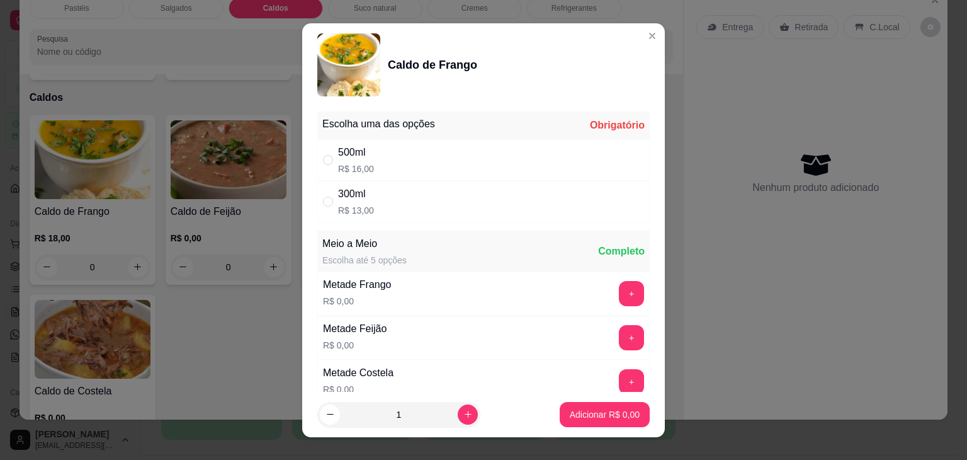
click at [379, 154] on div "500ml R$ 16,00" at bounding box center [483, 160] width 332 height 42
radio input "true"
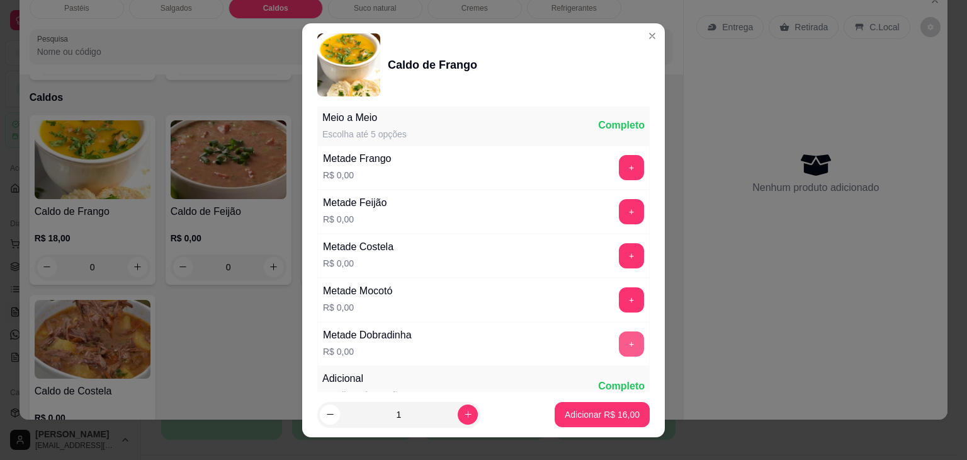
click at [619, 341] on button "+" at bounding box center [631, 343] width 25 height 25
click at [607, 417] on p "Adicionar R$ 16,00" at bounding box center [602, 414] width 73 height 12
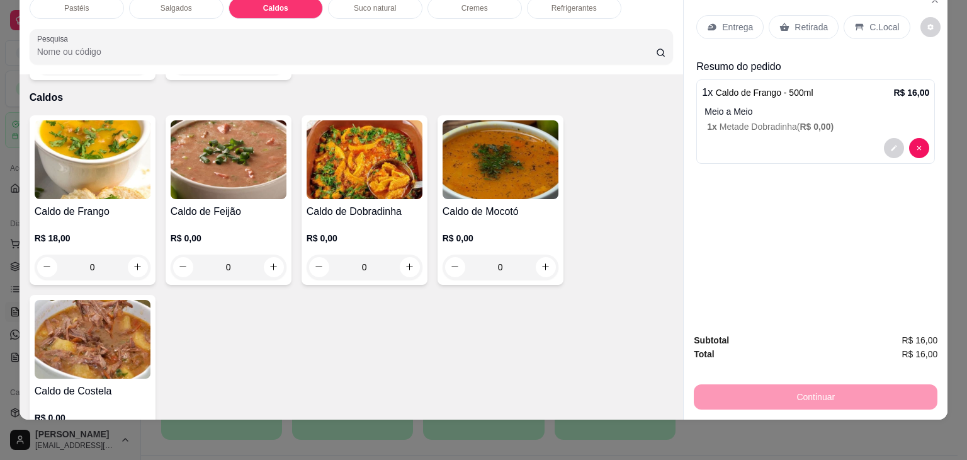
click at [803, 21] on p "Retirada" at bounding box center [811, 27] width 33 height 13
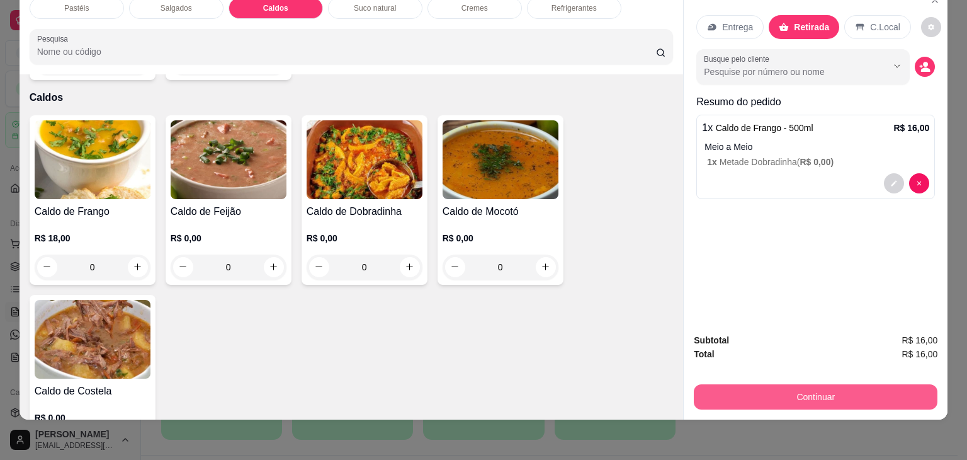
click at [820, 384] on button "Continuar" at bounding box center [816, 396] width 244 height 25
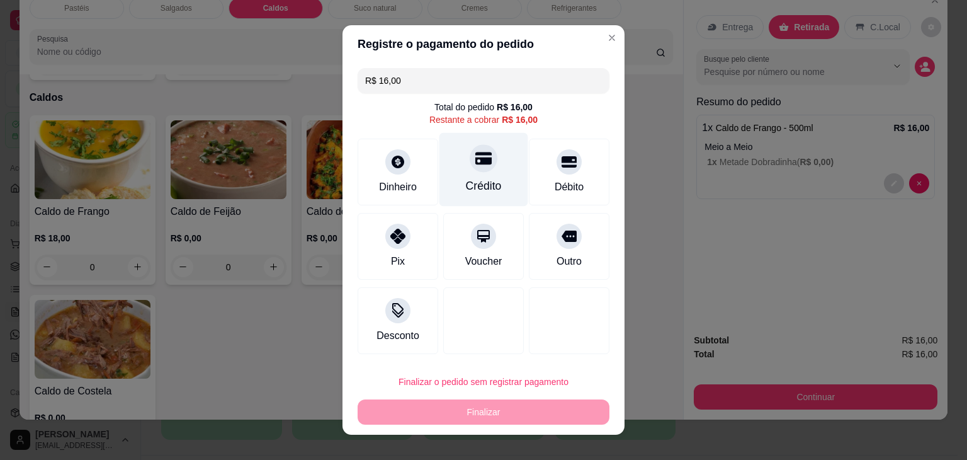
click at [493, 150] on div "Crédito" at bounding box center [483, 170] width 89 height 74
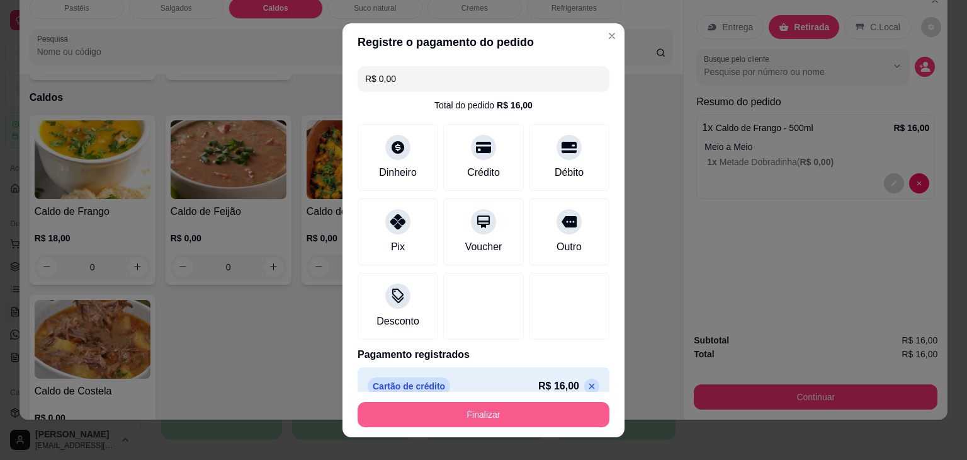
click at [509, 414] on button "Finalizar" at bounding box center [484, 414] width 252 height 25
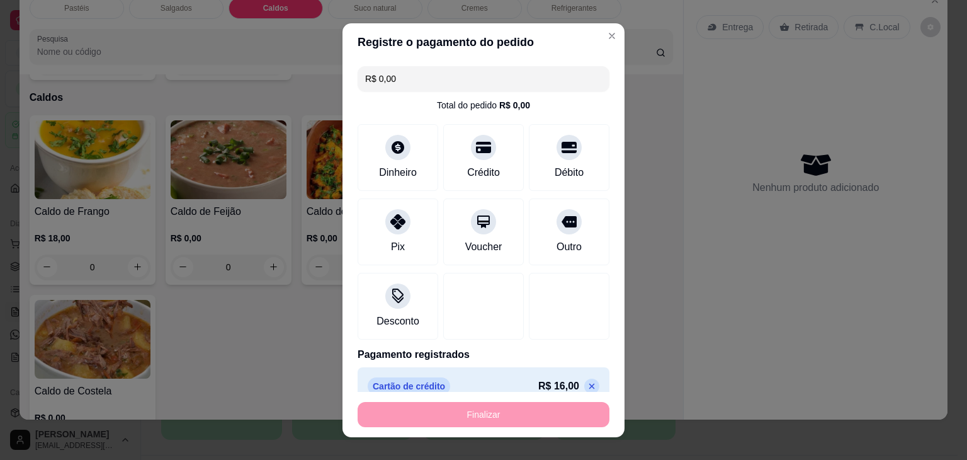
type input "-R$ 16,00"
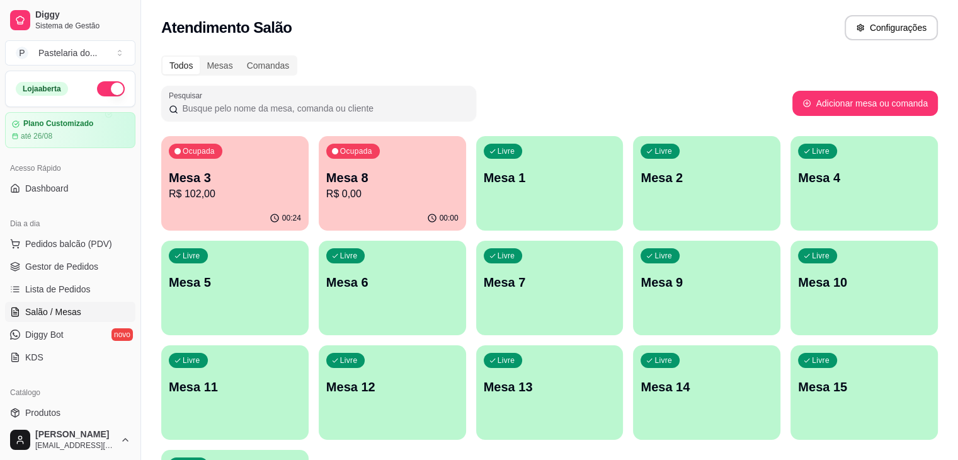
click at [366, 194] on p "R$ 0,00" at bounding box center [392, 193] width 132 height 15
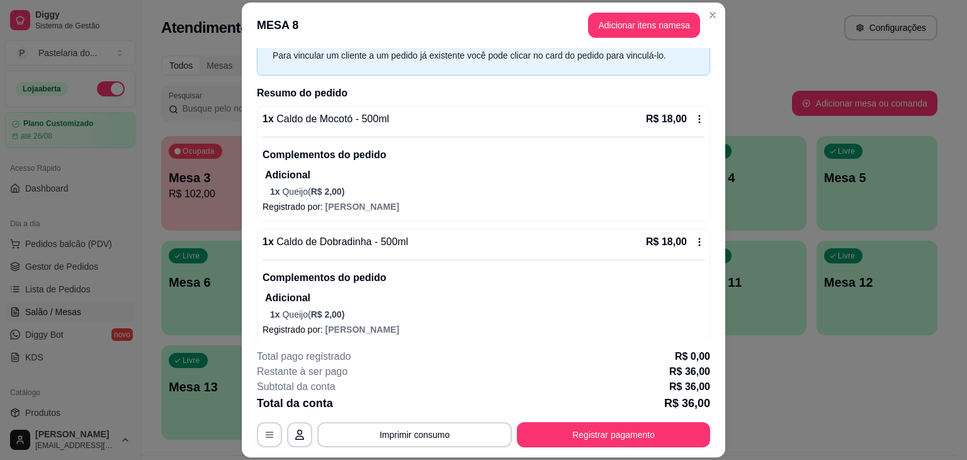
scroll to position [63, 0]
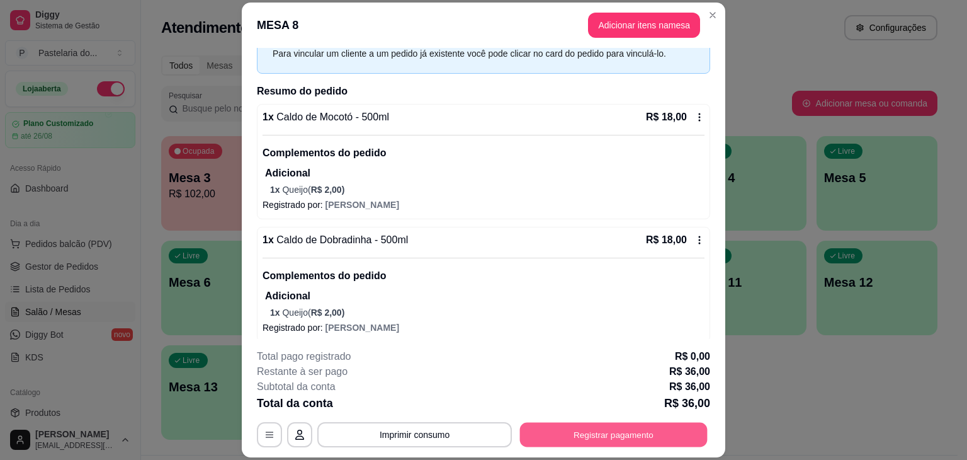
click at [604, 445] on button "Registrar pagamento" at bounding box center [614, 434] width 188 height 25
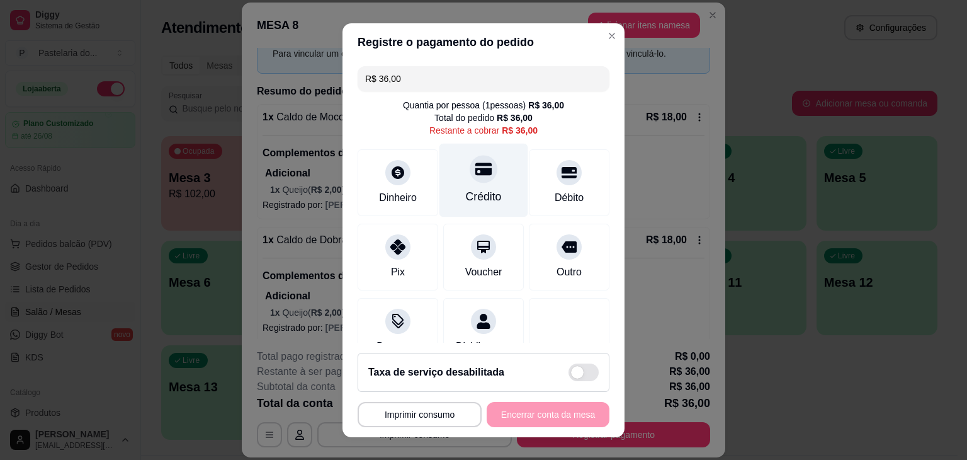
click at [479, 159] on div "Crédito" at bounding box center [483, 180] width 89 height 74
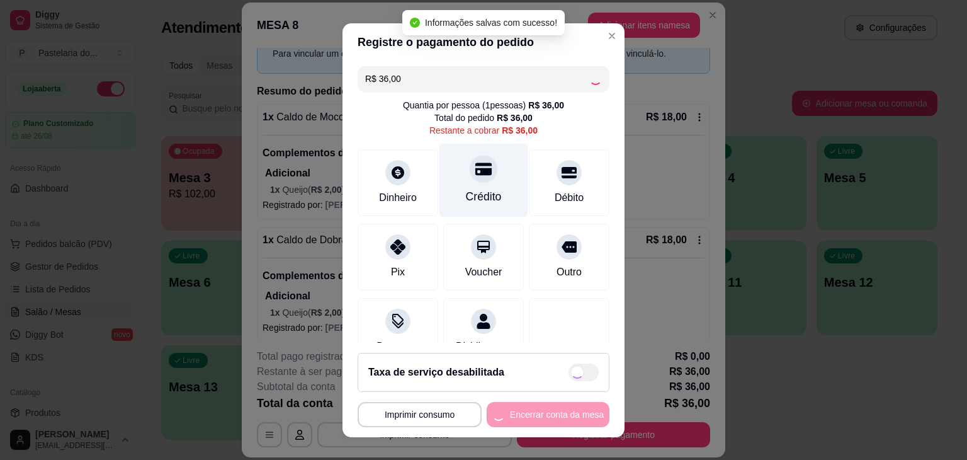
type input "R$ 0,00"
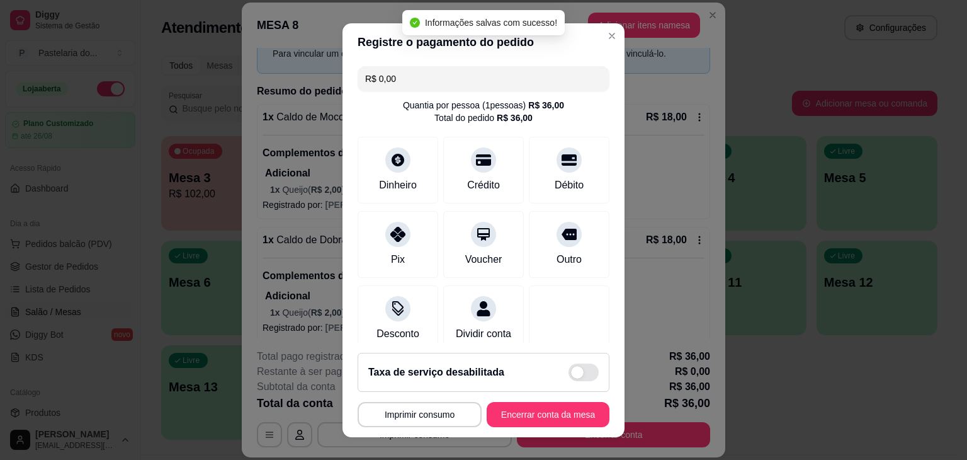
click at [556, 427] on footer "**********" at bounding box center [483, 389] width 282 height 94
click at [555, 417] on button "Encerrar conta da mesa" at bounding box center [548, 414] width 123 height 25
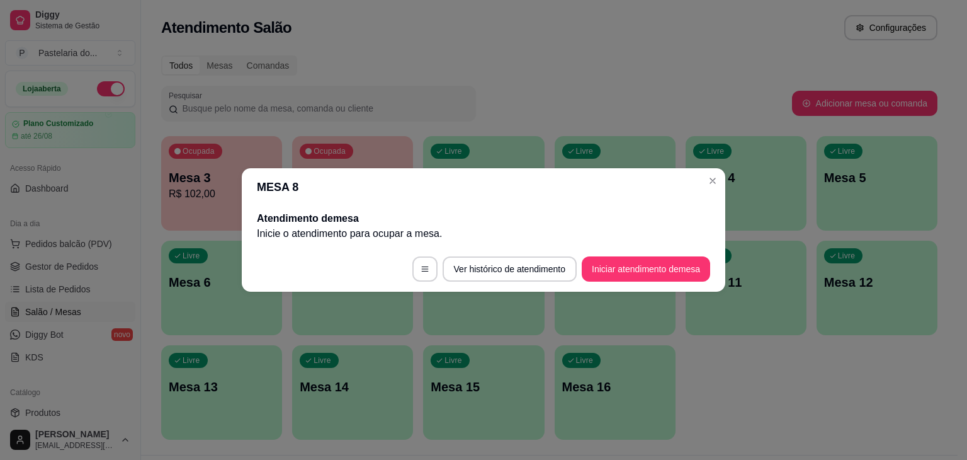
scroll to position [0, 0]
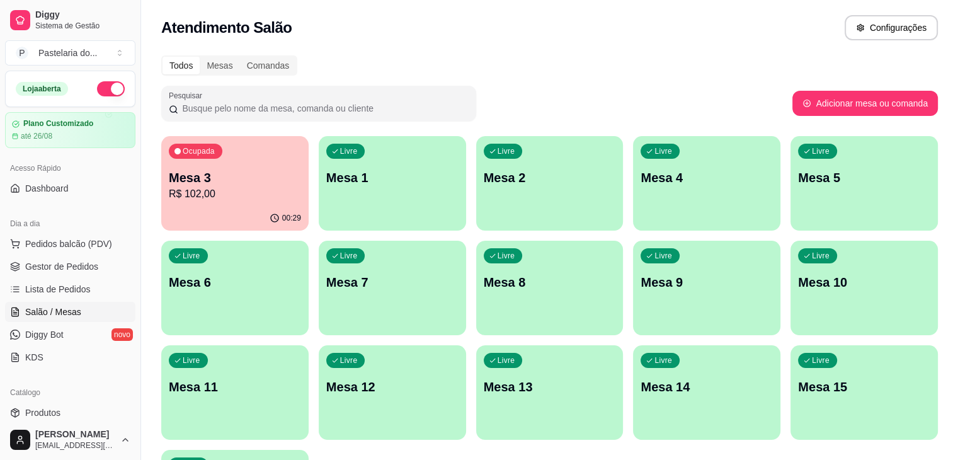
click at [208, 193] on p "R$ 102,00" at bounding box center [235, 193] width 132 height 15
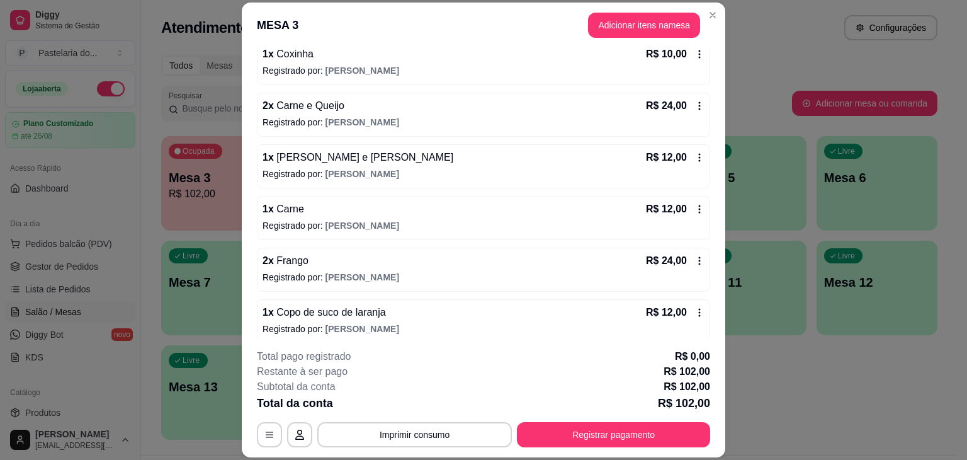
scroll to position [184, 0]
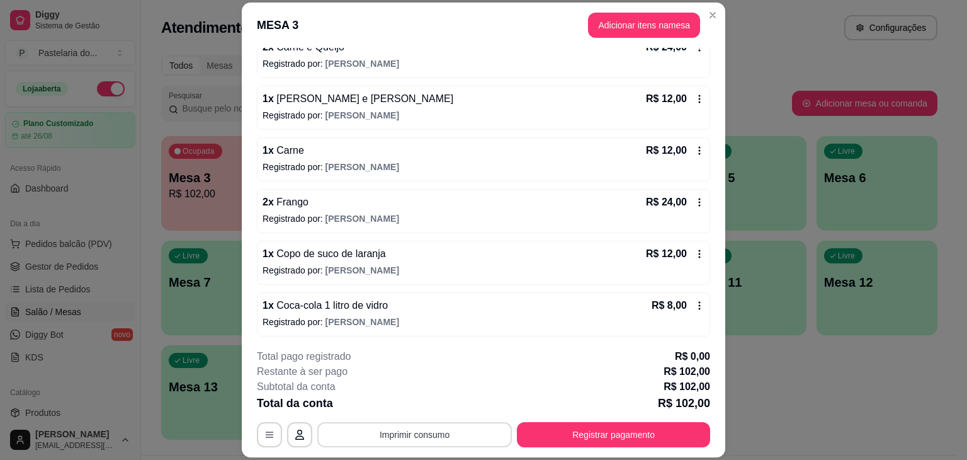
click at [428, 433] on button "Imprimir consumo" at bounding box center [414, 434] width 195 height 25
click at [402, 407] on button "IMPRESSORA" at bounding box center [414, 405] width 88 height 20
click at [599, 436] on button "Registrar pagamento" at bounding box center [613, 434] width 193 height 25
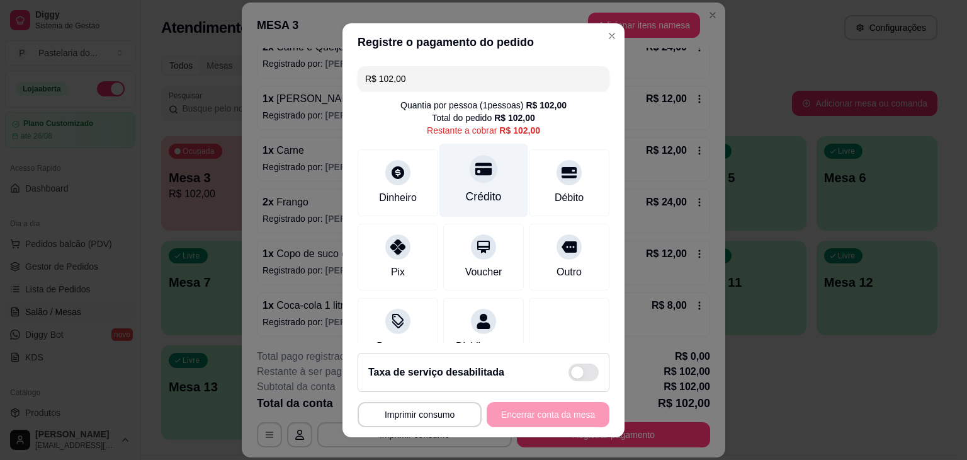
click at [466, 191] on div "Crédito" at bounding box center [484, 196] width 36 height 16
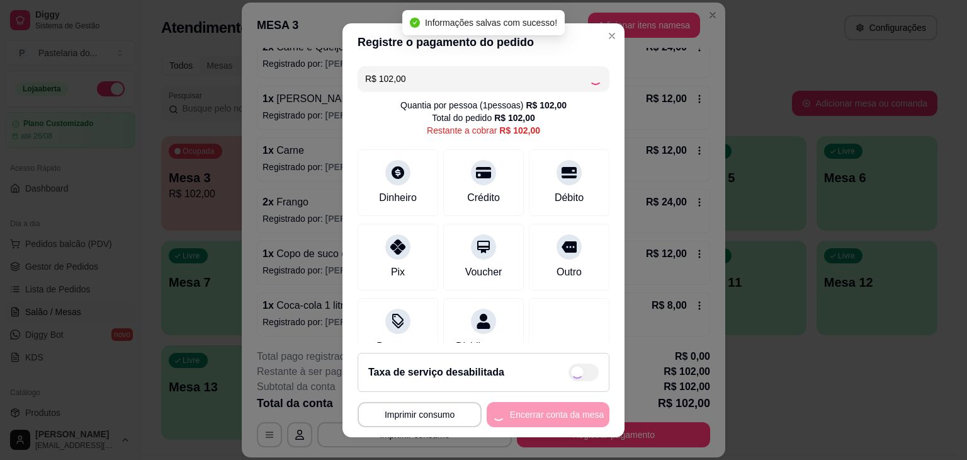
type input "R$ 0,00"
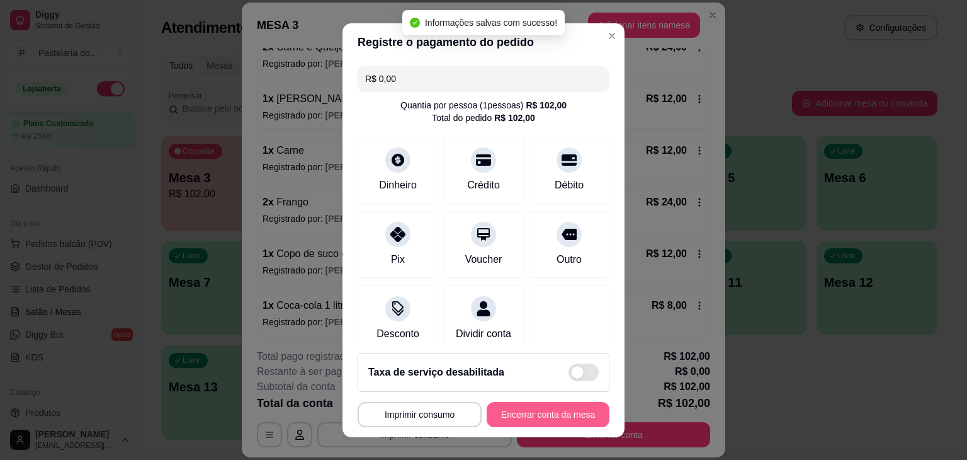
click at [551, 419] on button "Encerrar conta da mesa" at bounding box center [548, 414] width 123 height 25
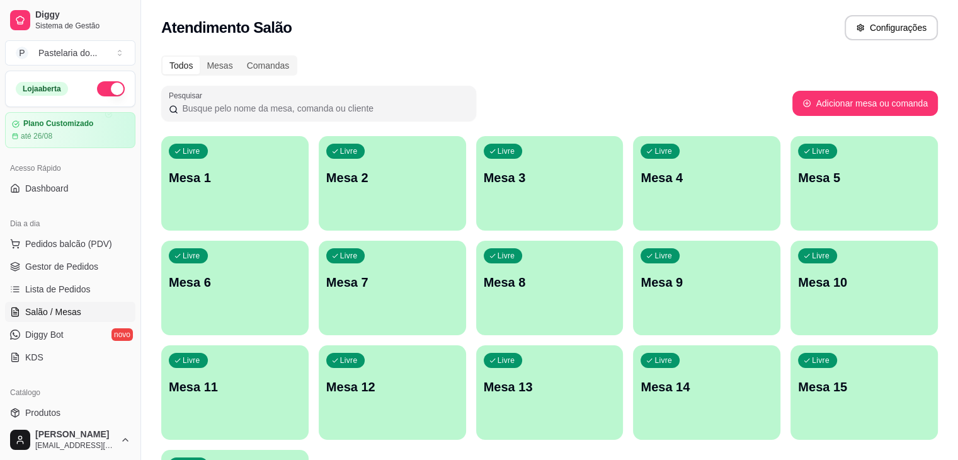
click at [364, 180] on p "Mesa 2" at bounding box center [392, 178] width 132 height 18
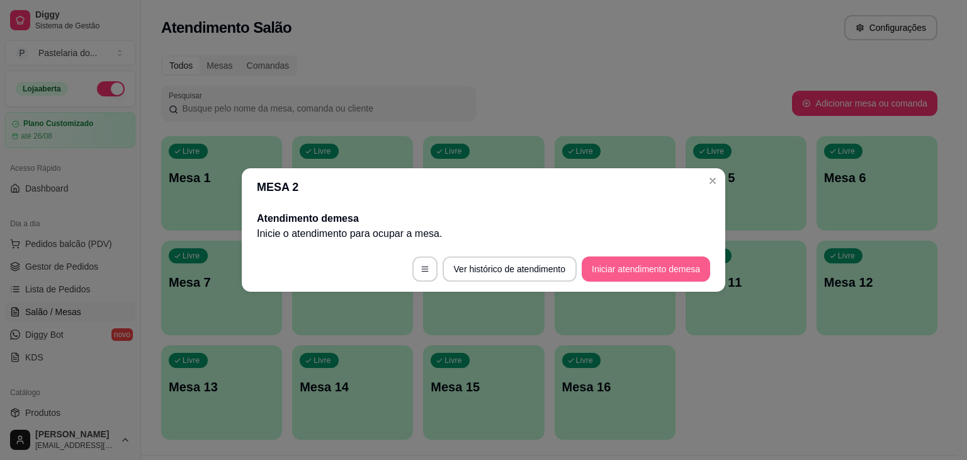
click at [630, 273] on button "Iniciar atendimento de mesa" at bounding box center [646, 268] width 128 height 25
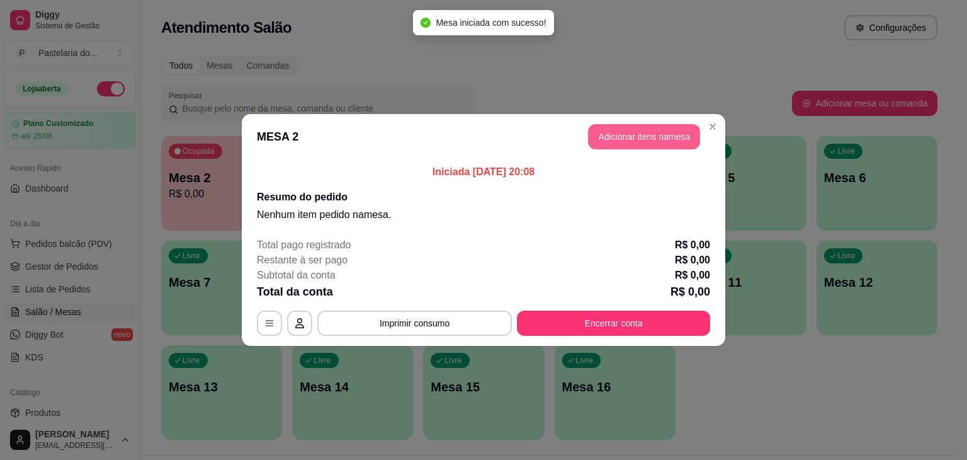
click at [684, 138] on button "Adicionar itens na mesa" at bounding box center [644, 136] width 112 height 25
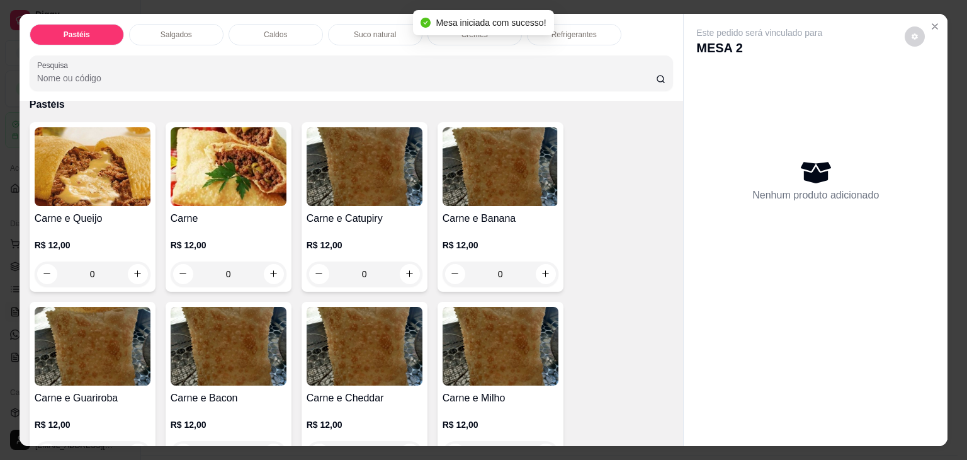
scroll to position [63, 0]
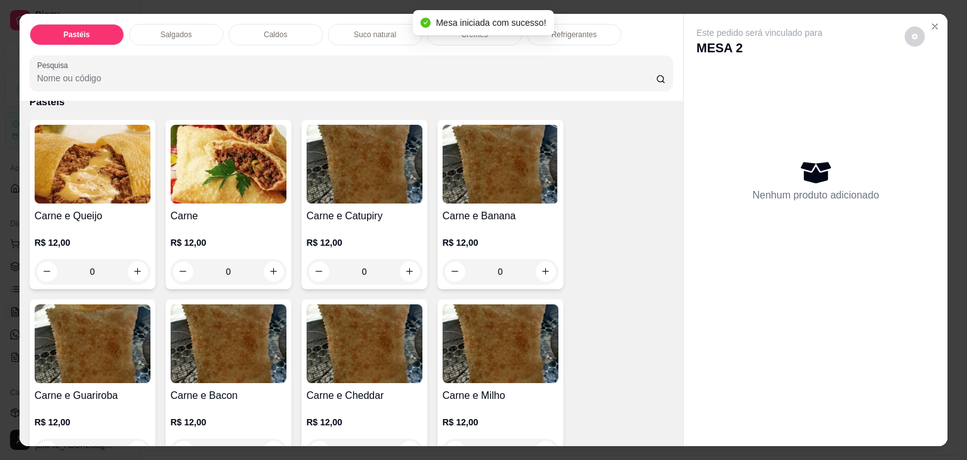
click at [133, 271] on div "0" at bounding box center [93, 271] width 116 height 25
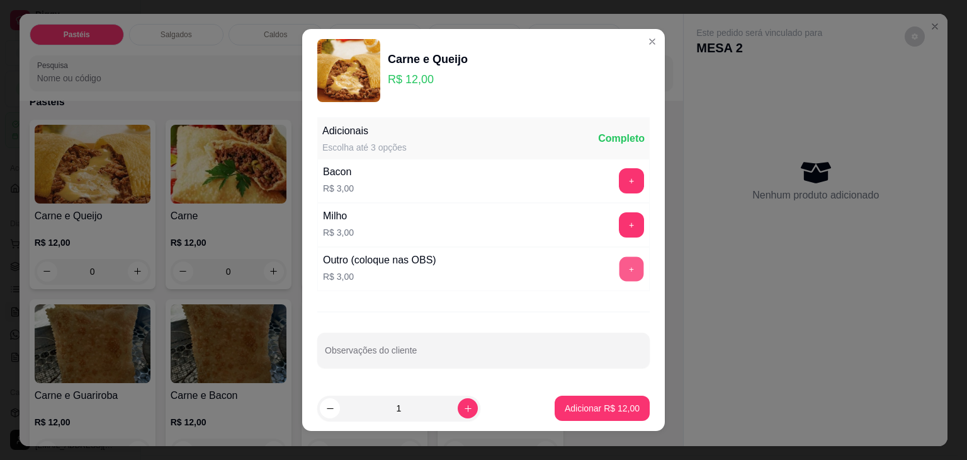
click at [619, 263] on button "+" at bounding box center [631, 269] width 25 height 25
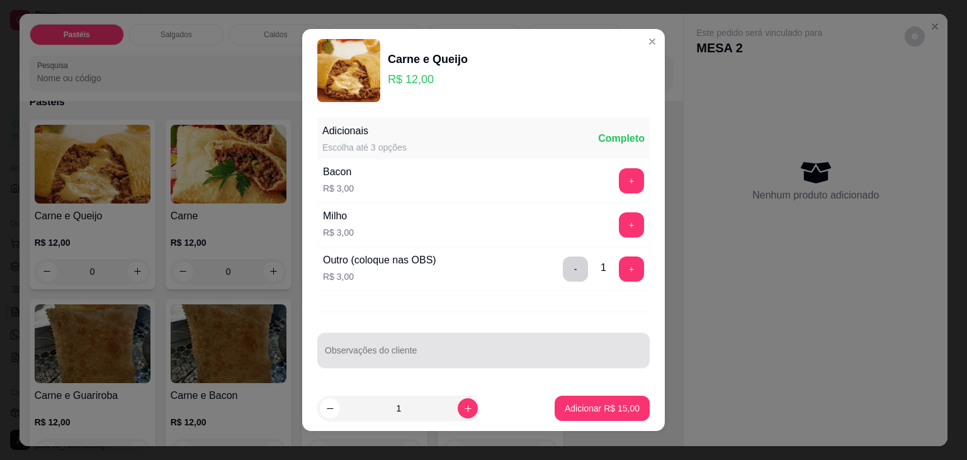
click at [538, 337] on div at bounding box center [483, 349] width 317 height 25
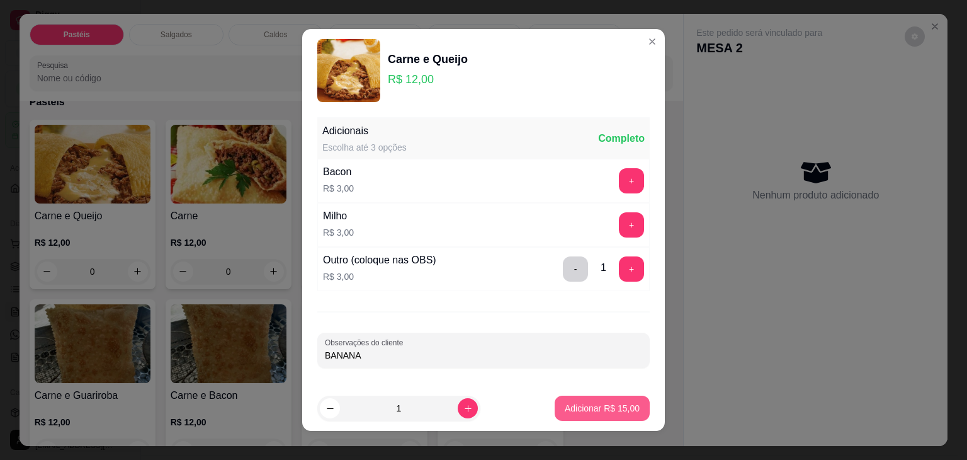
type input "BANANA"
click at [611, 409] on p "Adicionar R$ 15,00" at bounding box center [602, 408] width 75 height 13
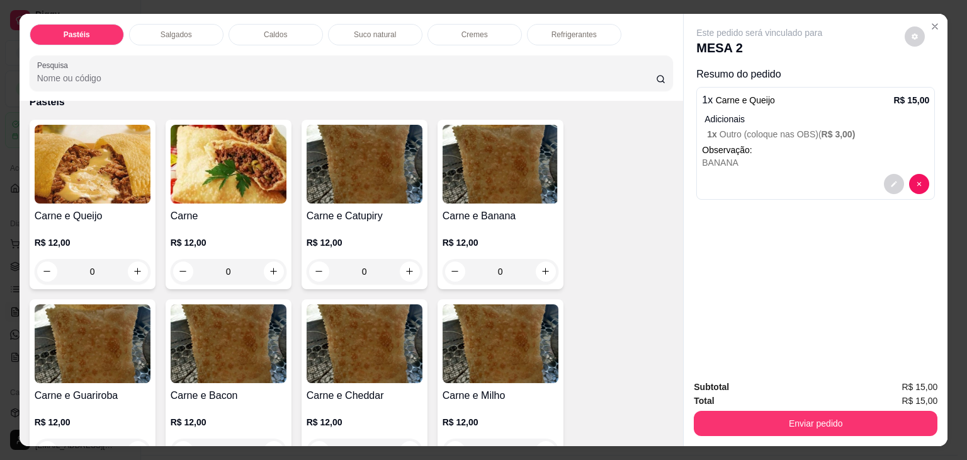
click at [573, 30] on p "Refrigerantes" at bounding box center [573, 35] width 45 height 10
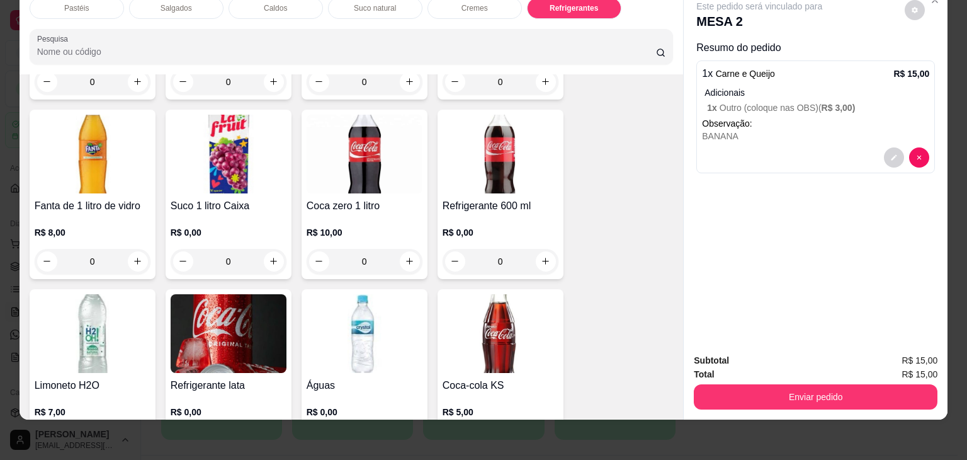
scroll to position [3733, 0]
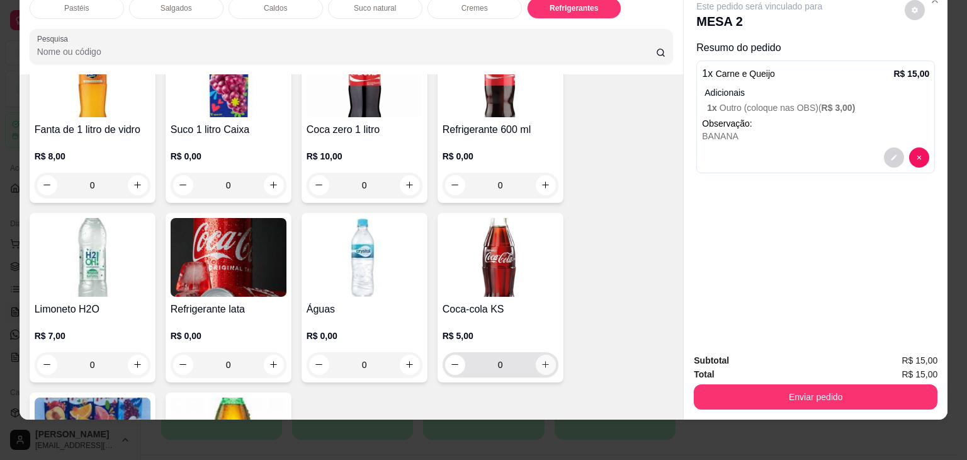
click at [544, 359] on icon "increase-product-quantity" at bounding box center [545, 363] width 9 height 9
type input "1"
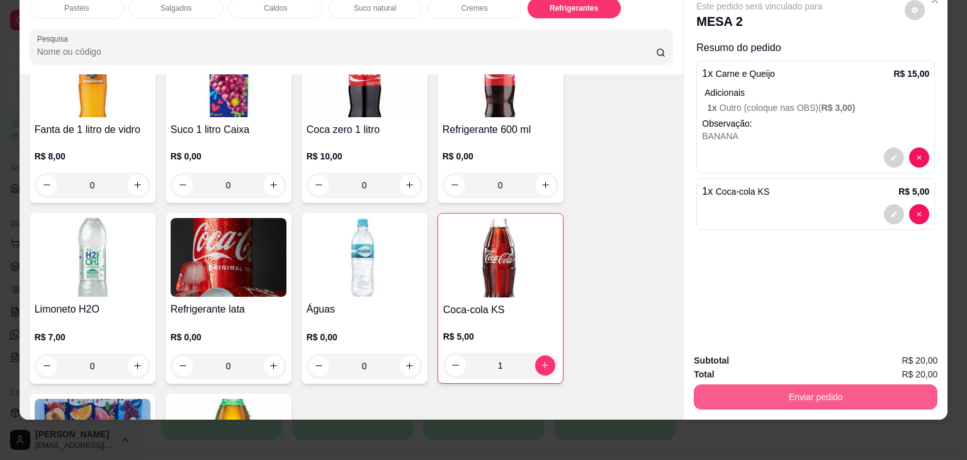
click at [829, 384] on button "Enviar pedido" at bounding box center [816, 396] width 244 height 25
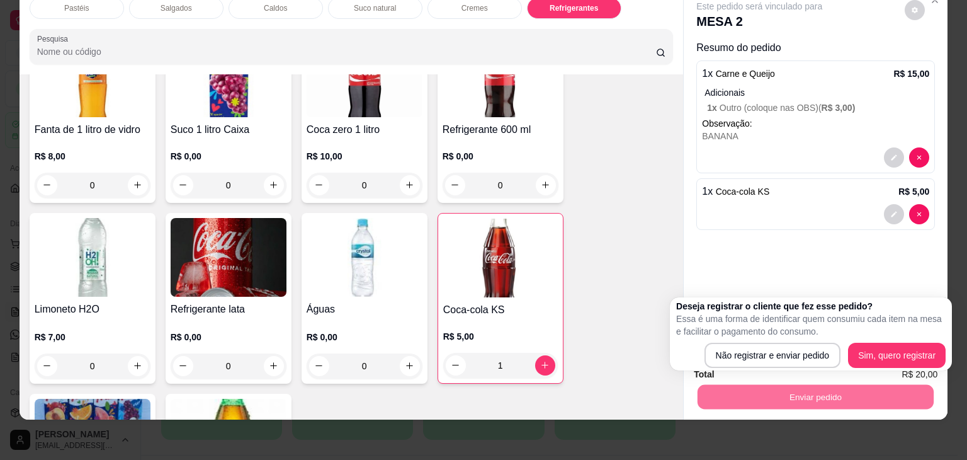
click at [788, 337] on div "Deseja registrar o cliente que fez esse pedido? Essa é uma forma de identificar…" at bounding box center [810, 334] width 269 height 68
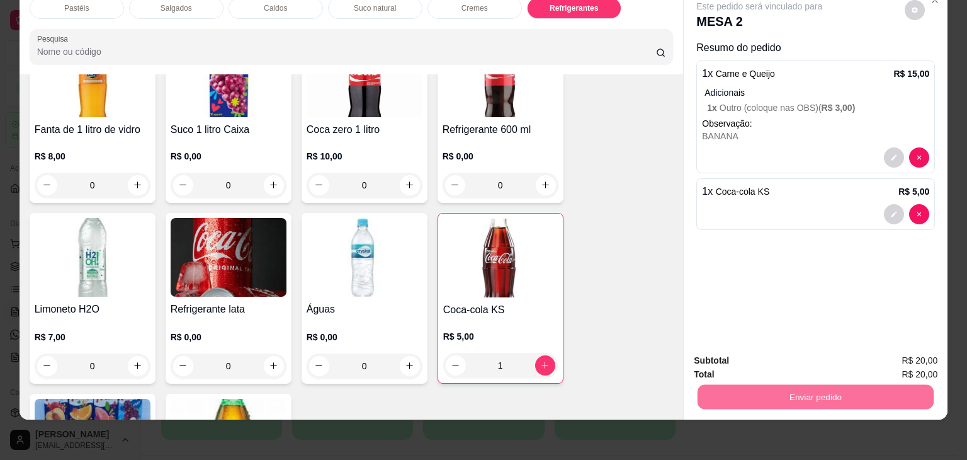
click at [795, 351] on button "Não registrar e enviar pedido" at bounding box center [773, 356] width 131 height 24
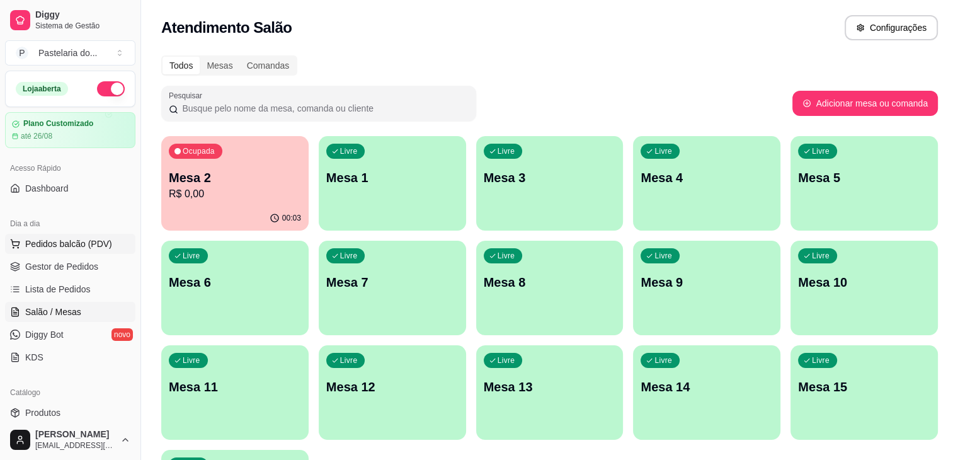
click at [104, 242] on span "Pedidos balcão (PDV)" at bounding box center [68, 243] width 87 height 13
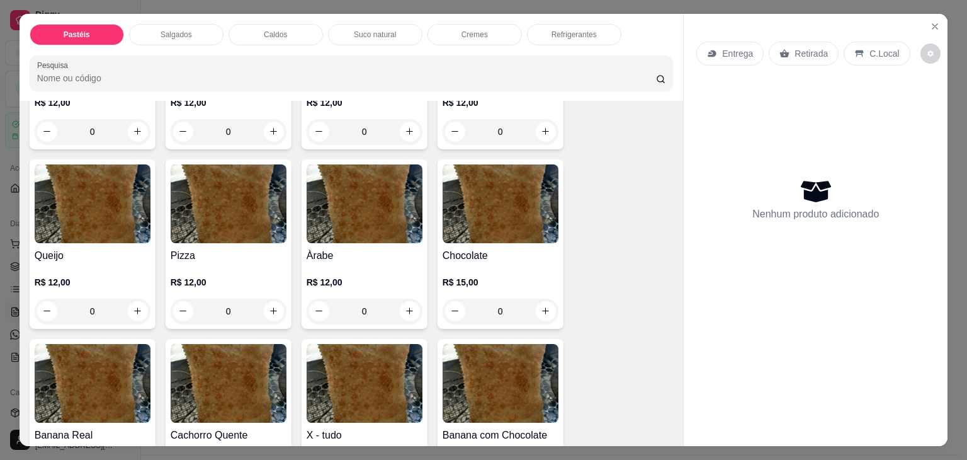
scroll to position [755, 0]
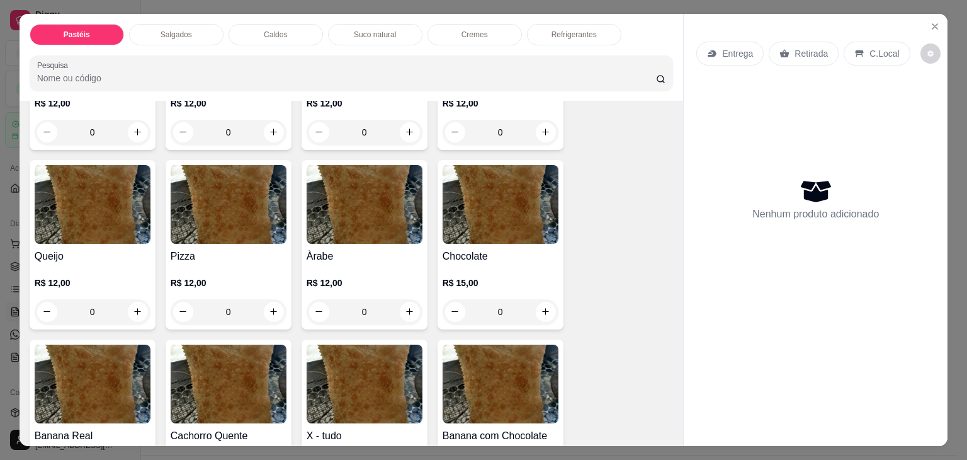
click at [276, 299] on div "0" at bounding box center [229, 311] width 116 height 25
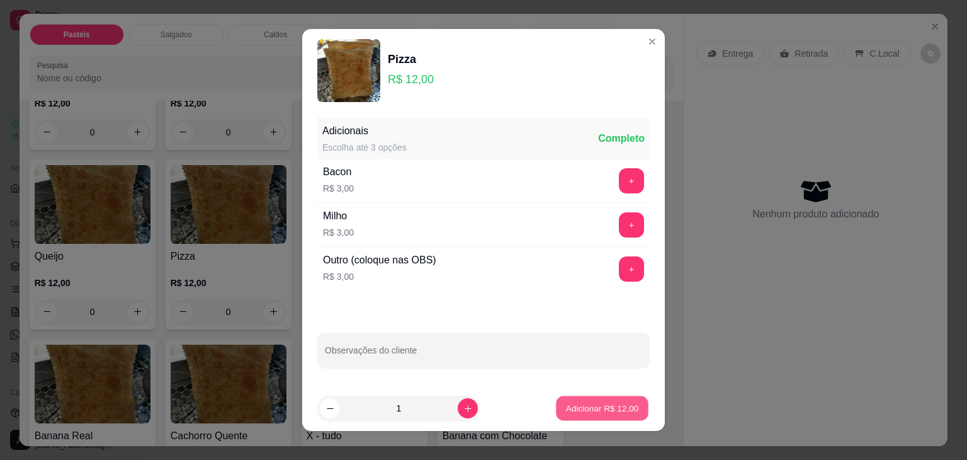
click at [608, 410] on p "Adicionar R$ 12,00" at bounding box center [602, 408] width 73 height 12
type input "1"
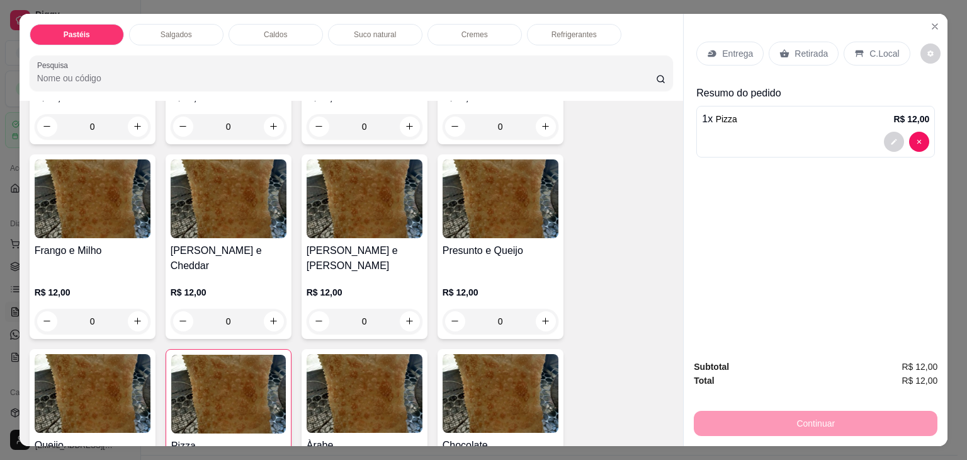
scroll to position [818, 0]
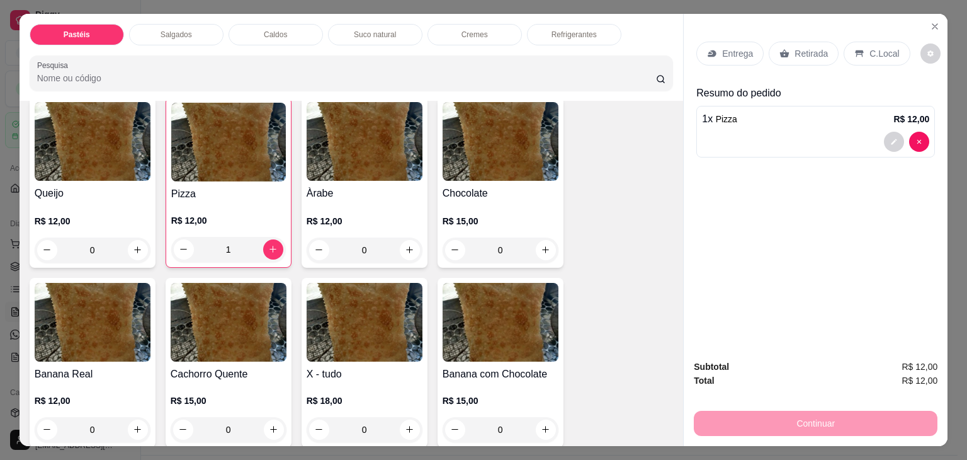
click at [404, 237] on div "0" at bounding box center [365, 249] width 116 height 25
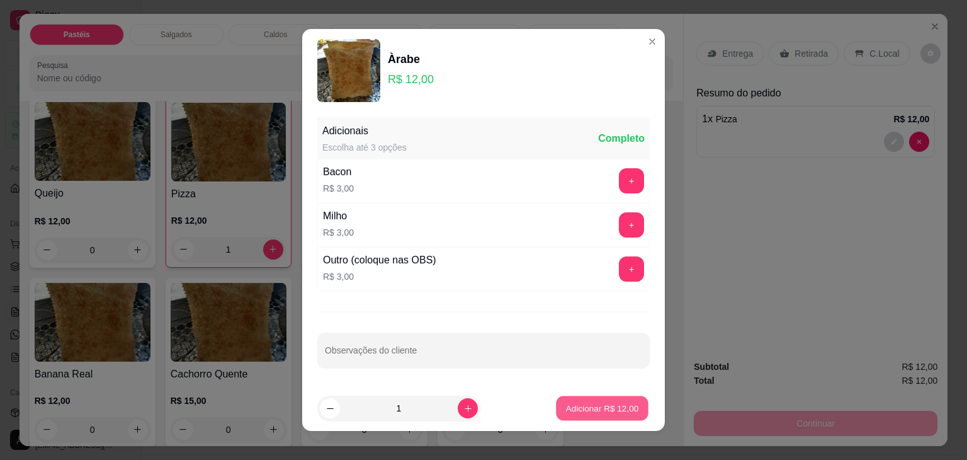
click at [566, 412] on p "Adicionar R$ 12,00" at bounding box center [602, 408] width 73 height 12
type input "1"
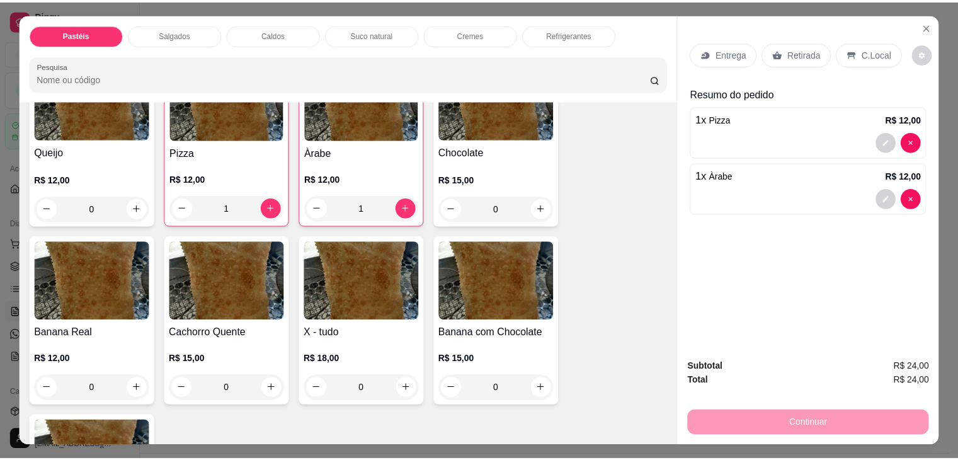
scroll to position [881, 0]
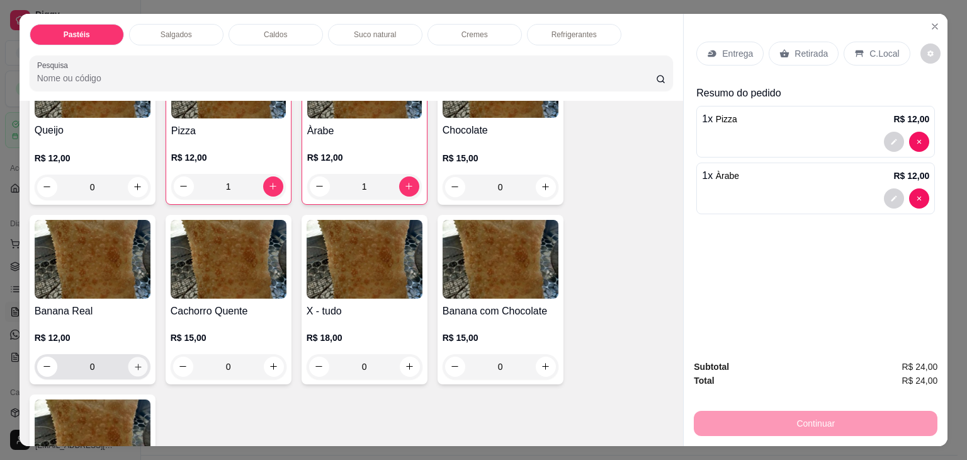
click at [136, 356] on button "increase-product-quantity" at bounding box center [138, 366] width 20 height 20
type input "1"
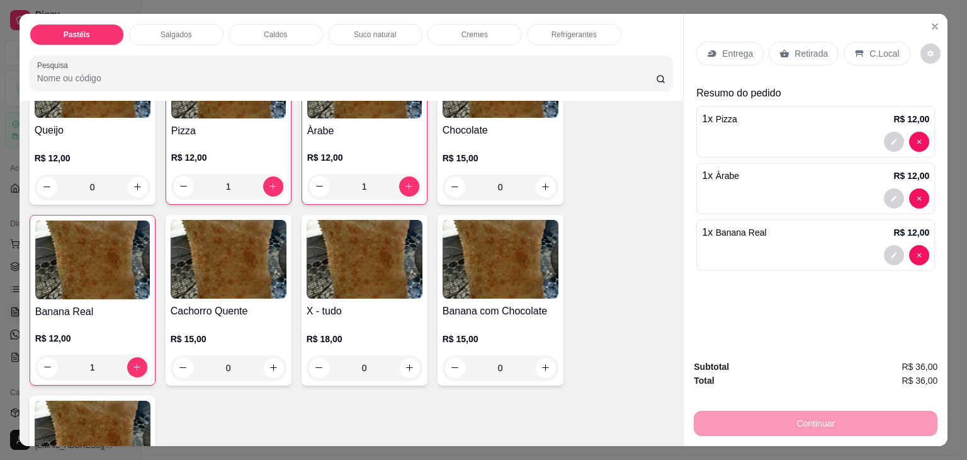
click at [801, 47] on p "Retirada" at bounding box center [811, 53] width 33 height 13
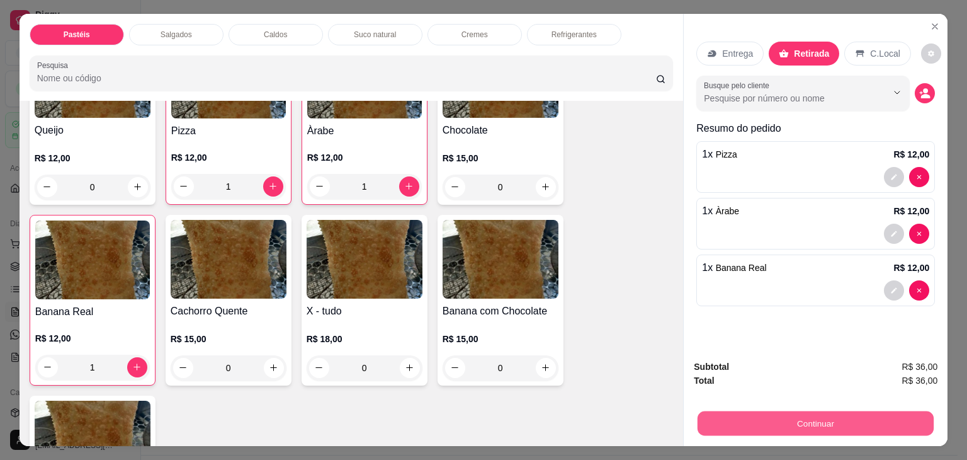
click at [768, 419] on button "Continuar" at bounding box center [816, 423] width 236 height 25
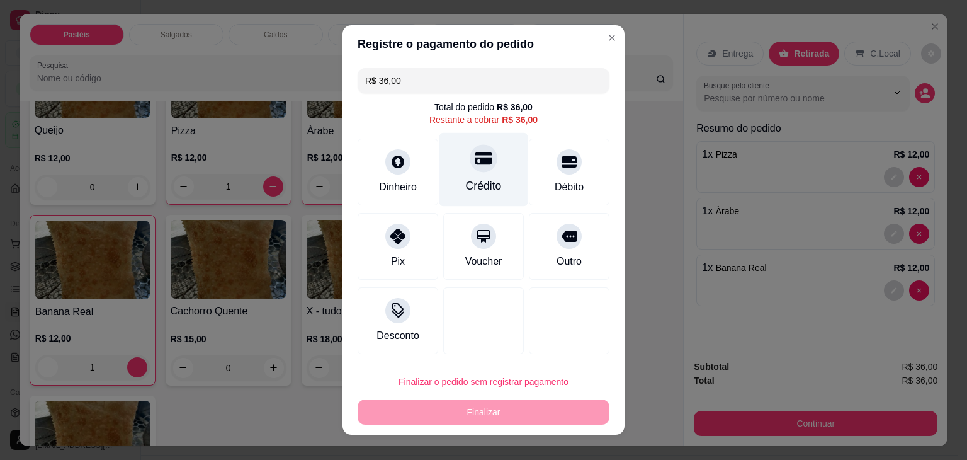
click at [461, 179] on div "Crédito" at bounding box center [483, 170] width 89 height 74
type input "R$ 0,00"
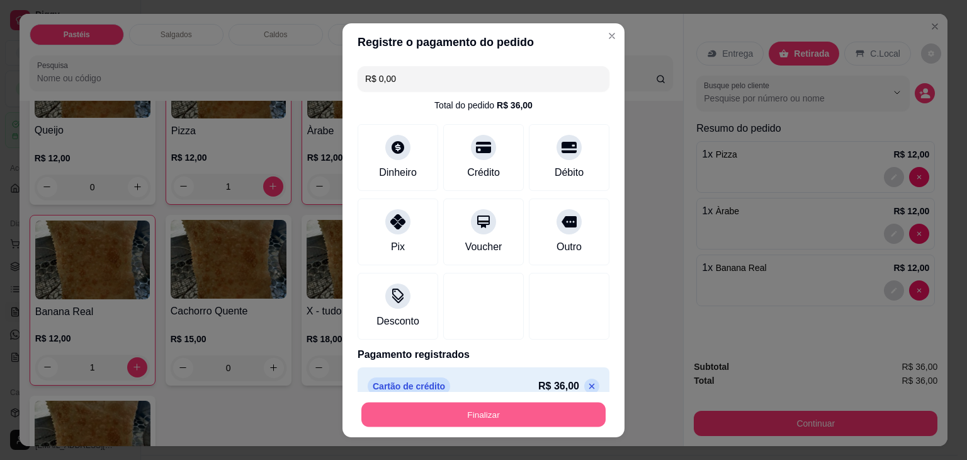
click at [484, 415] on button "Finalizar" at bounding box center [483, 414] width 244 height 25
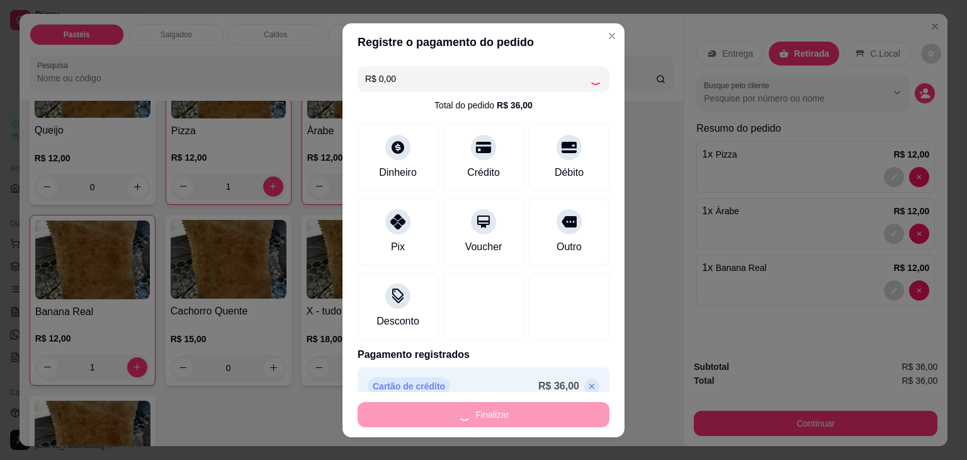
type input "0"
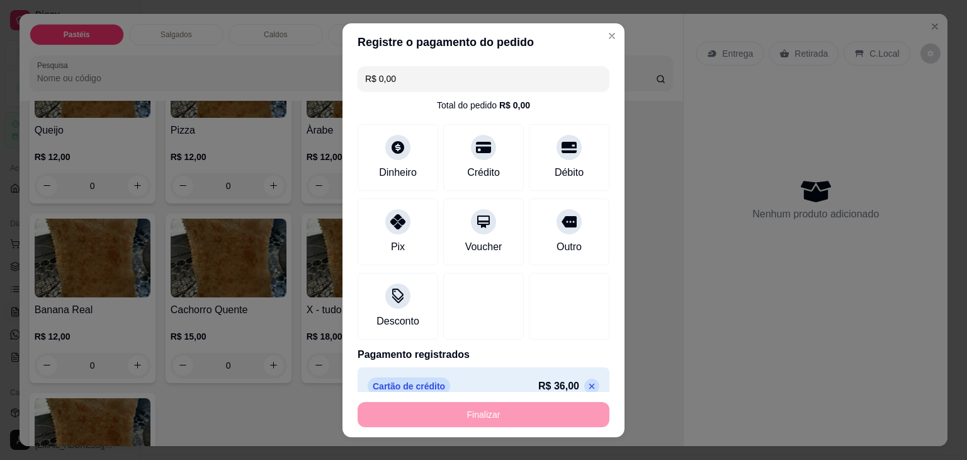
type input "-R$ 36,00"
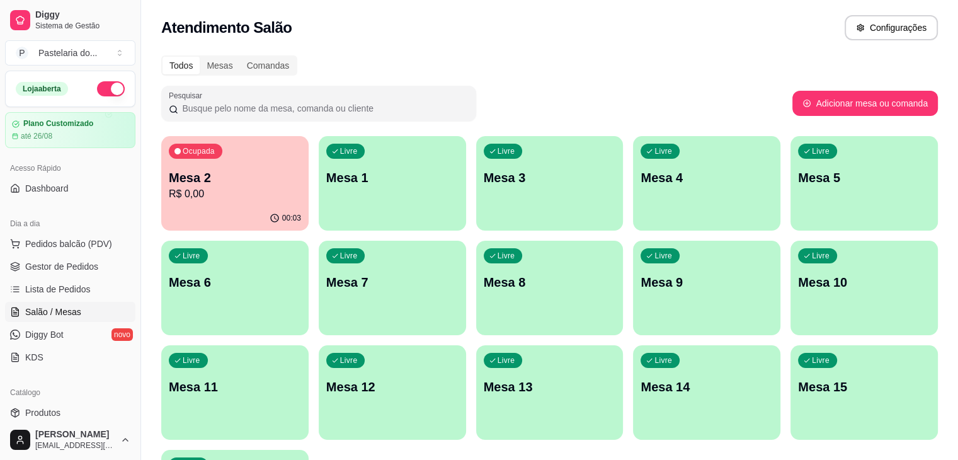
drag, startPoint x: 122, startPoint y: 205, endPoint x: 0, endPoint y: 489, distance: 309.1
click at [710, 379] on div "Ocupada Mesa 2 R$ 0,00 00:03 Livre Mesa 1 Livre Mesa 3 Livre Mesa 4 Livre Mesa …" at bounding box center [549, 340] width 776 height 408
click at [710, 378] on div "Ocupada Mesa 2 R$ 0,00 00:03 Livre Mesa 1 Livre Mesa 3 Livre Mesa 4 Livre Mesa …" at bounding box center [549, 340] width 776 height 408
click at [70, 269] on span "Gestor de Pedidos" at bounding box center [61, 266] width 73 height 13
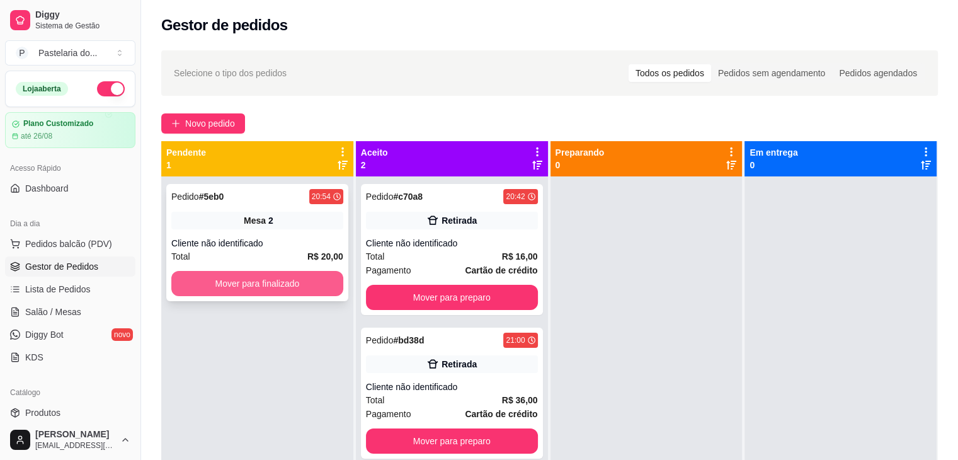
click at [251, 274] on button "Mover para finalizado" at bounding box center [257, 283] width 172 height 25
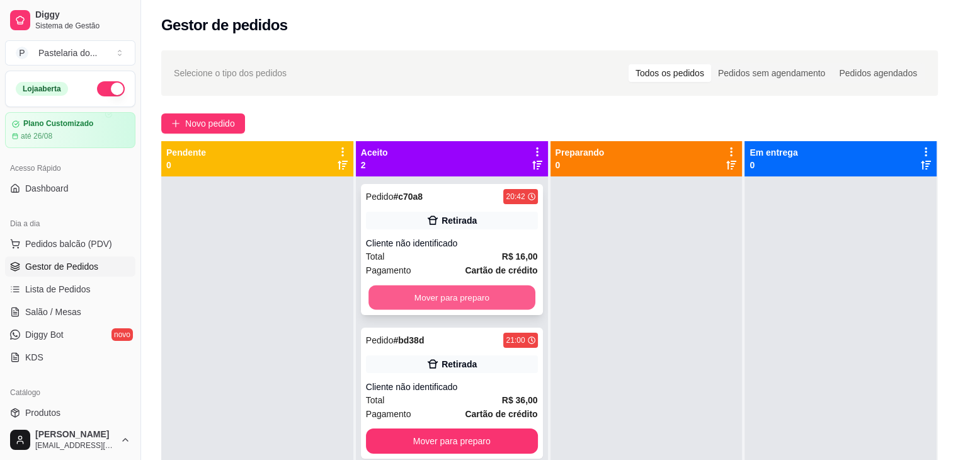
click at [446, 295] on button "Mover para preparo" at bounding box center [451, 297] width 167 height 25
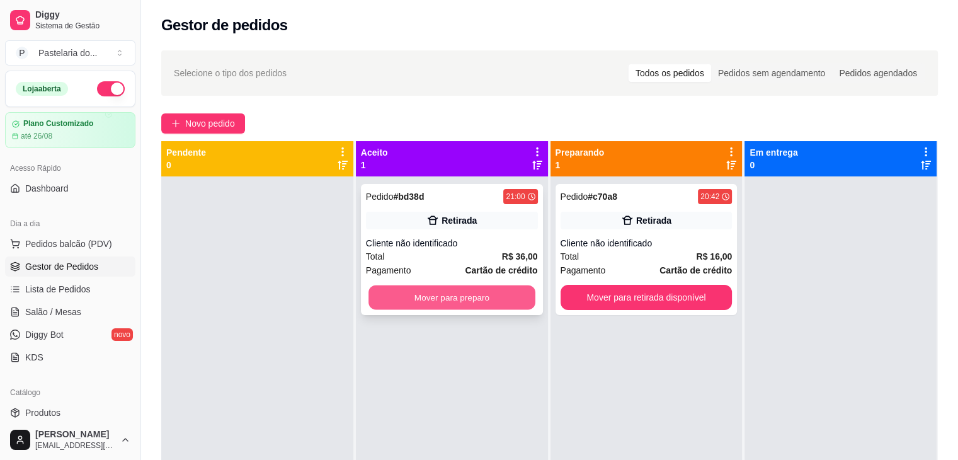
click at [451, 300] on button "Mover para preparo" at bounding box center [451, 297] width 167 height 25
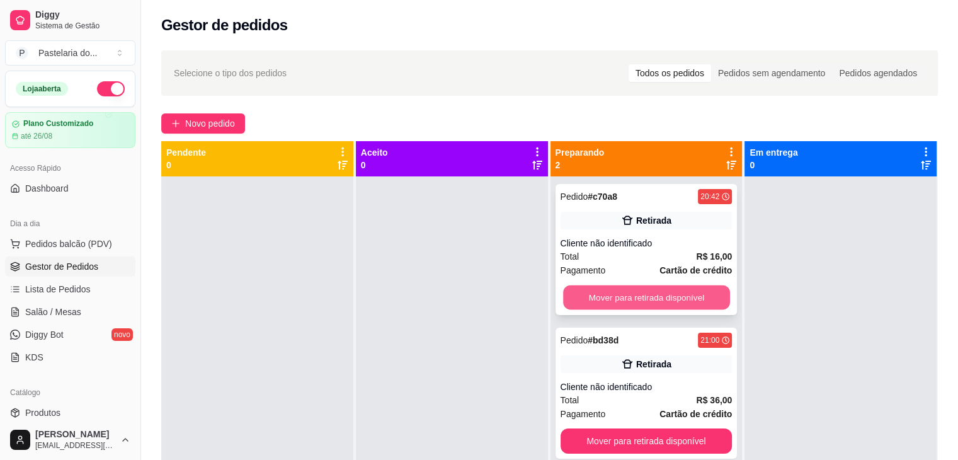
click at [621, 291] on button "Mover para retirada disponível" at bounding box center [646, 297] width 167 height 25
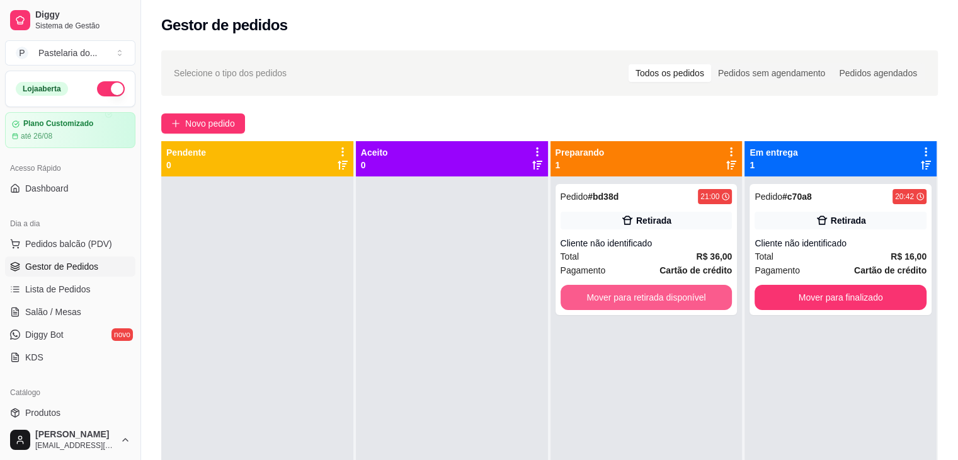
click at [619, 293] on button "Mover para retirada disponível" at bounding box center [646, 297] width 172 height 25
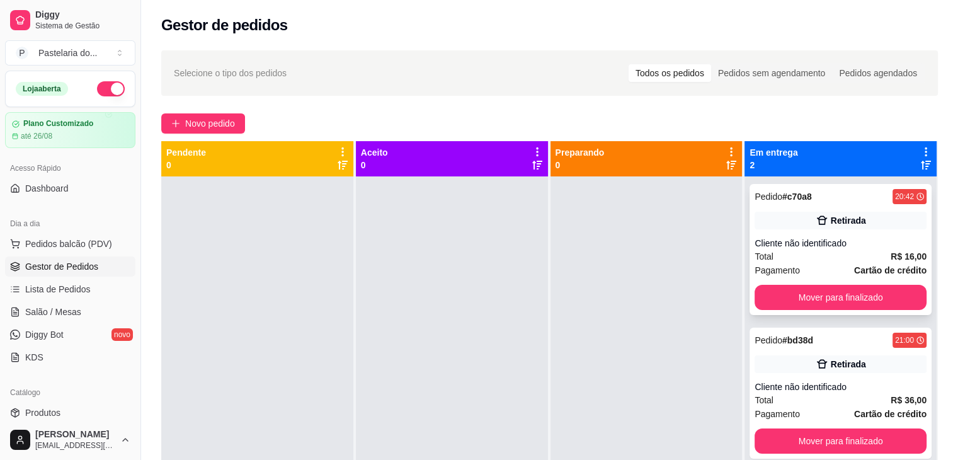
click at [790, 280] on div "Pedido # c70a8 20:42 Retirada Cliente não identificado Total R$ 16,00 Pagamento…" at bounding box center [840, 249] width 182 height 131
click at [915, 265] on strong "Cartão de crédito" at bounding box center [890, 270] width 72 height 10
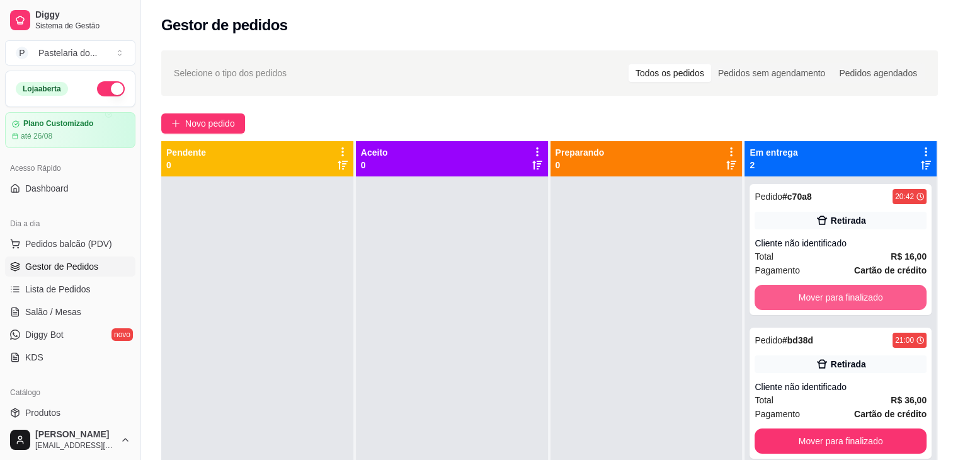
click at [905, 298] on button "Mover para finalizado" at bounding box center [840, 297] width 172 height 25
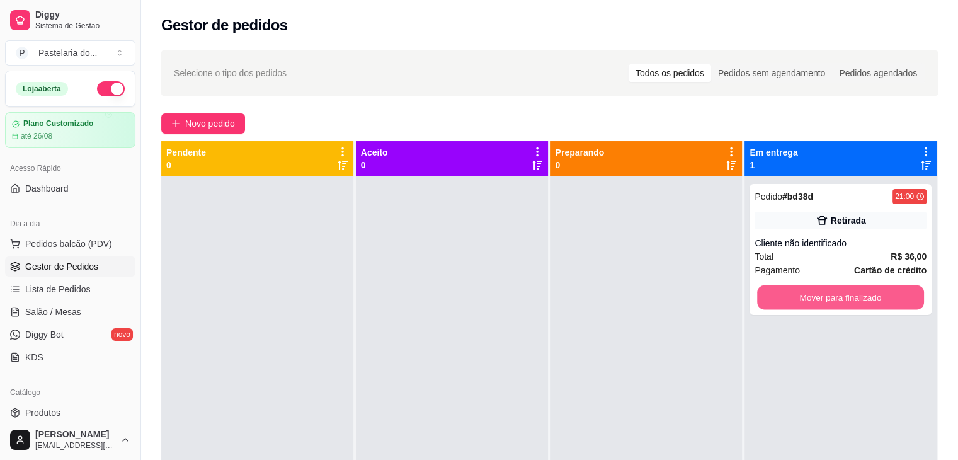
click at [905, 298] on button "Mover para finalizado" at bounding box center [840, 297] width 167 height 25
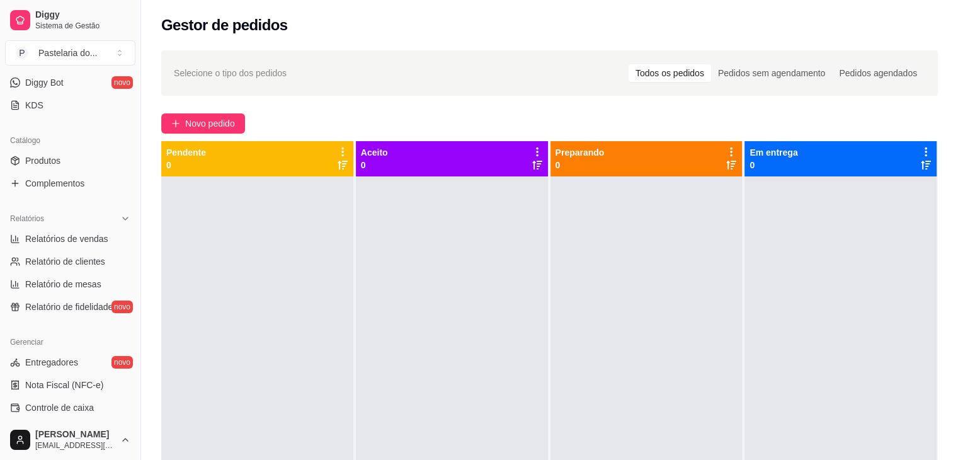
scroll to position [315, 0]
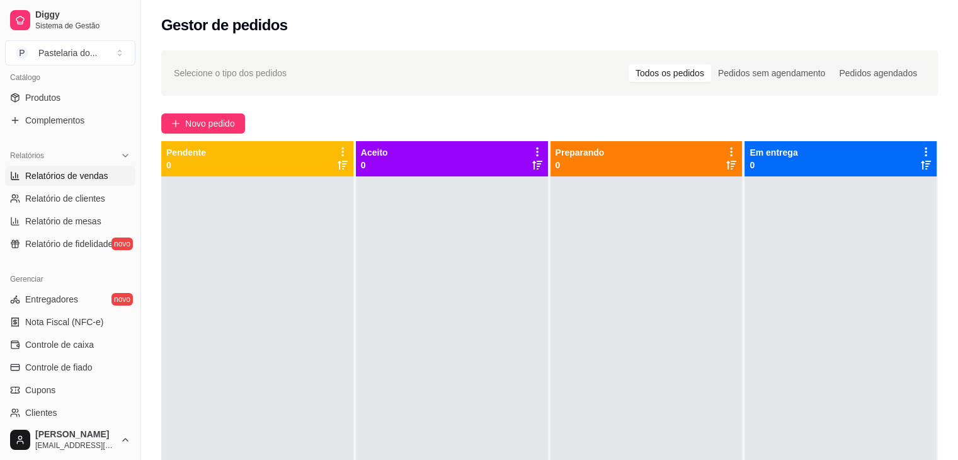
click at [75, 181] on link "Relatórios de vendas" at bounding box center [70, 176] width 130 height 20
select select "ALL"
select select "0"
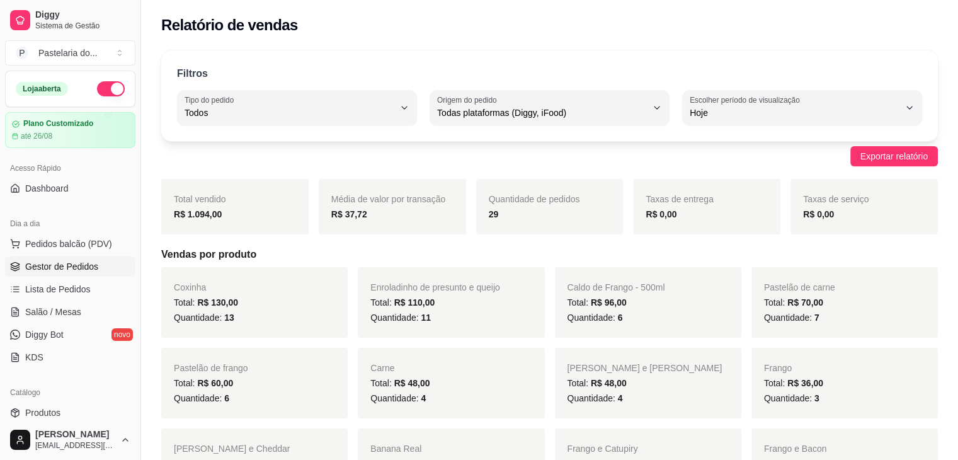
click at [66, 264] on span "Gestor de Pedidos" at bounding box center [61, 266] width 73 height 13
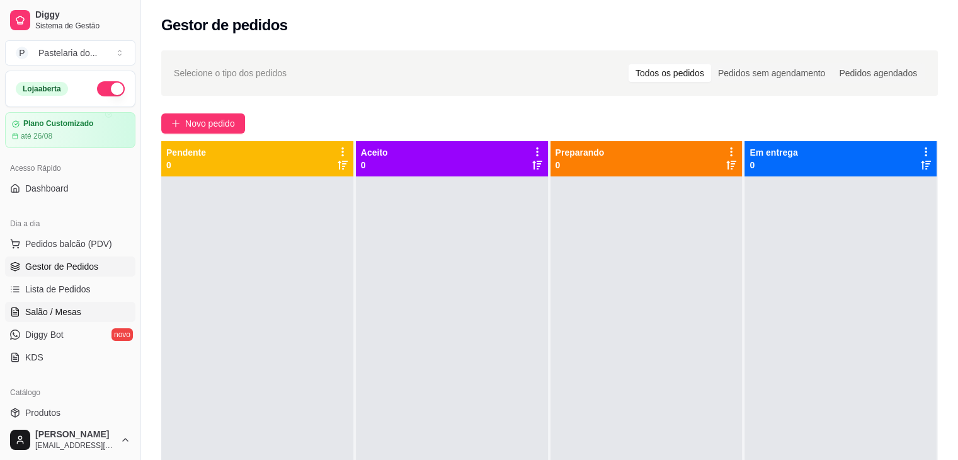
click at [86, 302] on link "Salão / Mesas" at bounding box center [70, 312] width 130 height 20
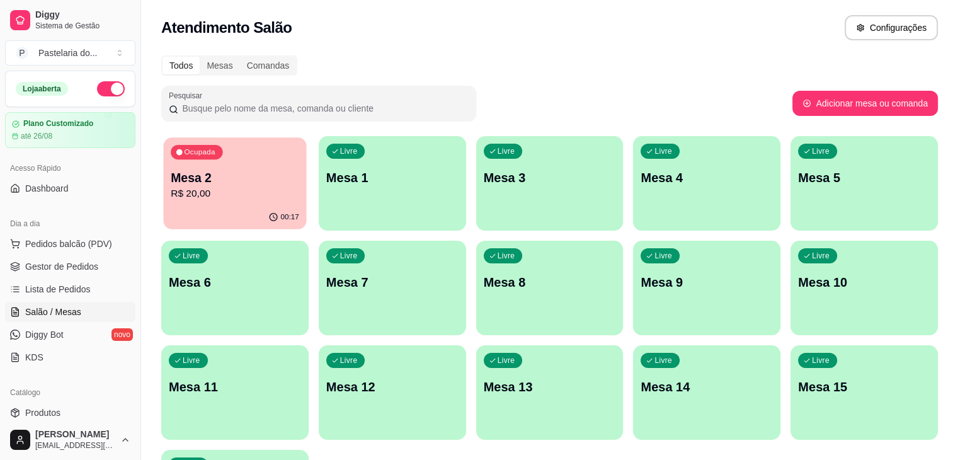
click at [223, 222] on div "00:17" at bounding box center [235, 217] width 143 height 24
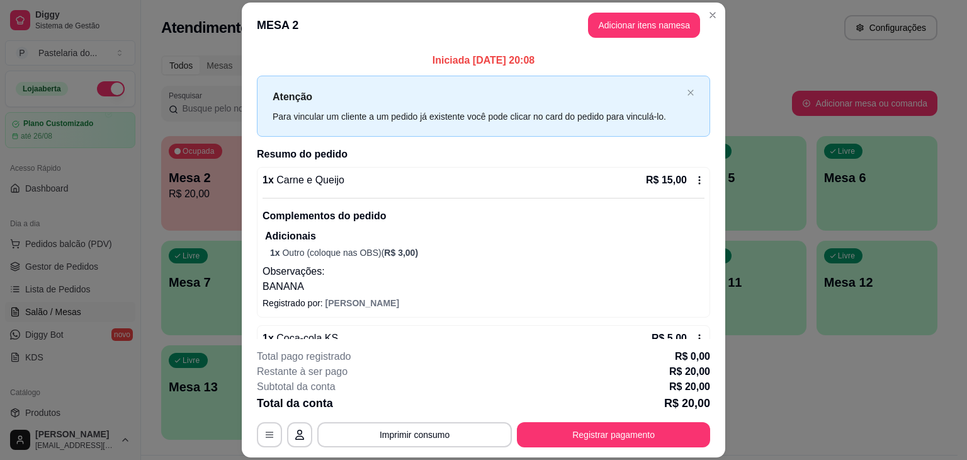
click at [554, 418] on div "**********" at bounding box center [483, 398] width 453 height 98
click at [558, 426] on button "Registrar pagamento" at bounding box center [614, 434] width 188 height 25
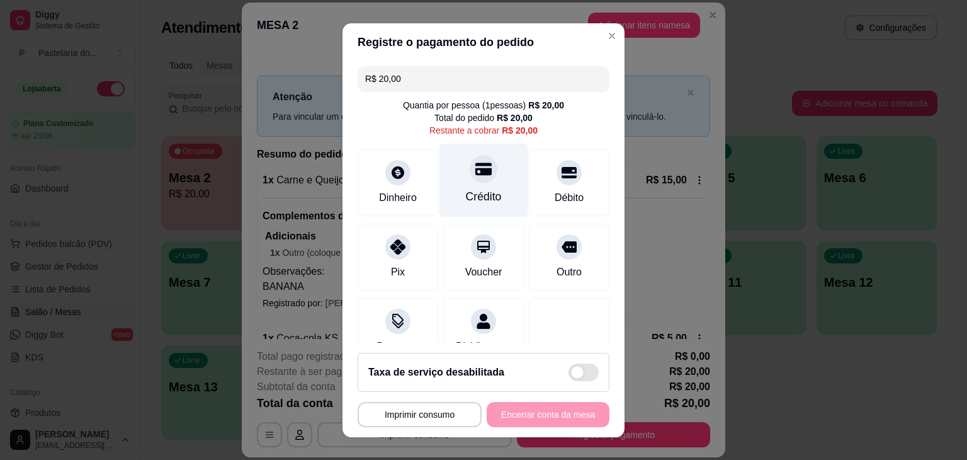
click at [475, 170] on icon at bounding box center [483, 169] width 16 height 16
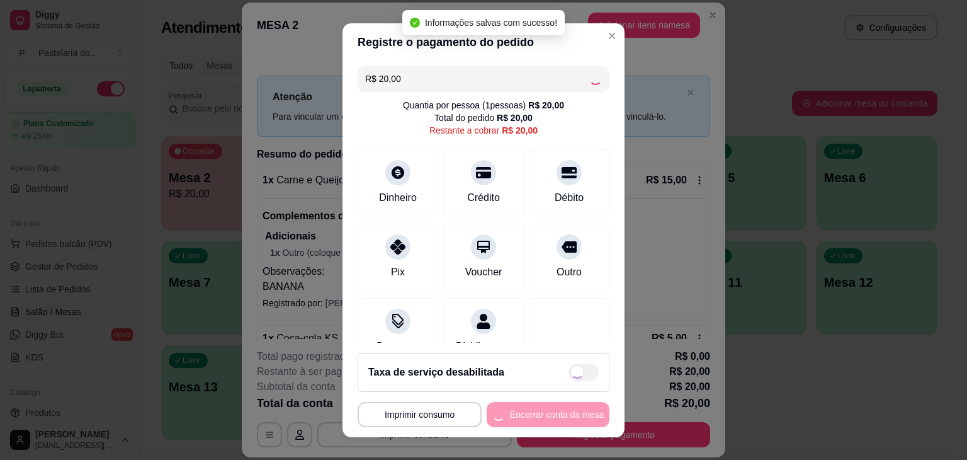
type input "R$ 0,00"
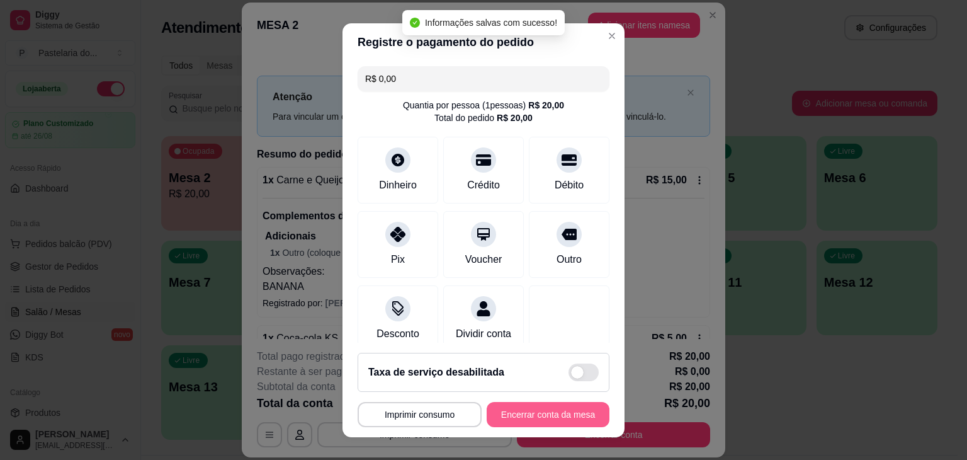
click at [545, 415] on button "Encerrar conta da mesa" at bounding box center [548, 414] width 123 height 25
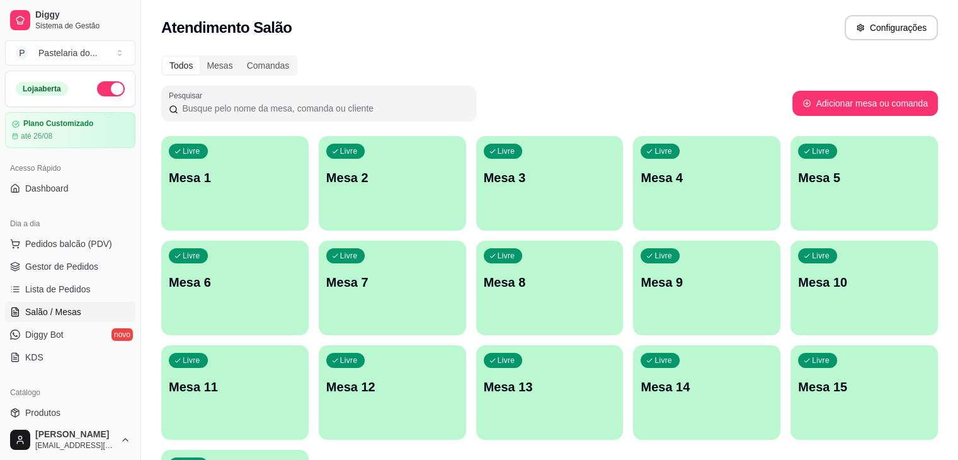
click at [208, 189] on div "Livre Mesa 1" at bounding box center [234, 175] width 147 height 79
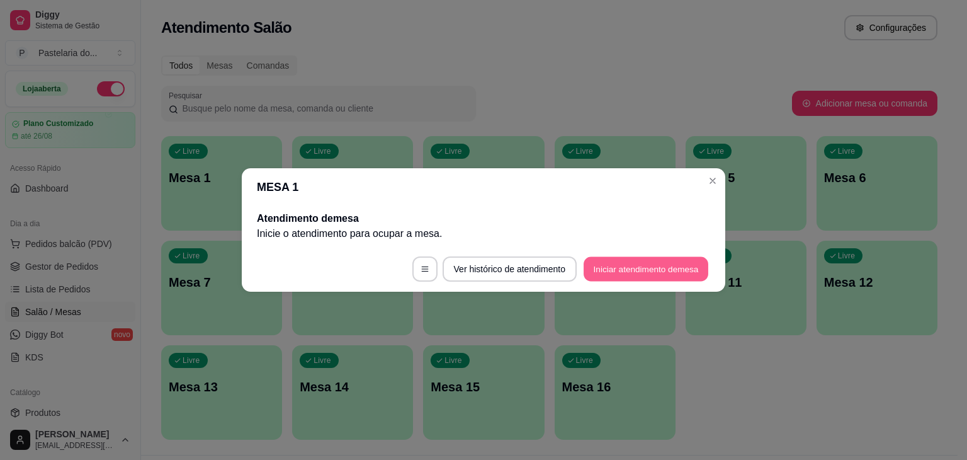
click at [613, 268] on button "Iniciar atendimento de mesa" at bounding box center [646, 269] width 125 height 25
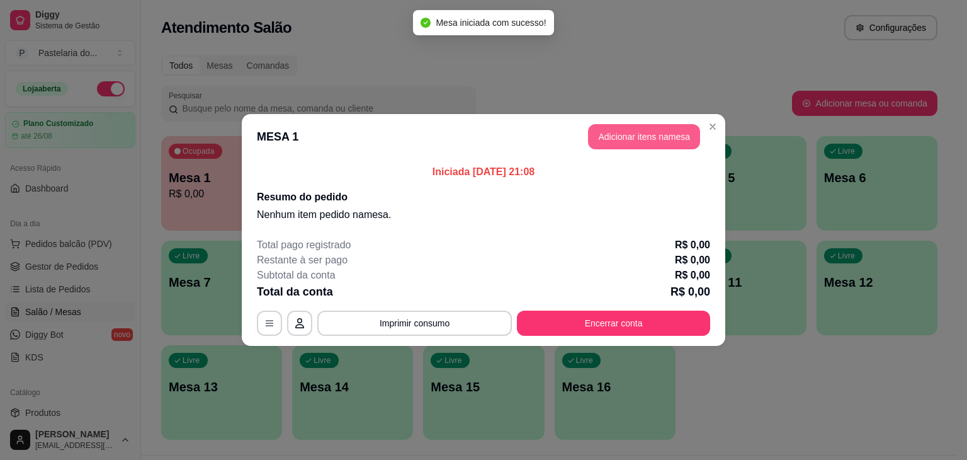
click at [623, 128] on button "Adicionar itens na mesa" at bounding box center [644, 136] width 112 height 25
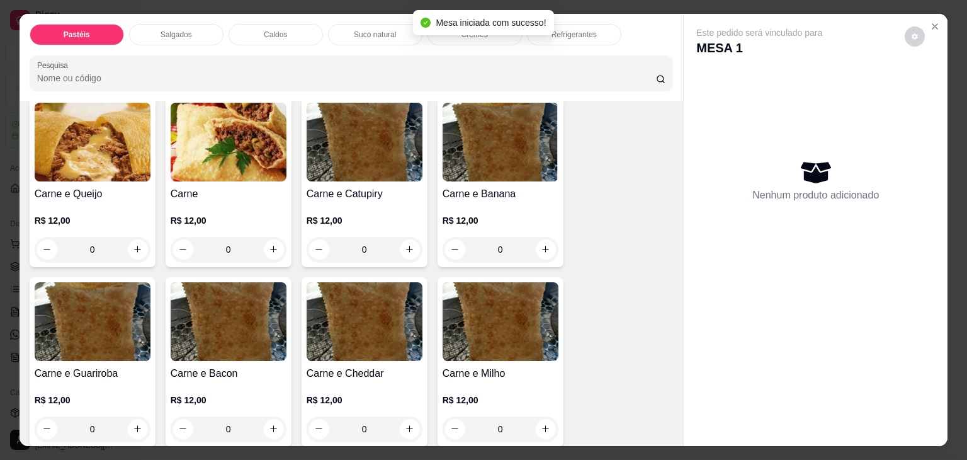
scroll to position [252, 0]
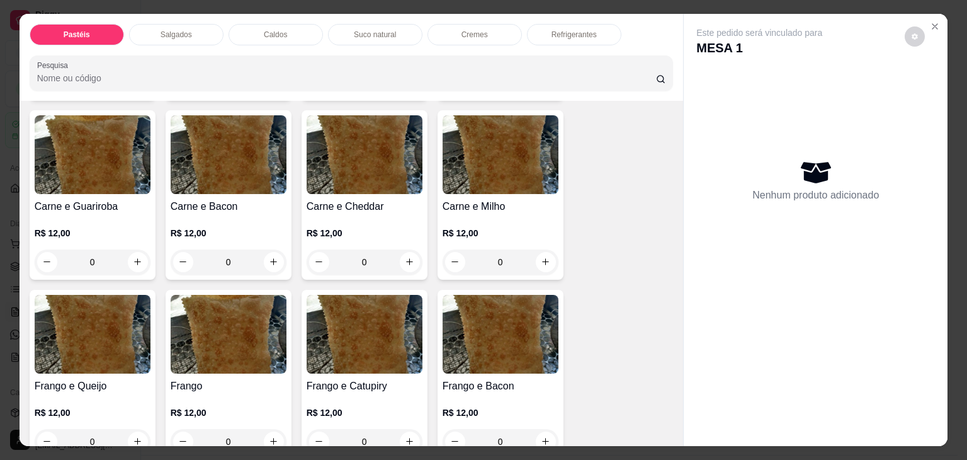
click at [266, 256] on div "0" at bounding box center [229, 261] width 116 height 25
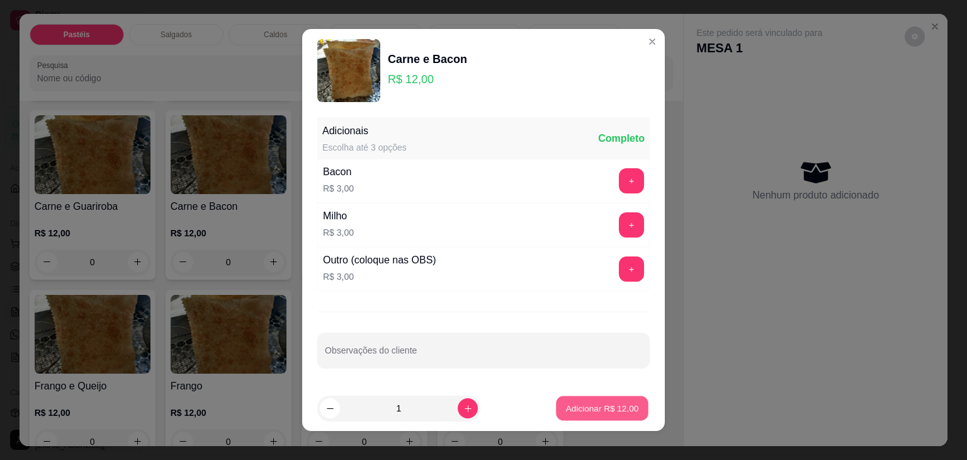
click at [585, 419] on button "Adicionar R$ 12,00" at bounding box center [602, 408] width 93 height 25
type input "1"
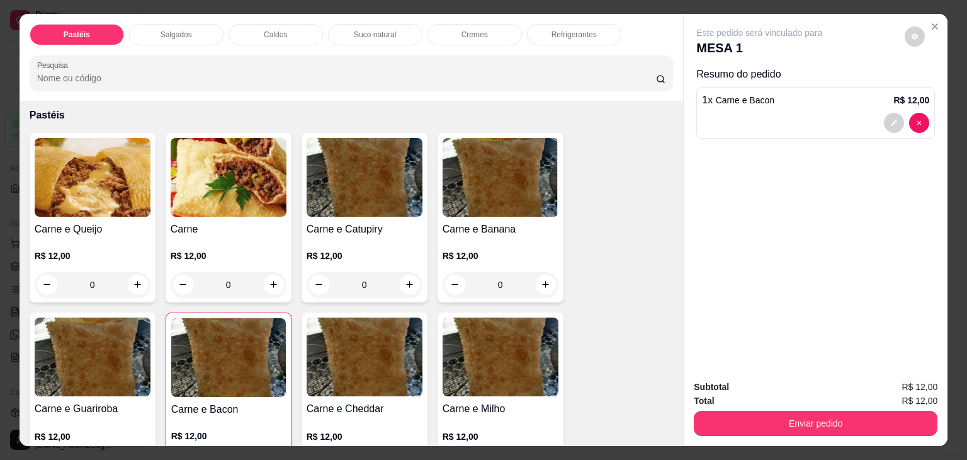
scroll to position [126, 0]
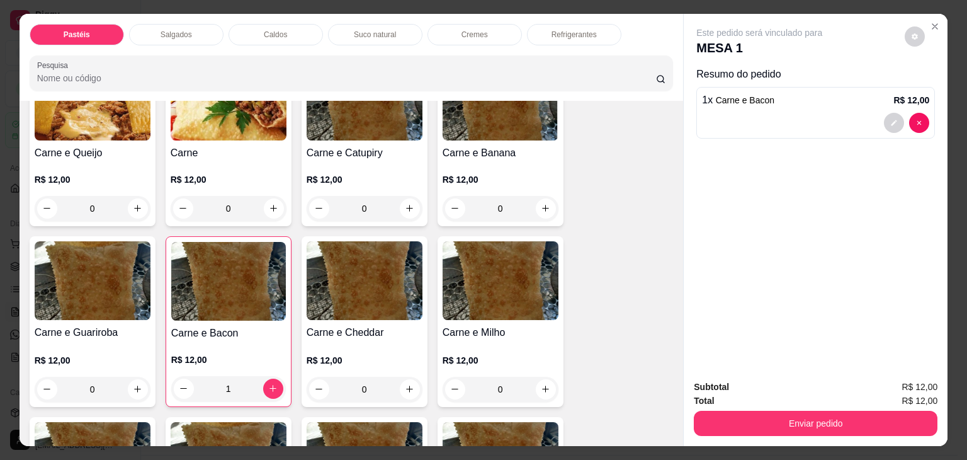
click at [235, 292] on img at bounding box center [228, 281] width 115 height 79
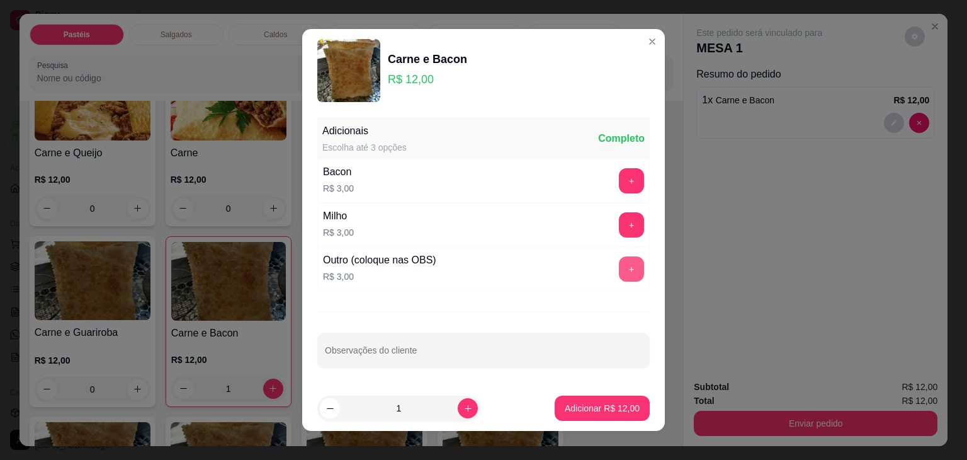
click at [626, 264] on button "+" at bounding box center [631, 268] width 25 height 25
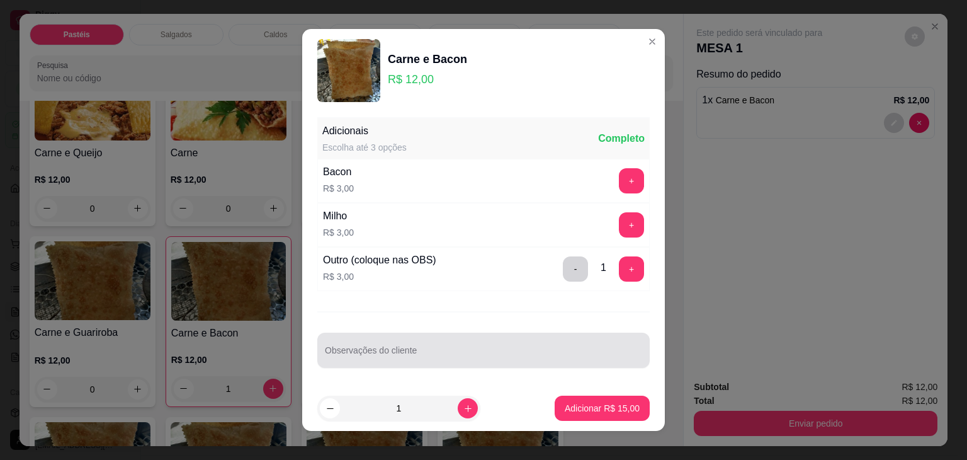
click at [516, 349] on input "Observações do cliente" at bounding box center [483, 355] width 317 height 13
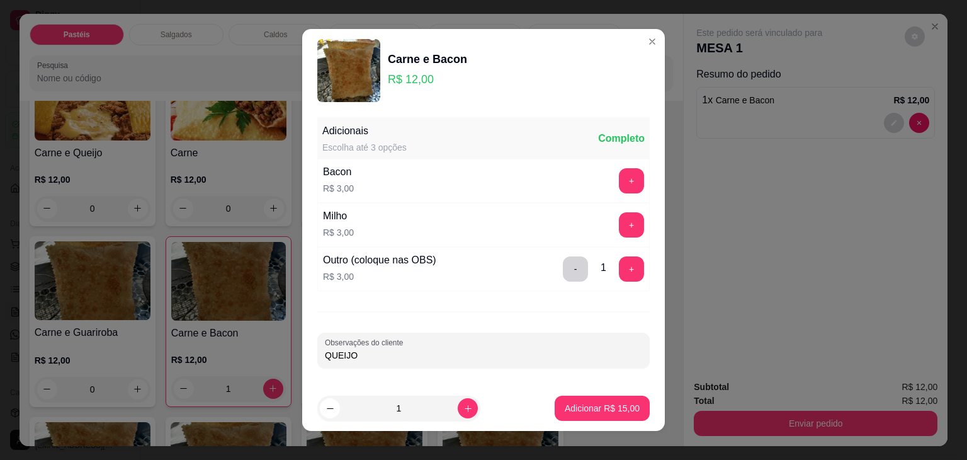
type input "QUEIJO"
click at [614, 414] on button "Adicionar R$ 15,00" at bounding box center [602, 407] width 95 height 25
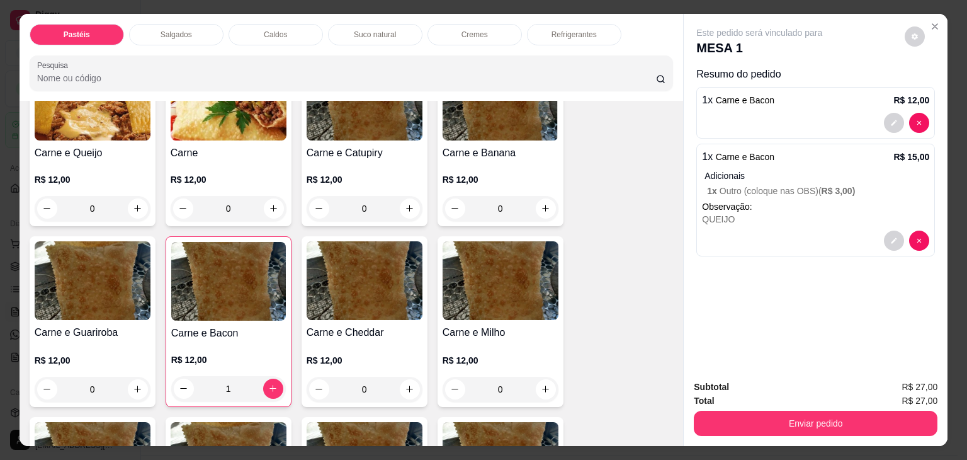
click at [551, 45] on div "Pastéis Salgados Caldos Suco natural Cremes Refrigerantes Pesquisa" at bounding box center [352, 57] width 664 height 87
click at [557, 35] on div "Refrigerantes" at bounding box center [574, 34] width 94 height 21
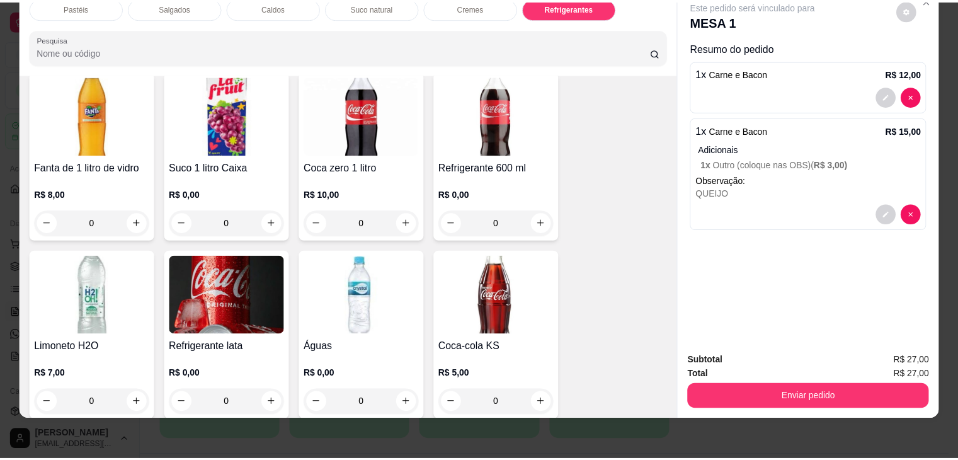
scroll to position [3735, 0]
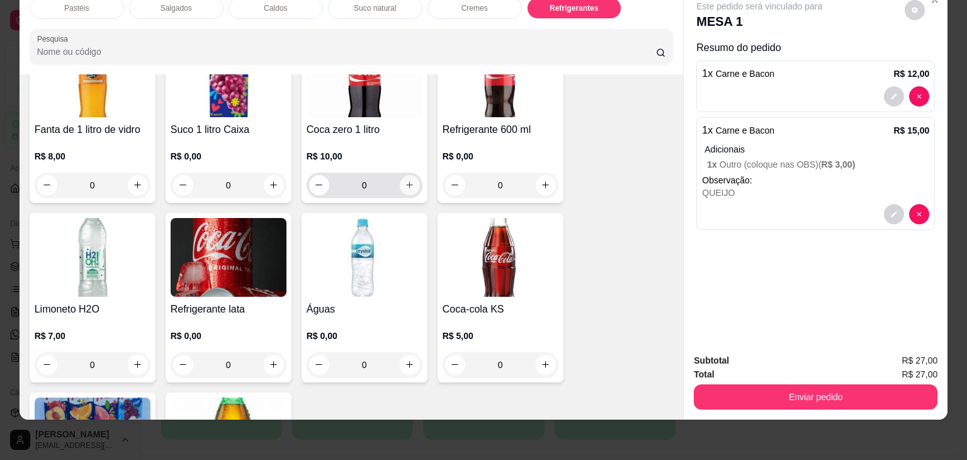
click at [405, 180] on icon "increase-product-quantity" at bounding box center [409, 184] width 9 height 9
type input "1"
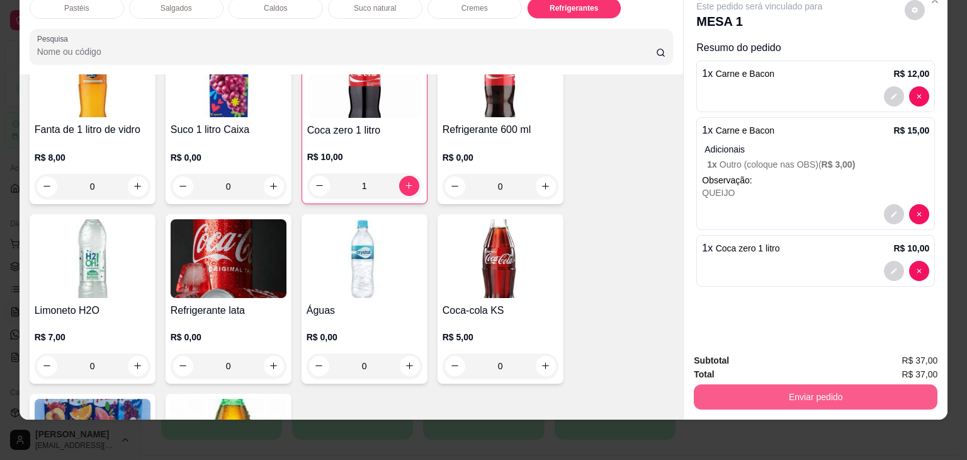
click at [815, 384] on button "Enviar pedido" at bounding box center [816, 396] width 244 height 25
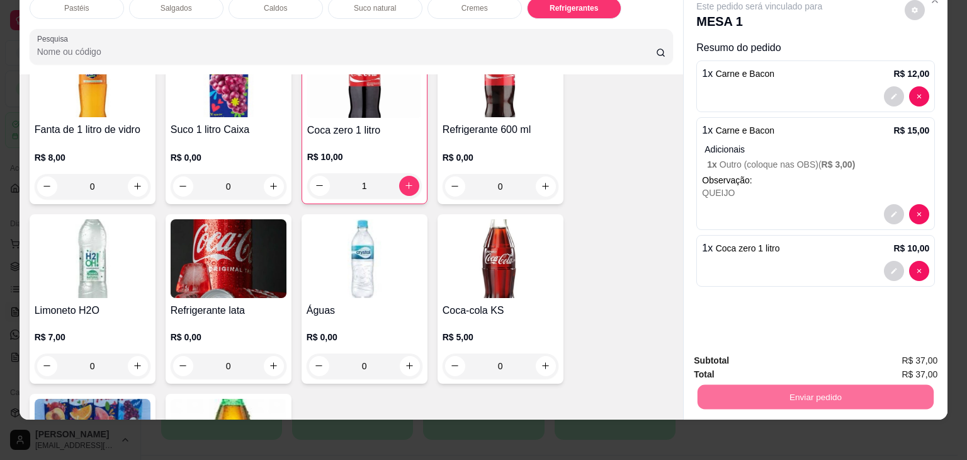
click at [816, 354] on button "Não registrar e enviar pedido" at bounding box center [773, 356] width 131 height 24
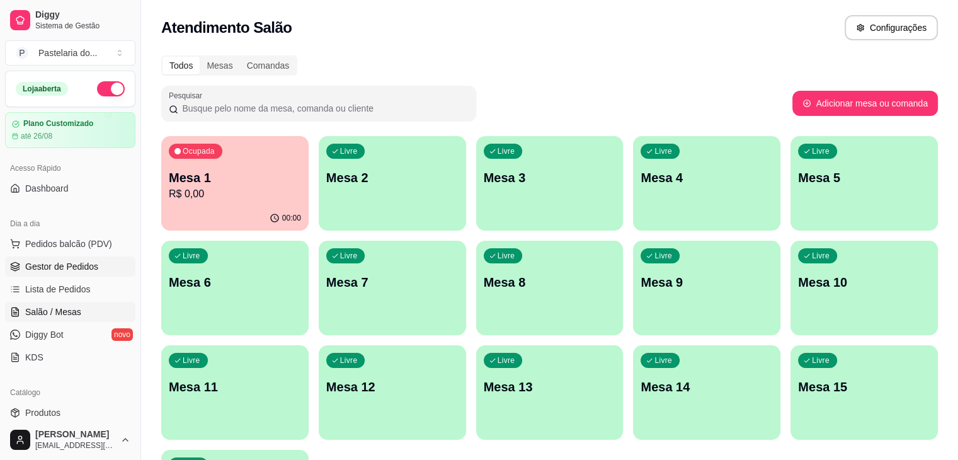
click at [64, 273] on link "Gestor de Pedidos" at bounding box center [70, 266] width 130 height 20
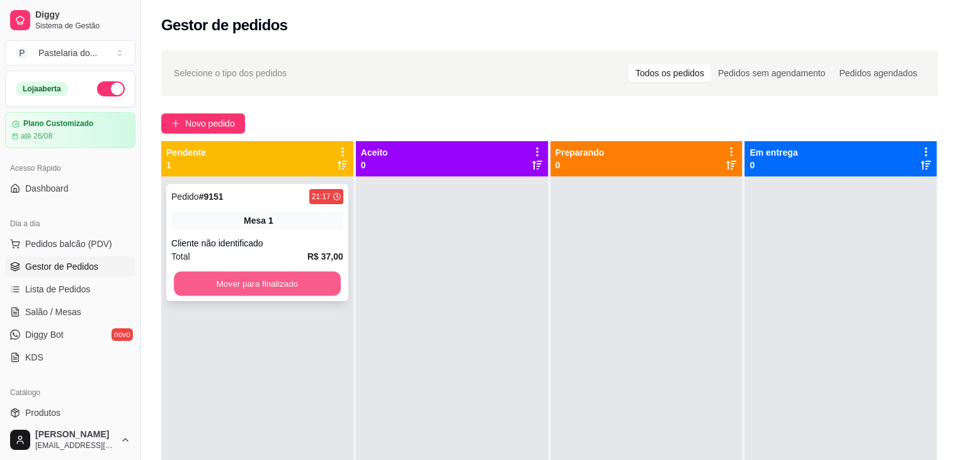
click at [313, 288] on button "Mover para finalizado" at bounding box center [257, 283] width 167 height 25
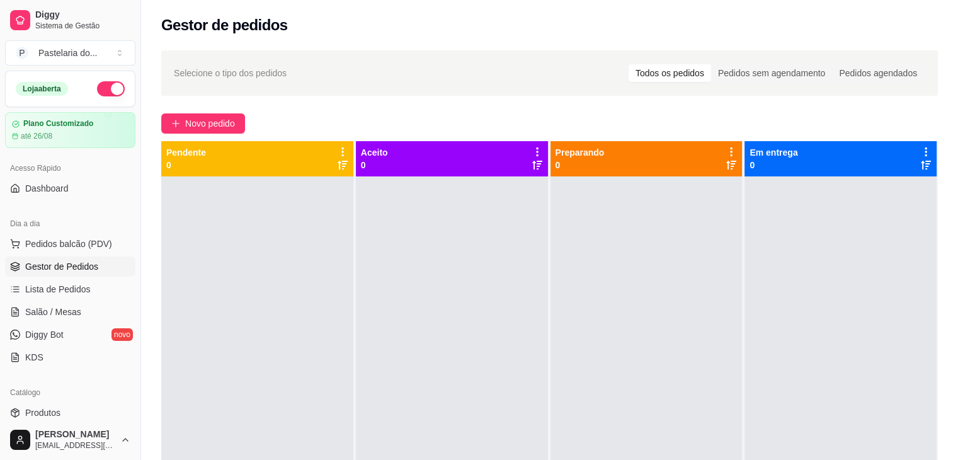
click at [86, 265] on span "Gestor de Pedidos" at bounding box center [61, 266] width 73 height 13
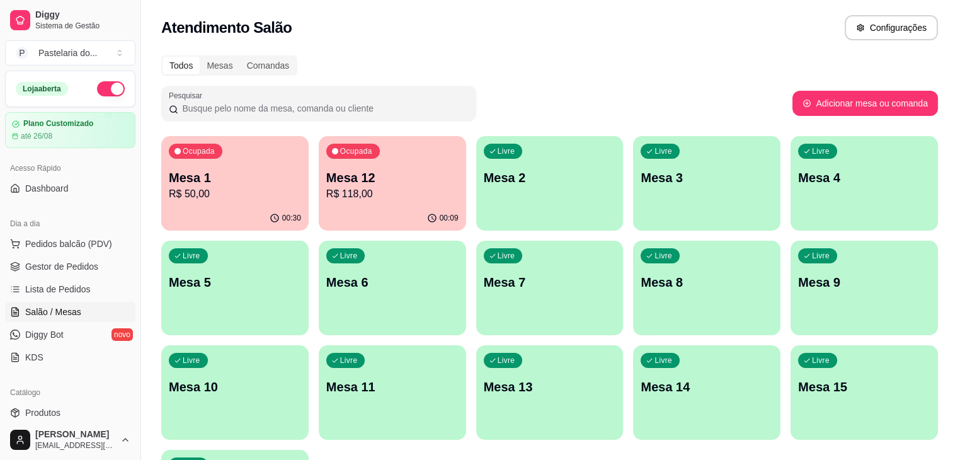
click at [230, 177] on p "Mesa 1" at bounding box center [235, 178] width 132 height 18
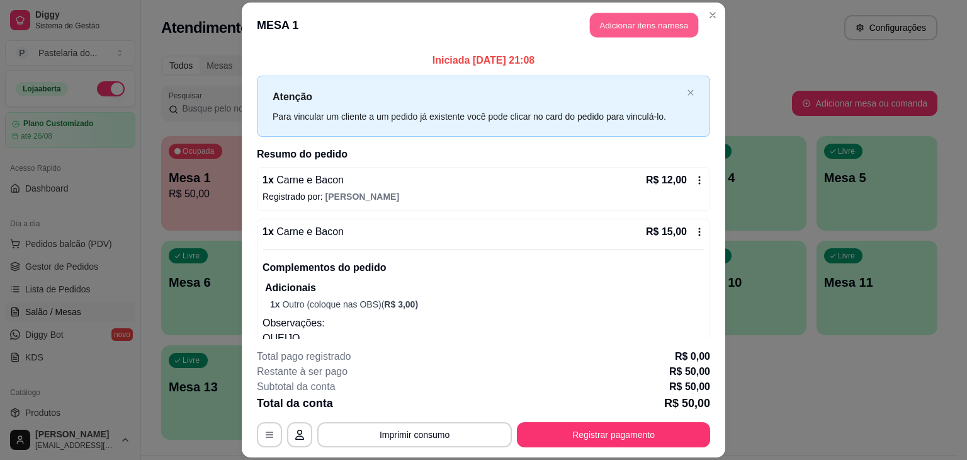
click at [636, 16] on button "Adicionar itens na mesa" at bounding box center [644, 25] width 108 height 25
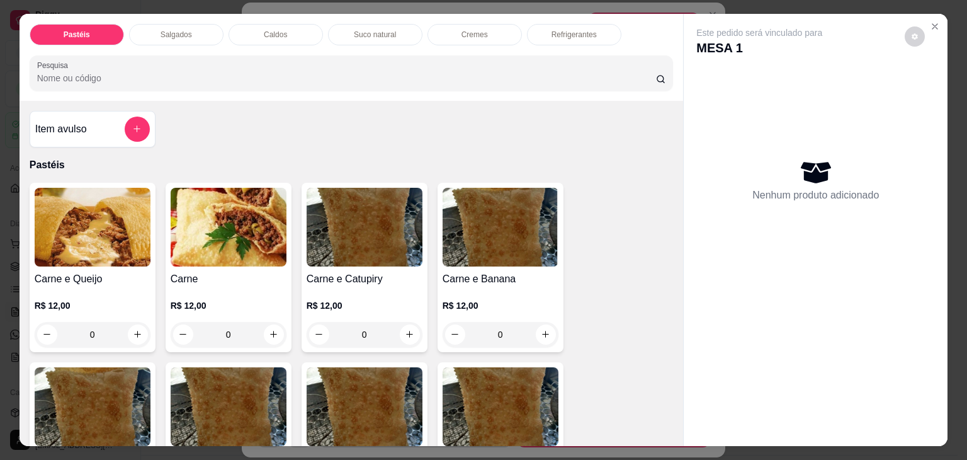
click at [276, 30] on p "Caldos" at bounding box center [275, 35] width 23 height 10
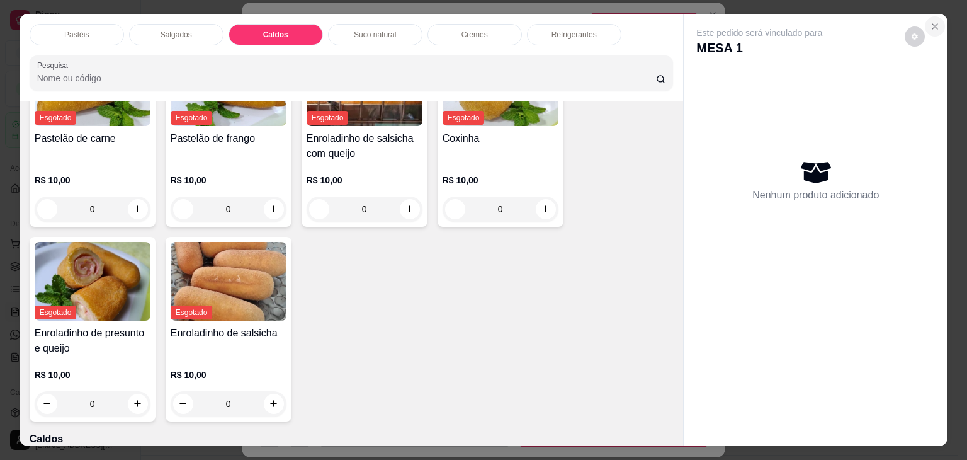
click at [930, 16] on button "Close" at bounding box center [935, 26] width 20 height 20
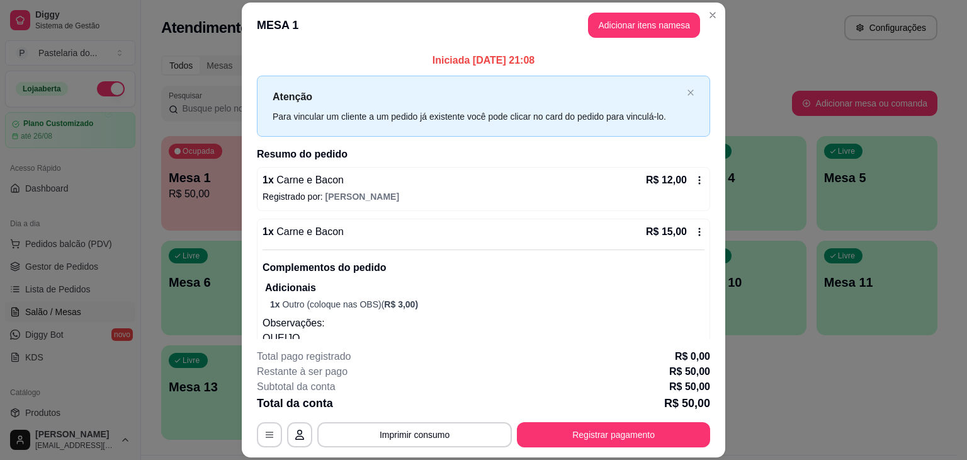
click at [609, 450] on footer "**********" at bounding box center [484, 398] width 484 height 118
click at [609, 422] on button "Registrar pagamento" at bounding box center [613, 434] width 193 height 25
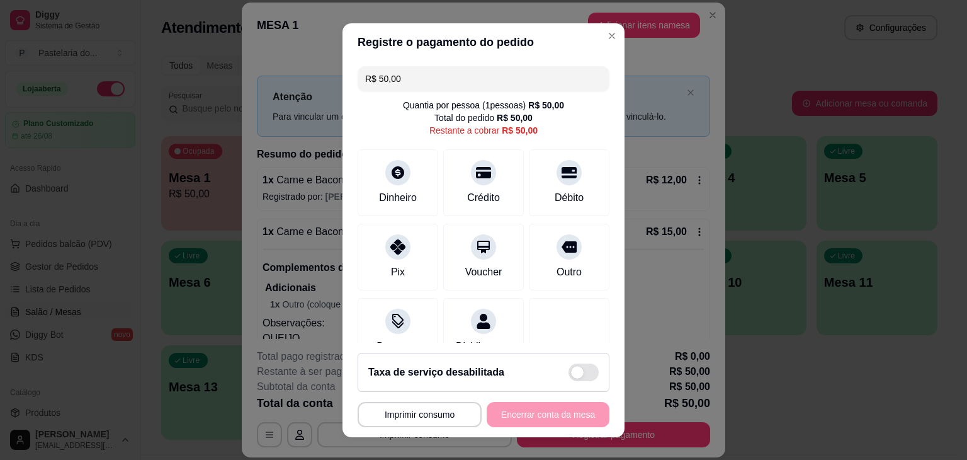
click at [375, 118] on div "Quantia por pessoa ( 1 pessoas) R$ 50,00 Total do pedido R$ 50,00 Restante a co…" at bounding box center [484, 118] width 252 height 38
click at [398, 168] on div at bounding box center [398, 169] width 28 height 28
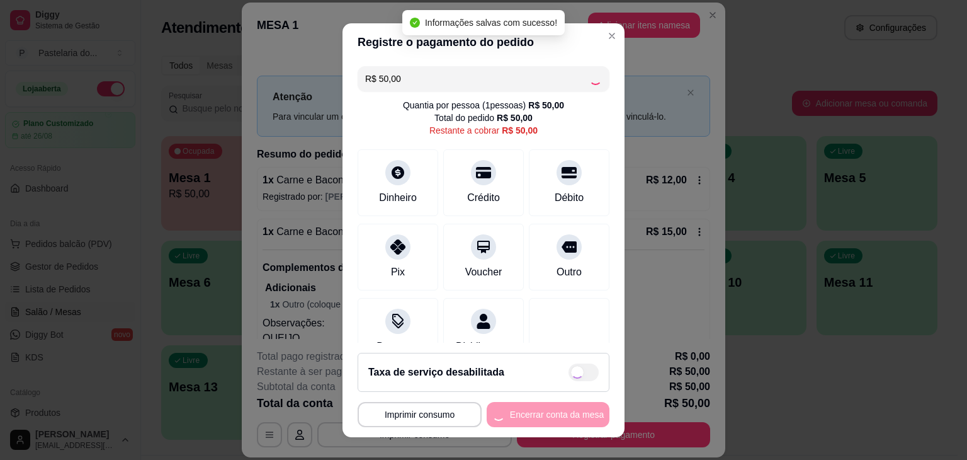
type input "R$ 0,00"
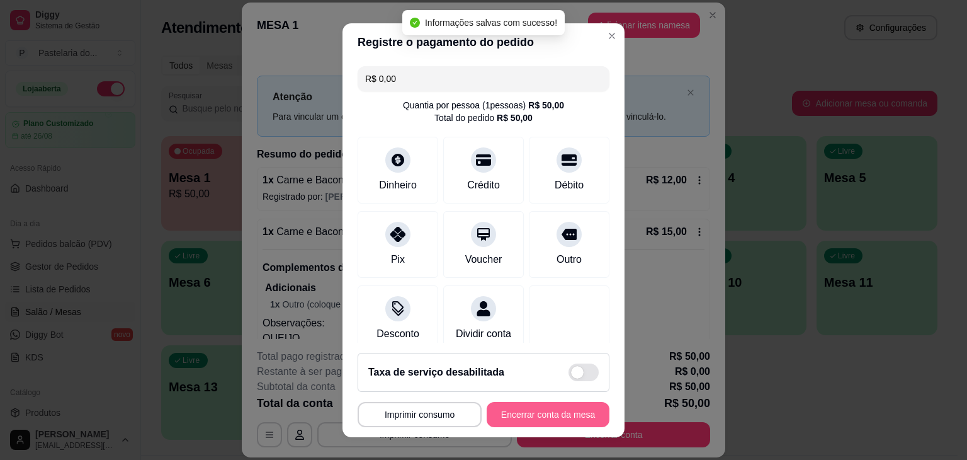
click at [561, 417] on button "Encerrar conta da mesa" at bounding box center [548, 414] width 123 height 25
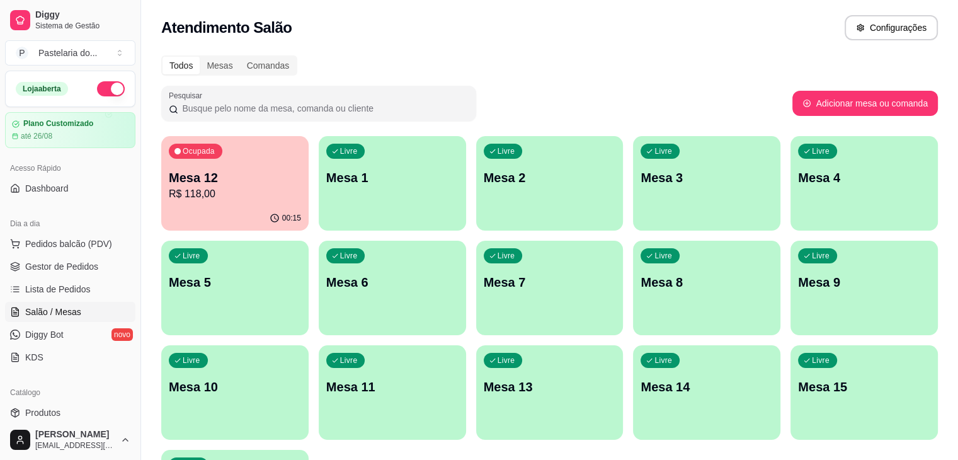
click at [269, 215] on icon "button" at bounding box center [274, 218] width 10 height 10
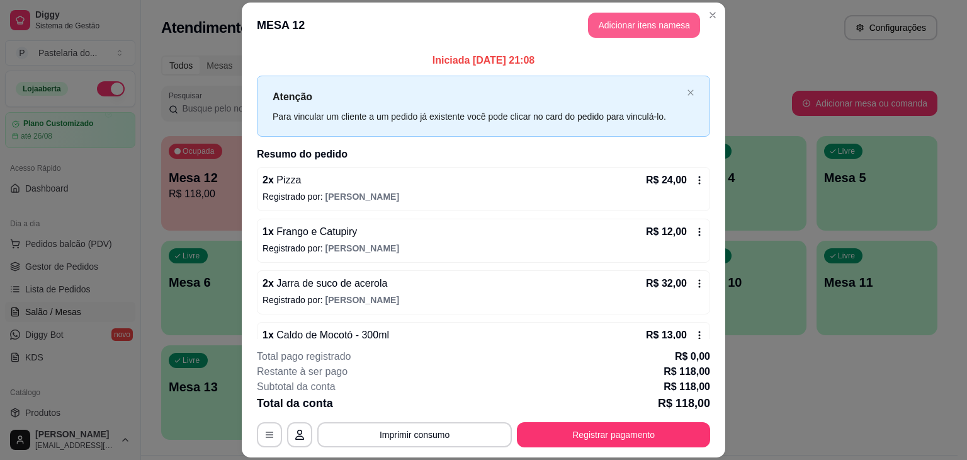
click at [664, 26] on button "Adicionar itens na mesa" at bounding box center [644, 25] width 112 height 25
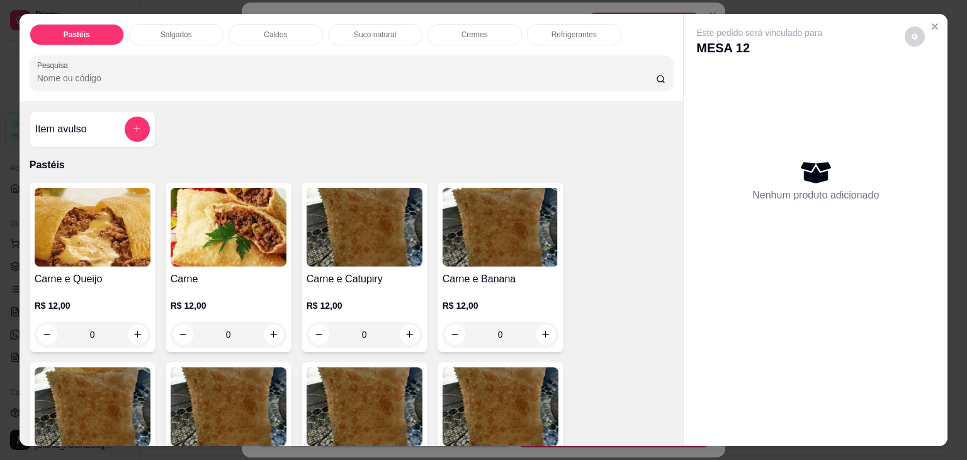
click at [403, 26] on div "Suco natural" at bounding box center [375, 34] width 94 height 21
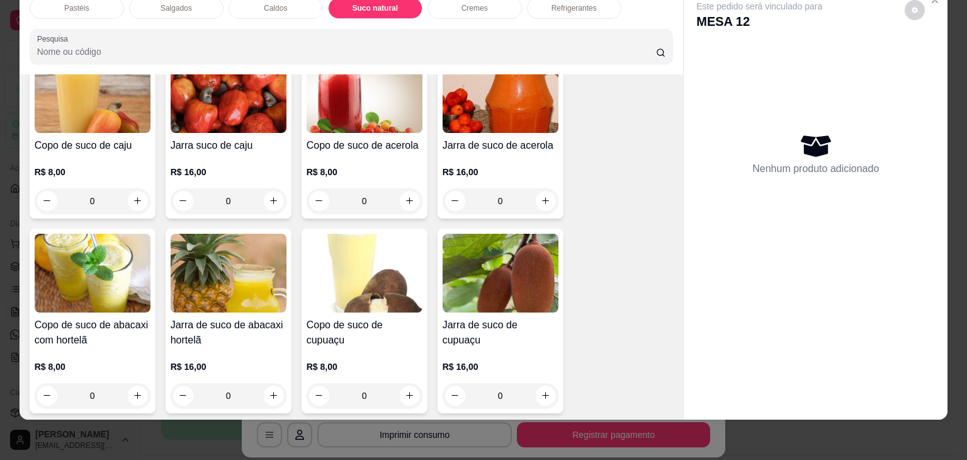
scroll to position [2576, 0]
click at [399, 236] on img at bounding box center [365, 272] width 116 height 79
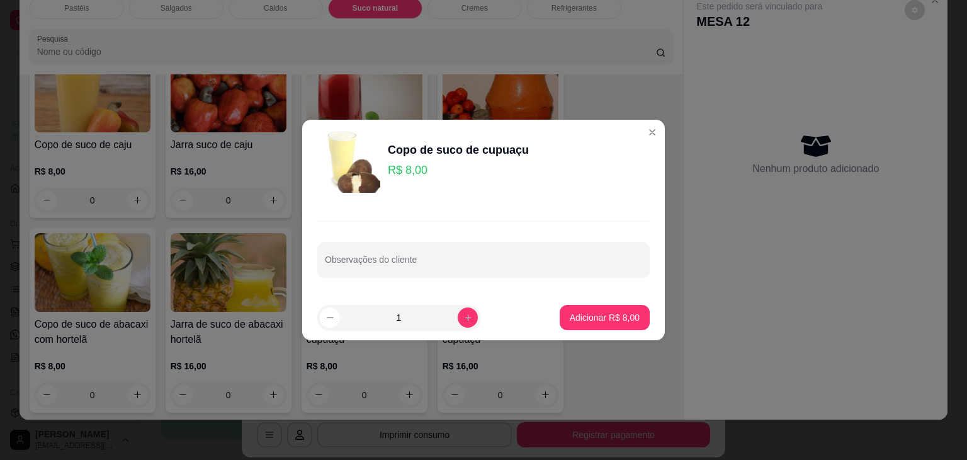
click at [625, 320] on p "Adicionar R$ 8,00" at bounding box center [605, 317] width 70 height 13
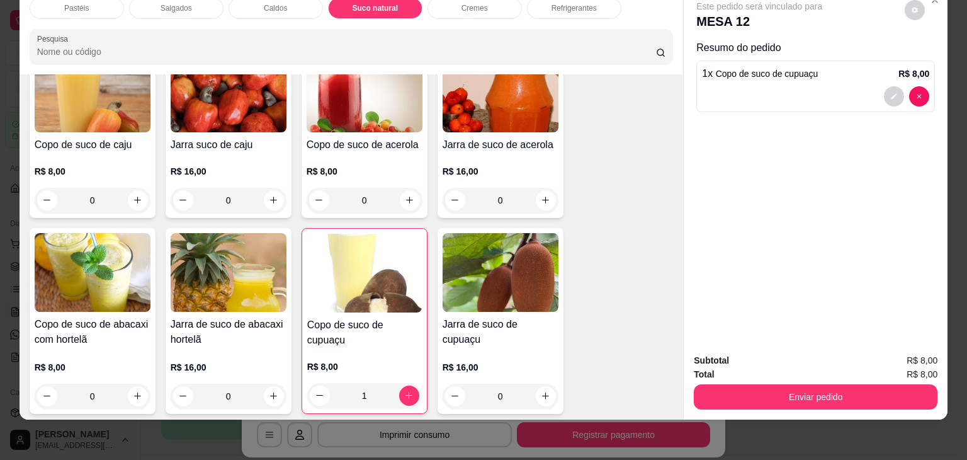
type input "1"
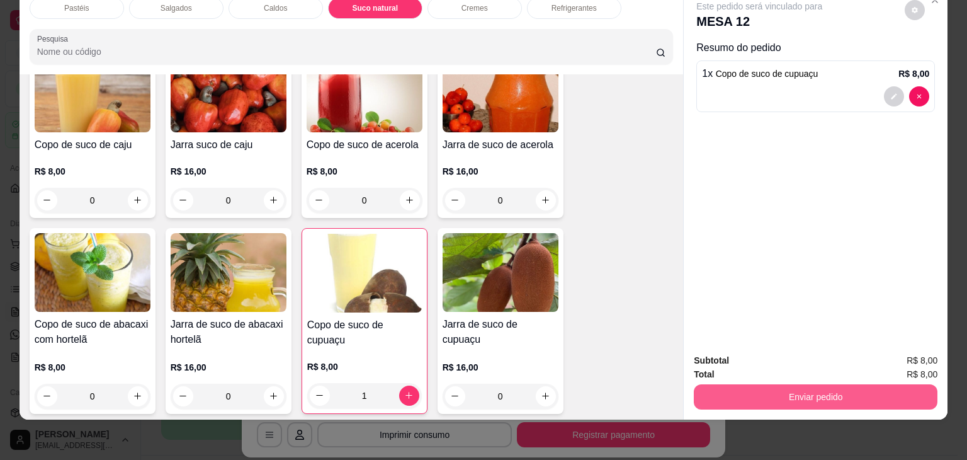
click at [748, 388] on button "Enviar pedido" at bounding box center [816, 396] width 244 height 25
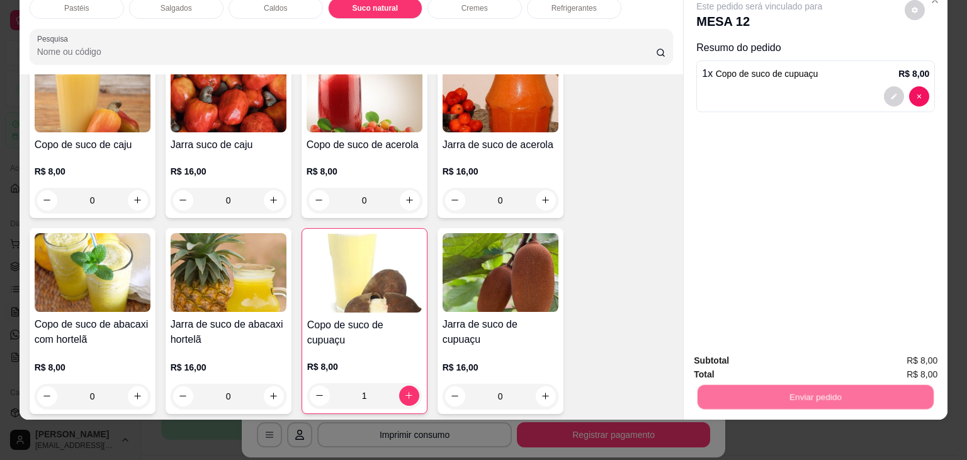
click at [753, 358] on button "Não registrar e enviar pedido" at bounding box center [773, 356] width 131 height 24
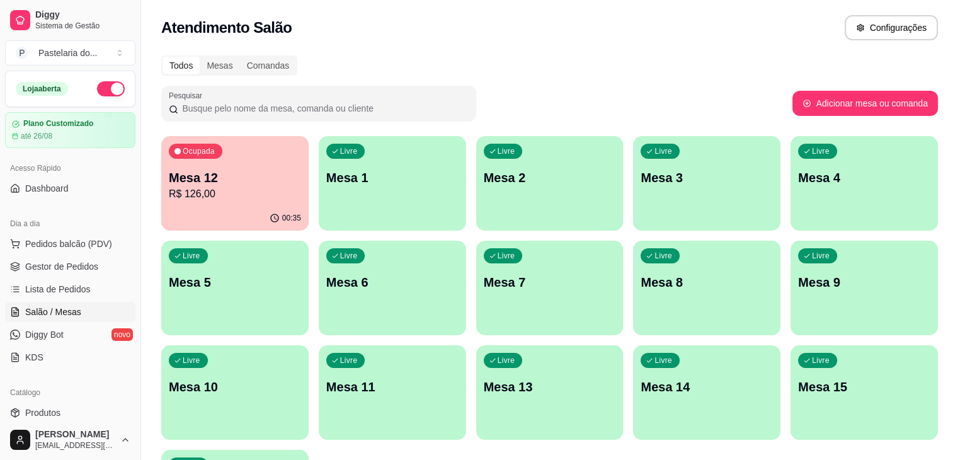
click at [229, 203] on div "Ocupada Mesa 12 R$ 126,00" at bounding box center [234, 171] width 147 height 70
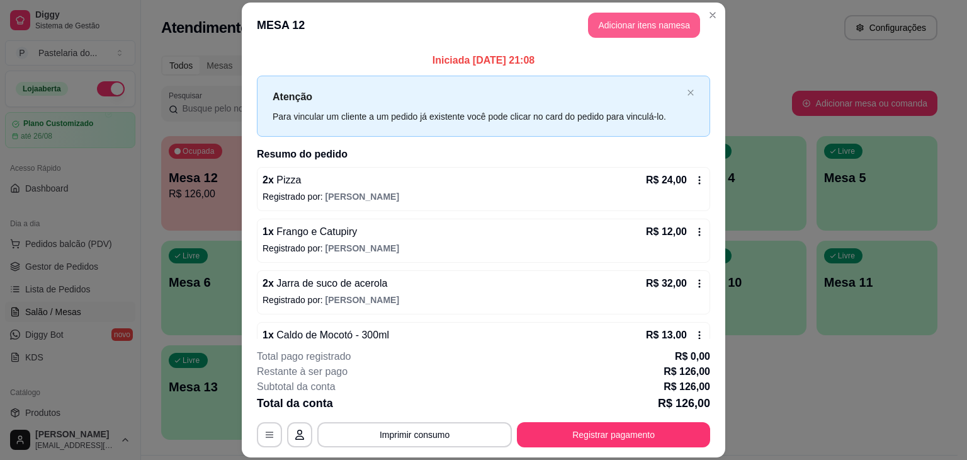
click at [662, 23] on button "Adicionar itens na mesa" at bounding box center [644, 25] width 112 height 25
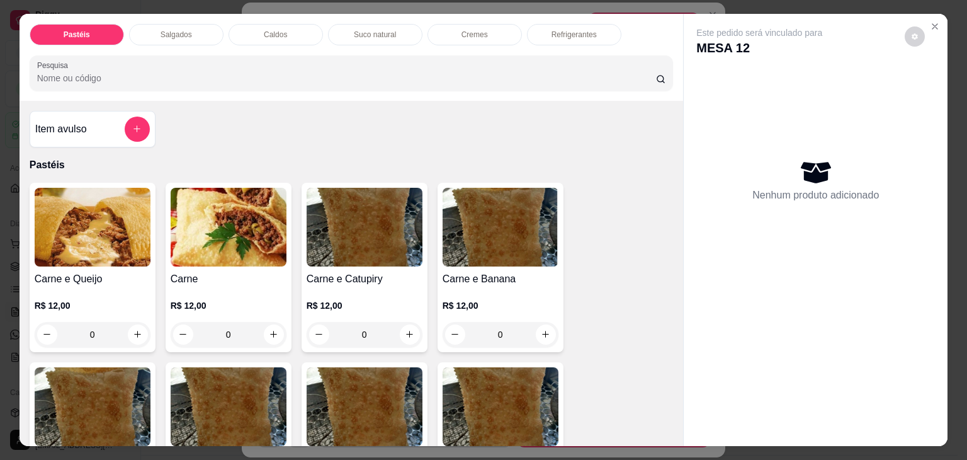
click at [284, 26] on div "Caldos" at bounding box center [276, 34] width 94 height 21
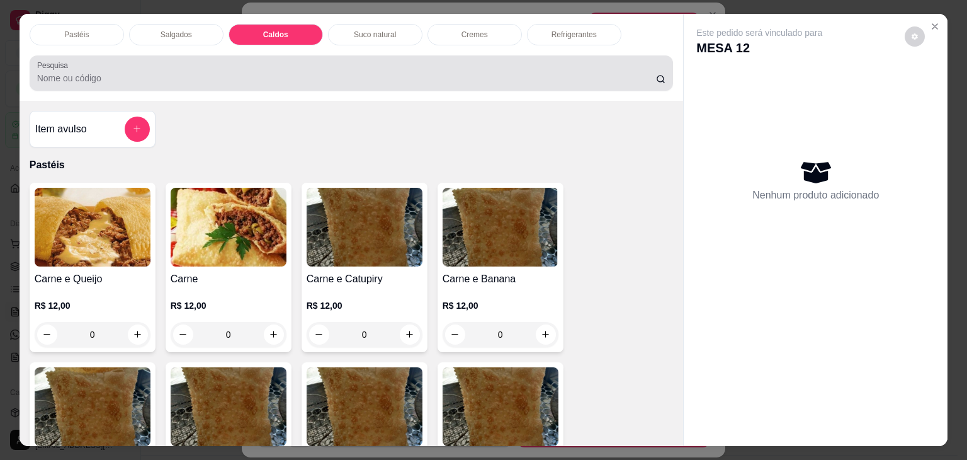
scroll to position [31, 0]
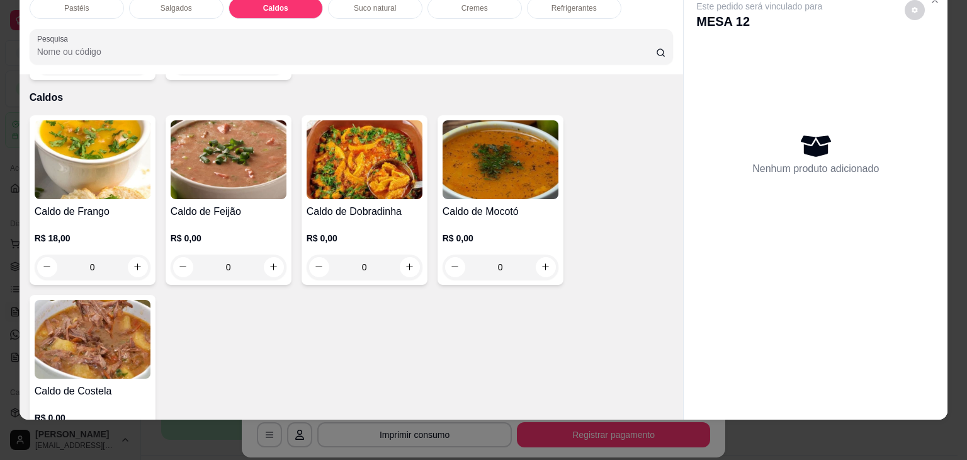
click at [264, 254] on div "0" at bounding box center [229, 266] width 116 height 25
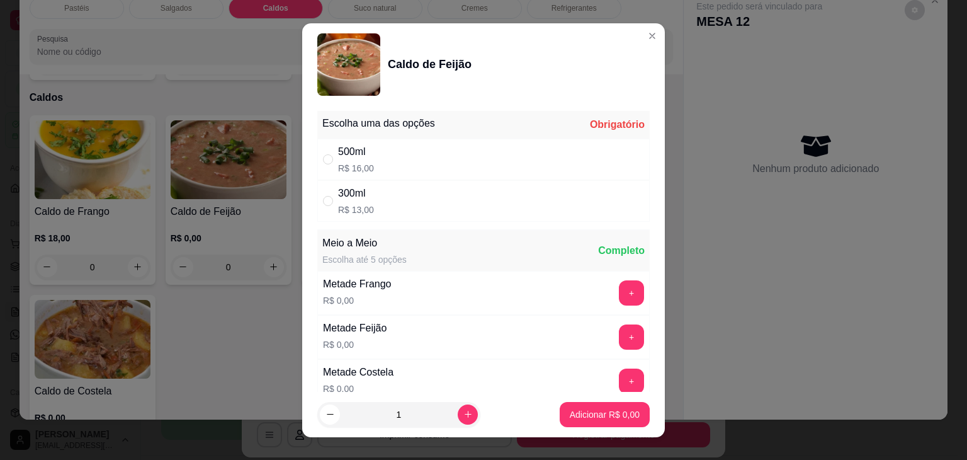
click at [348, 164] on p "R$ 16,00" at bounding box center [356, 168] width 36 height 13
radio input "true"
click at [572, 413] on p "Adicionar R$ 16,00" at bounding box center [602, 414] width 75 height 13
type input "1"
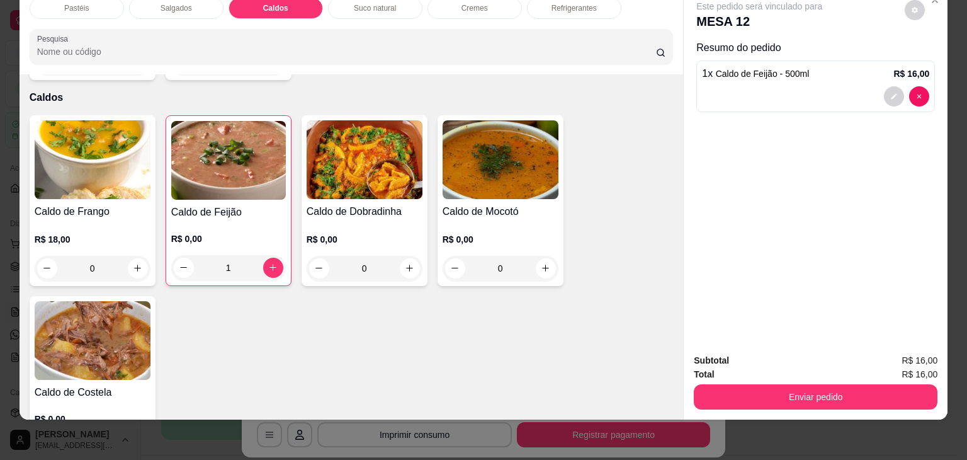
click at [128, 256] on div "0" at bounding box center [93, 268] width 116 height 25
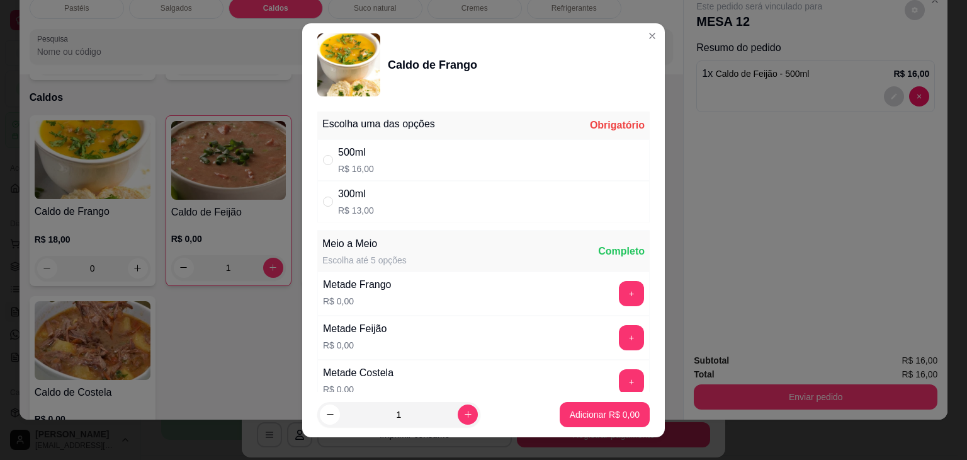
click at [368, 159] on div "500ml R$ 16,00" at bounding box center [483, 160] width 332 height 42
radio input "true"
click at [580, 415] on p "Adicionar R$ 16,00" at bounding box center [602, 414] width 75 height 13
type input "1"
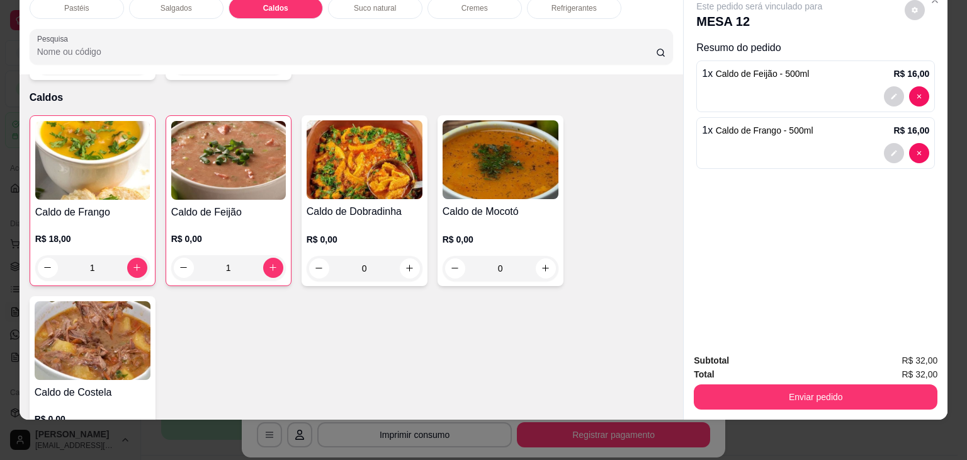
click at [135, 152] on img at bounding box center [92, 160] width 115 height 79
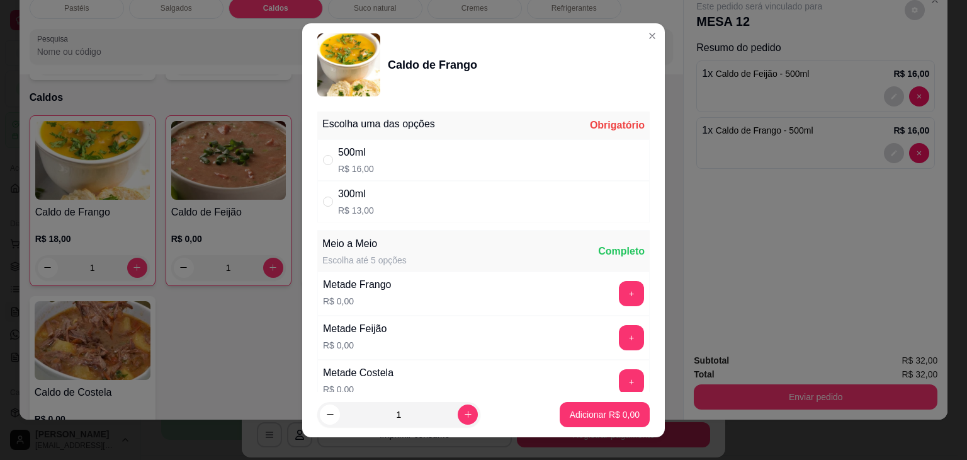
click at [359, 193] on div "300ml" at bounding box center [356, 193] width 36 height 15
radio input "true"
click at [601, 408] on p "Adicionar R$ 13,00" at bounding box center [602, 414] width 75 height 13
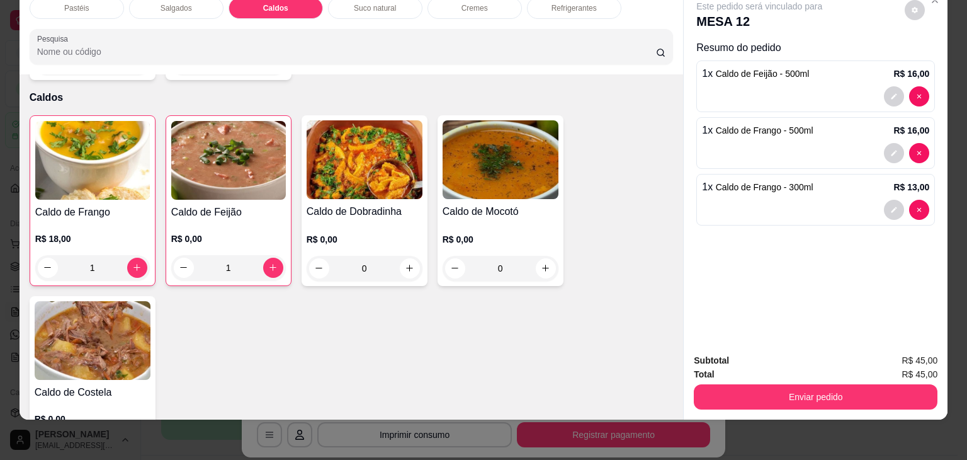
click at [220, 148] on img at bounding box center [228, 160] width 115 height 79
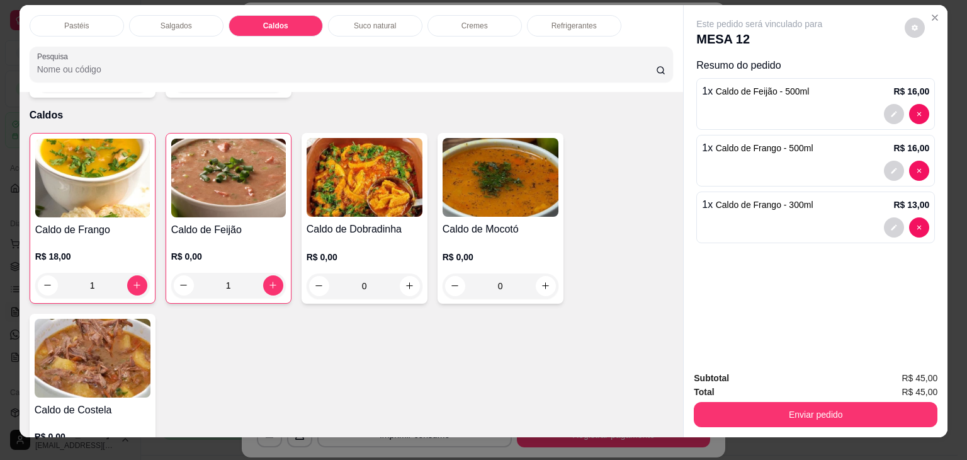
click at [234, 237] on div "R$ 0,00 1" at bounding box center [228, 267] width 115 height 60
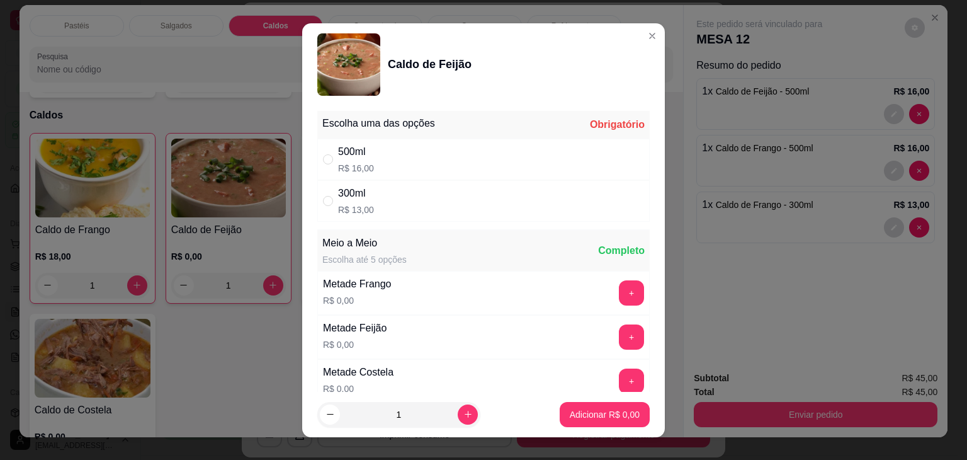
click at [360, 197] on div "300ml" at bounding box center [356, 193] width 36 height 15
radio input "true"
click at [588, 412] on p "Adicionar R$ 13,00" at bounding box center [602, 414] width 75 height 13
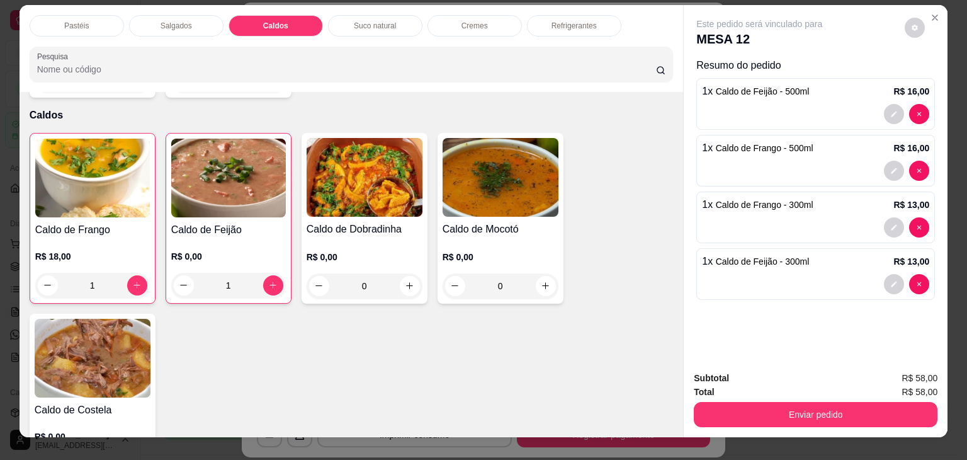
click at [64, 21] on p "Pastéis" at bounding box center [76, 26] width 25 height 10
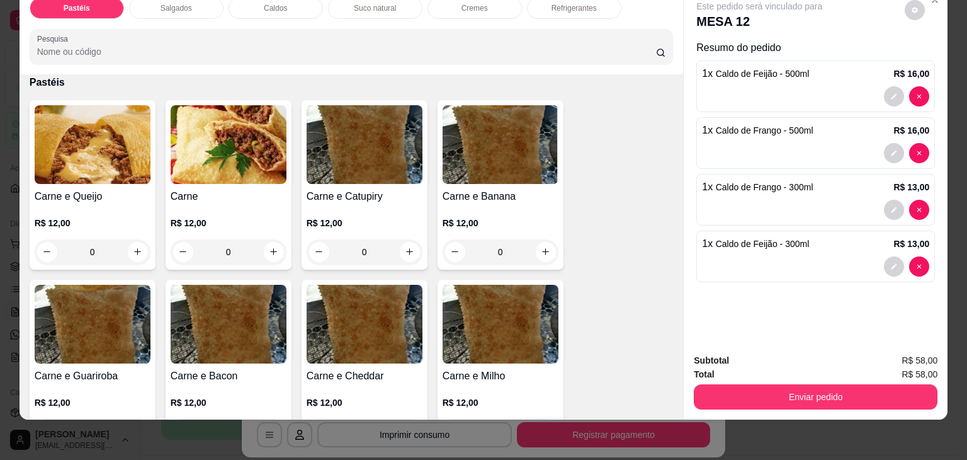
click at [134, 239] on div "0" at bounding box center [93, 251] width 116 height 25
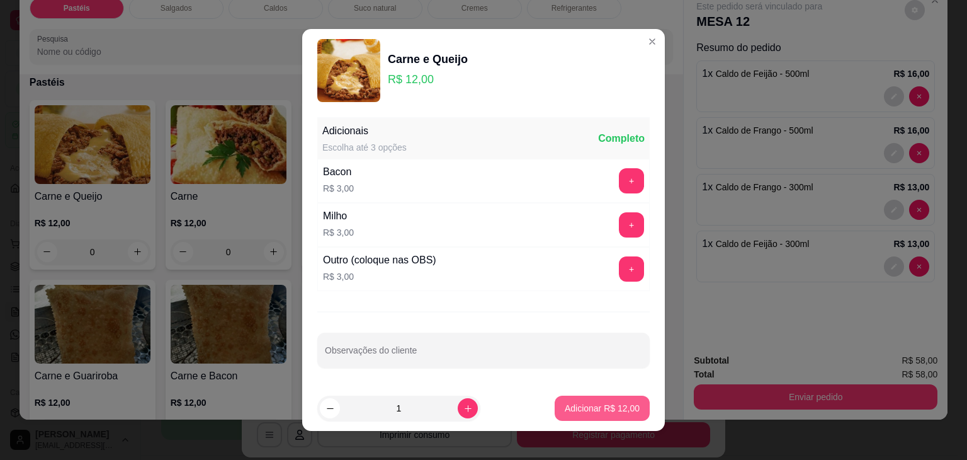
click at [577, 406] on p "Adicionar R$ 12,00" at bounding box center [602, 408] width 75 height 13
type input "1"
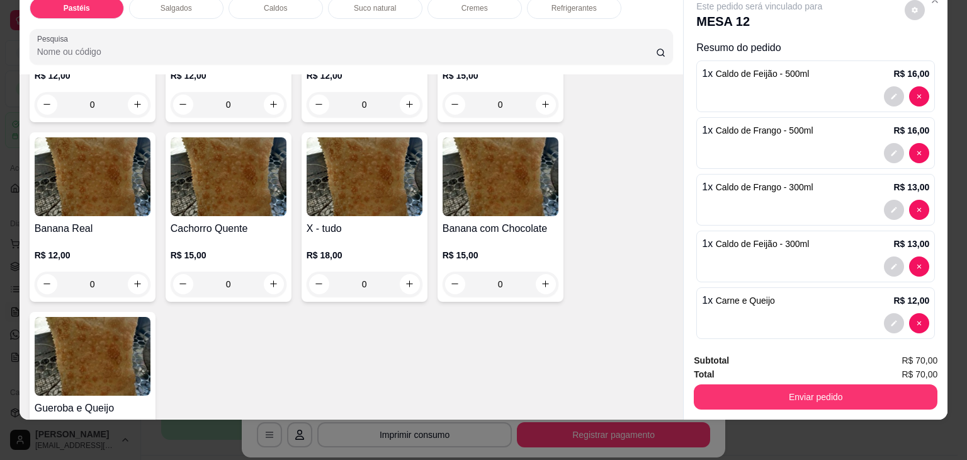
scroll to position [874, 0]
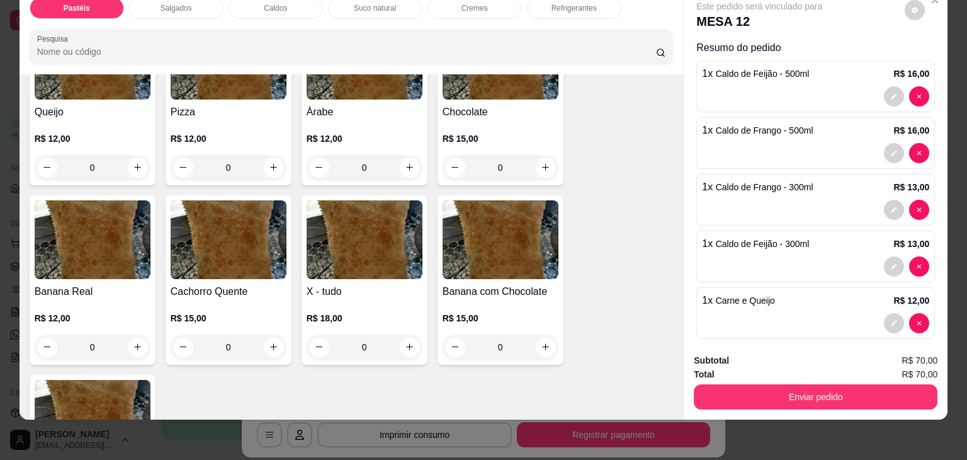
click at [272, 155] on div "0" at bounding box center [229, 167] width 116 height 25
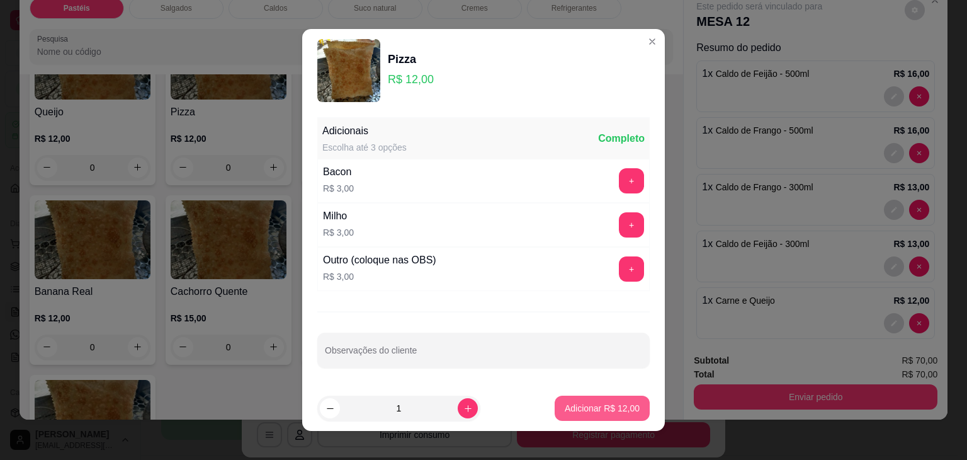
click at [601, 409] on p "Adicionar R$ 12,00" at bounding box center [602, 408] width 75 height 13
type input "1"
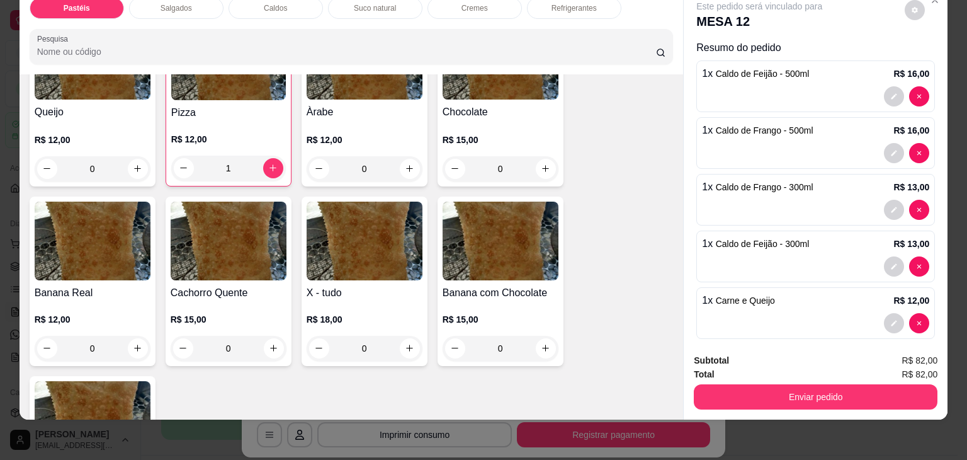
click at [800, 381] on div "Enviar pedido" at bounding box center [816, 395] width 244 height 28
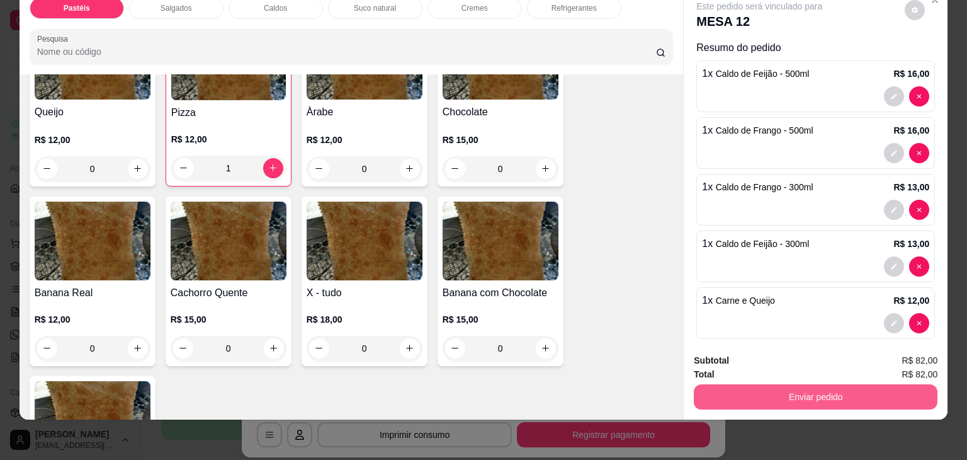
click at [801, 384] on button "Enviar pedido" at bounding box center [816, 396] width 244 height 25
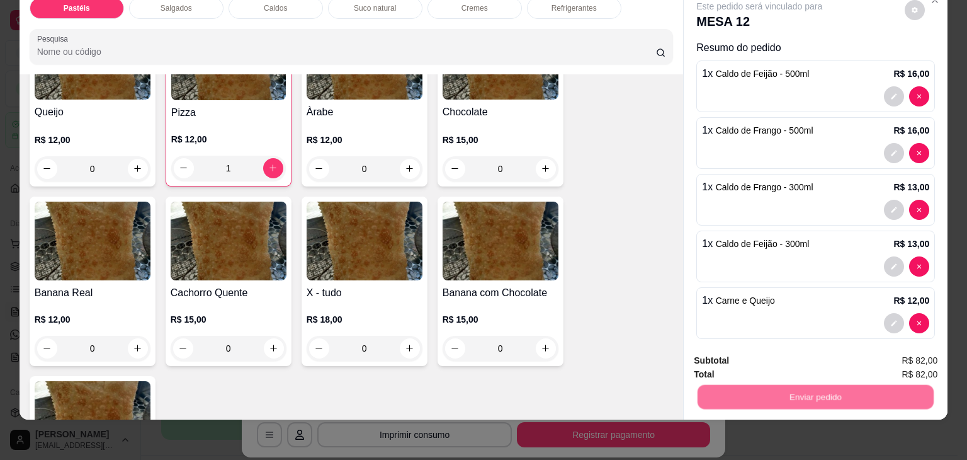
click at [777, 361] on button "Não registrar e enviar pedido" at bounding box center [773, 356] width 131 height 24
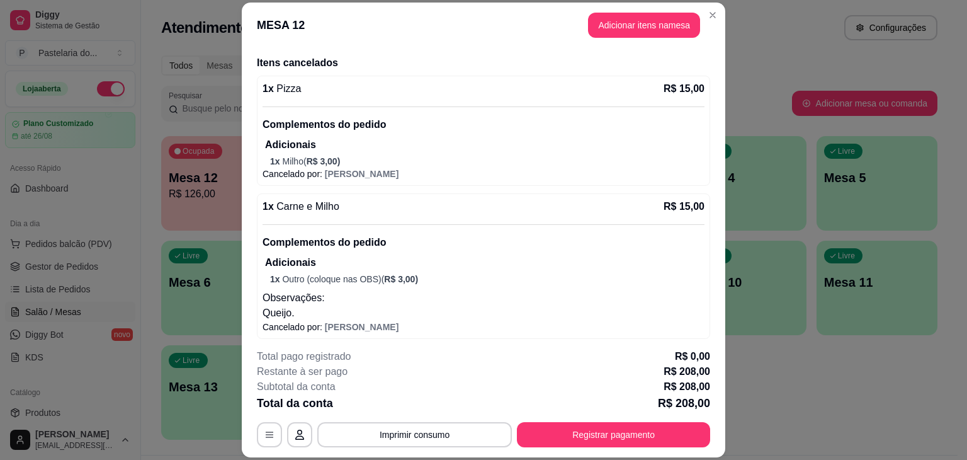
scroll to position [462, 0]
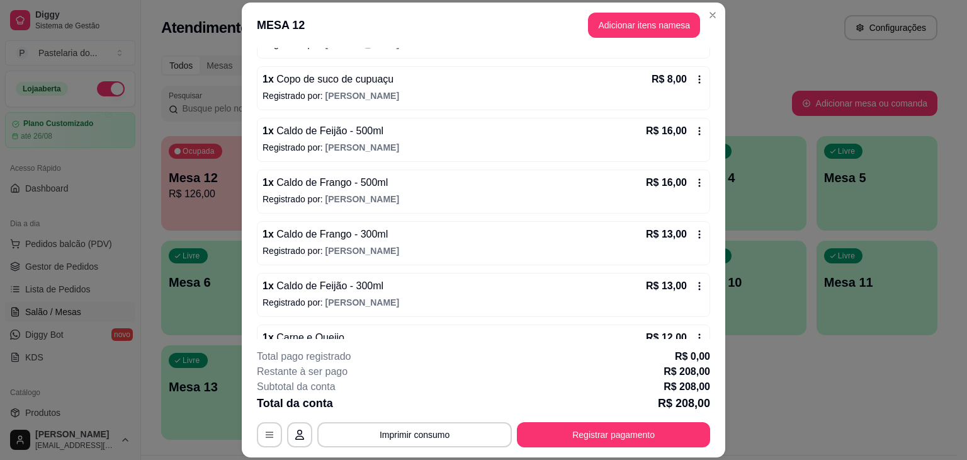
click at [694, 127] on icon at bounding box center [699, 131] width 10 height 10
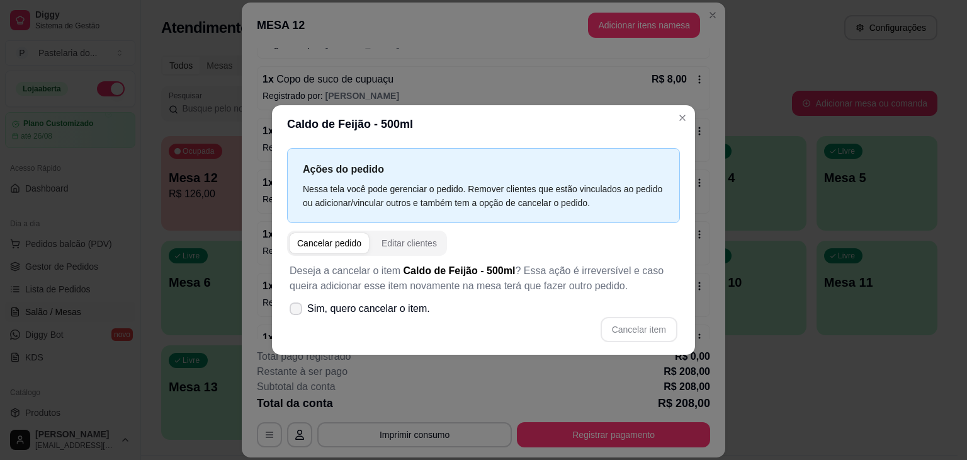
click at [293, 310] on icon at bounding box center [296, 309] width 10 height 8
click at [293, 311] on input "Sim, quero cancelar o item." at bounding box center [293, 315] width 8 height 8
checkbox input "true"
click at [637, 327] on button "Cancelar item" at bounding box center [639, 329] width 77 height 25
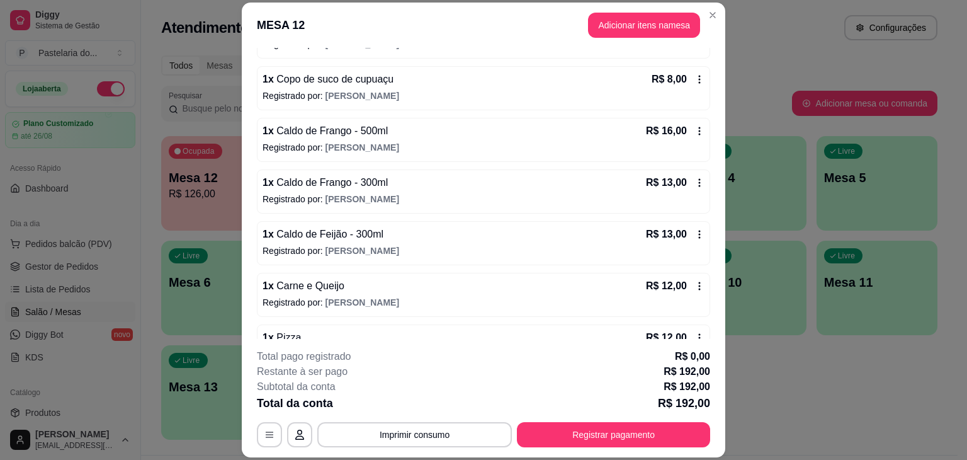
click at [694, 129] on icon at bounding box center [699, 131] width 10 height 10
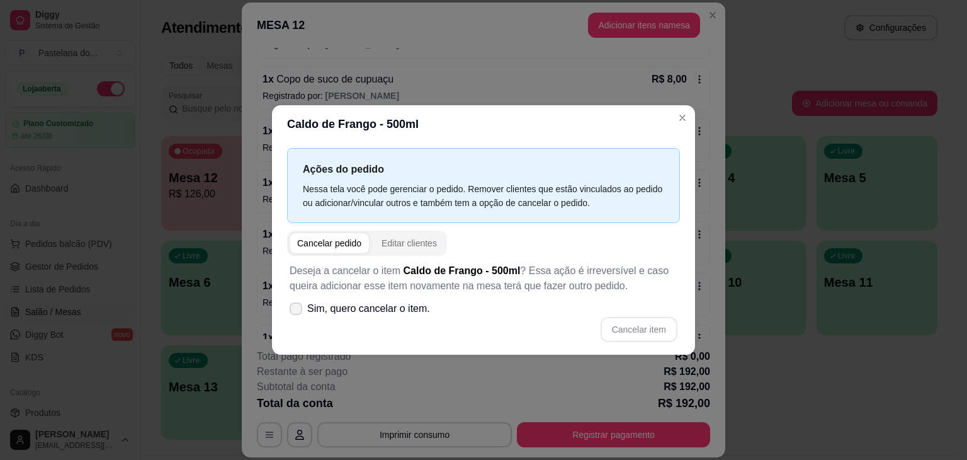
click at [298, 305] on icon at bounding box center [296, 309] width 10 height 8
click at [297, 311] on input "Sim, quero cancelar o item." at bounding box center [293, 315] width 8 height 8
checkbox input "true"
click at [662, 332] on button "Cancelar item" at bounding box center [638, 329] width 75 height 25
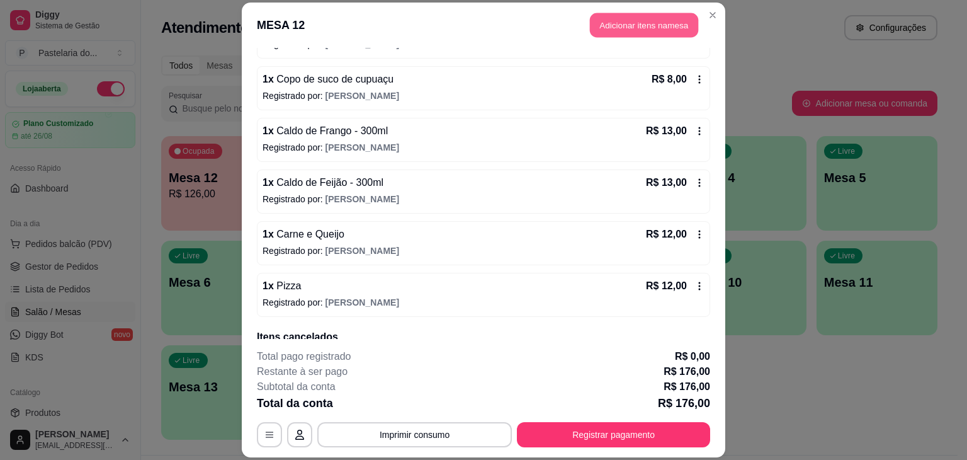
click at [648, 28] on button "Adicionar itens na mesa" at bounding box center [644, 25] width 108 height 25
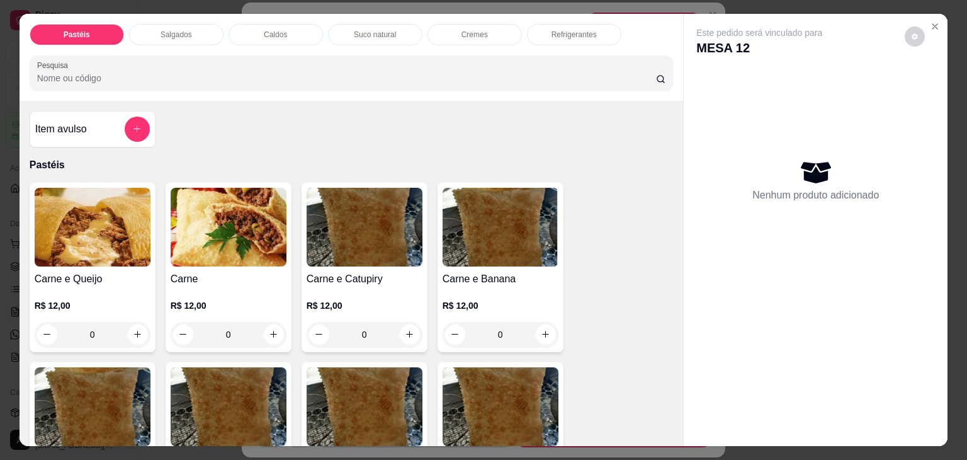
click at [275, 30] on p "Caldos" at bounding box center [275, 35] width 23 height 10
click at [275, 60] on div at bounding box center [351, 72] width 629 height 25
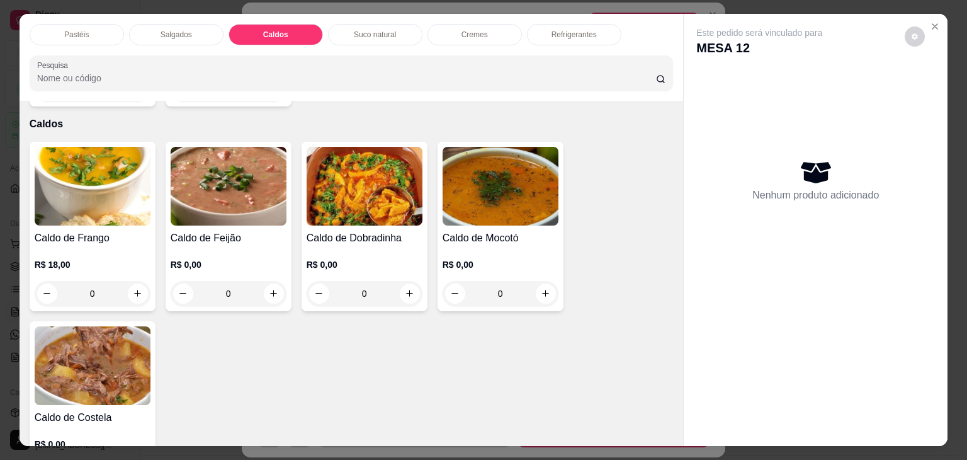
scroll to position [31, 0]
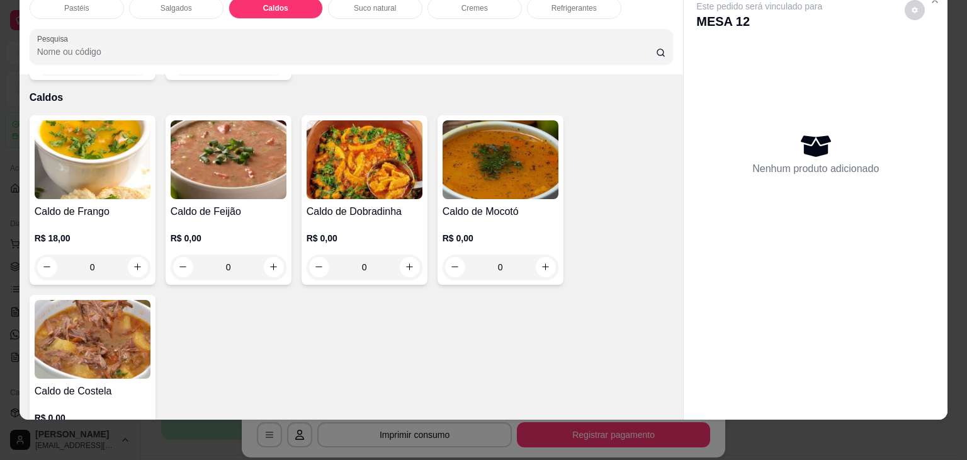
click at [116, 219] on div "R$ 18,00 0" at bounding box center [93, 249] width 116 height 60
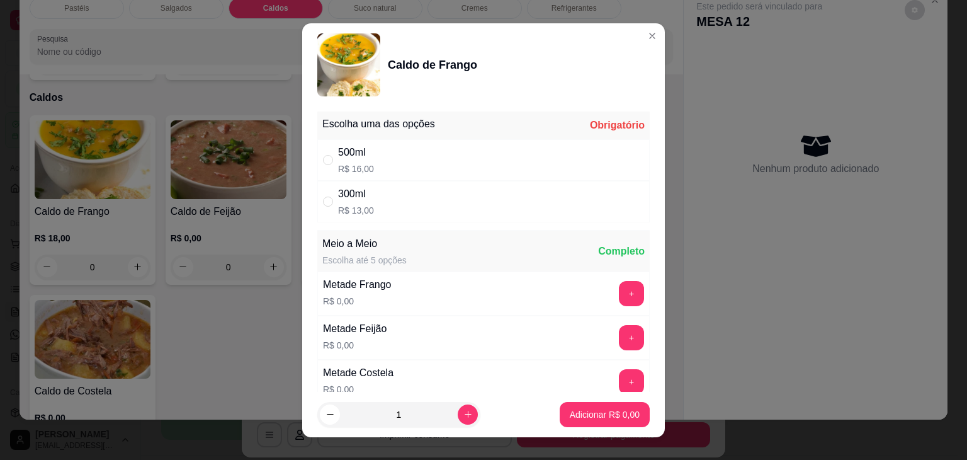
click at [345, 195] on div "300ml" at bounding box center [356, 193] width 36 height 15
radio input "true"
click at [566, 416] on p "Adicionar R$ 13,00" at bounding box center [602, 414] width 73 height 12
type input "1"
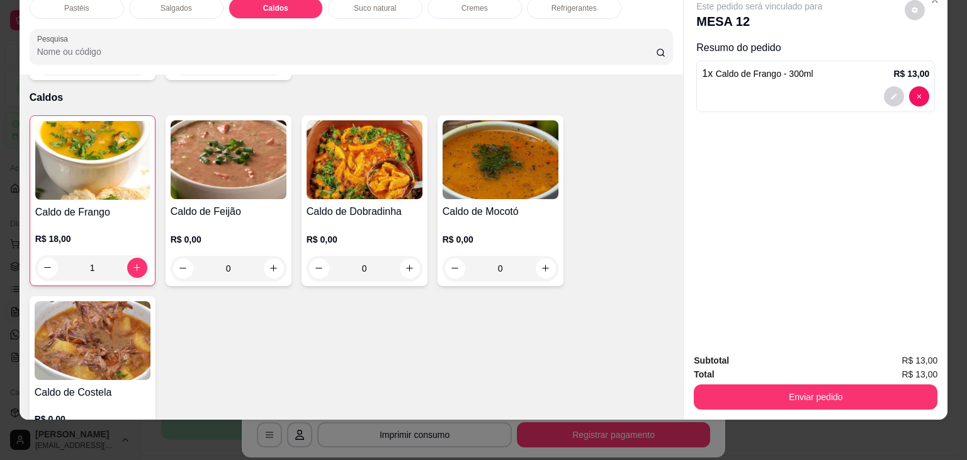
click at [195, 204] on h4 "Caldo de Feijão" at bounding box center [229, 211] width 116 height 15
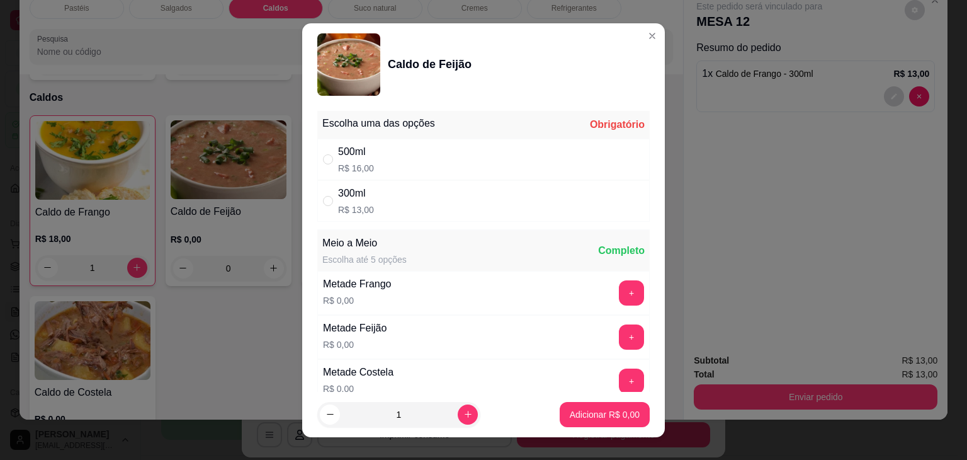
click at [367, 183] on div "300ml R$ 13,00" at bounding box center [483, 201] width 332 height 42
radio input "true"
click at [574, 408] on p "Adicionar R$ 13,00" at bounding box center [602, 414] width 75 height 13
type input "1"
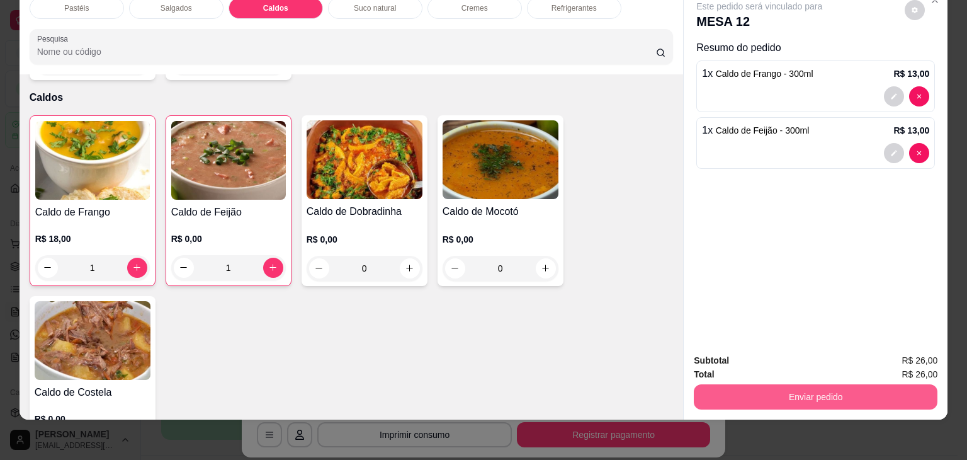
click at [778, 391] on button "Enviar pedido" at bounding box center [816, 396] width 244 height 25
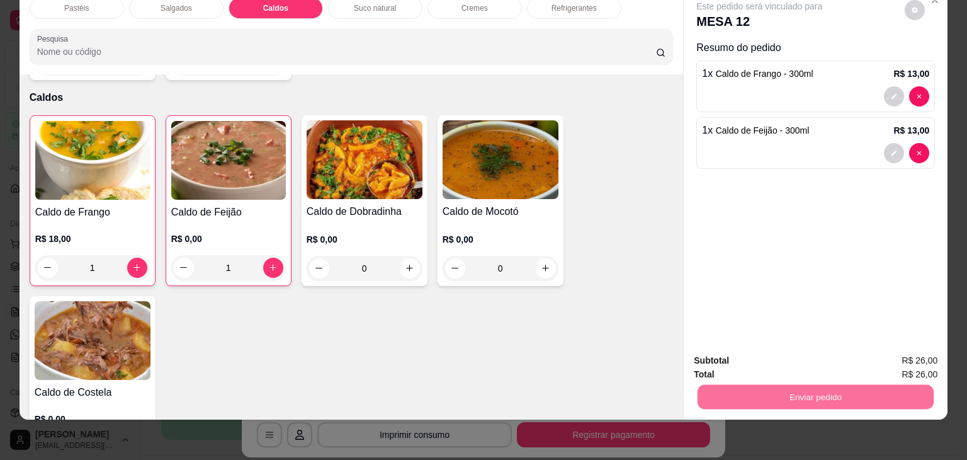
click at [772, 351] on button "Não registrar e enviar pedido" at bounding box center [773, 356] width 131 height 24
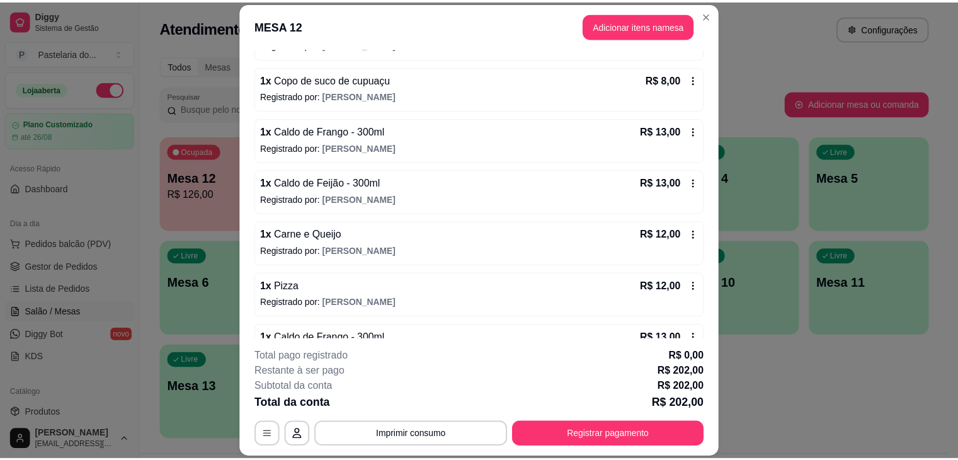
scroll to position [525, 0]
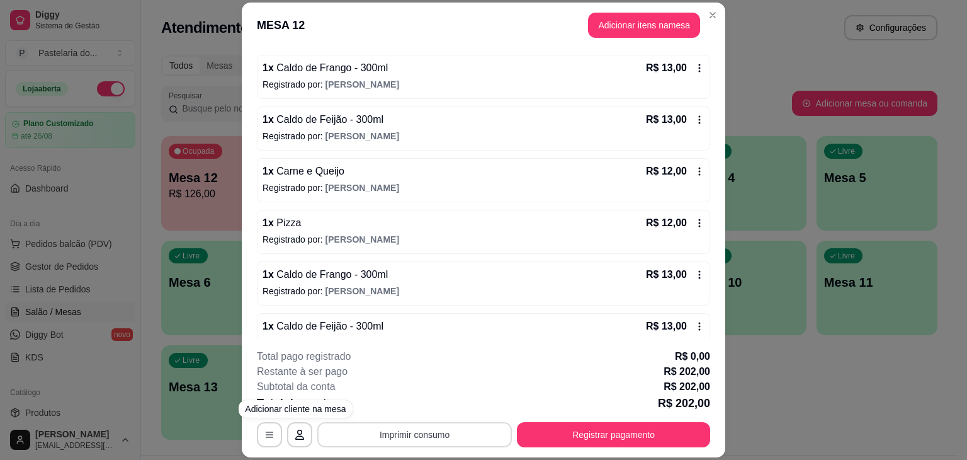
click at [366, 436] on button "Imprimir consumo" at bounding box center [414, 434] width 195 height 25
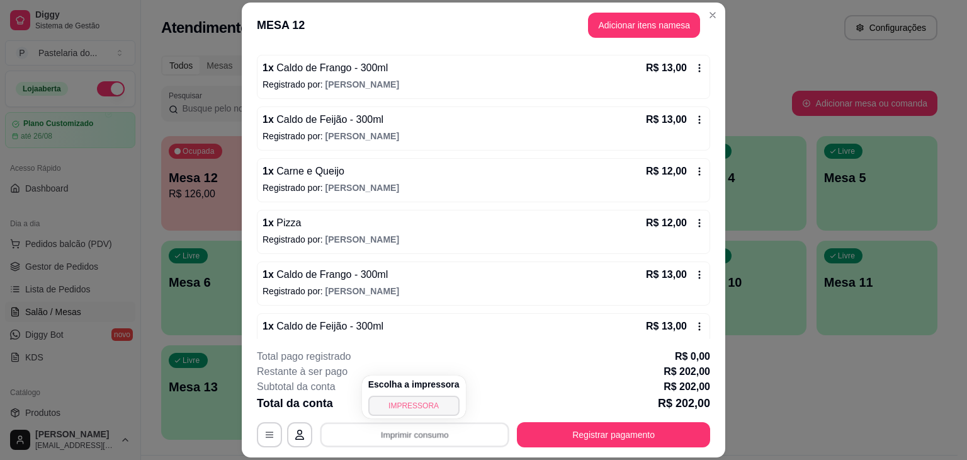
click at [389, 402] on button "IMPRESSORA" at bounding box center [413, 405] width 91 height 20
click at [694, 115] on icon at bounding box center [699, 120] width 10 height 10
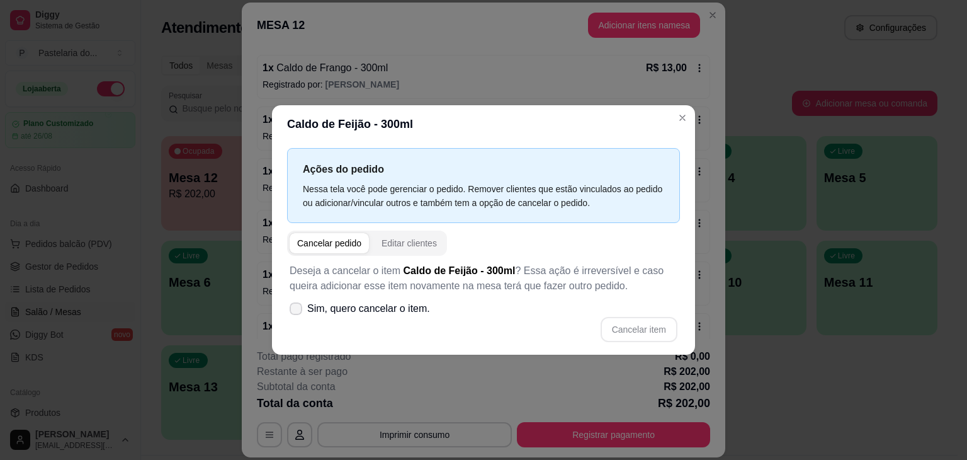
click at [298, 306] on icon at bounding box center [296, 309] width 10 height 8
click at [297, 311] on input "Sim, quero cancelar o item." at bounding box center [293, 315] width 8 height 8
checkbox input "true"
click at [669, 332] on button "Cancelar item" at bounding box center [639, 329] width 77 height 25
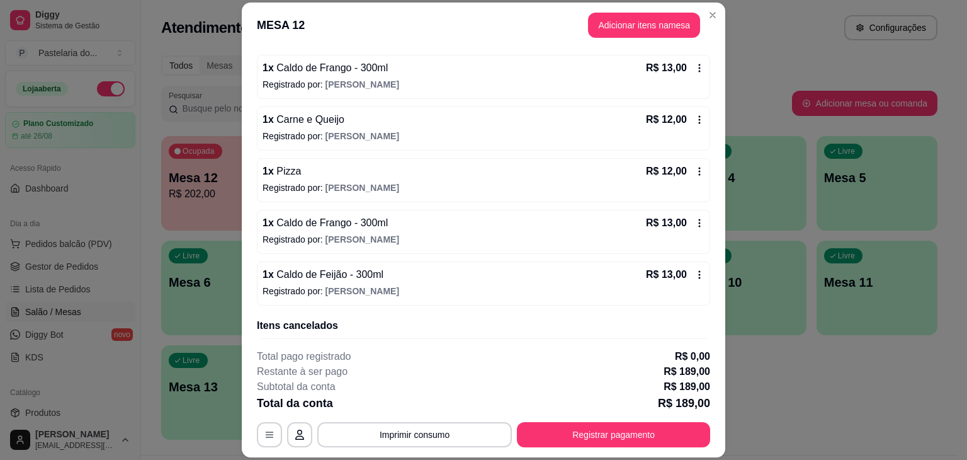
click at [715, 24] on header "MESA 12 Adicionar itens na mesa" at bounding box center [484, 25] width 484 height 45
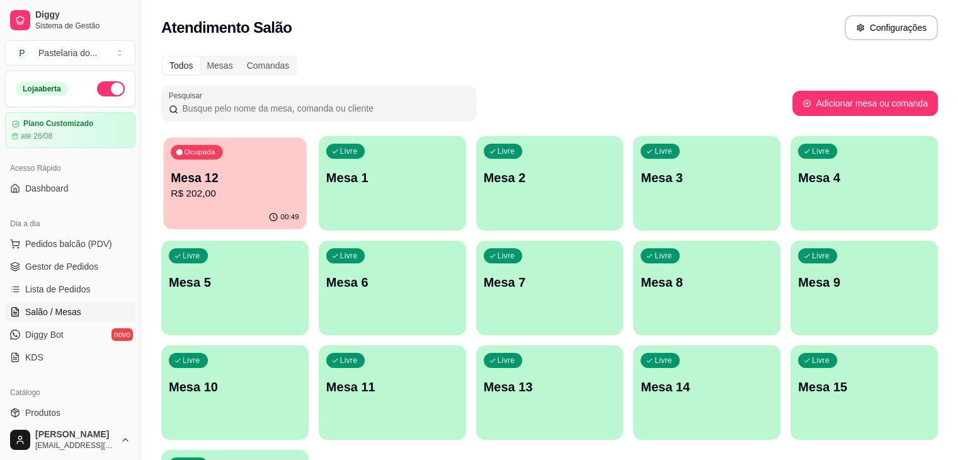
click at [193, 209] on div "00:49" at bounding box center [235, 217] width 143 height 24
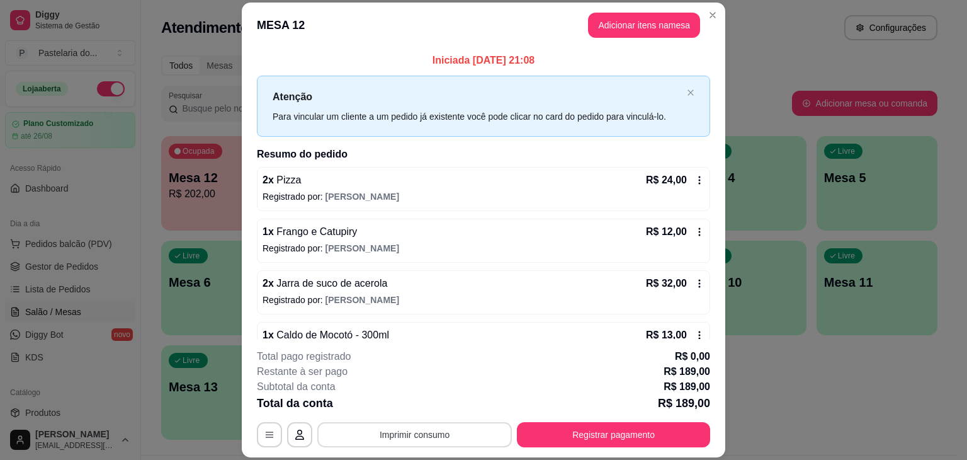
click at [465, 443] on button "Imprimir consumo" at bounding box center [414, 434] width 195 height 25
click at [426, 405] on button "IMPRESSORA" at bounding box center [414, 405] width 88 height 20
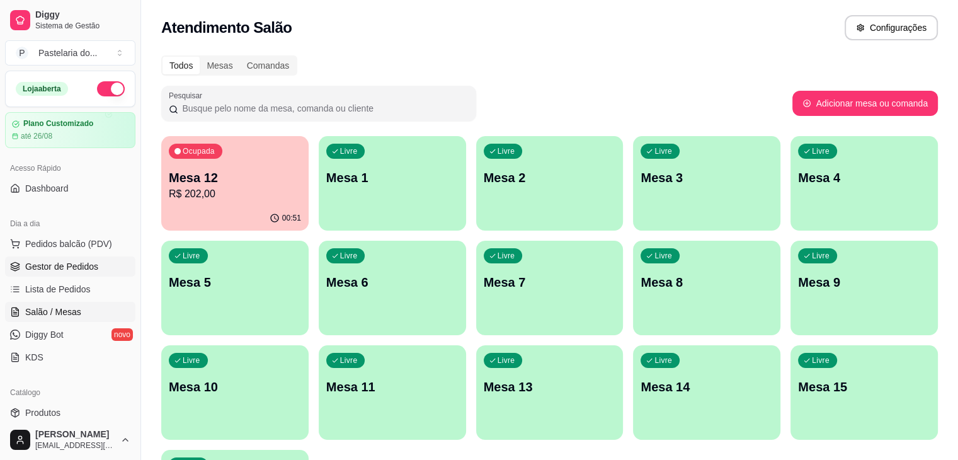
click at [77, 273] on link "Gestor de Pedidos" at bounding box center [70, 266] width 130 height 20
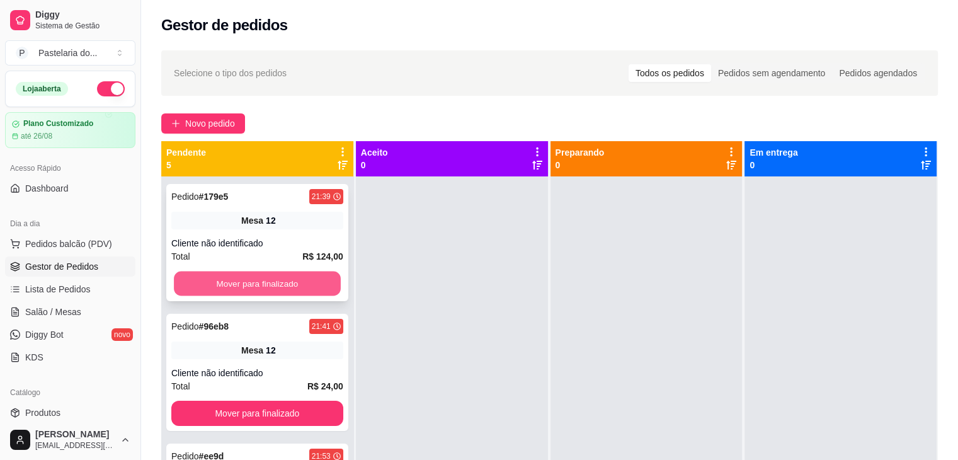
click at [229, 280] on button "Mover para finalizado" at bounding box center [257, 283] width 167 height 25
click at [229, 280] on button "Mover para finalizado" at bounding box center [257, 283] width 172 height 25
click at [229, 280] on button "Mover para finalizado" at bounding box center [257, 283] width 167 height 25
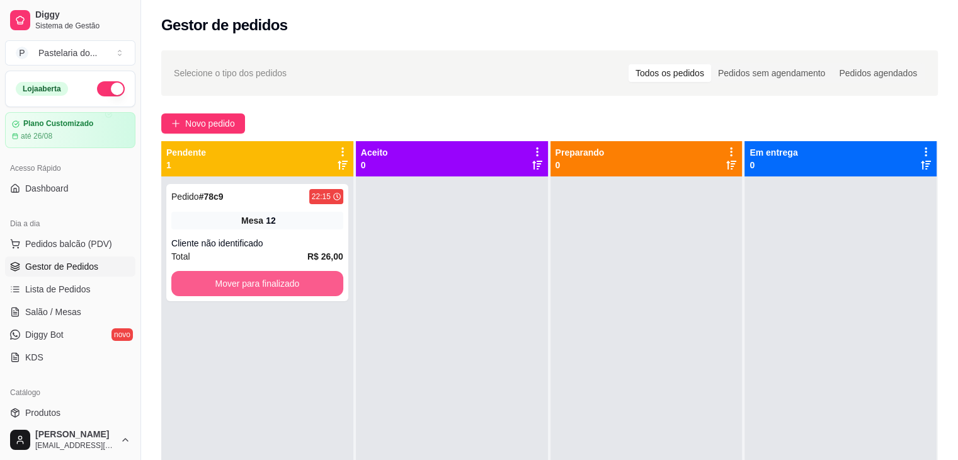
click at [229, 280] on button "Mover para finalizado" at bounding box center [257, 283] width 172 height 25
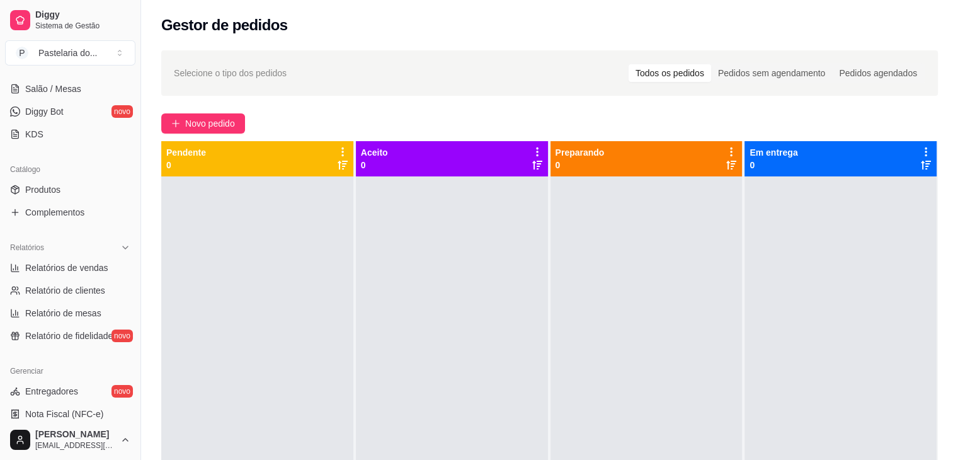
scroll to position [315, 0]
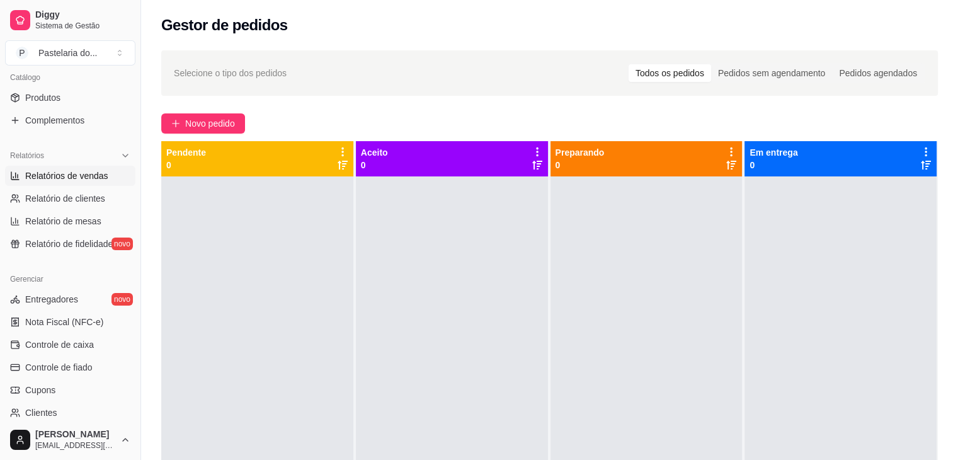
click at [81, 169] on span "Relatórios de vendas" at bounding box center [66, 175] width 83 height 13
select select "ALL"
select select "0"
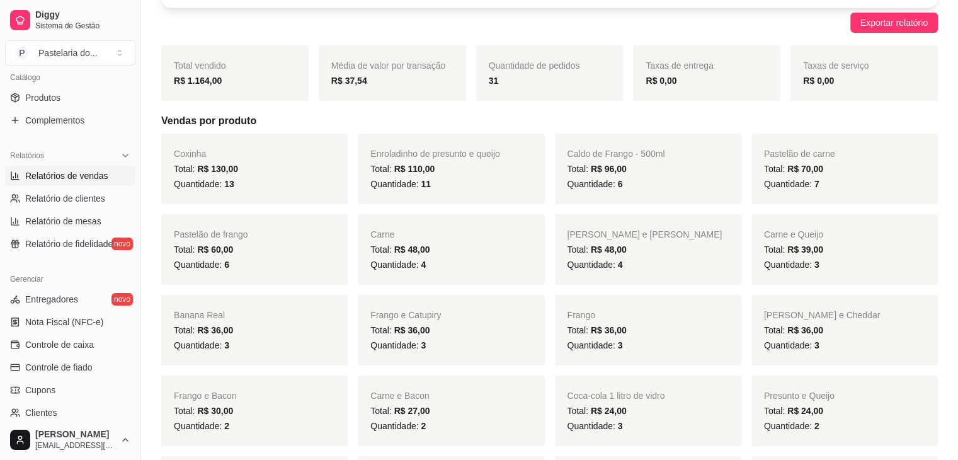
scroll to position [126, 0]
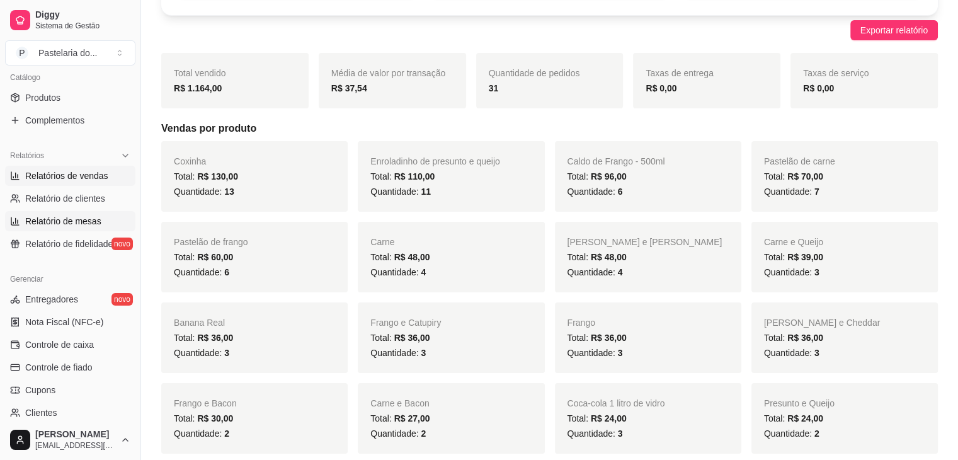
click at [78, 222] on span "Relatório de mesas" at bounding box center [63, 221] width 76 height 13
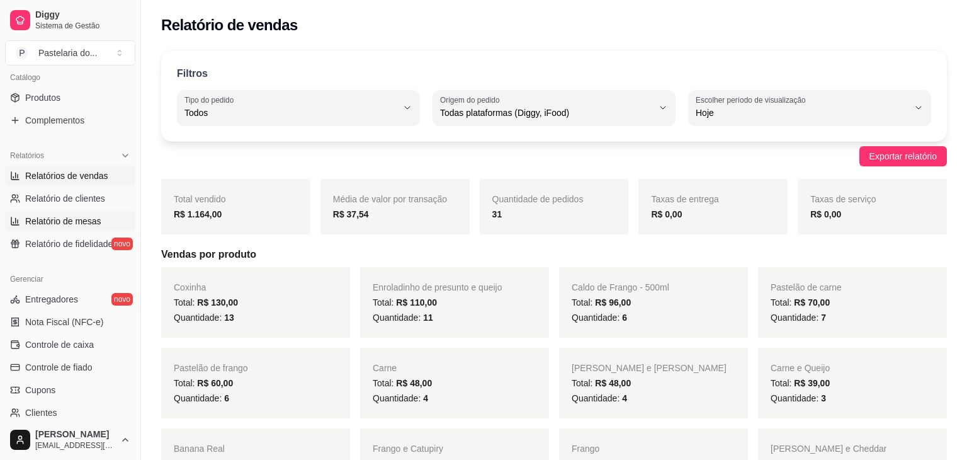
select select "TOTAL_OF_ORDERS"
select select "7"
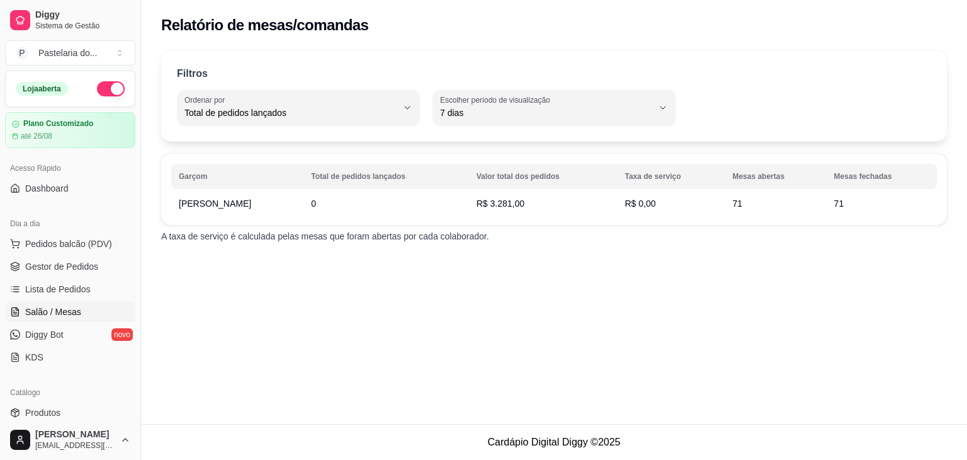
click at [69, 304] on link "Salão / Mesas" at bounding box center [70, 312] width 130 height 20
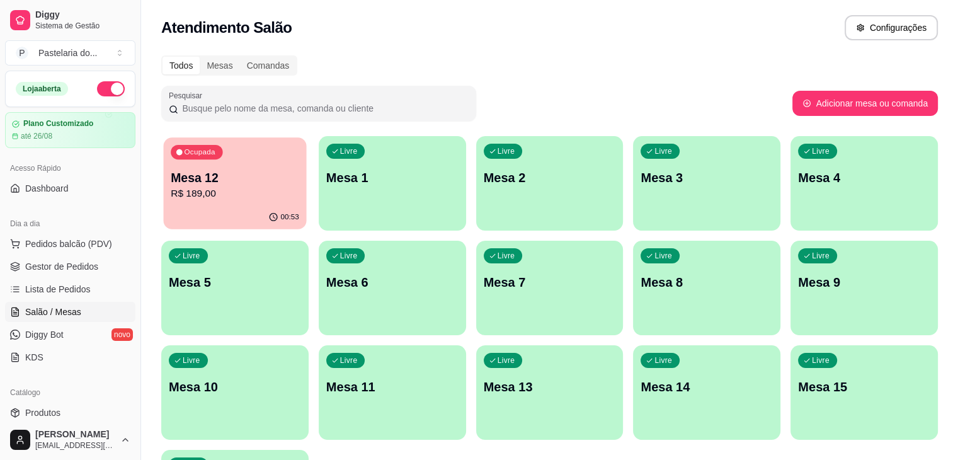
click at [234, 224] on div "00:53" at bounding box center [235, 217] width 143 height 24
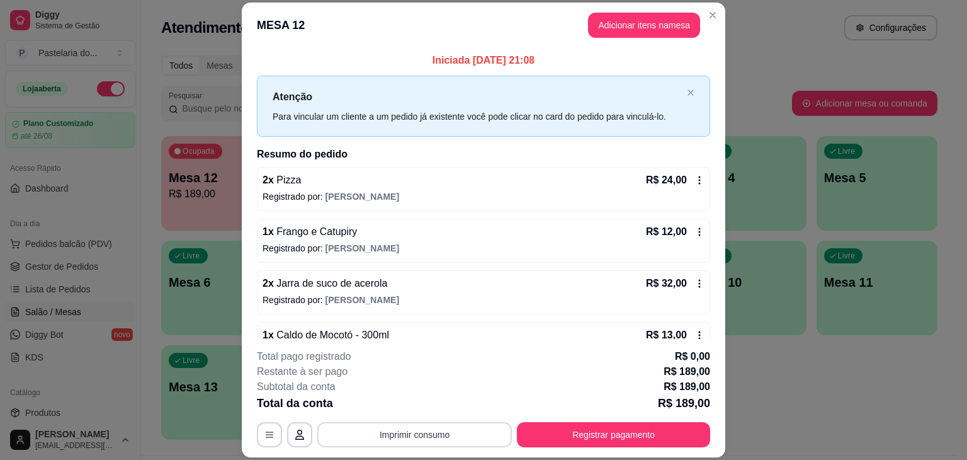
click at [378, 443] on button "Imprimir consumo" at bounding box center [414, 434] width 195 height 25
click at [402, 401] on button "IMPRESSORA" at bounding box center [414, 405] width 88 height 20
click at [547, 444] on button "Registrar pagamento" at bounding box center [613, 434] width 193 height 25
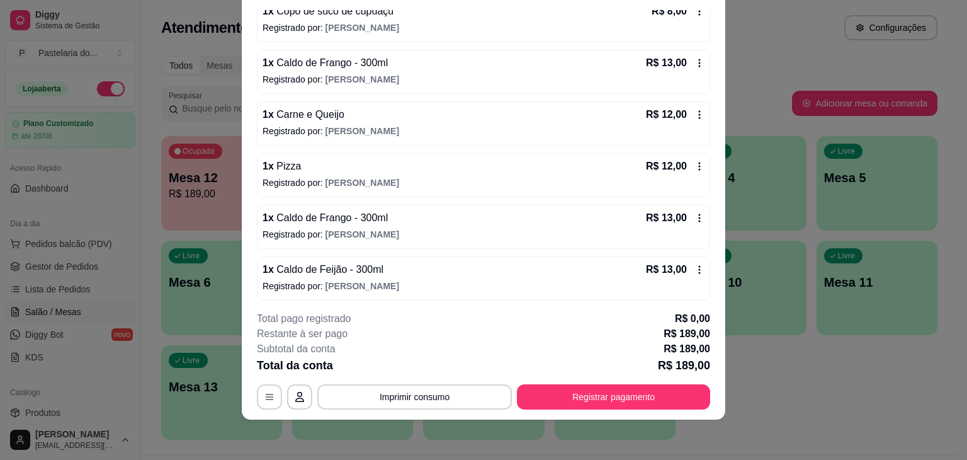
scroll to position [504, 0]
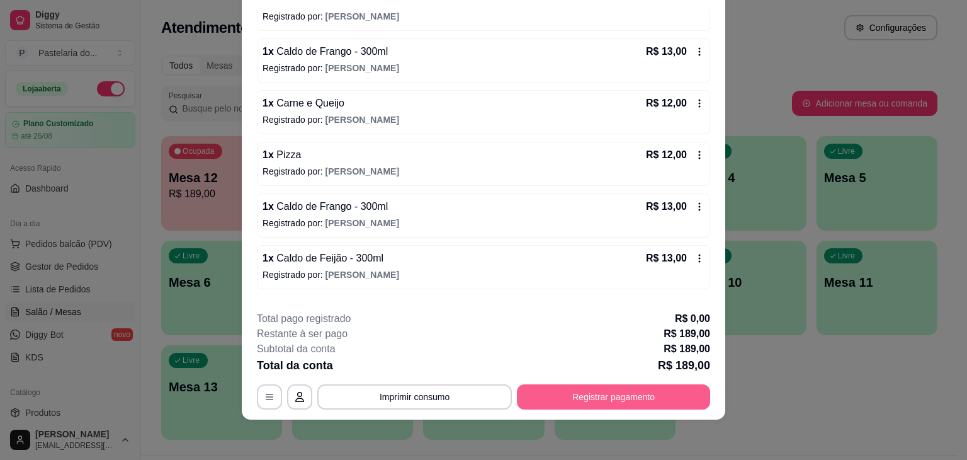
click at [613, 395] on button "Registrar pagamento" at bounding box center [613, 396] width 193 height 25
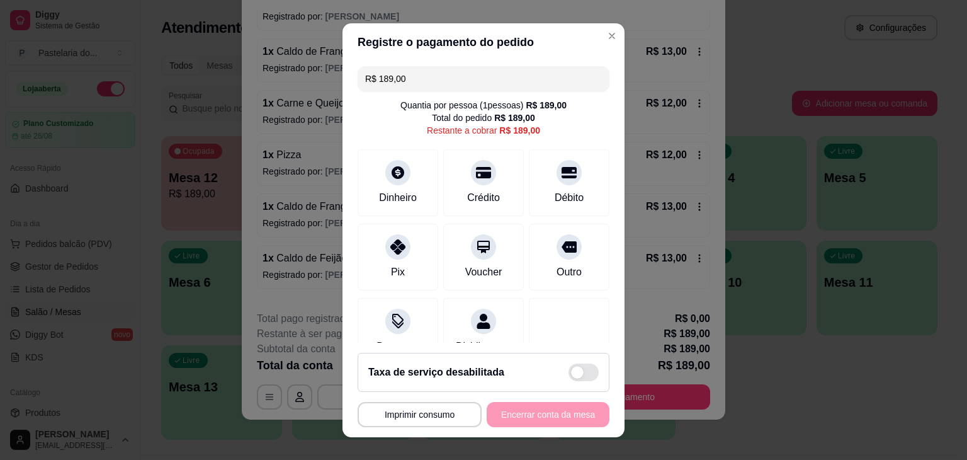
click at [484, 80] on input "R$ 189,00" at bounding box center [483, 78] width 237 height 25
click at [476, 178] on div at bounding box center [484, 169] width 28 height 28
click at [435, 71] on input "R$ 143,00" at bounding box center [483, 78] width 237 height 25
click at [392, 179] on div at bounding box center [398, 169] width 28 height 28
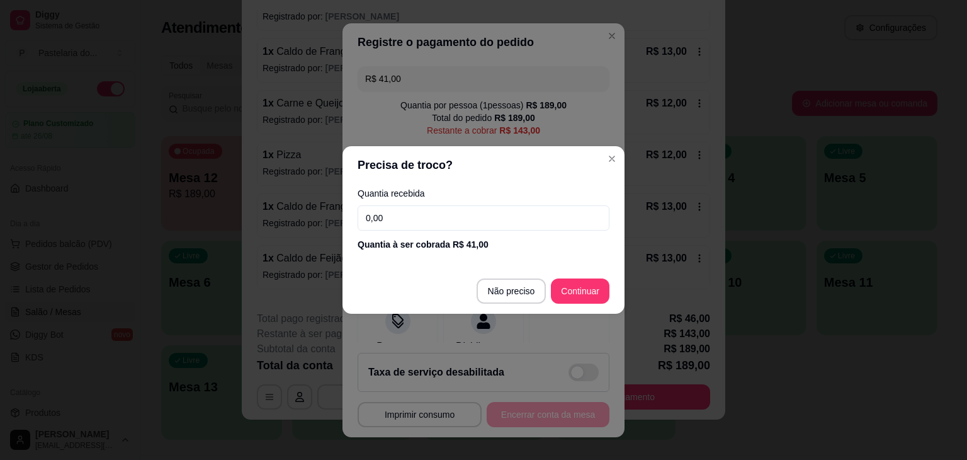
click at [502, 222] on input "0,00" at bounding box center [484, 217] width 252 height 25
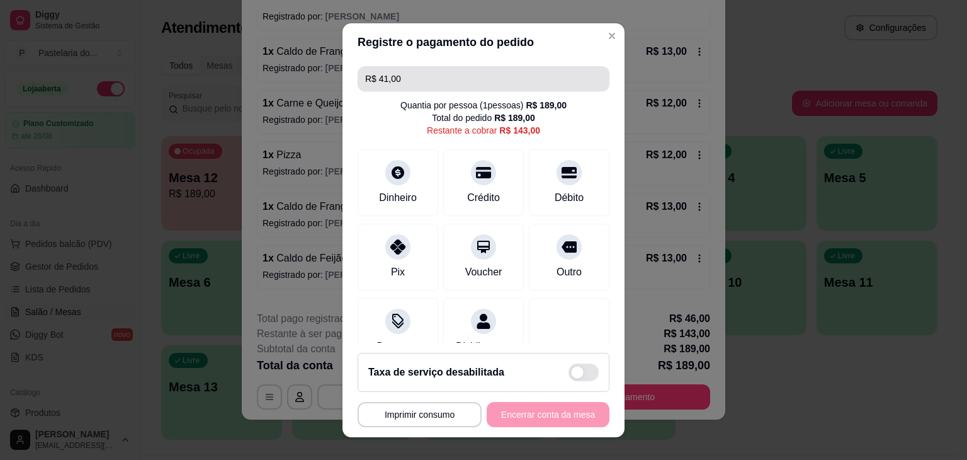
click at [493, 91] on div "R$ 41,00 Quantia por pessoa ( 1 pessoas) R$ 189,00 Total do pedido R$ 189,00 Re…" at bounding box center [483, 201] width 282 height 281
click at [501, 83] on input "R$ 41,00" at bounding box center [483, 78] width 237 height 25
click at [428, 171] on div "Dinheiro Crédito Débito" at bounding box center [484, 182] width 252 height 67
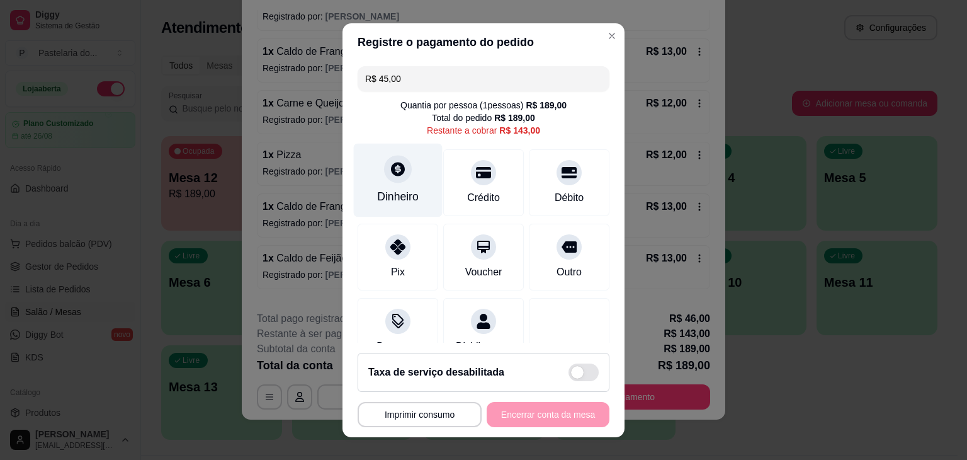
click at [416, 176] on div "Dinheiro" at bounding box center [398, 180] width 89 height 74
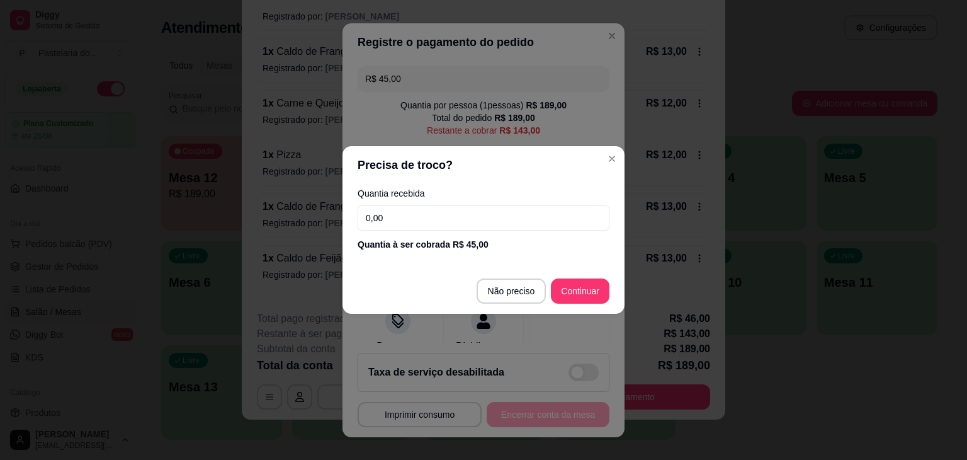
click at [514, 278] on footer "Não preciso Continuar" at bounding box center [483, 290] width 282 height 45
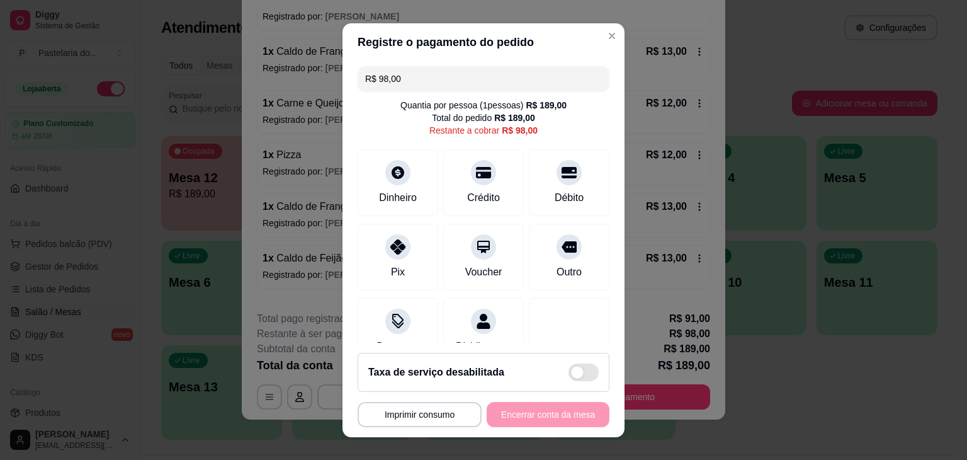
click at [472, 68] on input "R$ 98,00" at bounding box center [483, 78] width 237 height 25
click at [403, 245] on div at bounding box center [398, 243] width 28 height 28
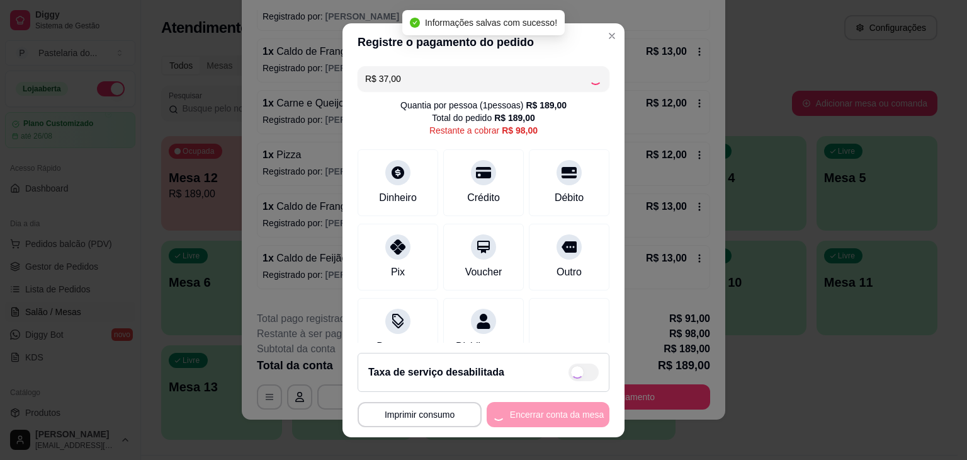
type input "R$ 61,00"
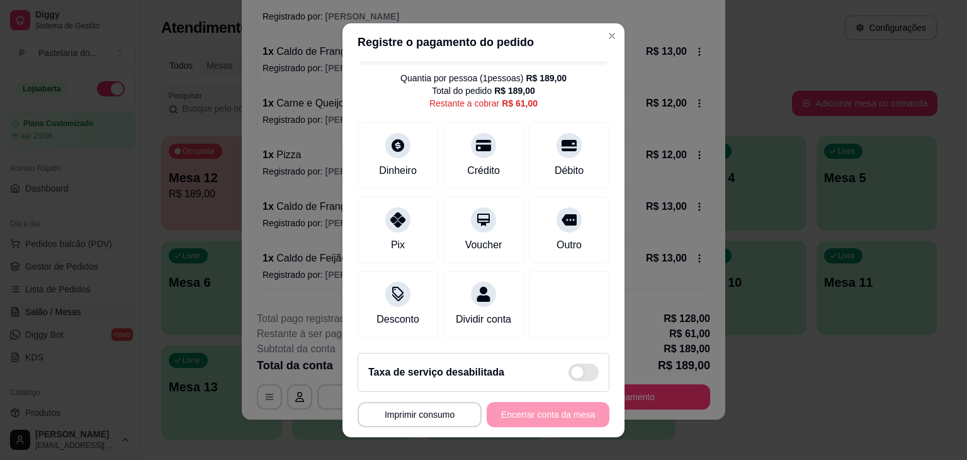
scroll to position [0, 0]
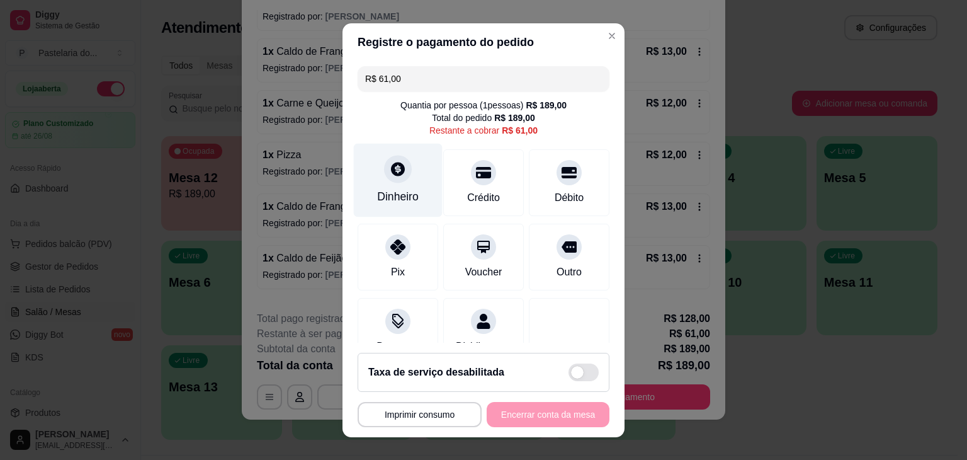
click at [393, 173] on icon at bounding box center [398, 169] width 14 height 14
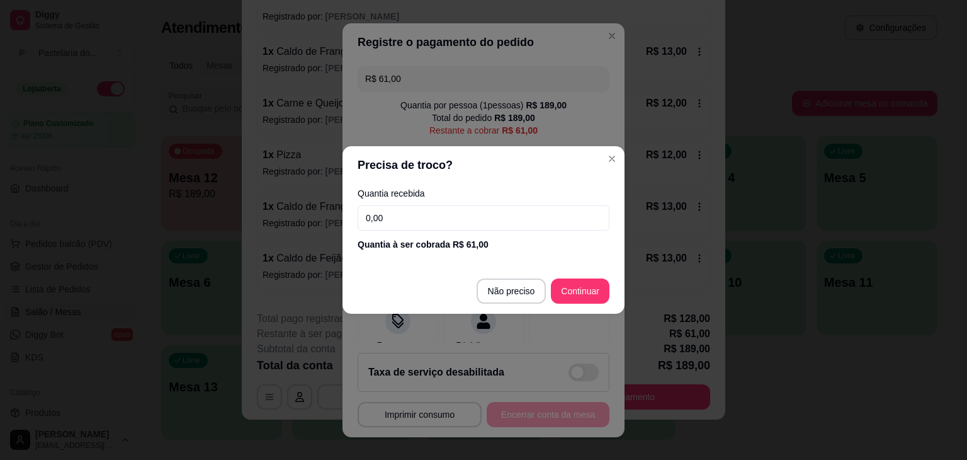
click at [506, 220] on input "0,00" at bounding box center [484, 217] width 252 height 25
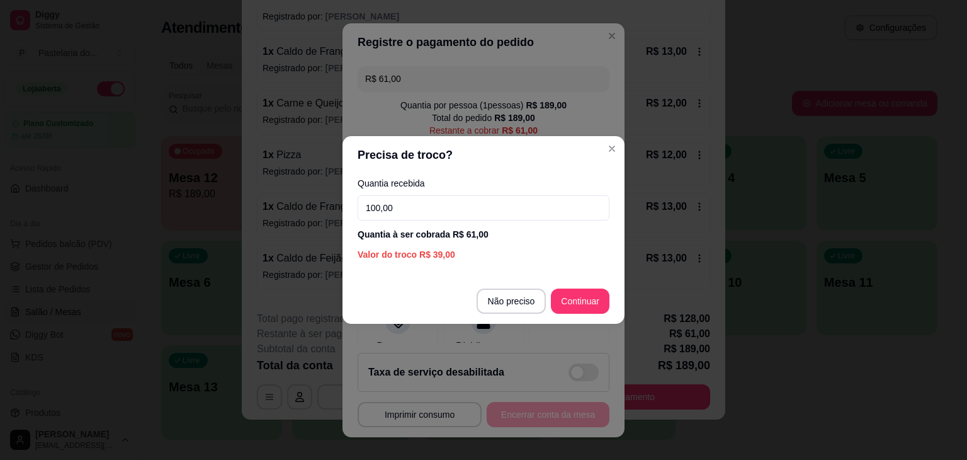
type input "100,00"
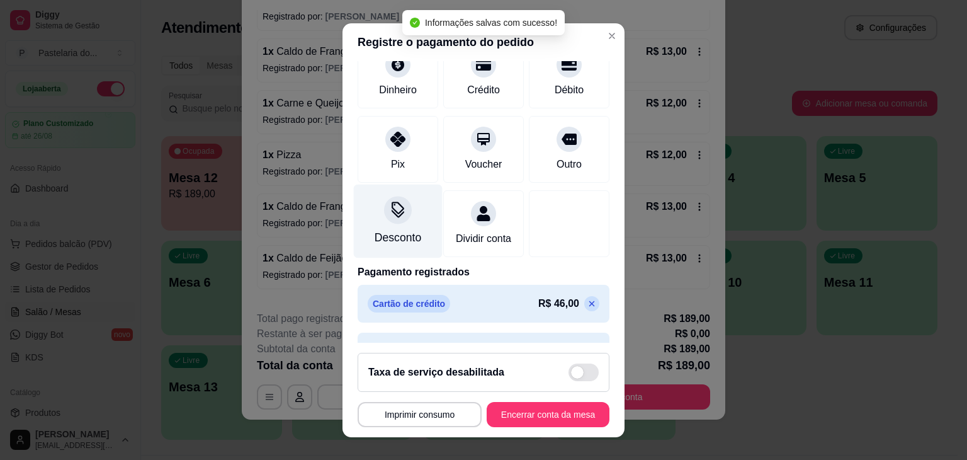
scroll to position [189, 0]
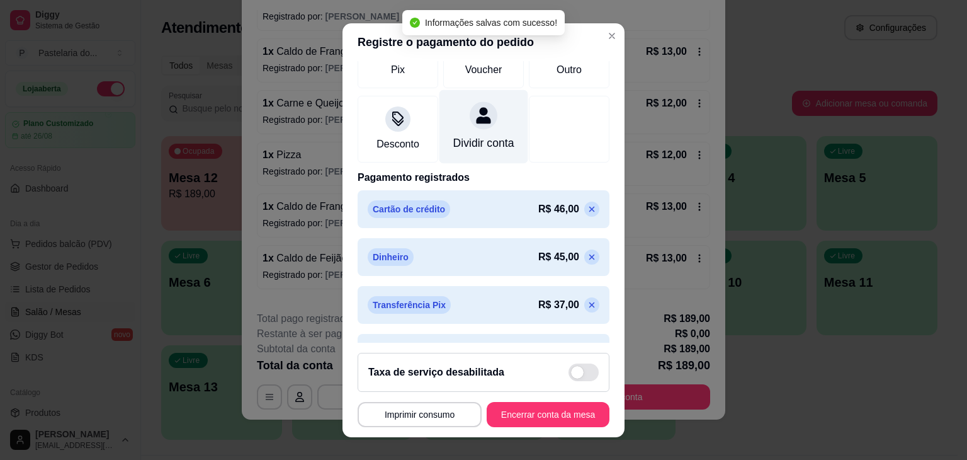
type input "R$ 0,00"
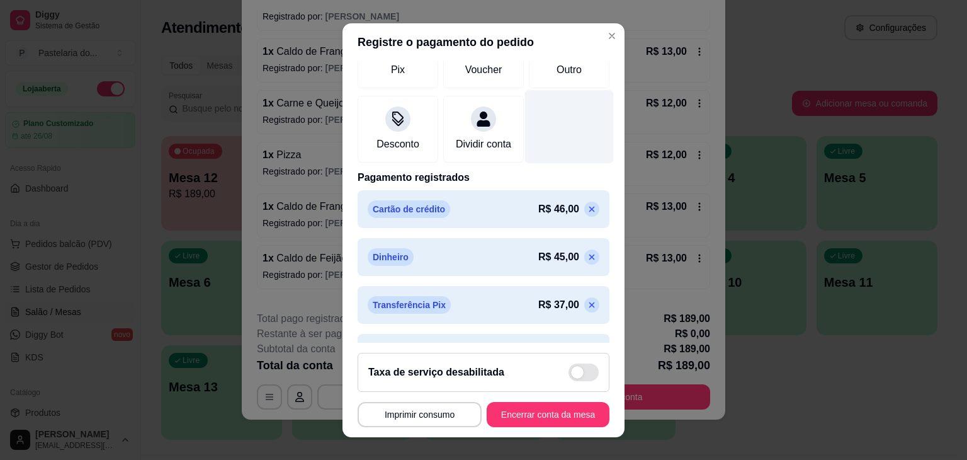
click at [538, 136] on div at bounding box center [569, 126] width 89 height 74
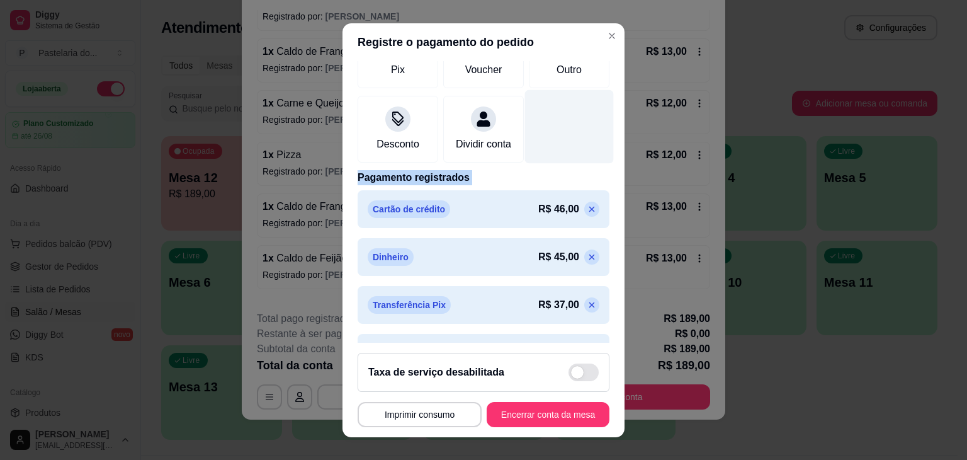
click at [538, 136] on div at bounding box center [569, 126] width 89 height 74
click at [555, 163] on div at bounding box center [569, 126] width 89 height 74
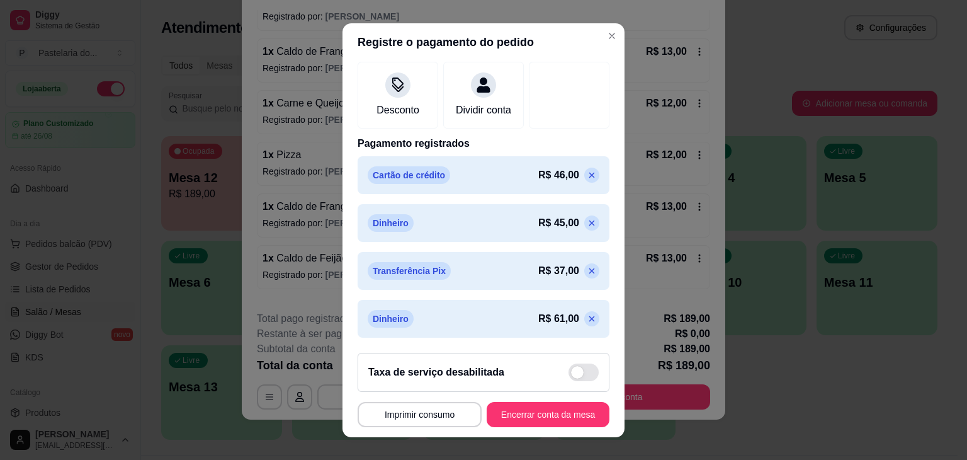
scroll to position [0, 0]
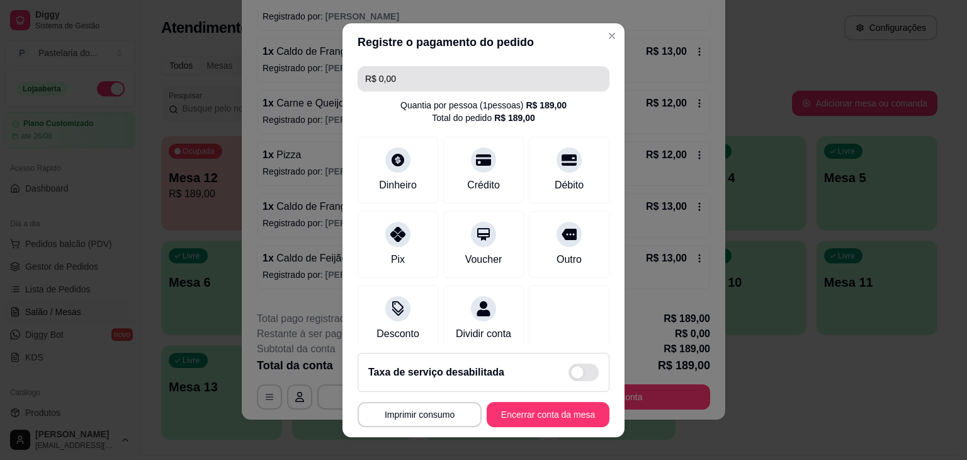
click at [382, 76] on input "R$ 0,00" at bounding box center [483, 78] width 237 height 25
click at [444, 62] on div "R$ 0,00 Quantia por pessoa ( 1 pessoas) R$ 189,00 Total do pedido R$ 189,00 Din…" at bounding box center [483, 201] width 282 height 281
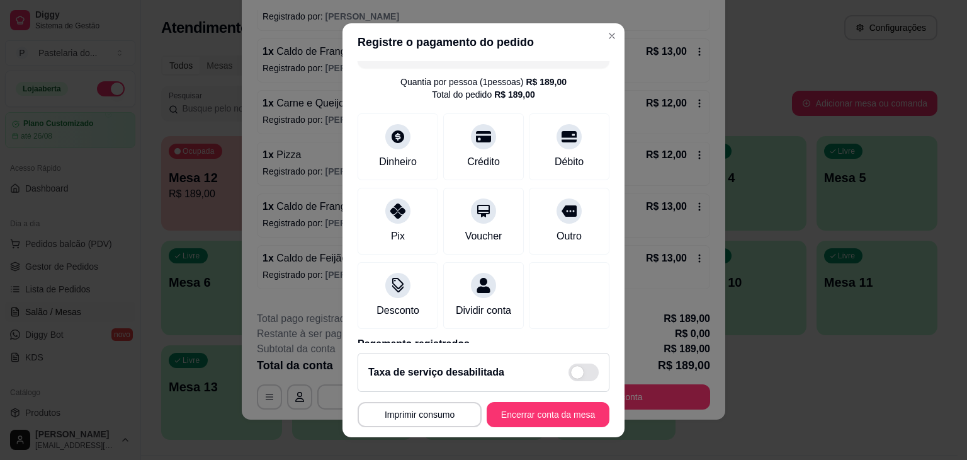
scroll to position [237, 0]
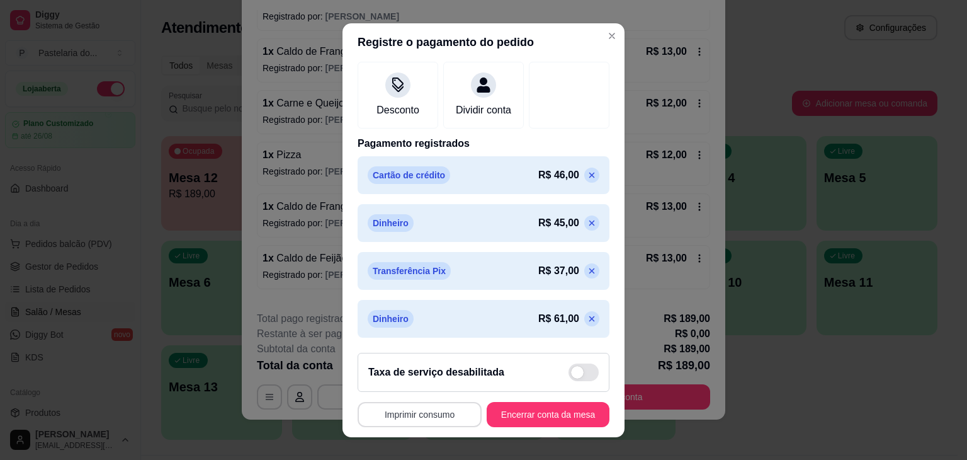
click at [425, 405] on button "Imprimir consumo" at bounding box center [420, 414] width 124 height 25
click at [427, 386] on button "IMPRESSORA" at bounding box center [416, 385] width 88 height 20
click at [535, 431] on footer "**********" at bounding box center [483, 389] width 282 height 94
click at [534, 419] on button "Encerrar conta da mesa" at bounding box center [548, 414] width 123 height 25
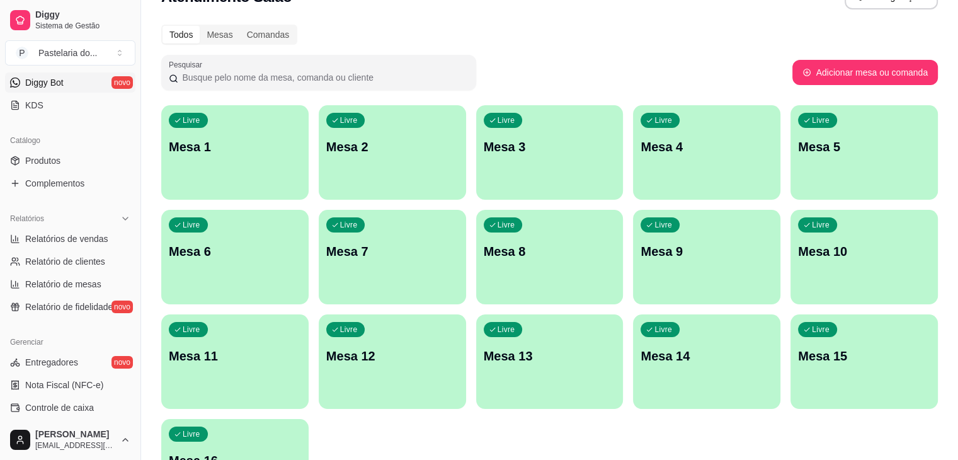
scroll to position [0, 0]
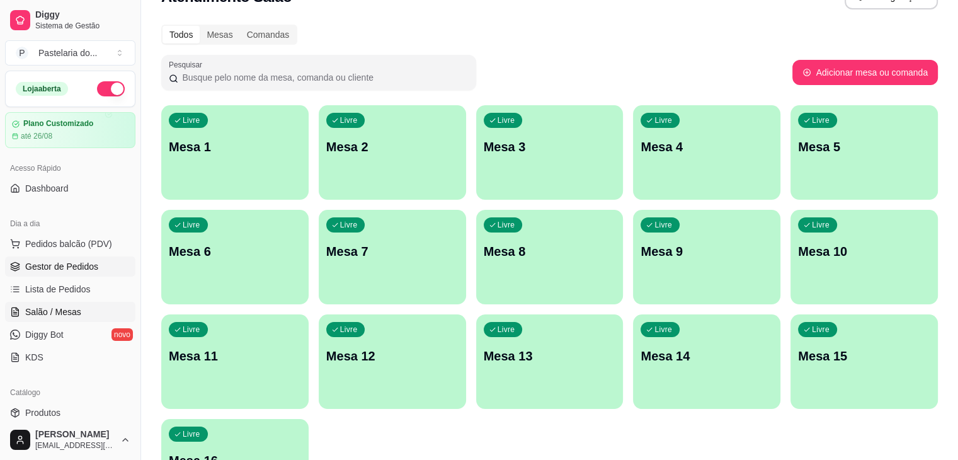
click at [52, 266] on span "Gestor de Pedidos" at bounding box center [61, 266] width 73 height 13
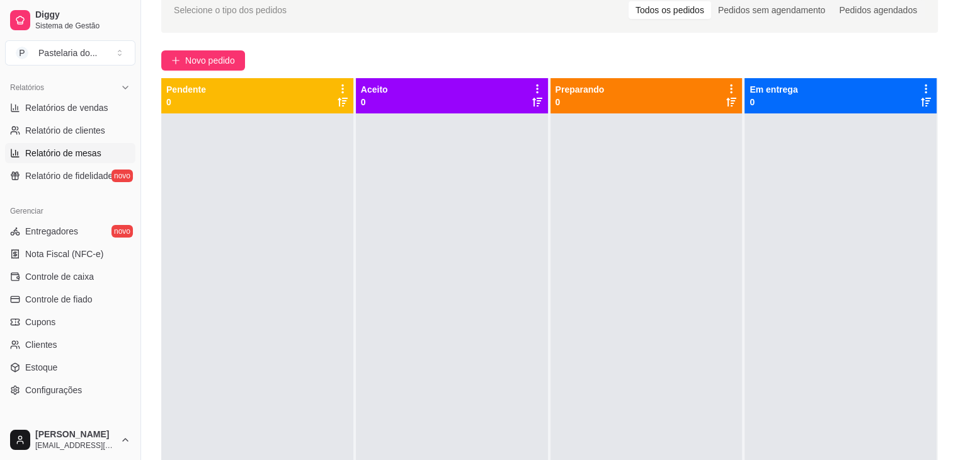
scroll to position [320, 0]
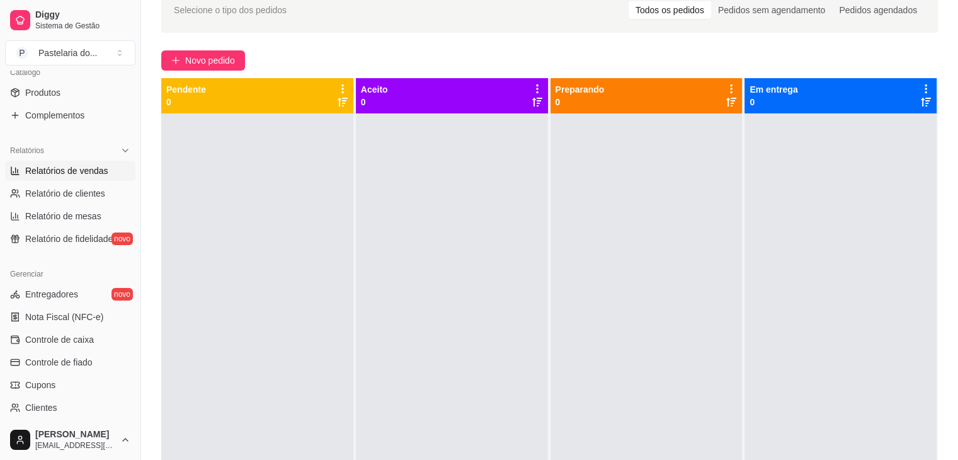
click at [91, 169] on span "Relatórios de vendas" at bounding box center [66, 170] width 83 height 13
select select "ALL"
select select "0"
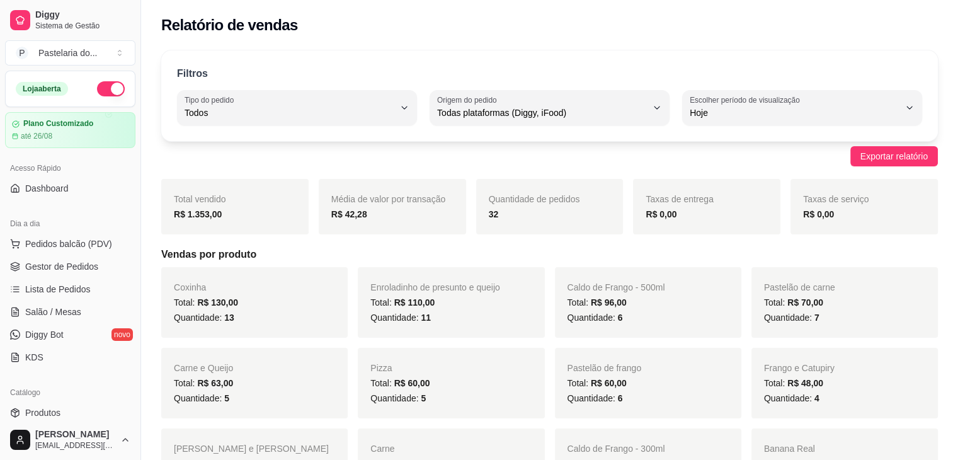
click at [108, 85] on button "button" at bounding box center [111, 88] width 28 height 15
